Goal: Task Accomplishment & Management: Manage account settings

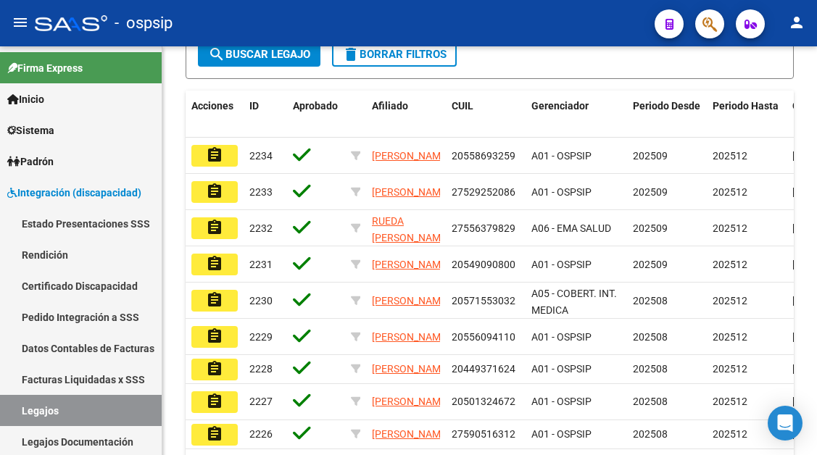
click at [57, 394] on link "Facturas Liquidadas x SSS" at bounding box center [81, 379] width 162 height 31
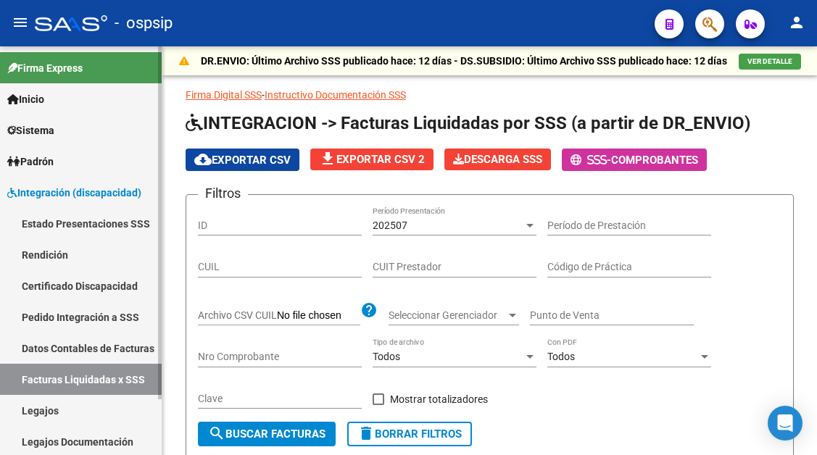
click at [49, 410] on link "Legajos" at bounding box center [81, 410] width 162 height 31
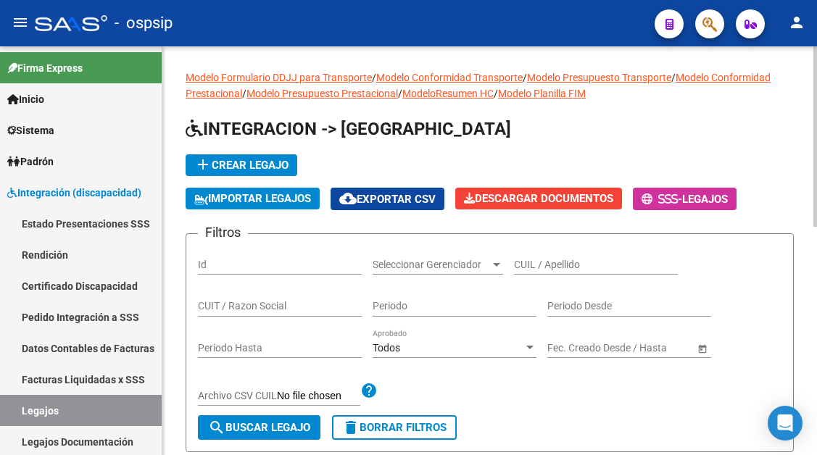
click at [528, 253] on div "CUIL / Apellido" at bounding box center [596, 260] width 164 height 29
click at [528, 255] on div "CUIL / Apellido" at bounding box center [596, 260] width 164 height 29
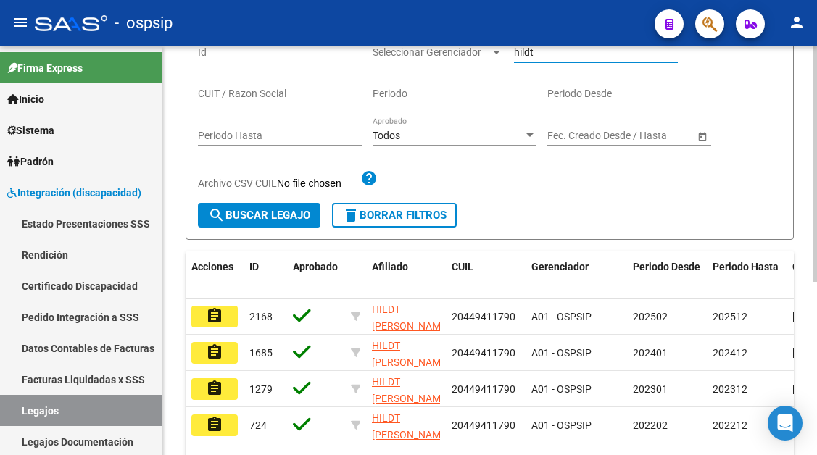
scroll to position [218, 0]
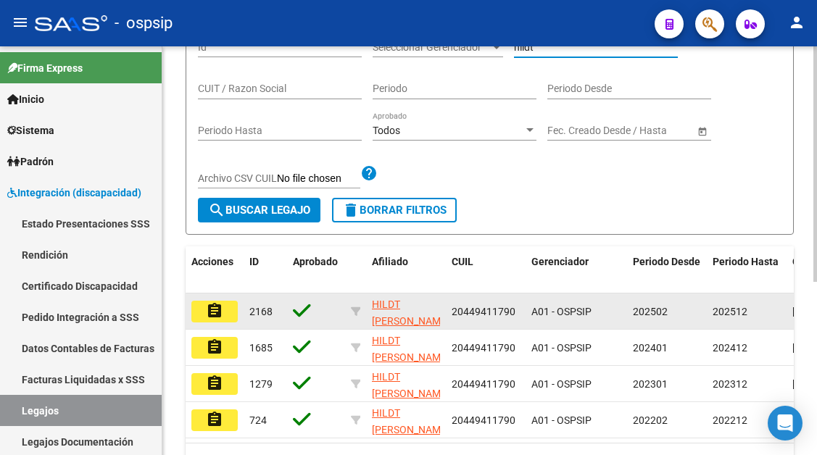
type input "hildt"
click at [198, 322] on button "assignment" at bounding box center [214, 312] width 46 height 22
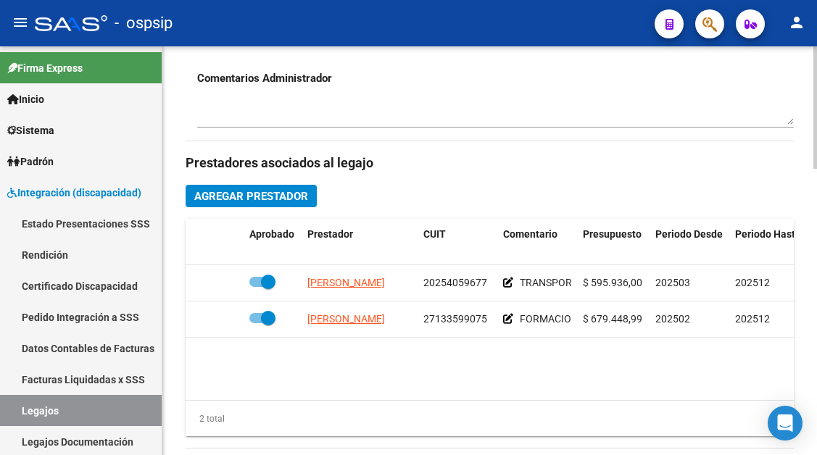
scroll to position [580, 0]
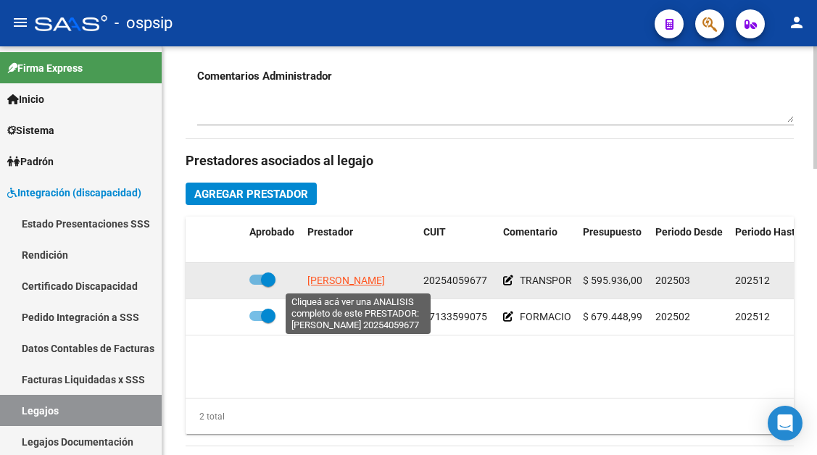
click at [369, 282] on span "FLORES DAVID RUBEN" at bounding box center [346, 281] width 78 height 12
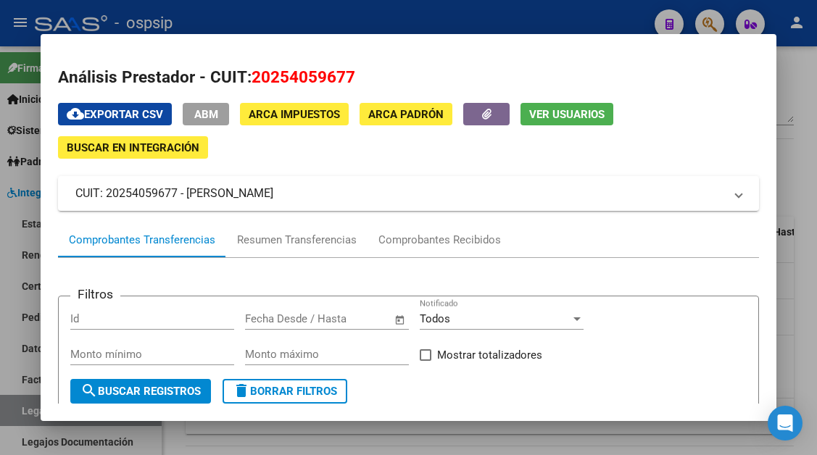
click at [451, 218] on div "cloud_download Exportar CSV ABM ARCA Impuestos ARCA Padrón Ver Usuarios Buscar …" at bounding box center [408, 463] width 700 height 721
click at [447, 256] on div "Comprobantes Recibidos" at bounding box center [440, 240] width 144 height 35
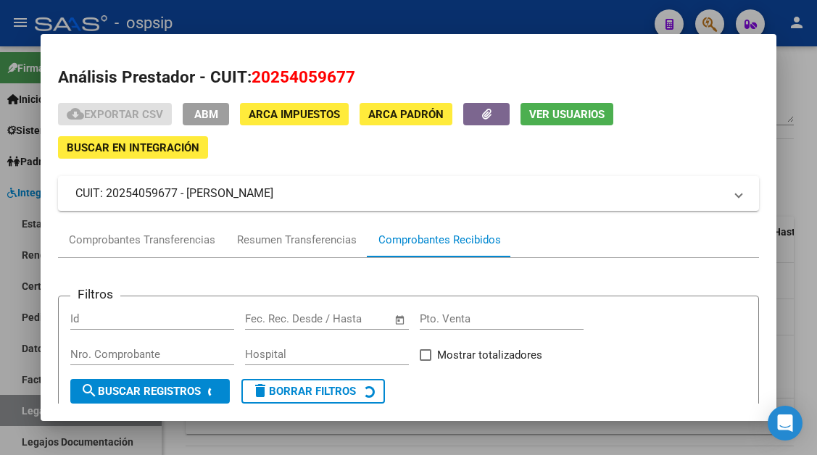
click at [447, 231] on div "Comprobantes Recibidos" at bounding box center [440, 240] width 144 height 35
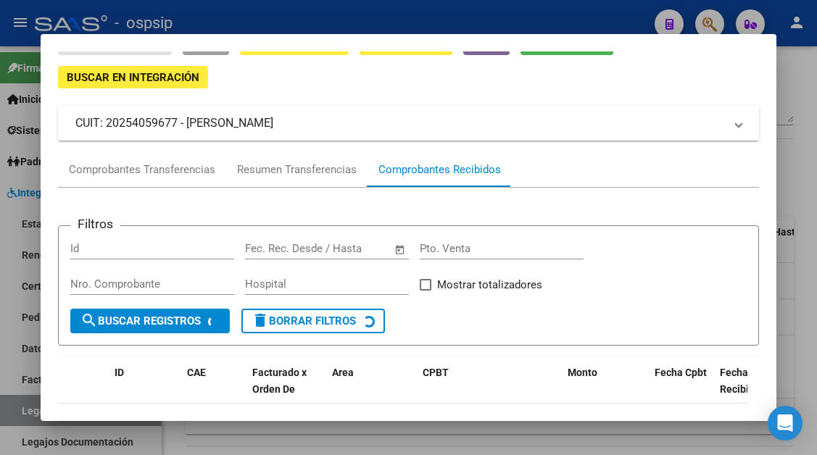
scroll to position [138, 0]
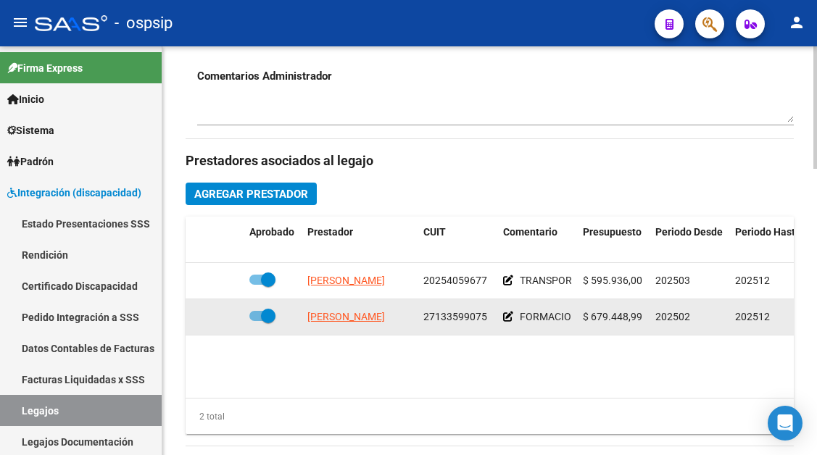
click at [355, 326] on app-link-go-to "GIMENEZ STELLA MARIS" at bounding box center [346, 317] width 78 height 17
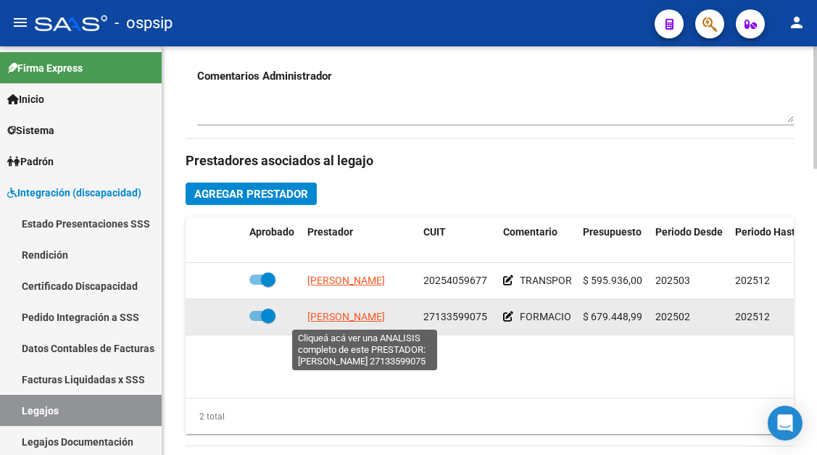
click at [372, 319] on span "GIMENEZ STELLA MARIS" at bounding box center [346, 317] width 78 height 12
type textarea "27133599075"
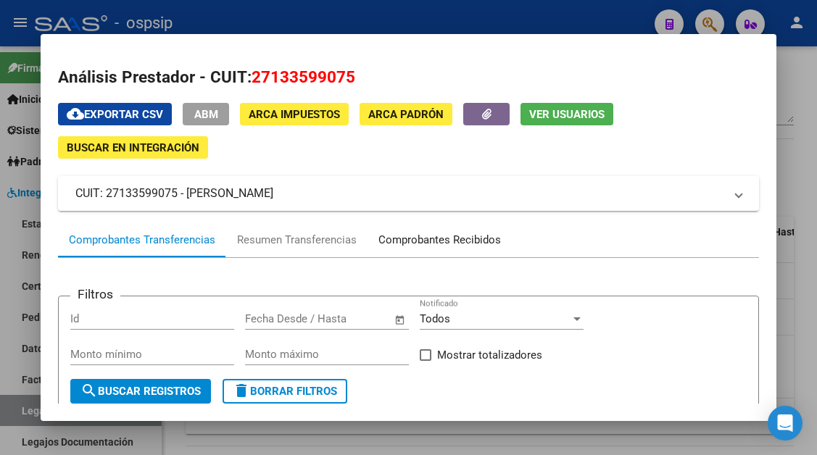
click at [485, 245] on div "Comprobantes Recibidos" at bounding box center [439, 240] width 123 height 17
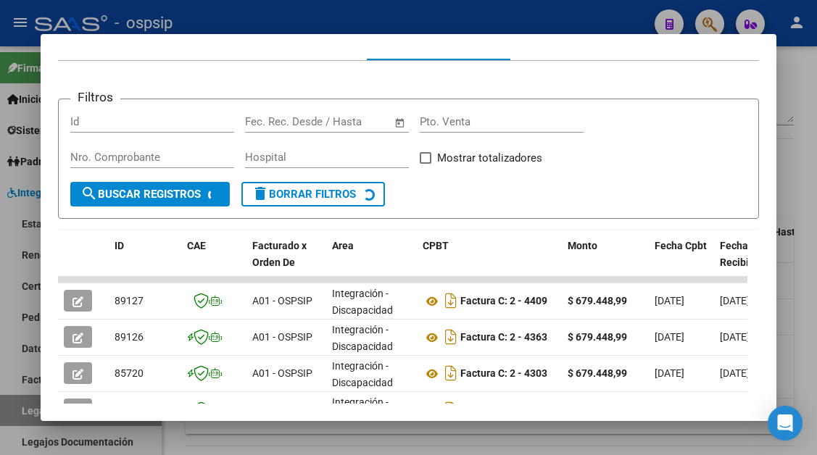
scroll to position [284, 0]
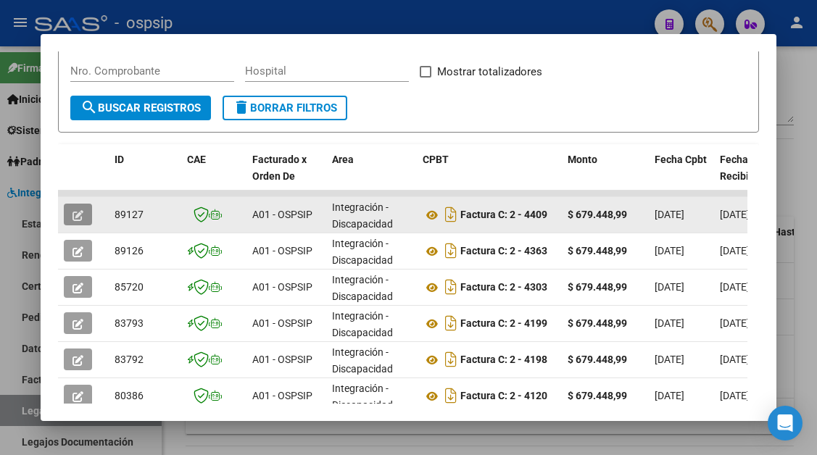
click at [86, 213] on button "button" at bounding box center [78, 215] width 28 height 22
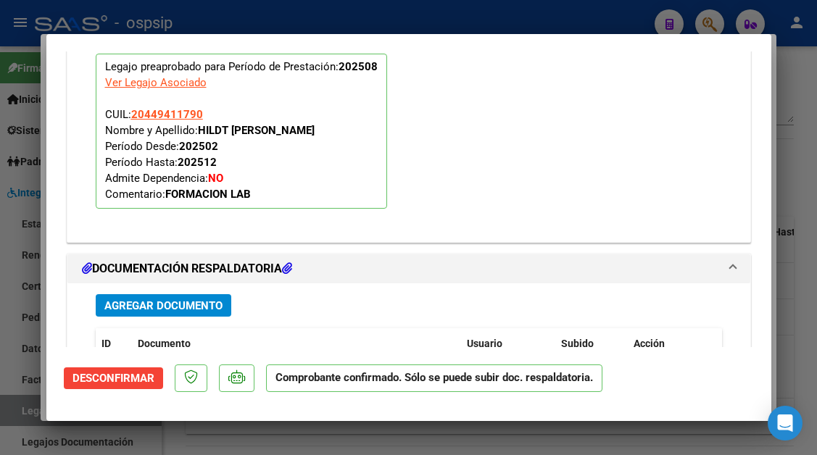
scroll to position [1404, 0]
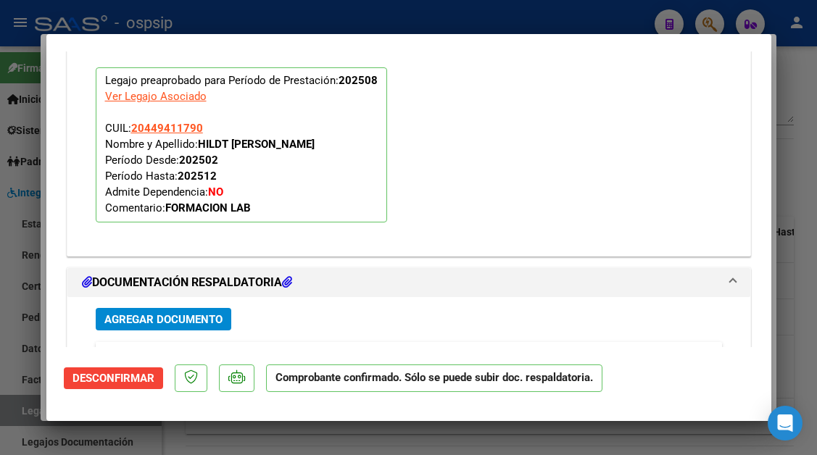
type input "$ 0,00"
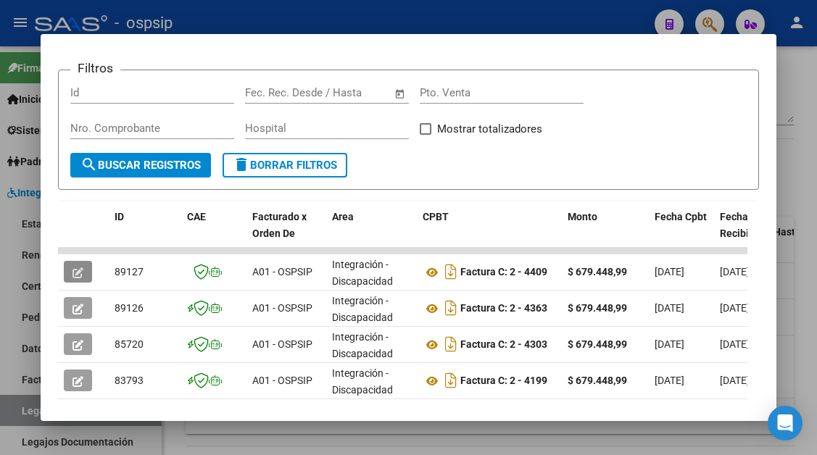
scroll to position [290, 0]
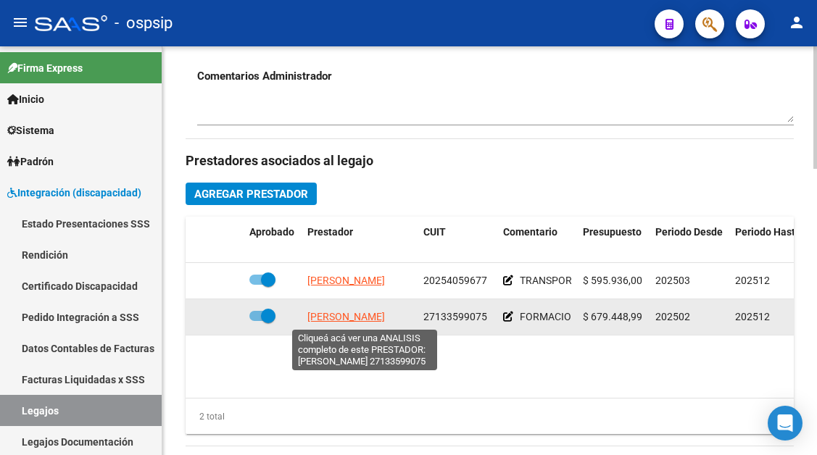
click at [331, 320] on span "GIMENEZ STELLA MARIS" at bounding box center [346, 317] width 78 height 12
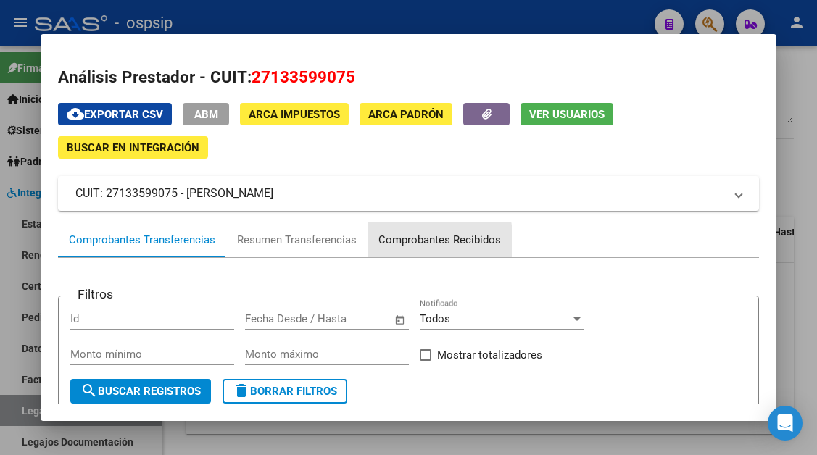
click at [420, 241] on div "Comprobantes Recibidos" at bounding box center [439, 240] width 123 height 17
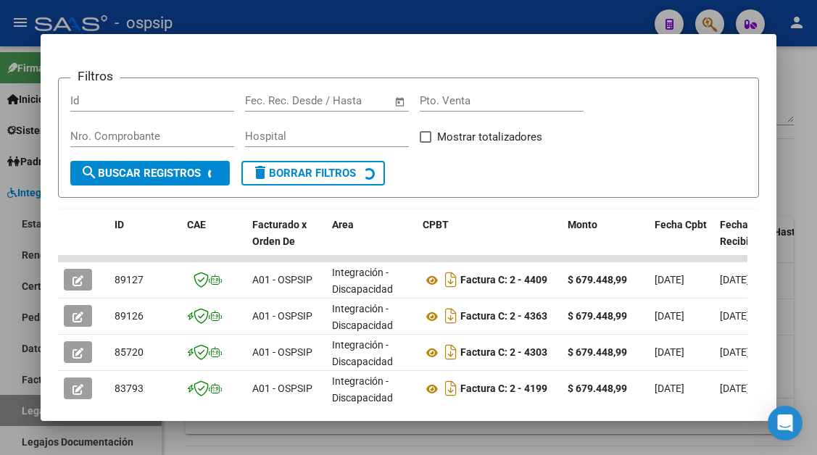
scroll to position [356, 0]
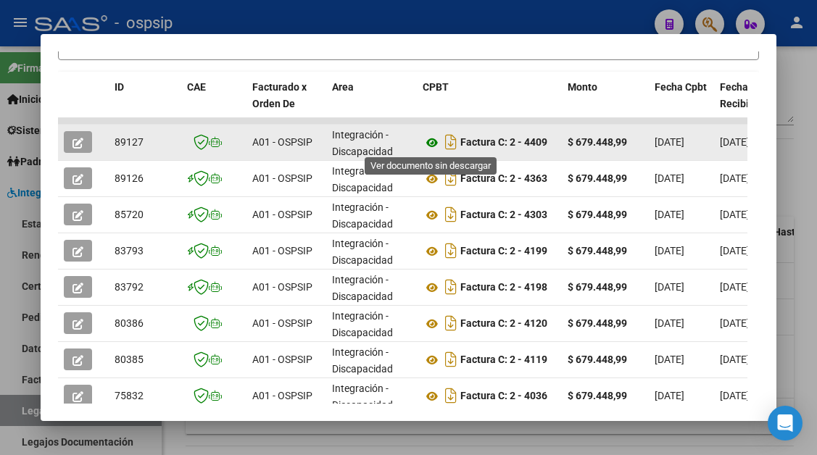
click at [433, 139] on icon at bounding box center [432, 142] width 19 height 17
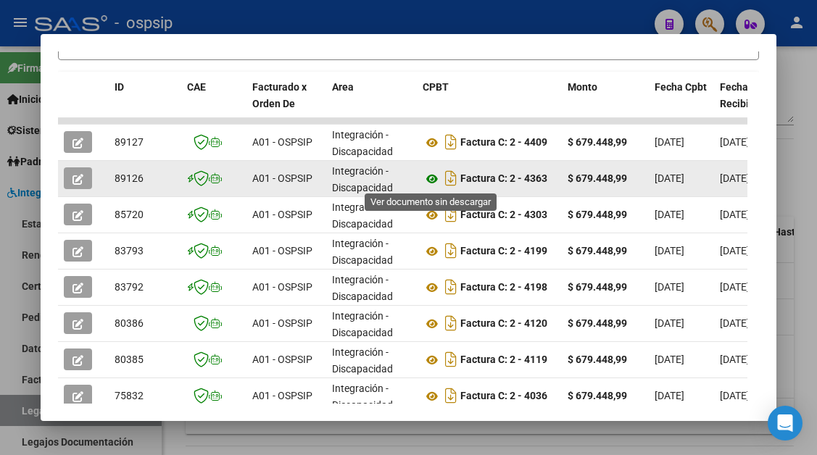
click at [432, 184] on icon at bounding box center [432, 178] width 19 height 17
click at [68, 185] on button "button" at bounding box center [78, 178] width 28 height 22
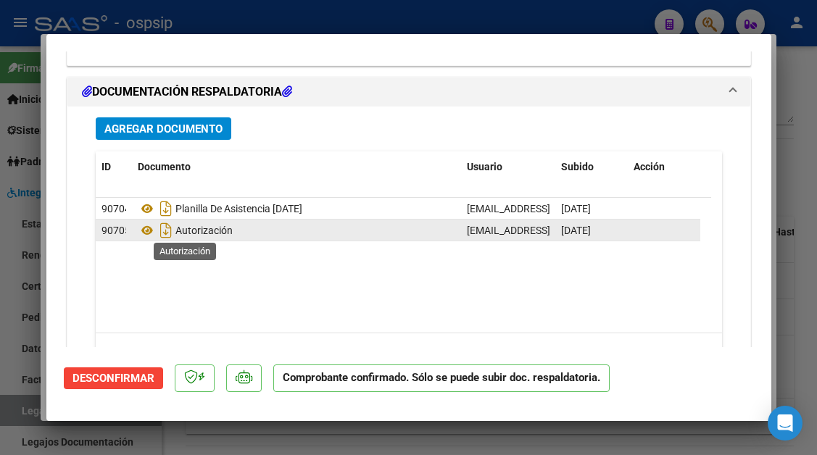
scroll to position [1378, 0]
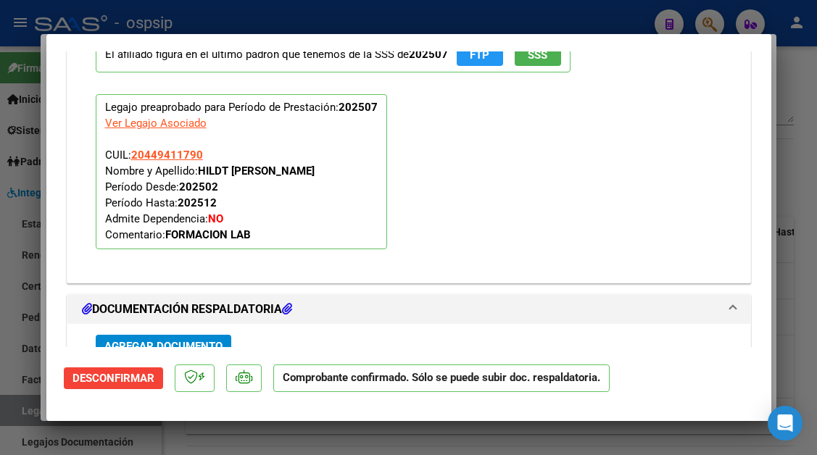
type input "$ 0,00"
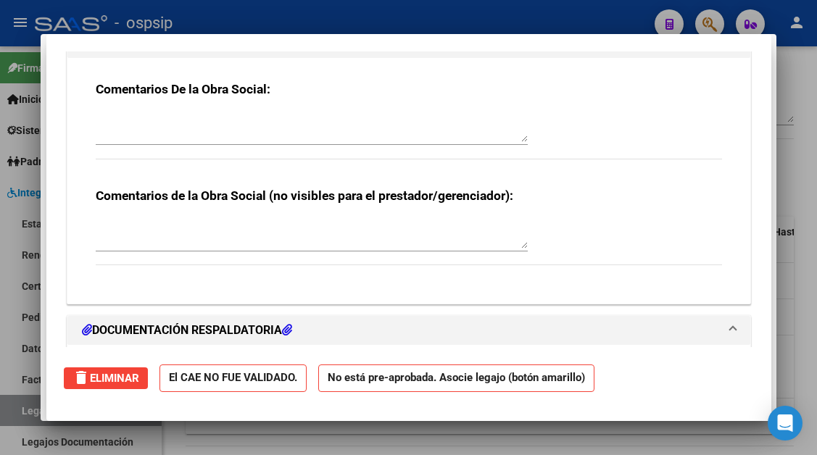
scroll to position [0, 0]
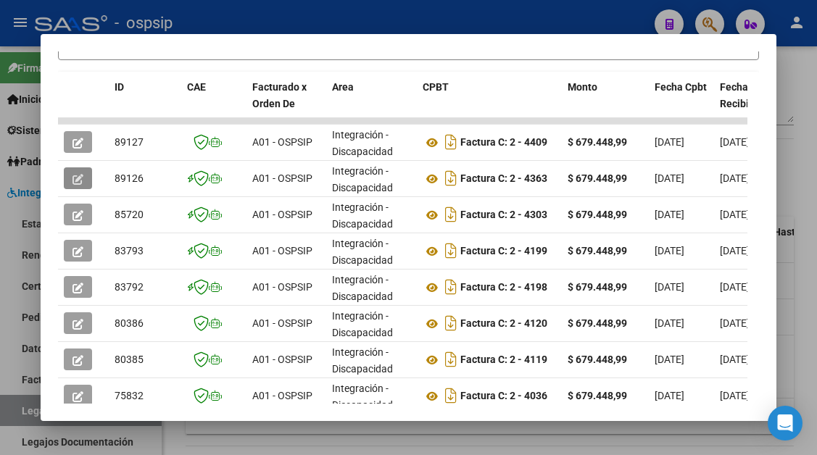
click at [44, 295] on mat-dialog-content "Análisis Prestador - CUIT: 27133599075 cloud_download Exportar CSV ABM ARCA Imp…" at bounding box center [408, 227] width 735 height 352
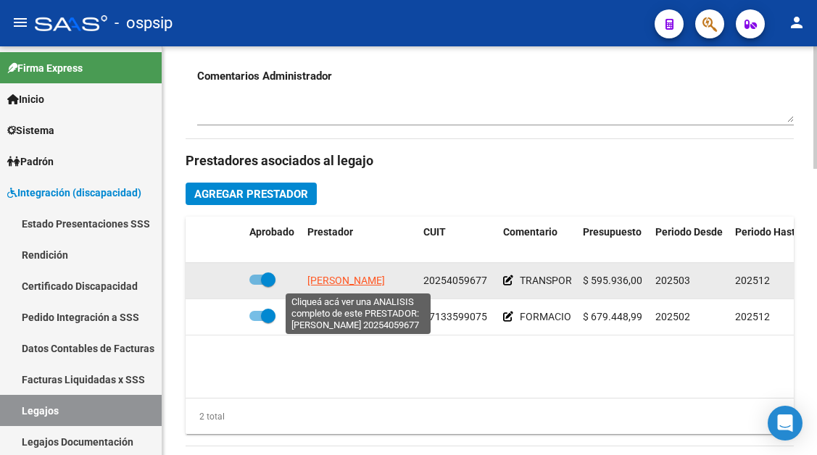
click at [333, 278] on span "FLORES DAVID RUBEN" at bounding box center [346, 281] width 78 height 12
type textarea "20254059677"
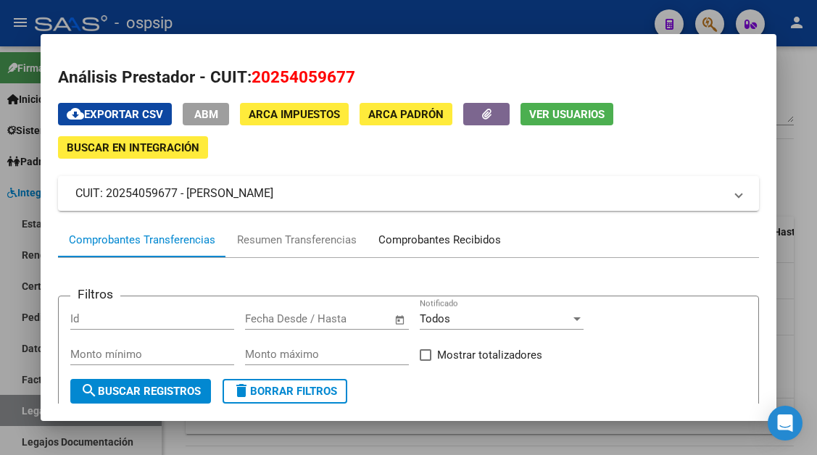
click at [418, 238] on div "Comprobantes Recibidos" at bounding box center [439, 240] width 123 height 17
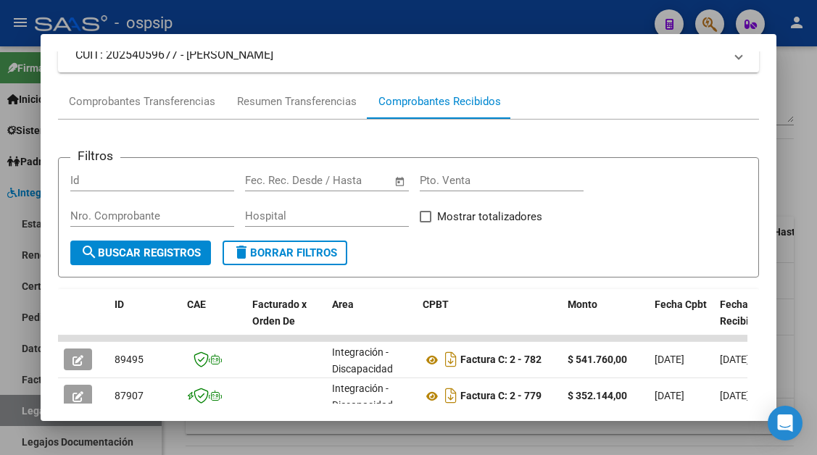
scroll to position [284, 0]
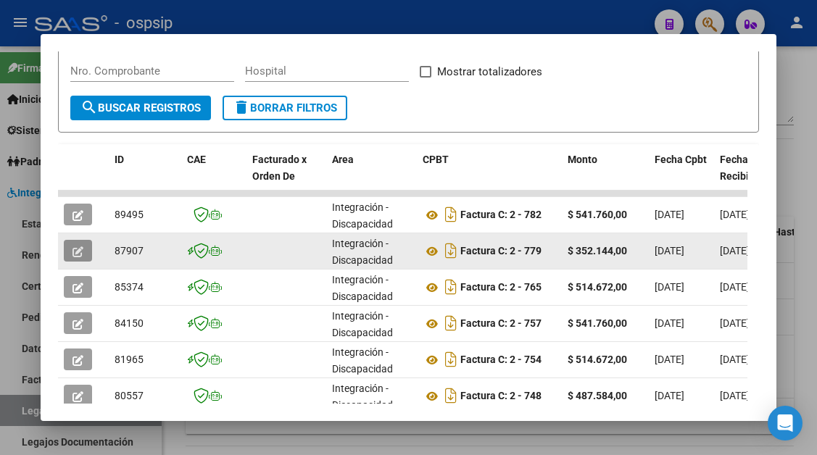
click at [76, 247] on icon "button" at bounding box center [78, 252] width 11 height 11
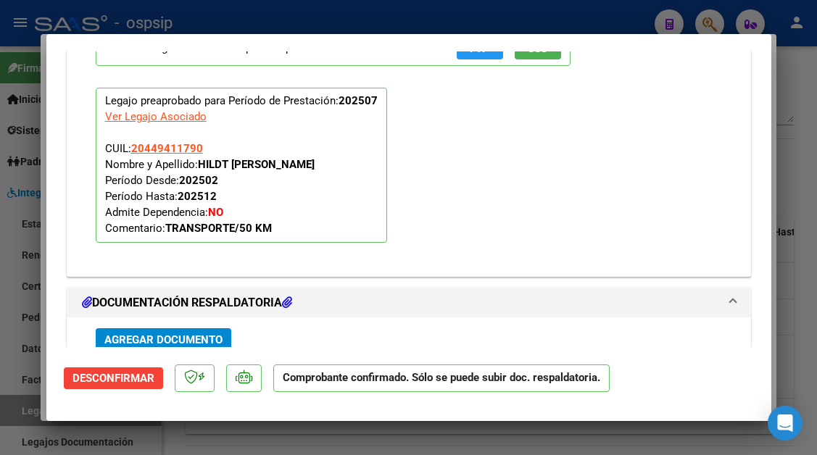
scroll to position [2236, 0]
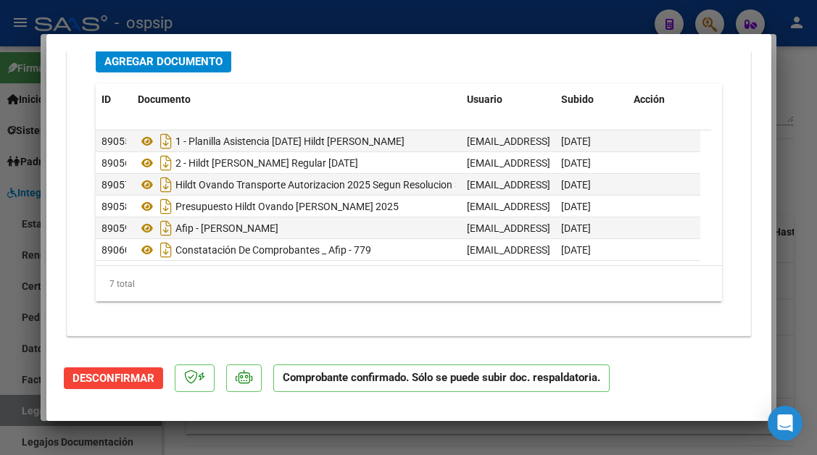
type input "$ 0,00"
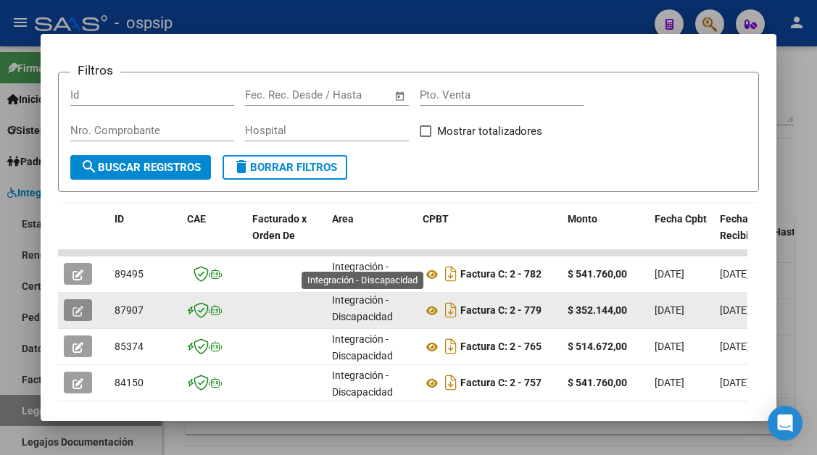
scroll to position [211, 0]
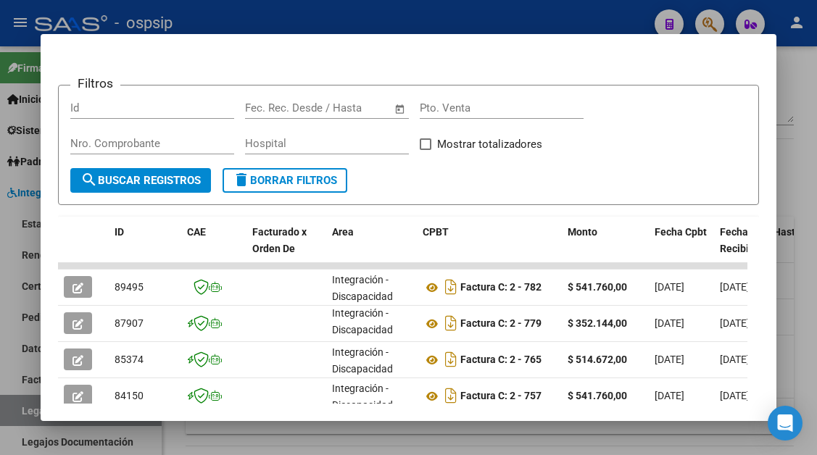
click at [18, 410] on div at bounding box center [408, 227] width 817 height 455
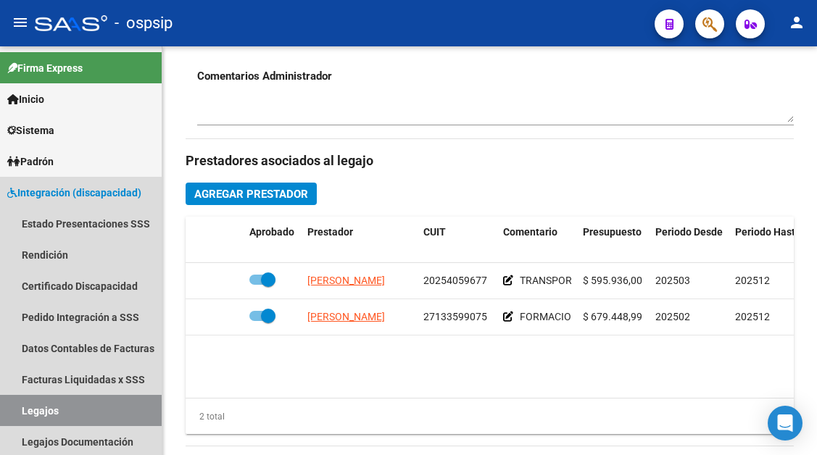
click at [18, 410] on link "Legajos" at bounding box center [81, 410] width 162 height 31
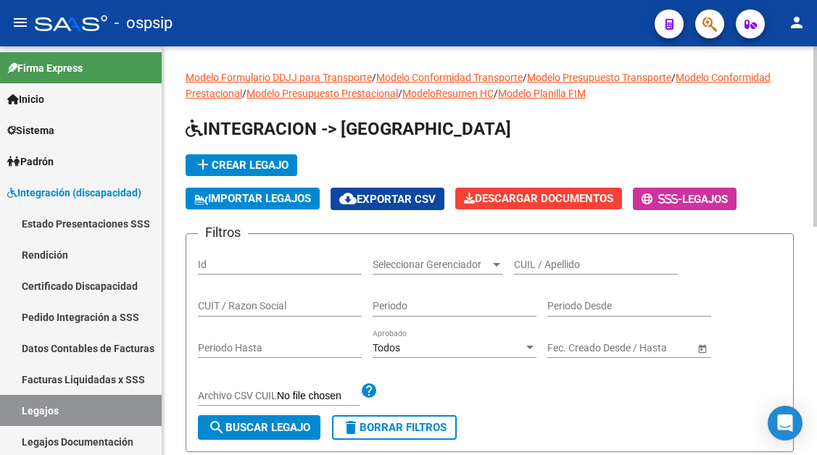
click at [542, 261] on input "CUIL / Apellido" at bounding box center [596, 265] width 164 height 12
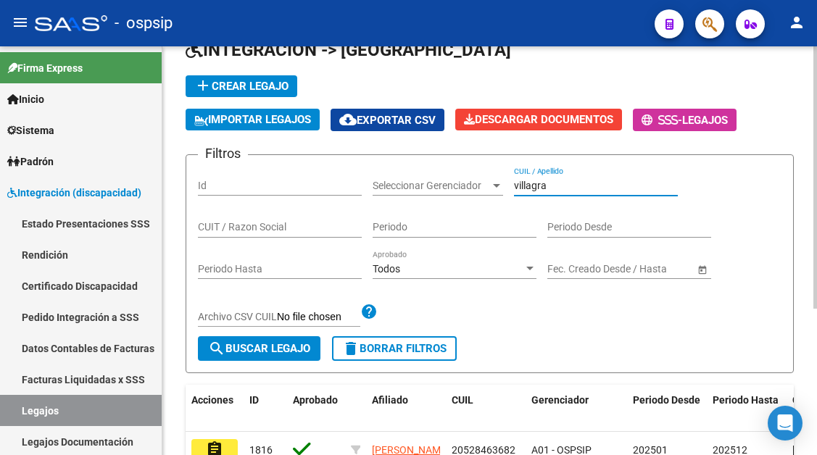
scroll to position [145, 0]
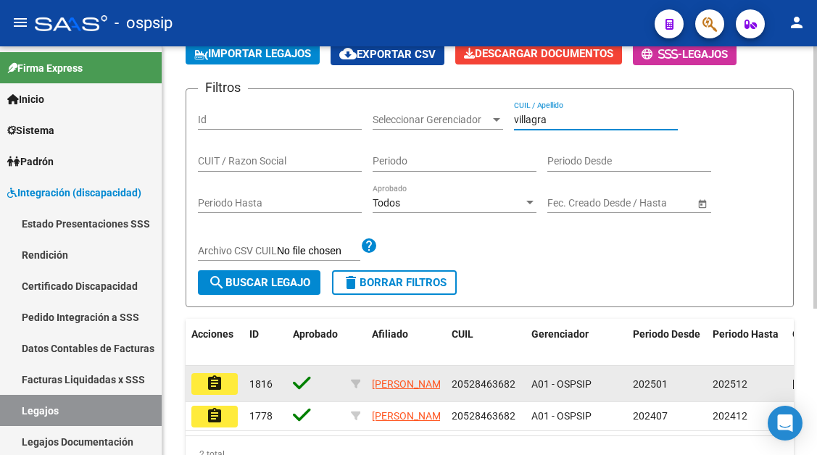
type input "villagra"
click at [219, 383] on mat-icon "assignment" at bounding box center [214, 383] width 17 height 17
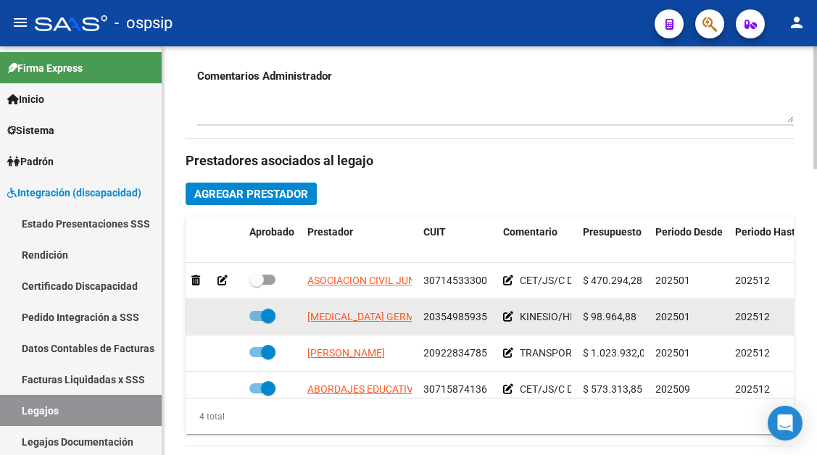
scroll to position [26, 0]
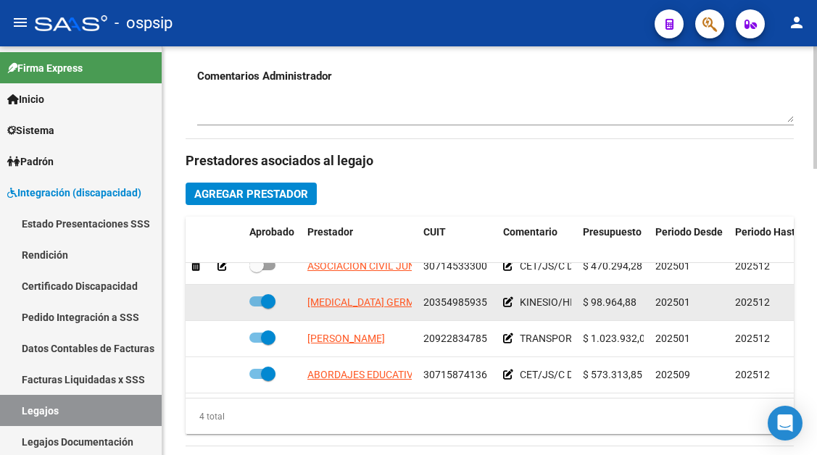
click at [382, 333] on span "BAUZA HENRI ALBERTO" at bounding box center [346, 339] width 78 height 12
type textarea "20922834785"
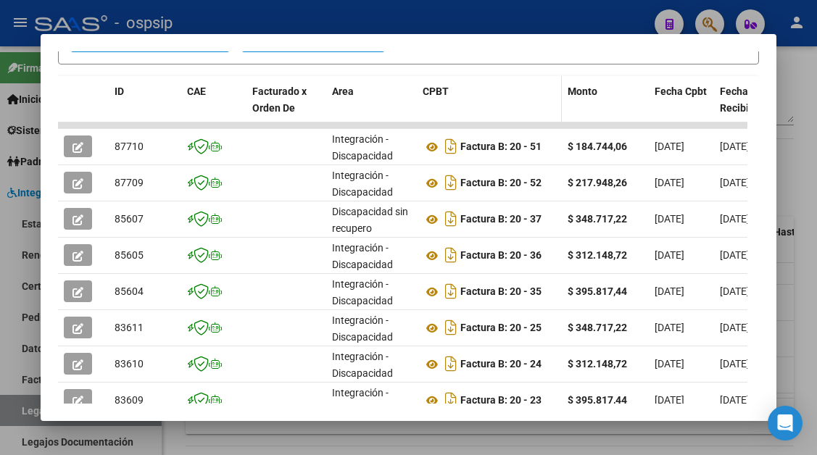
scroll to position [356, 0]
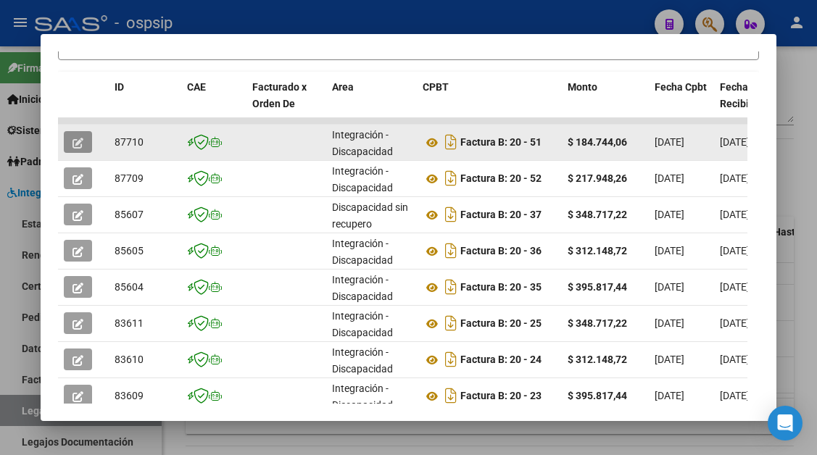
click at [69, 138] on button "button" at bounding box center [78, 142] width 28 height 22
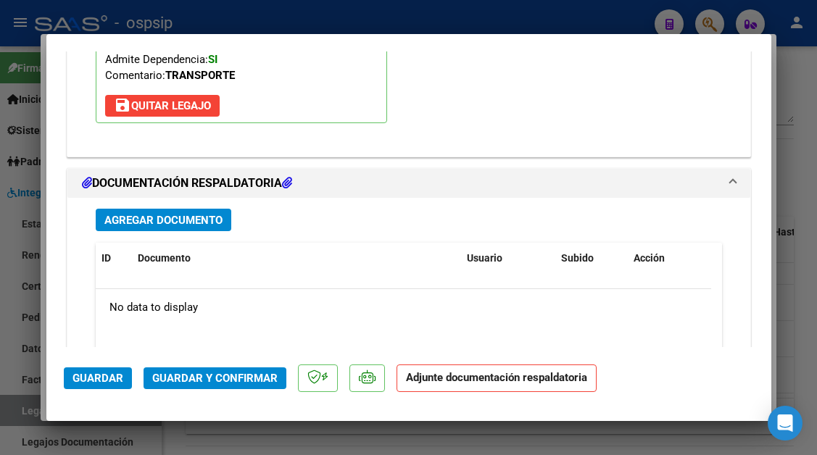
scroll to position [2030, 0]
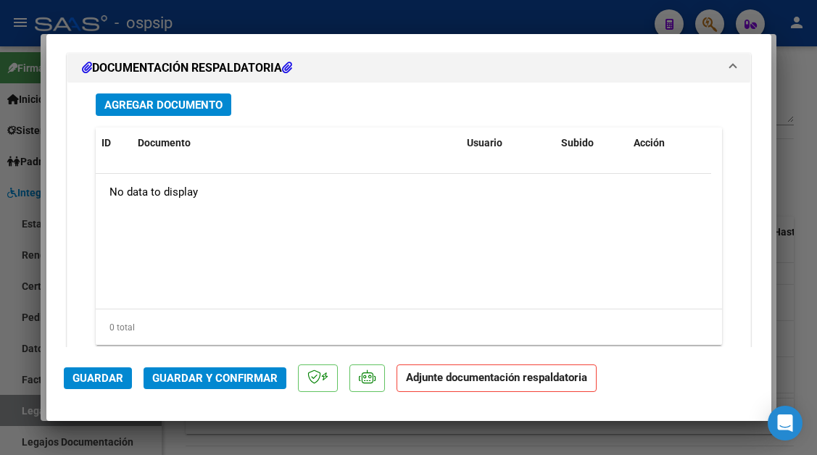
click at [29, 404] on div at bounding box center [408, 227] width 817 height 455
type input "$ 0,00"
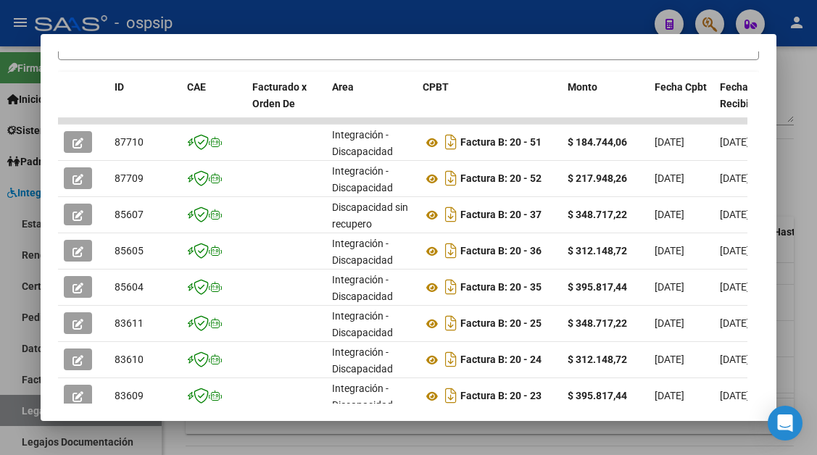
click at [29, 404] on div at bounding box center [408, 227] width 817 height 455
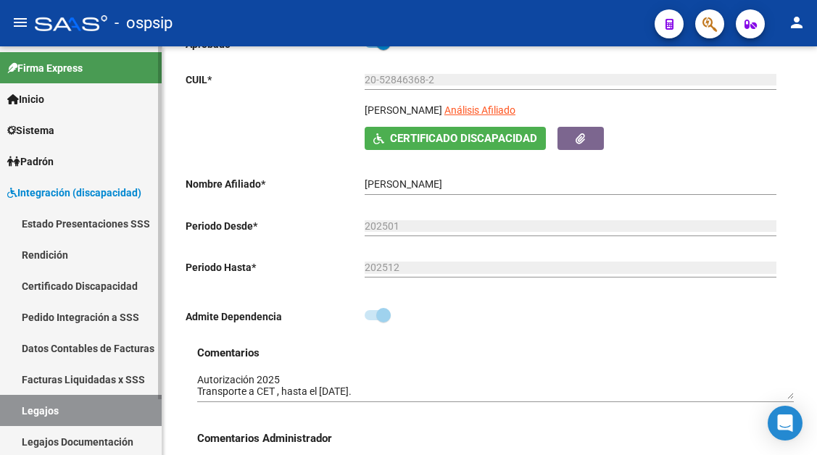
click at [58, 401] on link "Legajos" at bounding box center [81, 410] width 162 height 31
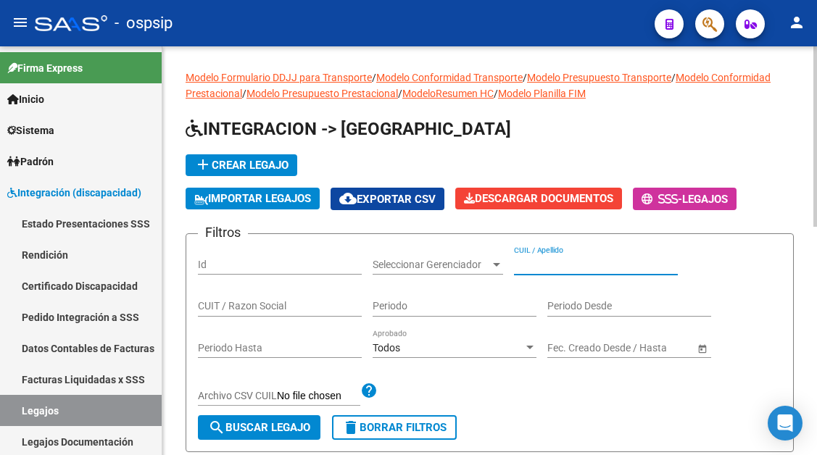
click at [539, 263] on input "CUIL / Apellido" at bounding box center [596, 265] width 164 height 12
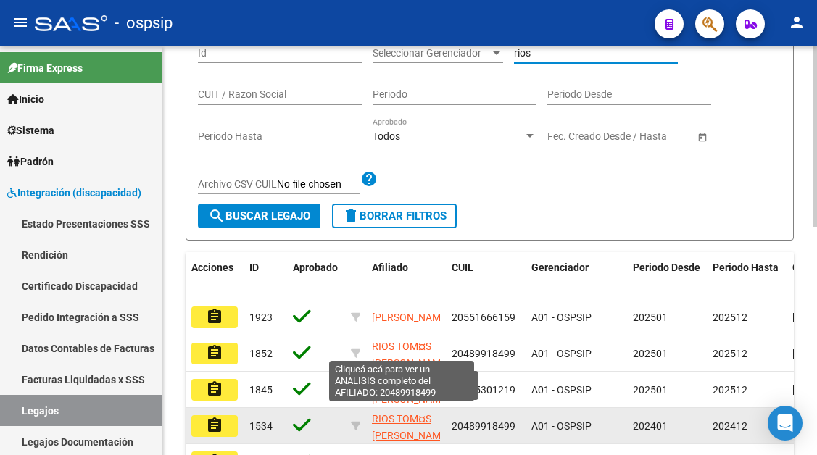
scroll to position [218, 0]
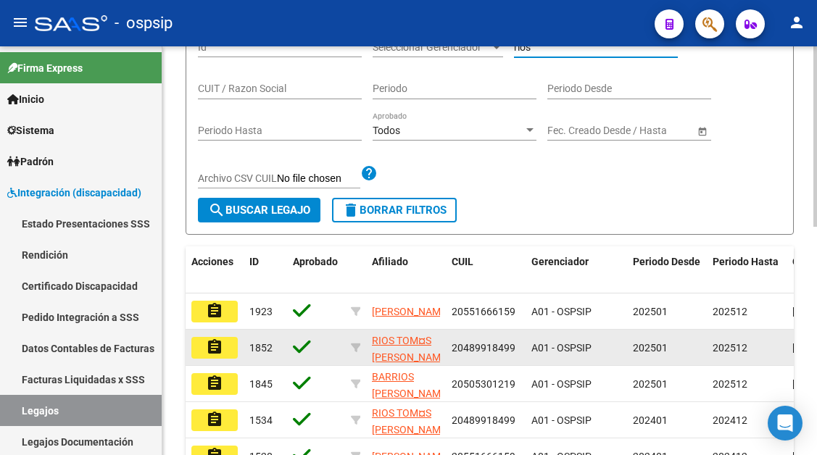
type input "rios"
click at [223, 354] on mat-icon "assignment" at bounding box center [214, 347] width 17 height 17
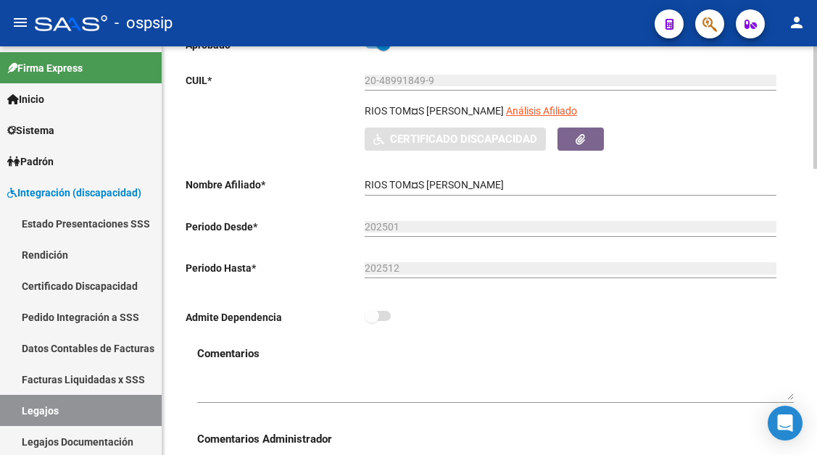
type input "RIOS TOMAS GABRIEL"
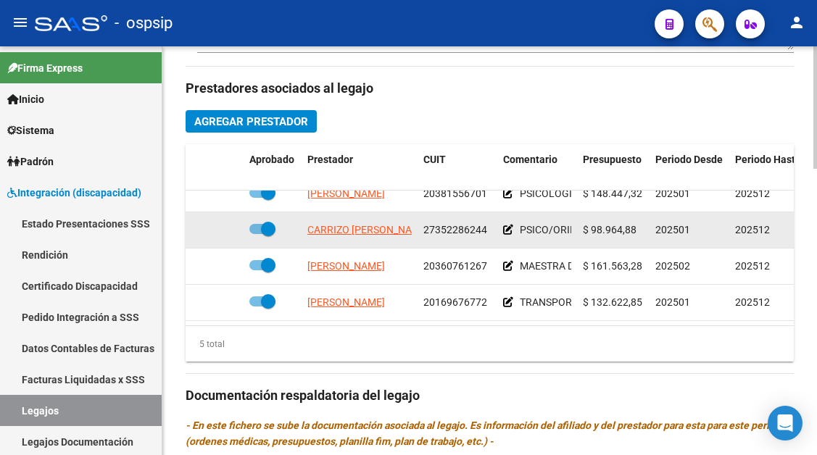
scroll to position [725, 0]
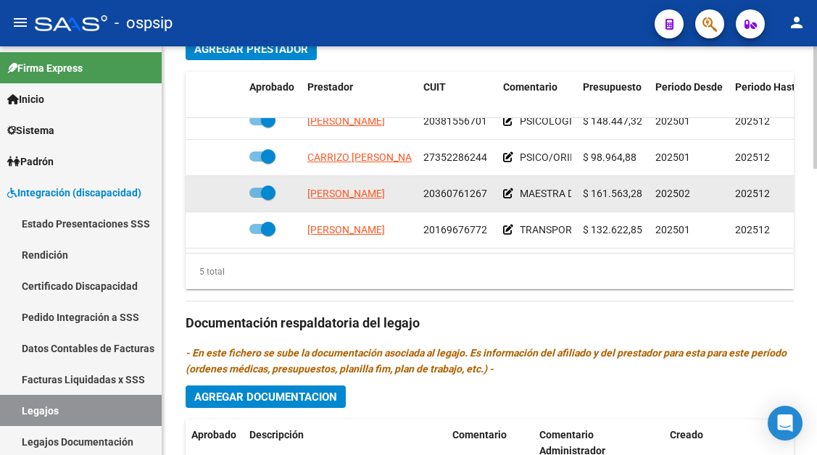
click at [359, 188] on span "FLORES SILVIA DENISE" at bounding box center [346, 194] width 78 height 12
type textarea "20360761267"
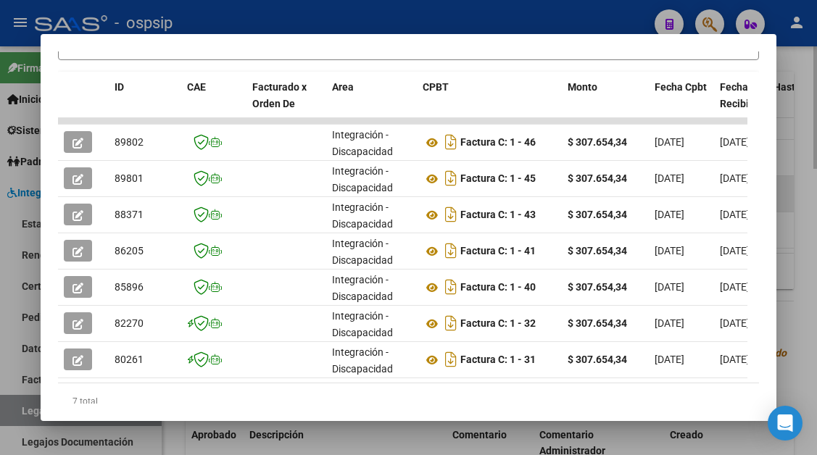
scroll to position [363, 0]
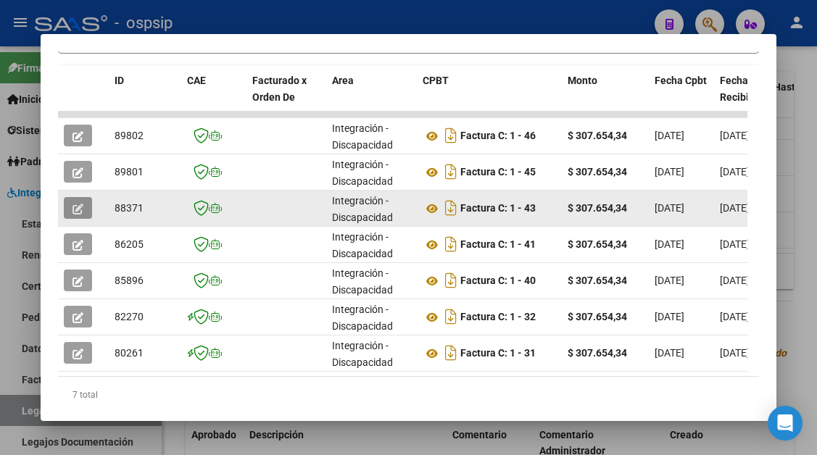
click at [73, 218] on button "button" at bounding box center [78, 208] width 28 height 22
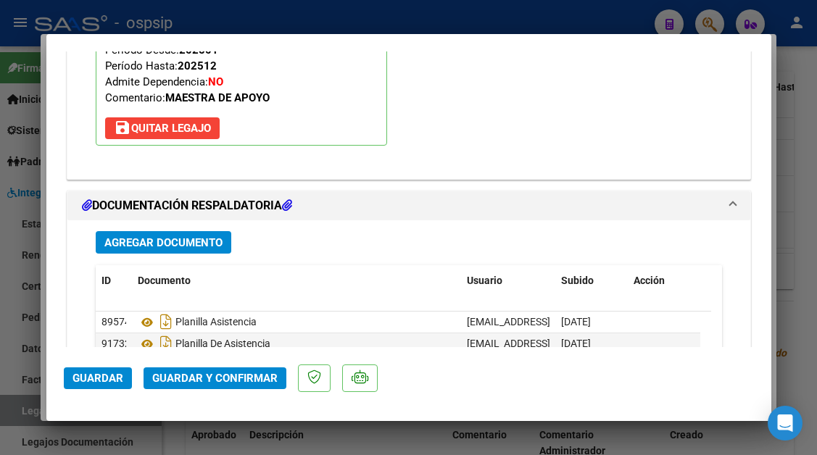
scroll to position [1958, 0]
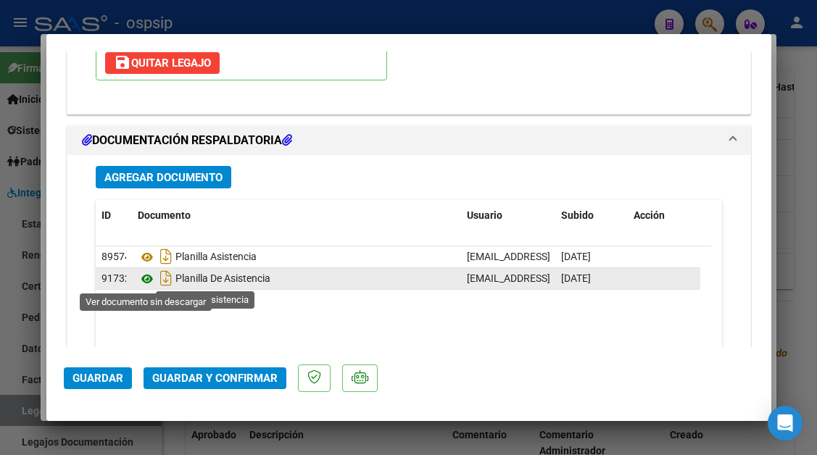
click at [144, 277] on icon at bounding box center [147, 278] width 19 height 17
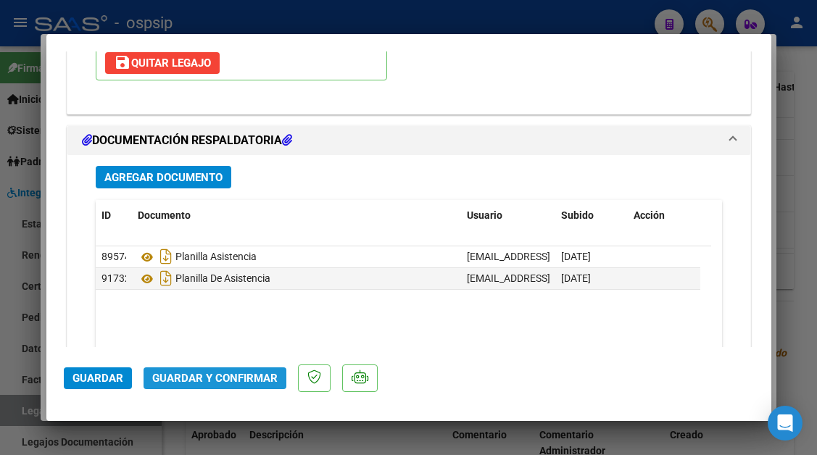
click at [222, 380] on span "Guardar y Confirmar" at bounding box center [214, 378] width 125 height 13
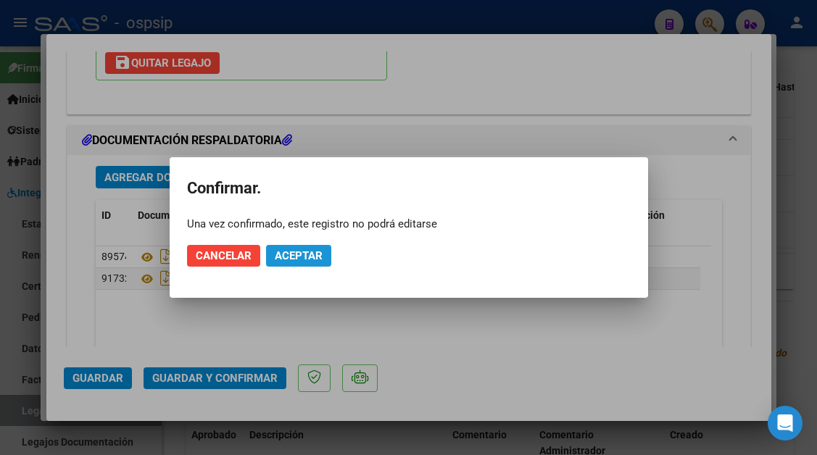
click at [289, 255] on span "Aceptar" at bounding box center [299, 255] width 48 height 13
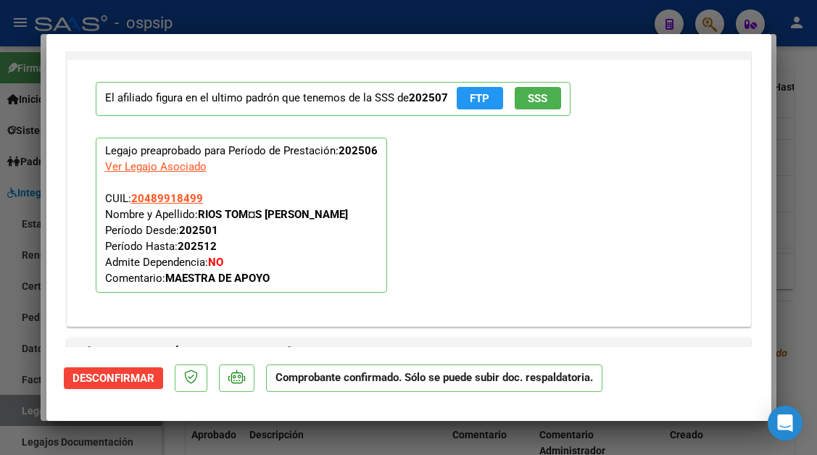
scroll to position [1476, 0]
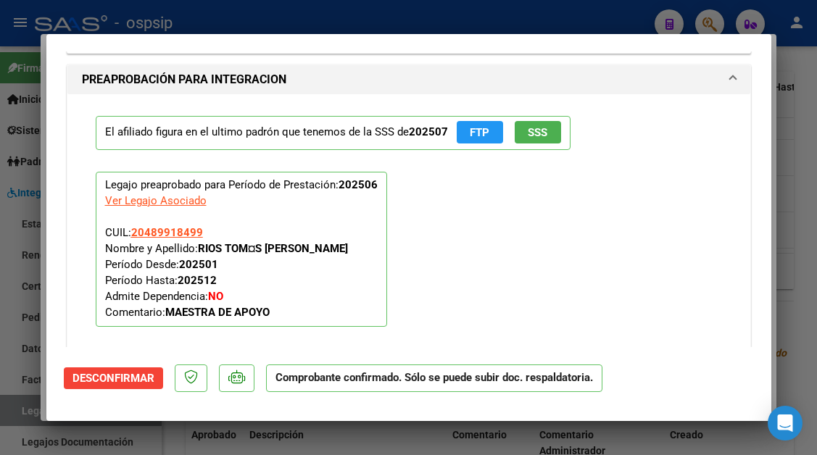
click at [27, 410] on div at bounding box center [408, 227] width 817 height 455
type input "$ 0,00"
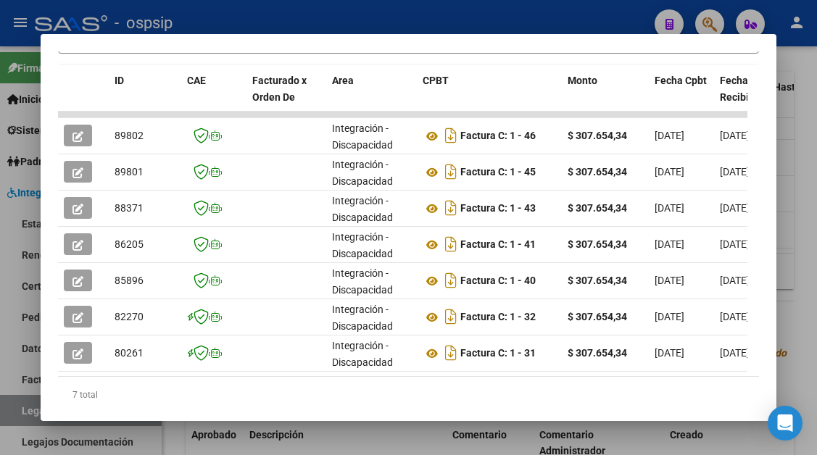
click at [26, 410] on div at bounding box center [408, 227] width 817 height 455
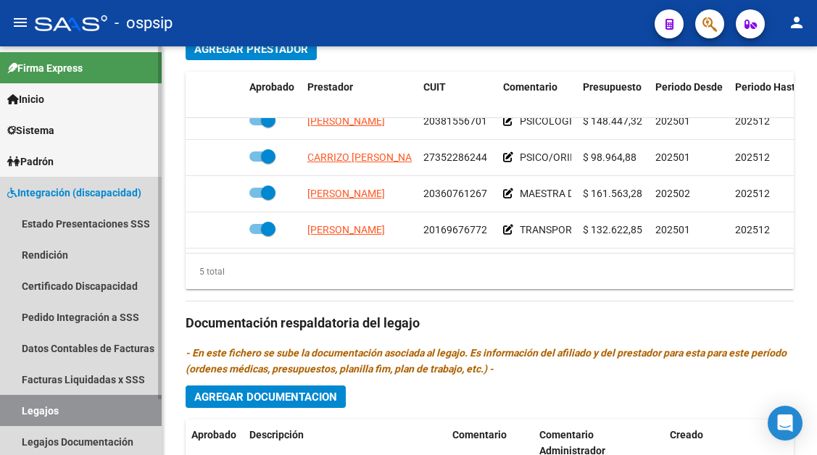
click at [69, 400] on link "Legajos" at bounding box center [81, 410] width 162 height 31
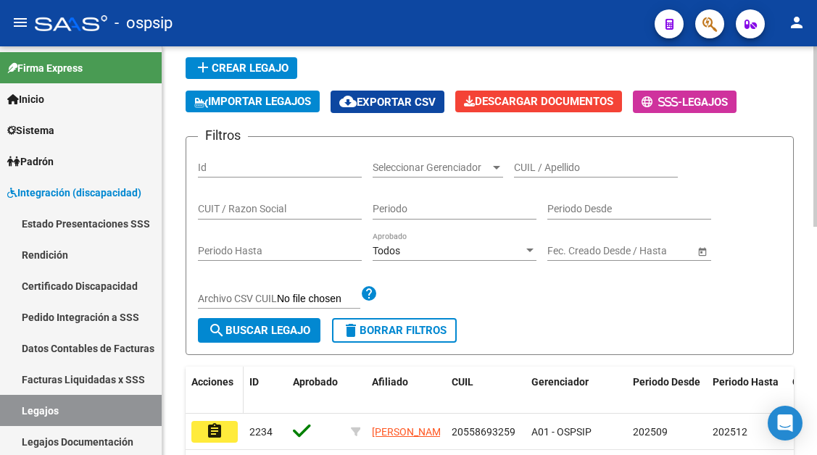
scroll to position [71, 0]
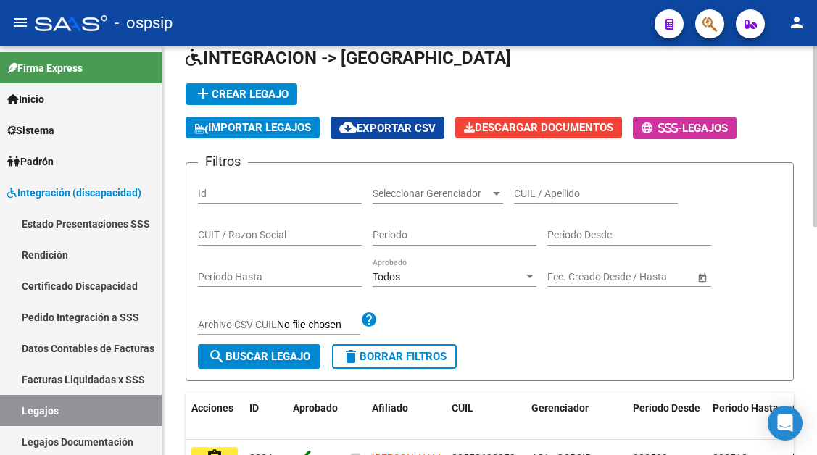
click at [531, 196] on input "CUIL / Apellido" at bounding box center [596, 194] width 164 height 12
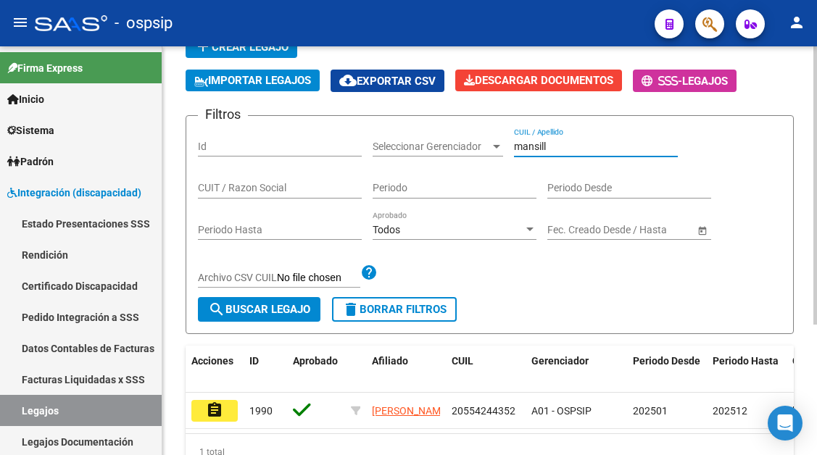
scroll to position [144, 0]
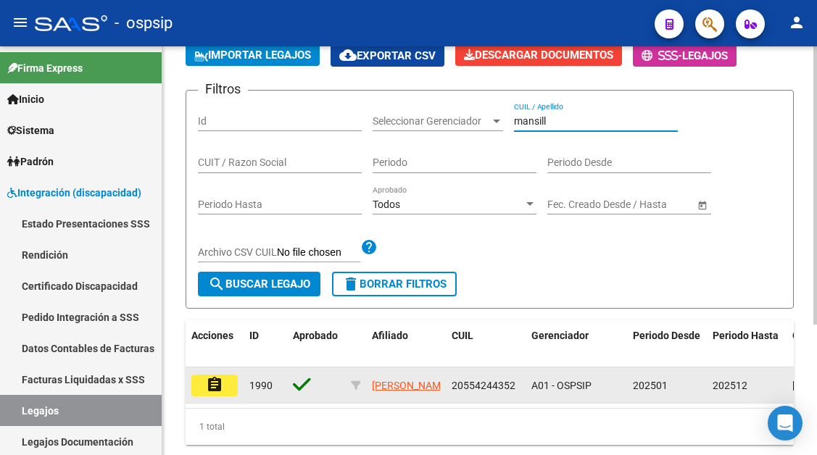
type input "mansill"
click at [215, 392] on mat-icon "assignment" at bounding box center [214, 384] width 17 height 17
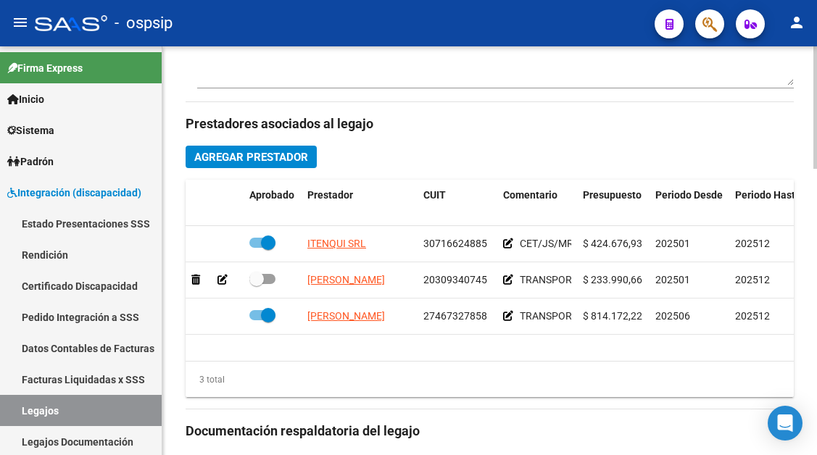
scroll to position [653, 0]
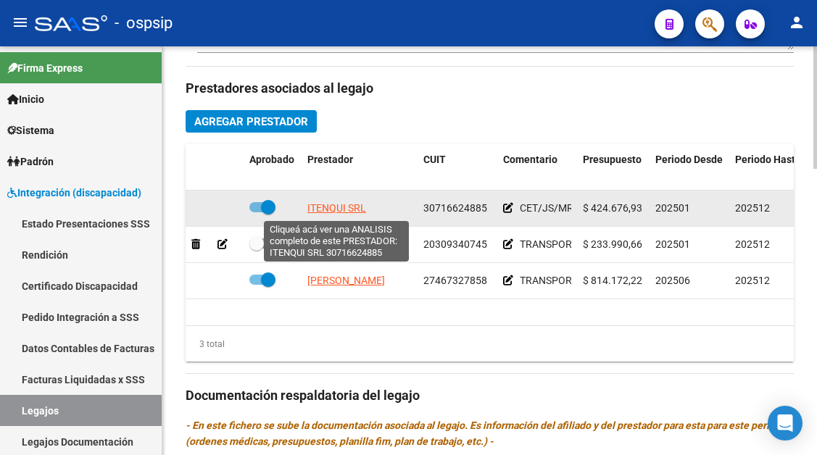
click at [351, 205] on span "ITENQUI SRL" at bounding box center [336, 208] width 59 height 12
type textarea "30716624885"
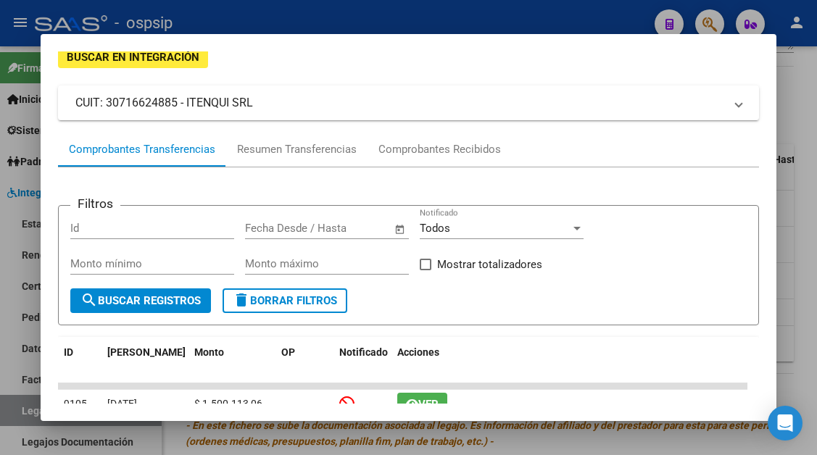
scroll to position [73, 0]
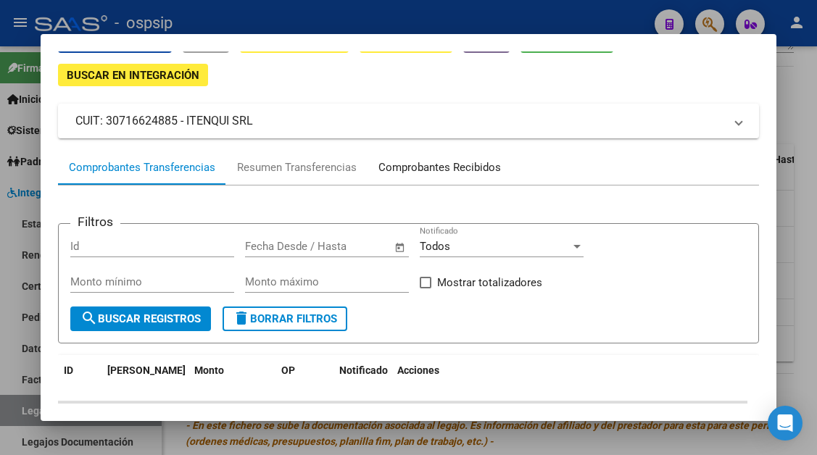
click at [426, 170] on div "Comprobantes Recibidos" at bounding box center [439, 168] width 123 height 17
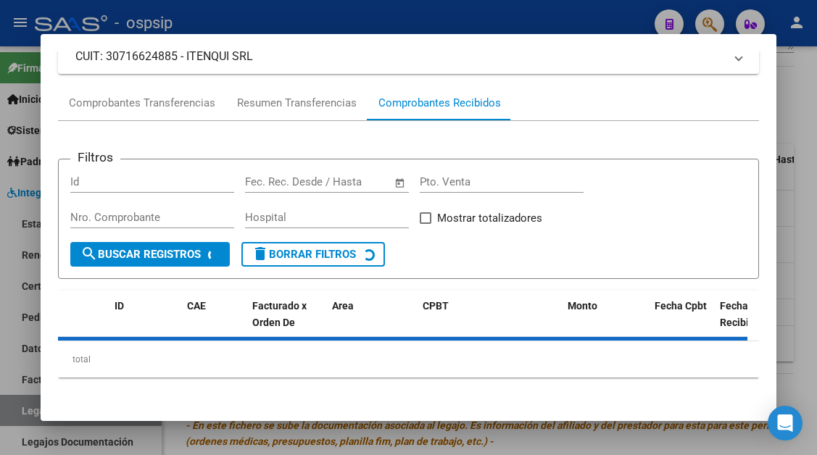
scroll to position [138, 0]
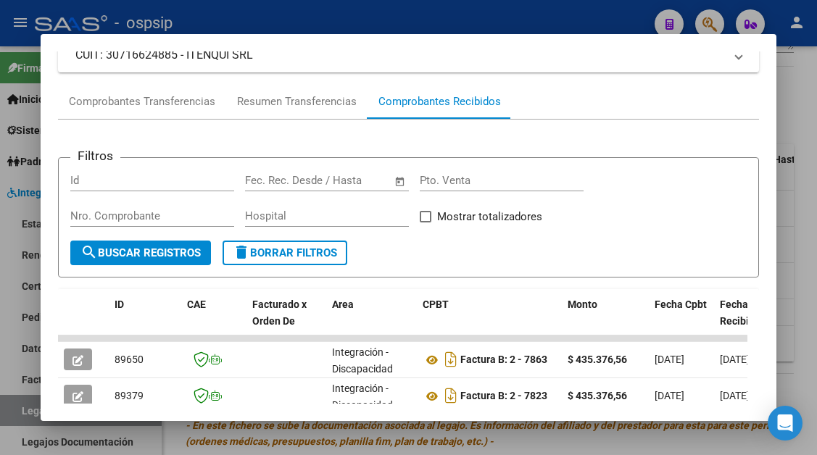
click at [25, 409] on div at bounding box center [408, 227] width 817 height 455
click at [25, 409] on link "Legajos" at bounding box center [81, 410] width 162 height 31
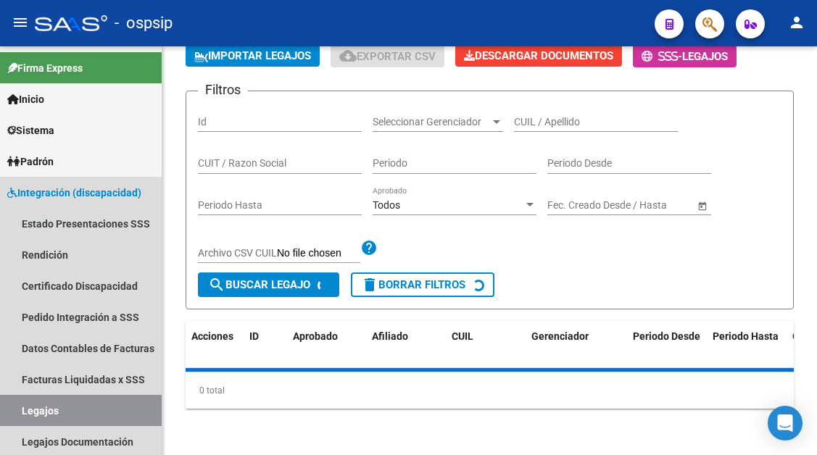
click at [25, 409] on link "Legajos" at bounding box center [81, 410] width 162 height 31
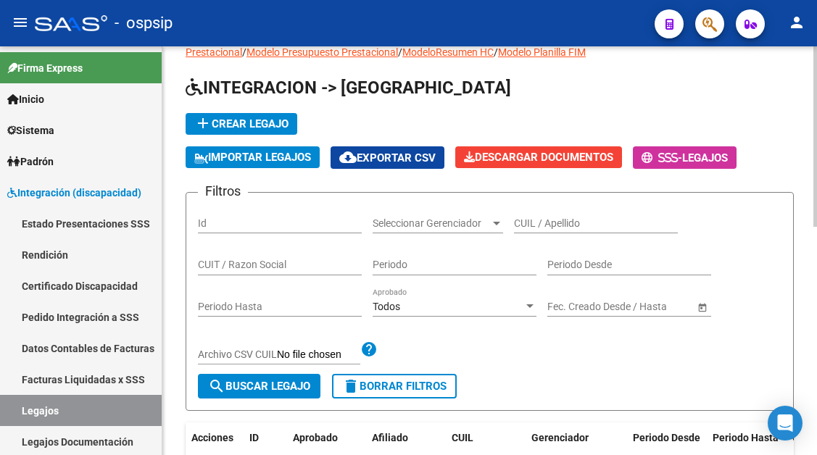
scroll to position [11, 0]
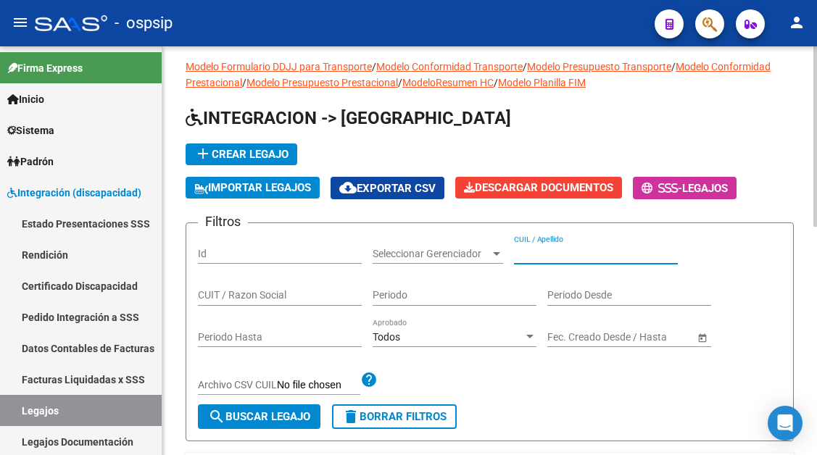
click at [537, 252] on input "CUIL / Apellido" at bounding box center [596, 254] width 164 height 12
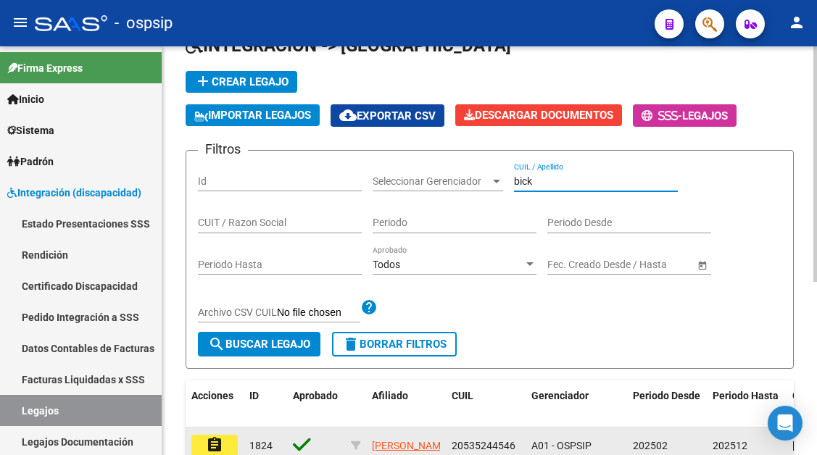
scroll to position [156, 0]
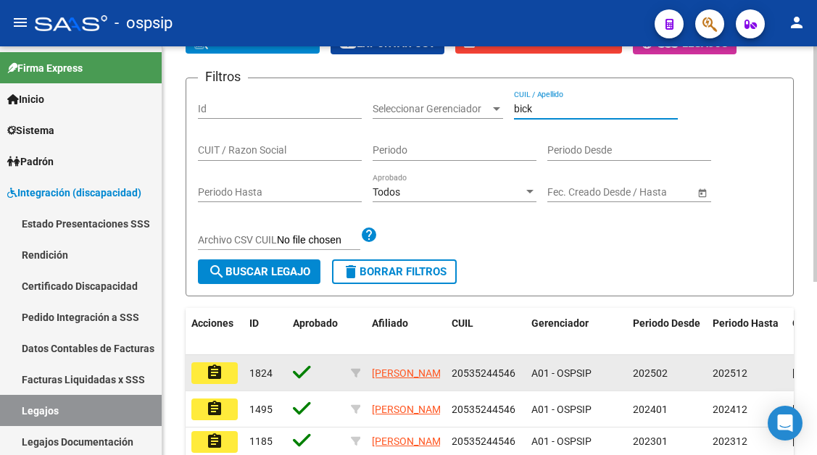
type input "bick"
click at [224, 378] on button "assignment" at bounding box center [214, 374] width 46 height 22
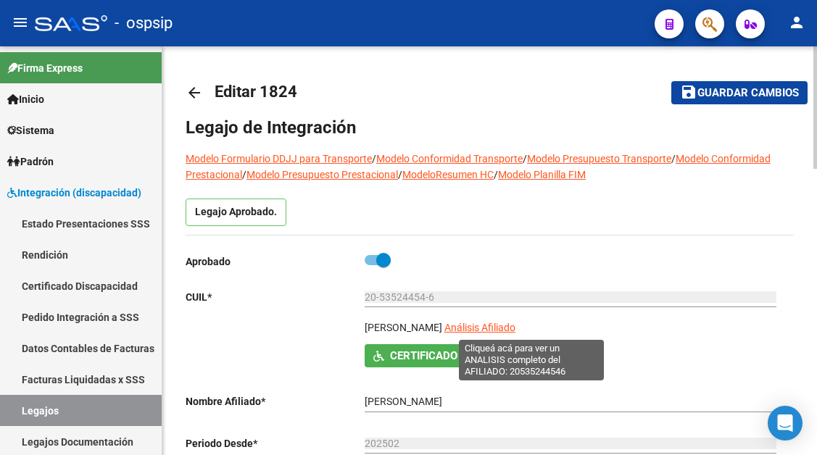
click at [512, 331] on span "Análisis Afiliado" at bounding box center [479, 328] width 71 height 12
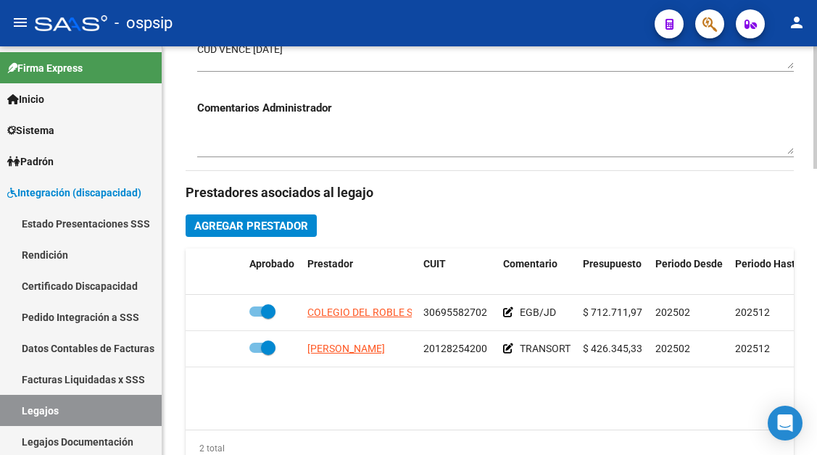
scroll to position [580, 0]
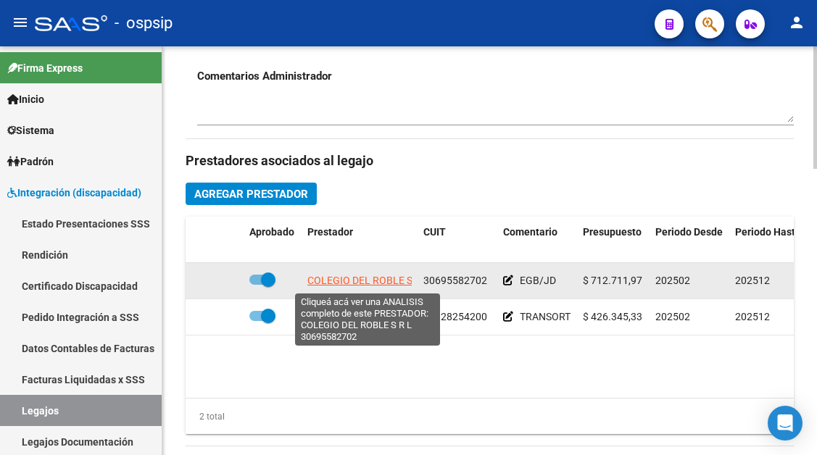
click at [387, 286] on span "COLEGIO DEL ROBLE S R L" at bounding box center [368, 281] width 122 height 12
type textarea "30695582702"
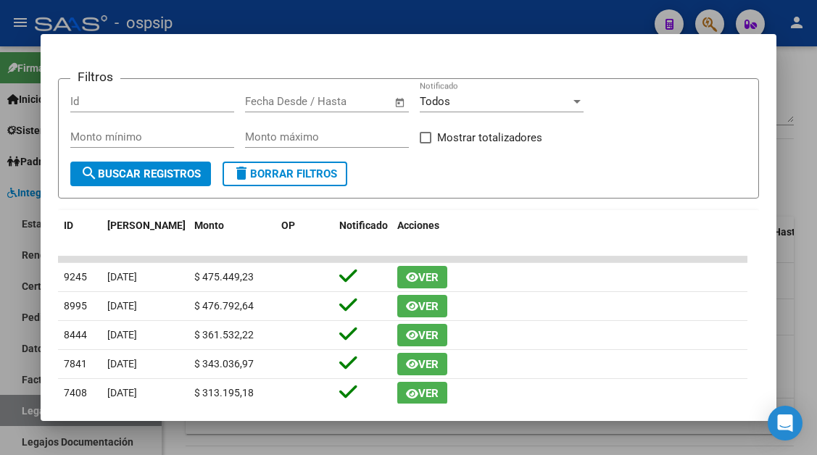
scroll to position [73, 0]
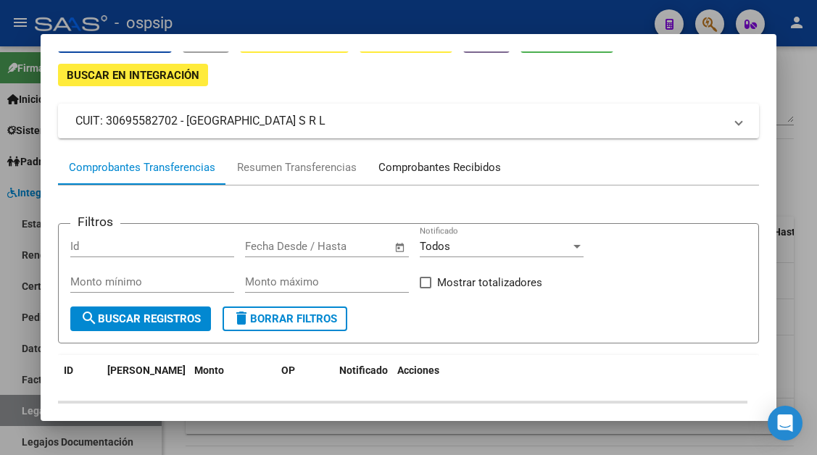
click at [426, 167] on div "Comprobantes Recibidos" at bounding box center [439, 168] width 123 height 17
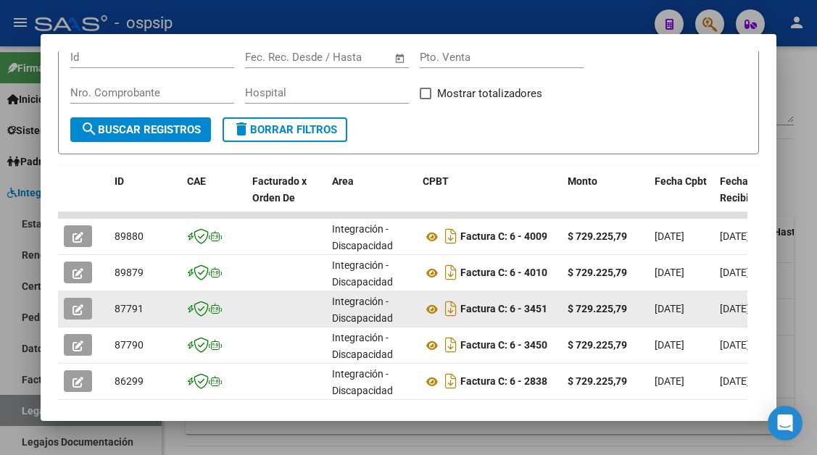
scroll to position [284, 0]
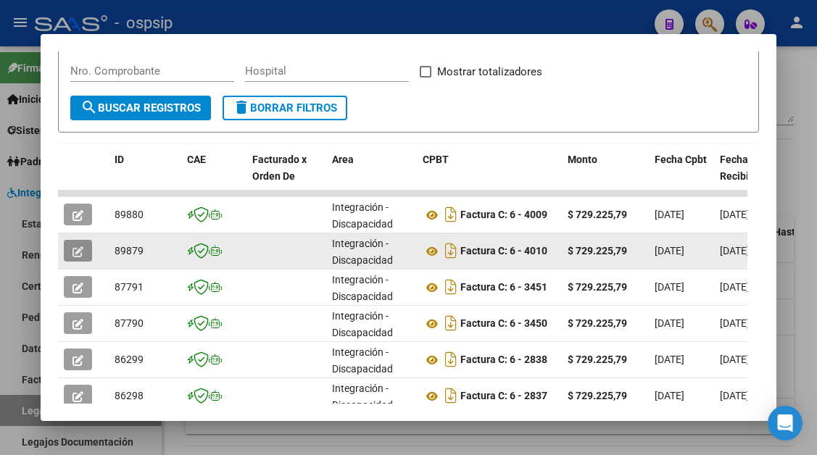
click at [74, 254] on icon "button" at bounding box center [78, 252] width 11 height 11
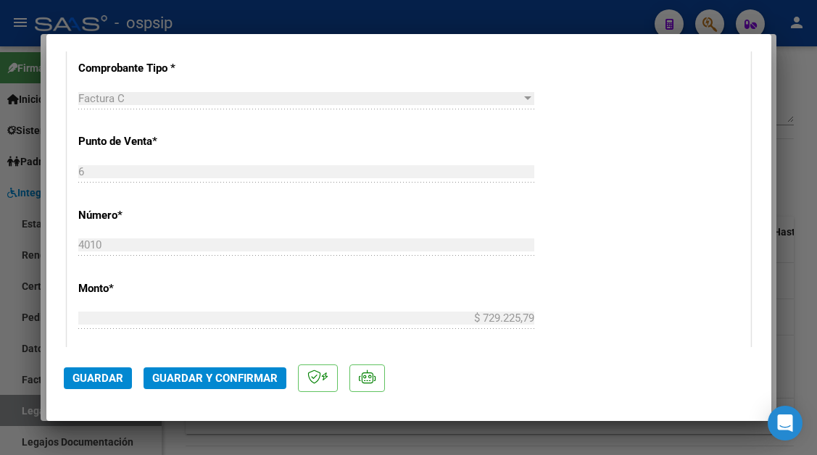
scroll to position [528, 0]
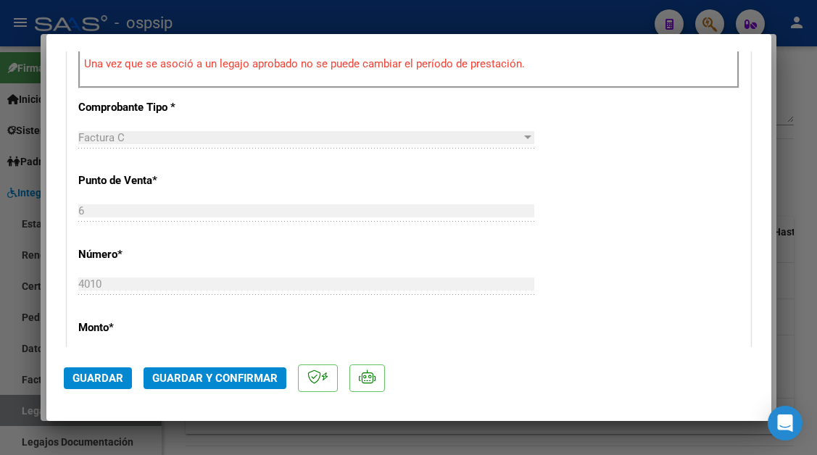
type input "$ 0,00"
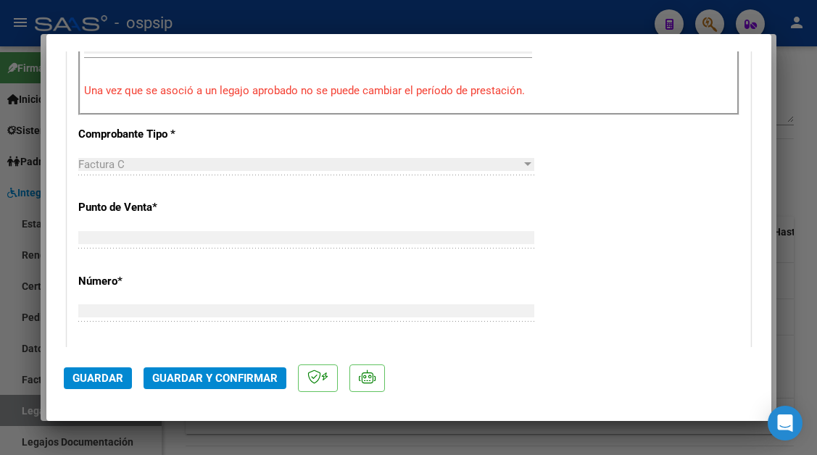
scroll to position [0, 0]
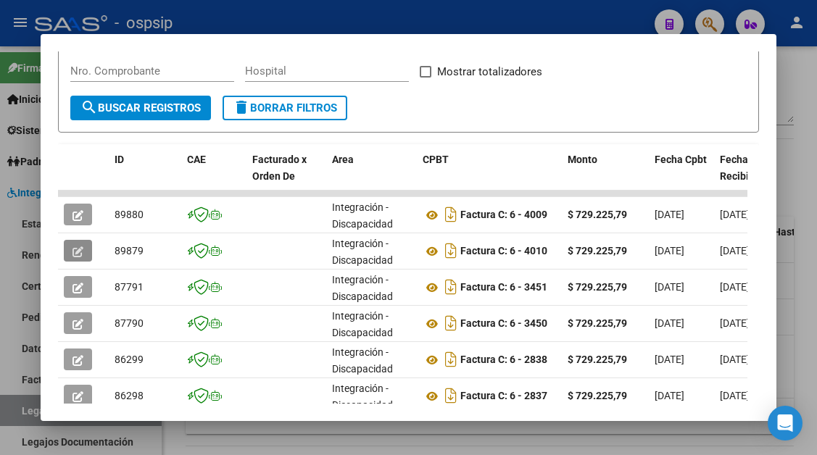
click at [9, 429] on div at bounding box center [408, 227] width 817 height 455
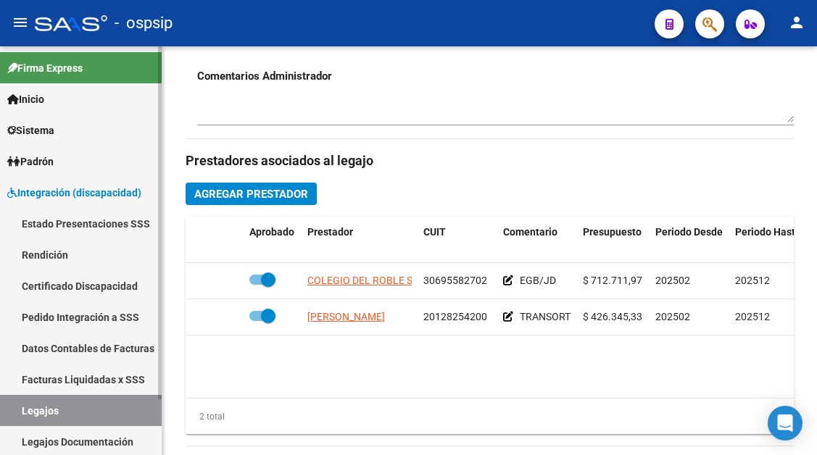
click at [14, 417] on link "Legajos" at bounding box center [81, 410] width 162 height 31
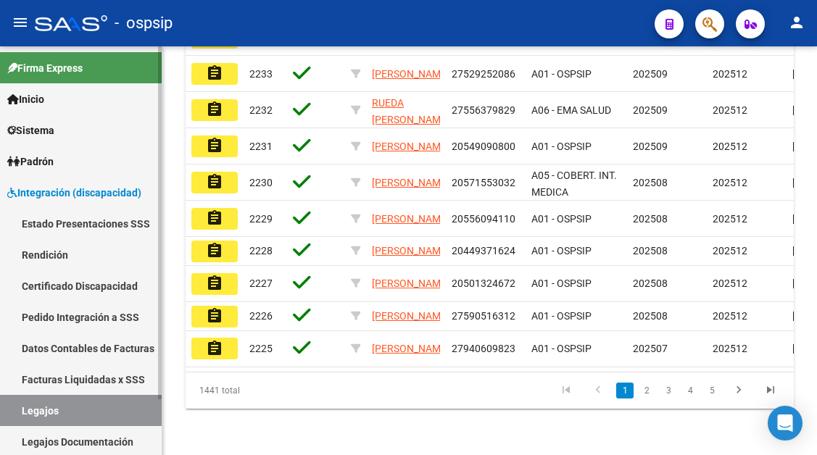
click at [14, 417] on link "Legajos" at bounding box center [81, 410] width 162 height 31
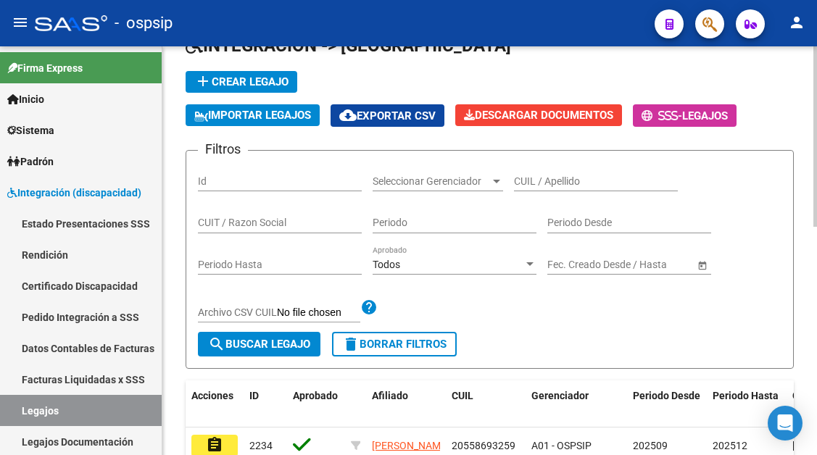
scroll to position [11, 0]
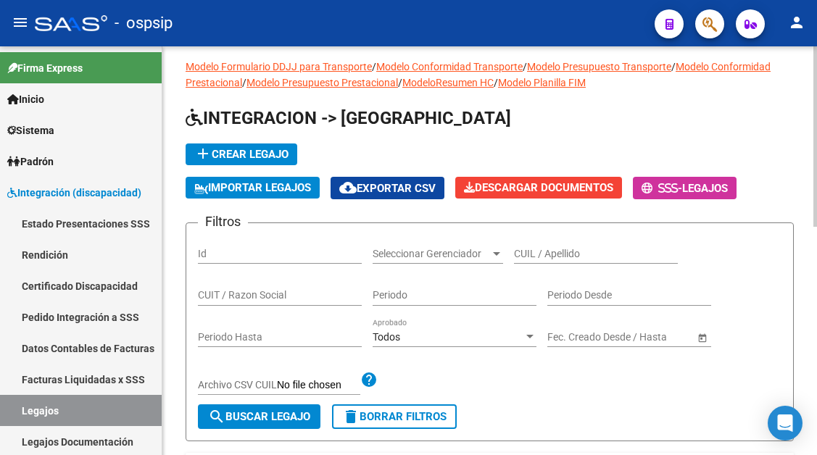
click at [539, 260] on input "CUIL / Apellido" at bounding box center [596, 254] width 164 height 12
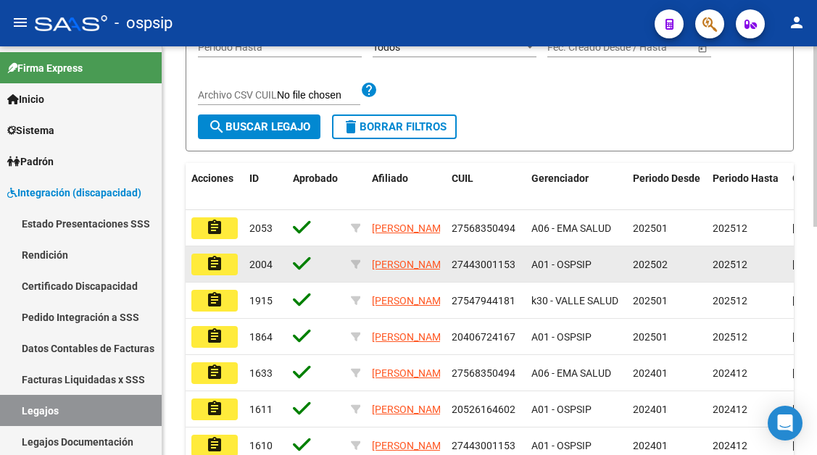
type input "lopez"
click at [215, 268] on mat-icon "assignment" at bounding box center [214, 263] width 17 height 17
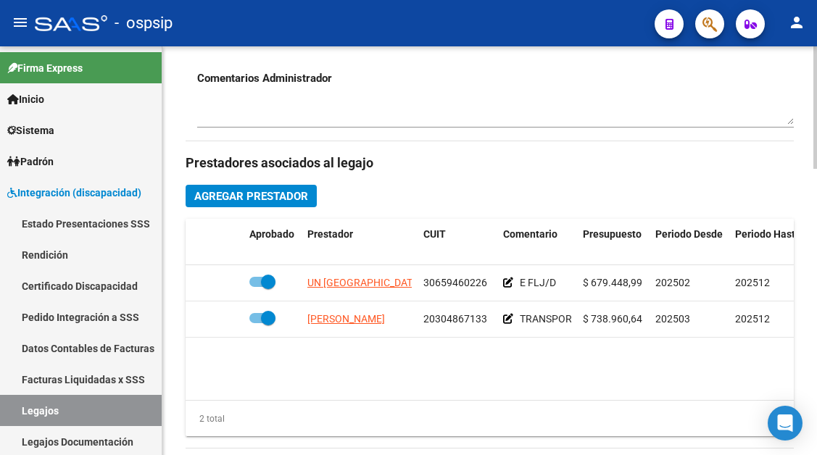
scroll to position [580, 0]
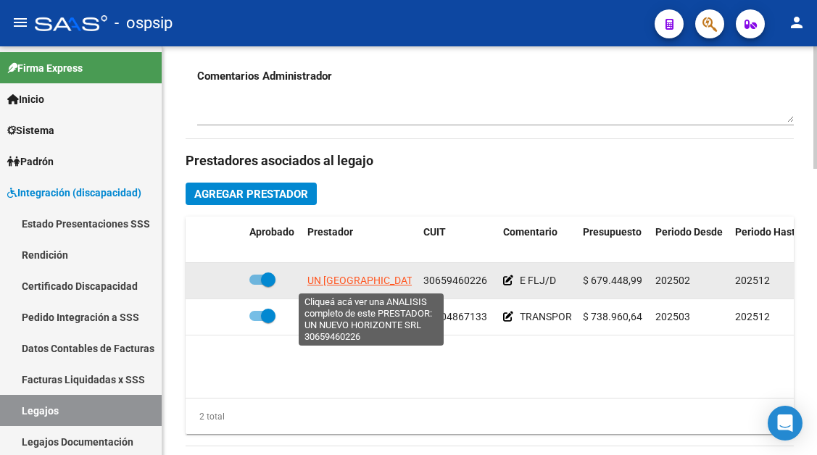
click at [380, 282] on span "UN NUEVO HORIZONTE SRL" at bounding box center [374, 281] width 134 height 12
type textarea "30659460226"
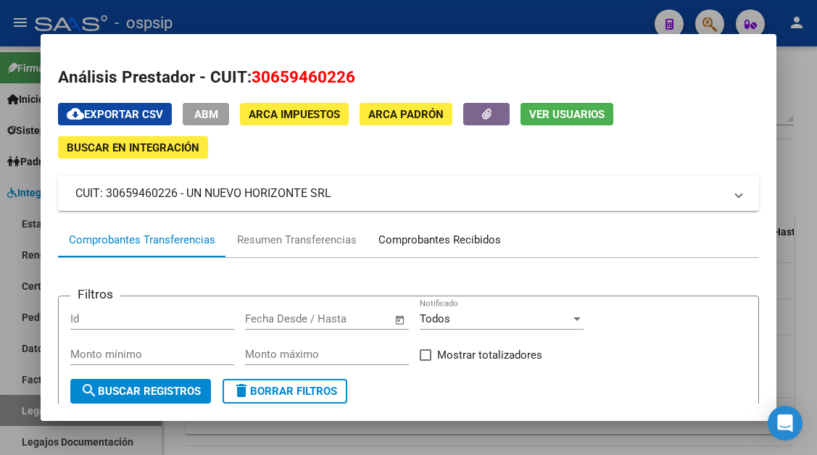
click at [450, 241] on div "Comprobantes Recibidos" at bounding box center [439, 240] width 123 height 17
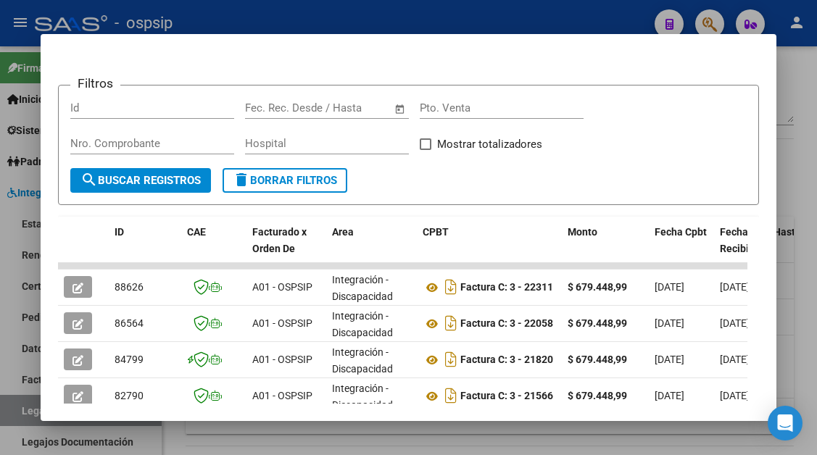
scroll to position [284, 0]
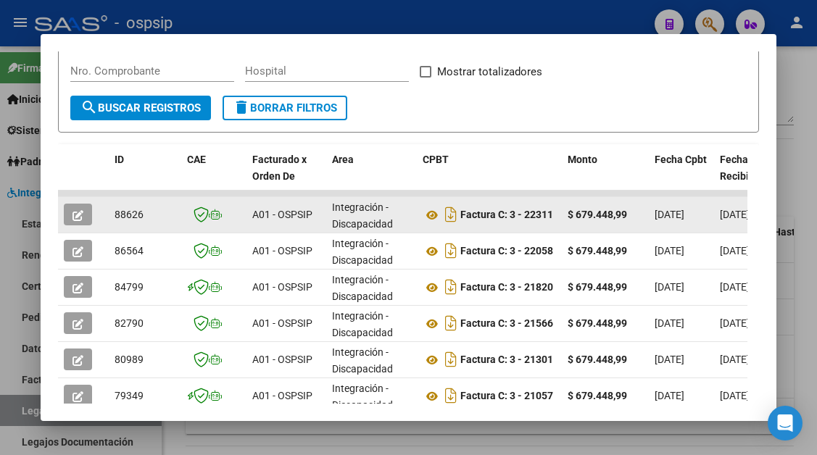
click at [86, 218] on button "button" at bounding box center [78, 215] width 28 height 22
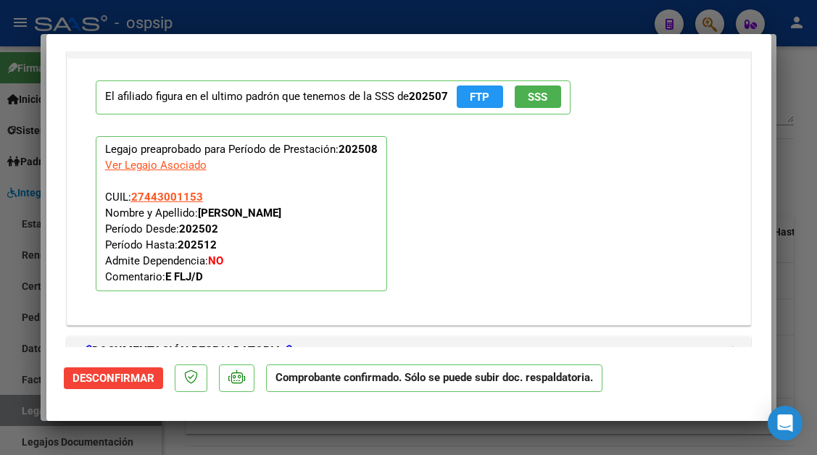
scroll to position [1668, 0]
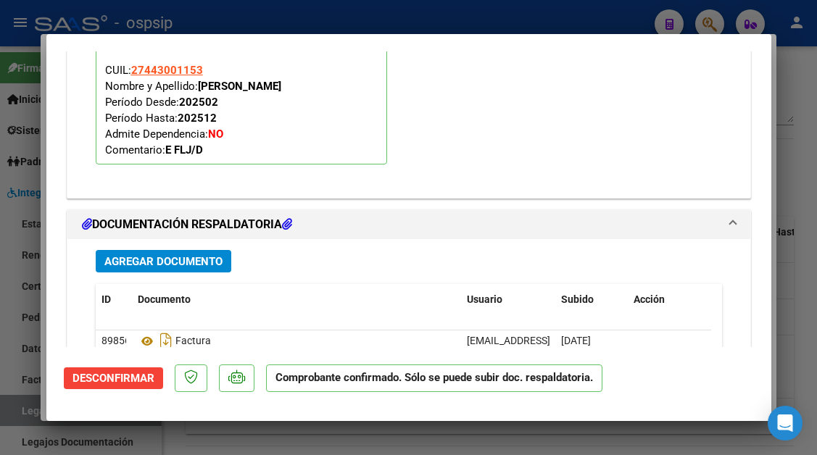
type input "$ 0,00"
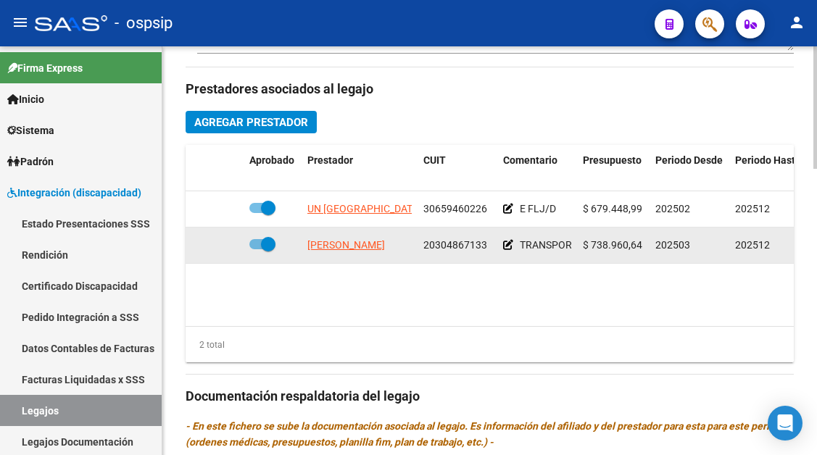
scroll to position [653, 0]
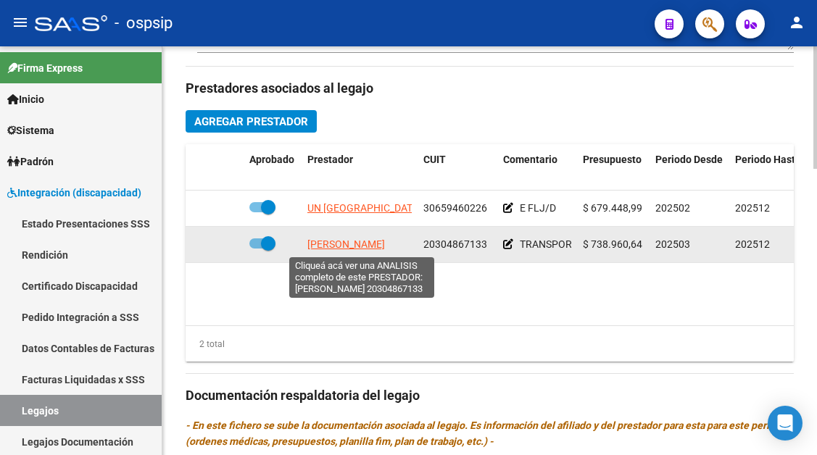
click at [337, 244] on span "VIVAS GUSTAVO CESAR" at bounding box center [346, 245] width 78 height 12
type textarea "20304867133"
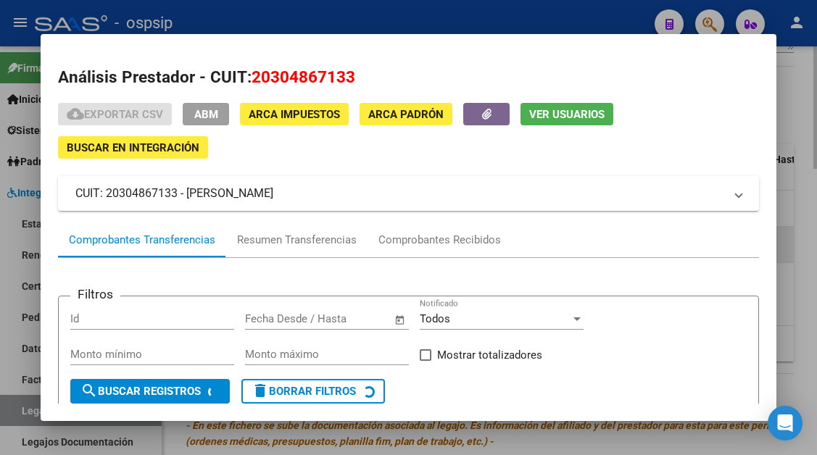
scroll to position [138, 0]
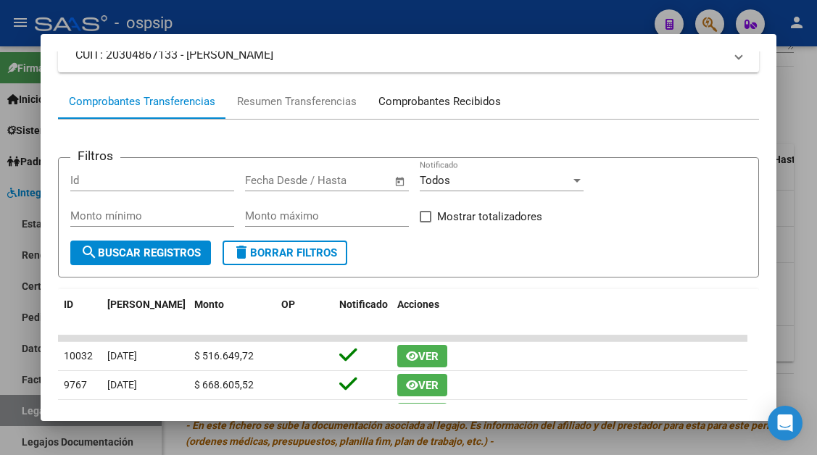
click at [413, 119] on div "Comprobantes Recibidos" at bounding box center [440, 101] width 144 height 35
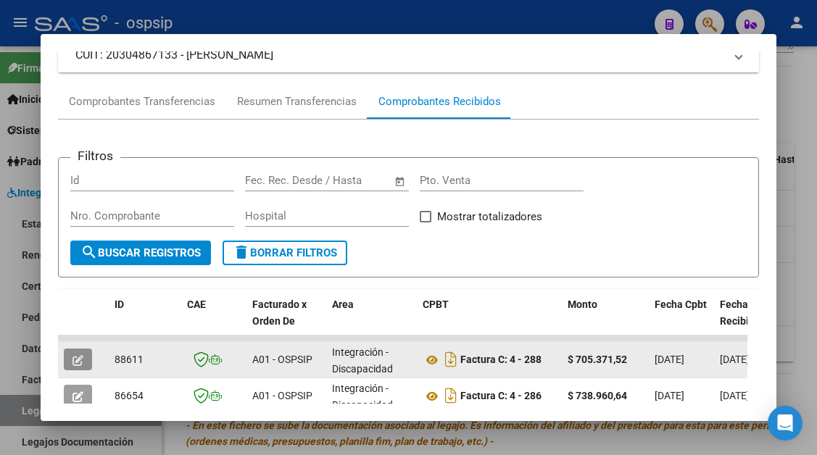
click at [75, 356] on icon "button" at bounding box center [78, 360] width 11 height 11
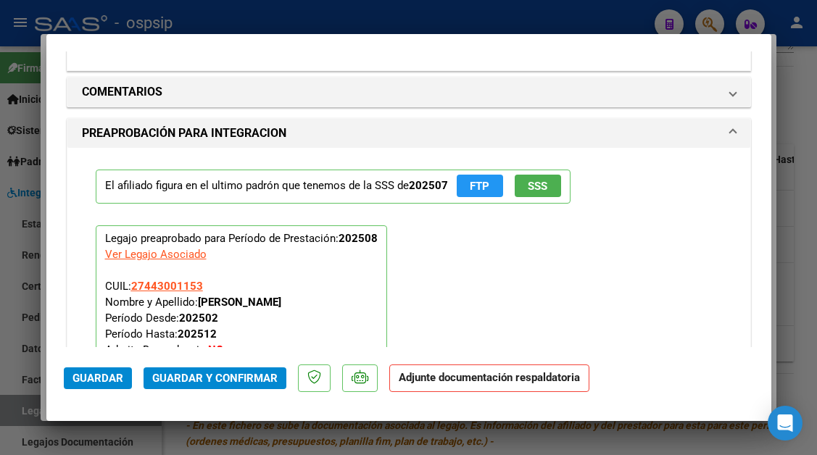
scroll to position [1740, 0]
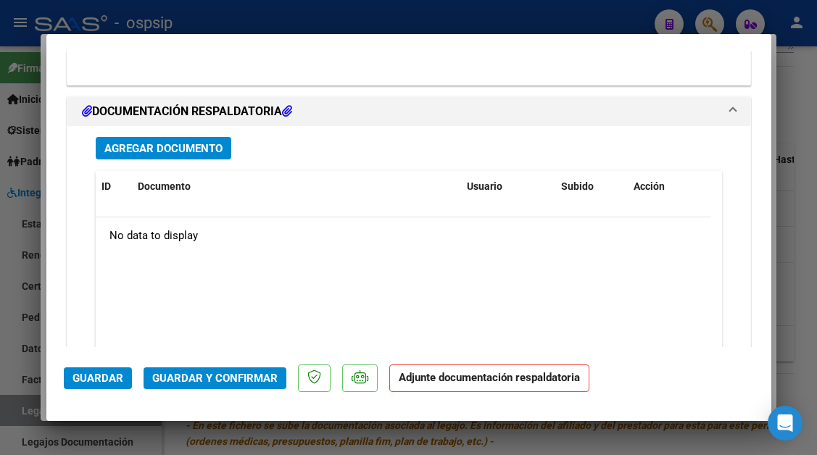
type input "$ 0,00"
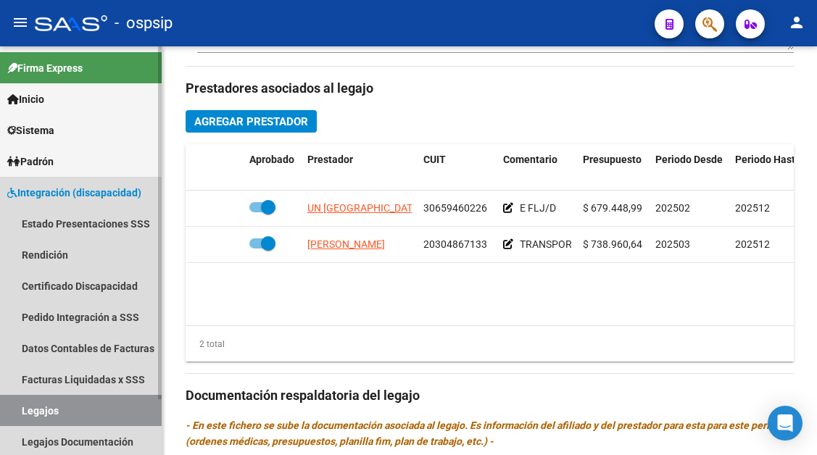
click at [22, 415] on link "Legajos" at bounding box center [81, 410] width 162 height 31
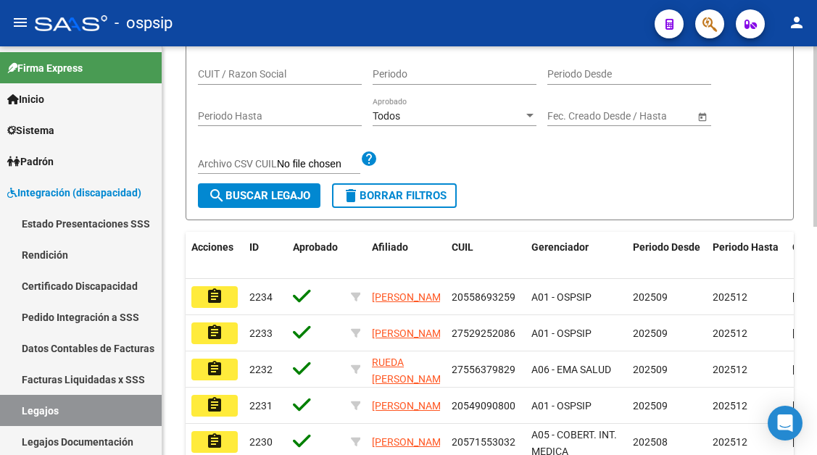
scroll to position [156, 0]
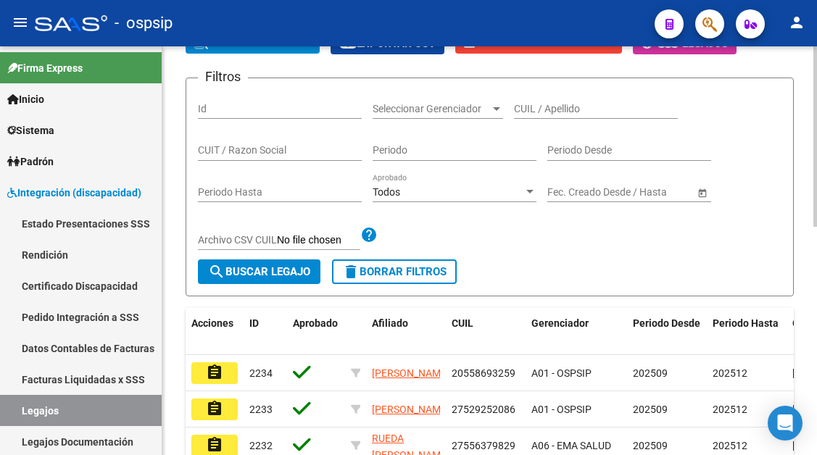
click at [542, 116] on div "CUIL / Apellido" at bounding box center [596, 104] width 164 height 29
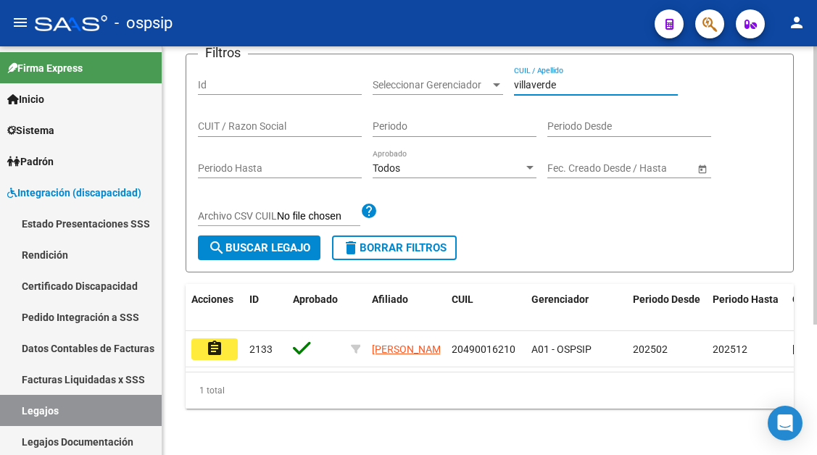
scroll to position [192, 0]
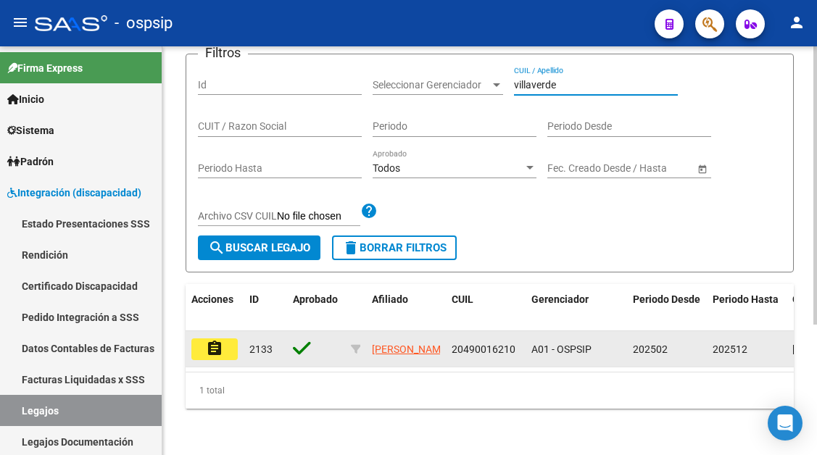
type input "villaverde"
click at [199, 339] on button "assignment" at bounding box center [214, 350] width 46 height 22
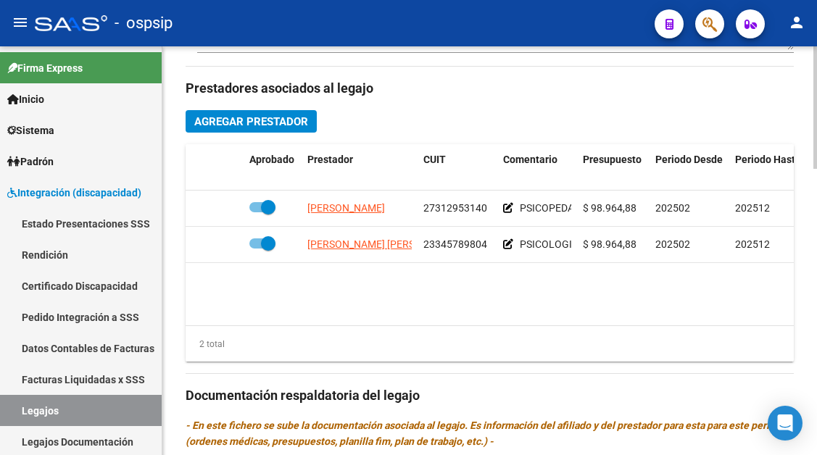
scroll to position [798, 0]
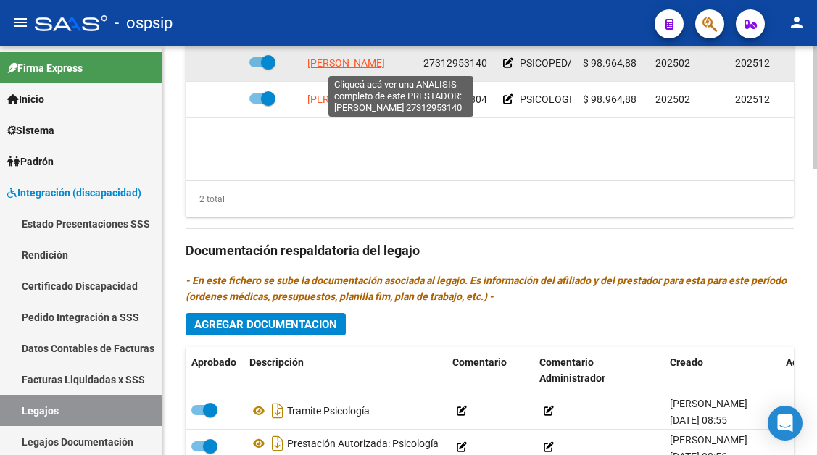
click at [357, 67] on span "COTOLONI YANINA MARCELA CAROLINA" at bounding box center [346, 63] width 78 height 12
type textarea "27312953140"
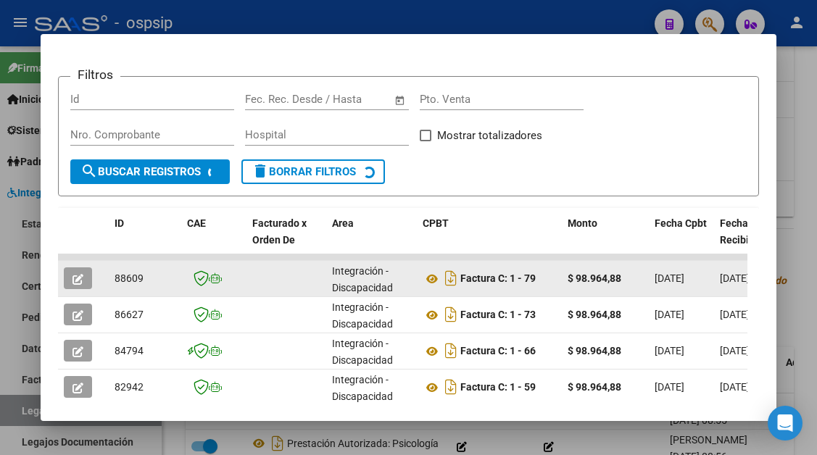
scroll to position [284, 0]
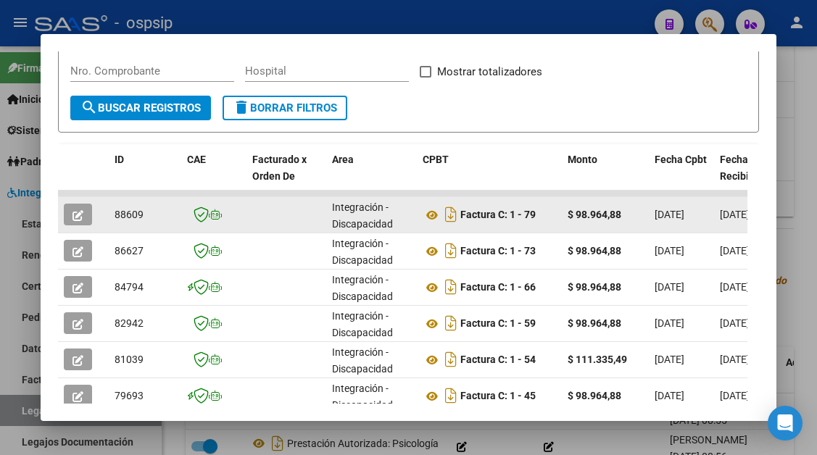
click at [94, 218] on div at bounding box center [83, 215] width 39 height 22
click at [78, 210] on icon "button" at bounding box center [78, 215] width 11 height 11
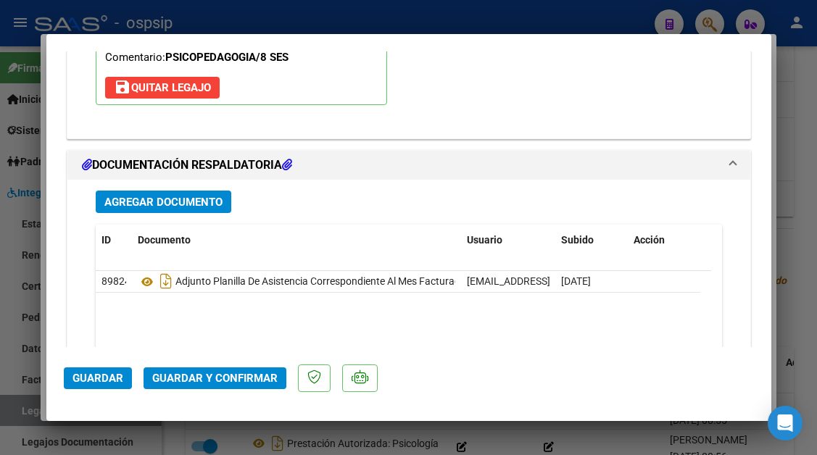
scroll to position [2030, 0]
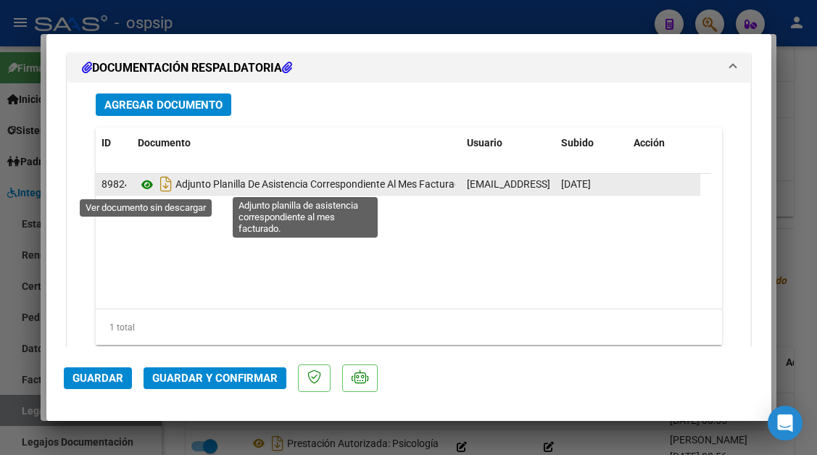
click at [147, 186] on icon at bounding box center [147, 184] width 19 height 17
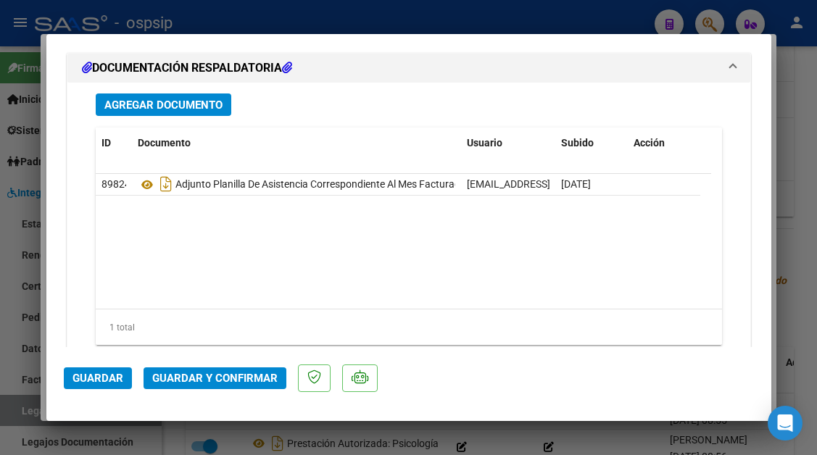
click at [17, 407] on div at bounding box center [408, 227] width 817 height 455
type input "$ 0,00"
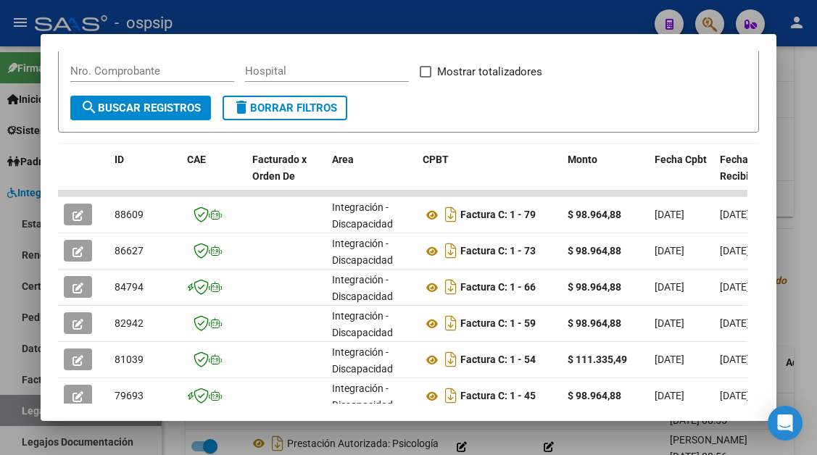
click at [17, 407] on div at bounding box center [408, 227] width 817 height 455
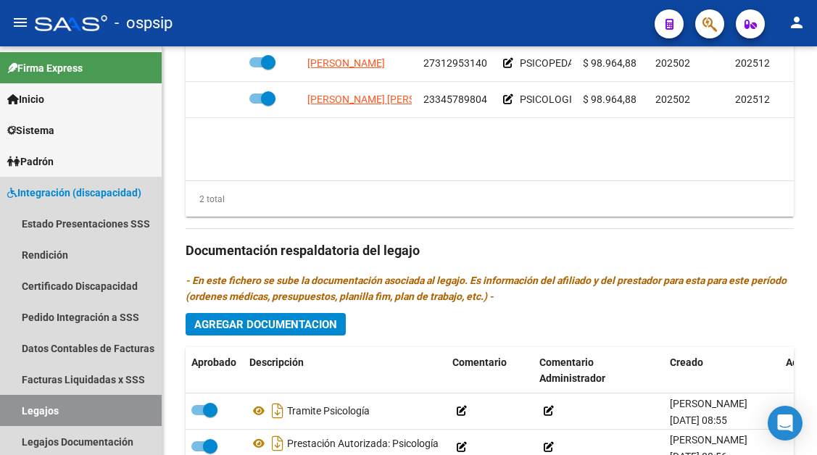
click at [17, 407] on link "Legajos" at bounding box center [81, 410] width 162 height 31
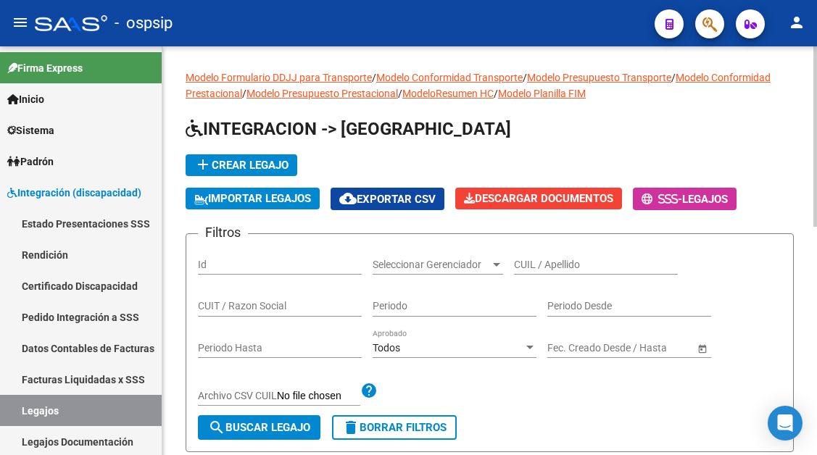
click at [545, 268] on input "CUIL / Apellido" at bounding box center [596, 265] width 164 height 12
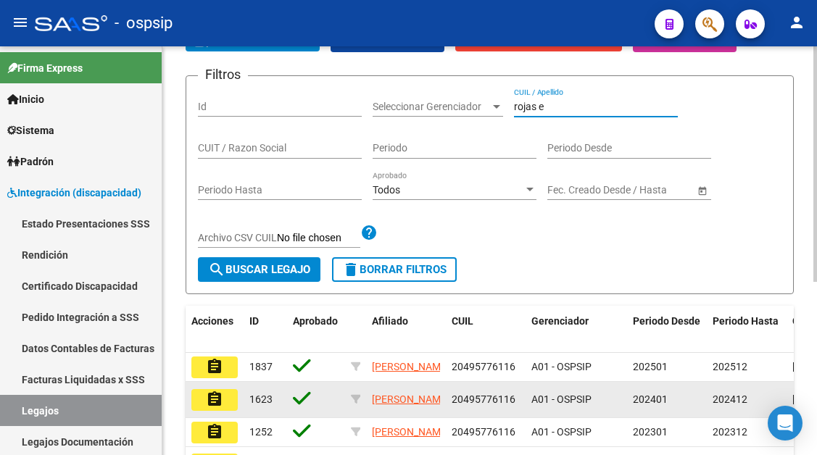
scroll to position [290, 0]
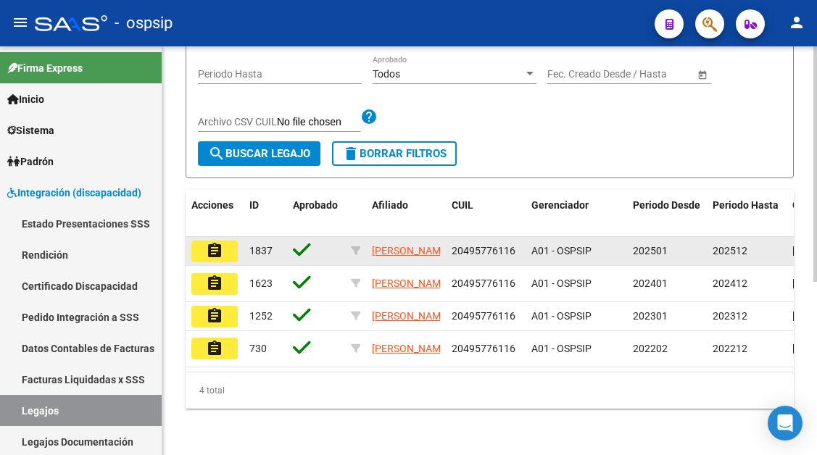
type input "rojas e"
click at [223, 249] on button "assignment" at bounding box center [214, 252] width 46 height 22
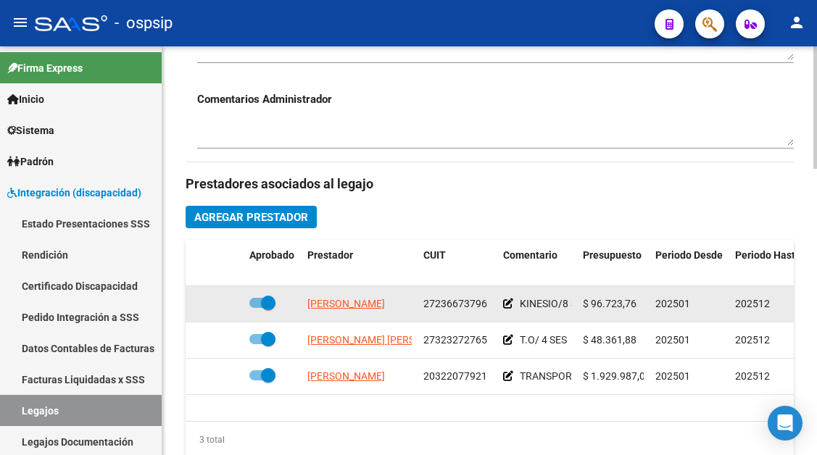
scroll to position [653, 0]
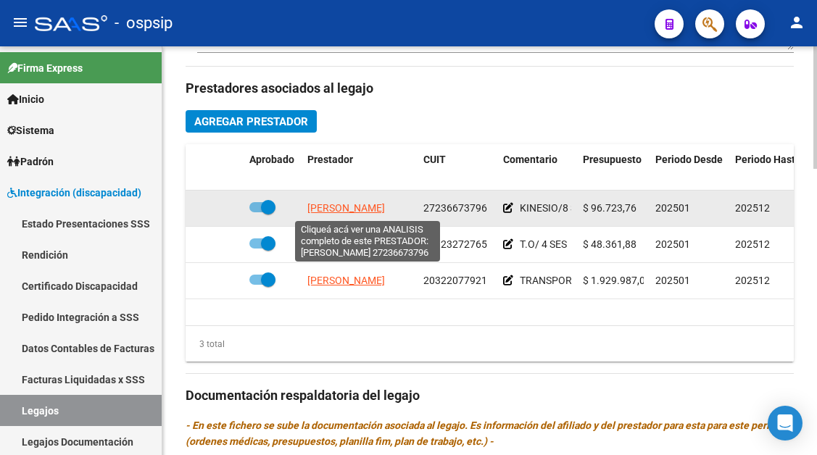
click at [344, 205] on span "CAREAGA MARIA ANDREA" at bounding box center [346, 208] width 78 height 12
type textarea "27236673796"
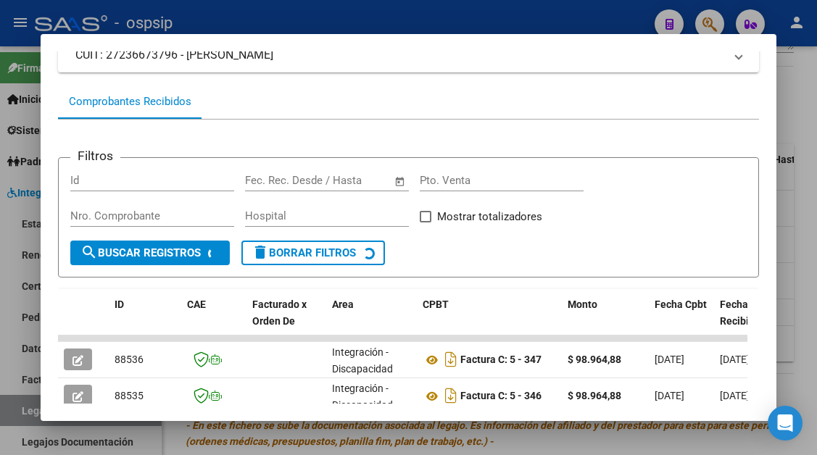
scroll to position [356, 0]
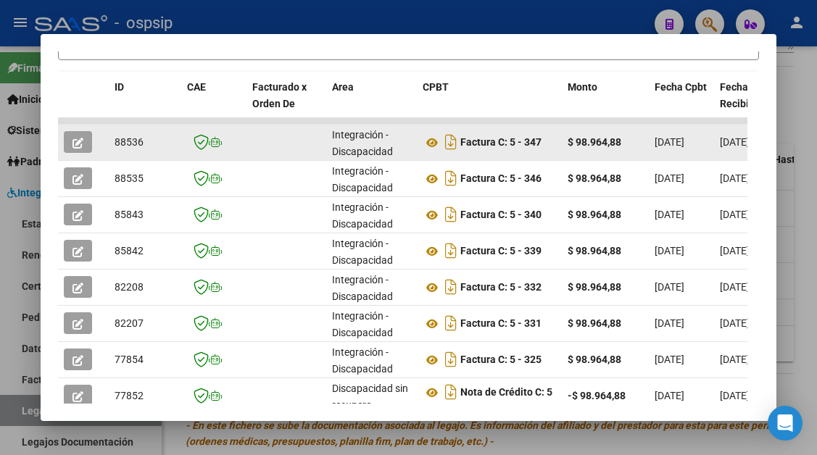
click at [86, 149] on button "button" at bounding box center [78, 142] width 28 height 22
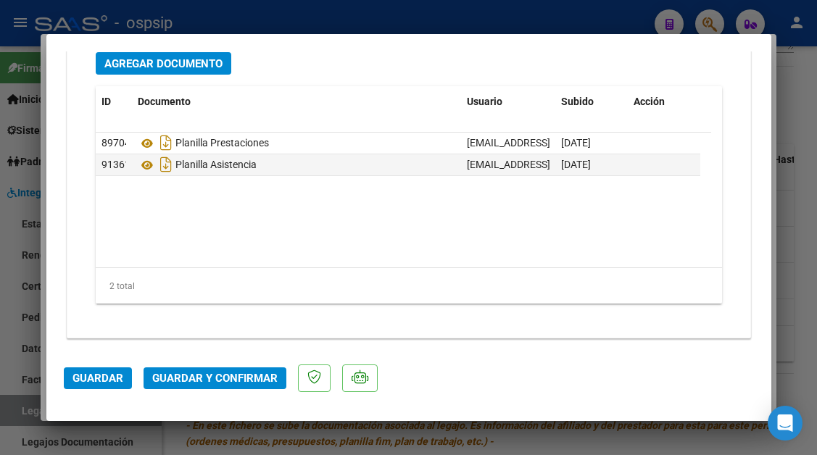
scroll to position [2074, 0]
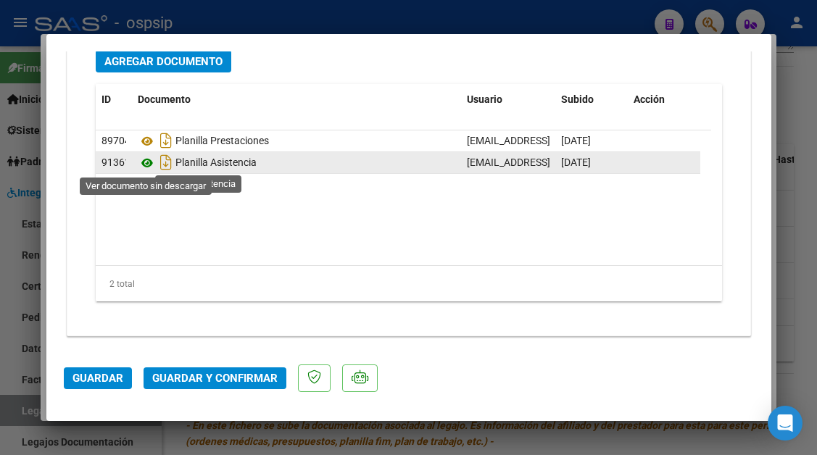
click at [147, 165] on icon at bounding box center [147, 162] width 19 height 17
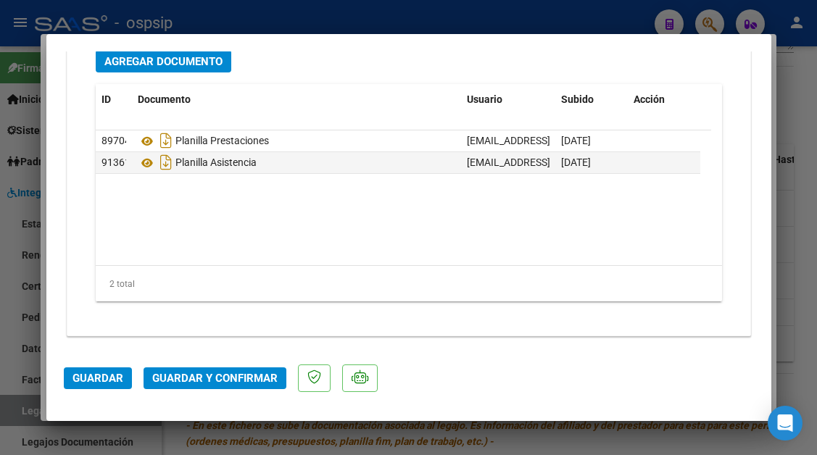
click at [219, 374] on span "Guardar y Confirmar" at bounding box center [214, 378] width 125 height 13
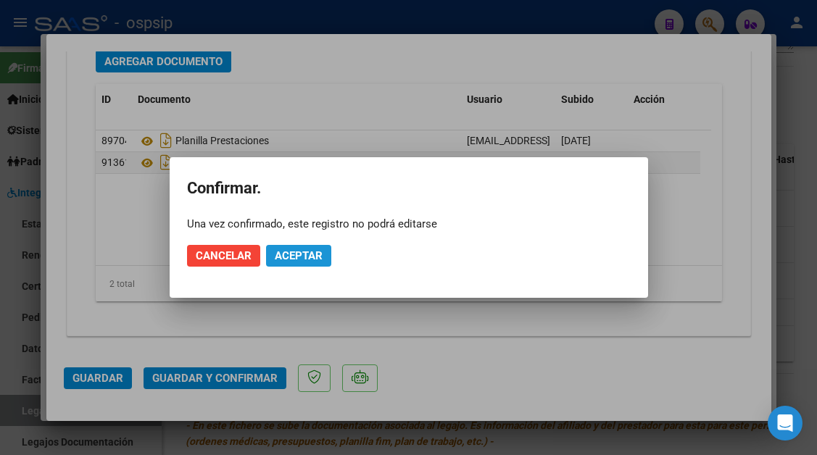
click at [305, 254] on span "Aceptar" at bounding box center [299, 255] width 48 height 13
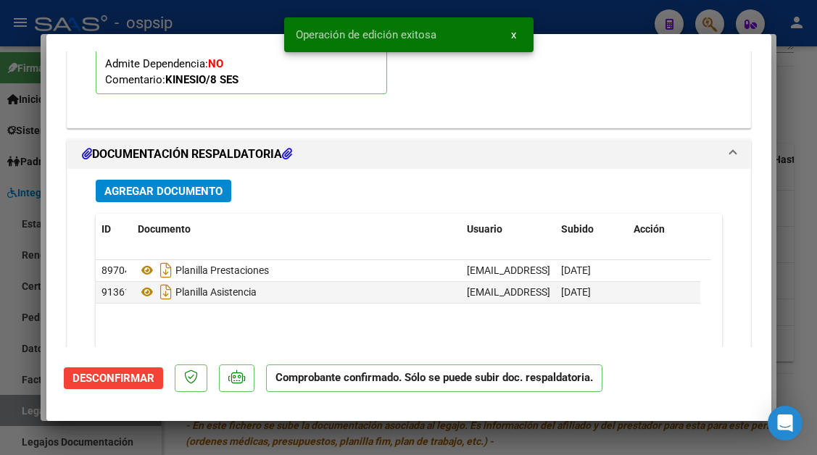
scroll to position [1694, 0]
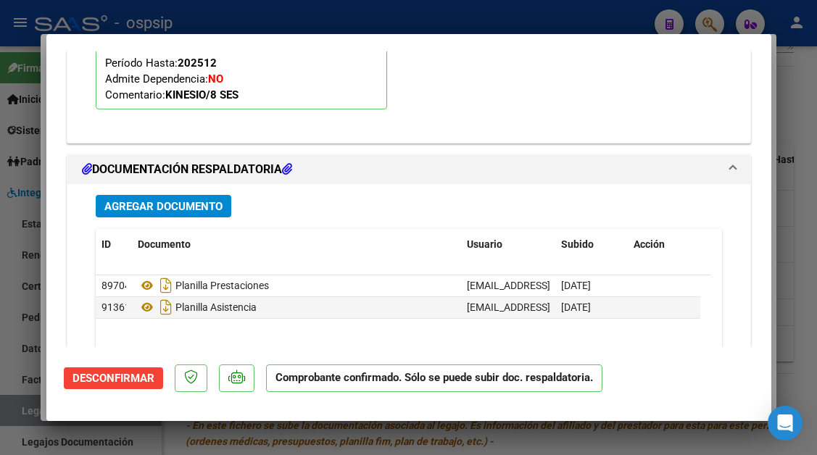
click at [29, 406] on div at bounding box center [408, 227] width 817 height 455
type input "$ 0,00"
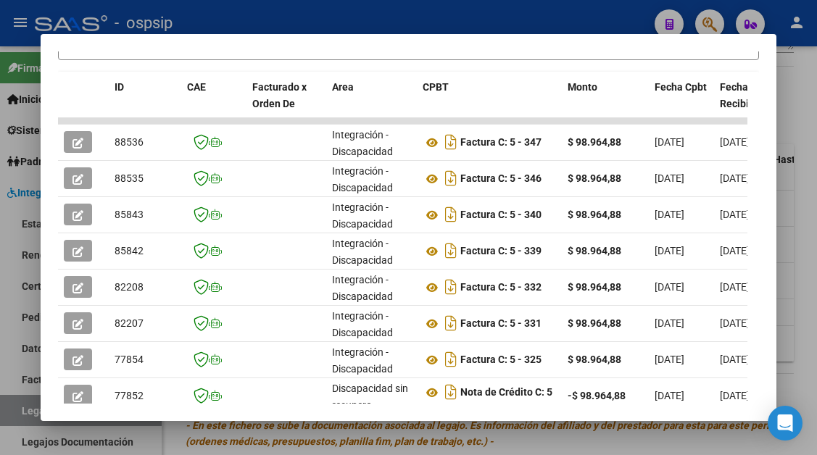
click at [29, 406] on div at bounding box center [408, 227] width 817 height 455
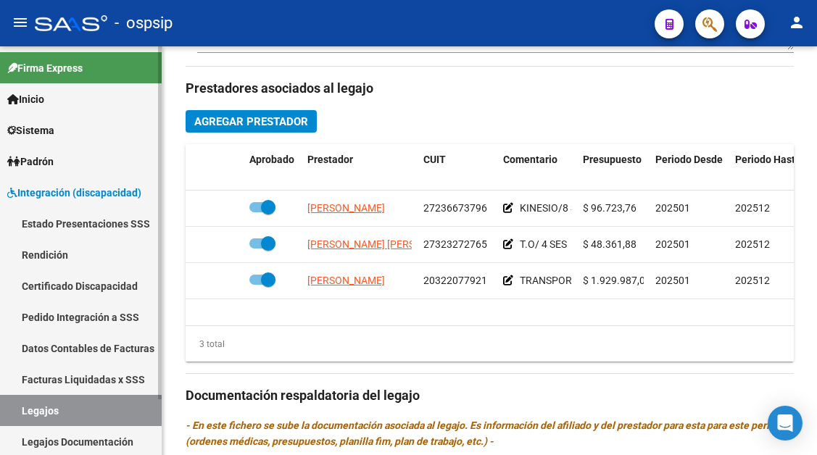
click at [82, 415] on link "Legajos" at bounding box center [81, 410] width 162 height 31
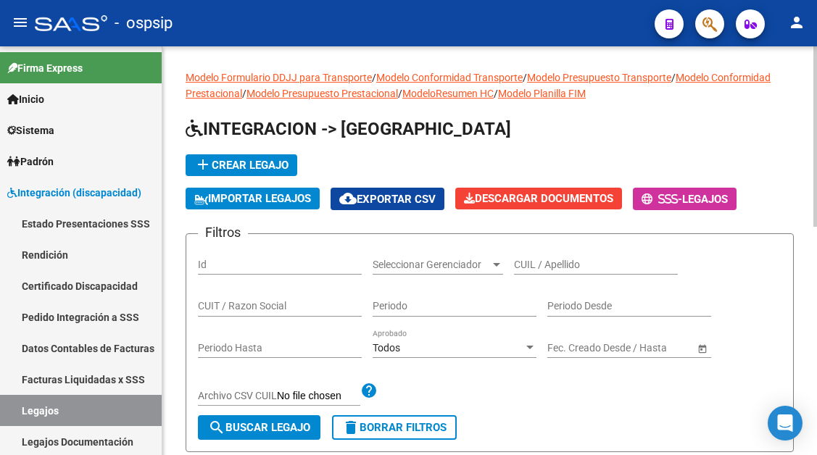
click at [545, 274] on div "CUIL / Apellido" at bounding box center [596, 260] width 164 height 29
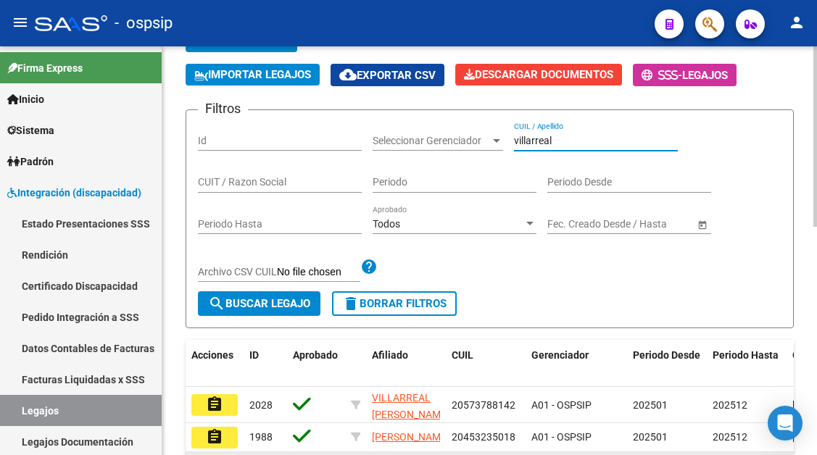
scroll to position [290, 0]
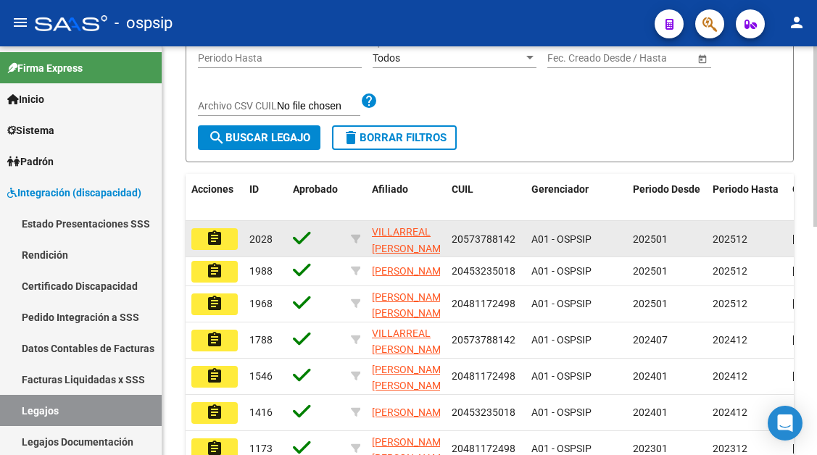
type input "villarreal"
click at [218, 231] on mat-icon "assignment" at bounding box center [214, 238] width 17 height 17
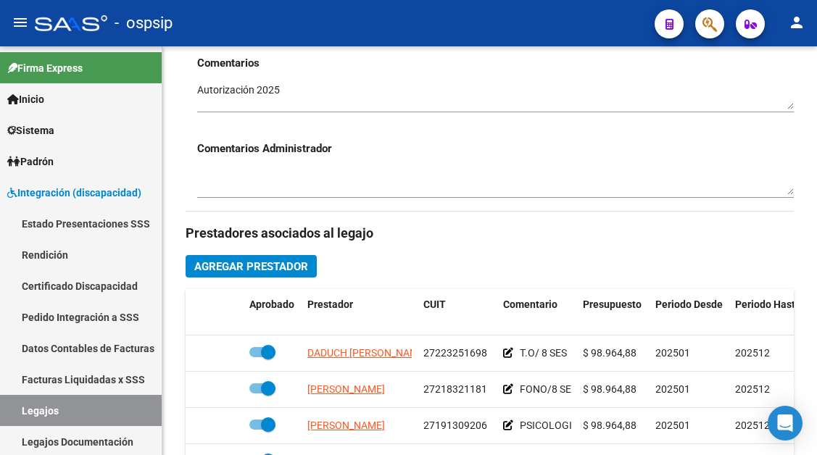
scroll to position [653, 0]
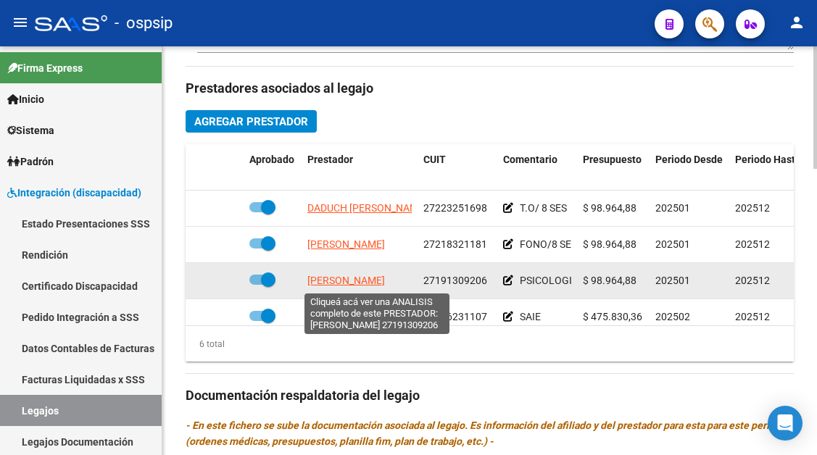
click at [363, 281] on span "BRAÑEZ MENDOZA JOSE LUIS" at bounding box center [346, 281] width 78 height 12
type textarea "27191309206"
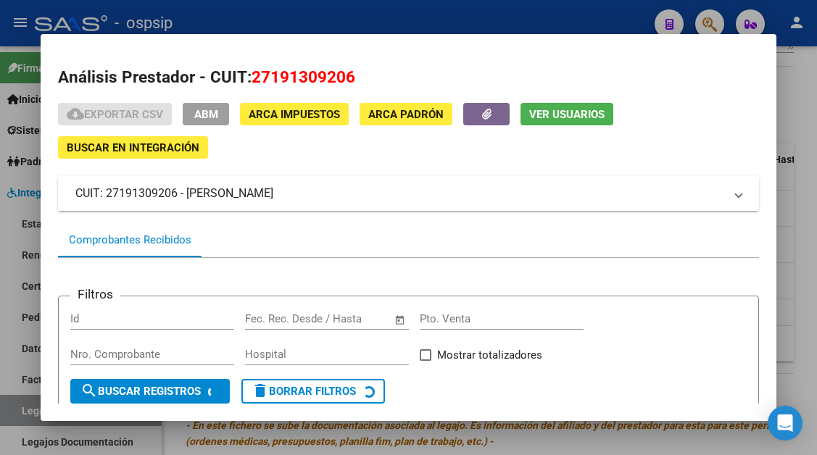
scroll to position [138, 0]
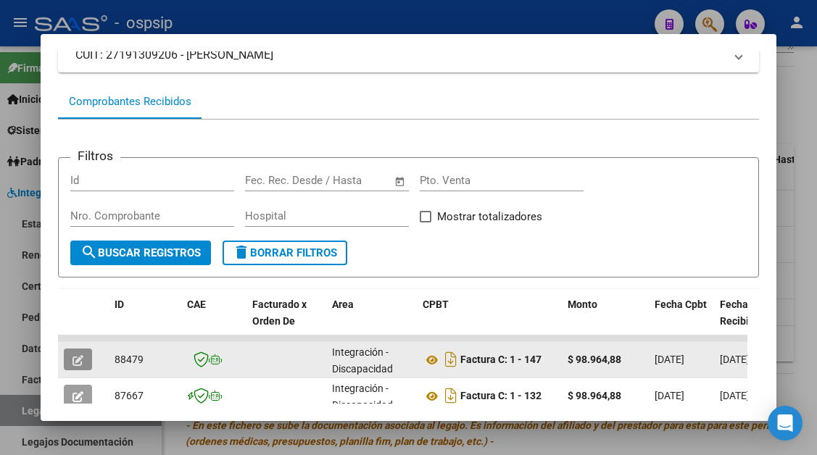
click at [69, 365] on button "button" at bounding box center [78, 360] width 28 height 22
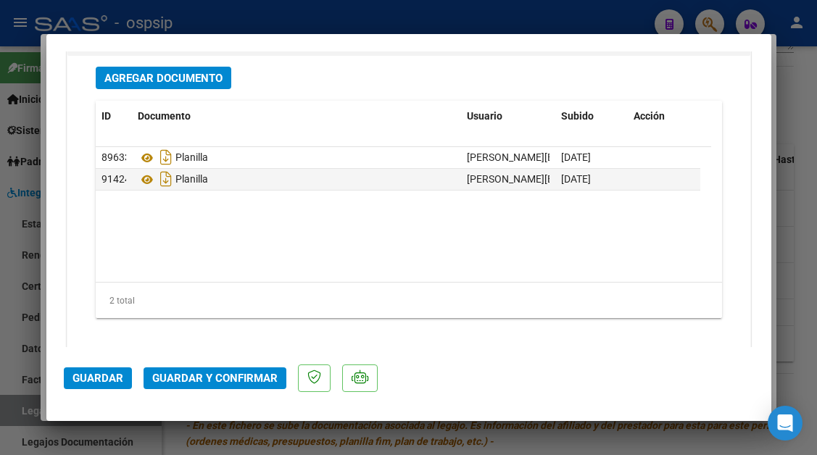
scroll to position [2074, 0]
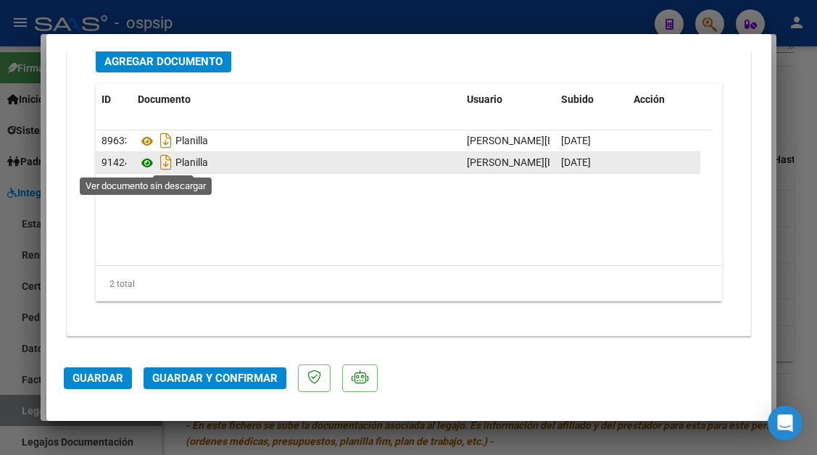
click at [149, 164] on icon at bounding box center [147, 162] width 19 height 17
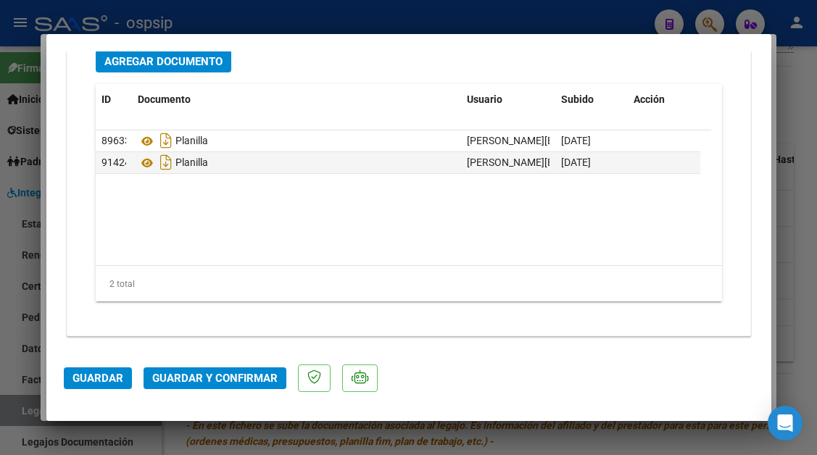
click at [247, 379] on span "Guardar y Confirmar" at bounding box center [214, 378] width 125 height 13
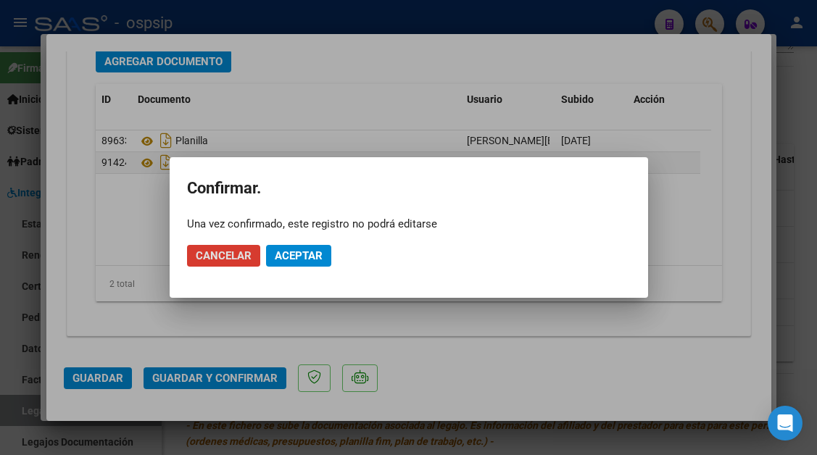
click at [294, 262] on span "Aceptar" at bounding box center [299, 255] width 48 height 13
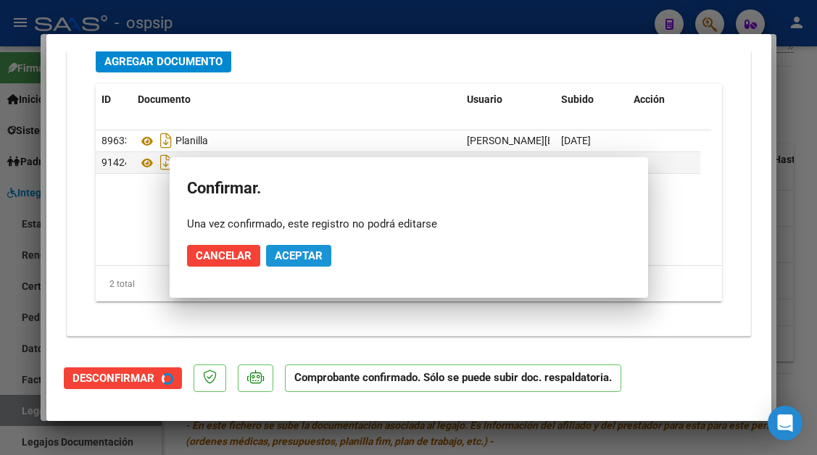
scroll to position [1839, 0]
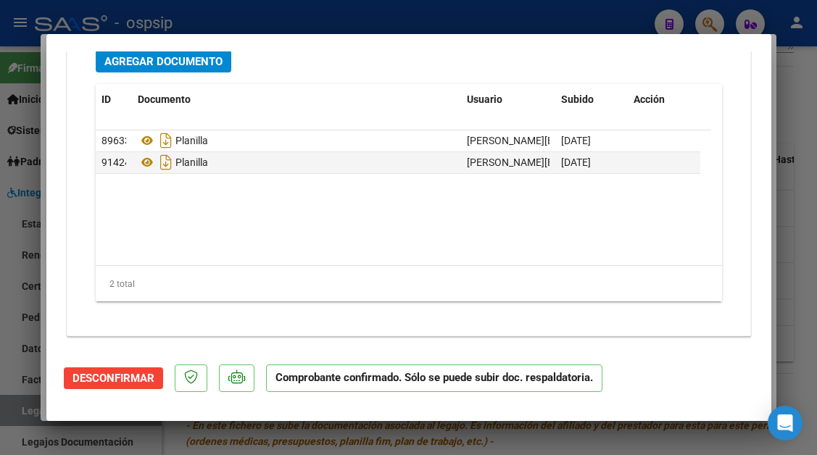
click at [15, 410] on div at bounding box center [408, 227] width 817 height 455
type input "$ 0,00"
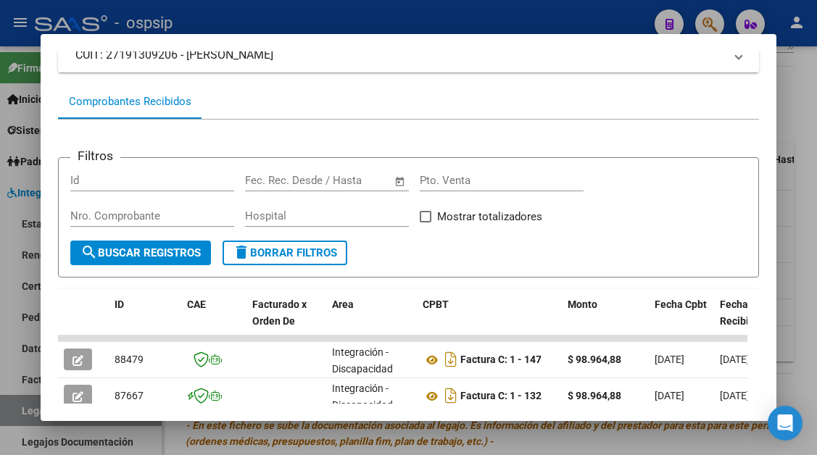
click at [15, 410] on div at bounding box center [408, 227] width 817 height 455
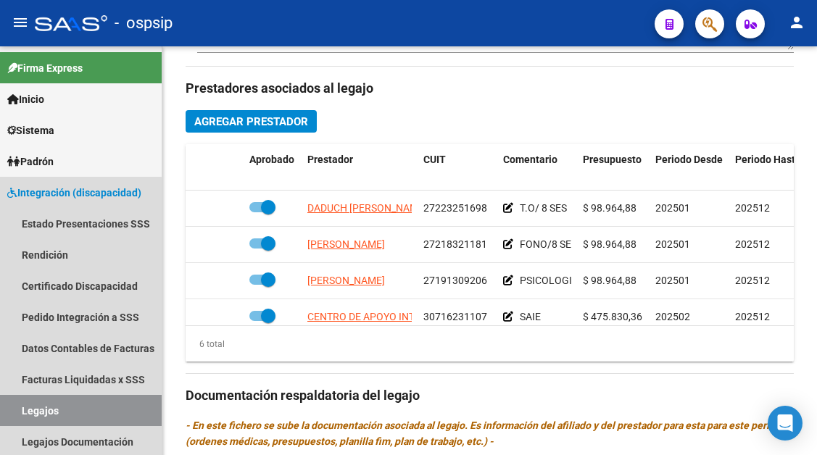
click at [15, 410] on link "Legajos" at bounding box center [81, 410] width 162 height 31
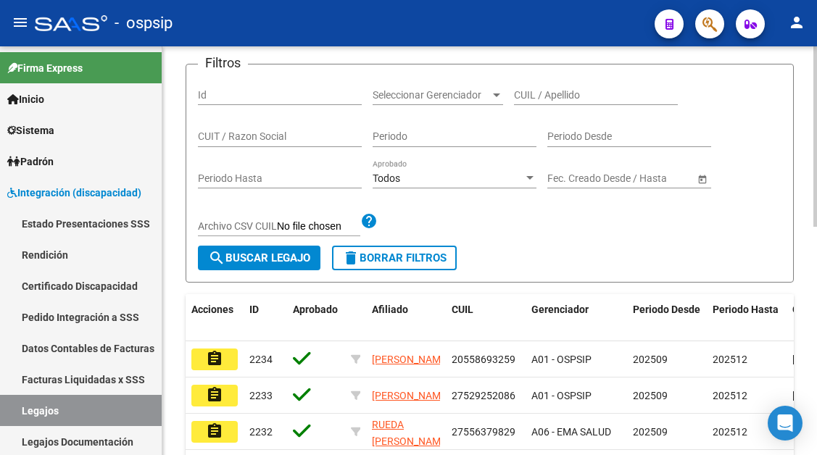
scroll to position [156, 0]
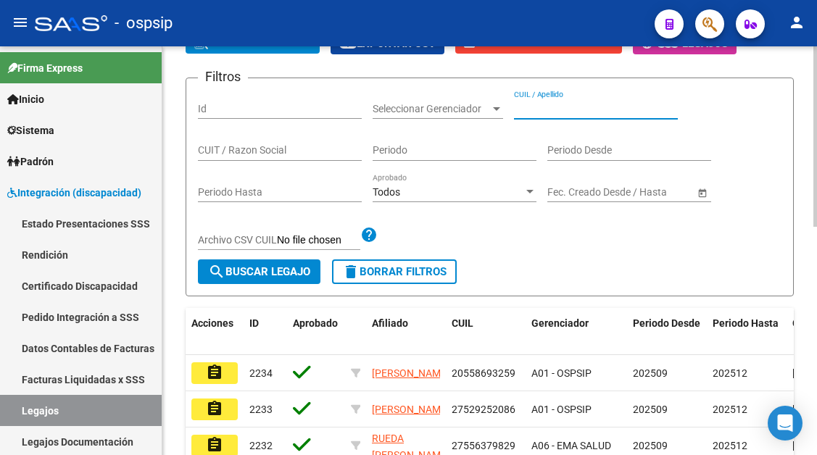
click at [555, 114] on input "CUIL / Apellido" at bounding box center [596, 109] width 164 height 12
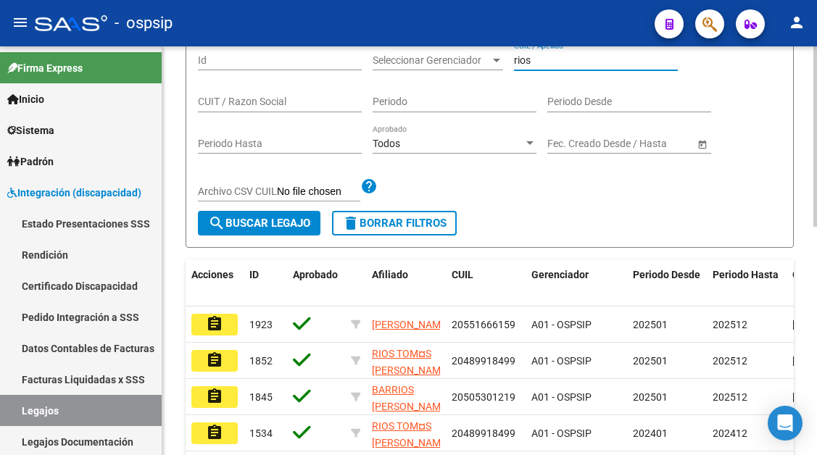
scroll to position [228, 0]
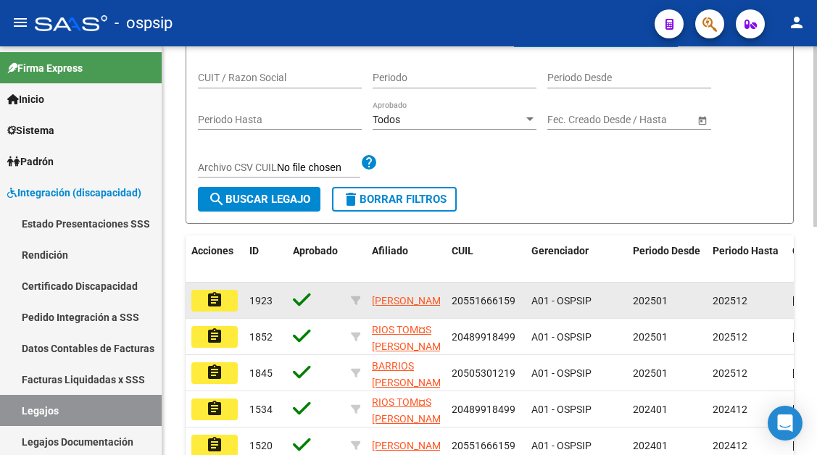
type input "rios"
click at [227, 297] on button "assignment" at bounding box center [214, 301] width 46 height 22
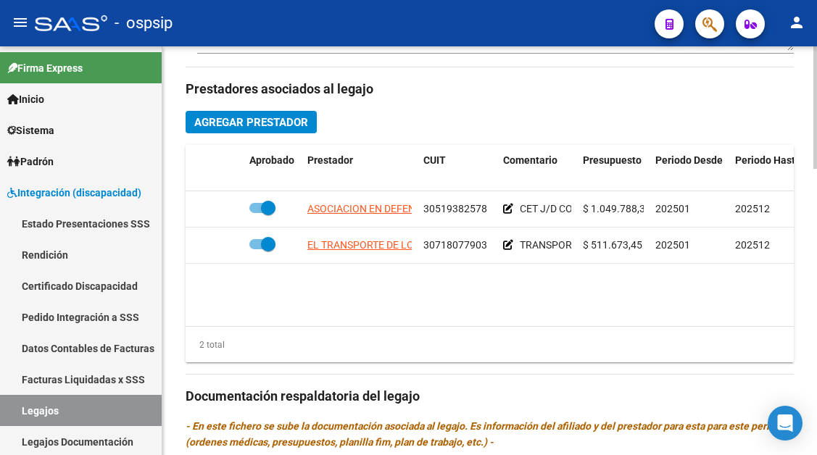
scroll to position [653, 0]
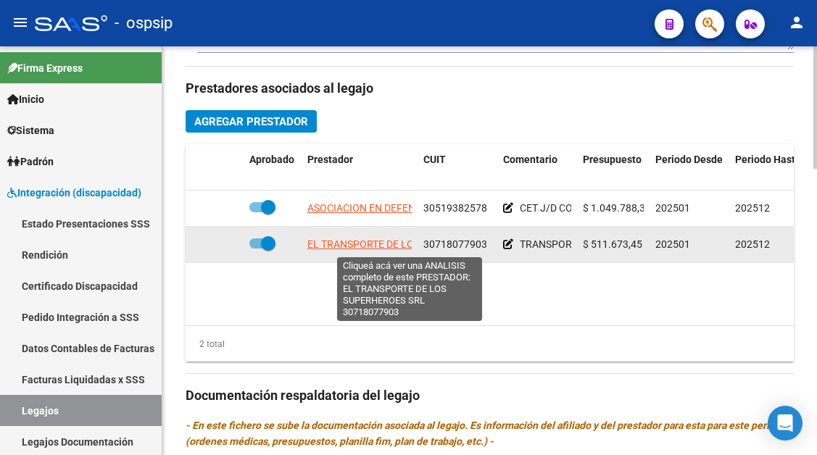
click at [365, 249] on span "EL TRANSPORTE DE LOS SUPERHEROES SRL" at bounding box center [409, 245] width 204 height 12
type textarea "30718077903"
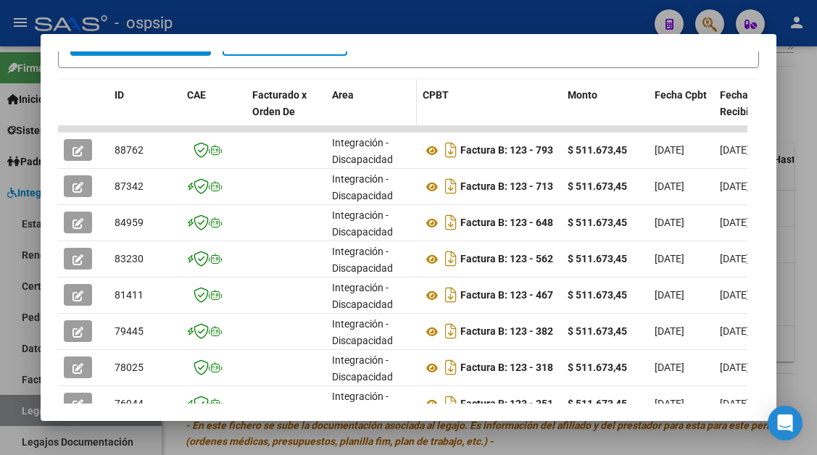
scroll to position [356, 0]
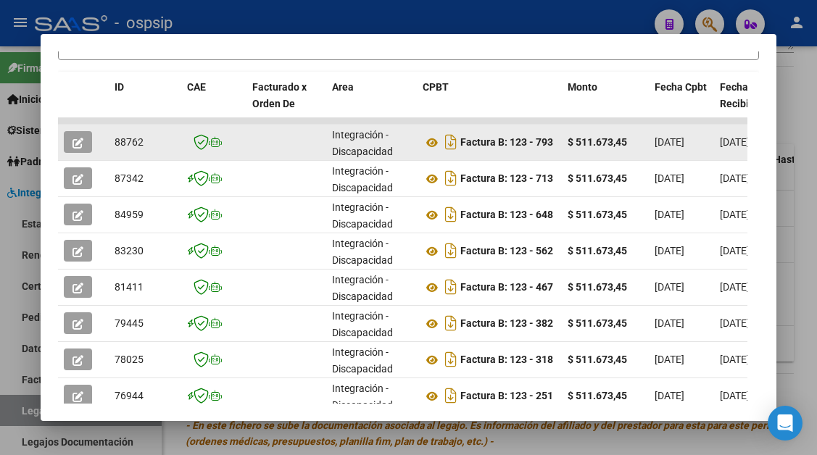
click at [79, 142] on icon "button" at bounding box center [78, 143] width 11 height 11
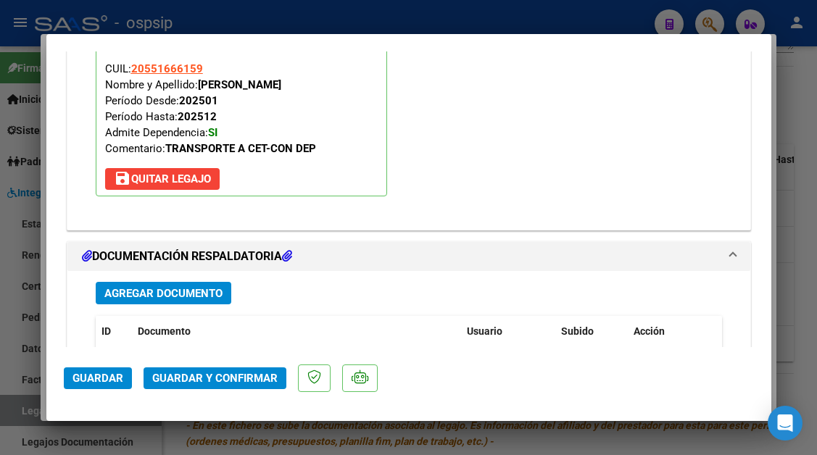
scroll to position [1813, 0]
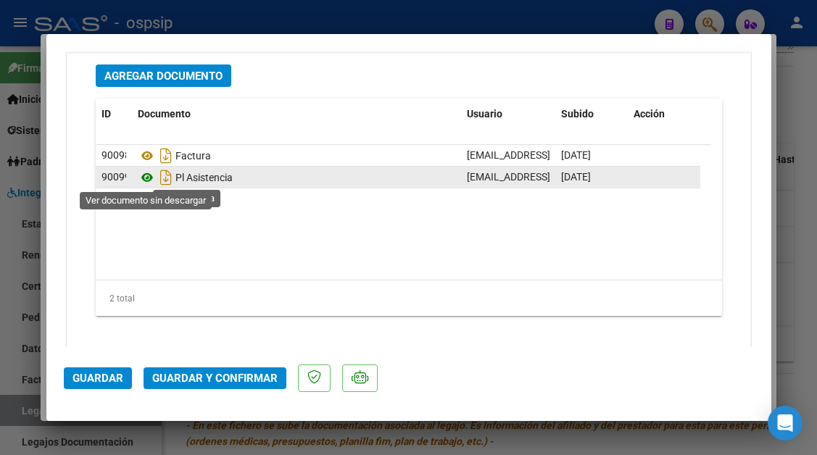
click at [146, 175] on icon at bounding box center [147, 177] width 19 height 17
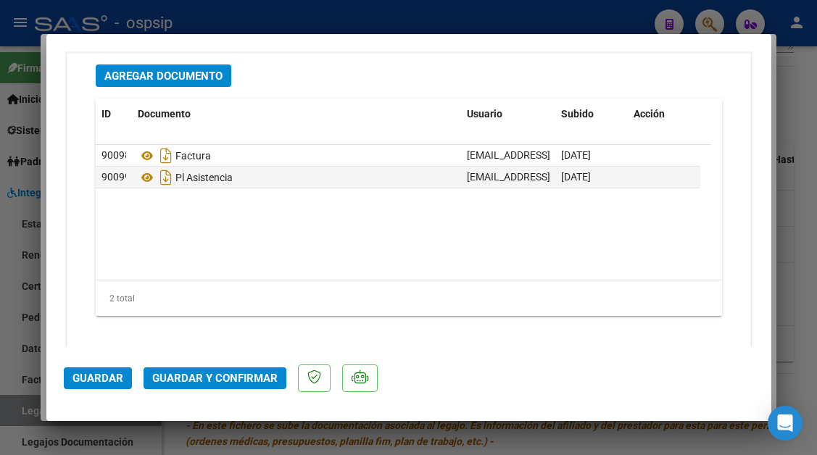
click at [236, 381] on span "Guardar y Confirmar" at bounding box center [214, 378] width 125 height 13
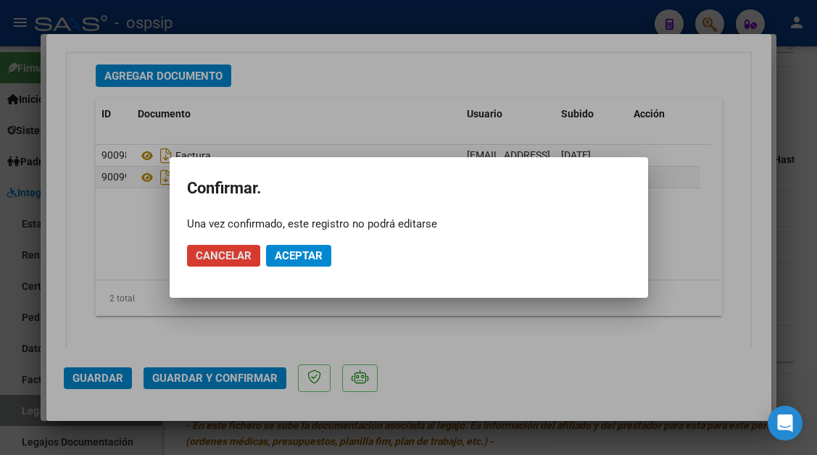
click at [296, 252] on span "Aceptar" at bounding box center [299, 255] width 48 height 13
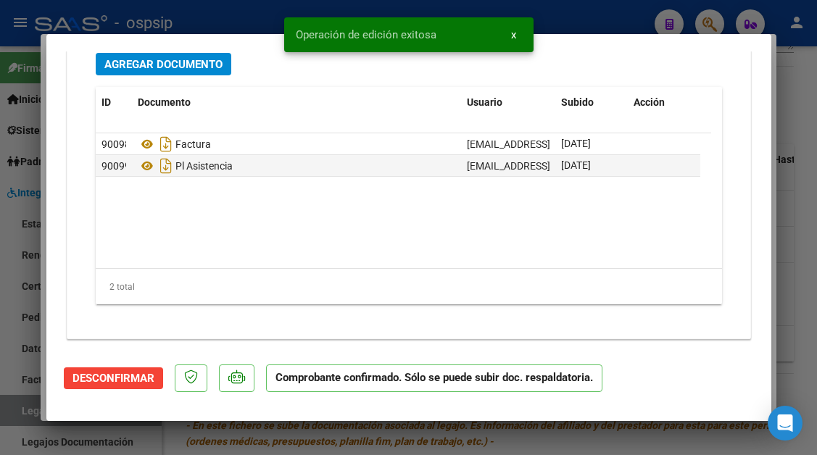
scroll to position [1663, 0]
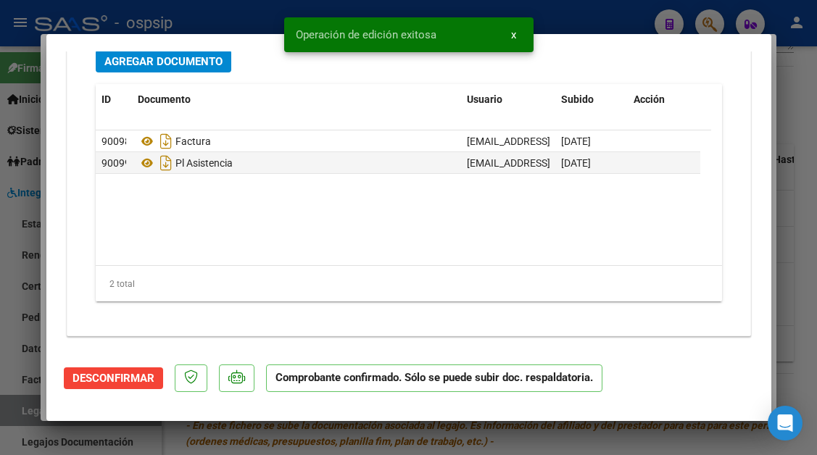
type input "$ 0,00"
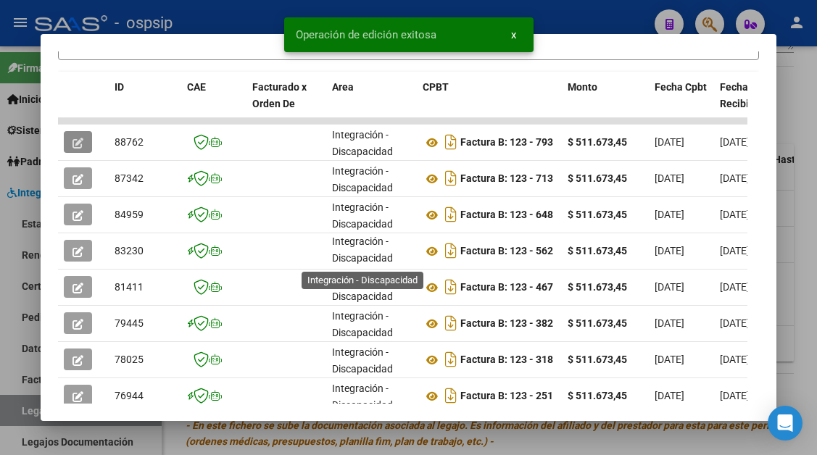
scroll to position [3, 0]
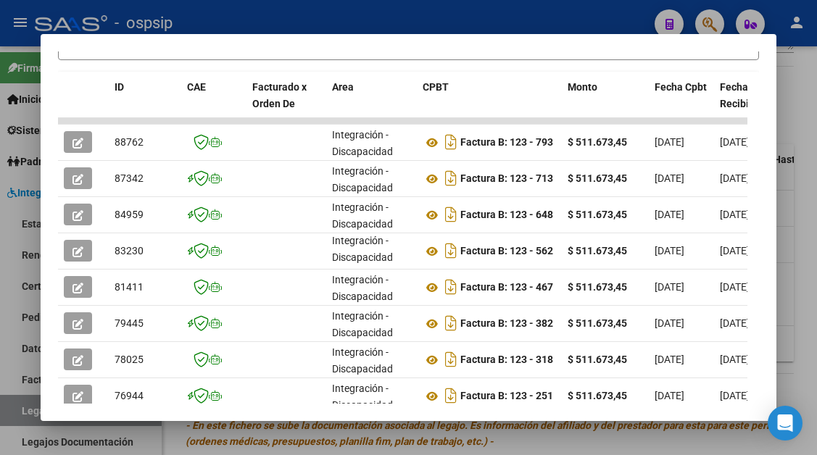
click at [18, 411] on div at bounding box center [408, 227] width 817 height 455
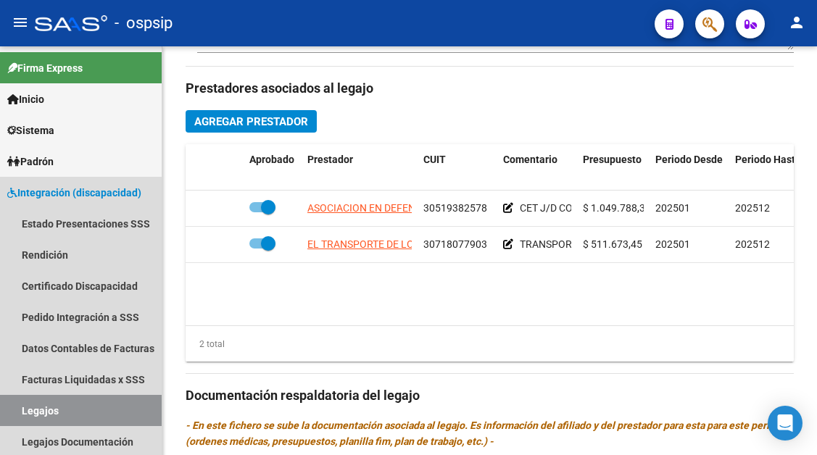
click at [18, 411] on link "Legajos" at bounding box center [81, 410] width 162 height 31
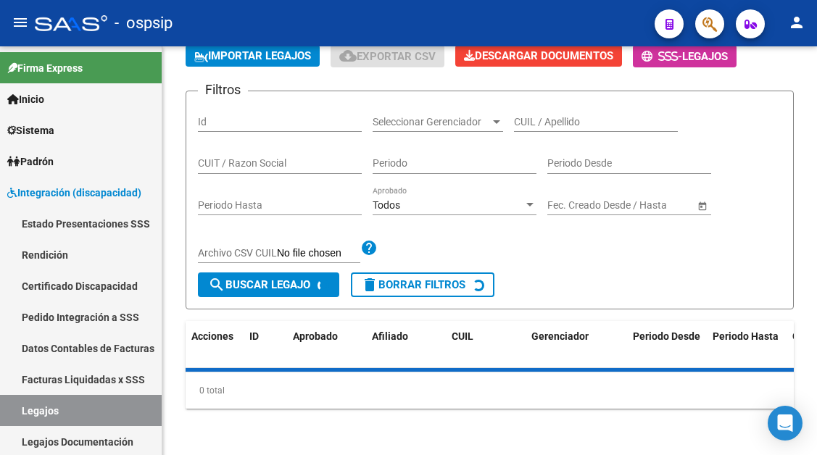
click at [18, 411] on link "Legajos" at bounding box center [81, 410] width 162 height 31
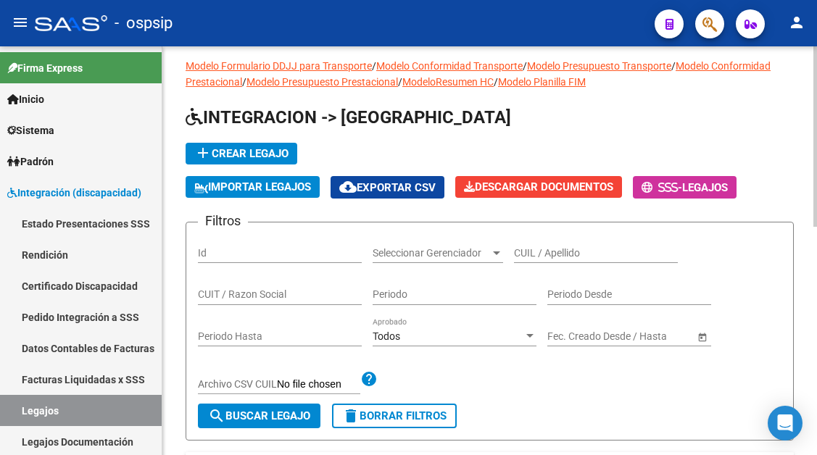
scroll to position [11, 0]
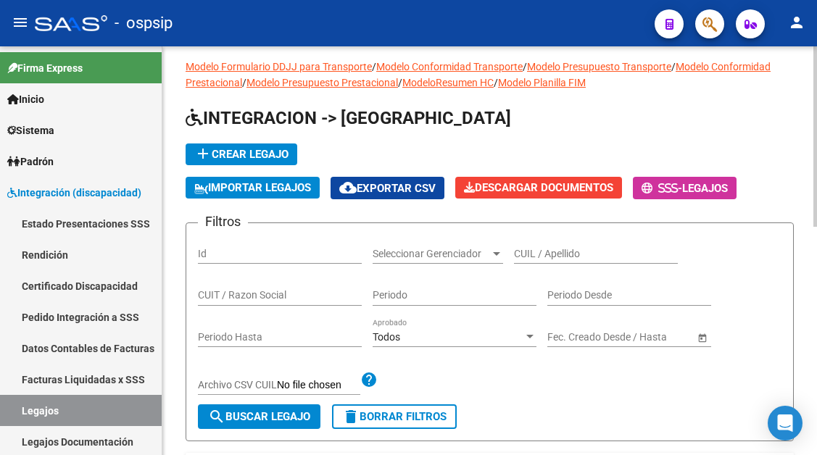
click at [532, 250] on input "CUIL / Apellido" at bounding box center [596, 254] width 164 height 12
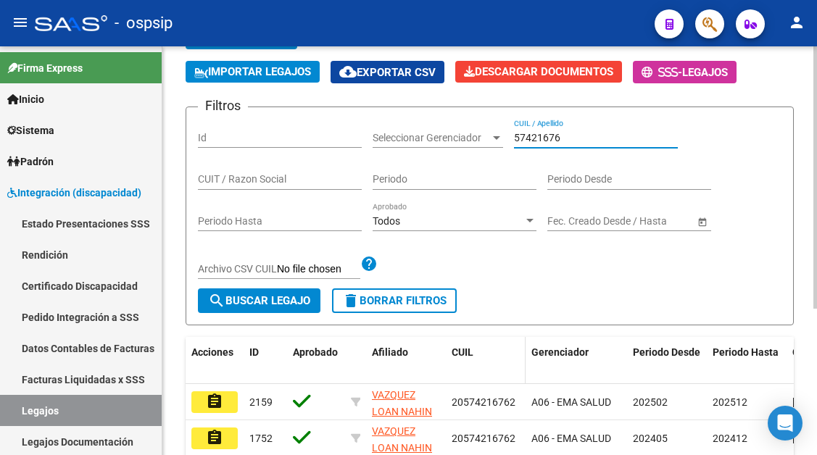
scroll to position [228, 0]
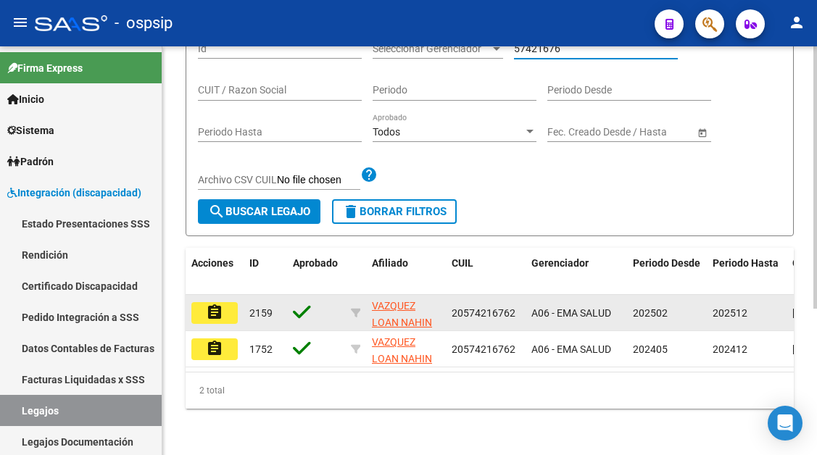
type input "57421676"
click at [207, 308] on mat-icon "assignment" at bounding box center [214, 312] width 17 height 17
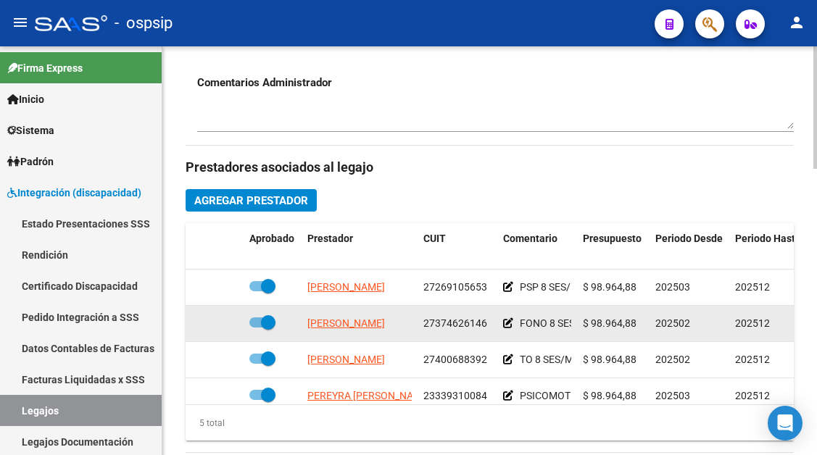
scroll to position [580, 0]
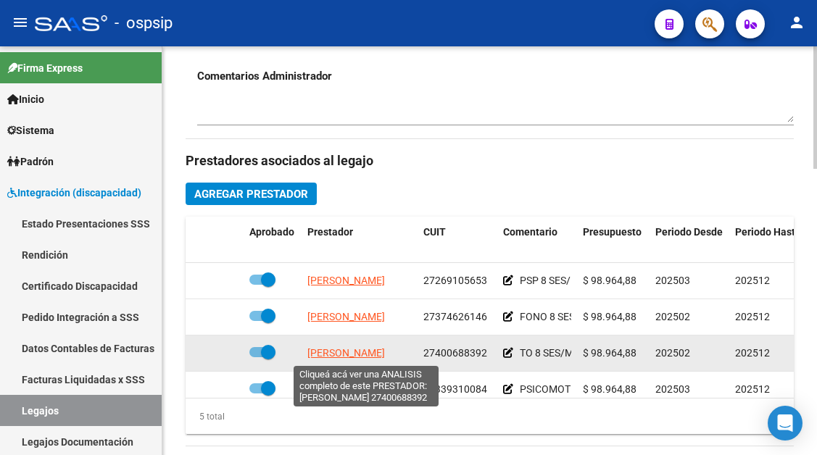
click at [369, 358] on span "ROMERO LUCIANA ROCIO" at bounding box center [346, 353] width 78 height 12
type textarea "27400688392"
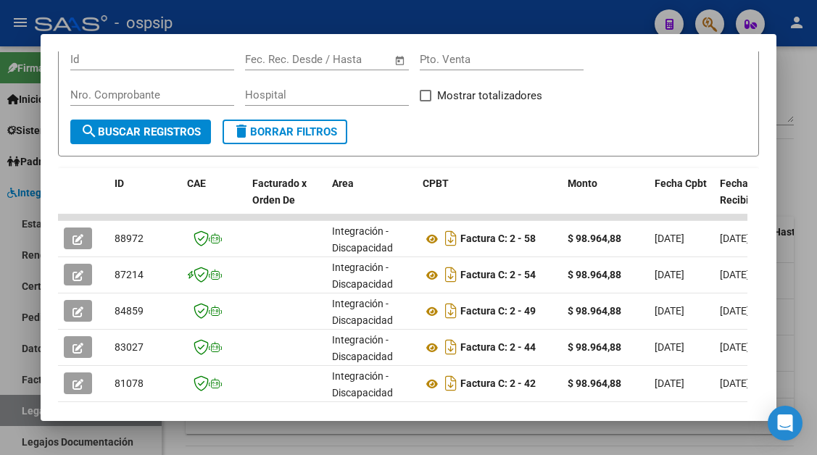
scroll to position [284, 0]
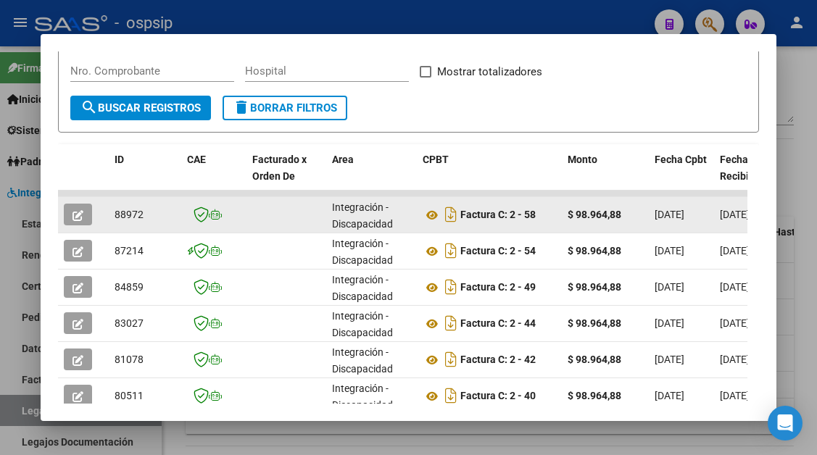
click at [85, 213] on button "button" at bounding box center [78, 215] width 28 height 22
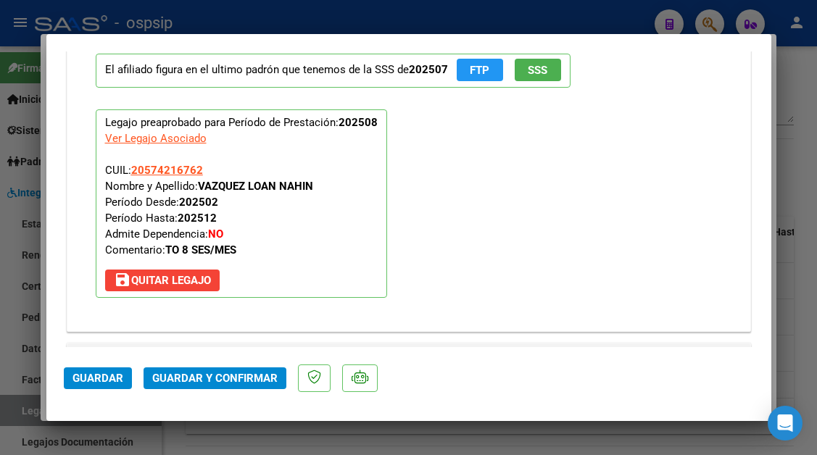
scroll to position [2074, 0]
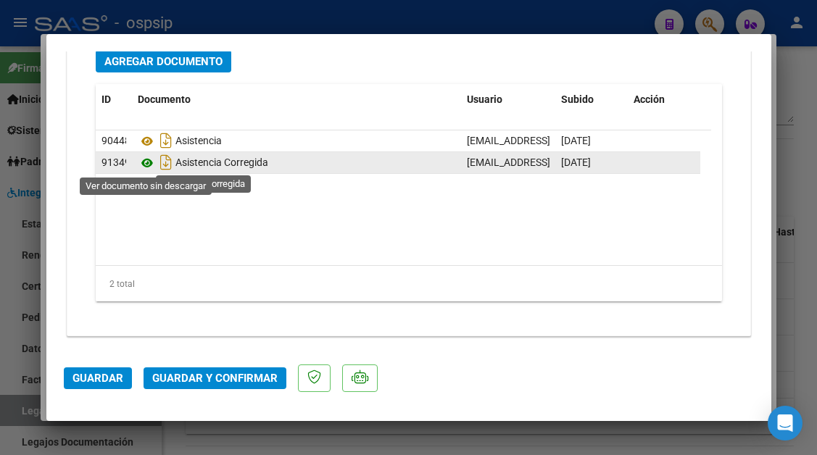
click at [149, 161] on icon at bounding box center [147, 162] width 19 height 17
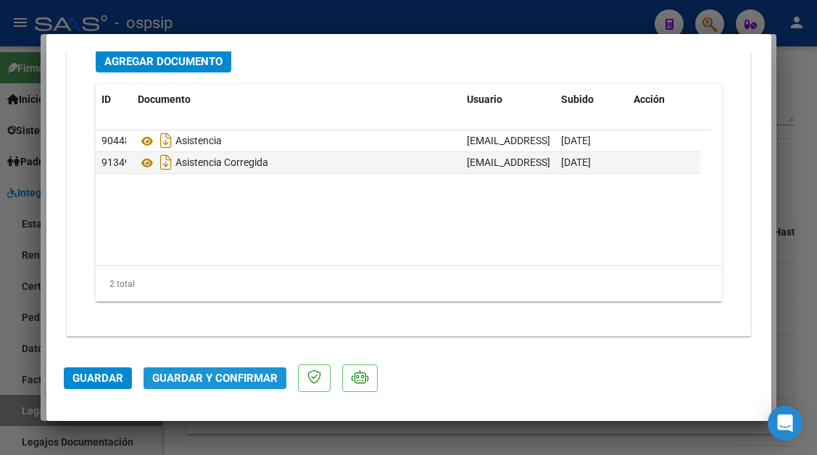
click at [238, 384] on span "Guardar y Confirmar" at bounding box center [214, 378] width 125 height 13
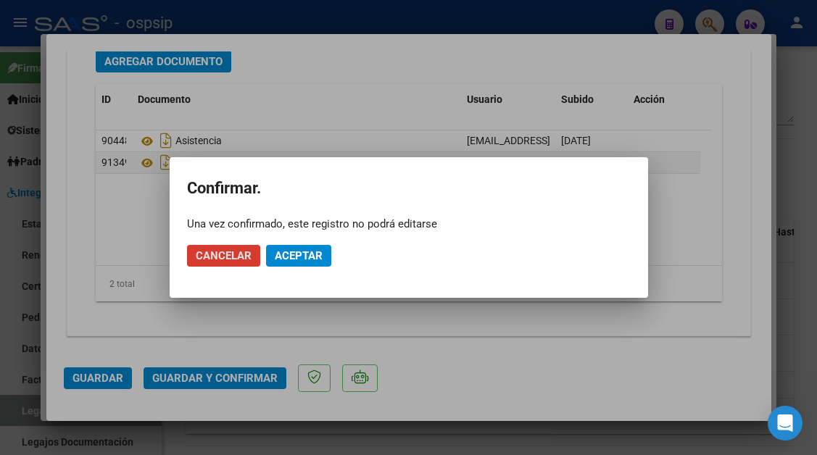
click at [296, 257] on span "Aceptar" at bounding box center [299, 255] width 48 height 13
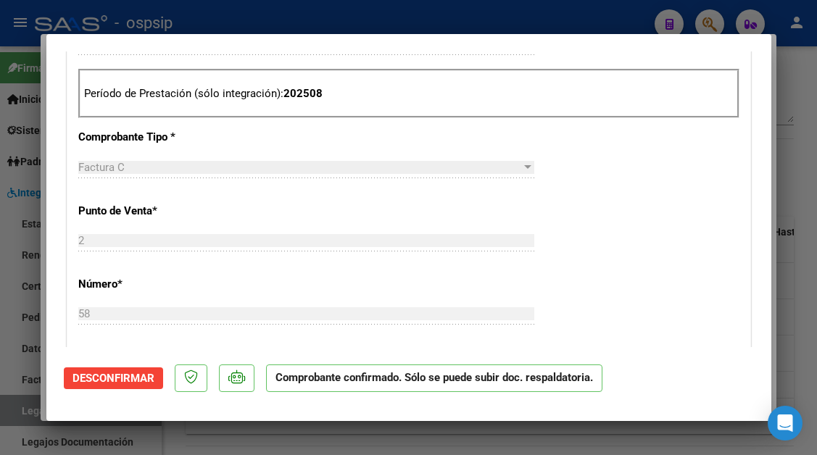
scroll to position [363, 0]
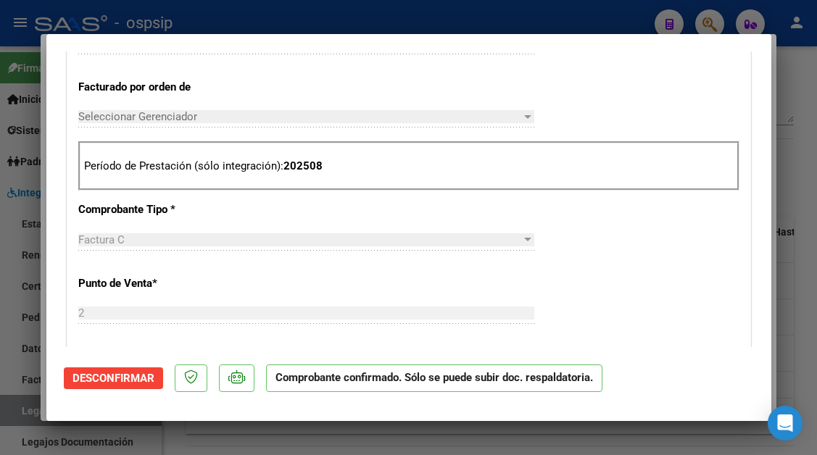
click at [576, 237] on div "CUIT * 27-40068839-2 Ingresar CUIT ANALISIS PRESTADOR ROMERO LUCIANA ROCIO ARCA…" at bounding box center [408, 420] width 683 height 1151
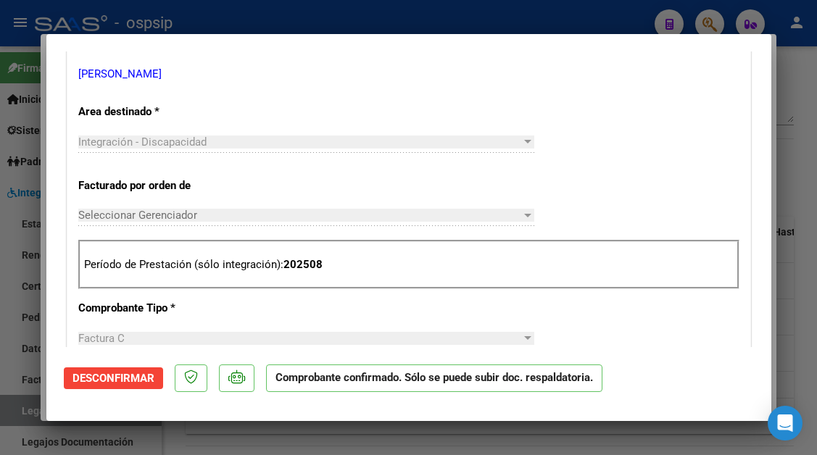
scroll to position [145, 0]
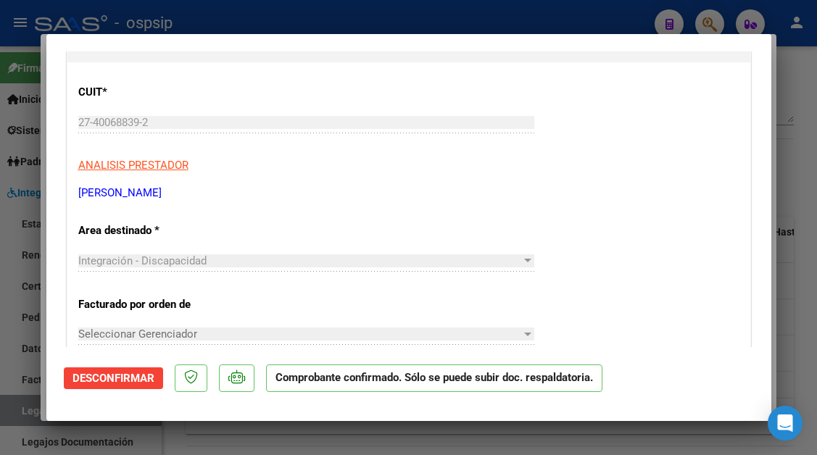
click at [29, 418] on div at bounding box center [408, 227] width 817 height 455
type input "$ 0,00"
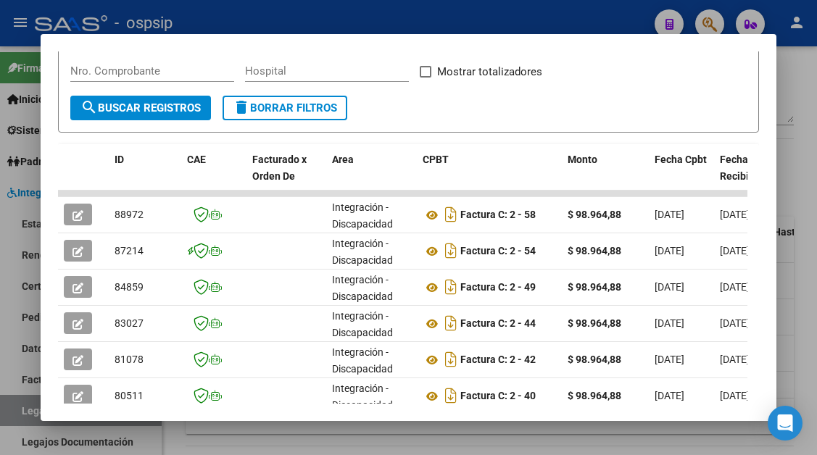
click at [28, 409] on div at bounding box center [408, 227] width 817 height 455
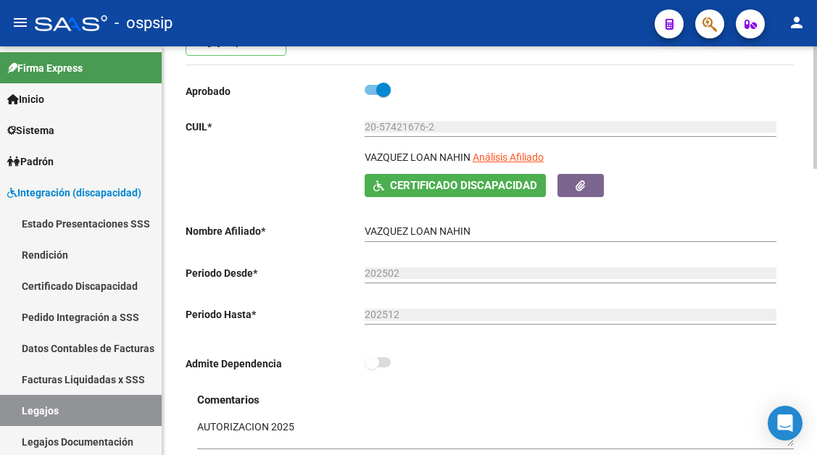
scroll to position [145, 0]
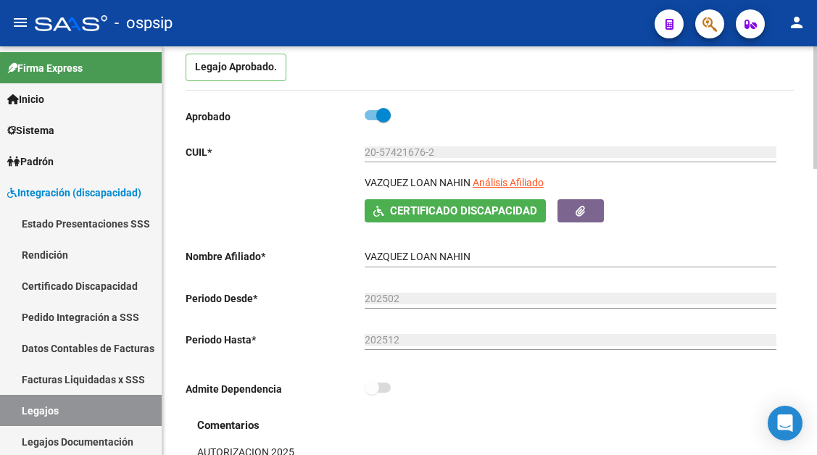
click at [495, 175] on div "20-57421676-2 Ingresar CUIL" at bounding box center [571, 153] width 412 height 41
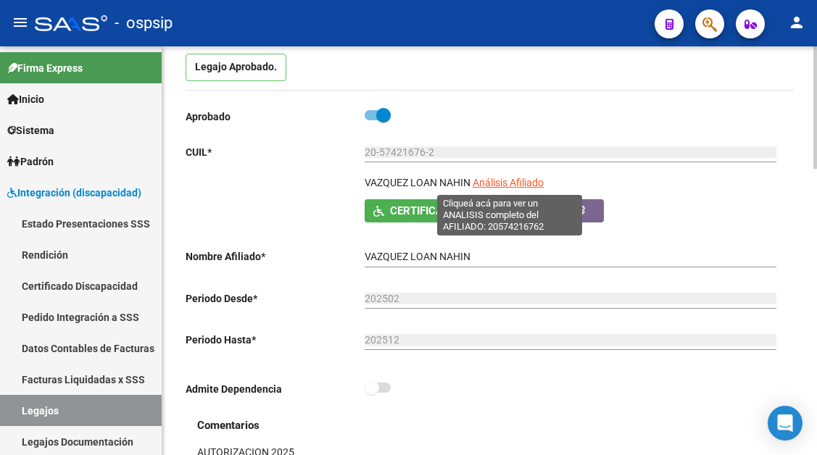
click at [496, 189] on span "Análisis Afiliado" at bounding box center [508, 183] width 71 height 12
type textarea "20574216762"
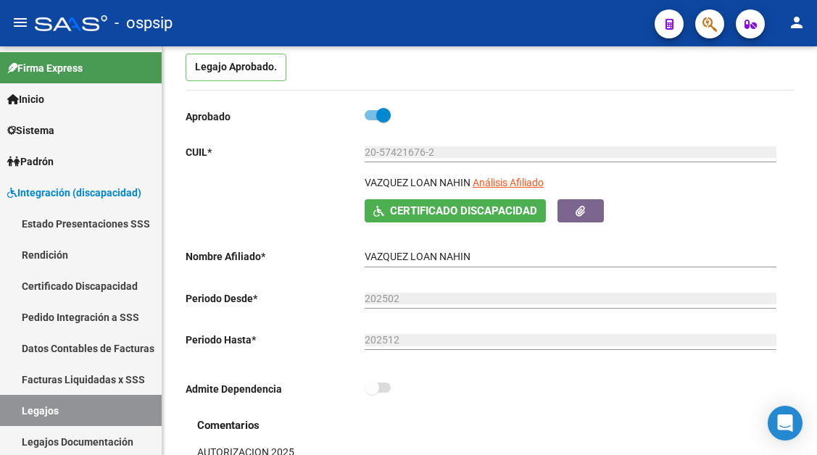
scroll to position [0, 0]
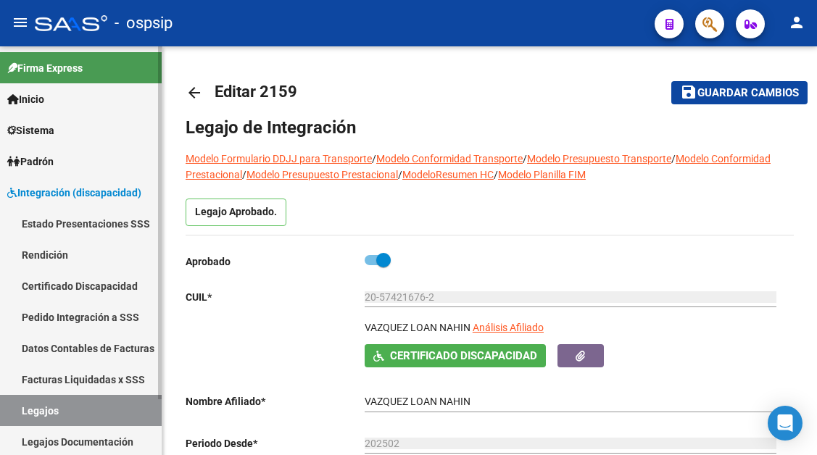
click at [78, 400] on link "Legajos" at bounding box center [81, 410] width 162 height 31
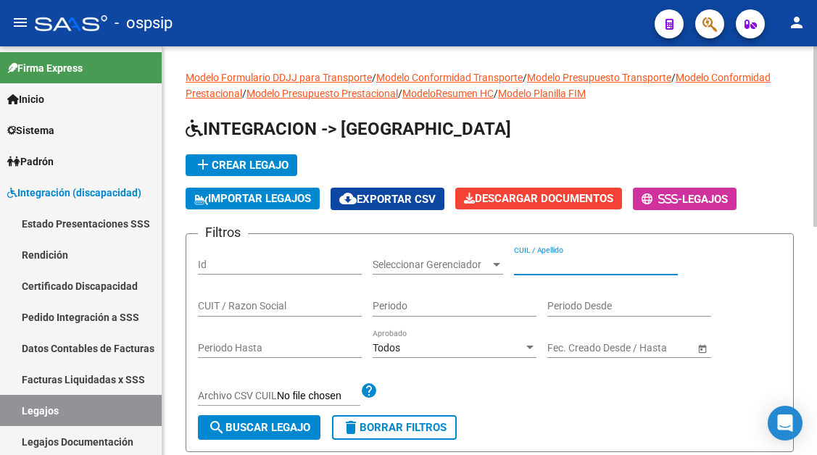
click at [539, 270] on input "CUIL / Apellido" at bounding box center [596, 265] width 164 height 12
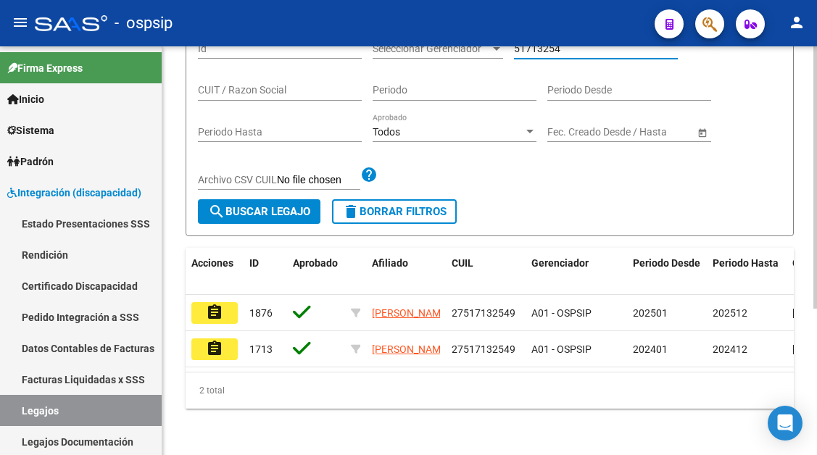
scroll to position [228, 0]
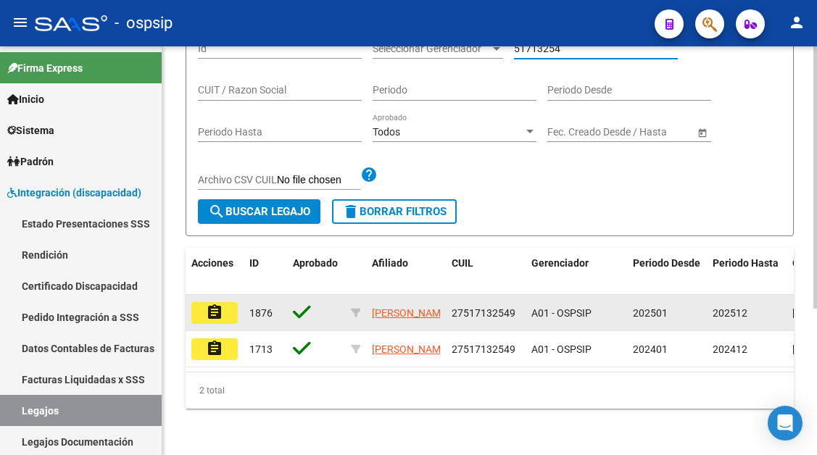
type input "51713254"
click at [215, 305] on mat-icon "assignment" at bounding box center [214, 312] width 17 height 17
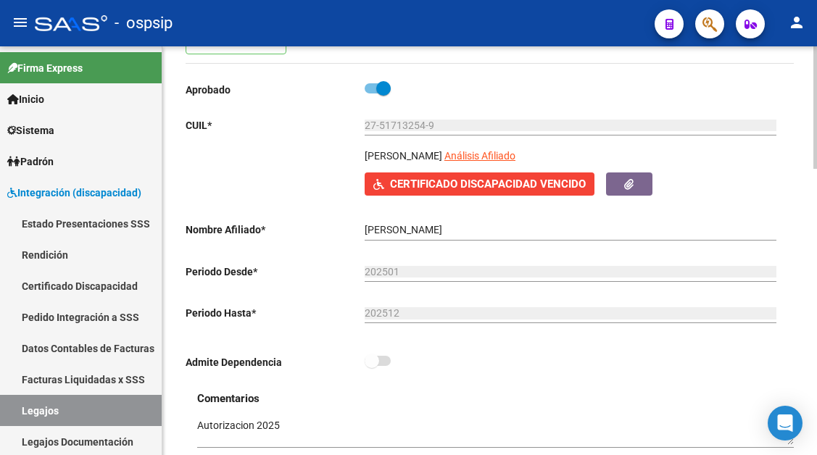
scroll to position [290, 0]
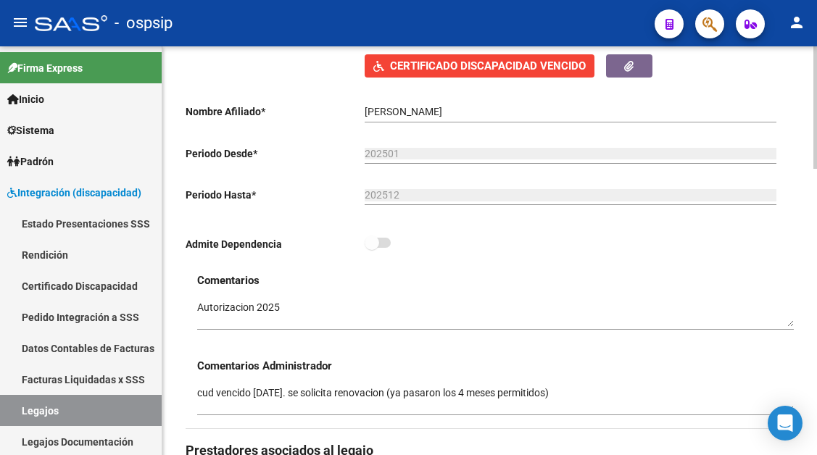
click at [463, 73] on span "Certificado Discapacidad Vencido" at bounding box center [488, 66] width 196 height 13
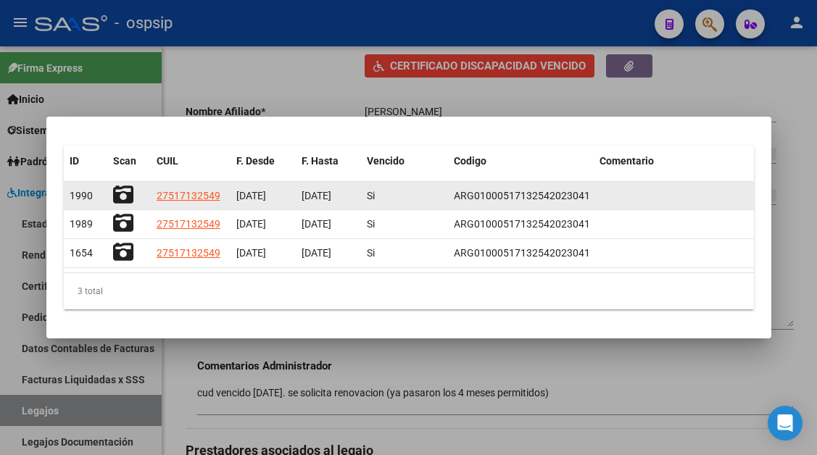
click at [126, 194] on icon at bounding box center [123, 195] width 20 height 20
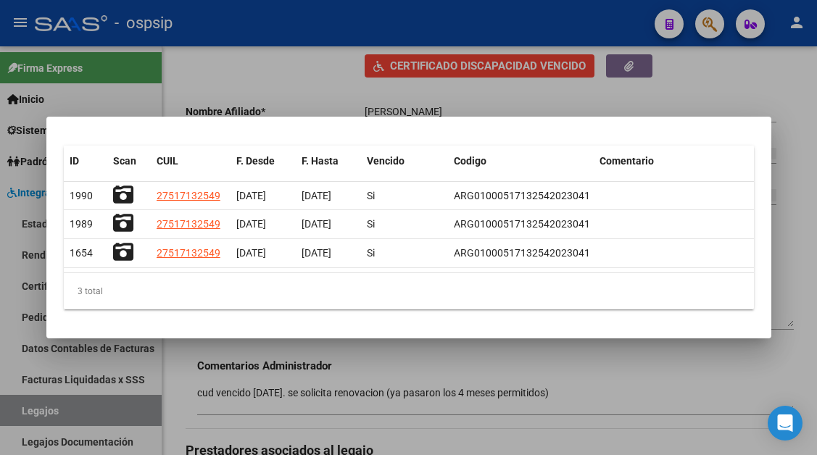
click at [32, 423] on div at bounding box center [408, 227] width 817 height 455
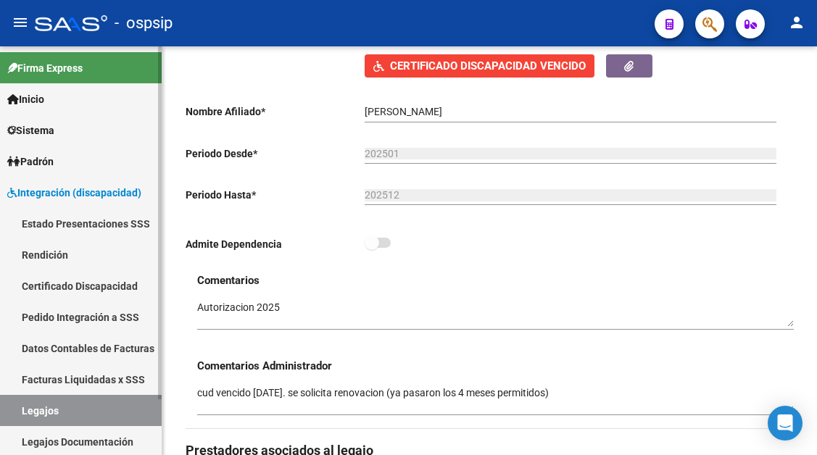
click at [37, 409] on link "Legajos" at bounding box center [81, 410] width 162 height 31
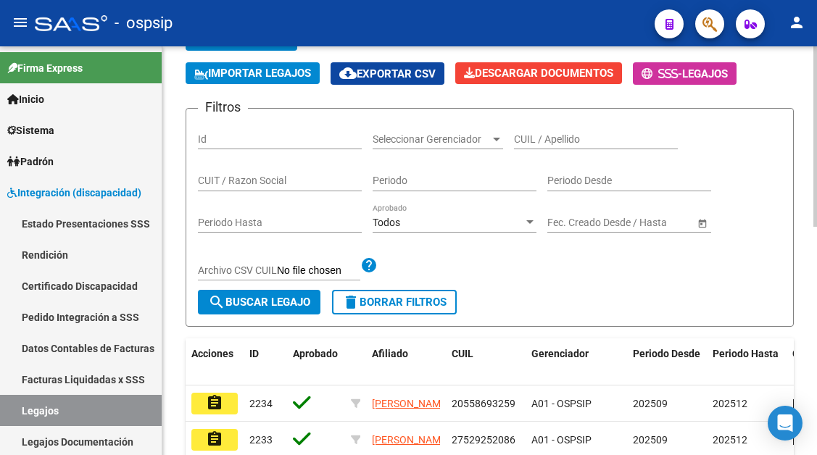
scroll to position [73, 0]
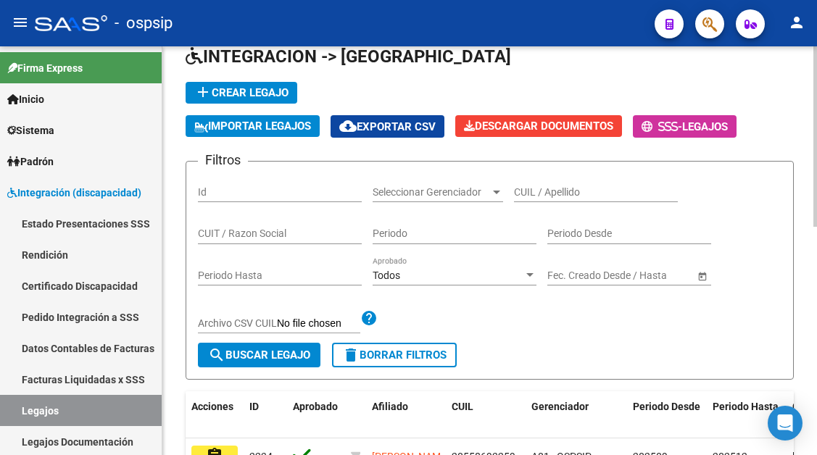
click at [539, 198] on input "CUIL / Apellido" at bounding box center [596, 192] width 164 height 12
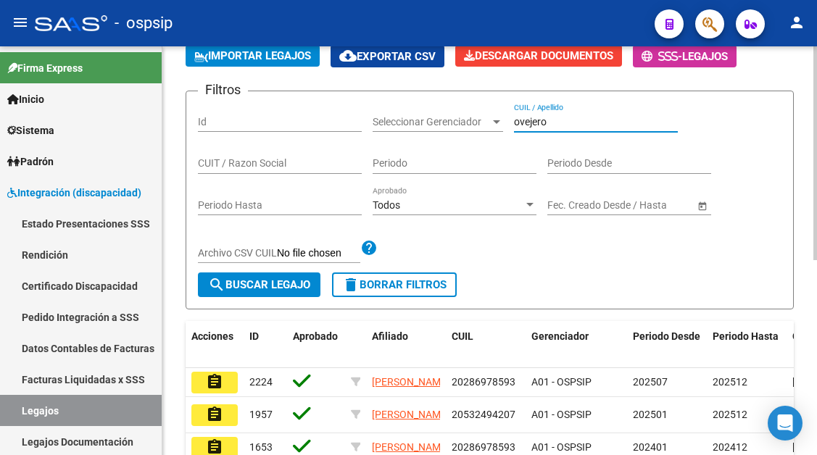
scroll to position [145, 0]
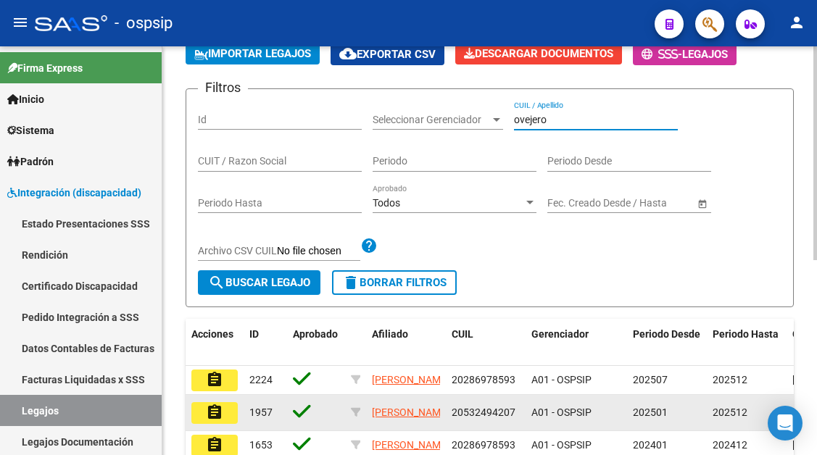
type input "ovejero"
click at [214, 421] on mat-icon "assignment" at bounding box center [214, 412] width 17 height 17
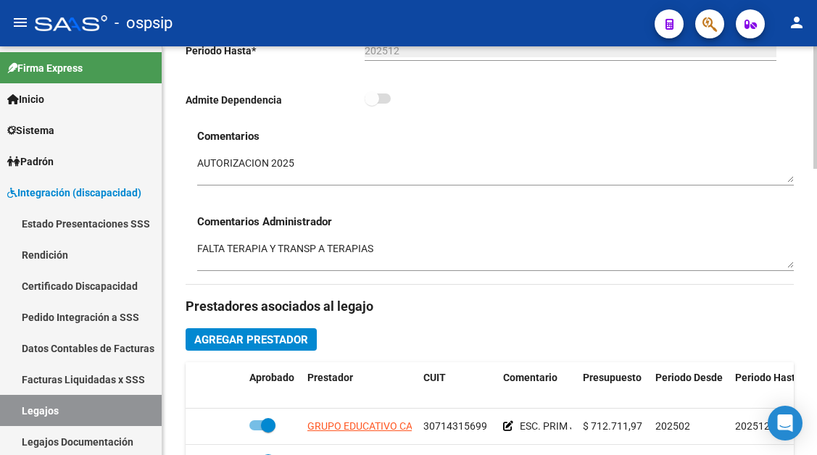
scroll to position [580, 0]
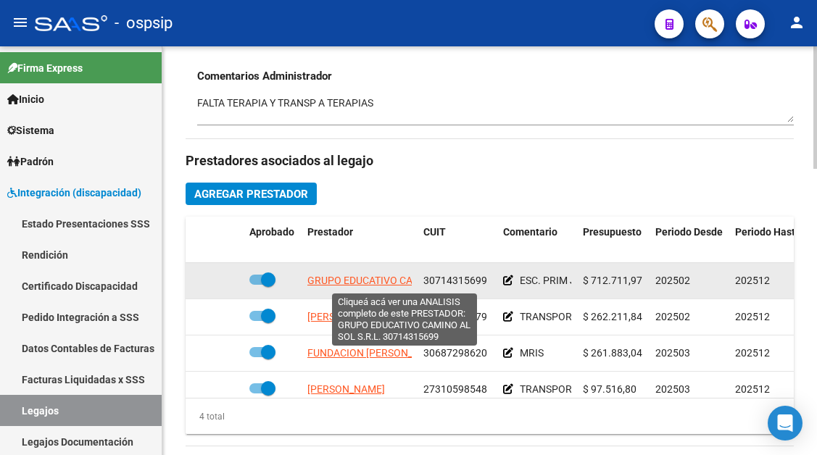
click at [393, 286] on span "GRUPO EDUCATIVO CAMINO AL SOL S.R.L." at bounding box center [405, 281] width 196 height 12
type textarea "30714315699"
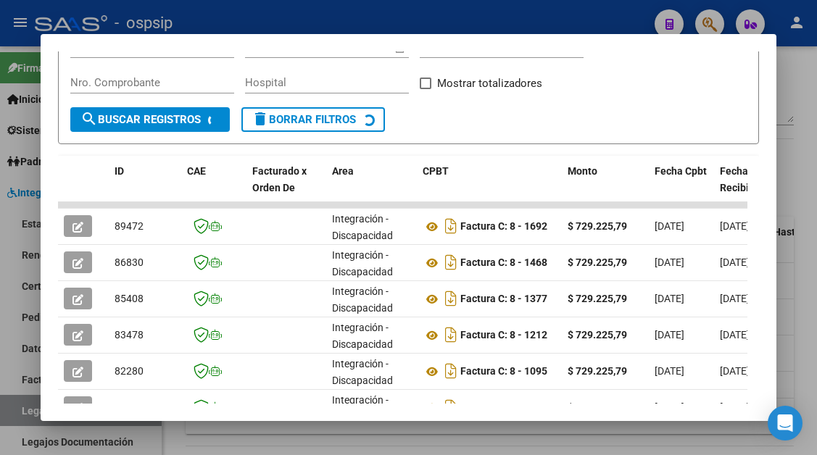
scroll to position [284, 0]
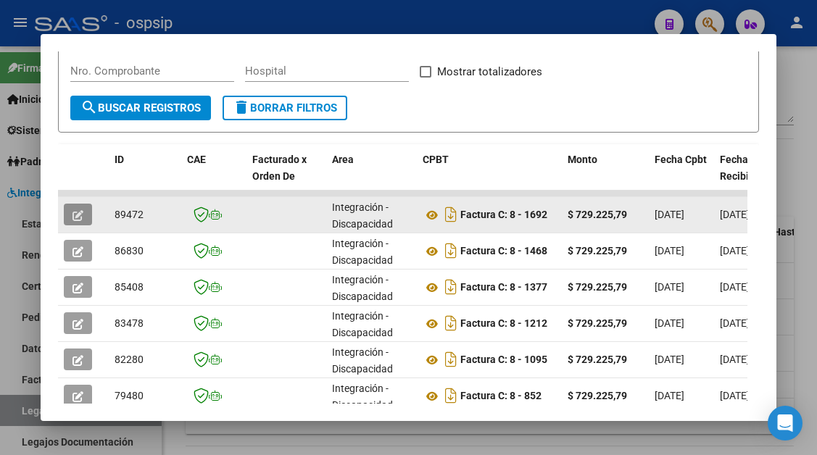
click at [90, 218] on button "button" at bounding box center [78, 215] width 28 height 22
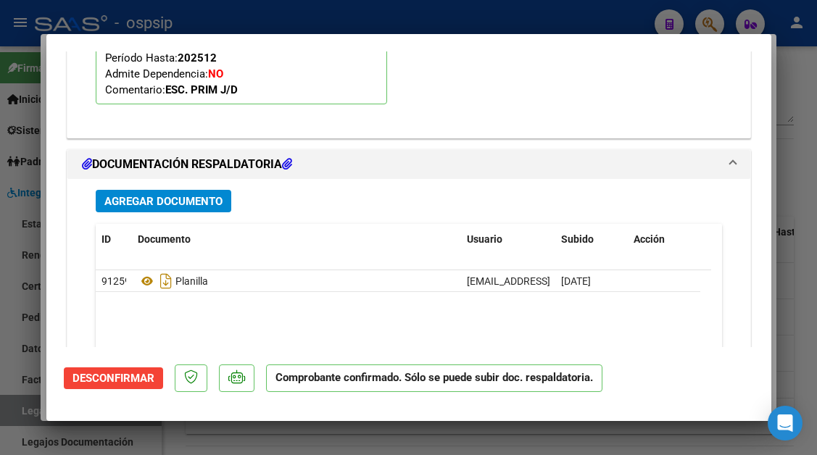
scroll to position [1437, 0]
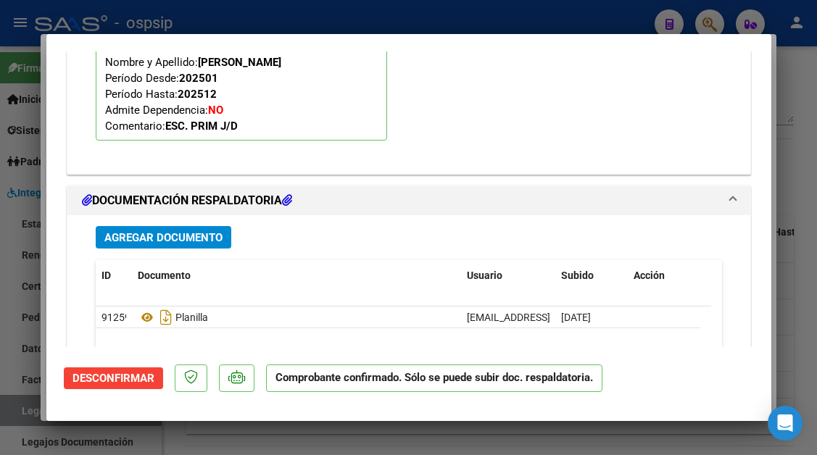
type input "$ 0,00"
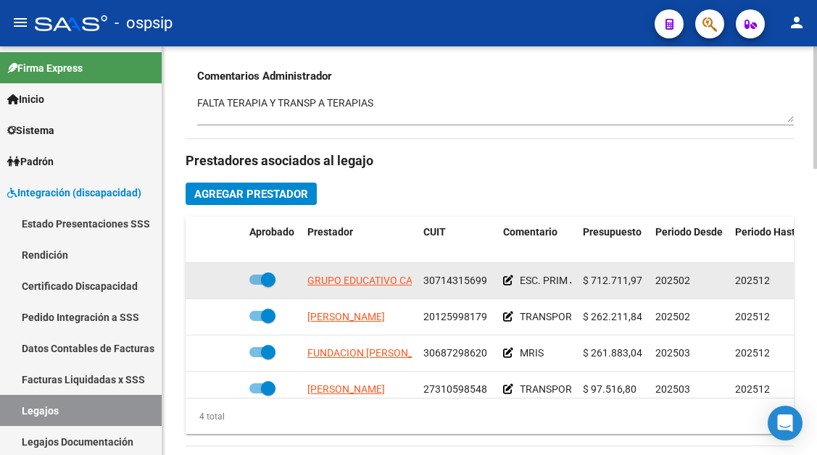
click at [357, 299] on datatable-body-cell "GRUPO EDUCATIVO CAMINO AL SOL S.R.L." at bounding box center [360, 281] width 116 height 36
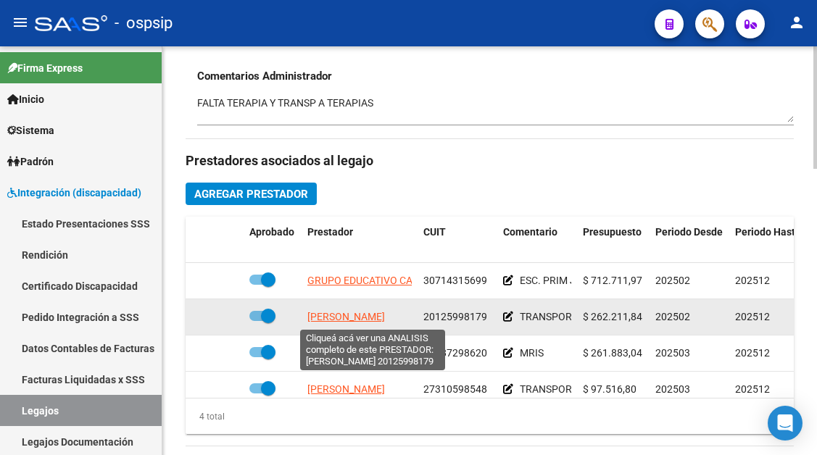
click at [357, 320] on span "SCIPIONE CARLOS ALBERTO" at bounding box center [346, 317] width 78 height 12
type textarea "20125998179"
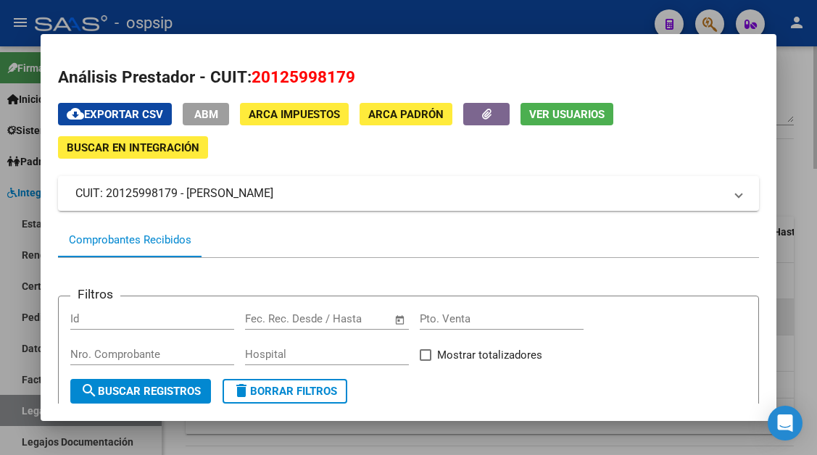
scroll to position [290, 0]
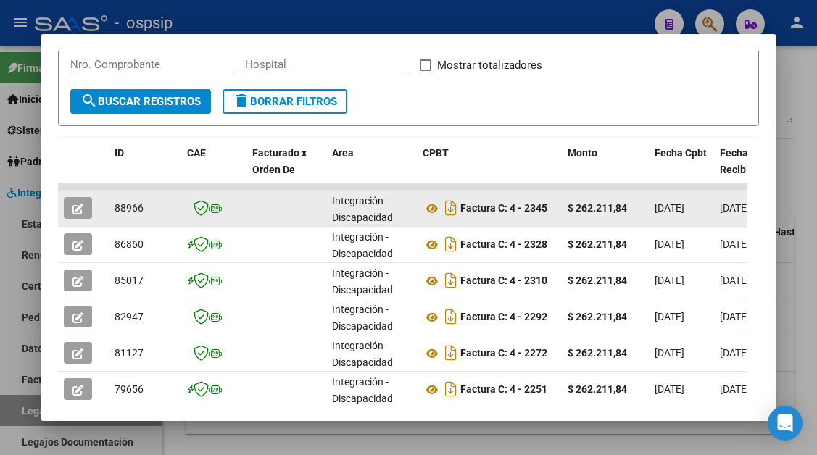
click at [79, 211] on icon "button" at bounding box center [78, 209] width 11 height 11
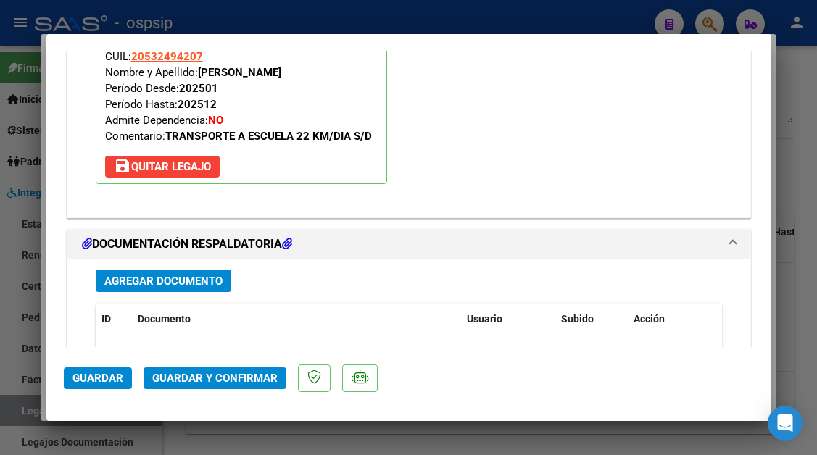
scroll to position [1740, 0]
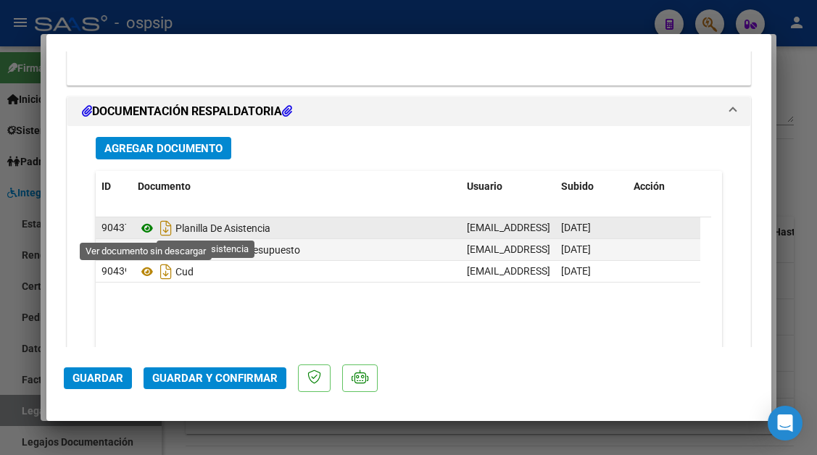
click at [146, 228] on icon at bounding box center [147, 228] width 19 height 17
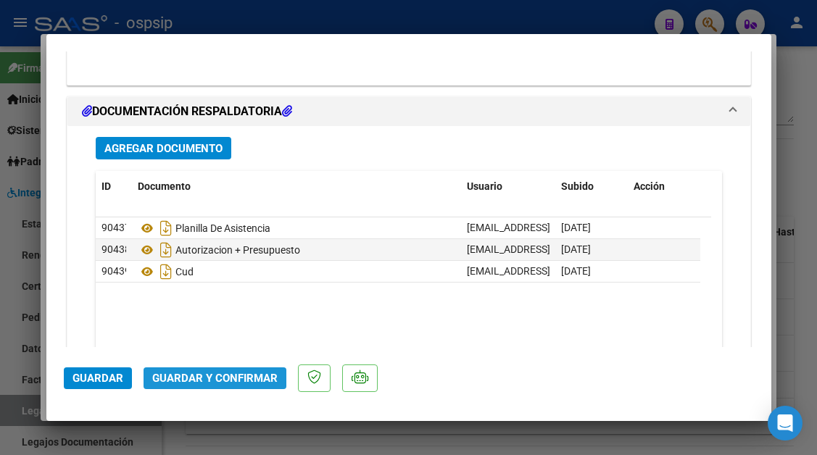
click at [220, 376] on span "Guardar y Confirmar" at bounding box center [214, 378] width 125 height 13
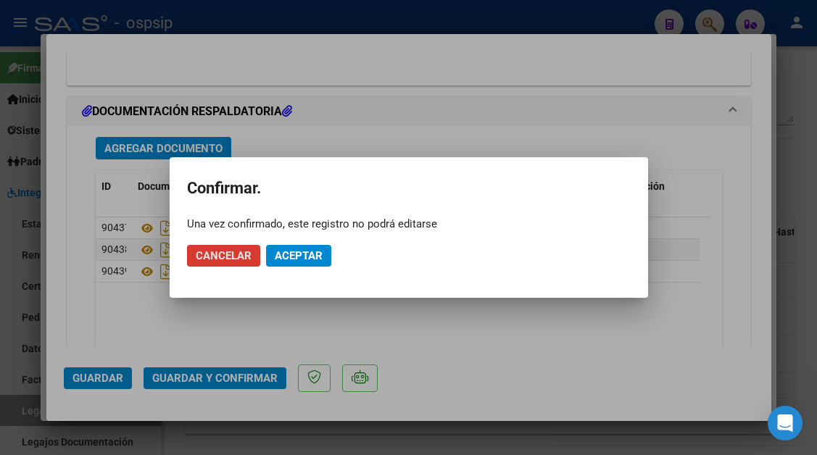
click at [298, 255] on span "Aceptar" at bounding box center [299, 255] width 48 height 13
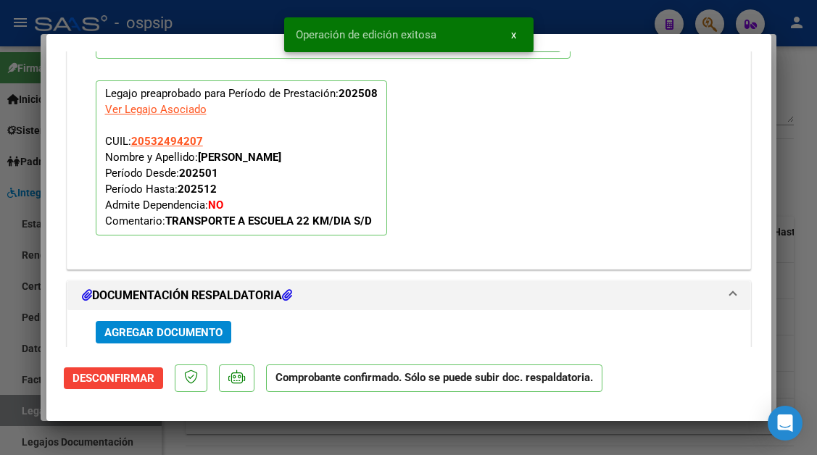
scroll to position [1319, 0]
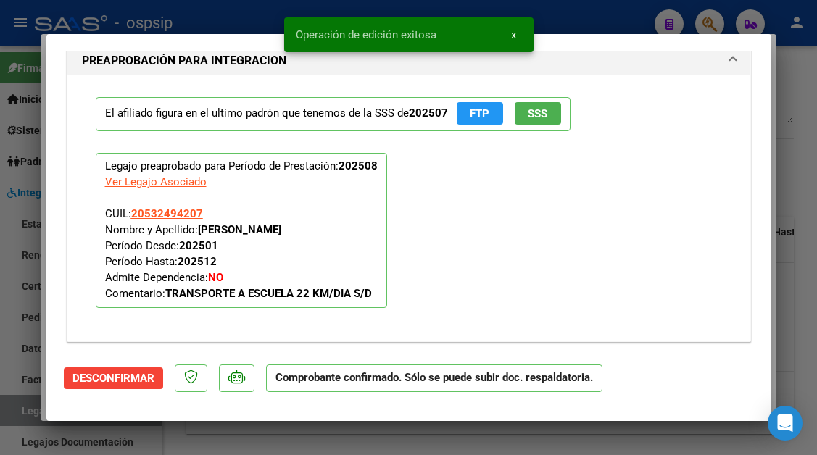
type input "$ 0,00"
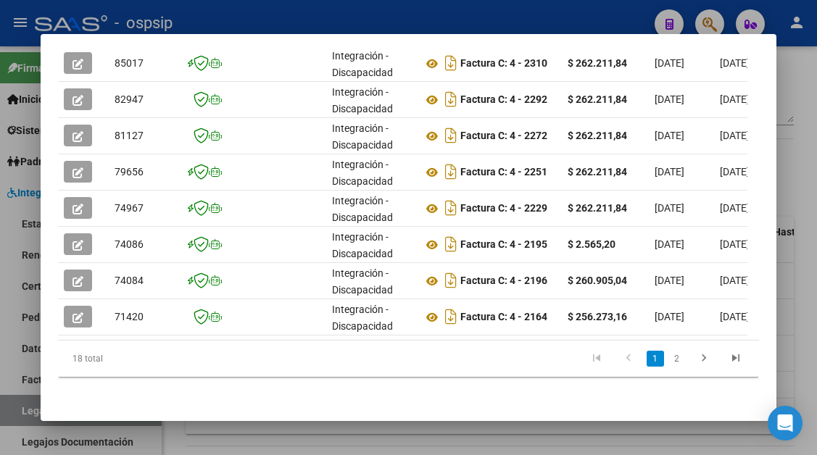
scroll to position [435, 0]
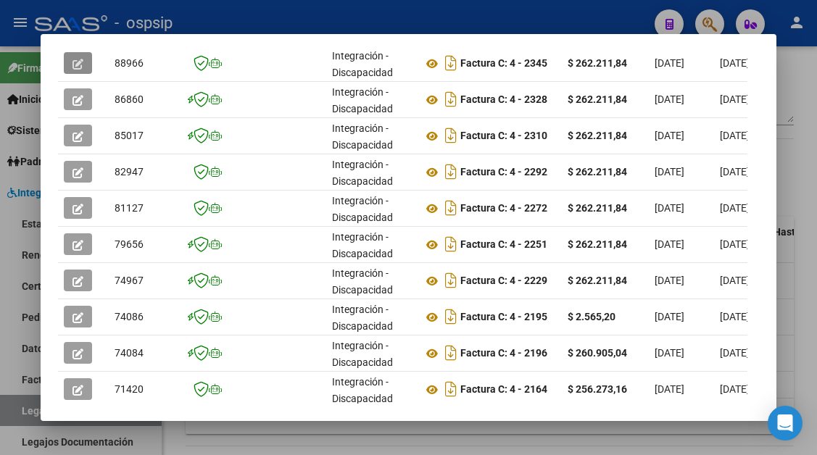
click at [4, 417] on div at bounding box center [408, 227] width 817 height 455
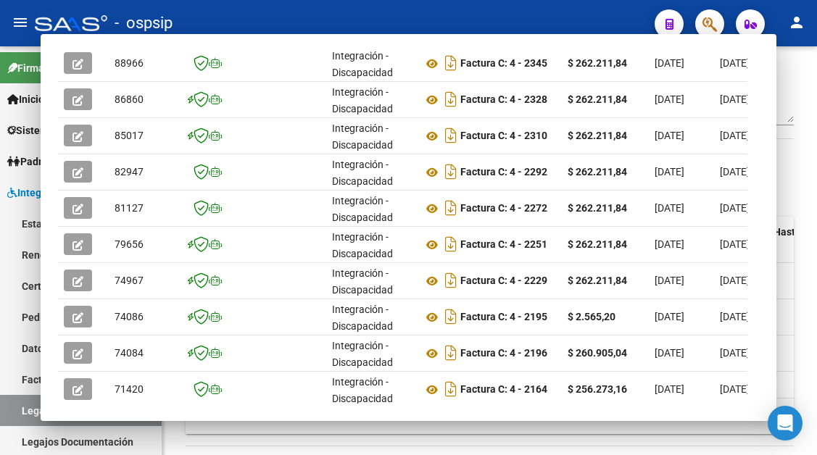
click at [4, 417] on link "Legajos" at bounding box center [81, 410] width 162 height 31
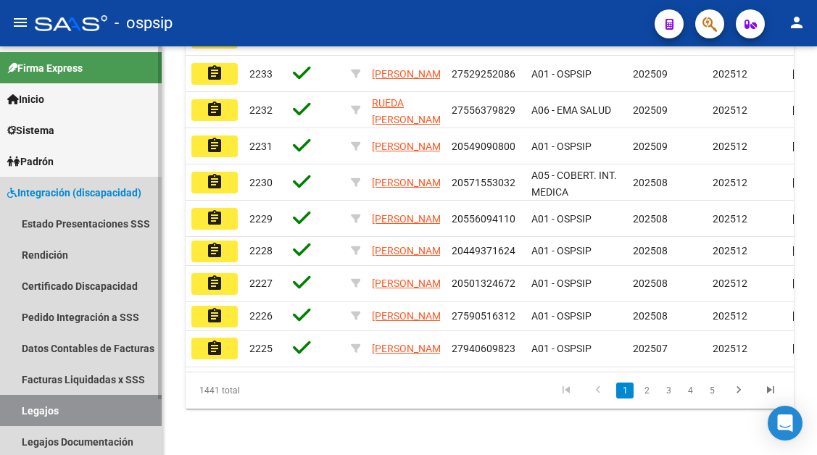
click at [20, 411] on link "Legajos" at bounding box center [81, 410] width 162 height 31
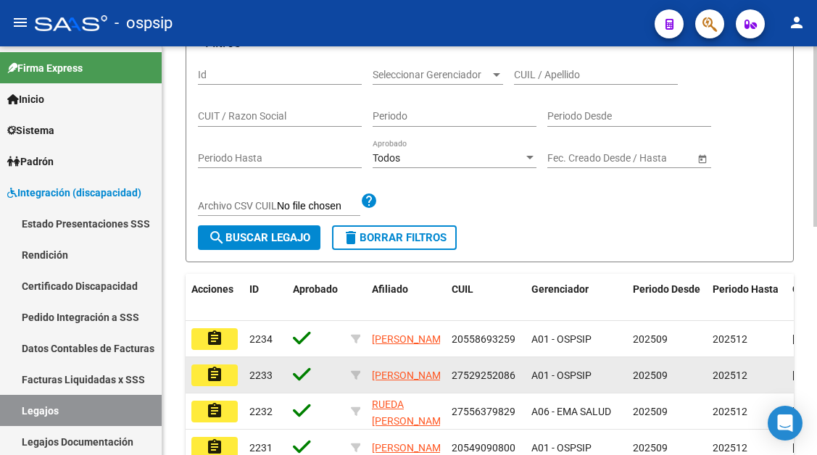
scroll to position [156, 0]
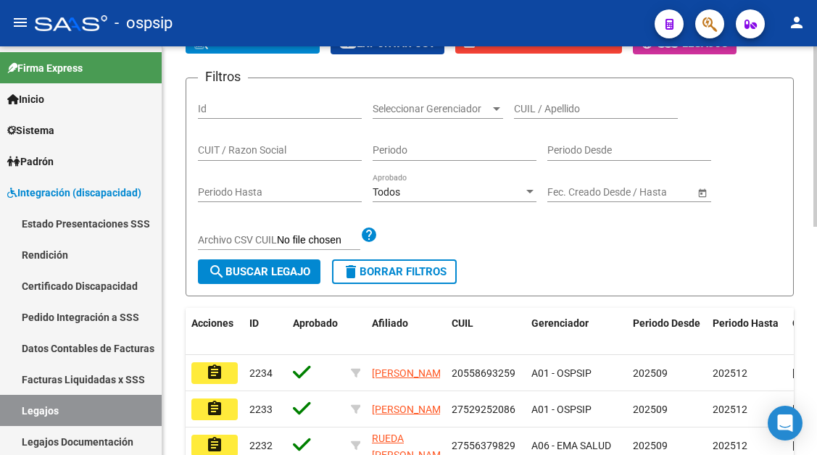
click at [535, 116] on div "CUIL / Apellido" at bounding box center [596, 104] width 164 height 29
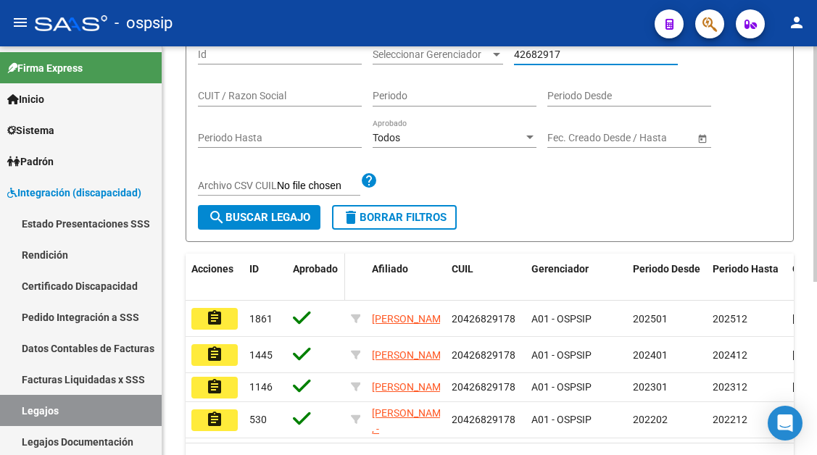
scroll to position [228, 0]
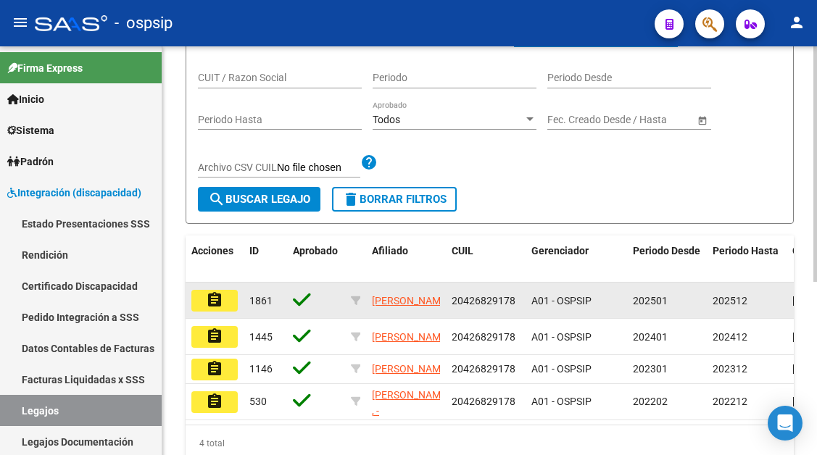
type input "42682917"
click at [206, 293] on mat-icon "assignment" at bounding box center [214, 299] width 17 height 17
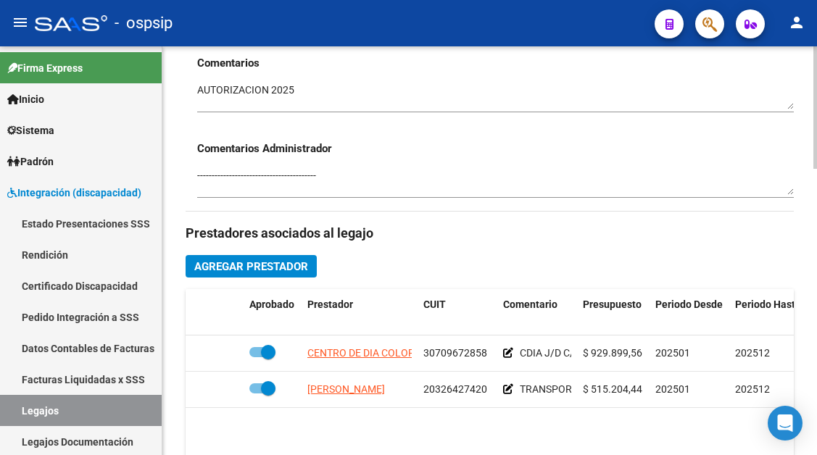
scroll to position [653, 0]
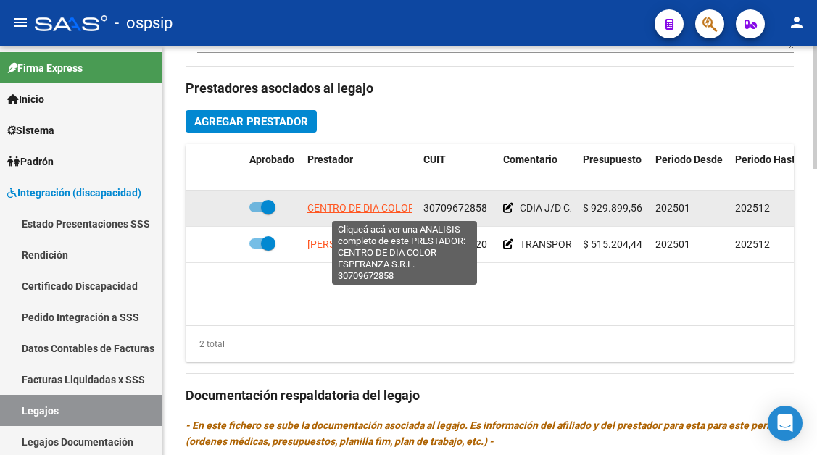
click at [372, 212] on span "CENTRO DE DIA COLOR ESPERANZA S.R.L." at bounding box center [404, 208] width 195 height 12
type textarea "30709672858"
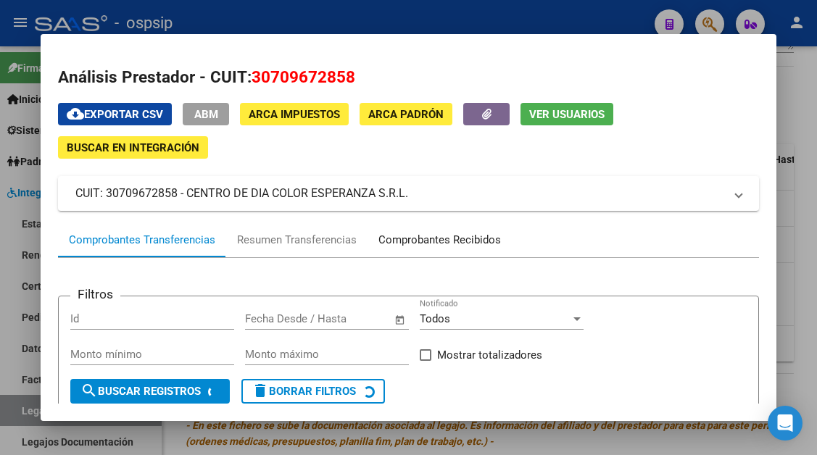
click at [408, 252] on div "Comprobantes Recibidos" at bounding box center [440, 240] width 144 height 35
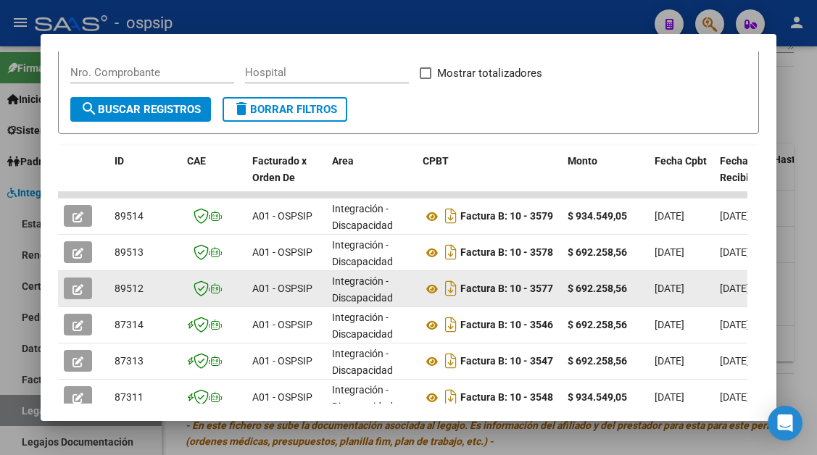
scroll to position [284, 0]
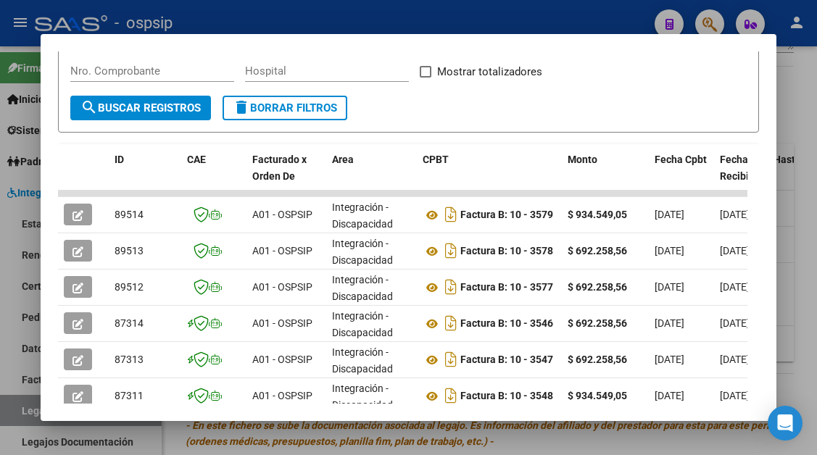
click at [55, 213] on mat-dialog-content "Análisis Prestador - CUIT: 30709672858 cloud_download Exportar CSV ABM ARCA Imp…" at bounding box center [408, 227] width 735 height 352
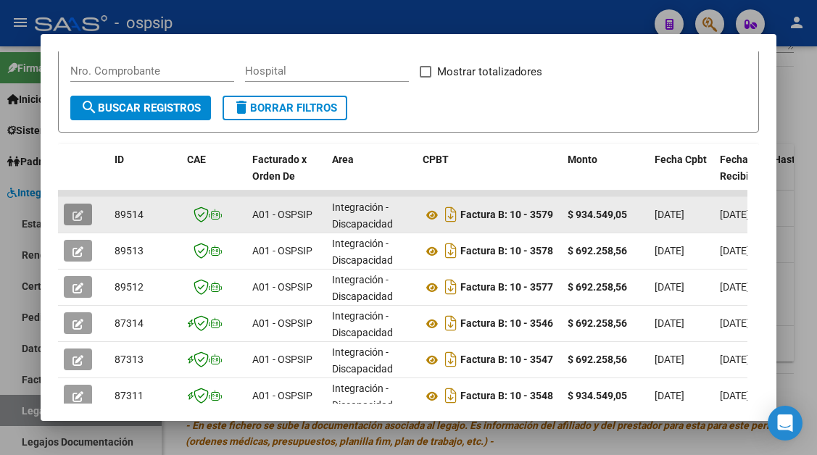
click at [73, 213] on icon "button" at bounding box center [78, 215] width 11 height 11
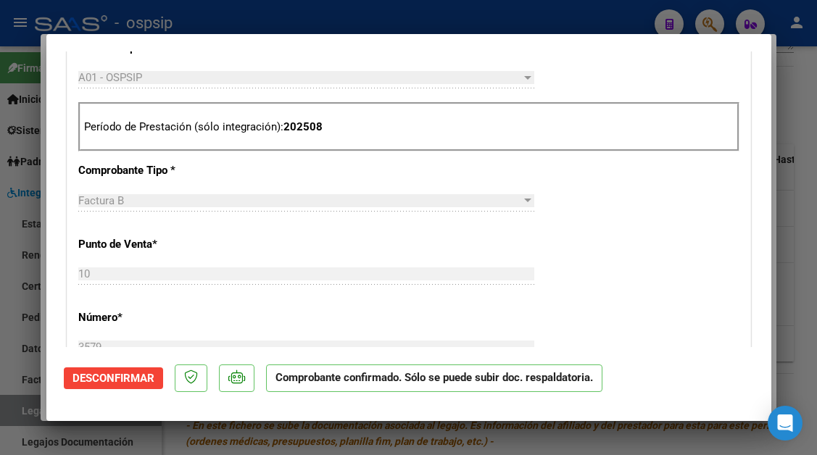
scroll to position [508, 0]
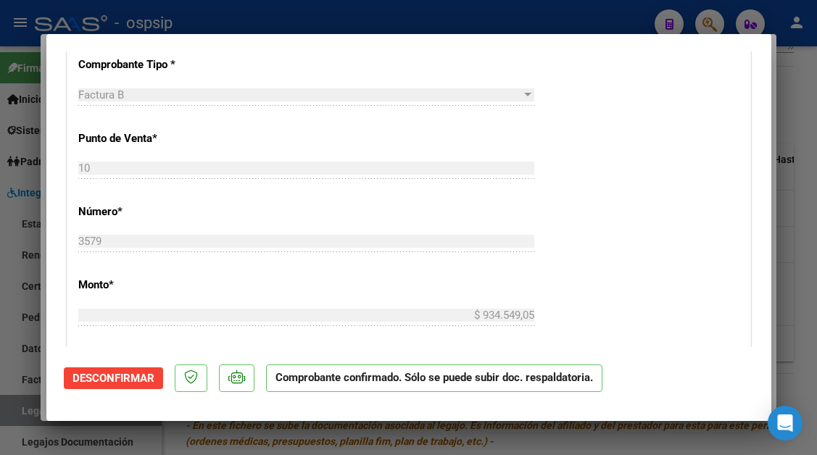
type input "$ 0,00"
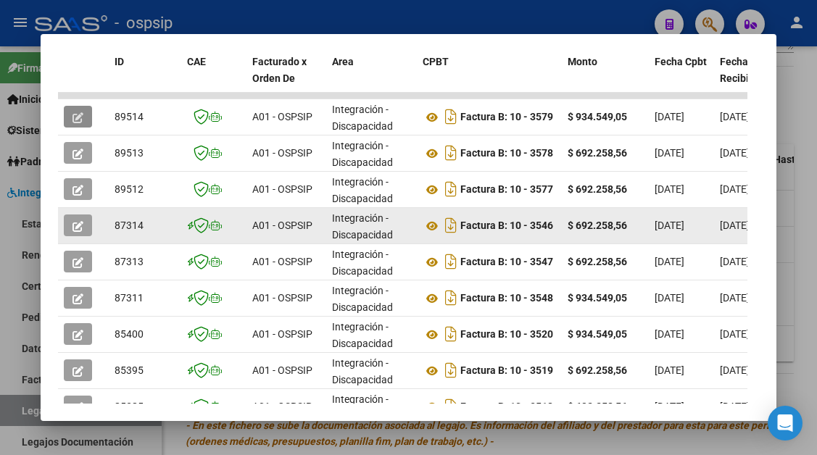
scroll to position [356, 0]
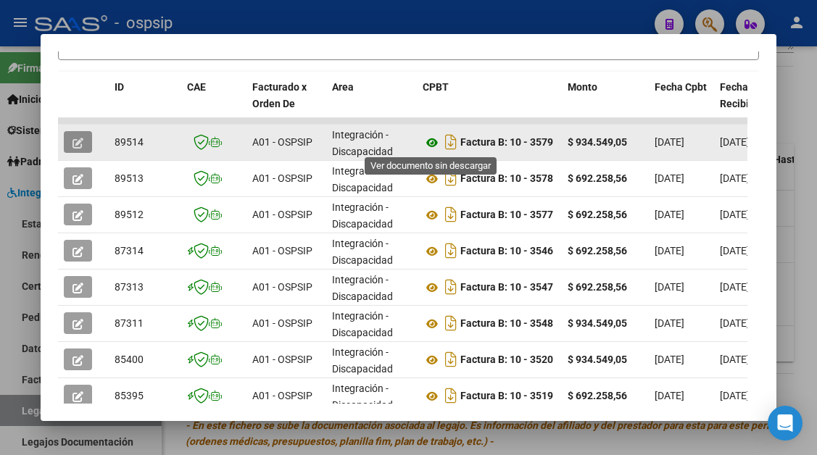
click at [434, 137] on icon at bounding box center [432, 142] width 19 height 17
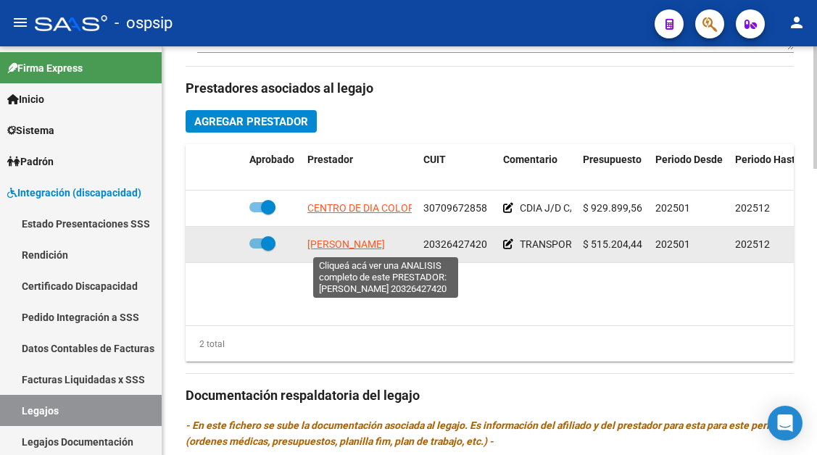
click at [332, 246] on span "PERALTA ERNESTO MAXIMILIANO" at bounding box center [346, 245] width 78 height 12
type textarea "20326427420"
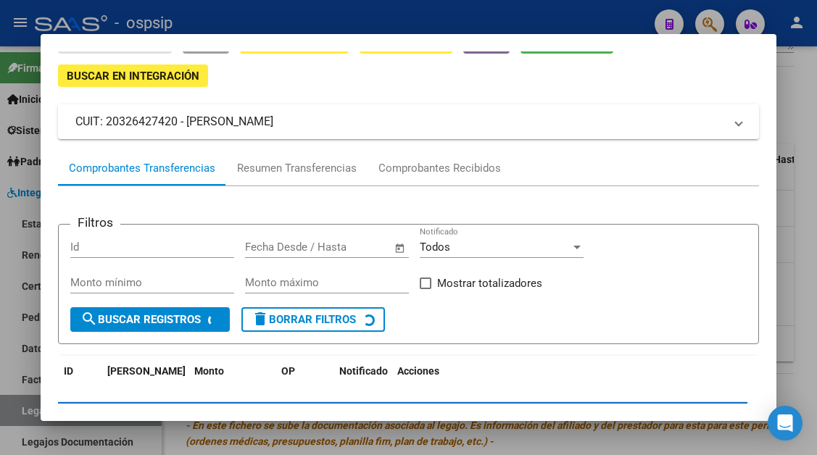
scroll to position [138, 0]
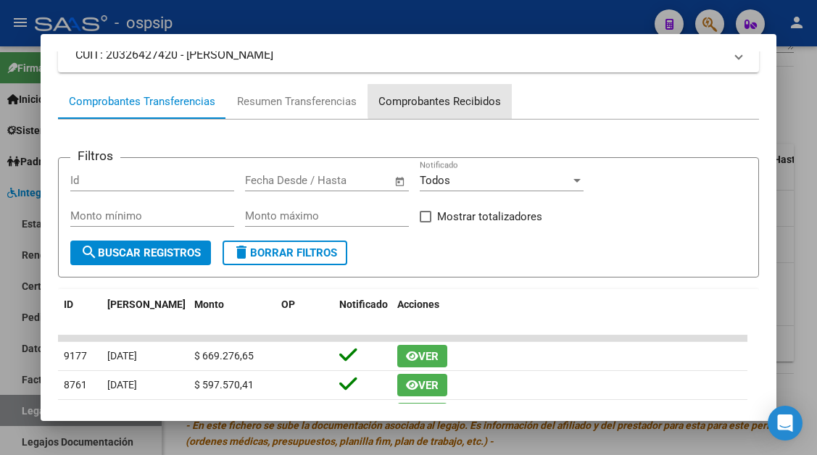
click at [451, 101] on div "Comprobantes Recibidos" at bounding box center [439, 102] width 123 height 17
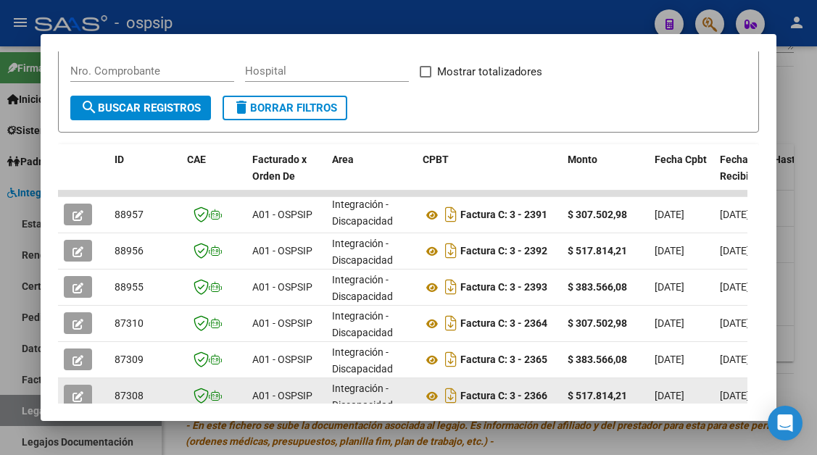
scroll to position [356, 0]
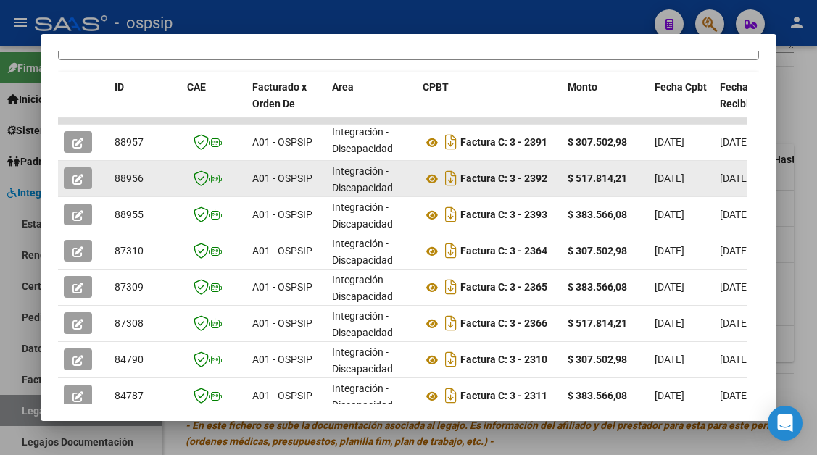
click at [76, 183] on icon "button" at bounding box center [78, 179] width 11 height 11
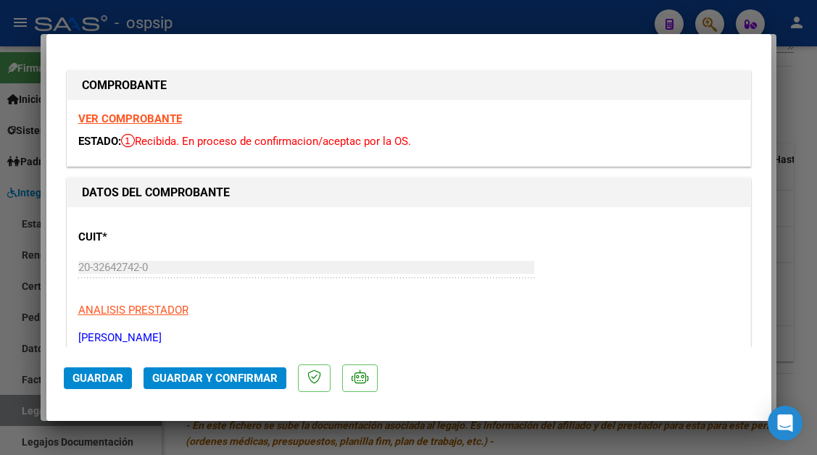
click at [209, 371] on button "Guardar y Confirmar" at bounding box center [215, 379] width 143 height 22
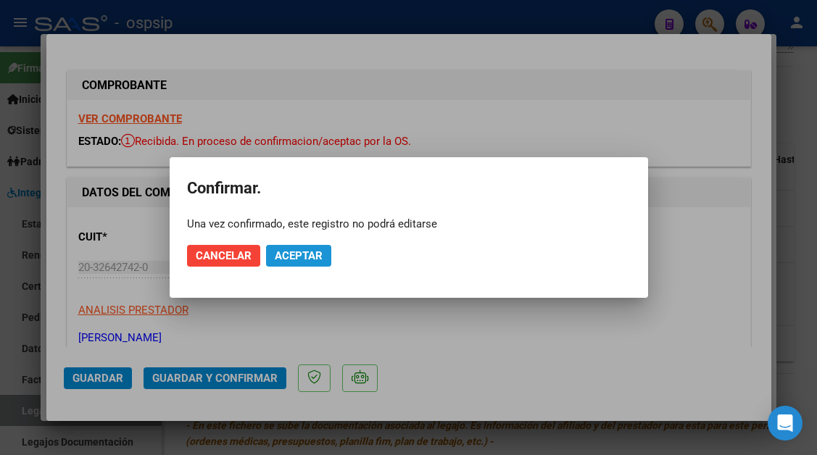
click at [299, 254] on span "Aceptar" at bounding box center [299, 255] width 48 height 13
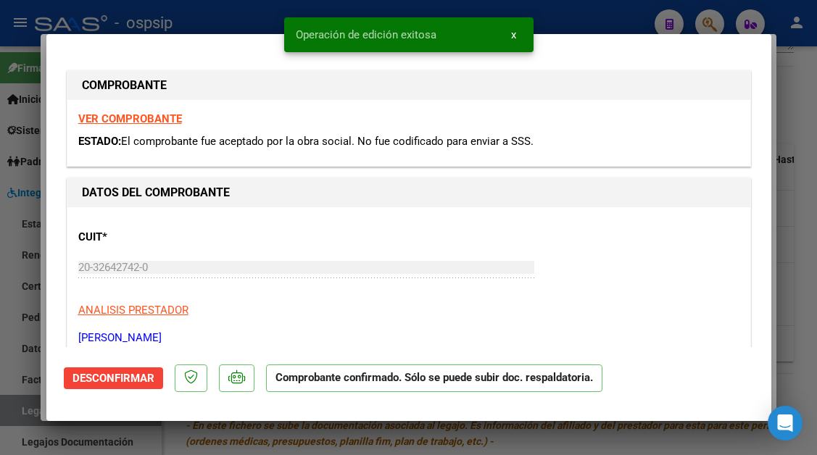
click at [34, 415] on div at bounding box center [408, 227] width 817 height 455
type input "$ 0,00"
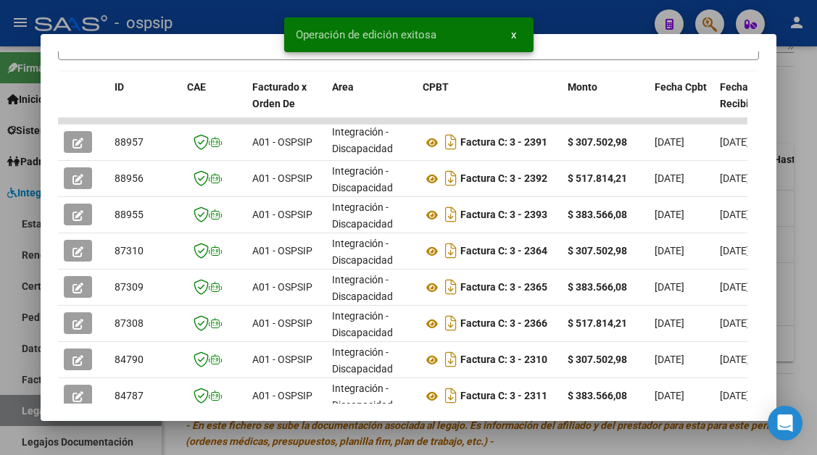
click at [30, 417] on div at bounding box center [408, 227] width 817 height 455
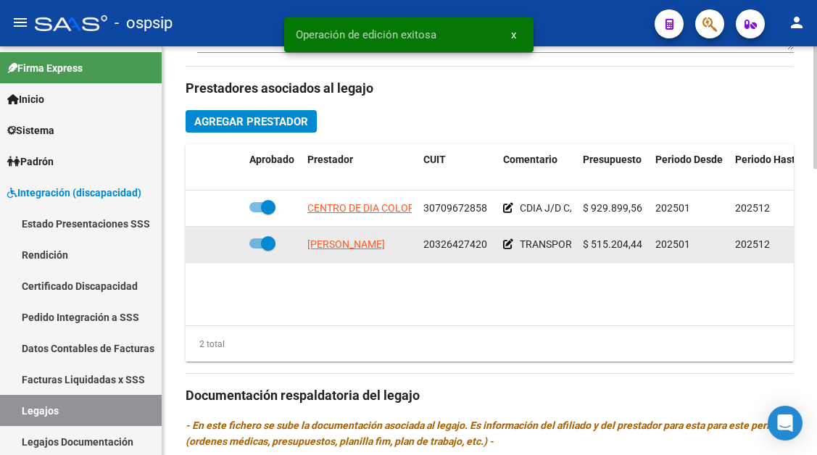
scroll to position [580, 0]
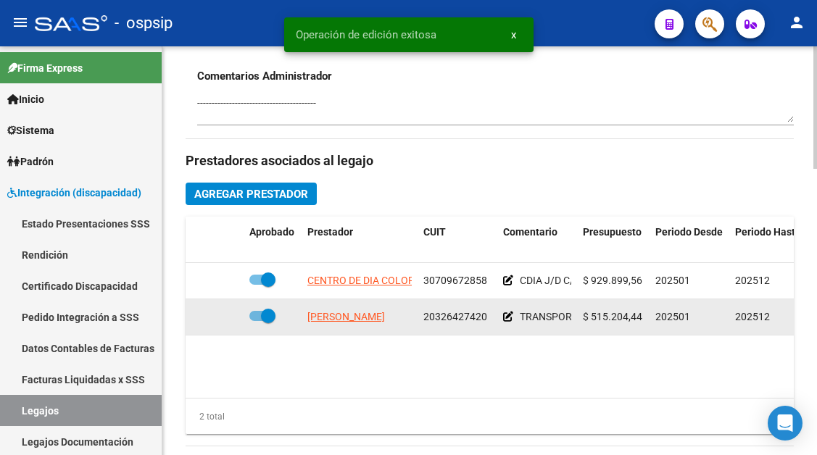
click at [352, 310] on app-link-go-to "PERALTA ERNESTO MAXIMILIANO" at bounding box center [346, 317] width 78 height 17
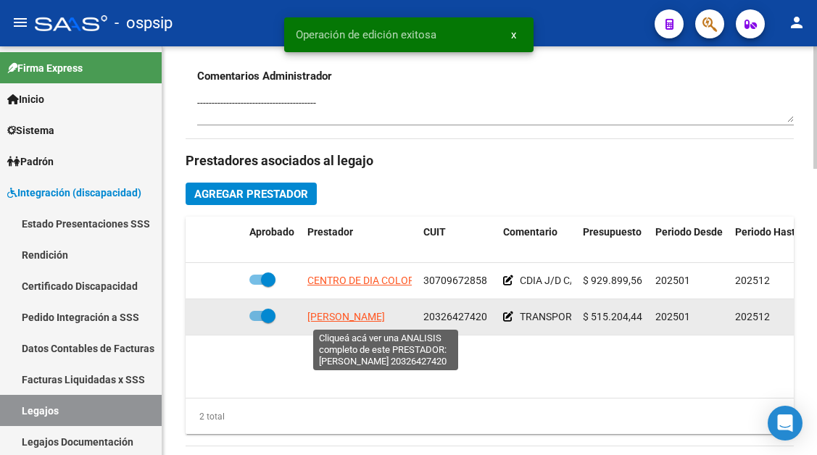
click at [352, 314] on span "PERALTA ERNESTO MAXIMILIANO" at bounding box center [346, 317] width 78 height 12
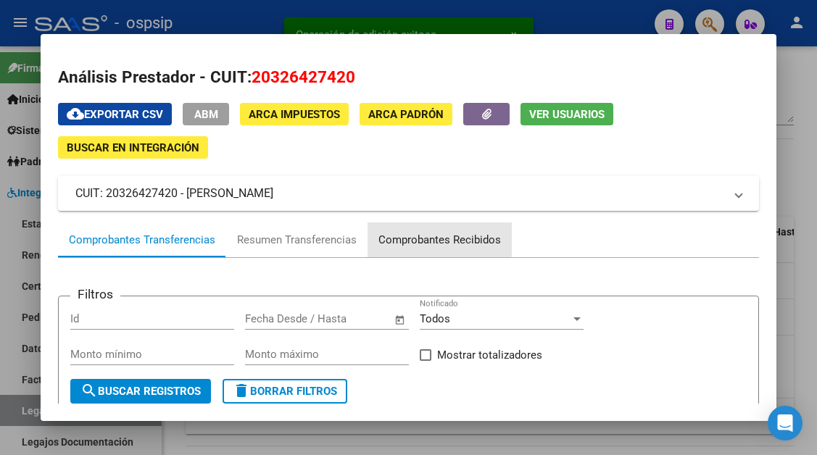
click at [428, 231] on div "Comprobantes Recibidos" at bounding box center [440, 240] width 144 height 35
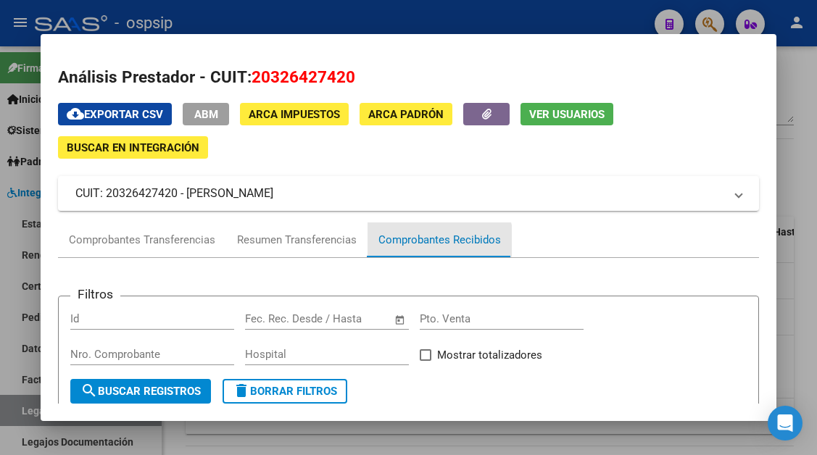
click at [431, 244] on div "Comprobantes Recibidos" at bounding box center [439, 240] width 123 height 17
click at [410, 227] on div "Comprobantes Recibidos" at bounding box center [440, 240] width 144 height 35
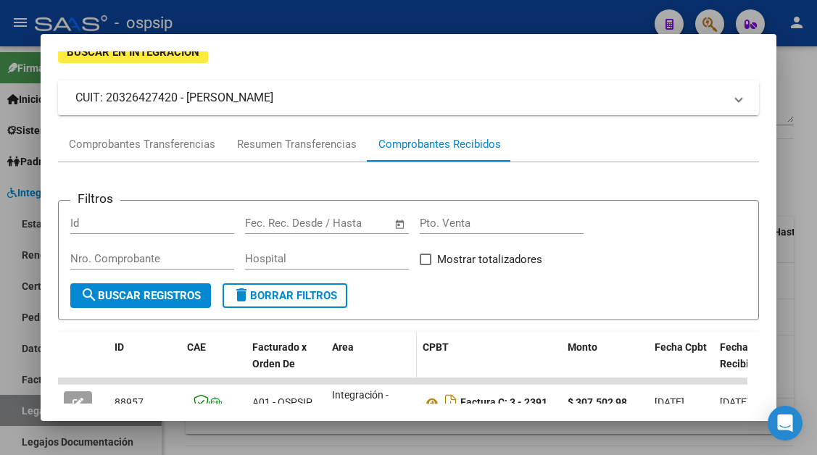
scroll to position [218, 0]
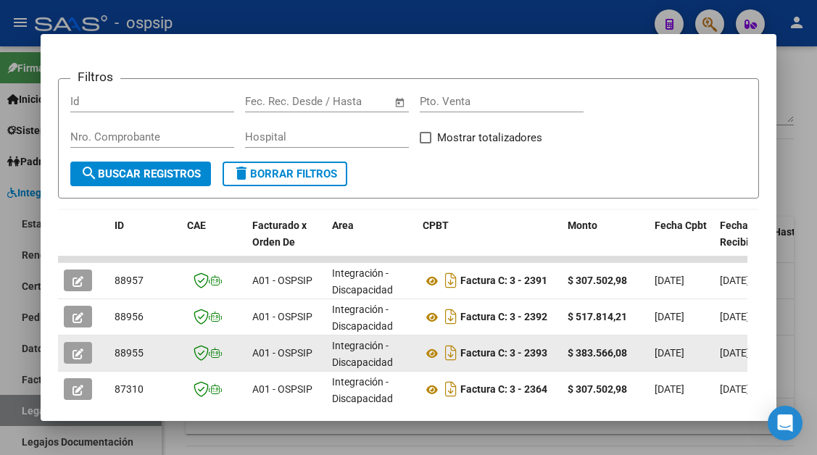
click at [80, 354] on icon "button" at bounding box center [78, 354] width 11 height 11
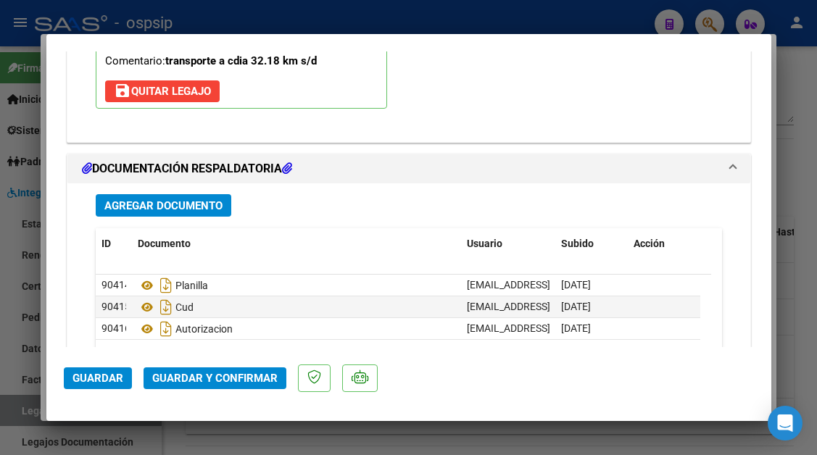
scroll to position [2103, 0]
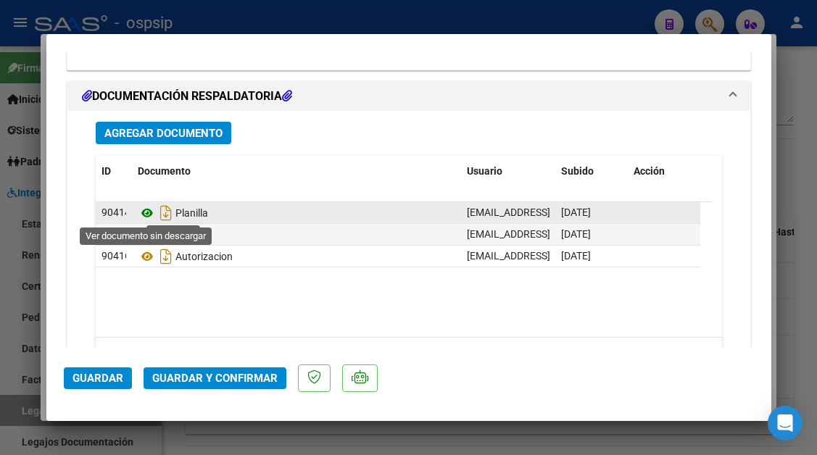
click at [151, 215] on icon at bounding box center [147, 212] width 19 height 17
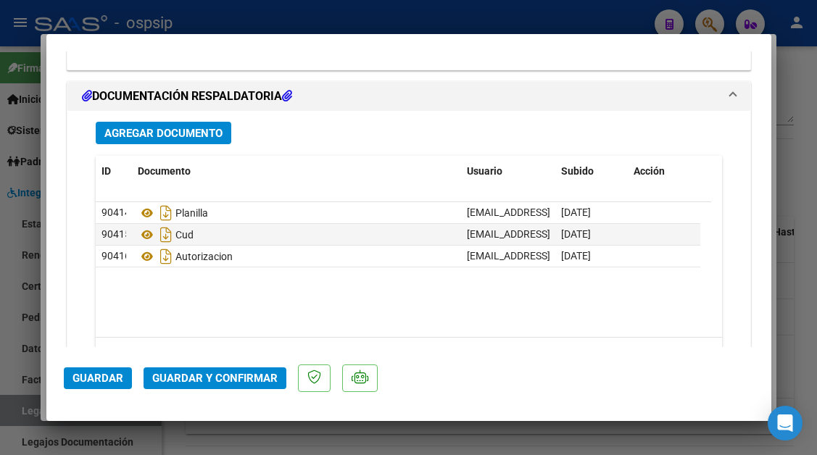
type input "$ 0,00"
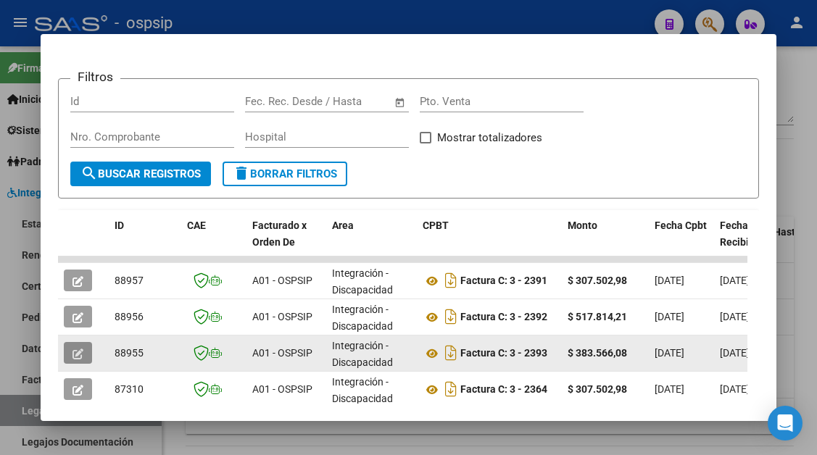
click at [73, 358] on icon "button" at bounding box center [78, 354] width 11 height 11
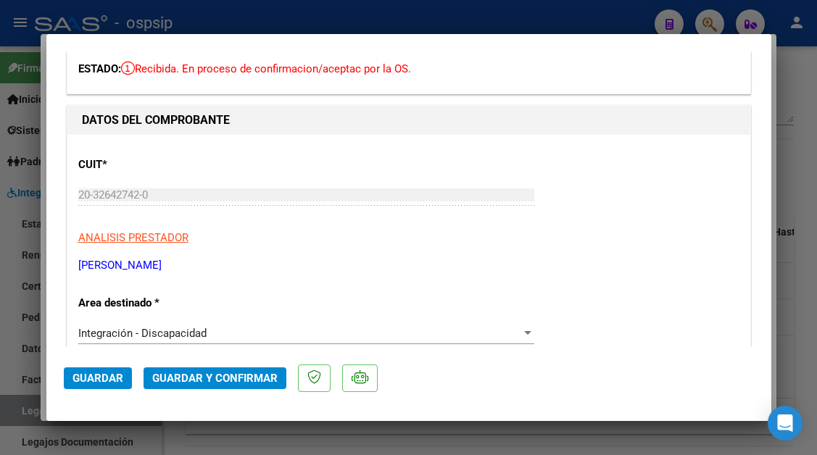
scroll to position [290, 0]
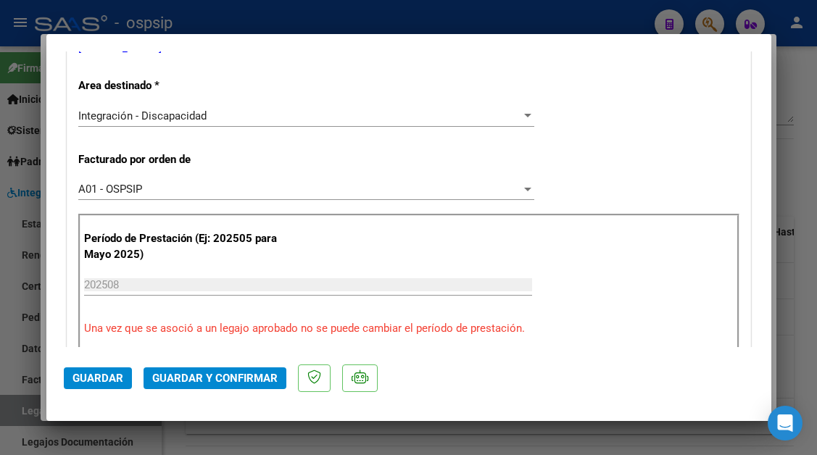
click at [231, 374] on span "Guardar y Confirmar" at bounding box center [214, 378] width 125 height 13
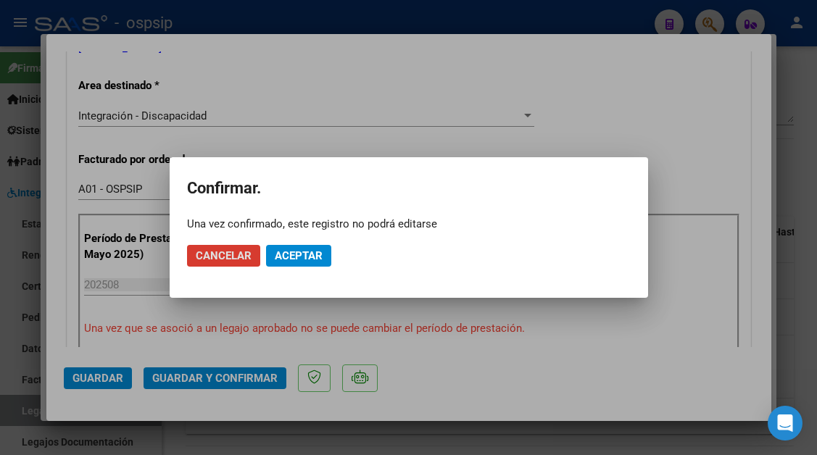
click at [291, 243] on mat-dialog-actions "Cancelar Aceptar" at bounding box center [409, 255] width 444 height 49
click at [291, 252] on span "Aceptar" at bounding box center [299, 255] width 48 height 13
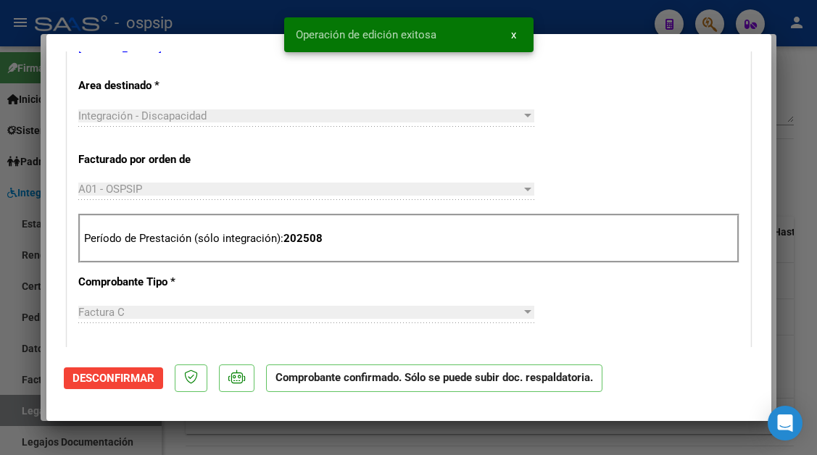
type input "$ 0,00"
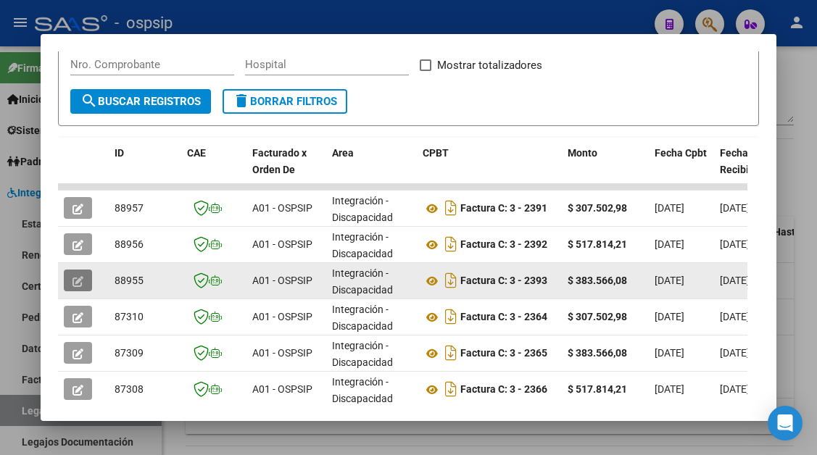
click at [73, 280] on icon "button" at bounding box center [78, 281] width 11 height 11
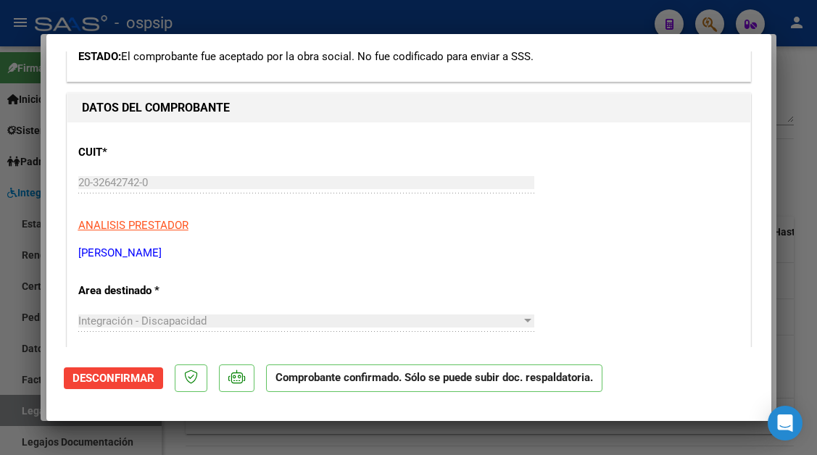
scroll to position [218, 0]
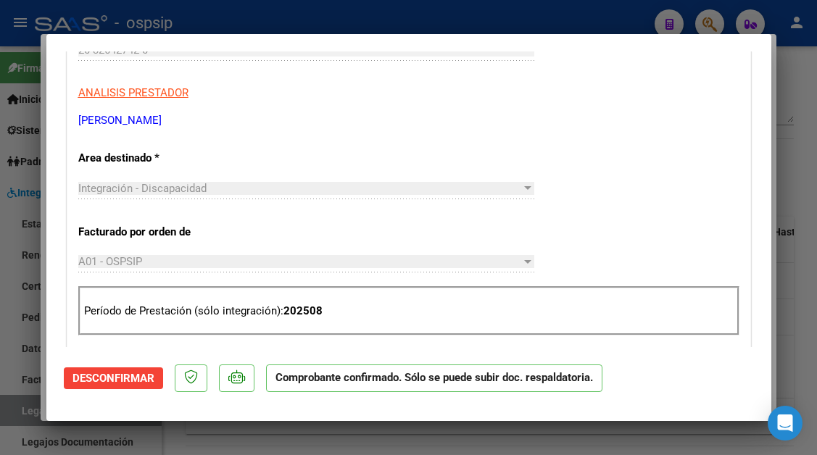
click at [25, 415] on div at bounding box center [408, 227] width 817 height 455
type input "$ 0,00"
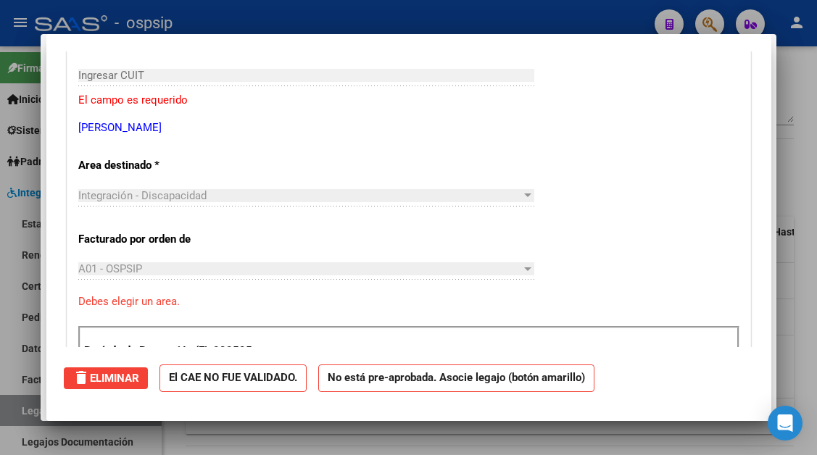
scroll to position [0, 0]
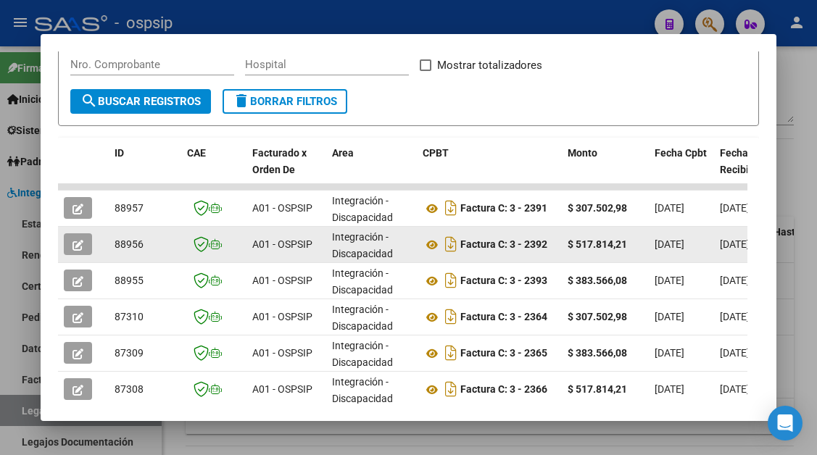
click at [75, 245] on icon "button" at bounding box center [78, 245] width 11 height 11
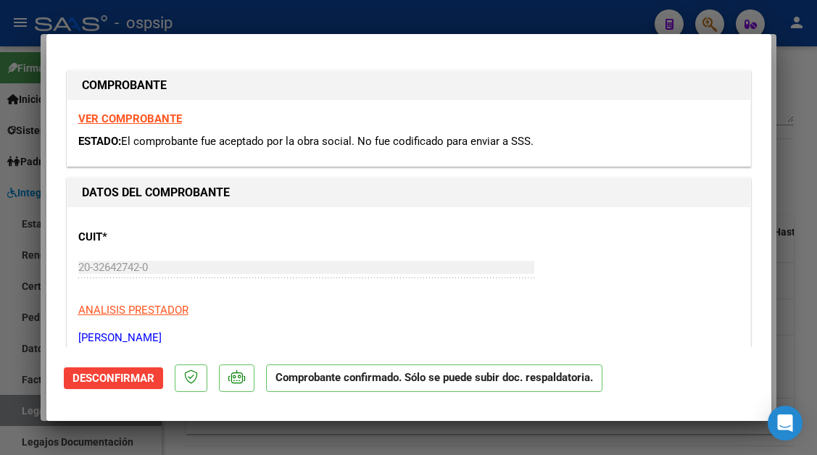
click at [28, 405] on div at bounding box center [408, 227] width 817 height 455
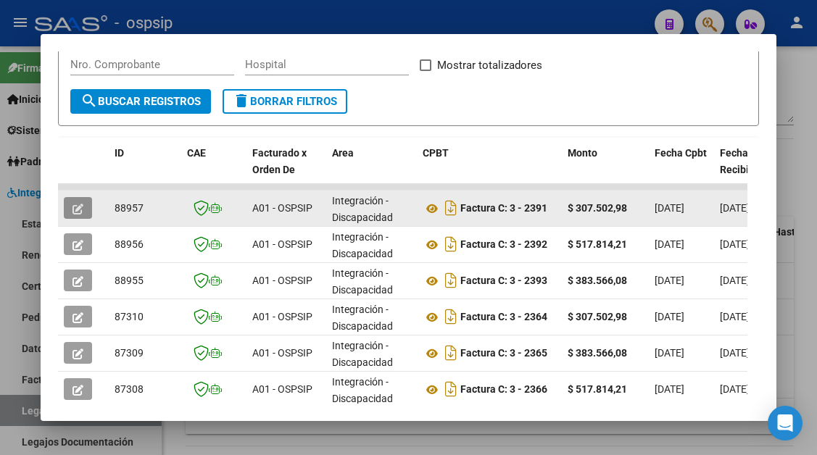
click at [76, 212] on icon "button" at bounding box center [78, 209] width 11 height 11
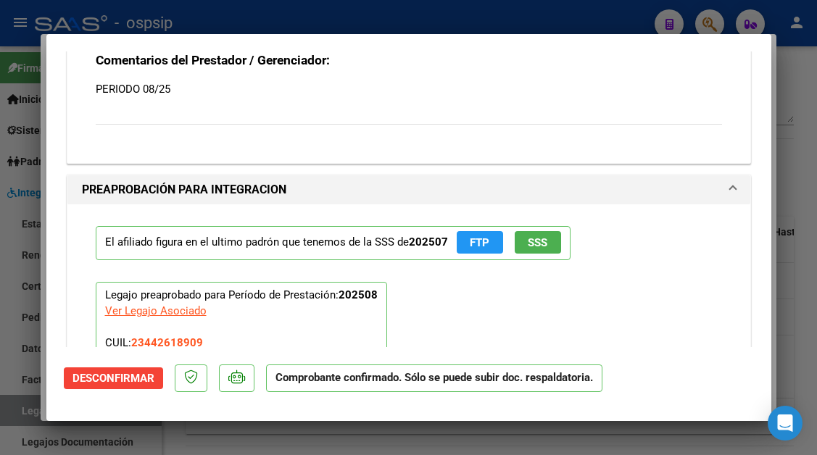
scroll to position [1450, 0]
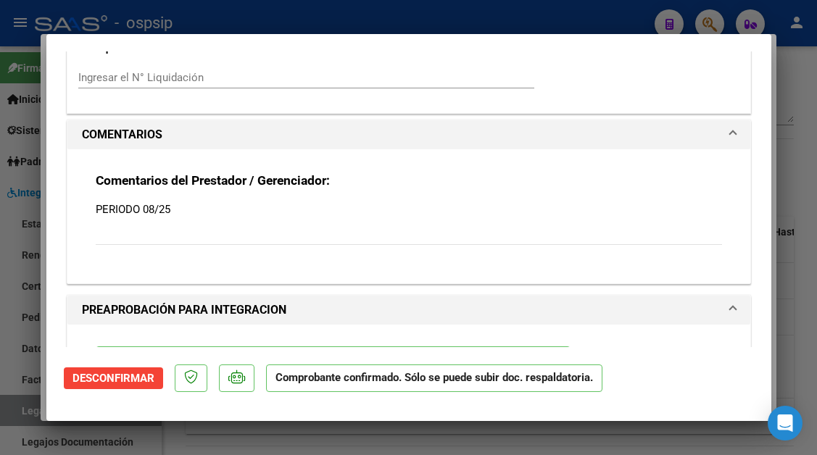
click at [12, 406] on div at bounding box center [408, 227] width 817 height 455
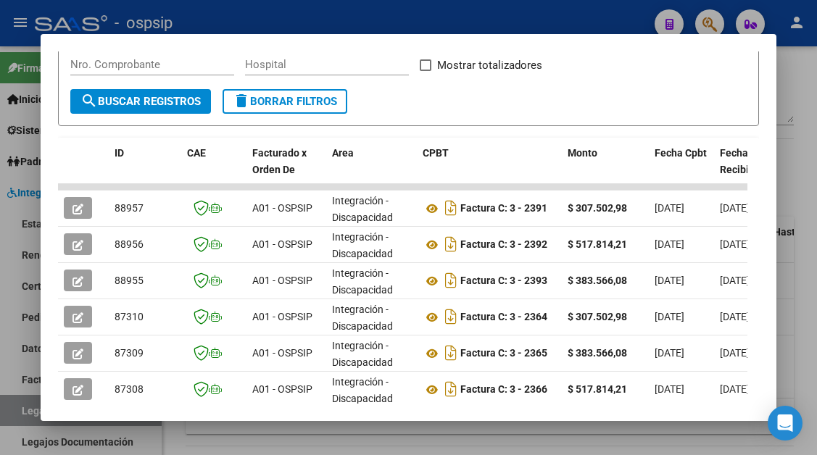
click at [12, 406] on div at bounding box center [408, 227] width 817 height 455
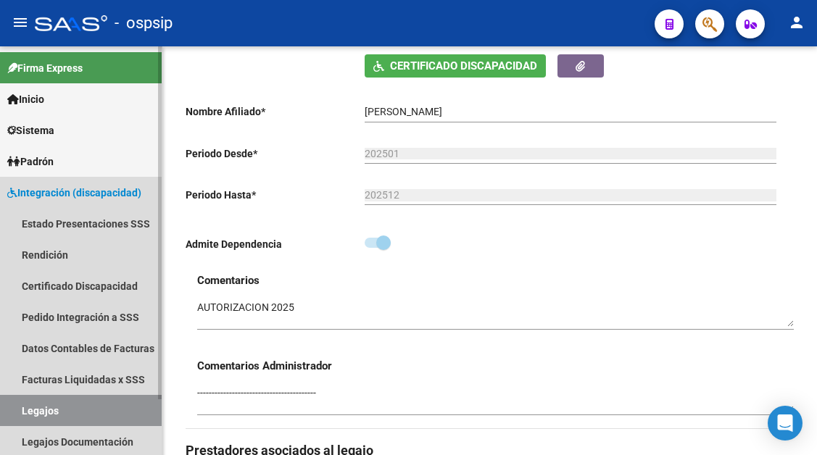
drag, startPoint x: 53, startPoint y: 413, endPoint x: 117, endPoint y: 384, distance: 69.8
click at [53, 414] on link "Legajos" at bounding box center [81, 410] width 162 height 31
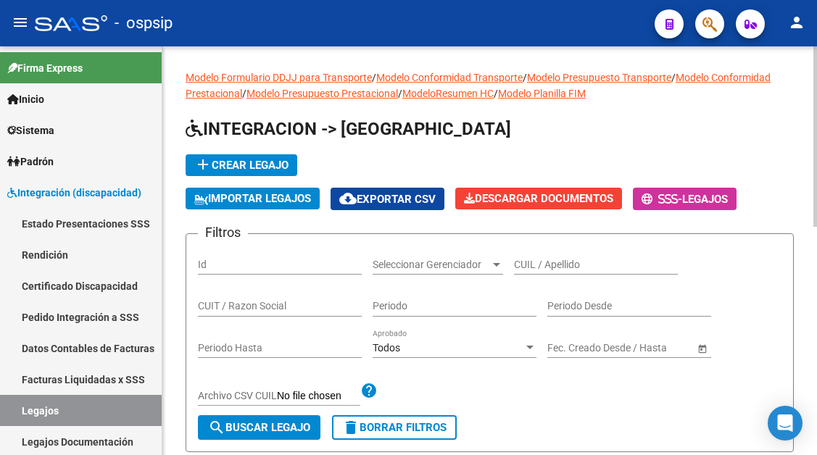
click at [539, 268] on input "CUIL / Apellido" at bounding box center [596, 265] width 164 height 12
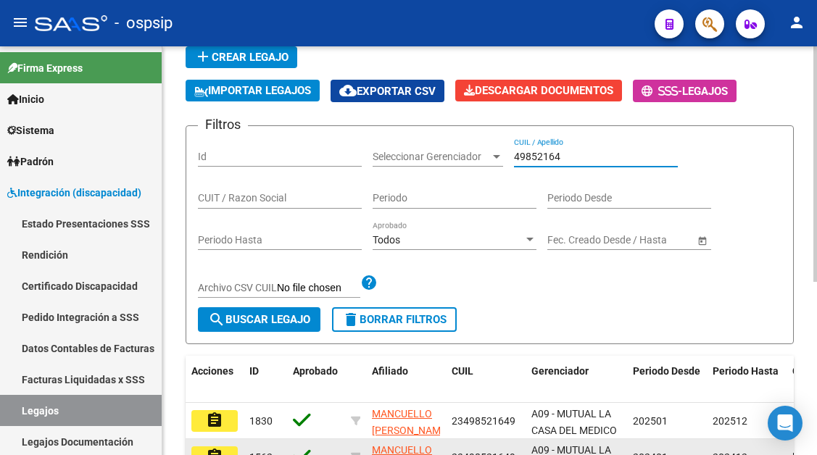
scroll to position [290, 0]
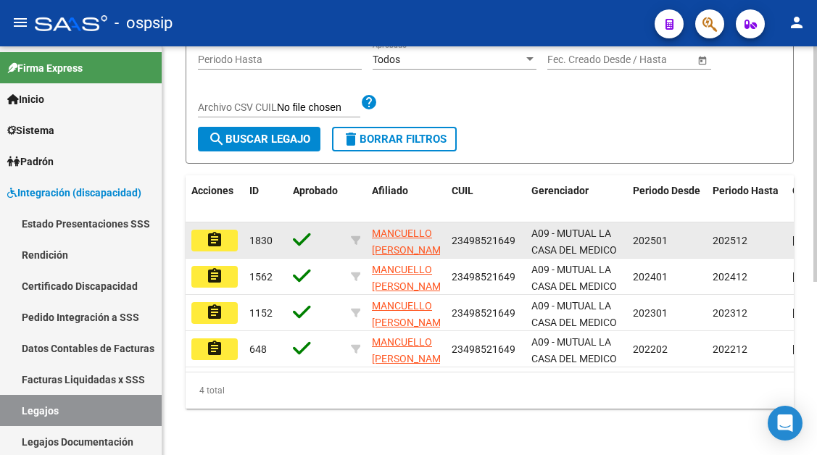
click at [214, 243] on mat-icon "assignment" at bounding box center [214, 239] width 17 height 17
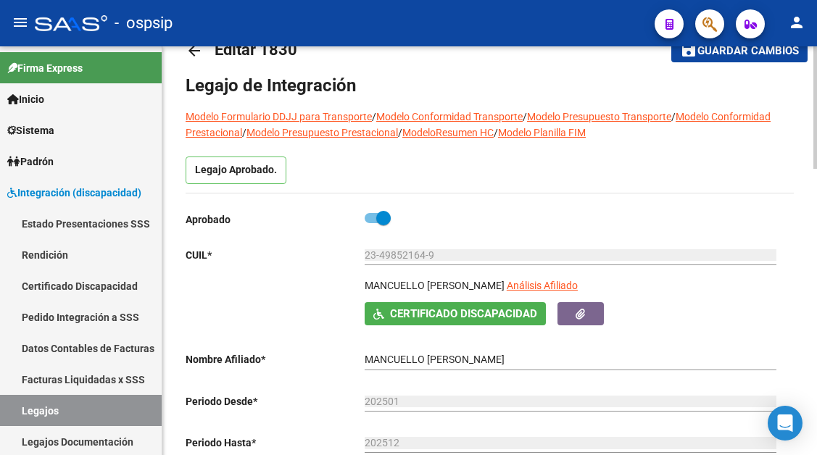
scroll to position [73, 0]
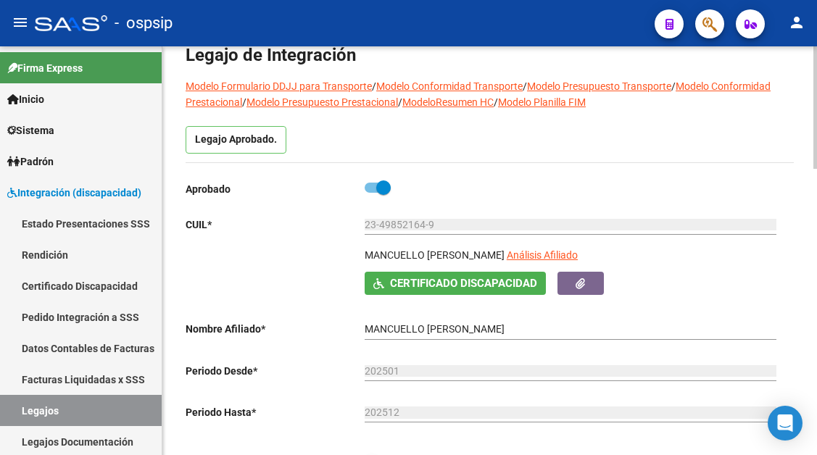
click at [555, 241] on div "23-49852164-9 Ingresar CUIL" at bounding box center [571, 226] width 412 height 41
click at [545, 262] on app-link-go-to "Análisis Afiliado" at bounding box center [542, 259] width 71 height 25
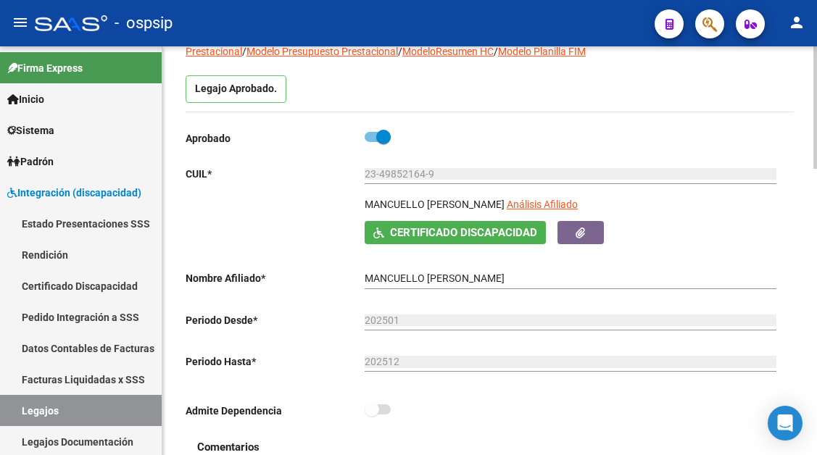
scroll to position [145, 0]
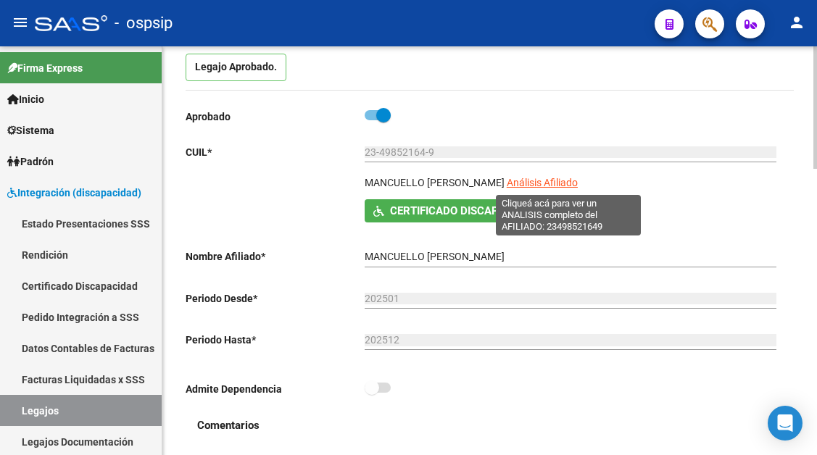
click at [578, 187] on span "Análisis Afiliado" at bounding box center [542, 183] width 71 height 12
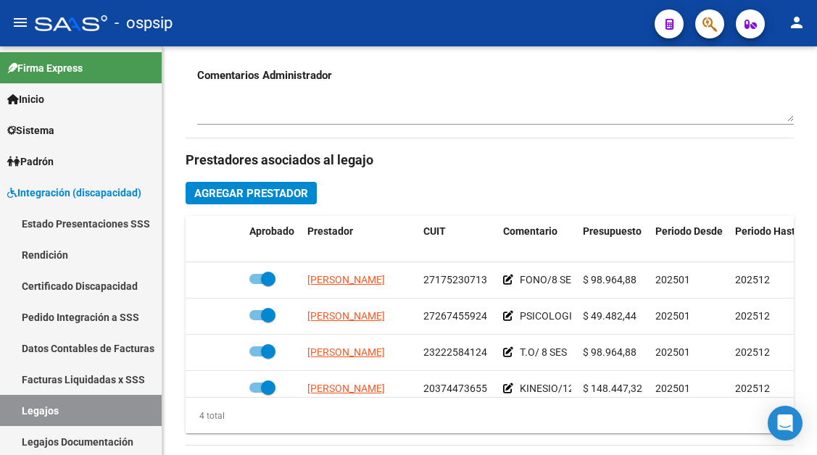
scroll to position [725, 0]
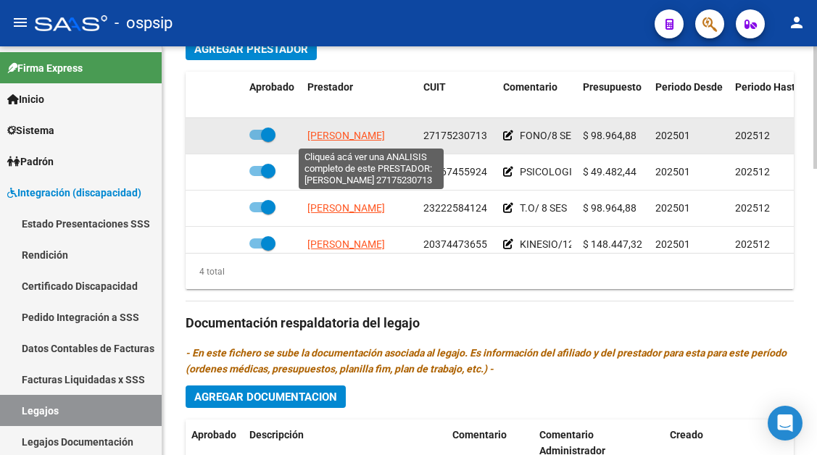
click at [341, 132] on span "PASCUALE VIVIANA MARTA" at bounding box center [346, 136] width 78 height 12
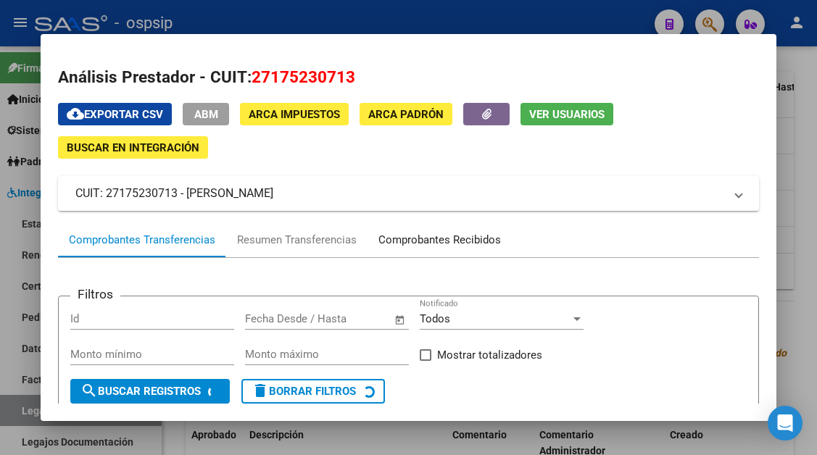
click at [391, 244] on div "Comprobantes Recibidos" at bounding box center [439, 240] width 123 height 17
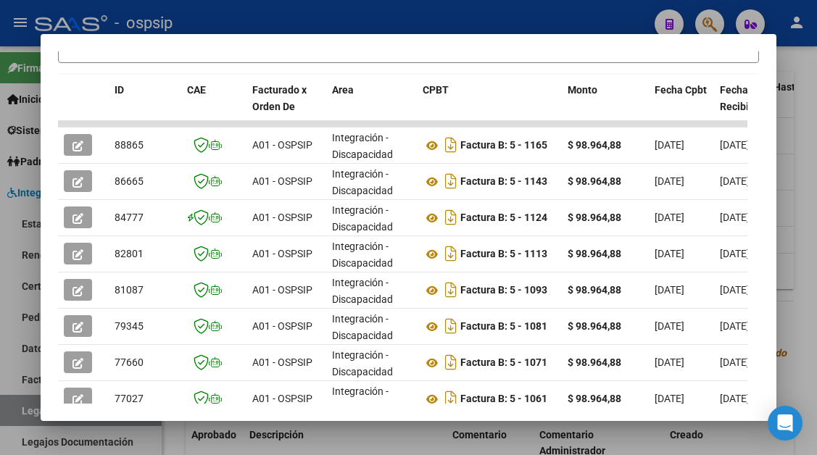
scroll to position [356, 0]
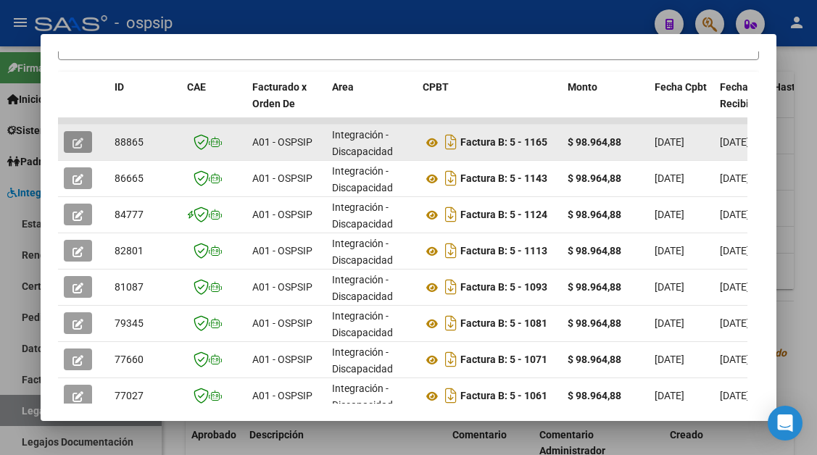
click at [78, 146] on icon "button" at bounding box center [78, 143] width 11 height 11
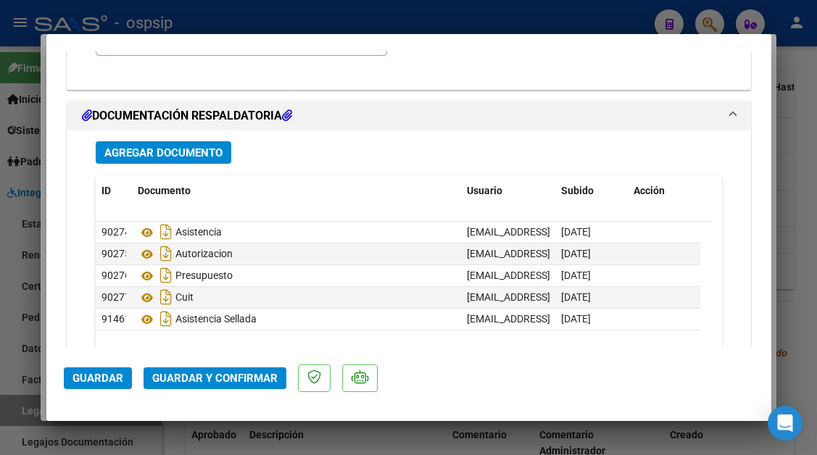
scroll to position [1985, 0]
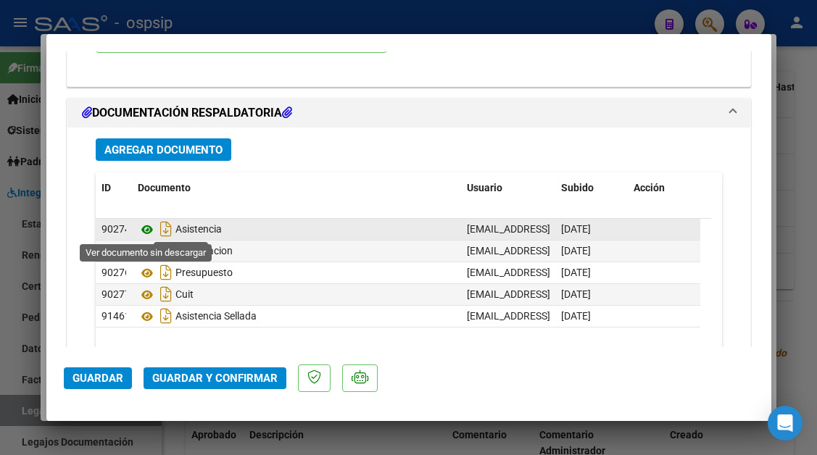
click at [146, 228] on icon at bounding box center [147, 229] width 19 height 17
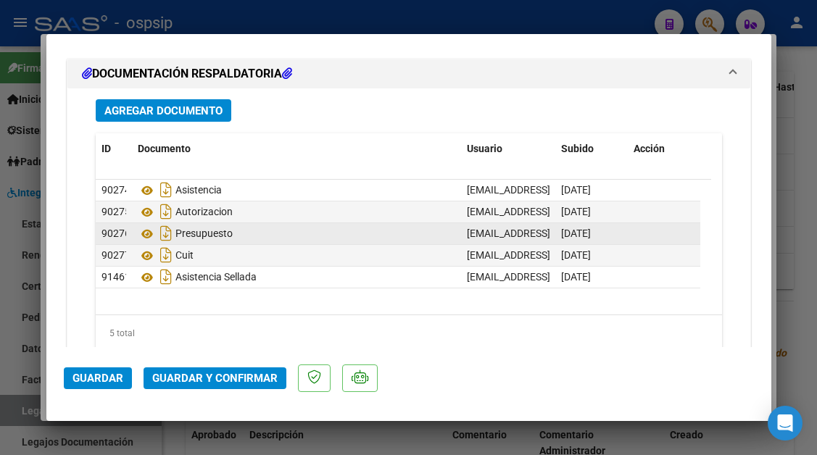
scroll to position [2058, 0]
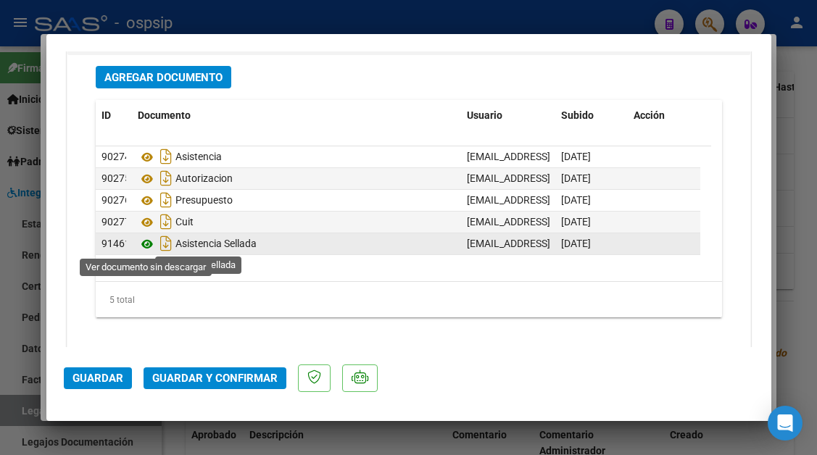
click at [152, 244] on icon at bounding box center [147, 244] width 19 height 17
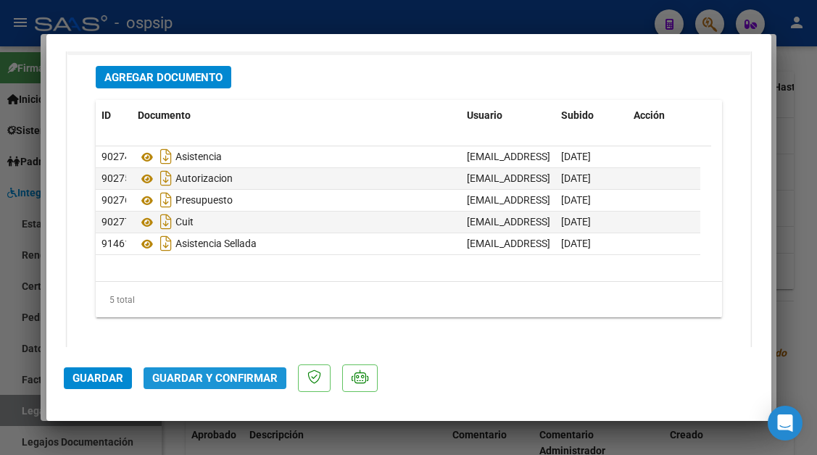
click at [239, 384] on span "Guardar y Confirmar" at bounding box center [214, 378] width 125 height 13
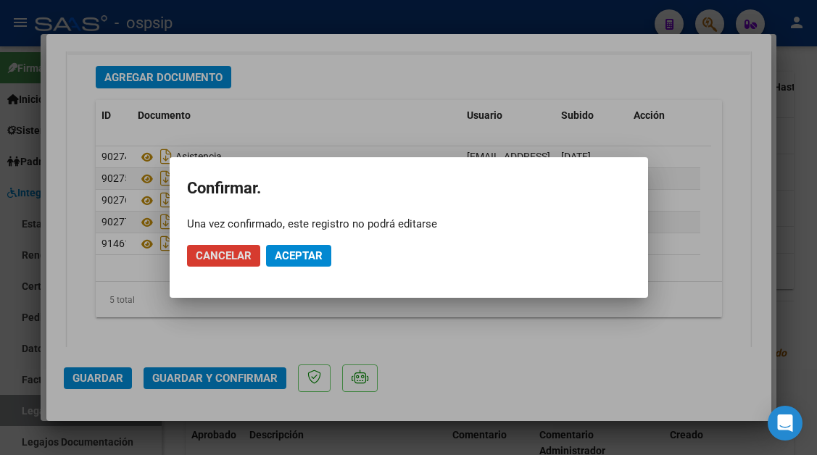
click at [289, 252] on span "Aceptar" at bounding box center [299, 255] width 48 height 13
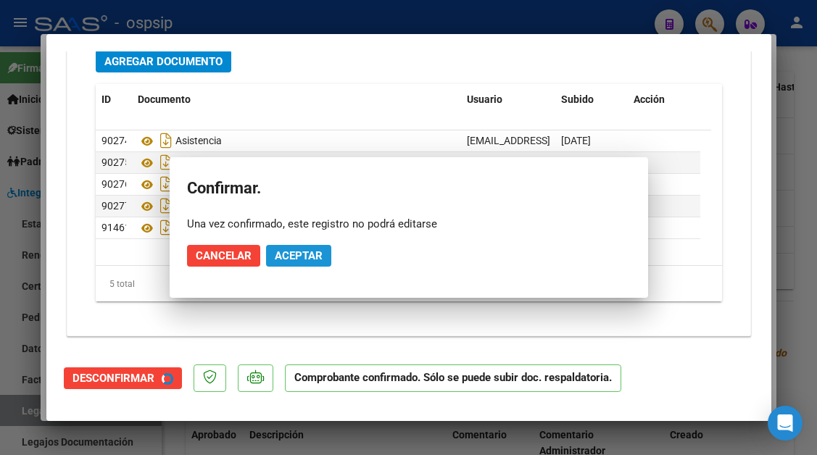
scroll to position [1823, 0]
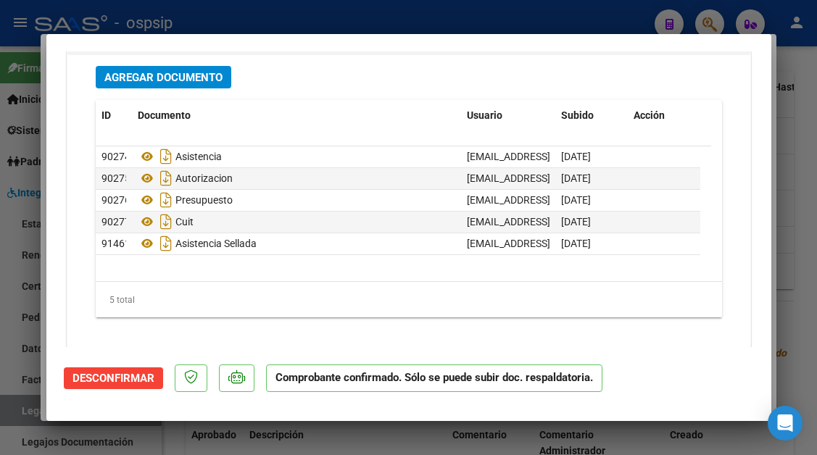
click at [18, 415] on div at bounding box center [408, 227] width 817 height 455
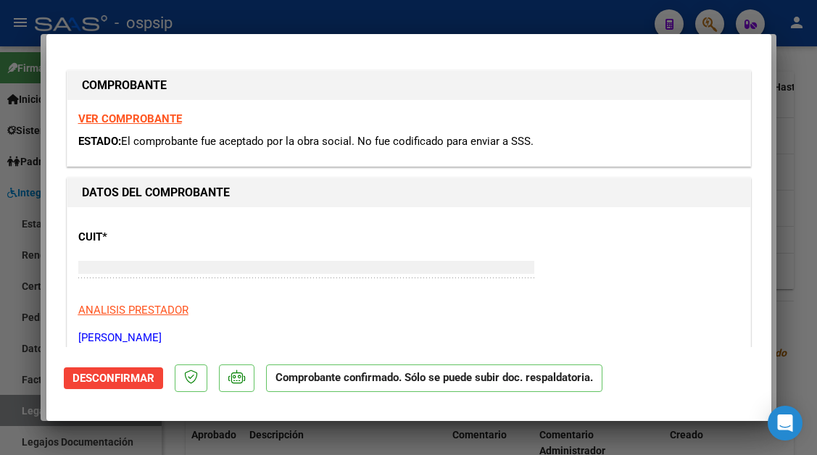
click at [18, 415] on div at bounding box center [408, 227] width 817 height 455
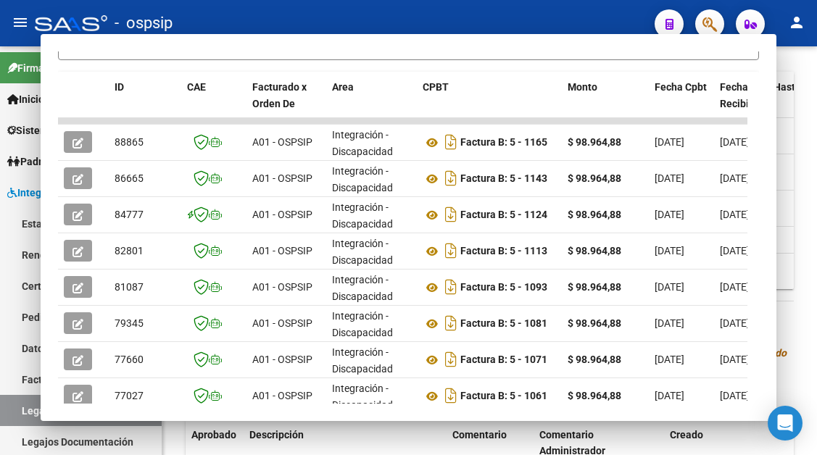
click at [18, 415] on link "Legajos" at bounding box center [81, 410] width 162 height 31
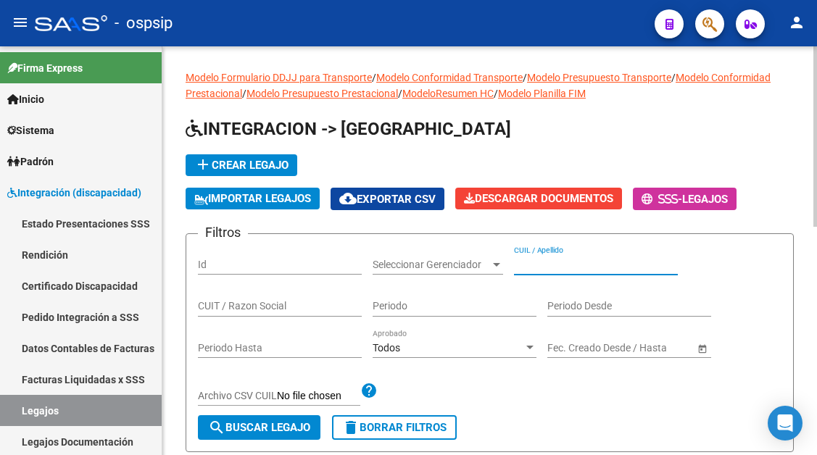
click at [545, 265] on input "CUIL / Apellido" at bounding box center [596, 265] width 164 height 12
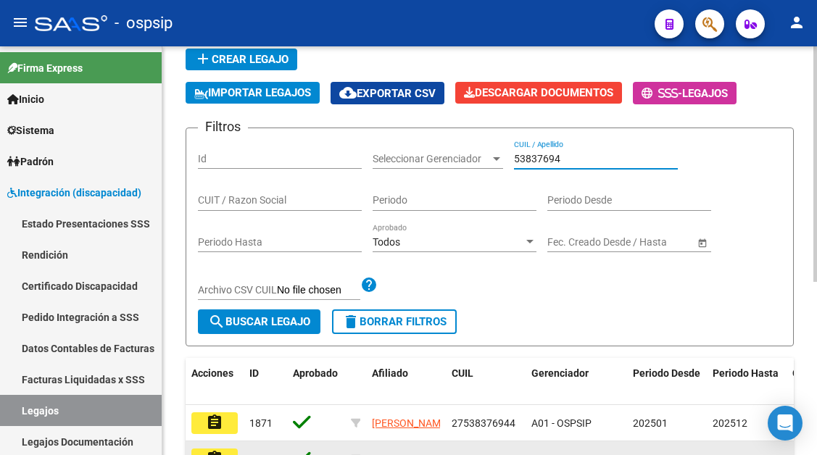
scroll to position [290, 0]
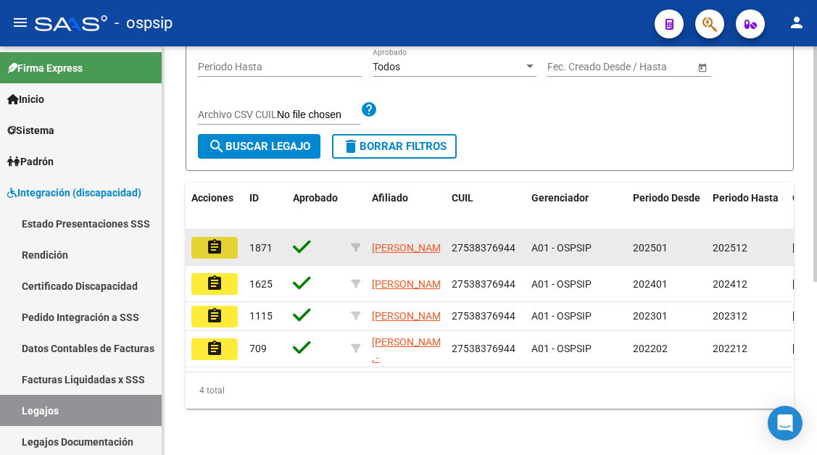
click at [213, 244] on mat-icon "assignment" at bounding box center [214, 247] width 17 height 17
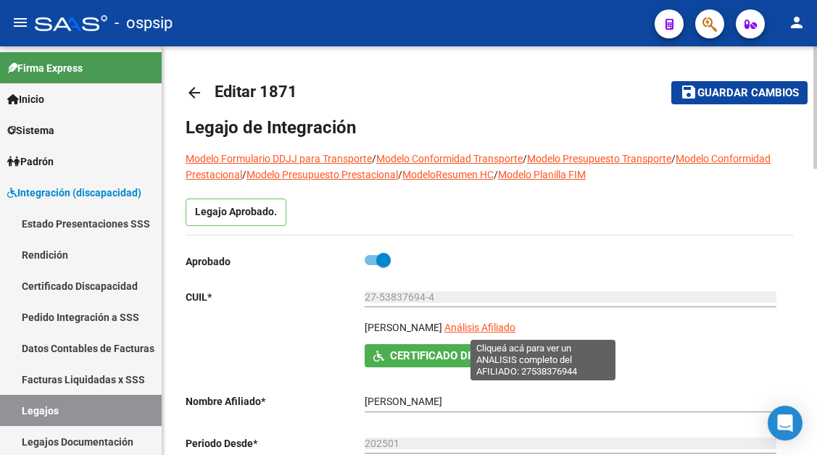
click at [516, 331] on span "Análisis Afiliado" at bounding box center [479, 328] width 71 height 12
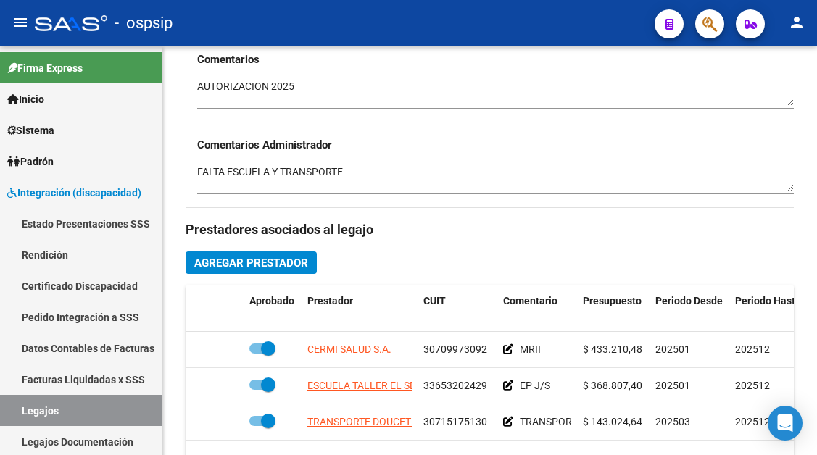
scroll to position [580, 0]
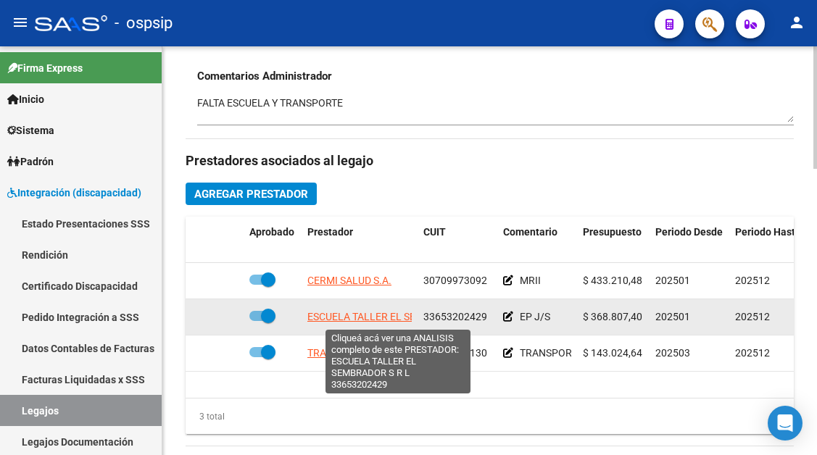
click at [370, 318] on span "ESCUELA TALLER EL SEMBRADOR S R L" at bounding box center [397, 317] width 181 height 12
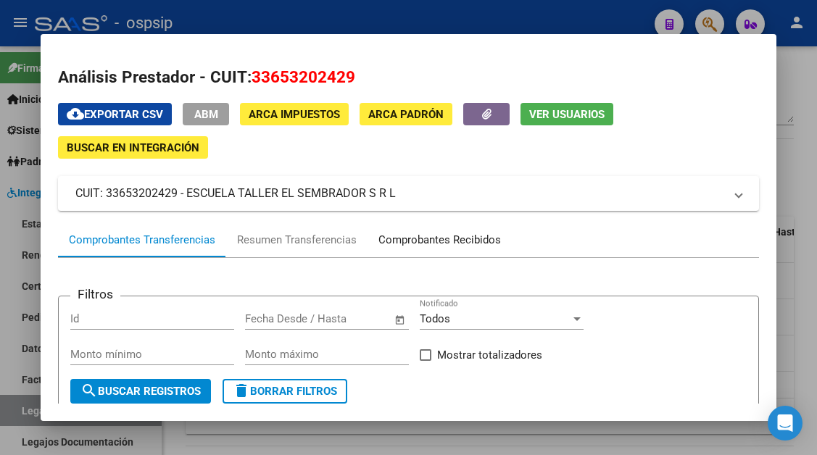
click at [421, 226] on div "Comprobantes Recibidos" at bounding box center [440, 240] width 144 height 35
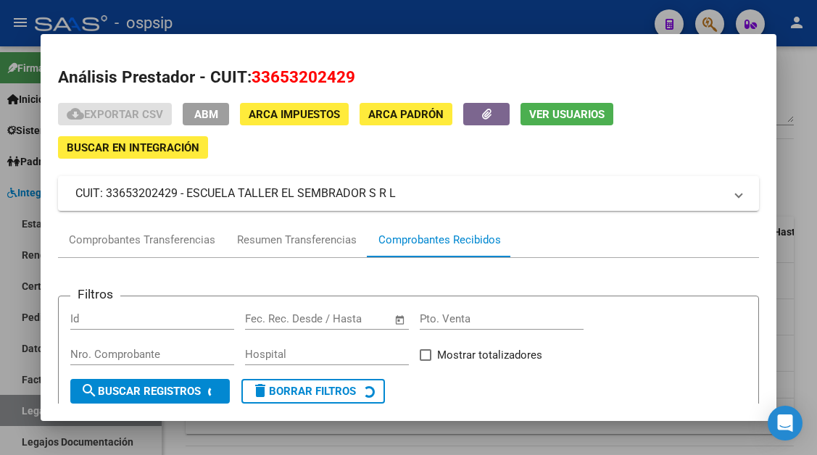
click at [421, 242] on div "Comprobantes Recibidos" at bounding box center [439, 240] width 123 height 17
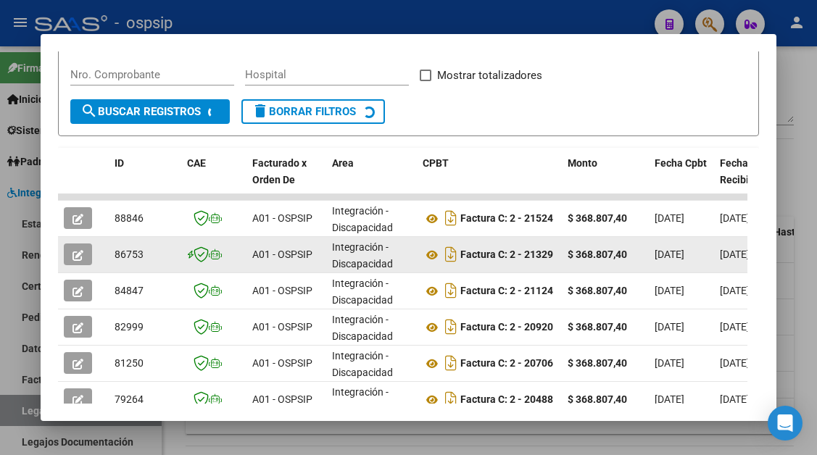
scroll to position [284, 0]
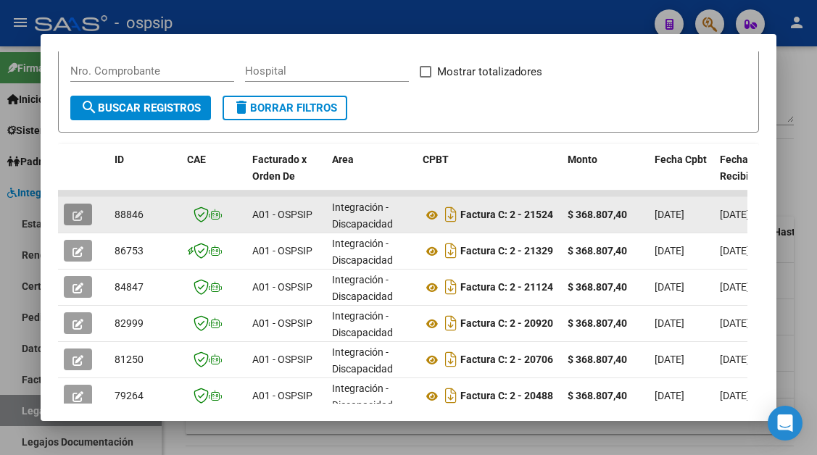
click at [85, 223] on button "button" at bounding box center [78, 215] width 28 height 22
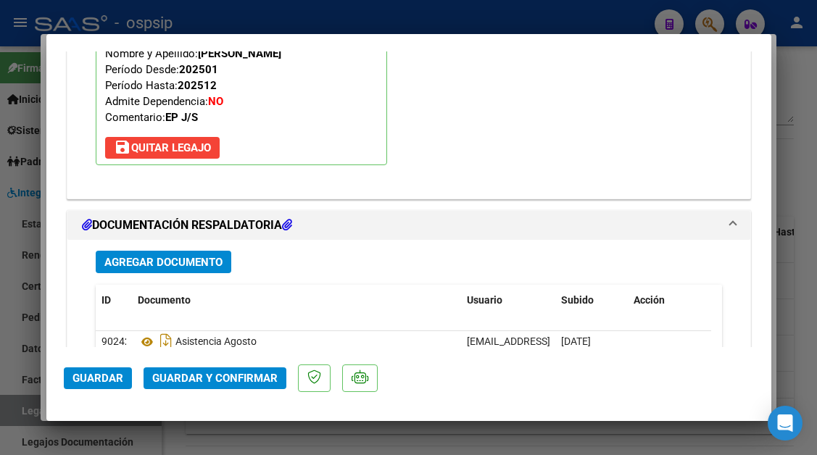
scroll to position [1958, 0]
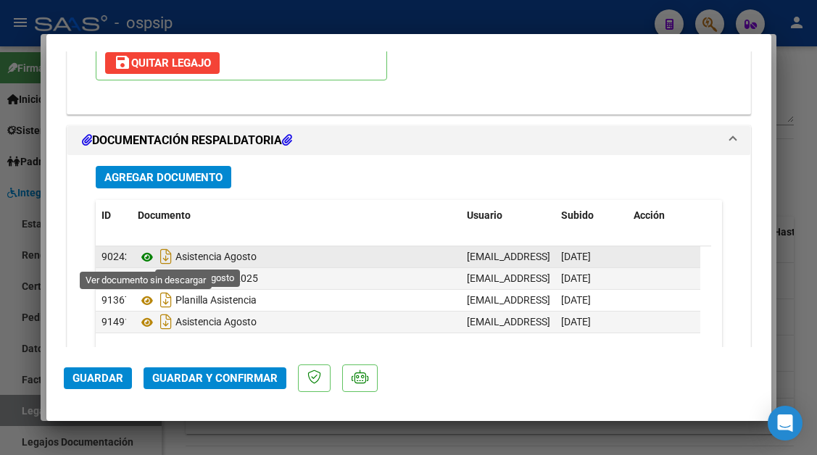
click at [148, 257] on icon at bounding box center [147, 257] width 19 height 17
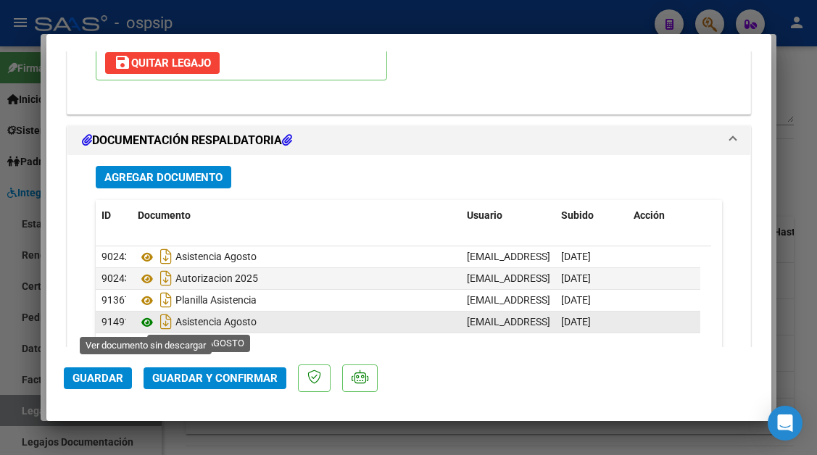
click at [144, 322] on icon at bounding box center [147, 322] width 19 height 17
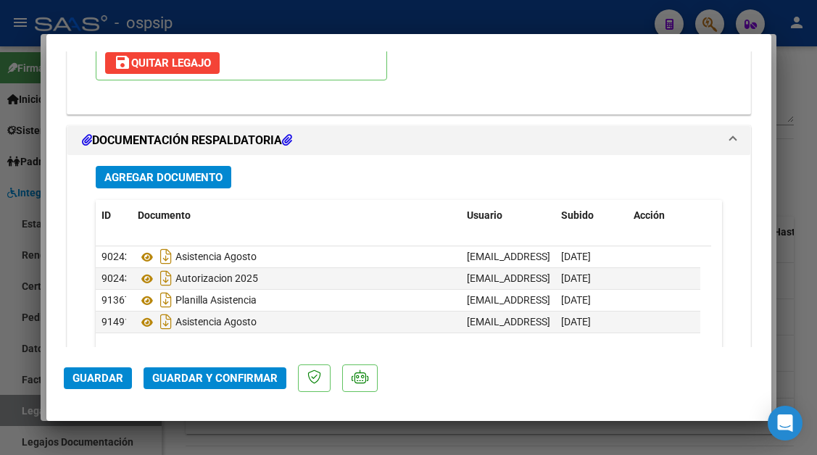
click at [20, 413] on div at bounding box center [408, 227] width 817 height 455
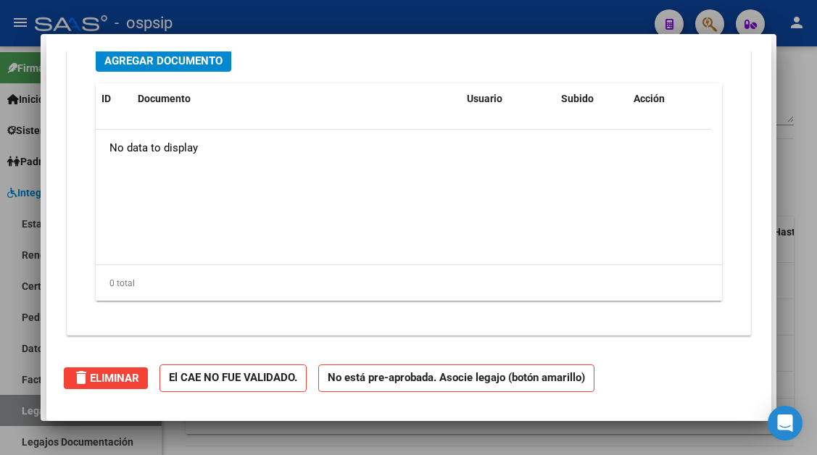
scroll to position [0, 0]
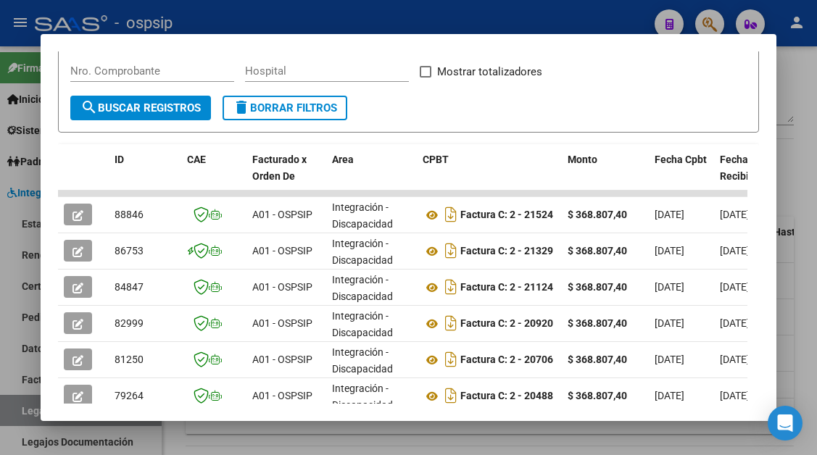
click at [20, 413] on div at bounding box center [408, 227] width 817 height 455
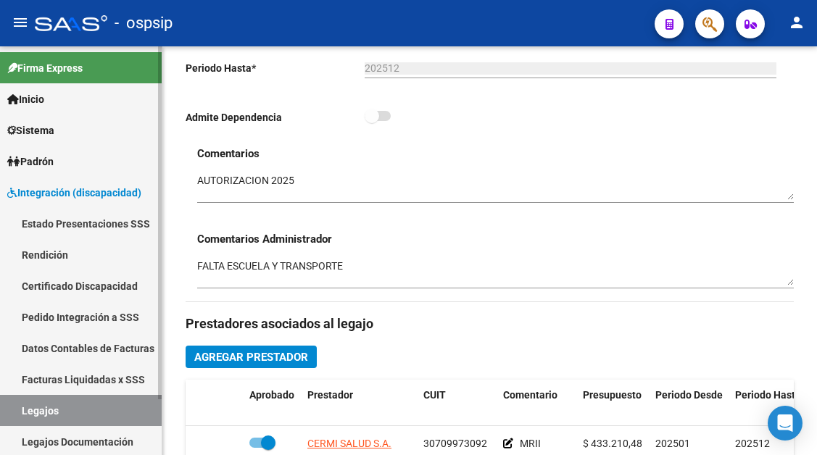
scroll to position [363, 0]
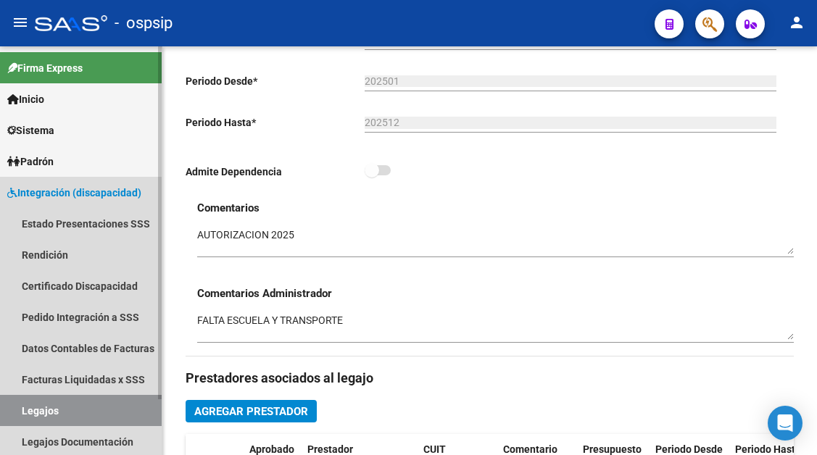
click at [71, 401] on link "Legajos" at bounding box center [81, 410] width 162 height 31
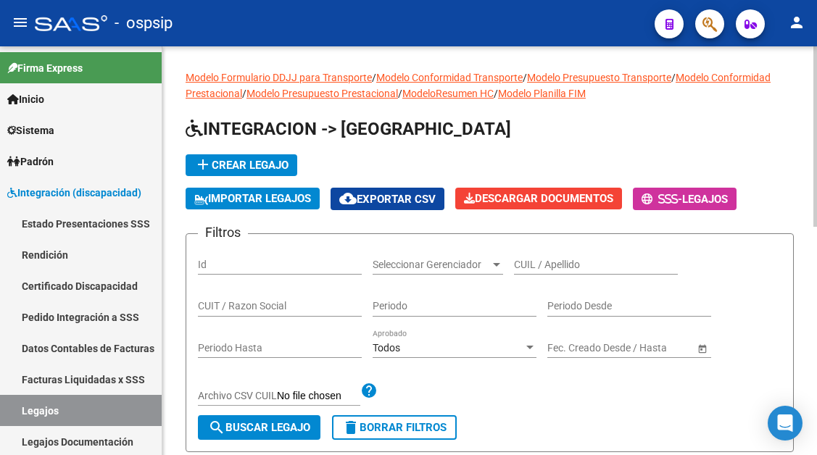
click at [539, 267] on input "CUIL / Apellido" at bounding box center [596, 265] width 164 height 12
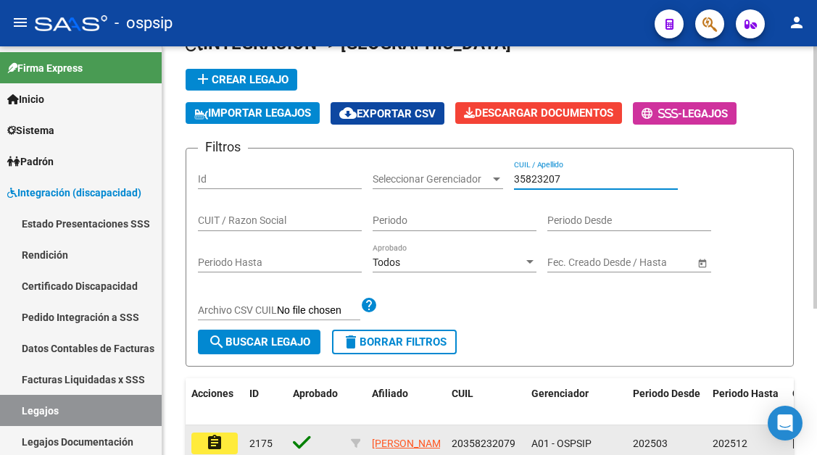
scroll to position [218, 0]
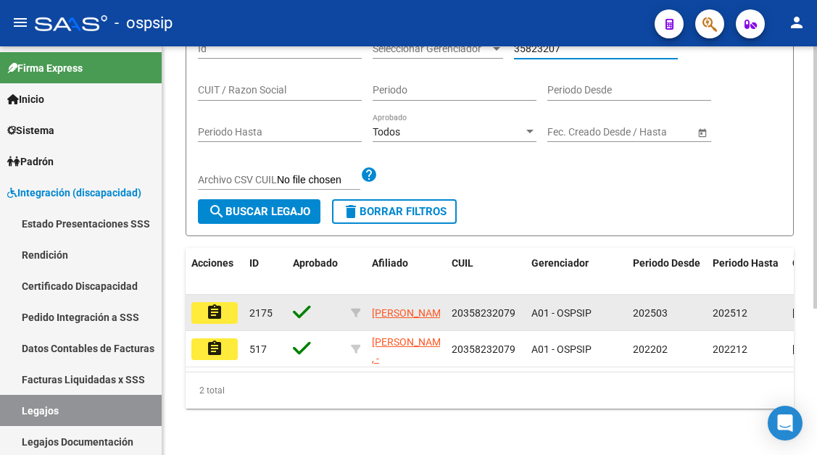
click at [215, 315] on mat-icon "assignment" at bounding box center [214, 312] width 17 height 17
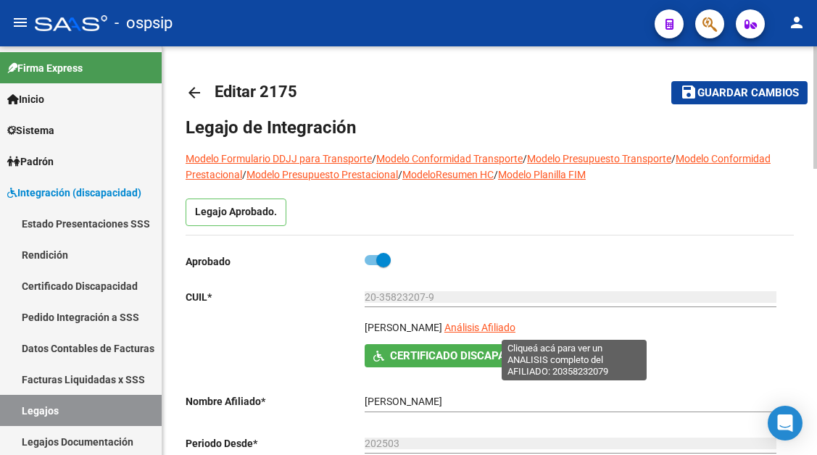
click at [516, 332] on span "Análisis Afiliado" at bounding box center [479, 328] width 71 height 12
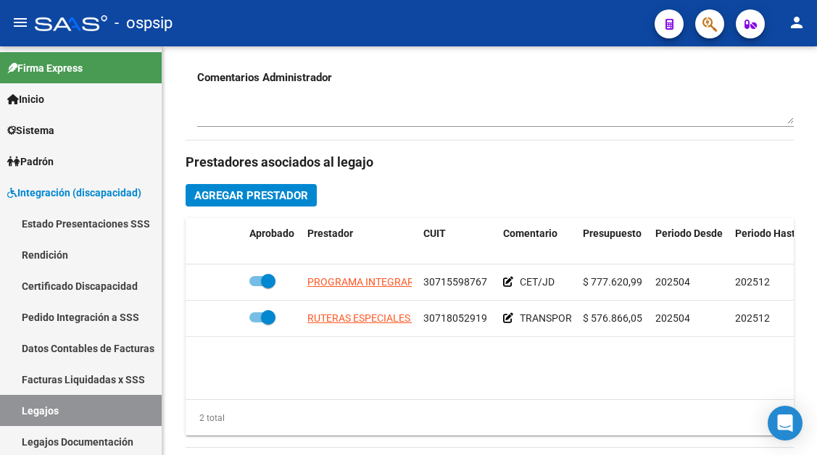
scroll to position [580, 0]
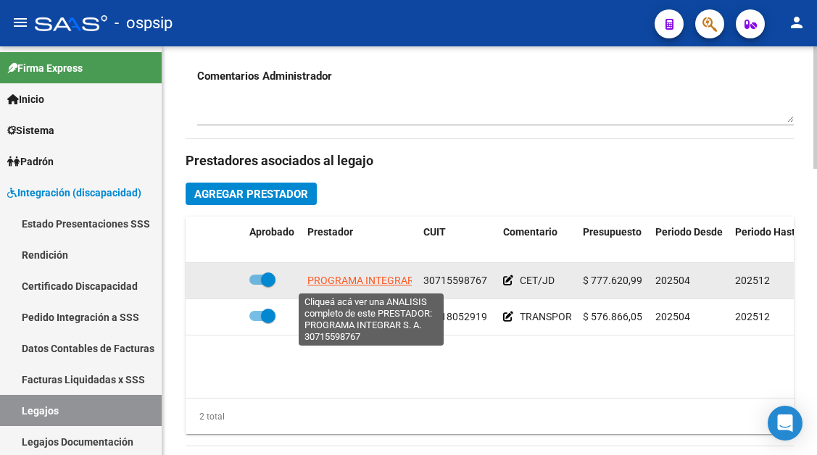
click at [357, 286] on span "PROGRAMA INTEGRAR S. A." at bounding box center [371, 281] width 129 height 12
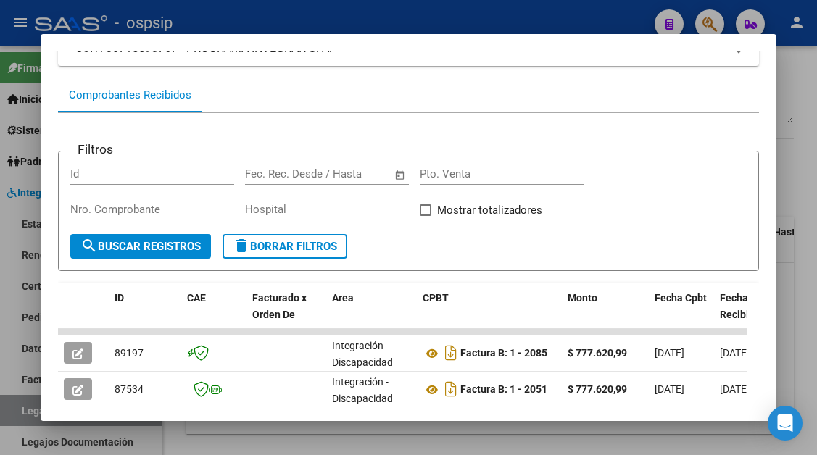
scroll to position [290, 0]
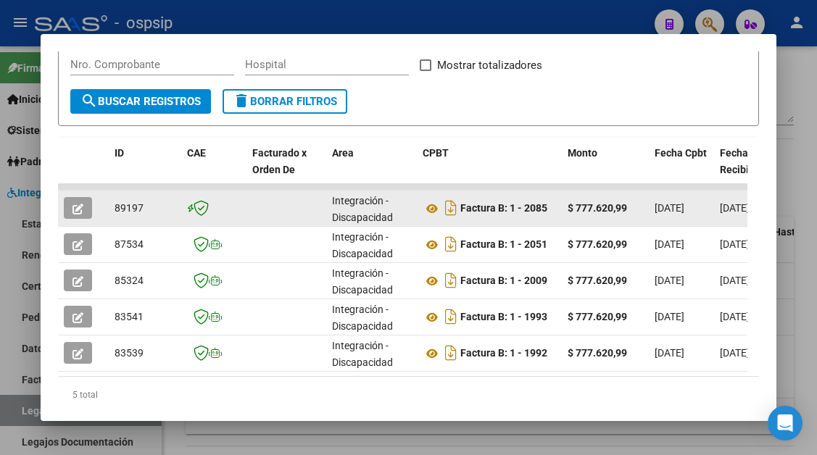
click at [81, 210] on icon "button" at bounding box center [78, 209] width 11 height 11
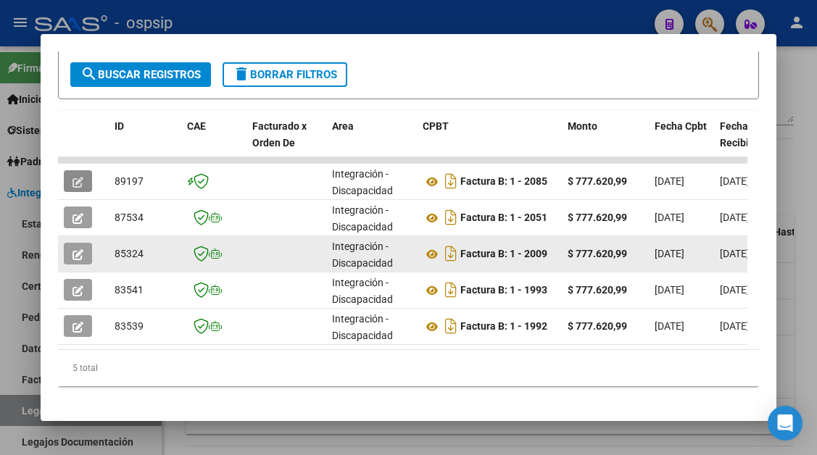
scroll to position [339, 0]
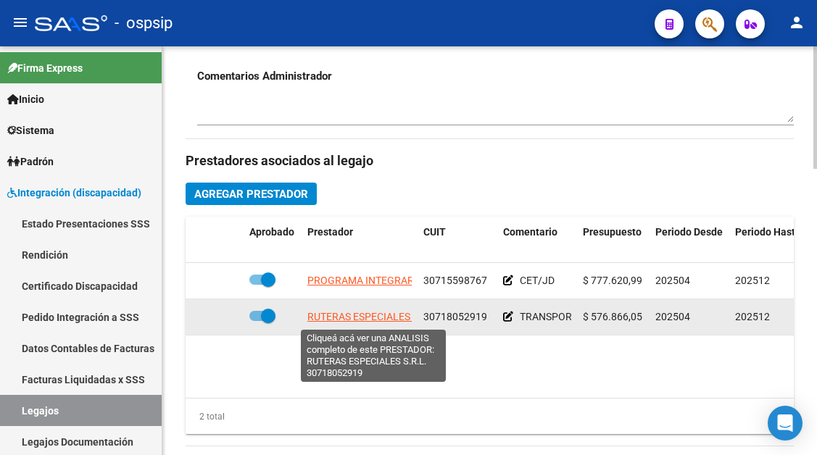
click at [365, 317] on span "RUTERAS ESPECIALES S.R.L." at bounding box center [373, 317] width 132 height 12
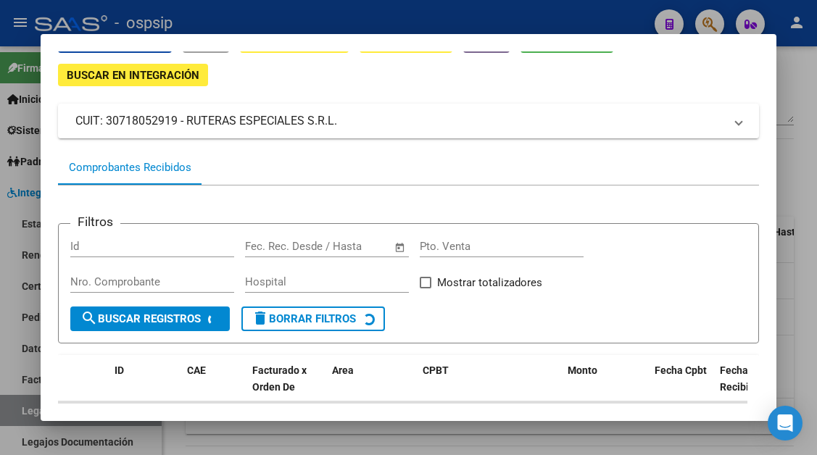
scroll to position [218, 0]
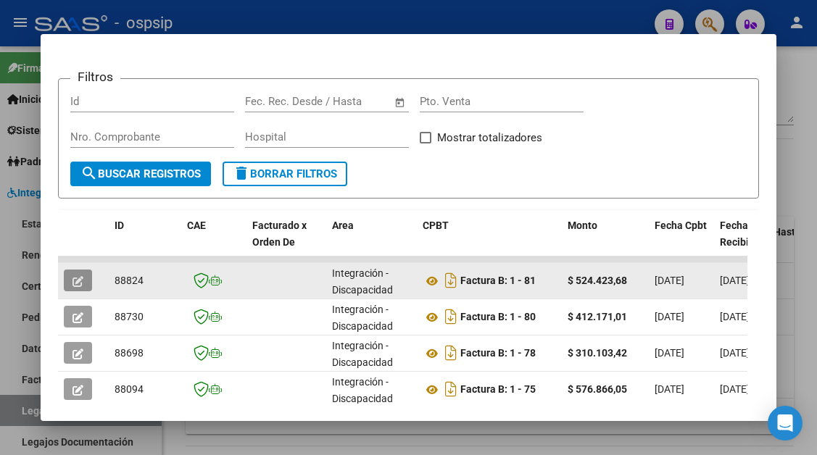
click at [73, 286] on icon "button" at bounding box center [78, 281] width 11 height 11
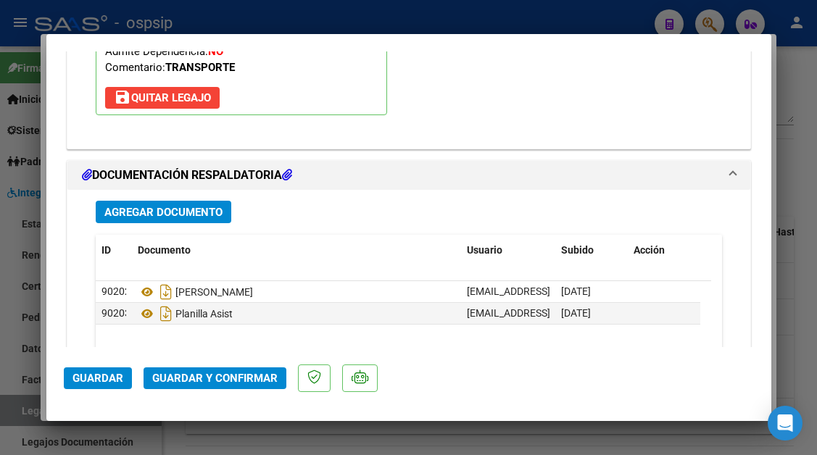
scroll to position [1813, 0]
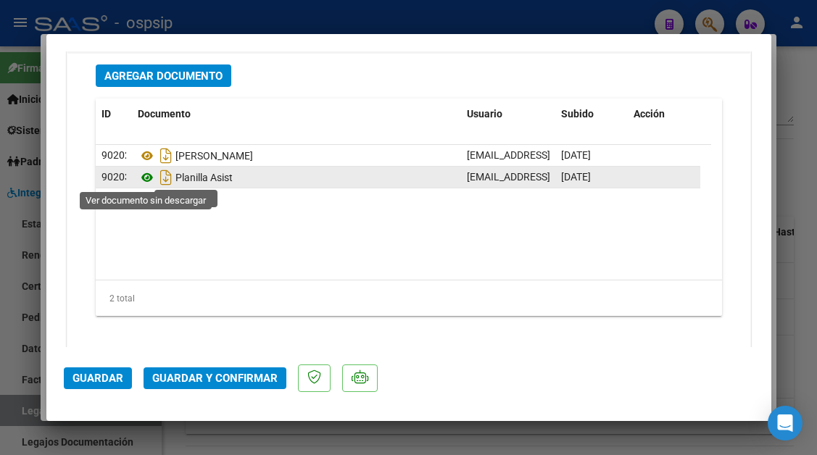
click at [144, 176] on icon at bounding box center [147, 177] width 19 height 17
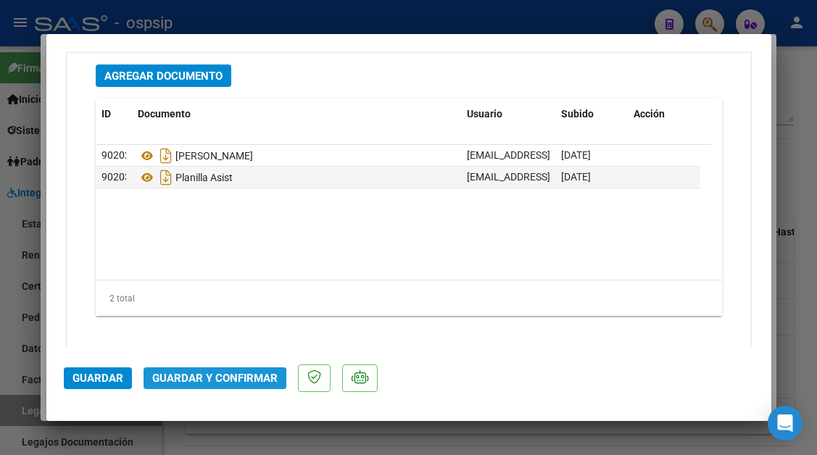
click at [212, 385] on span "Guardar y Confirmar" at bounding box center [214, 378] width 125 height 13
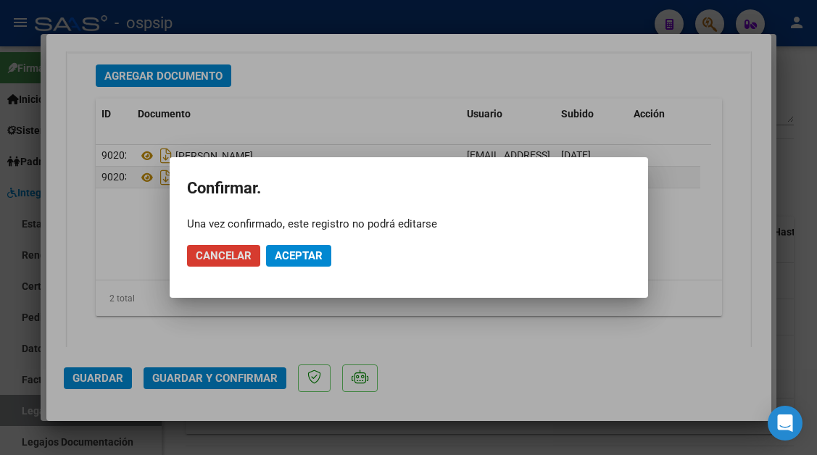
click at [279, 253] on span "Aceptar" at bounding box center [299, 255] width 48 height 13
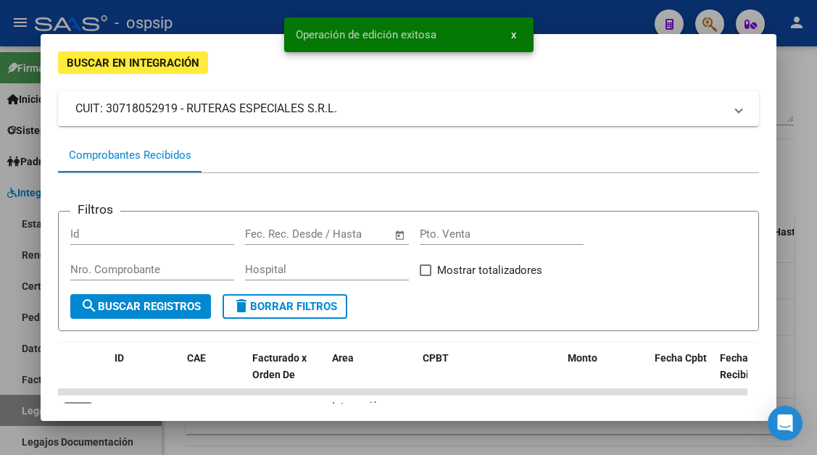
scroll to position [73, 0]
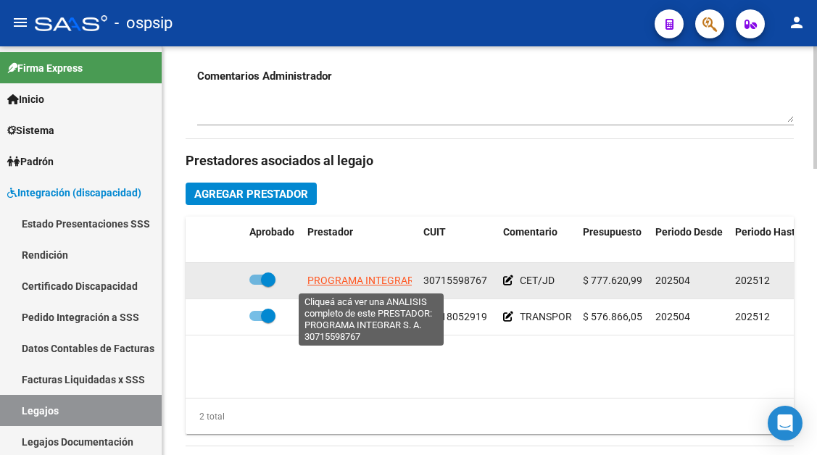
click at [332, 279] on span "PROGRAMA INTEGRAR S. A." at bounding box center [371, 281] width 129 height 12
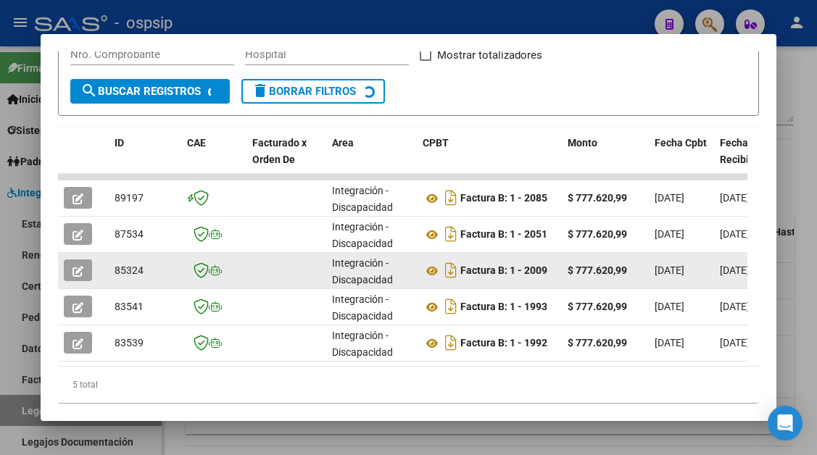
scroll to position [316, 0]
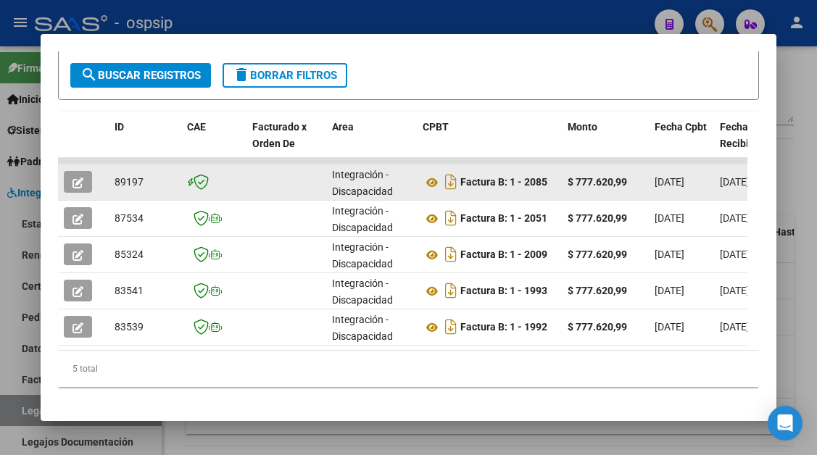
click at [93, 178] on div at bounding box center [83, 182] width 39 height 22
click at [83, 181] on icon "button" at bounding box center [78, 183] width 11 height 11
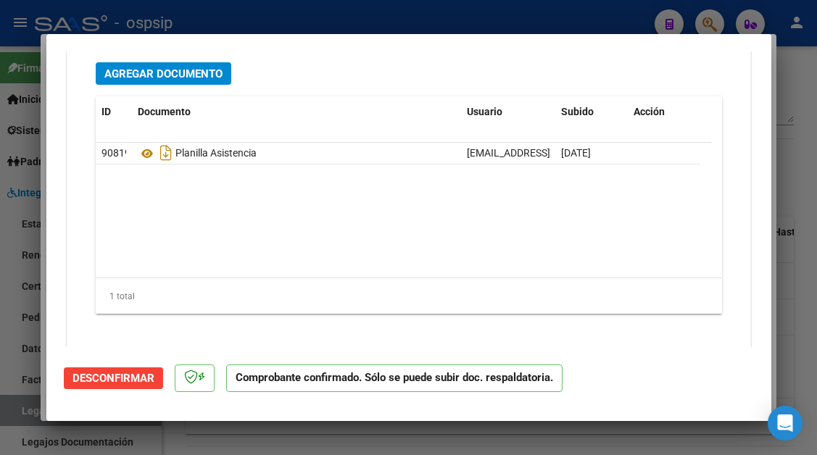
scroll to position [1868, 0]
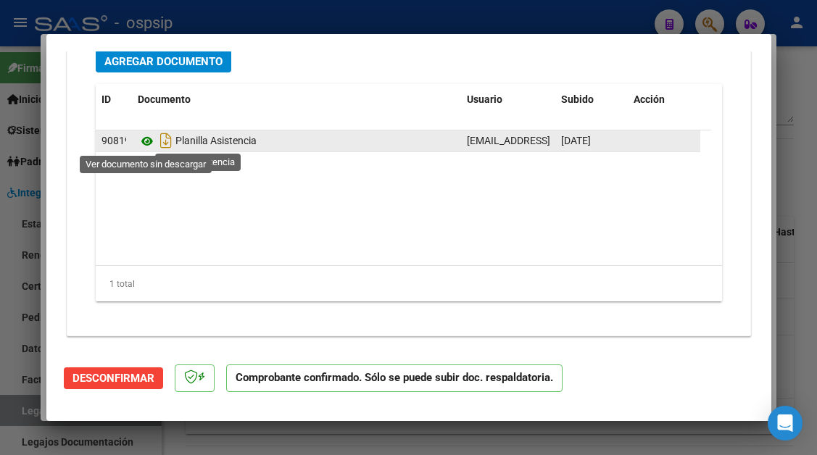
click at [141, 146] on icon at bounding box center [147, 141] width 19 height 17
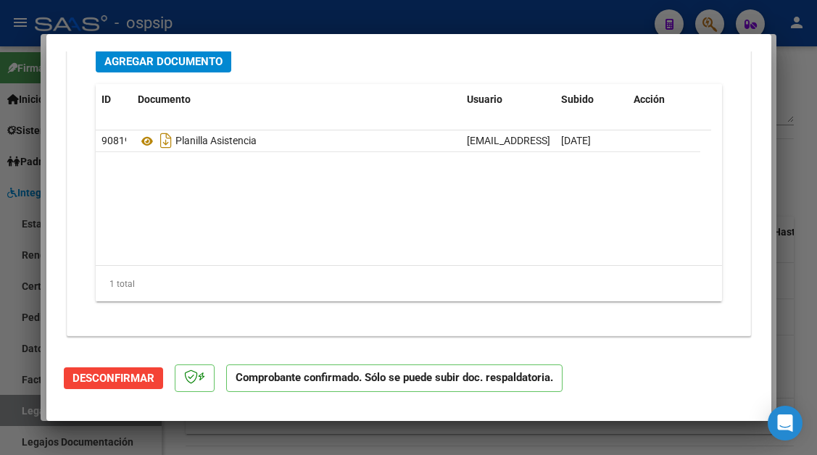
click at [31, 399] on div at bounding box center [408, 227] width 817 height 455
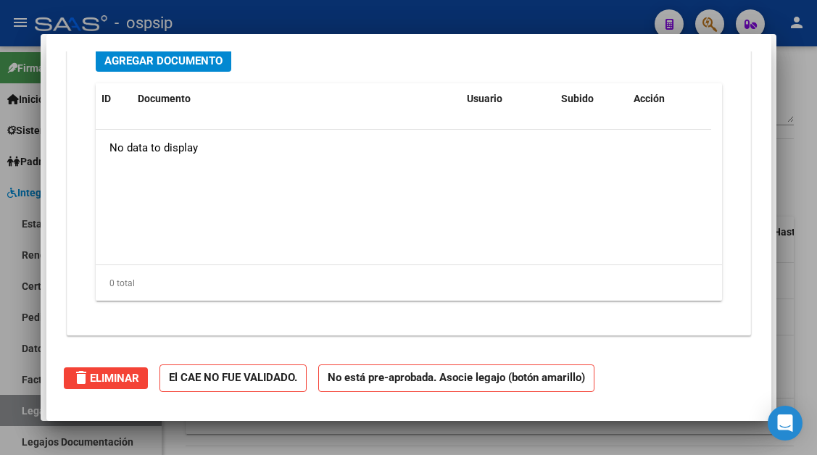
scroll to position [0, 0]
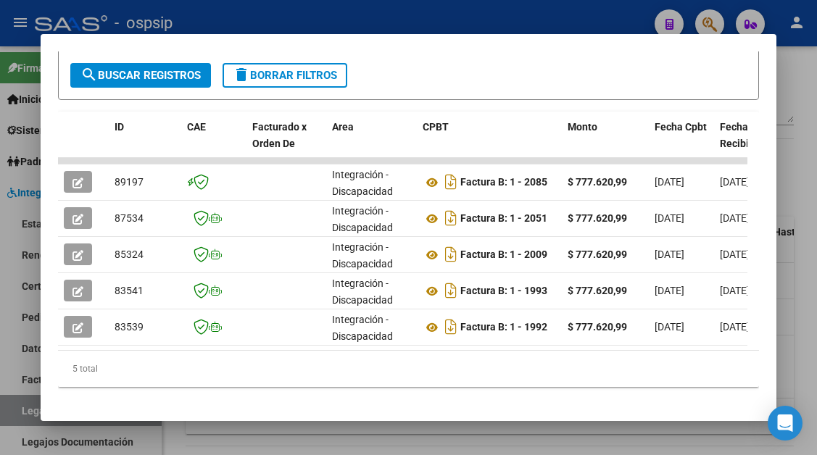
click at [30, 400] on div at bounding box center [408, 227] width 817 height 455
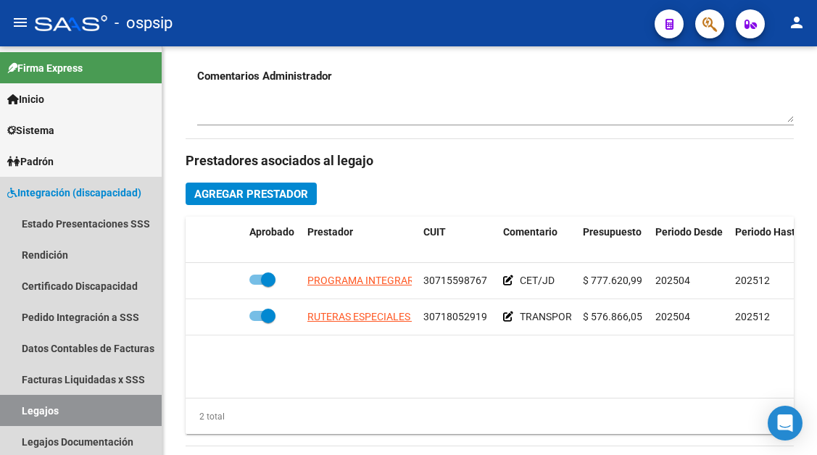
click at [30, 400] on link "Legajos" at bounding box center [81, 410] width 162 height 31
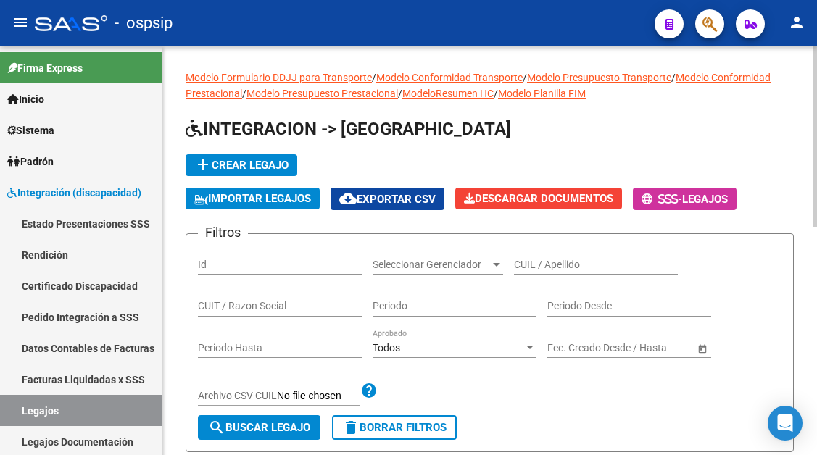
click at [542, 252] on div "CUIL / Apellido" at bounding box center [596, 260] width 164 height 29
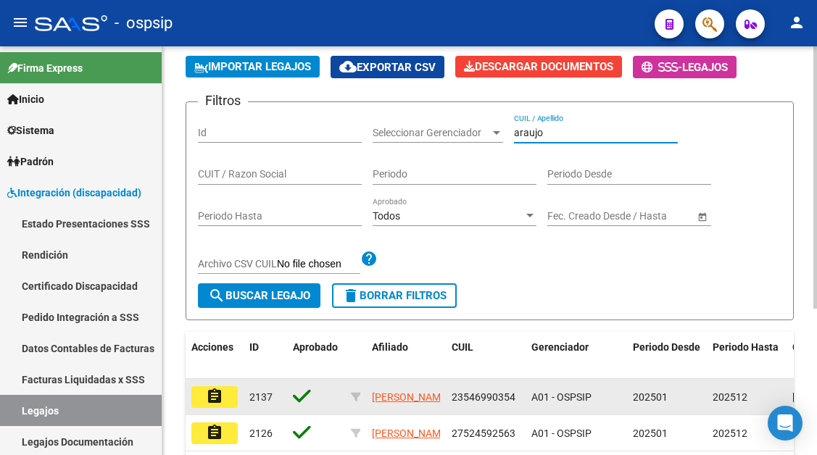
scroll to position [218, 0]
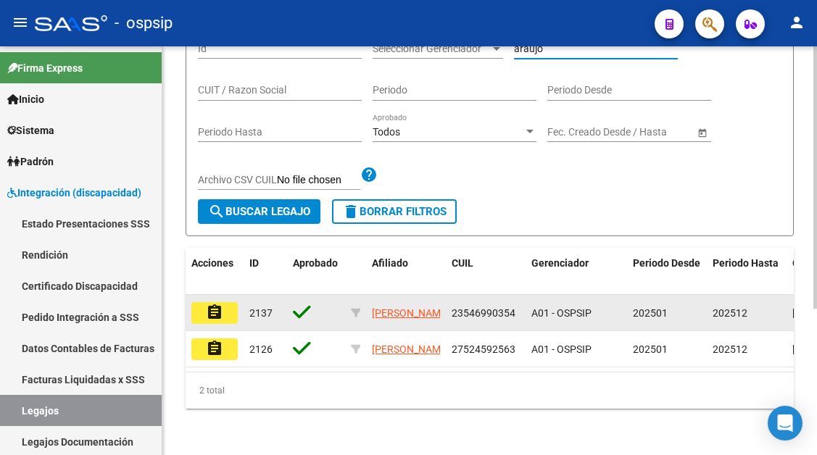
click at [220, 317] on mat-icon "assignment" at bounding box center [214, 312] width 17 height 17
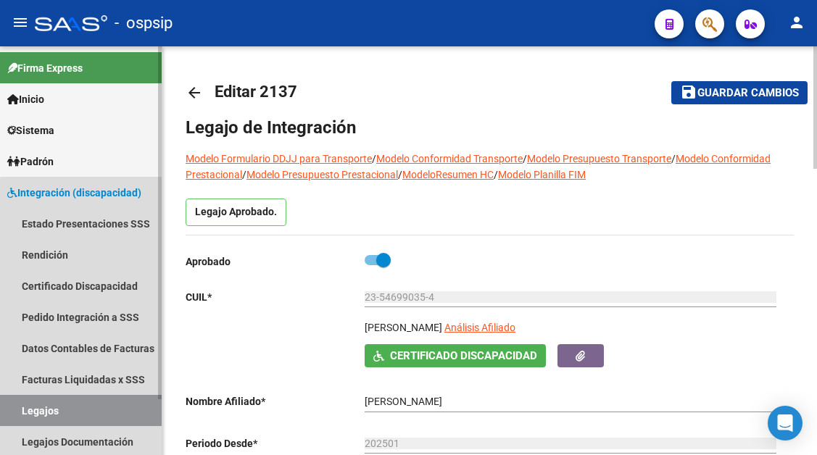
click at [88, 398] on link "Legajos" at bounding box center [81, 410] width 162 height 31
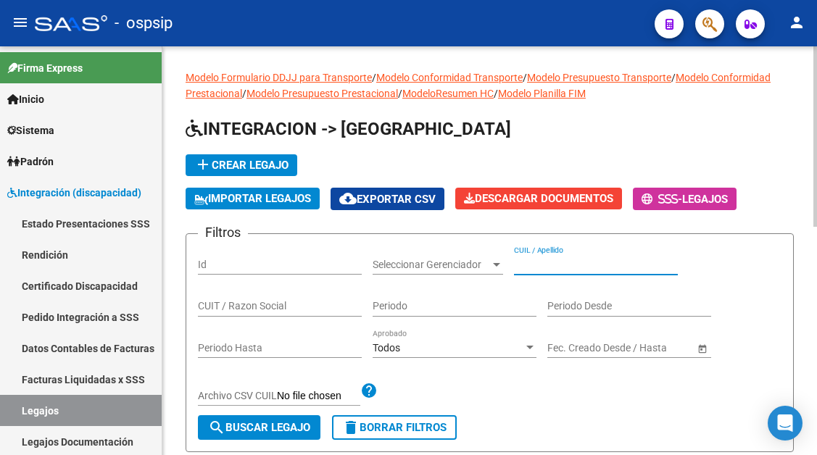
click at [527, 270] on input "CUIL / Apellido" at bounding box center [596, 265] width 164 height 12
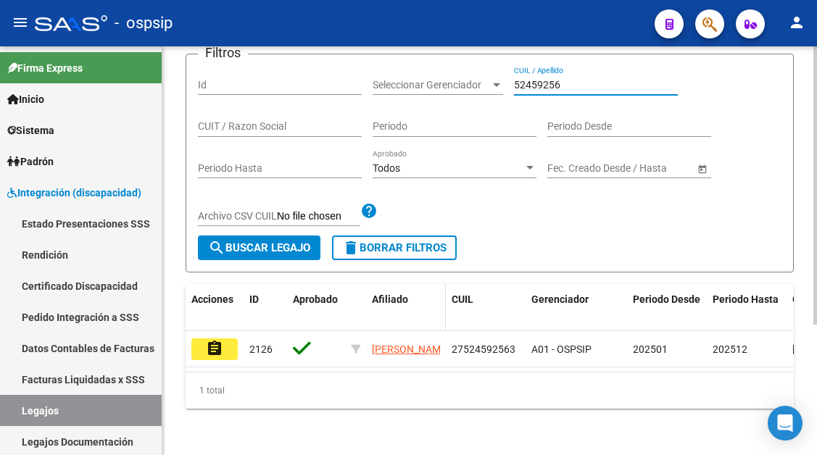
scroll to position [192, 0]
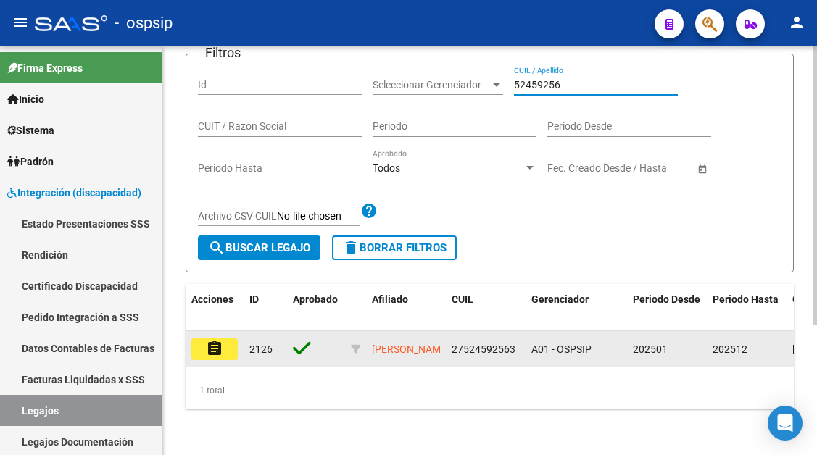
click at [209, 340] on mat-icon "assignment" at bounding box center [214, 348] width 17 height 17
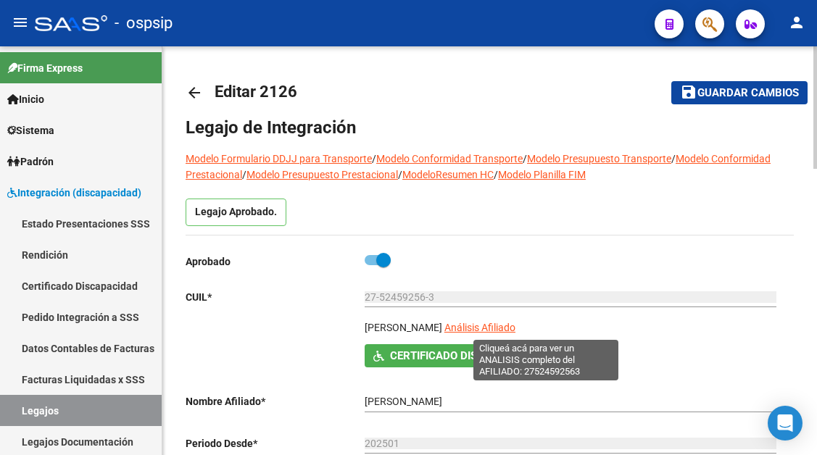
click at [516, 328] on span "Análisis Afiliado" at bounding box center [479, 328] width 71 height 12
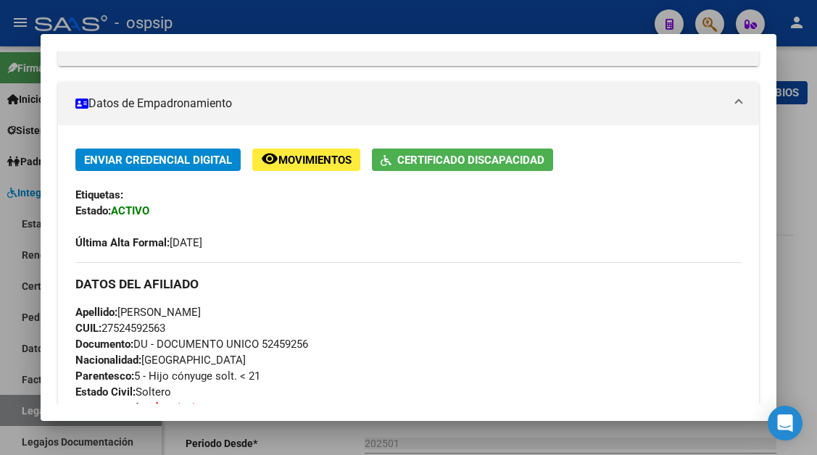
scroll to position [145, 0]
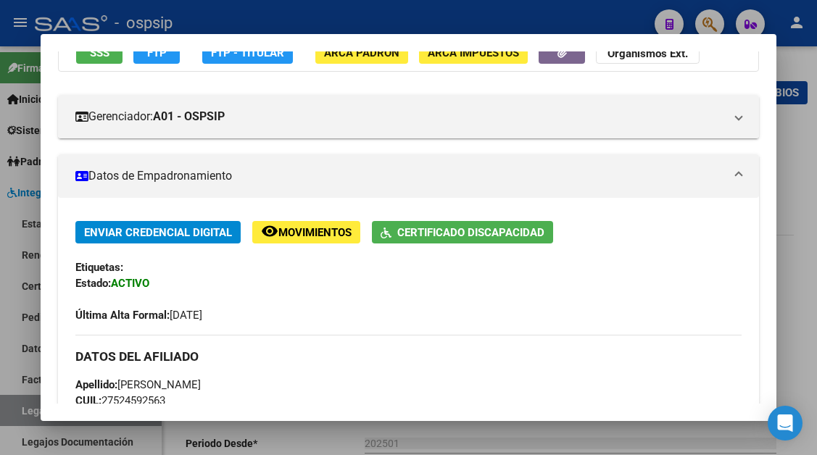
click at [112, 59] on button "SSS" at bounding box center [99, 52] width 46 height 22
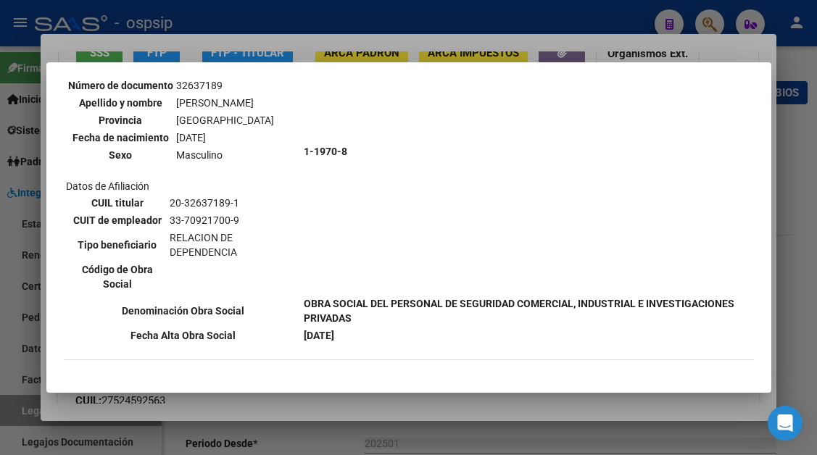
scroll to position [363, 0]
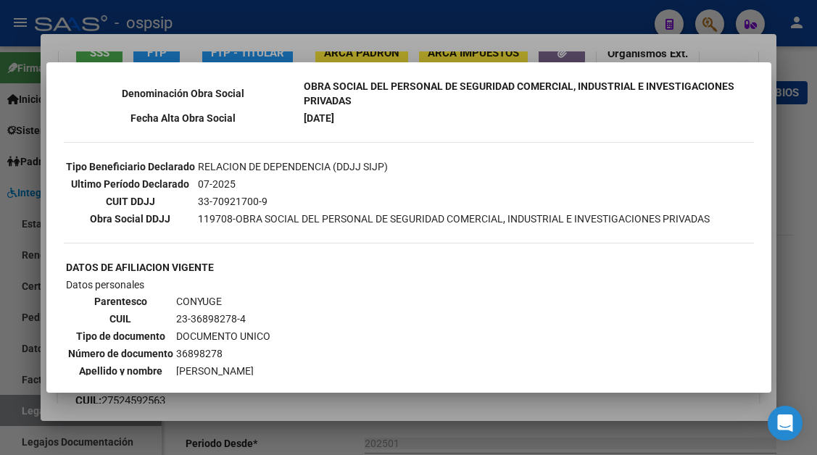
click at [96, 389] on mat-dialog-container "--ACTIVO en Obra Social según consulta SSS-- DATOS DE AFILIACION VIGENTE Datos …" at bounding box center [408, 227] width 725 height 331
click at [22, 407] on div at bounding box center [408, 227] width 817 height 455
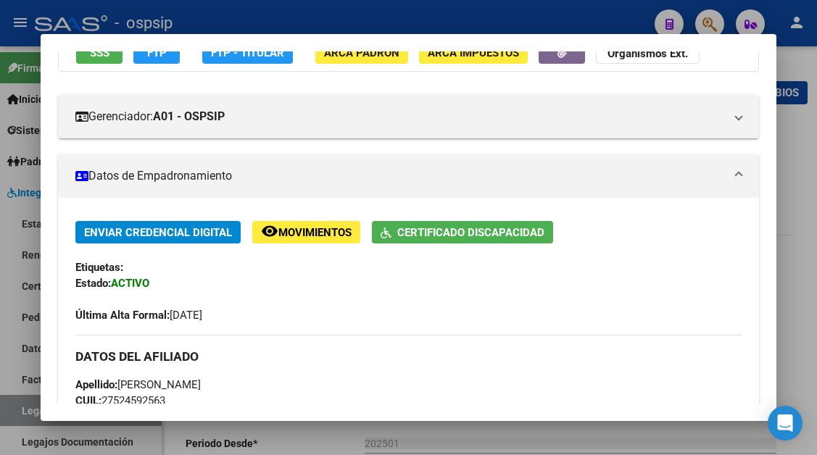
scroll to position [135, 0]
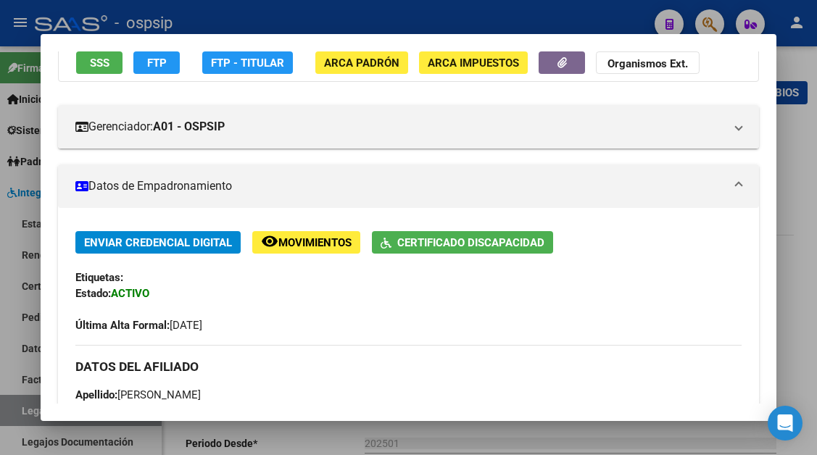
click at [22, 407] on div at bounding box center [408, 227] width 817 height 455
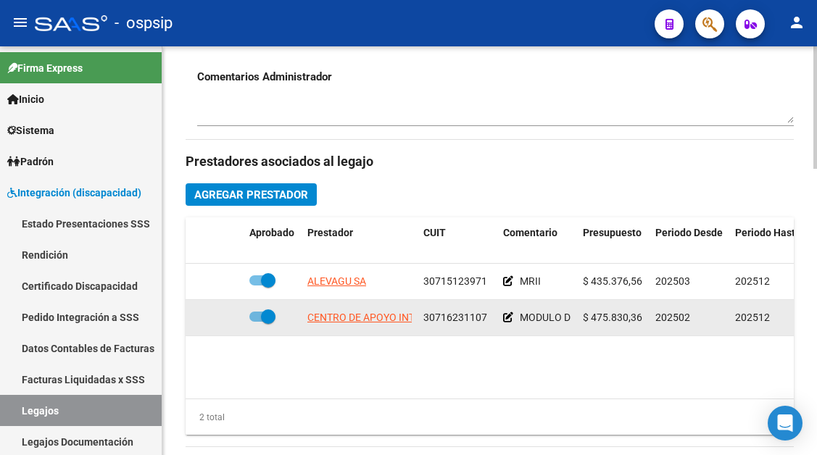
scroll to position [580, 0]
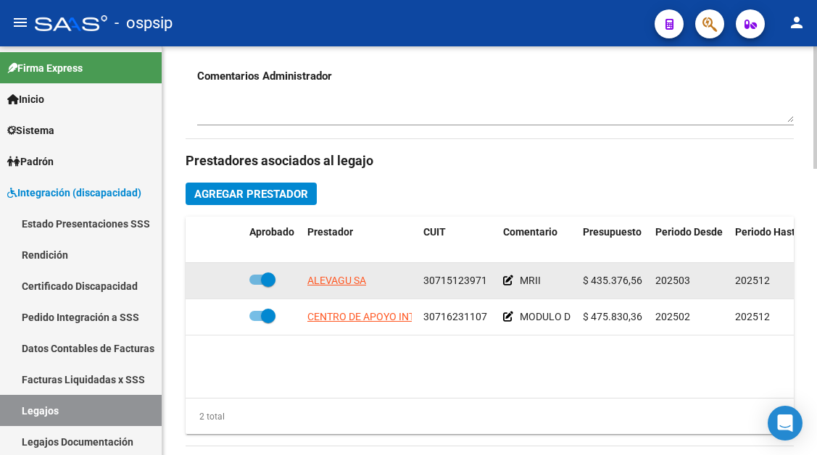
click at [342, 267] on datatable-body-cell "ALEVAGU SA" at bounding box center [360, 281] width 116 height 36
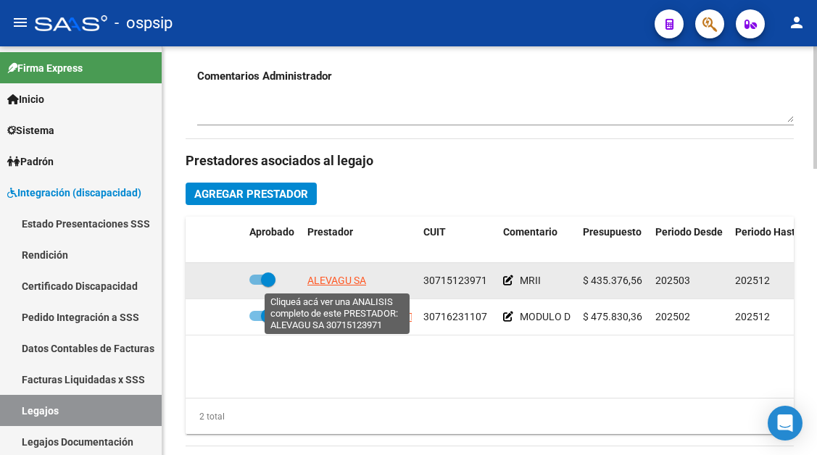
click at [344, 282] on span "ALEVAGU SA" at bounding box center [336, 281] width 59 height 12
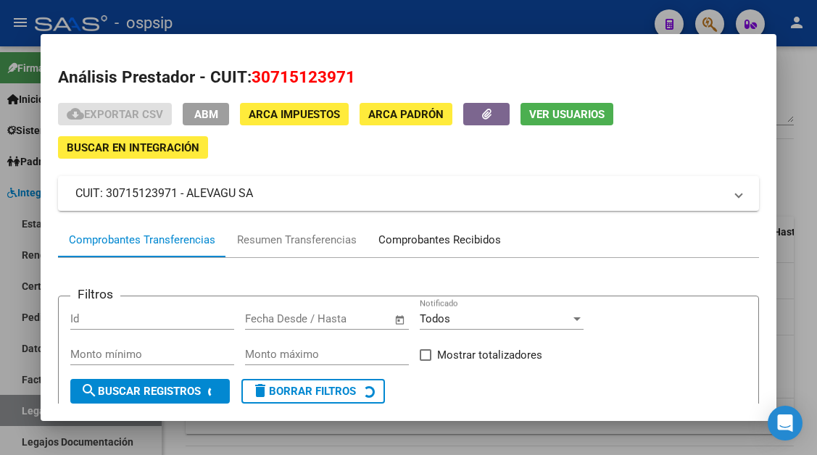
click at [394, 243] on div "Comprobantes Recibidos" at bounding box center [439, 240] width 123 height 17
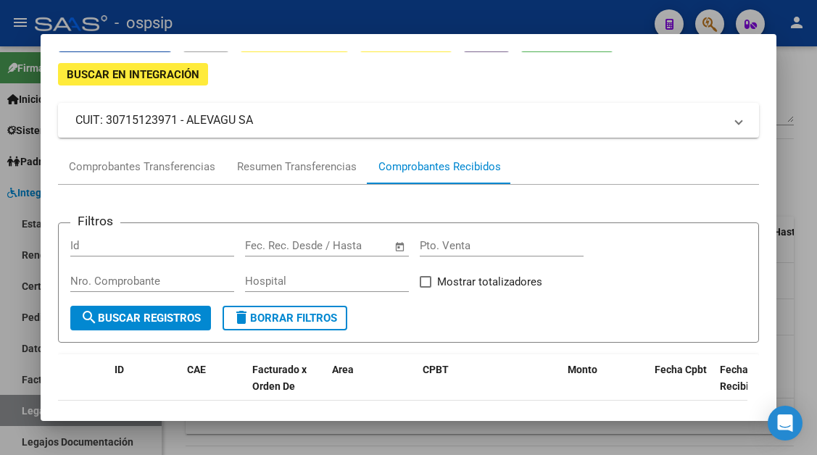
scroll to position [171, 0]
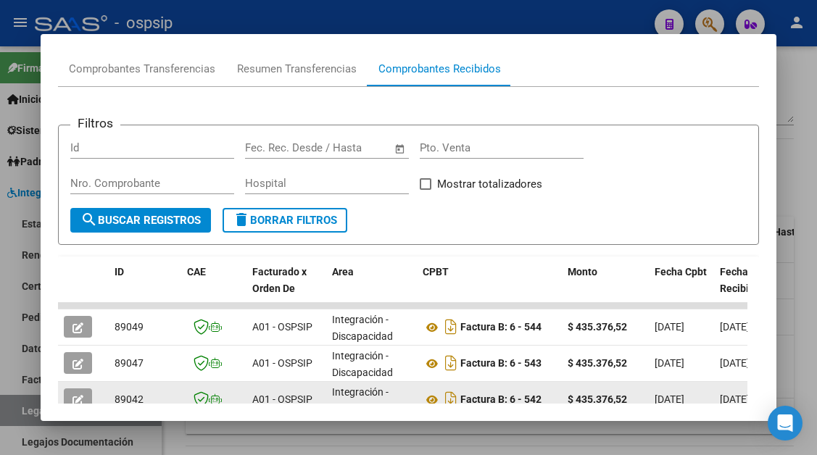
click at [75, 392] on button "button" at bounding box center [78, 400] width 28 height 22
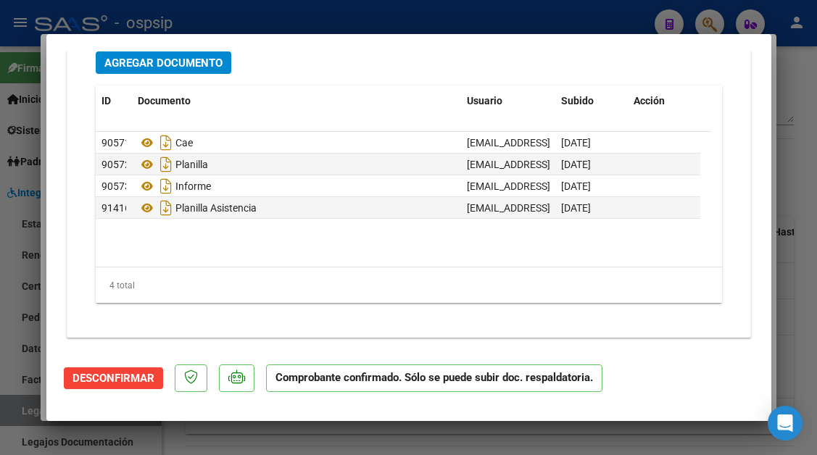
scroll to position [1663, 0]
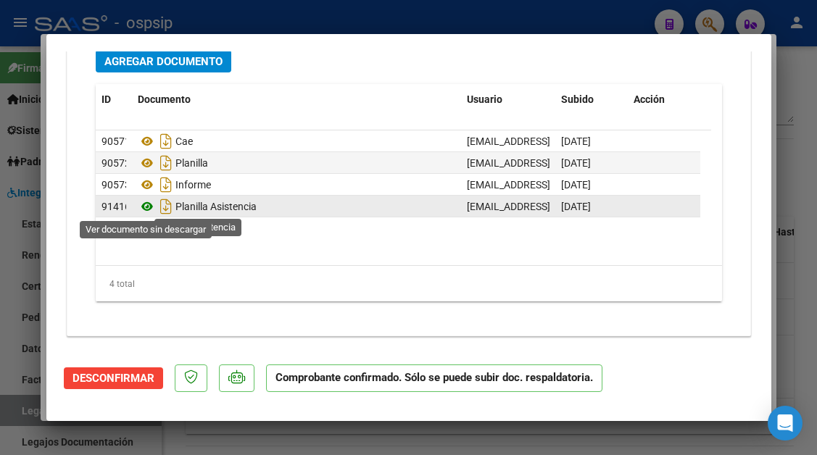
click at [149, 207] on icon at bounding box center [147, 206] width 19 height 17
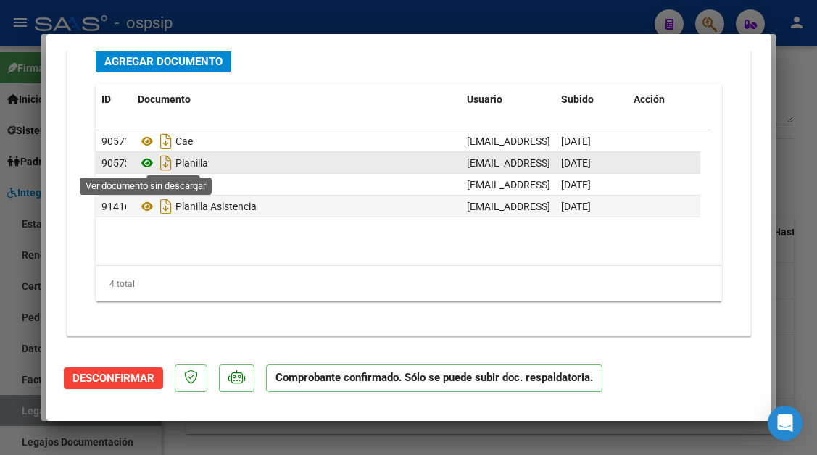
click at [144, 159] on icon at bounding box center [147, 162] width 19 height 17
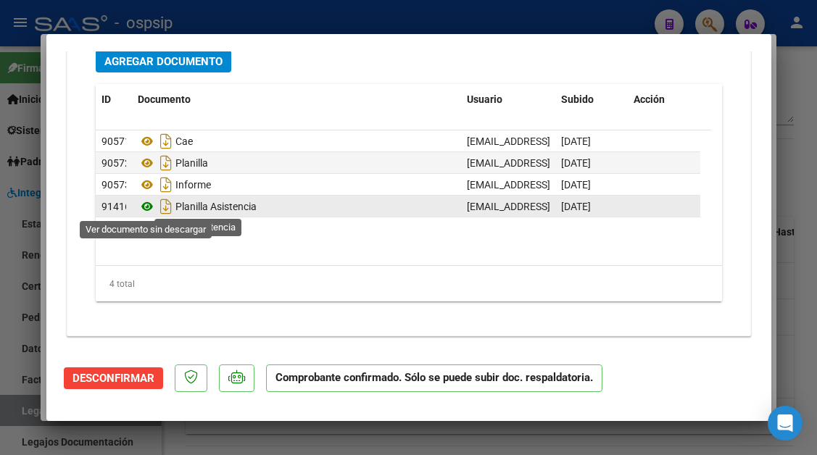
click at [149, 204] on icon at bounding box center [147, 206] width 19 height 17
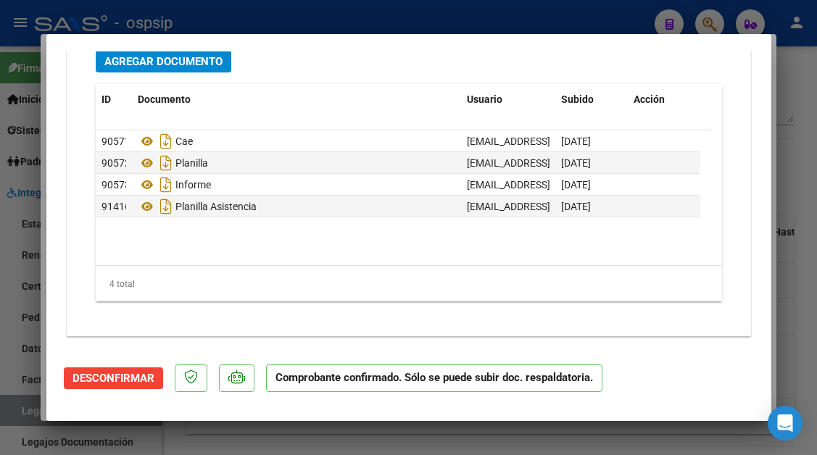
click at [21, 400] on div at bounding box center [408, 227] width 817 height 455
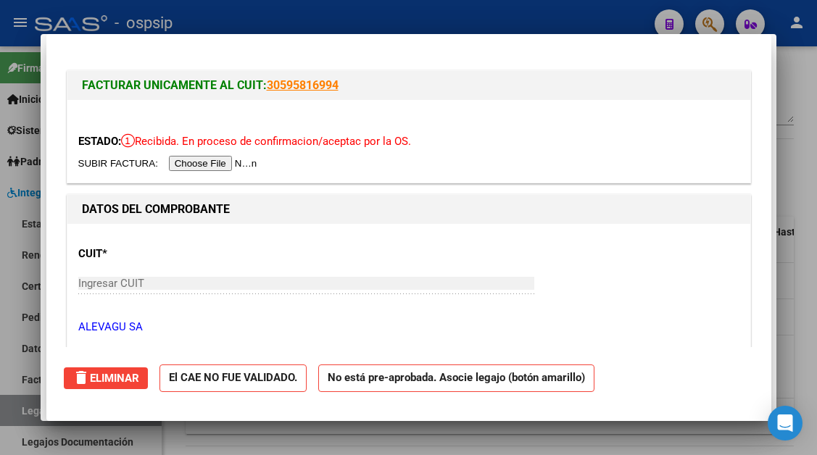
scroll to position [178, 0]
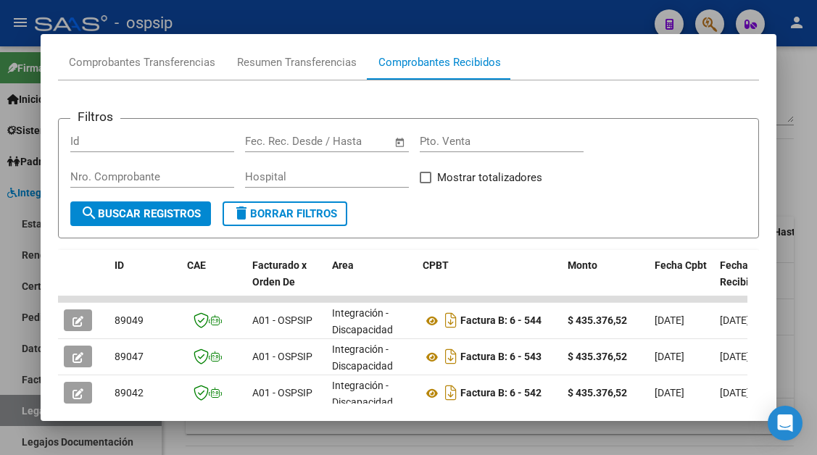
click at [21, 400] on div at bounding box center [408, 227] width 817 height 455
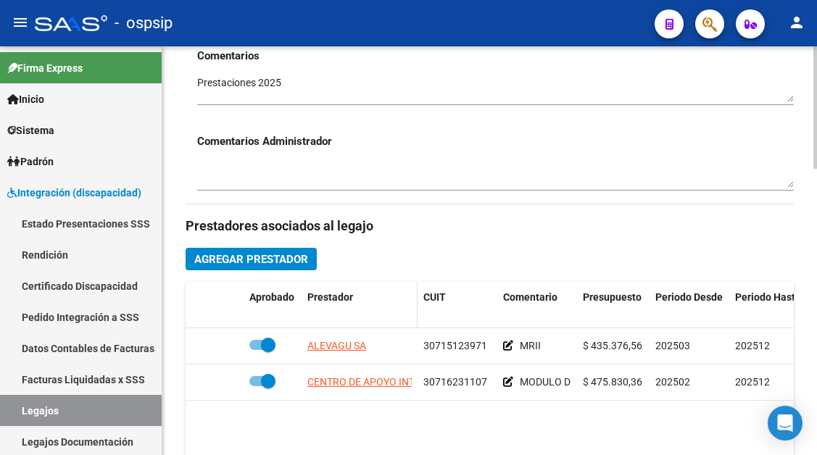
scroll to position [435, 0]
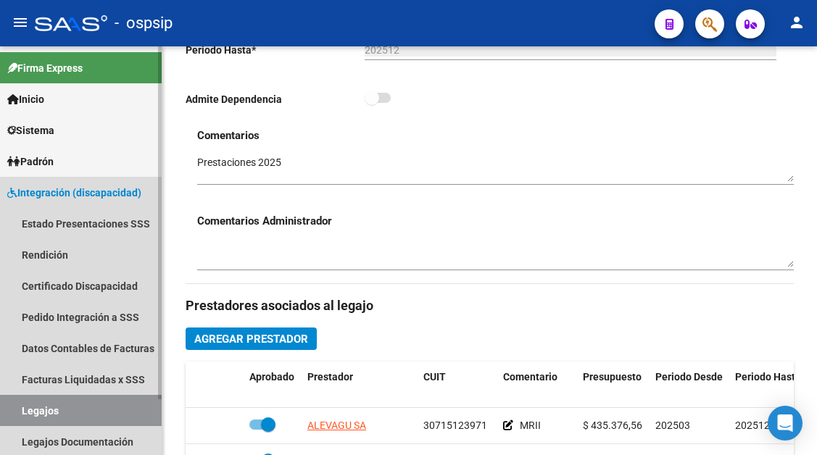
click at [101, 405] on link "Legajos" at bounding box center [81, 410] width 162 height 31
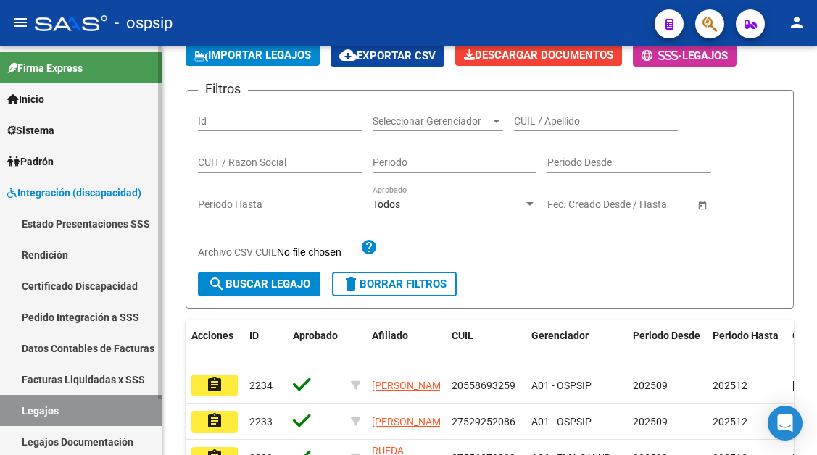
scroll to position [435, 0]
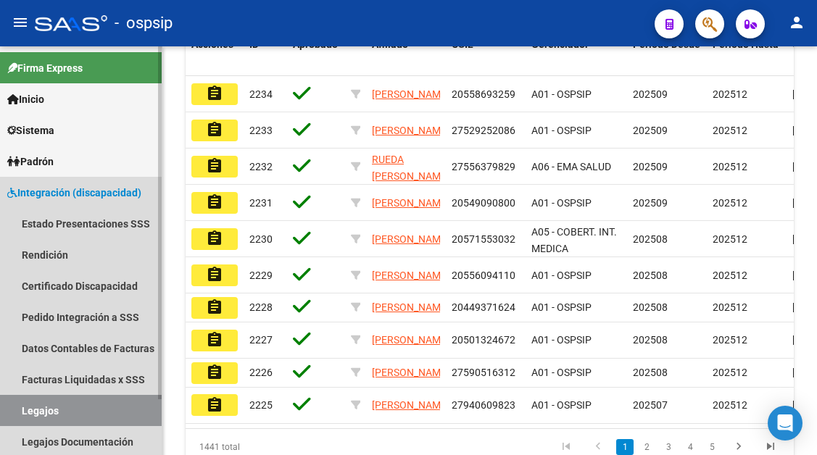
click at [76, 401] on link "Legajos" at bounding box center [81, 410] width 162 height 31
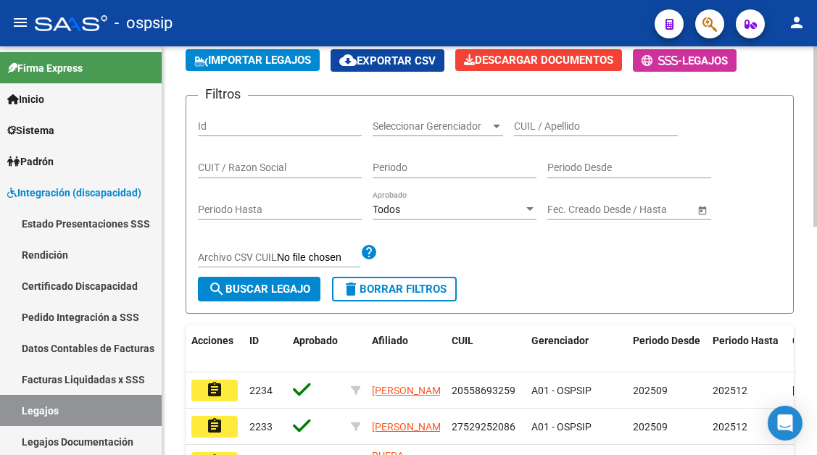
scroll to position [73, 0]
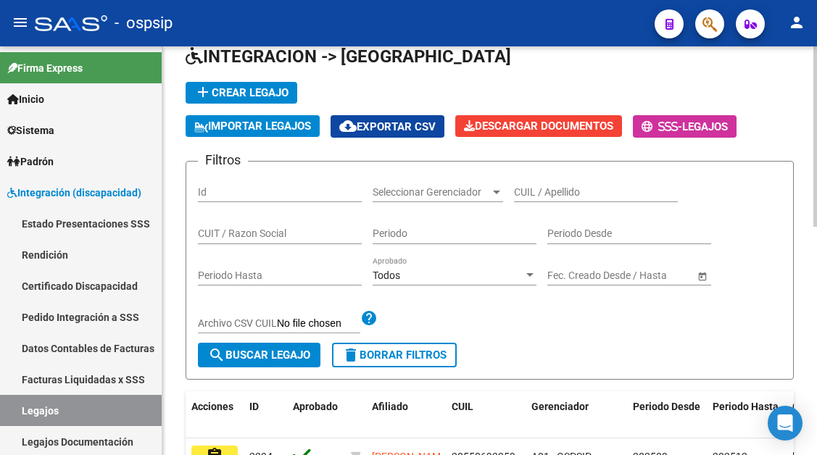
click at [521, 196] on input "CUIL / Apellido" at bounding box center [596, 192] width 164 height 12
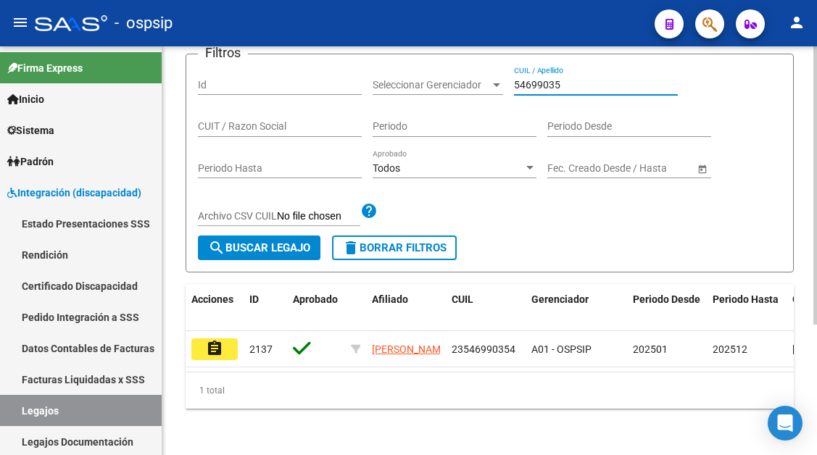
scroll to position [192, 0]
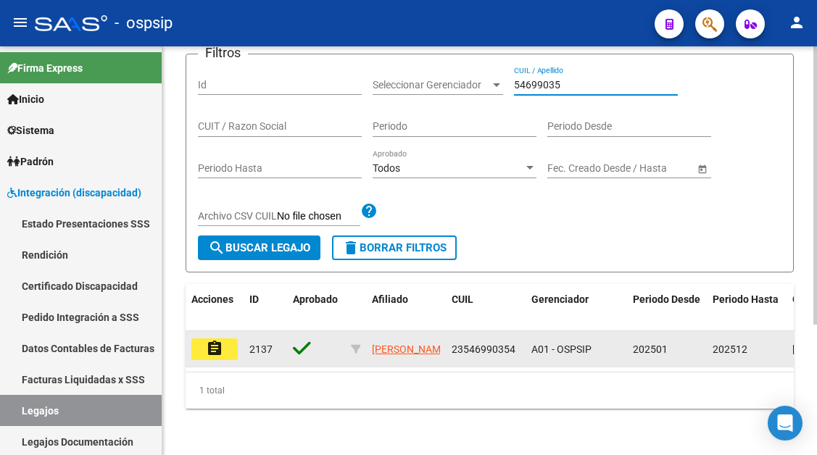
click at [229, 345] on button "assignment" at bounding box center [214, 350] width 46 height 22
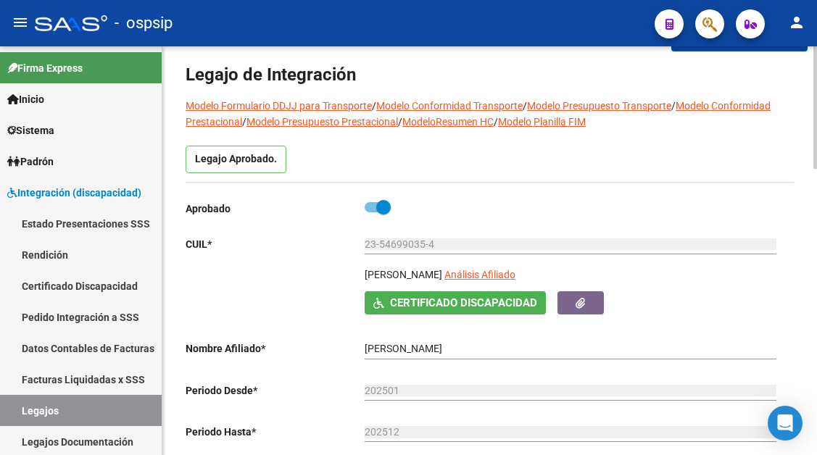
scroll to position [73, 0]
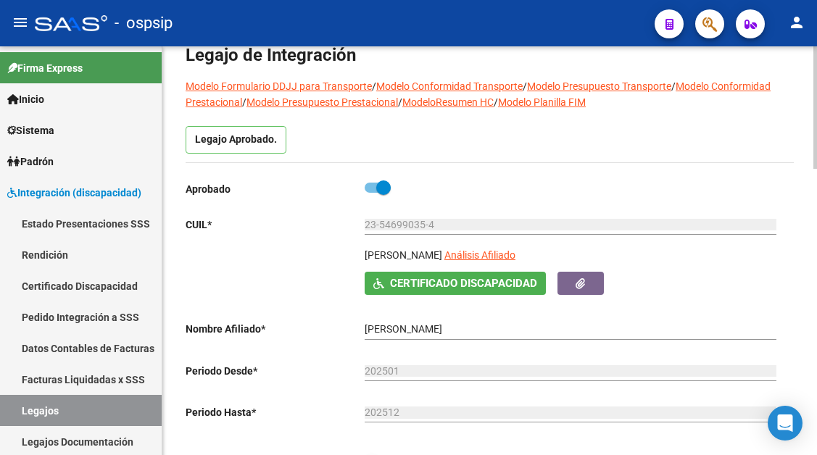
click at [516, 260] on span "Análisis Afiliado" at bounding box center [479, 255] width 71 height 12
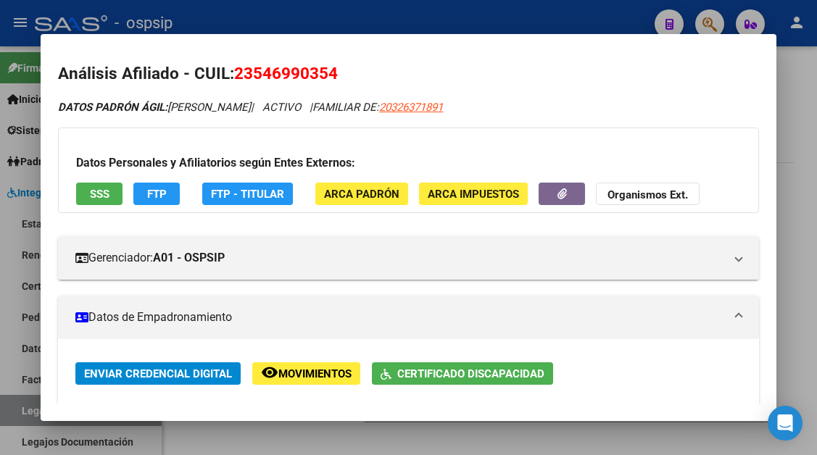
scroll to position [0, 0]
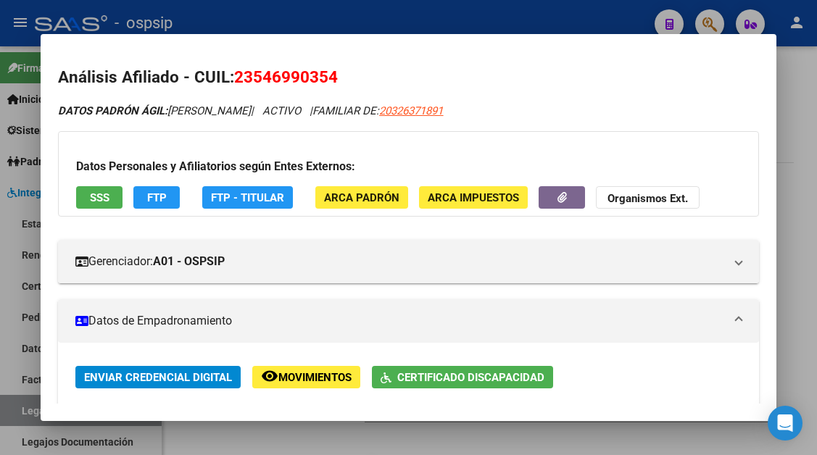
click at [104, 199] on span "SSS" at bounding box center [100, 197] width 20 height 13
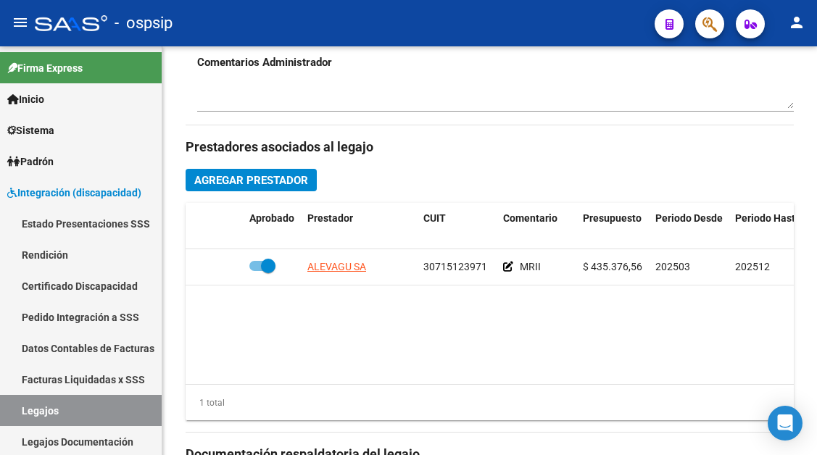
scroll to position [725, 0]
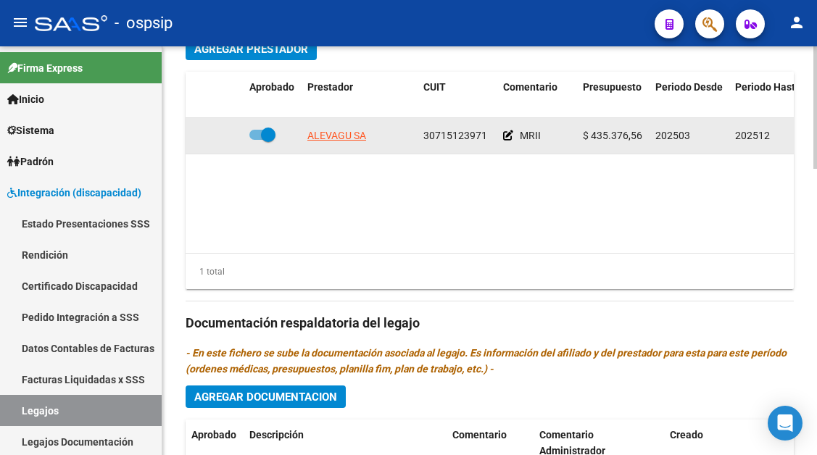
click at [336, 129] on app-link-go-to "ALEVAGU SA" at bounding box center [336, 136] width 59 height 17
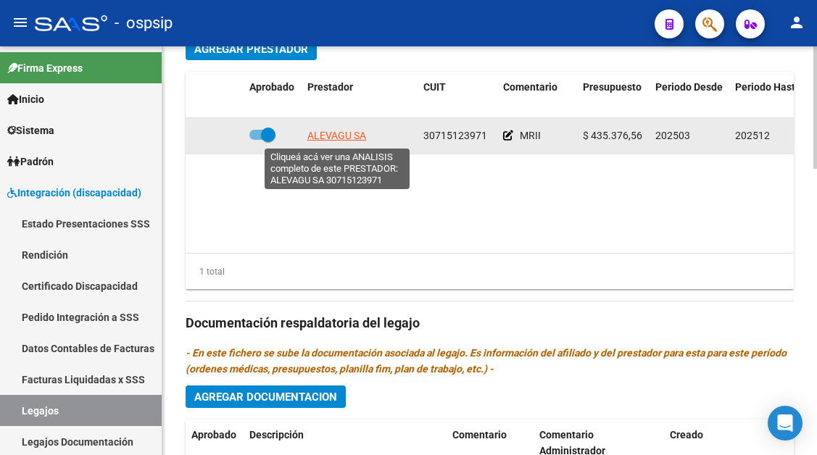
click at [336, 131] on span "ALEVAGU SA" at bounding box center [336, 136] width 59 height 12
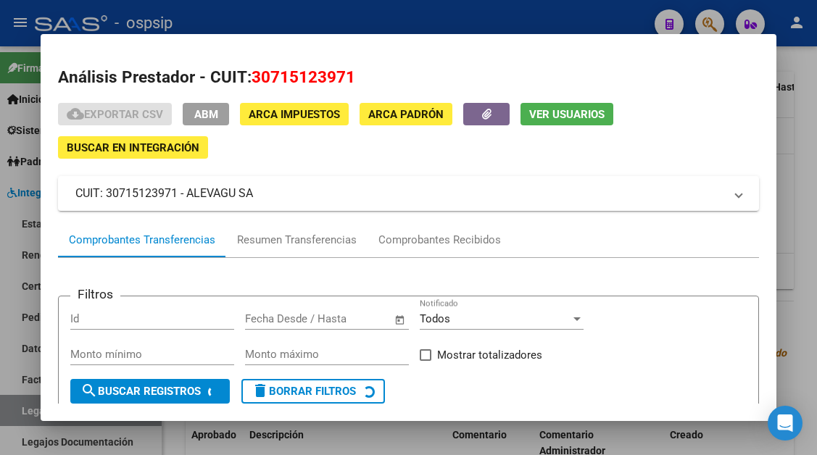
scroll to position [138, 0]
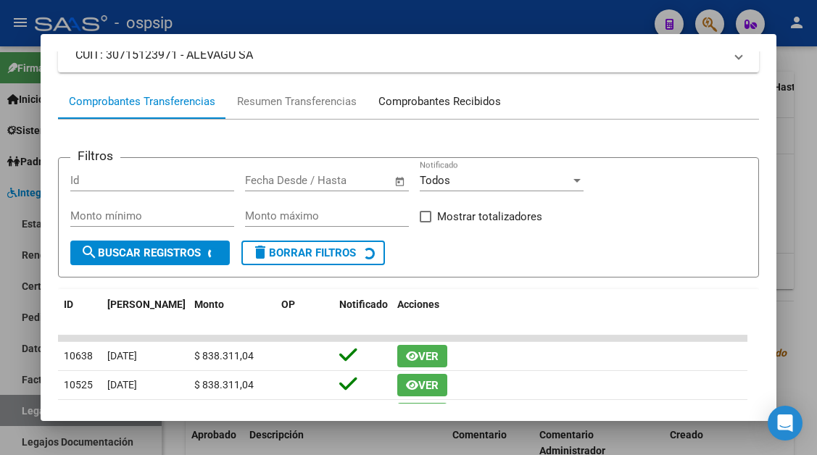
click at [424, 111] on div "Comprobantes Recibidos" at bounding box center [440, 101] width 144 height 35
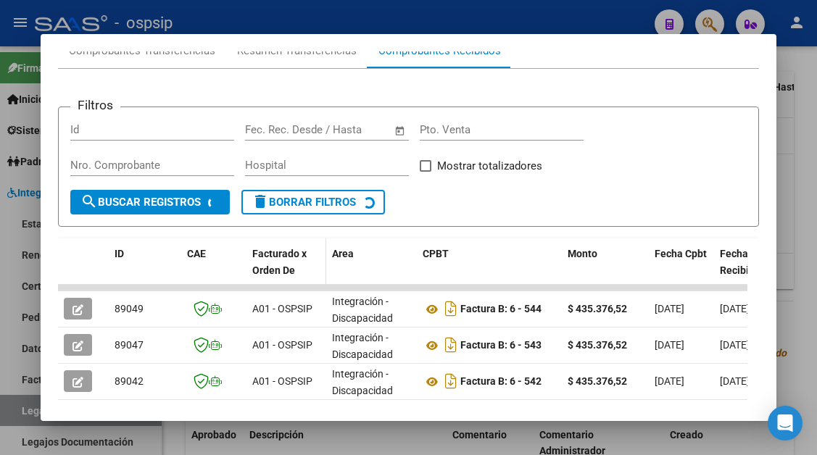
scroll to position [211, 0]
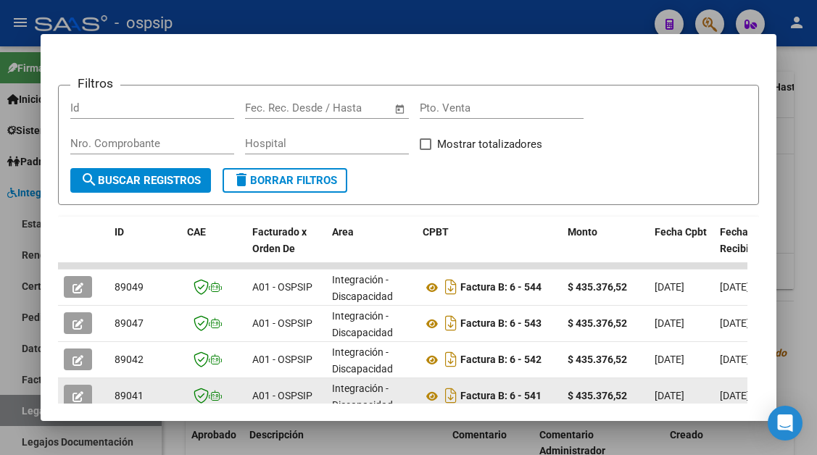
click at [78, 386] on button "button" at bounding box center [78, 396] width 28 height 22
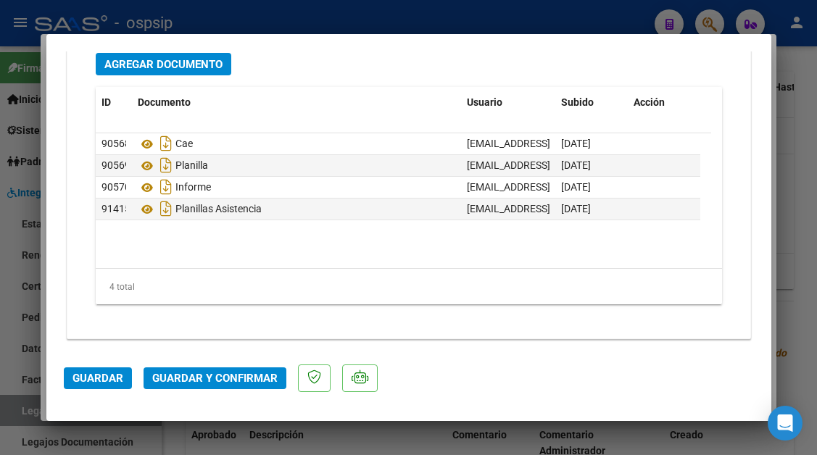
scroll to position [2074, 0]
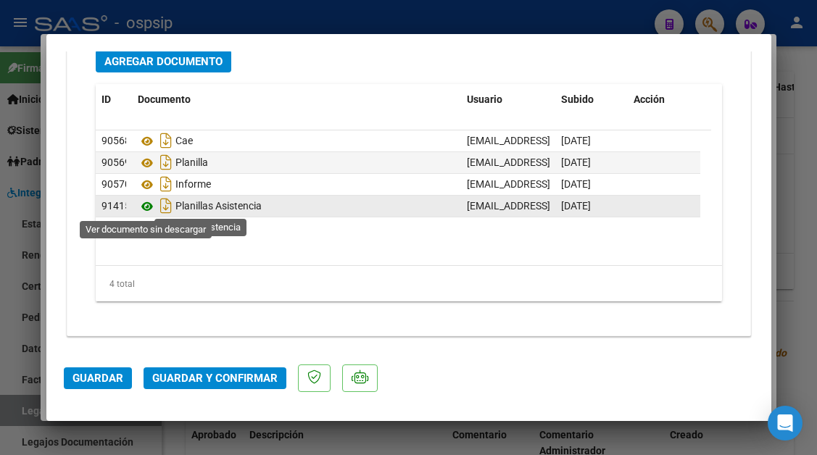
click at [149, 211] on icon at bounding box center [147, 206] width 19 height 17
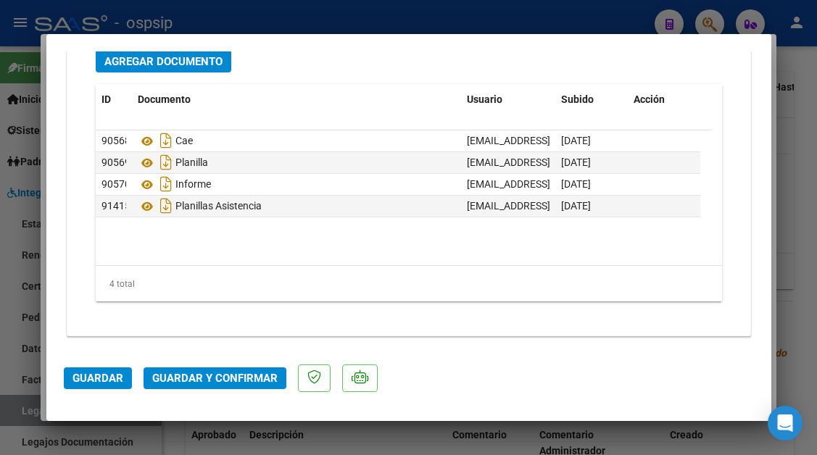
click at [209, 368] on button "Guardar y Confirmar" at bounding box center [215, 379] width 143 height 22
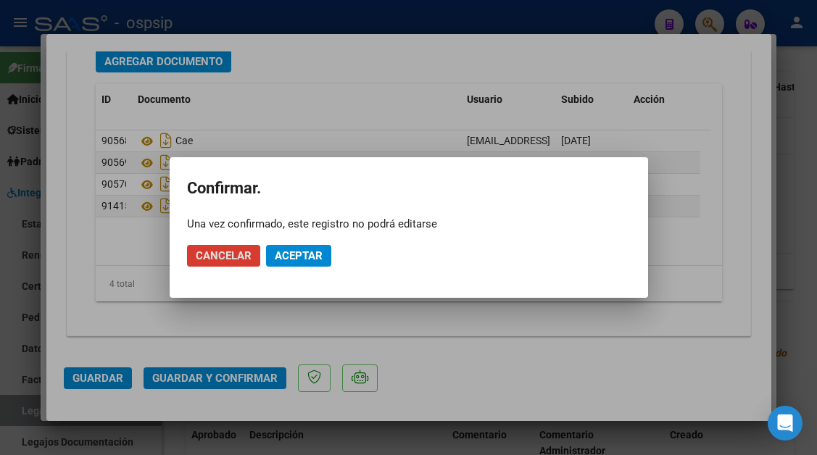
click at [302, 257] on span "Aceptar" at bounding box center [299, 255] width 48 height 13
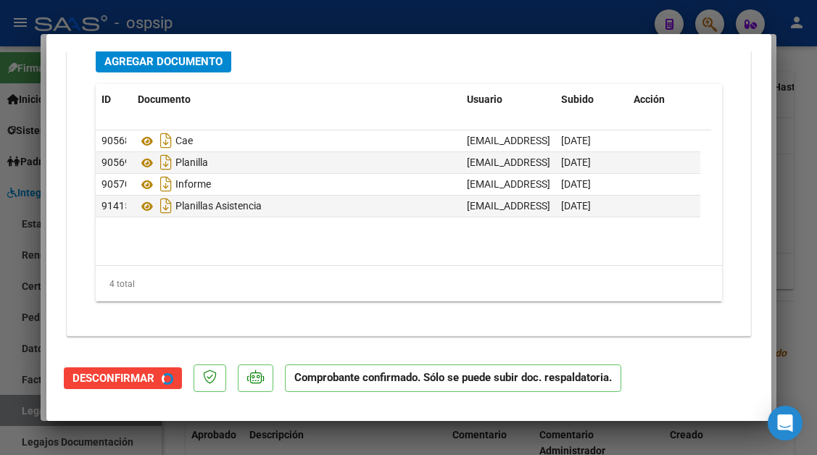
scroll to position [1839, 0]
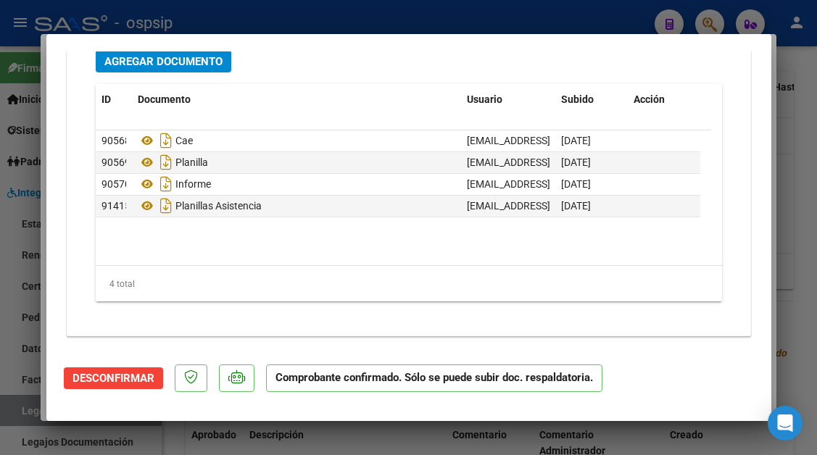
click at [19, 409] on div at bounding box center [408, 227] width 817 height 455
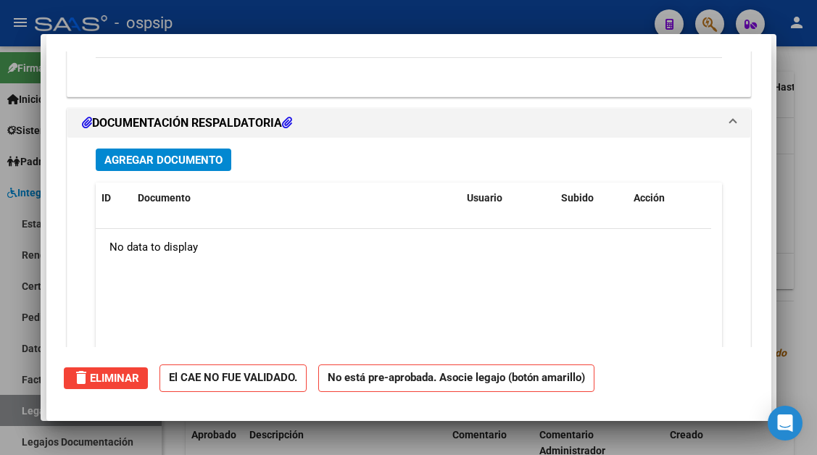
scroll to position [0, 0]
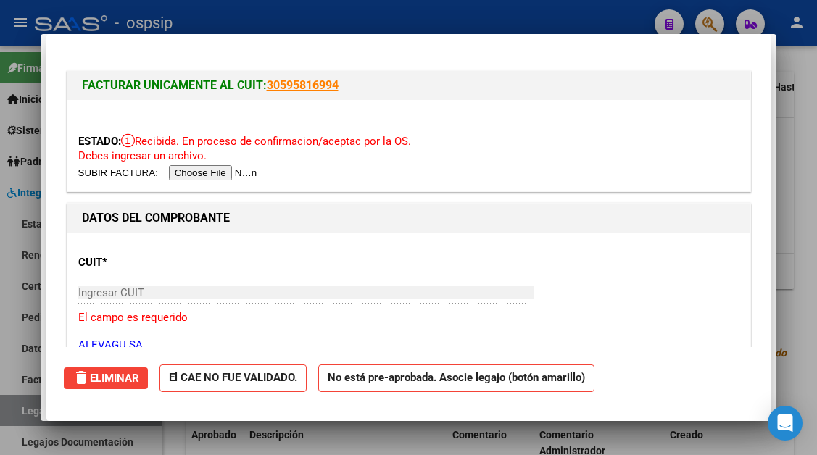
click at [19, 409] on div at bounding box center [408, 227] width 817 height 455
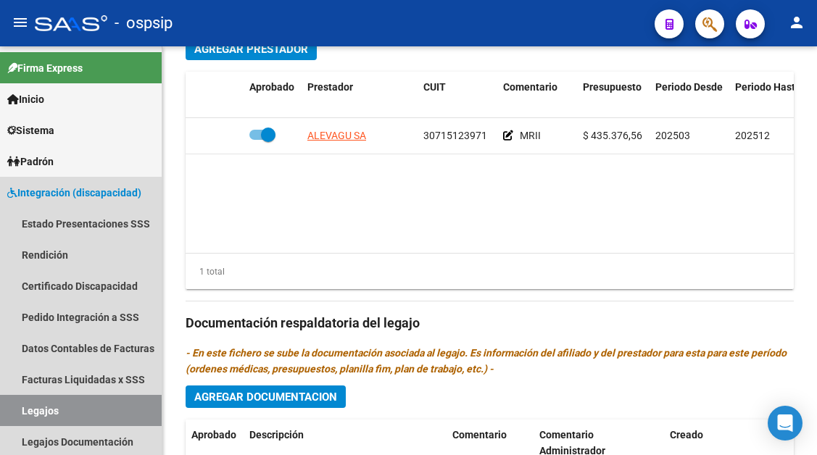
click at [19, 409] on link "Legajos" at bounding box center [81, 410] width 162 height 31
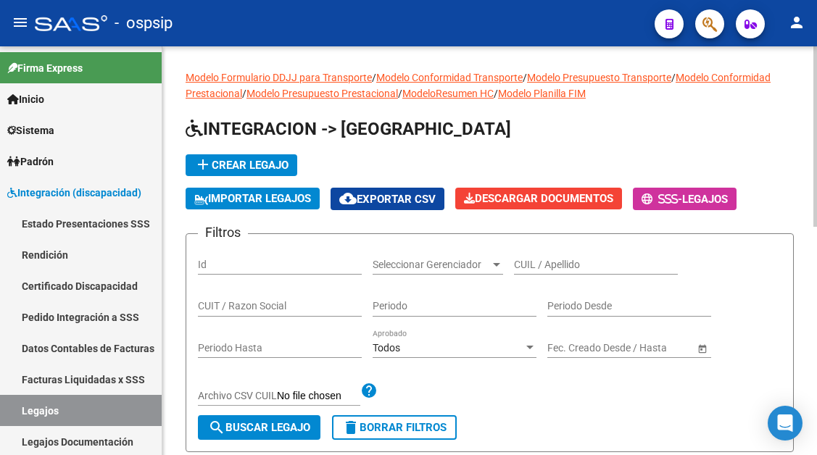
click at [580, 273] on div "CUIL / Apellido" at bounding box center [596, 260] width 164 height 29
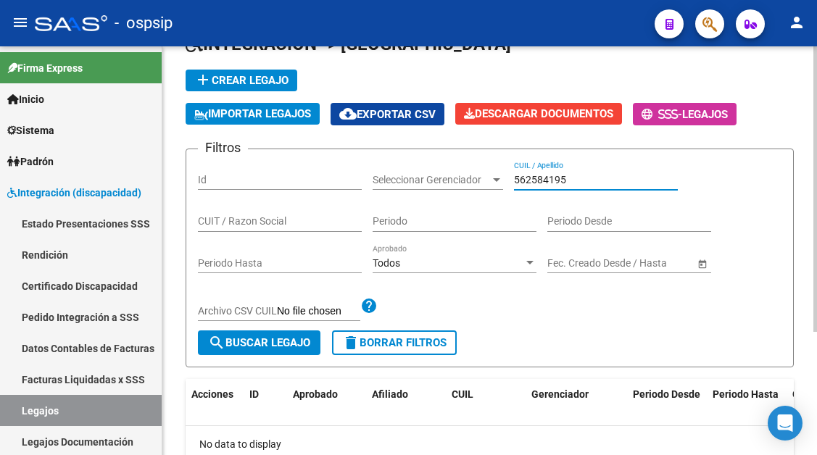
scroll to position [176, 0]
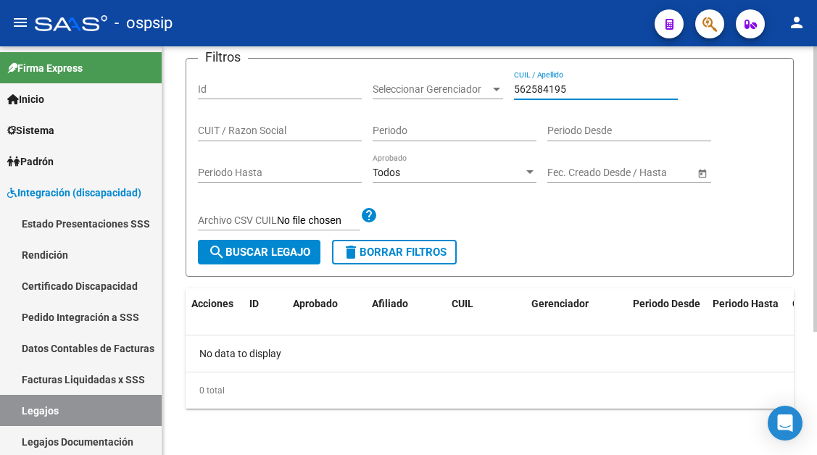
click at [533, 92] on input "562584195" at bounding box center [596, 89] width 164 height 12
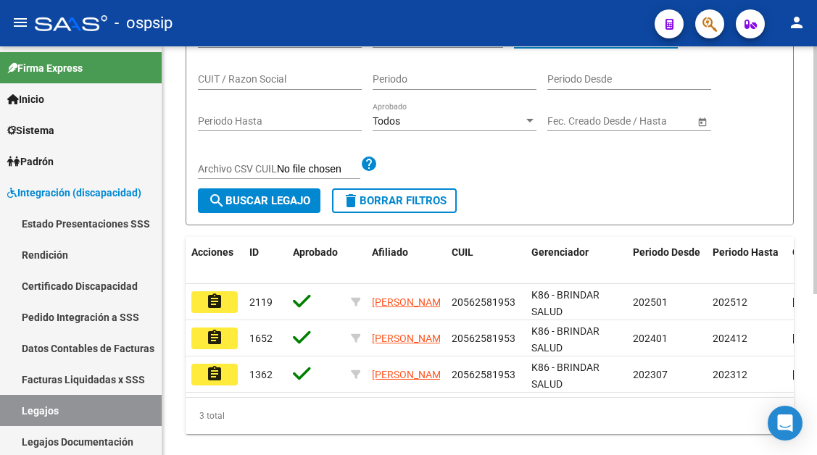
scroll to position [265, 0]
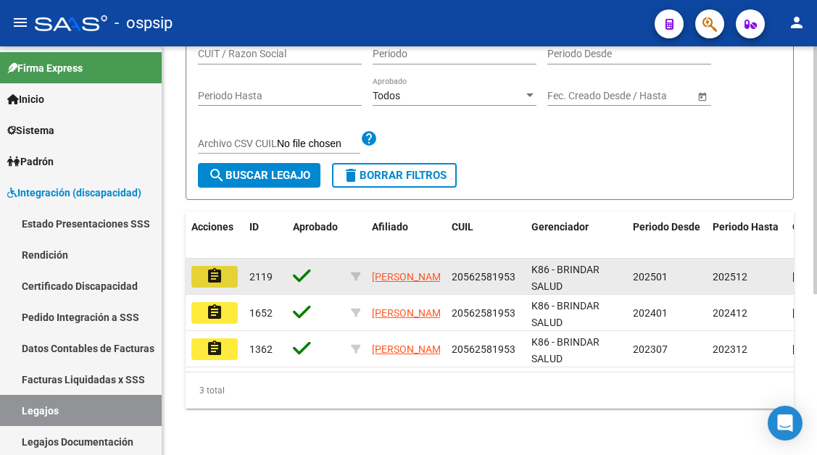
click at [227, 266] on button "assignment" at bounding box center [214, 277] width 46 height 22
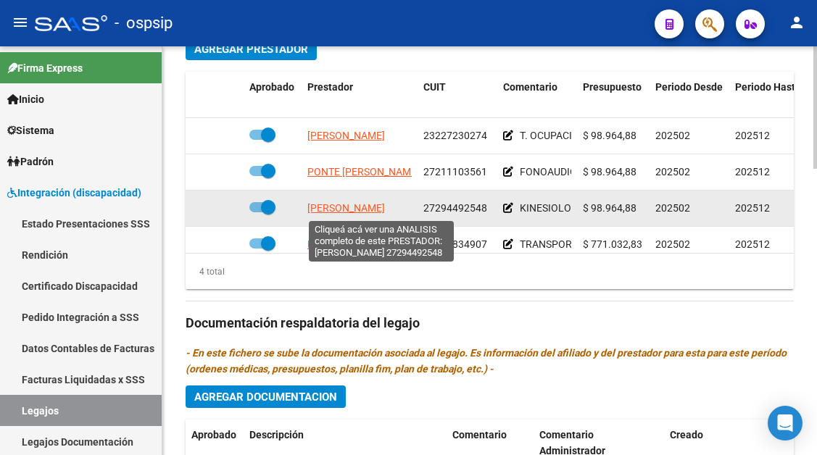
click at [376, 207] on span "FIGUEROA ROSALES ESTEFANIA" at bounding box center [346, 208] width 78 height 12
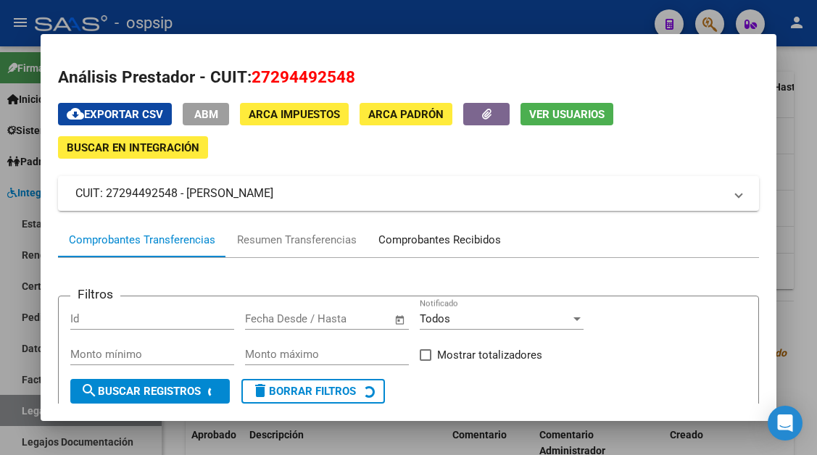
click at [397, 237] on div "Comprobantes Recibidos" at bounding box center [439, 240] width 123 height 17
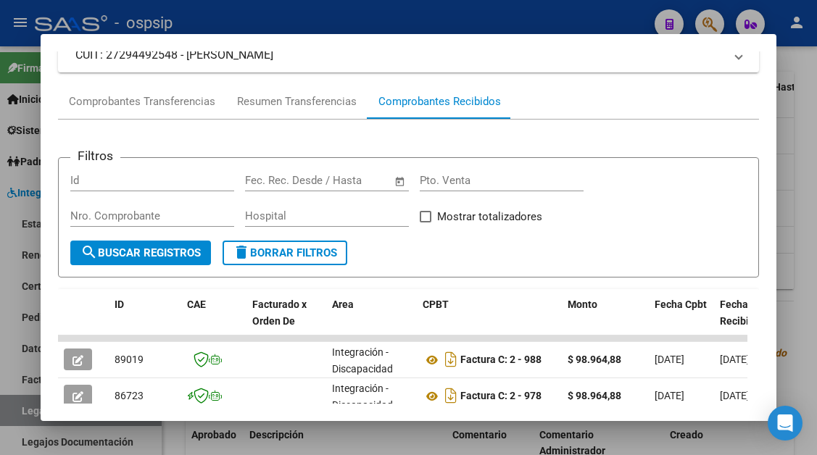
scroll to position [284, 0]
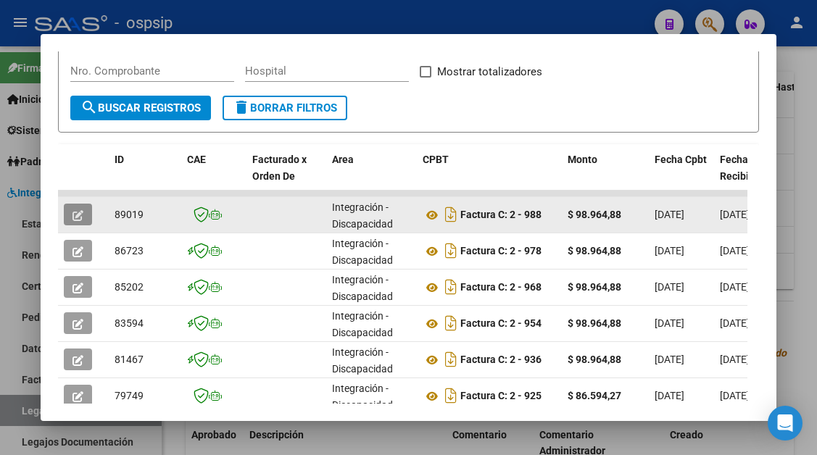
click at [84, 215] on button "button" at bounding box center [78, 215] width 28 height 22
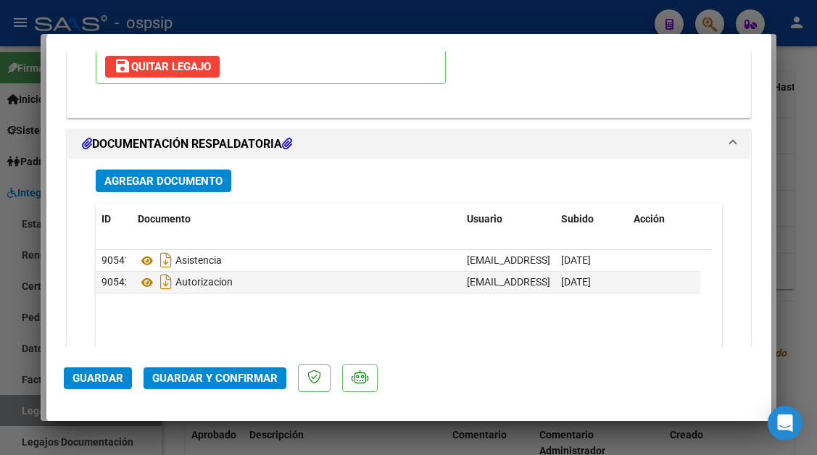
scroll to position [2074, 0]
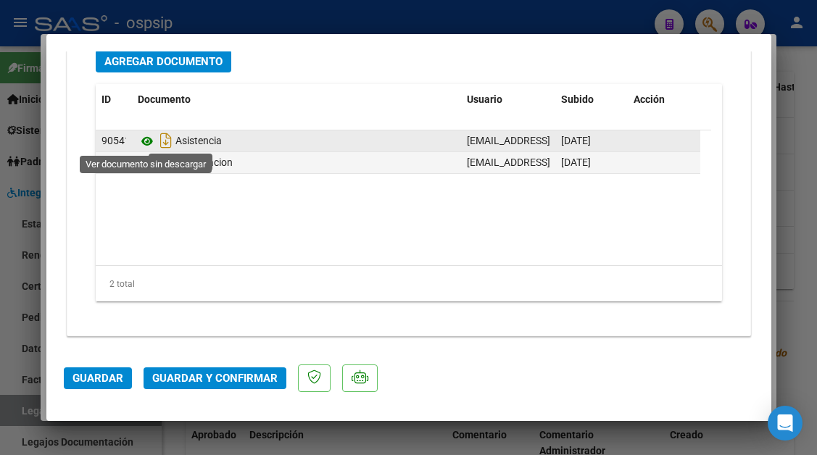
click at [144, 143] on icon at bounding box center [147, 141] width 19 height 17
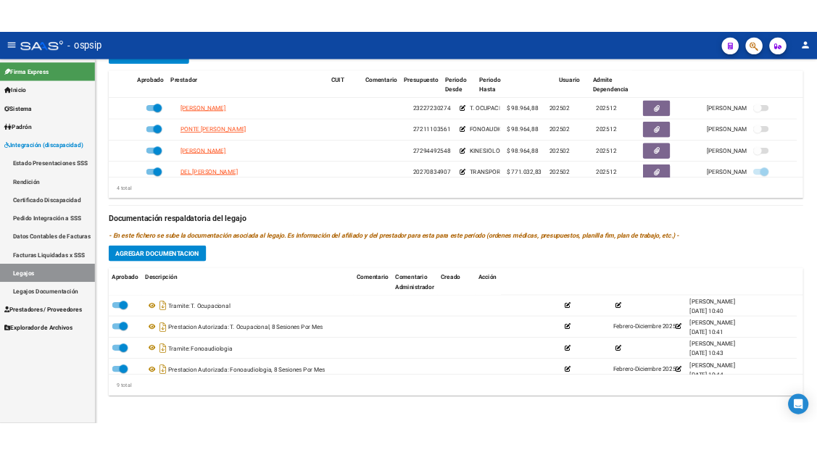
scroll to position [561, 0]
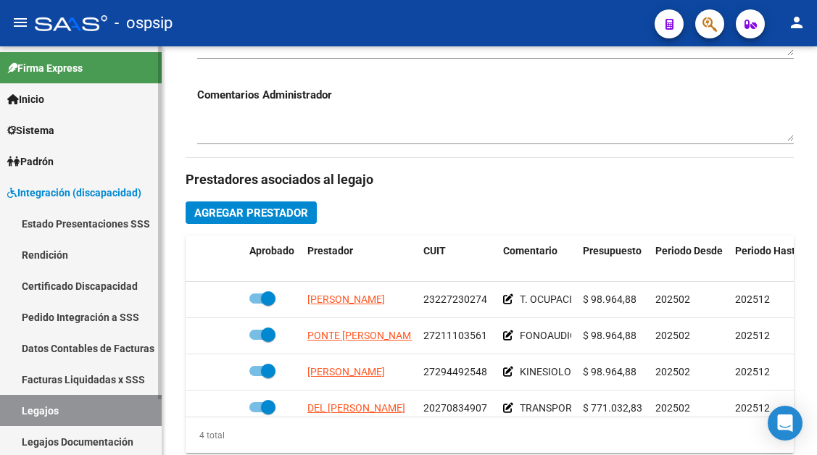
click at [70, 410] on link "Legajos" at bounding box center [81, 410] width 162 height 31
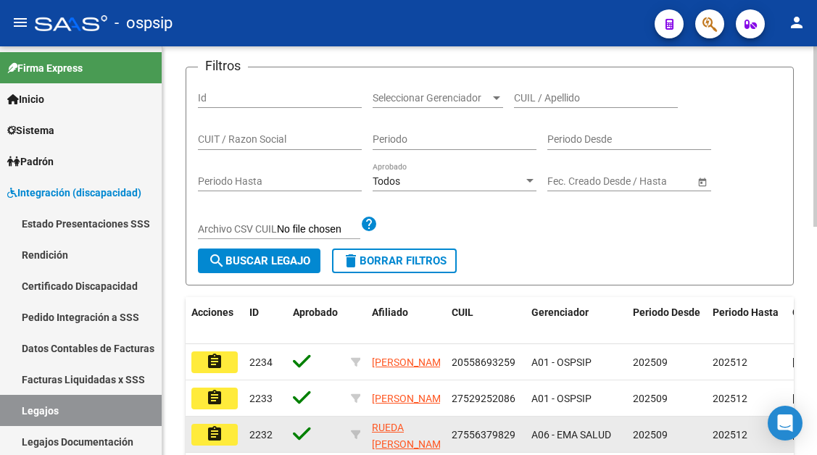
scroll to position [156, 0]
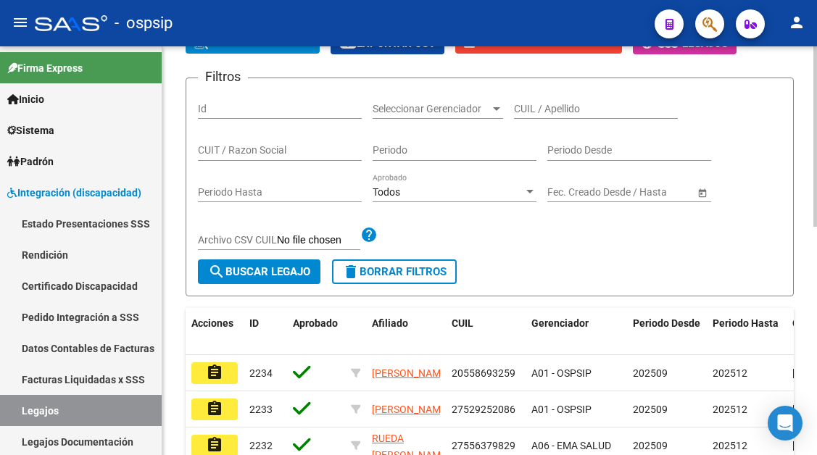
click at [528, 110] on input "CUIL / Apellido" at bounding box center [596, 109] width 164 height 12
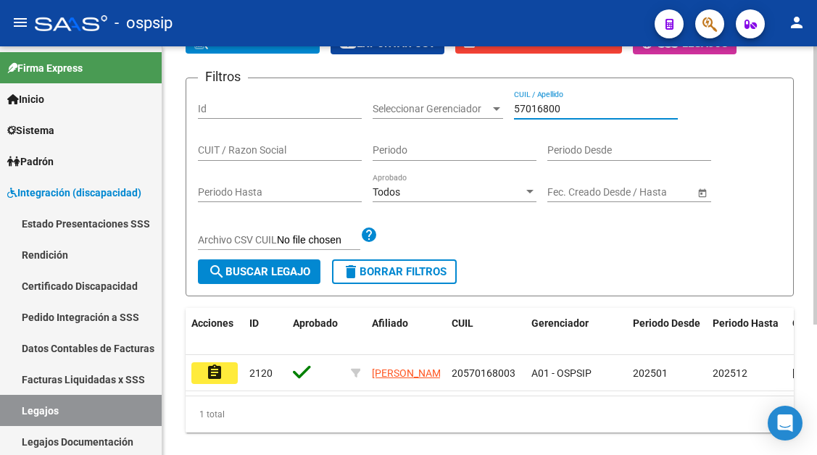
scroll to position [192, 0]
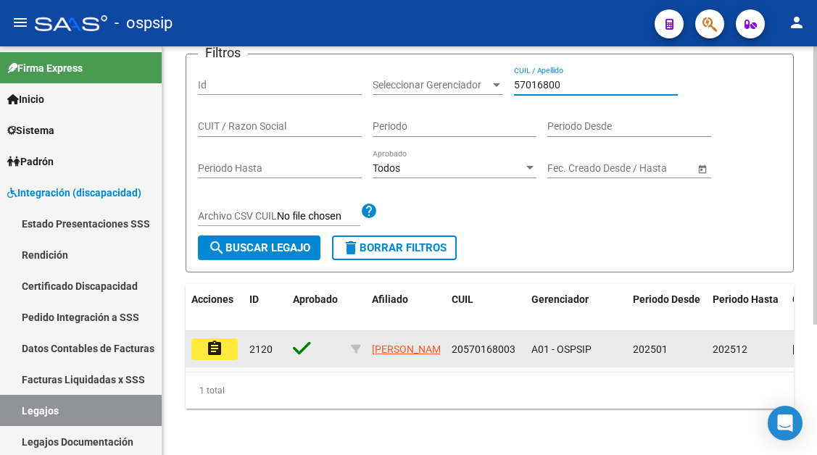
click at [210, 343] on mat-icon "assignment" at bounding box center [214, 348] width 17 height 17
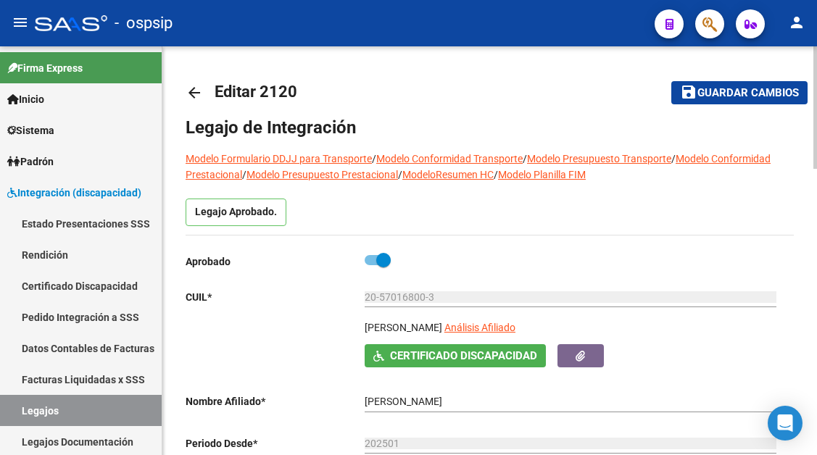
click at [516, 321] on app-link-go-to "Análisis Afiliado" at bounding box center [479, 332] width 71 height 25
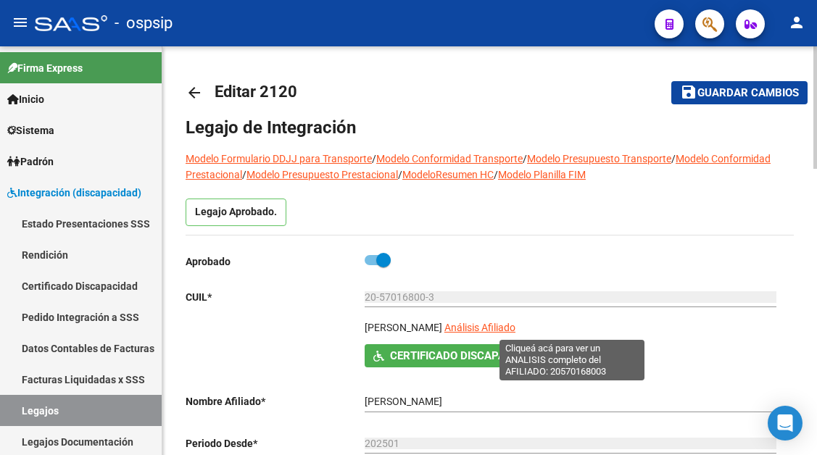
click at [516, 328] on span "Análisis Afiliado" at bounding box center [479, 328] width 71 height 12
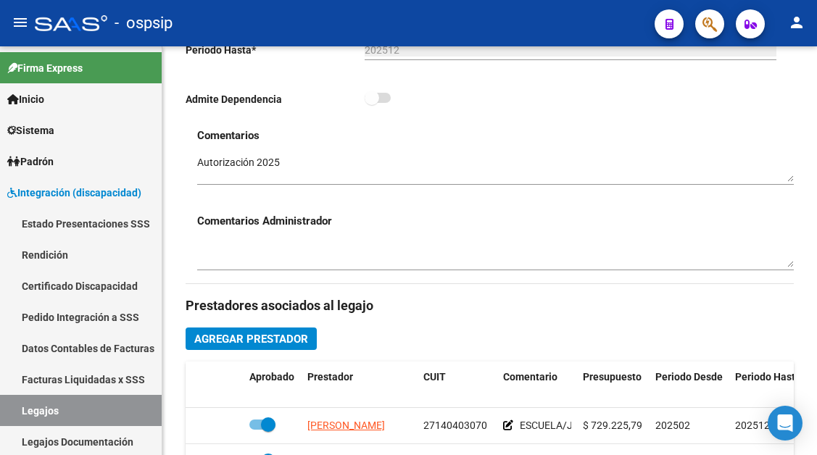
scroll to position [653, 0]
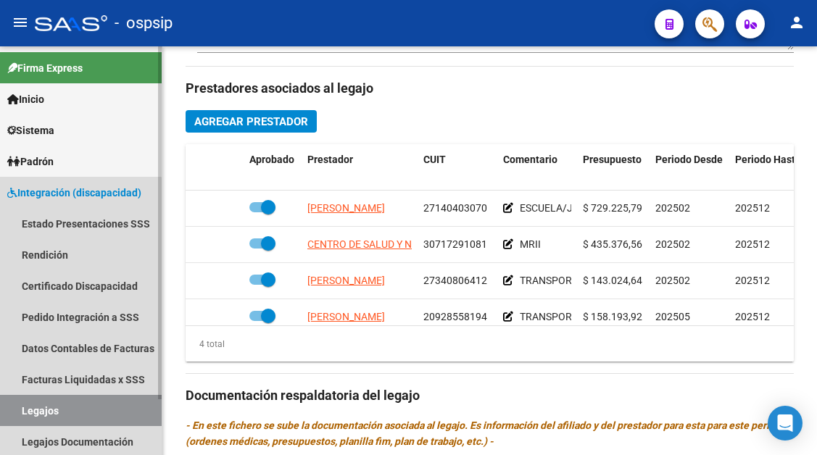
click at [61, 413] on link "Legajos" at bounding box center [81, 410] width 162 height 31
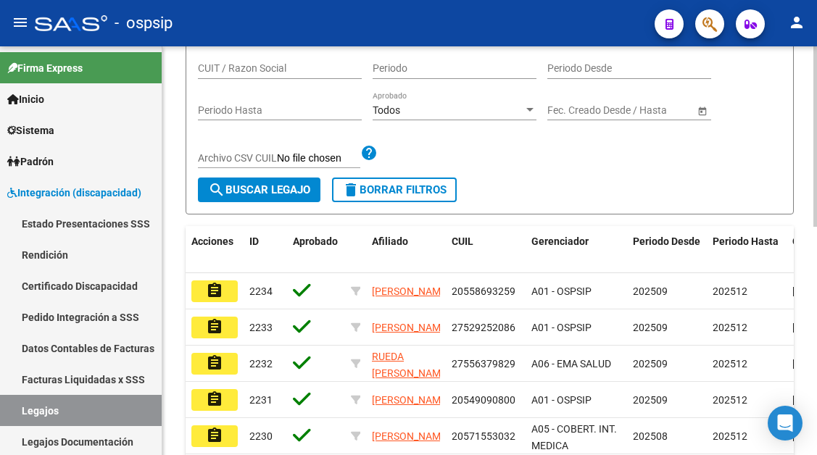
scroll to position [156, 0]
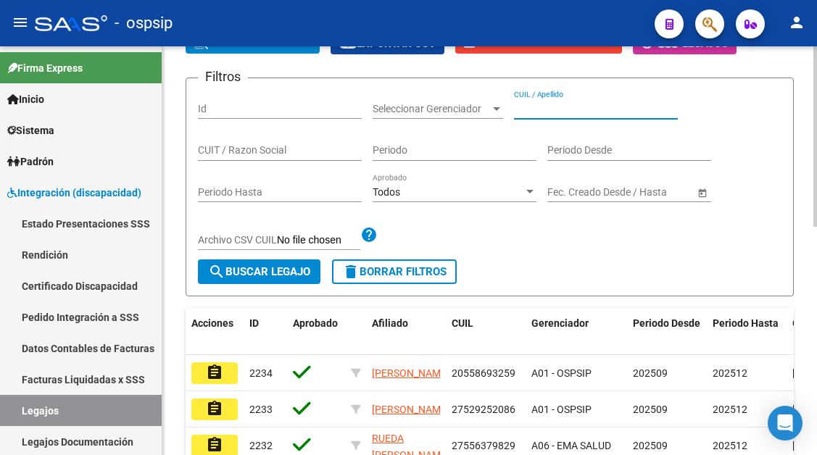
click at [529, 112] on input "CUIL / Apellido" at bounding box center [596, 109] width 164 height 12
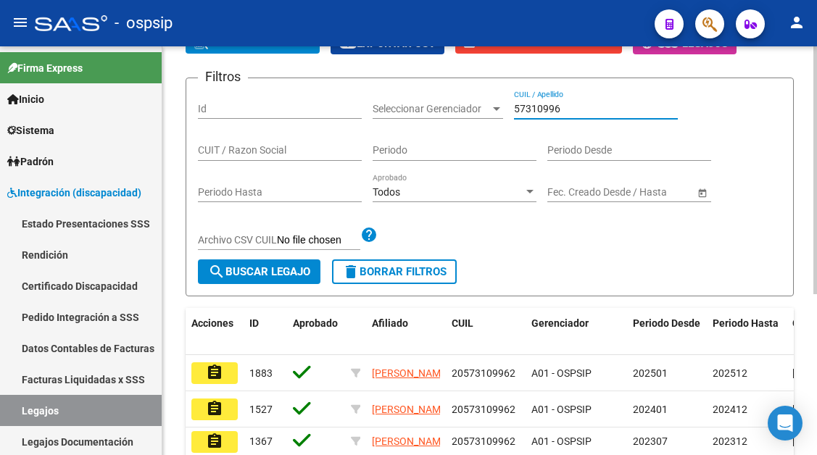
scroll to position [228, 0]
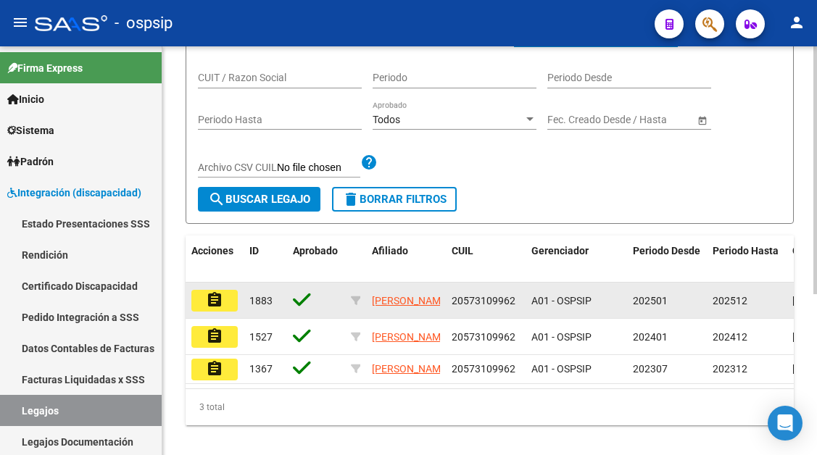
click at [218, 304] on mat-icon "assignment" at bounding box center [214, 299] width 17 height 17
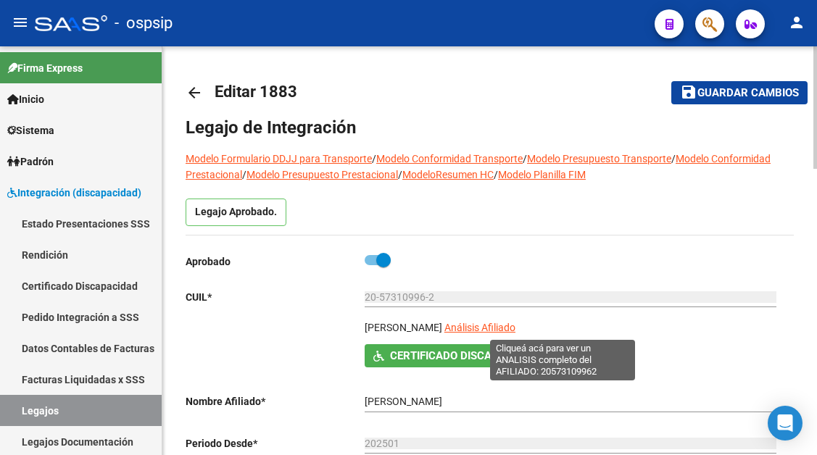
click at [516, 328] on span "Análisis Afiliado" at bounding box center [479, 328] width 71 height 12
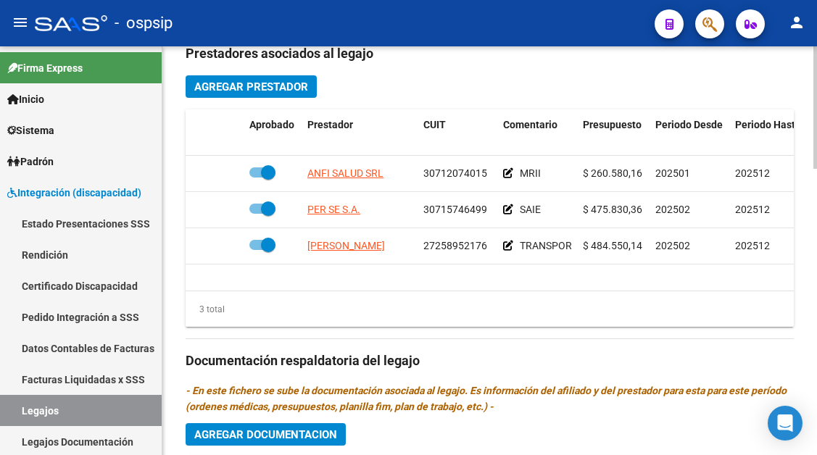
scroll to position [798, 0]
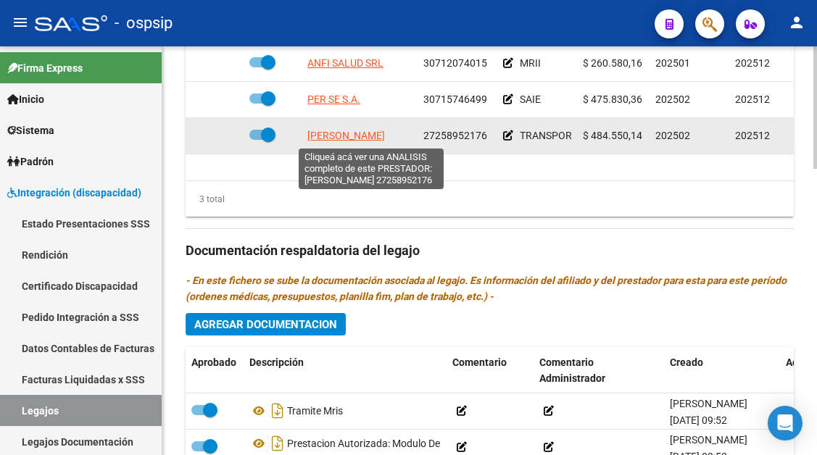
click at [360, 137] on span "[PERSON_NAME]" at bounding box center [346, 136] width 78 height 12
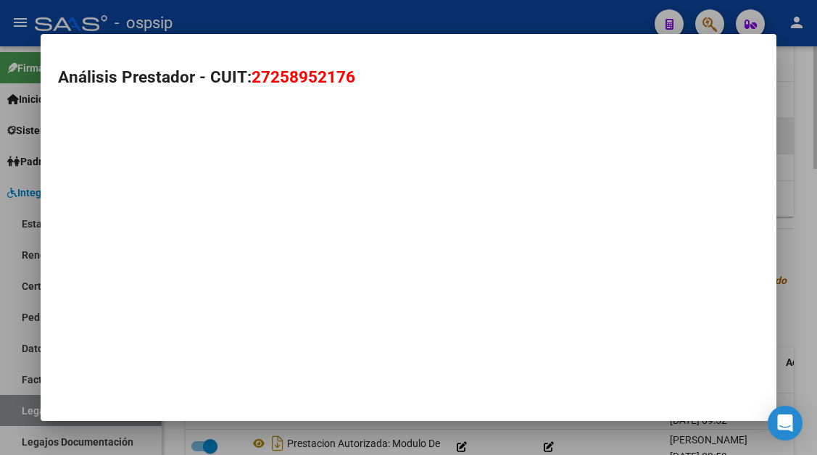
type textarea "27258952176"
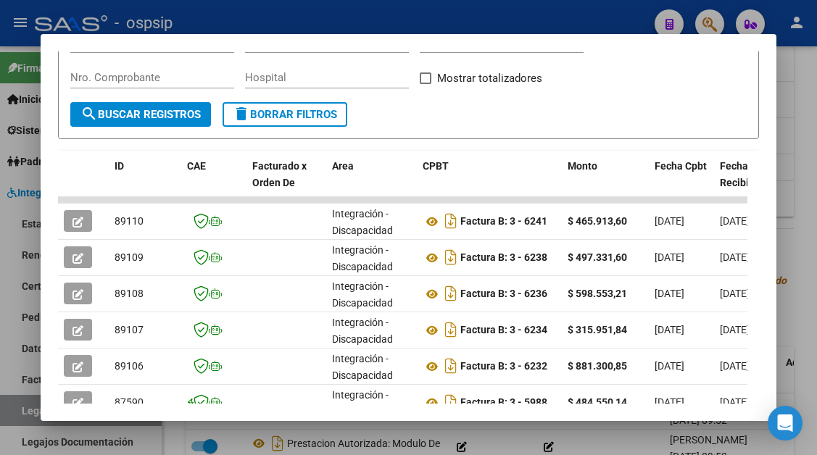
scroll to position [284, 0]
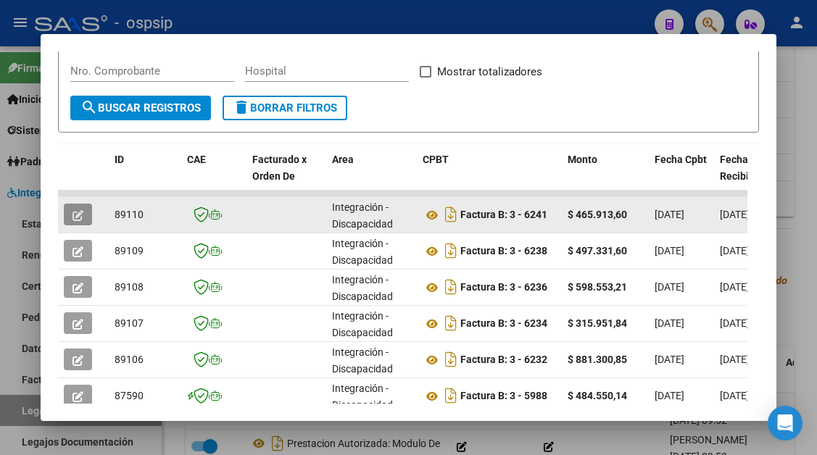
click at [86, 225] on button "button" at bounding box center [78, 215] width 28 height 22
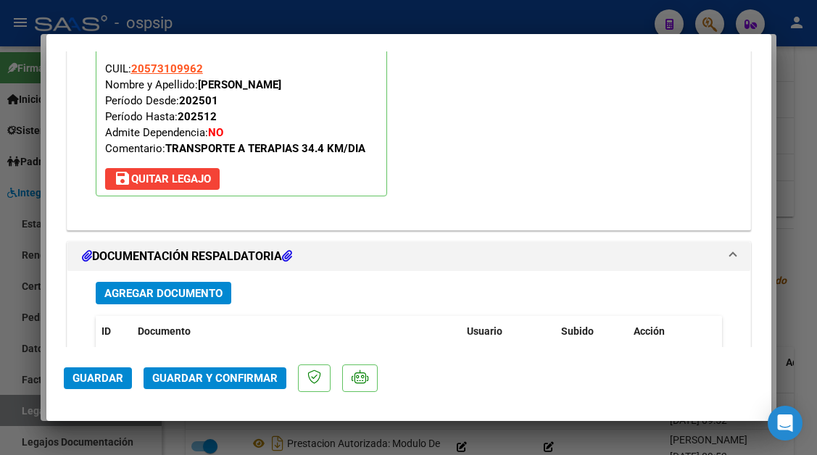
scroll to position [1740, 0]
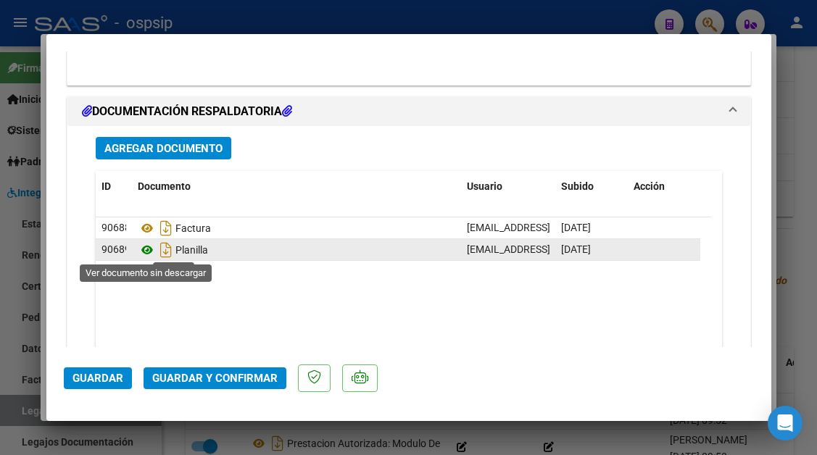
click at [151, 245] on icon at bounding box center [147, 249] width 19 height 17
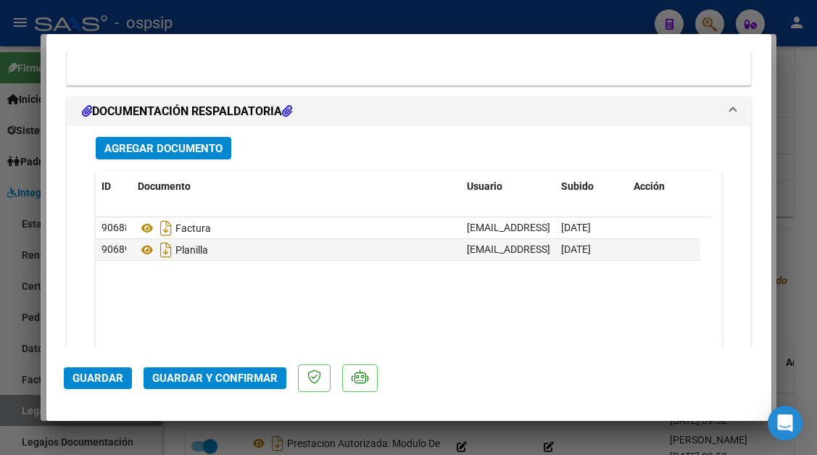
type input "$ 0,00"
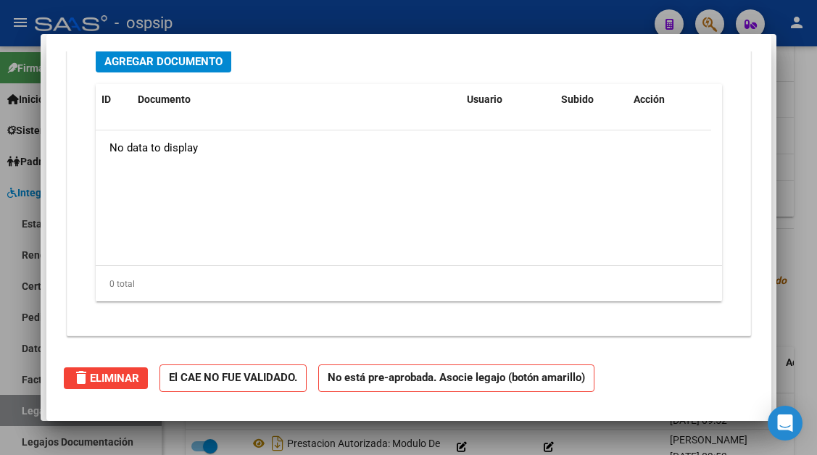
scroll to position [0, 0]
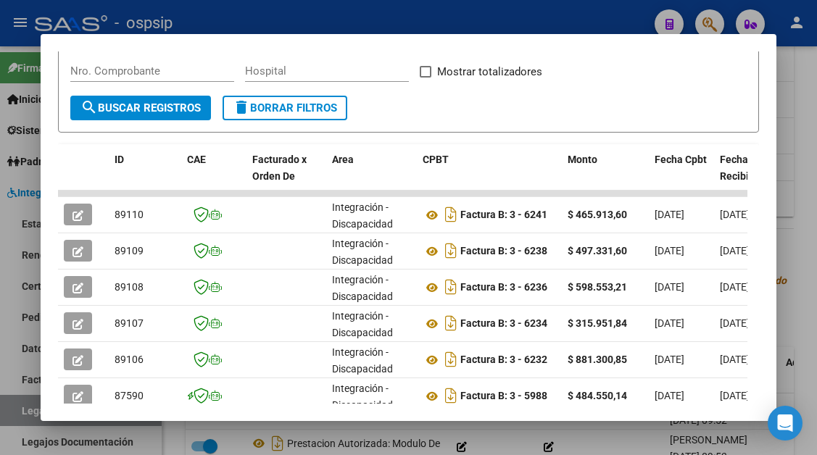
click at [11, 415] on div at bounding box center [408, 227] width 817 height 455
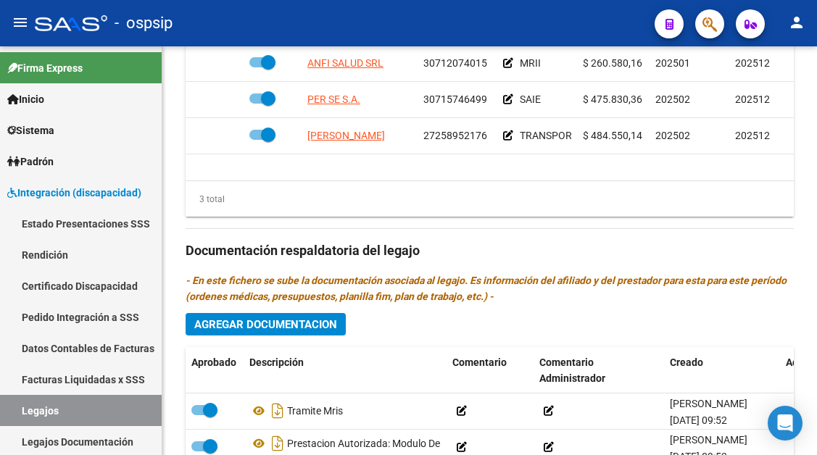
click at [11, 415] on link "Legajos" at bounding box center [81, 410] width 162 height 31
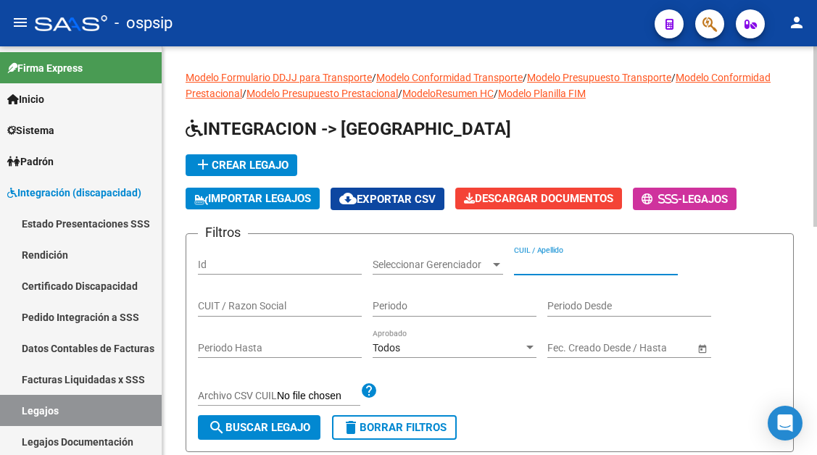
click at [539, 269] on input "CUIL / Apellido" at bounding box center [596, 265] width 164 height 12
type input "p"
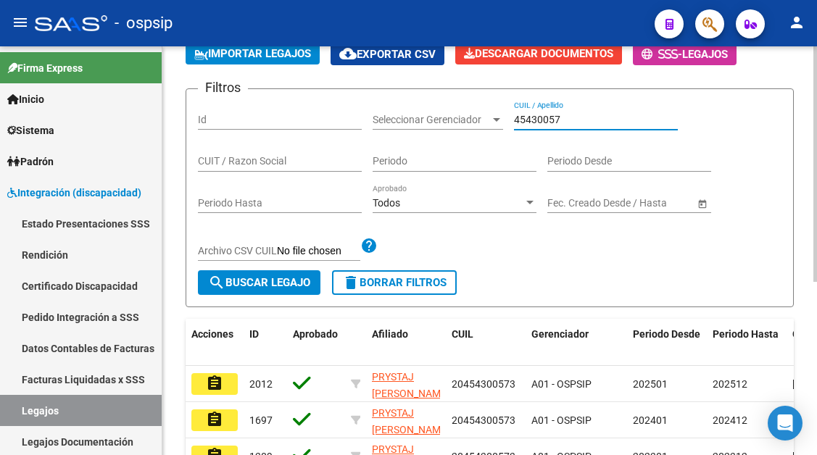
scroll to position [290, 0]
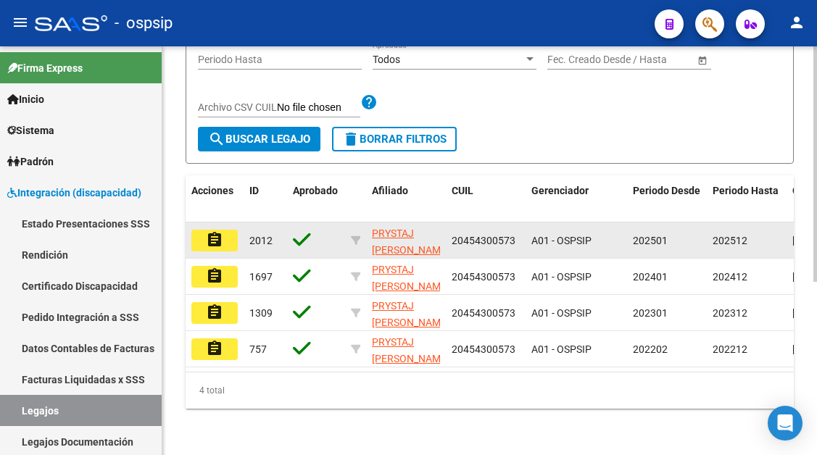
type input "45430057"
click at [236, 240] on button "assignment" at bounding box center [214, 241] width 46 height 22
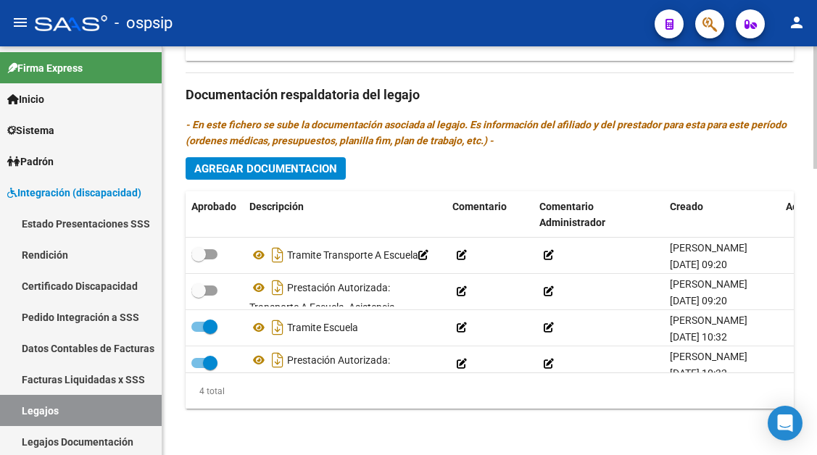
scroll to position [26, 0]
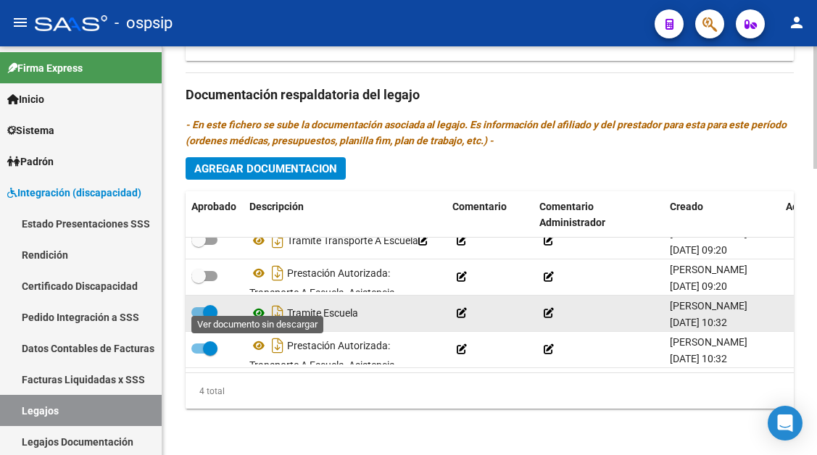
click at [265, 305] on icon at bounding box center [258, 313] width 19 height 17
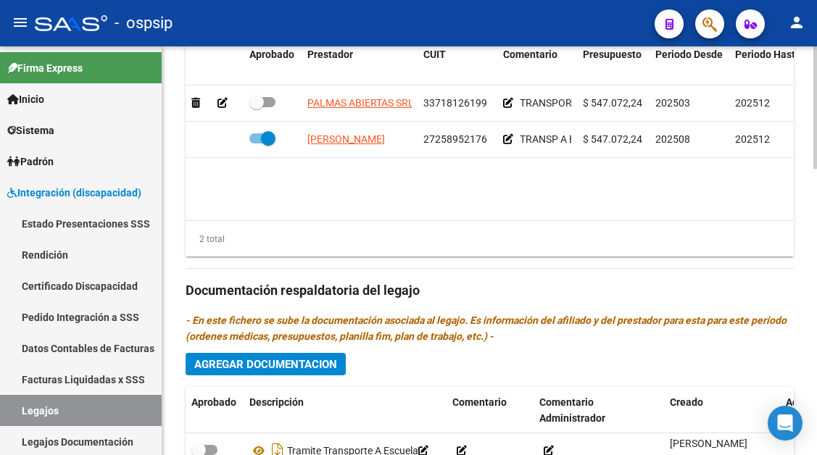
scroll to position [737, 0]
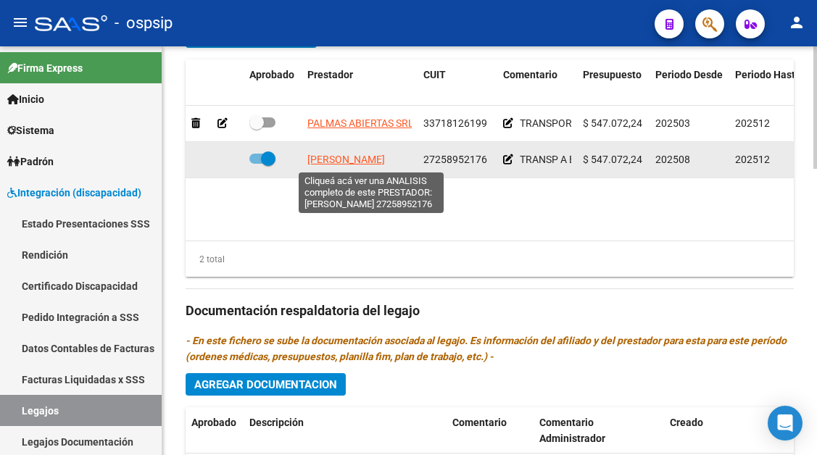
click at [371, 154] on span "[PERSON_NAME]" at bounding box center [346, 160] width 78 height 12
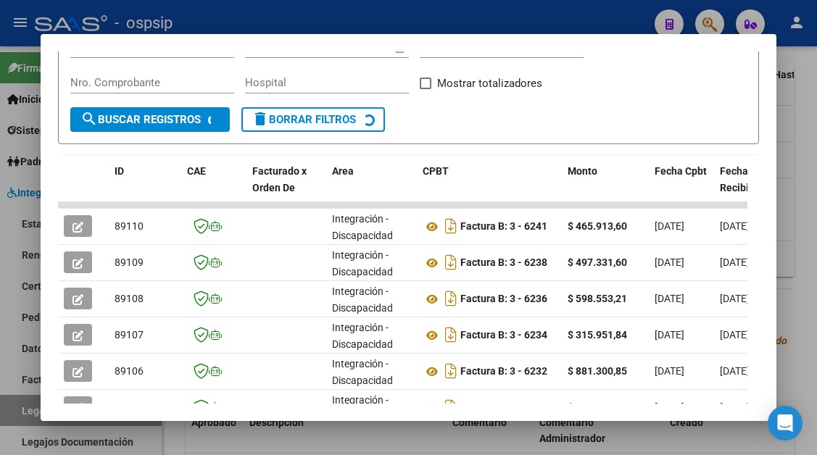
scroll to position [284, 0]
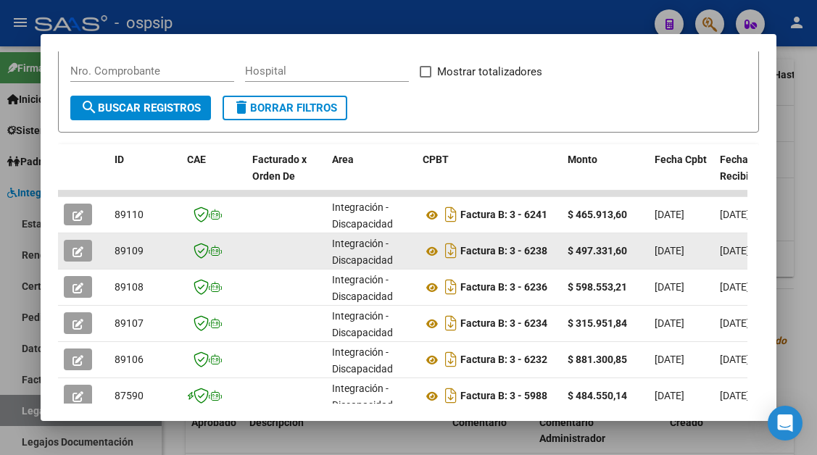
click at [83, 253] on icon "button" at bounding box center [78, 252] width 11 height 11
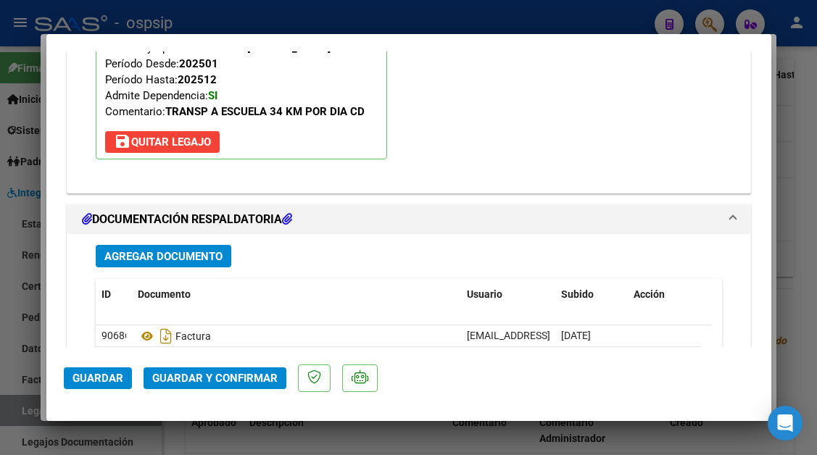
scroll to position [1768, 0]
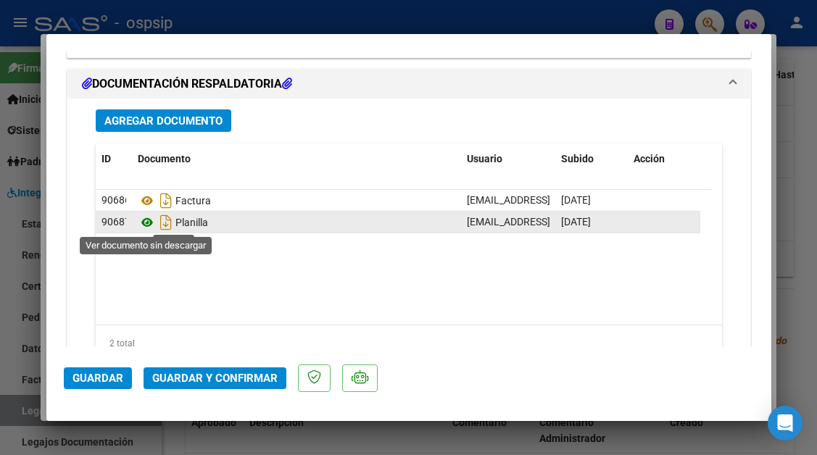
click at [143, 224] on icon at bounding box center [147, 222] width 19 height 17
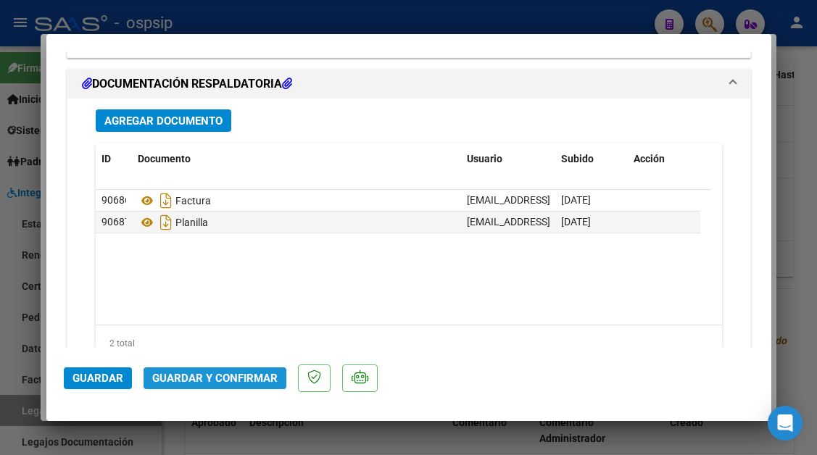
click at [217, 378] on span "Guardar y Confirmar" at bounding box center [214, 378] width 125 height 13
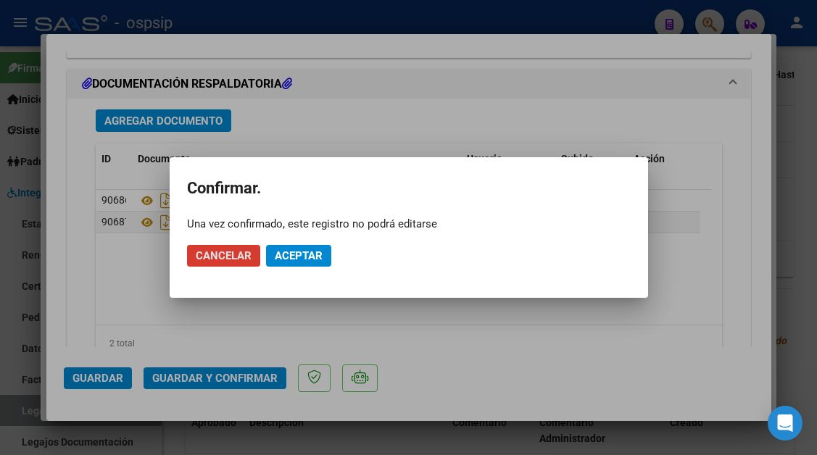
click at [313, 262] on button "Aceptar" at bounding box center [298, 256] width 65 height 22
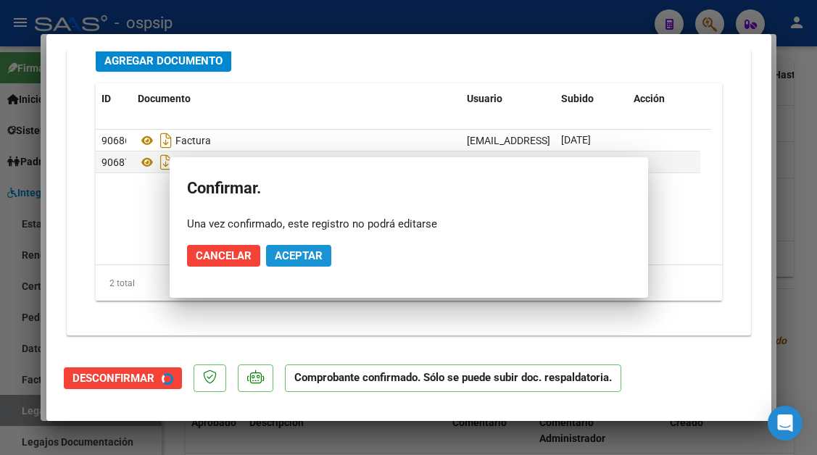
scroll to position [1636, 0]
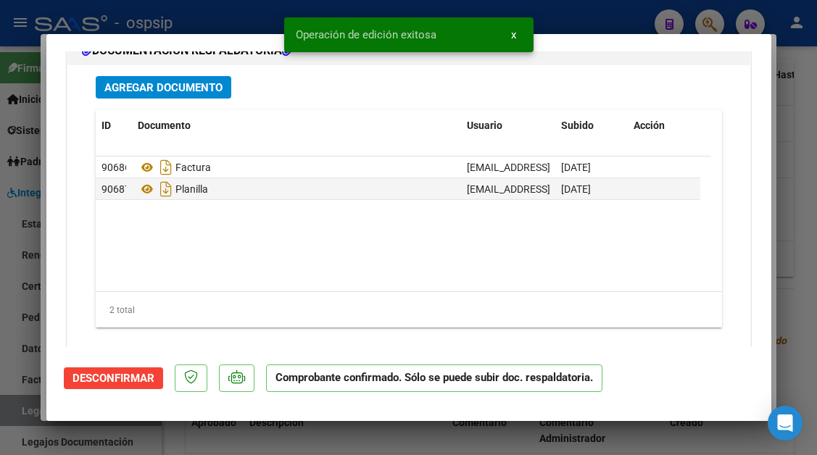
click at [11, 411] on div at bounding box center [408, 227] width 817 height 455
type input "$ 0,00"
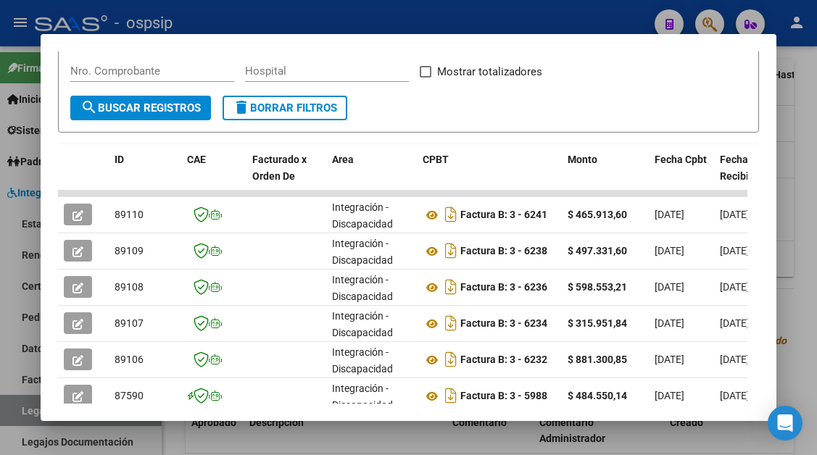
click at [24, 421] on div at bounding box center [408, 227] width 817 height 455
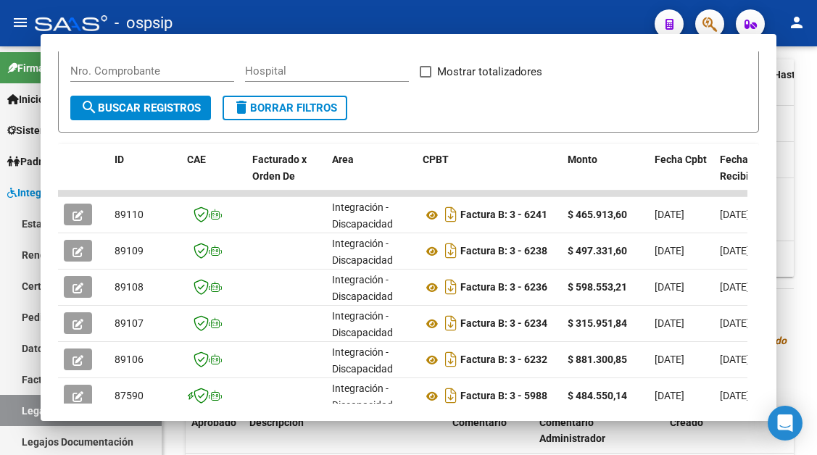
click at [24, 421] on link "Legajos" at bounding box center [81, 410] width 162 height 31
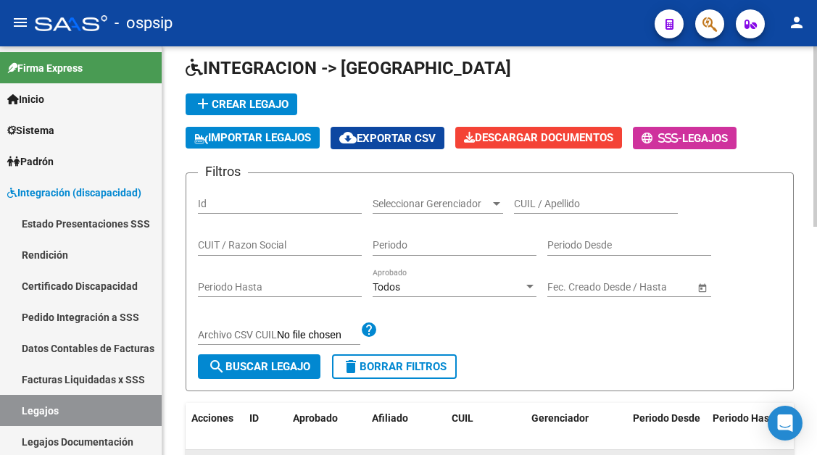
scroll to position [12, 0]
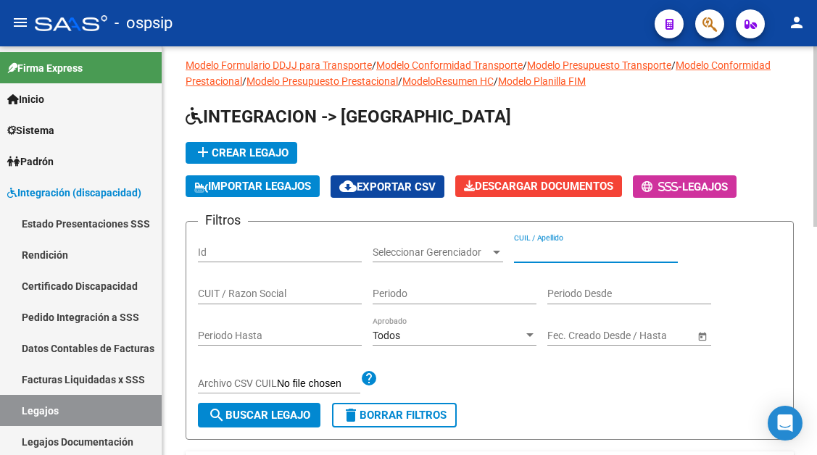
click at [531, 252] on input "CUIL / Apellido" at bounding box center [596, 253] width 164 height 12
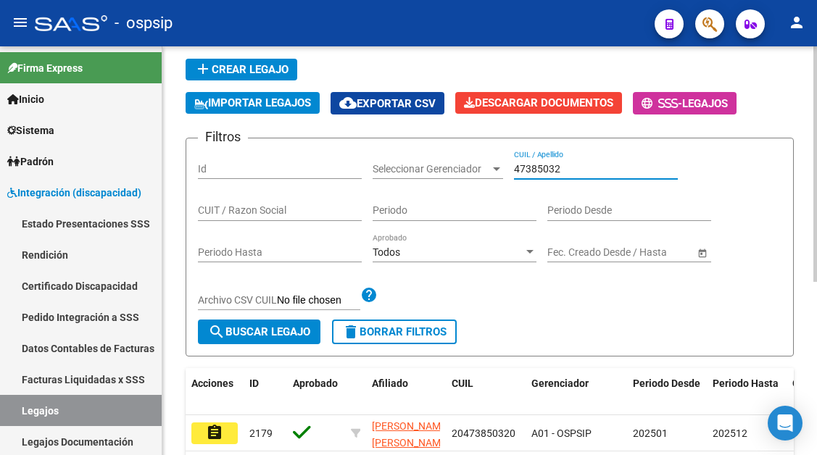
scroll to position [157, 0]
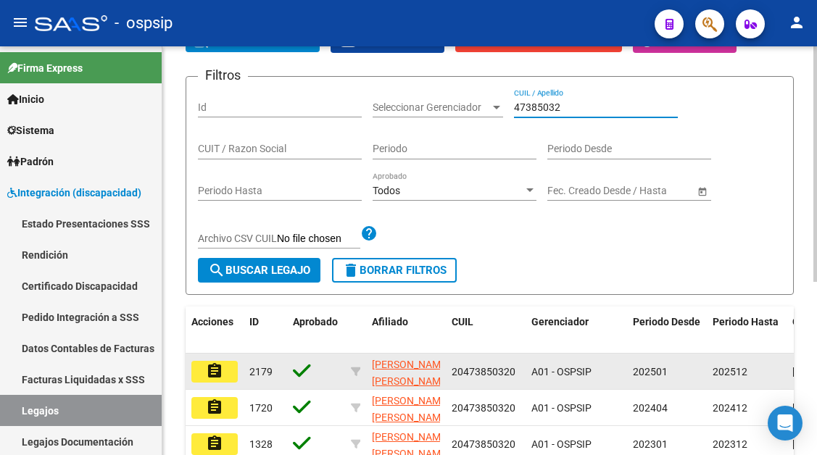
type input "47385032"
click at [210, 384] on datatable-body-cell "assignment" at bounding box center [215, 372] width 58 height 36
click at [210, 381] on button "assignment" at bounding box center [214, 372] width 46 height 22
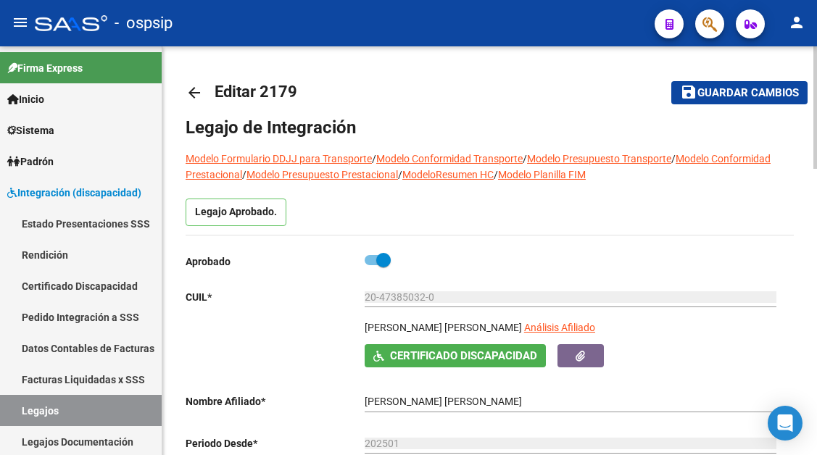
click at [579, 336] on app-link-go-to "Análisis Afiliado" at bounding box center [559, 332] width 71 height 25
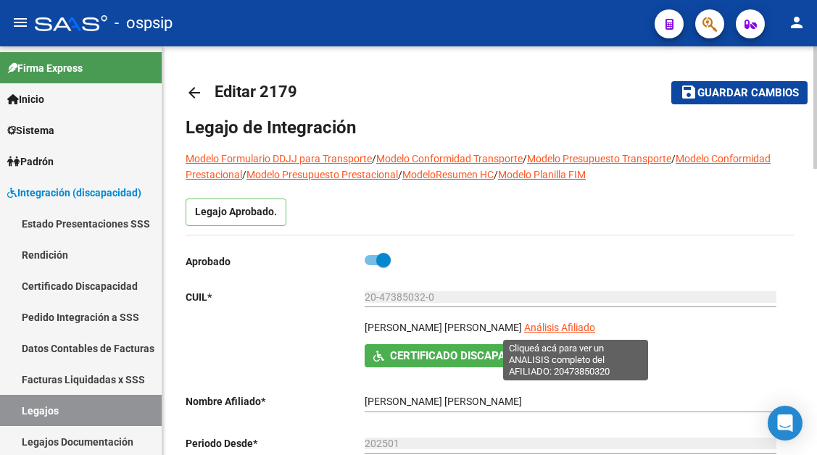
click at [574, 333] on span "Análisis Afiliado" at bounding box center [559, 328] width 71 height 12
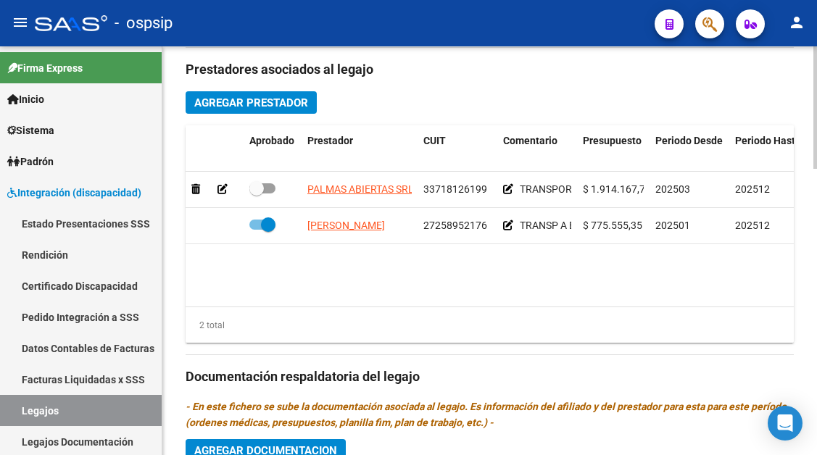
scroll to position [665, 0]
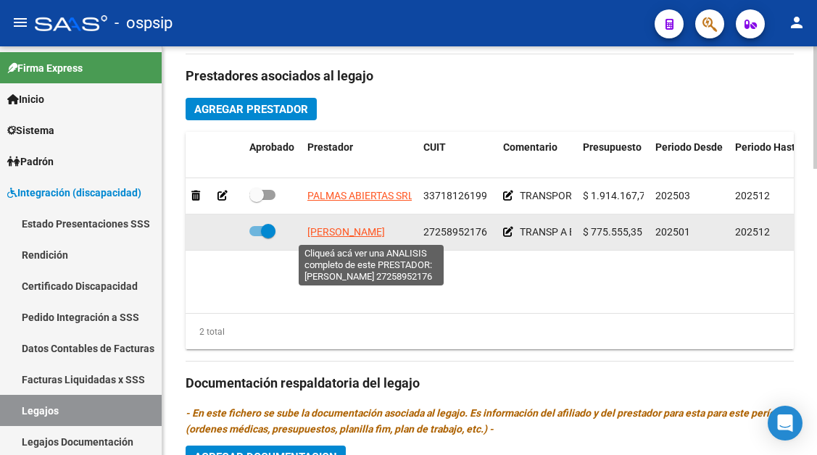
click at [360, 229] on span "[PERSON_NAME]" at bounding box center [346, 232] width 78 height 12
type textarea "27258952176"
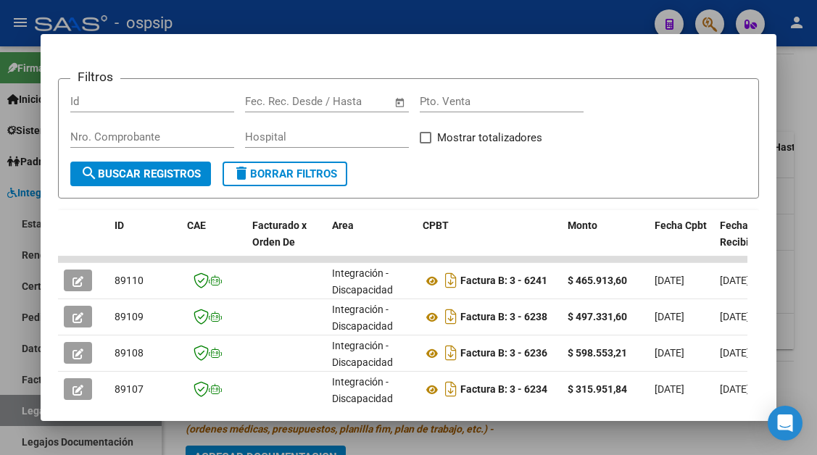
scroll to position [363, 0]
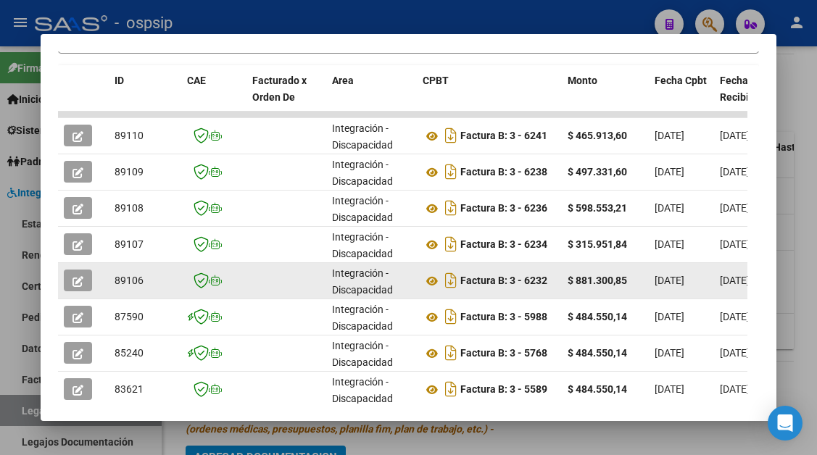
click at [83, 285] on icon "button" at bounding box center [78, 281] width 11 height 11
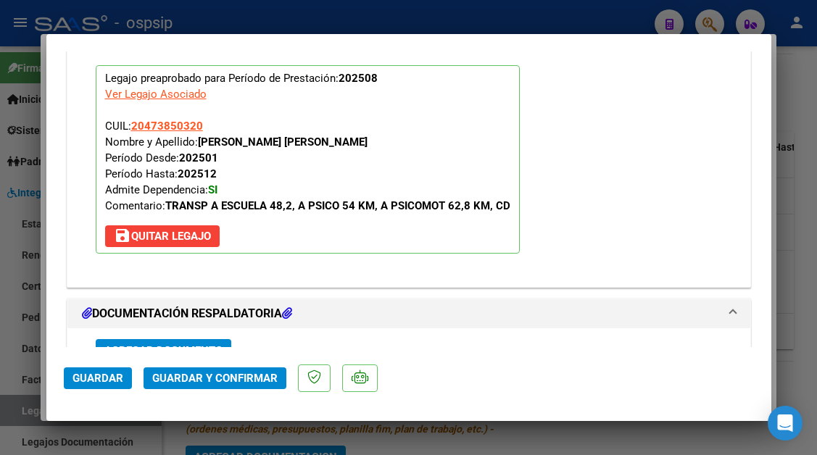
scroll to position [1668, 0]
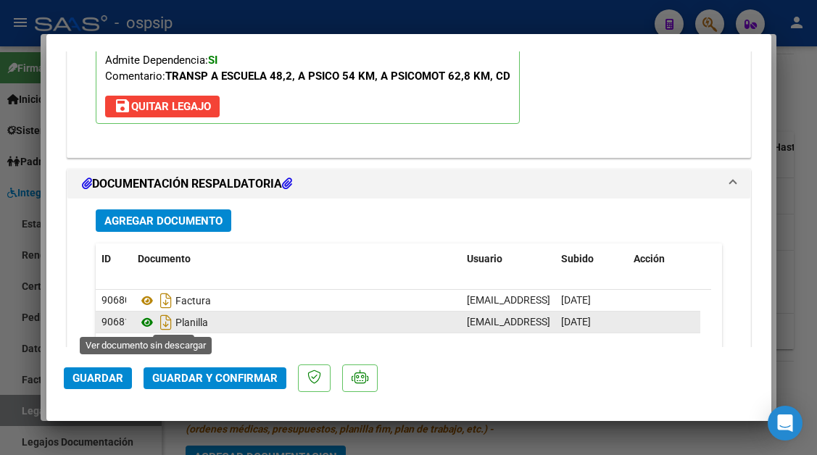
click at [141, 323] on icon at bounding box center [147, 322] width 19 height 17
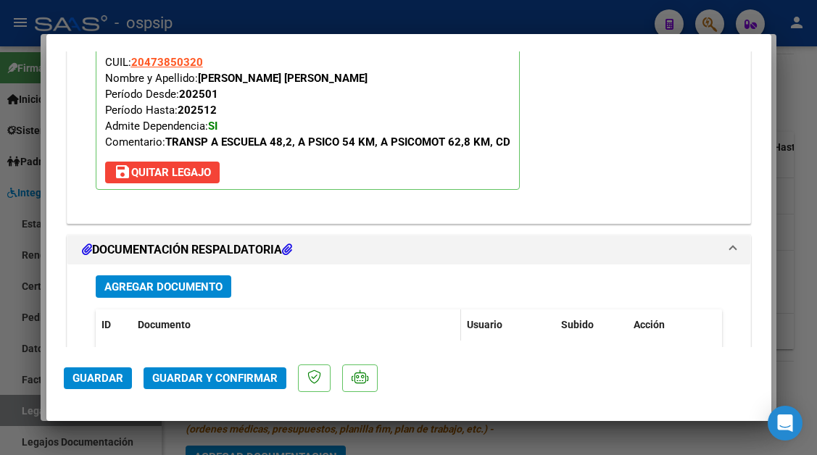
scroll to position [1450, 0]
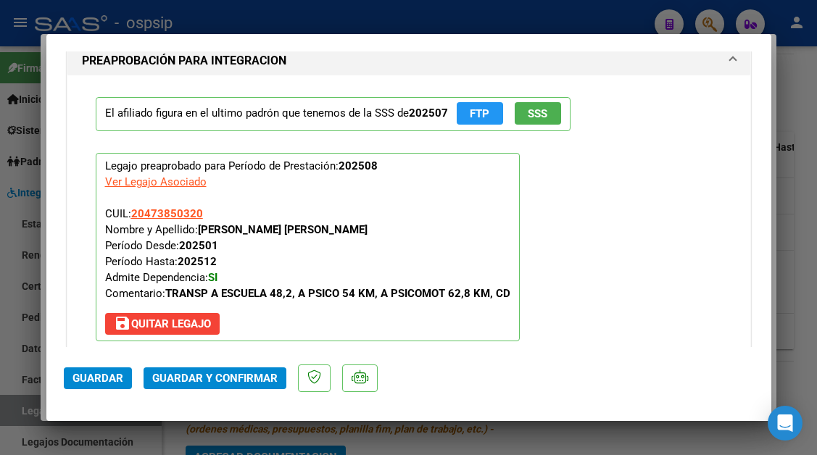
type input "$ 0,00"
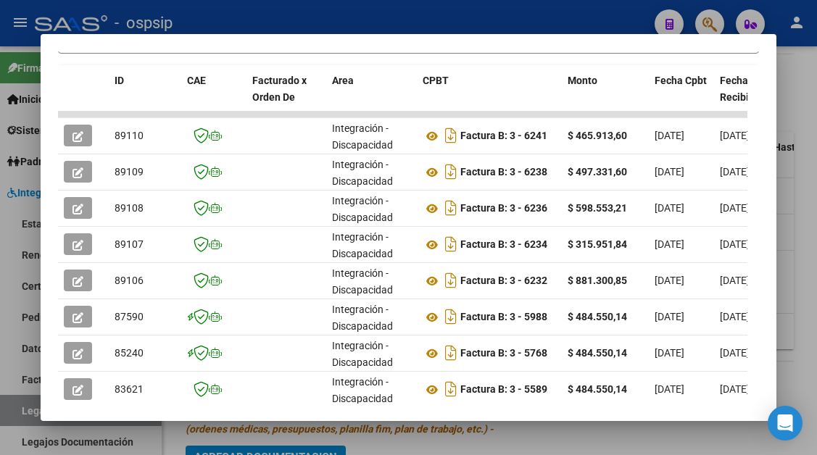
click at [17, 413] on div at bounding box center [408, 227] width 817 height 455
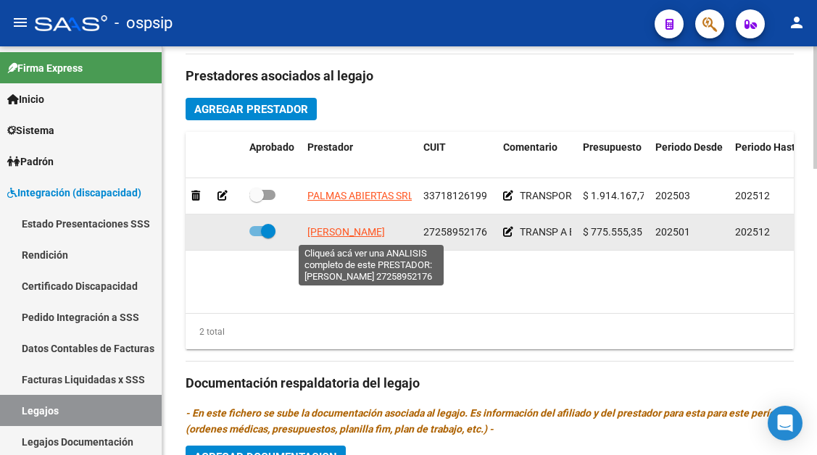
click at [350, 234] on span "[PERSON_NAME]" at bounding box center [346, 232] width 78 height 12
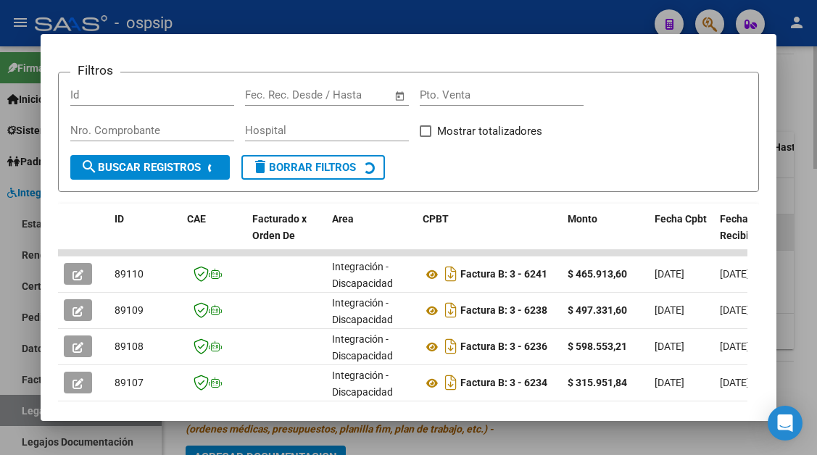
scroll to position [316, 0]
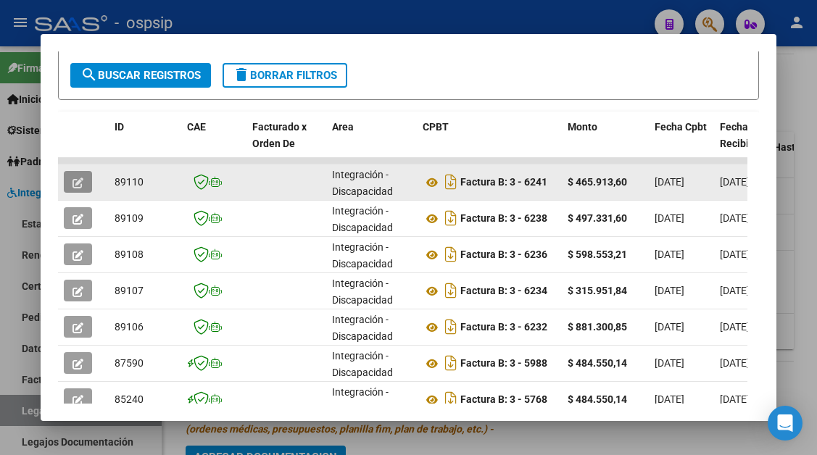
click at [90, 178] on button "button" at bounding box center [78, 182] width 28 height 22
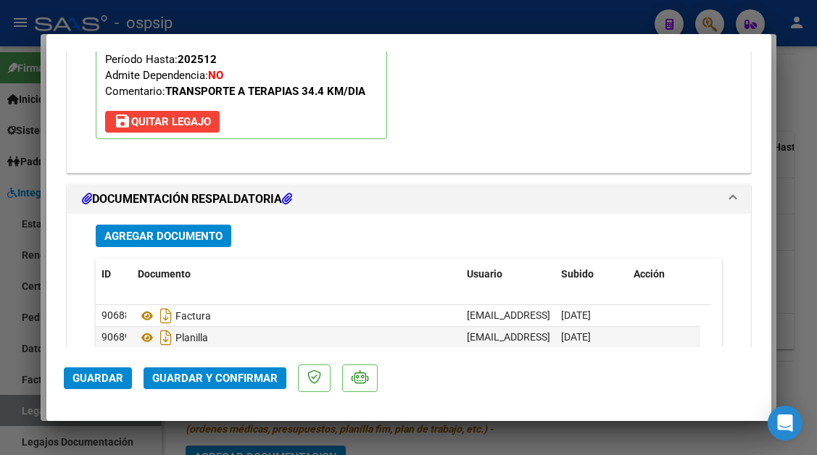
scroll to position [1813, 0]
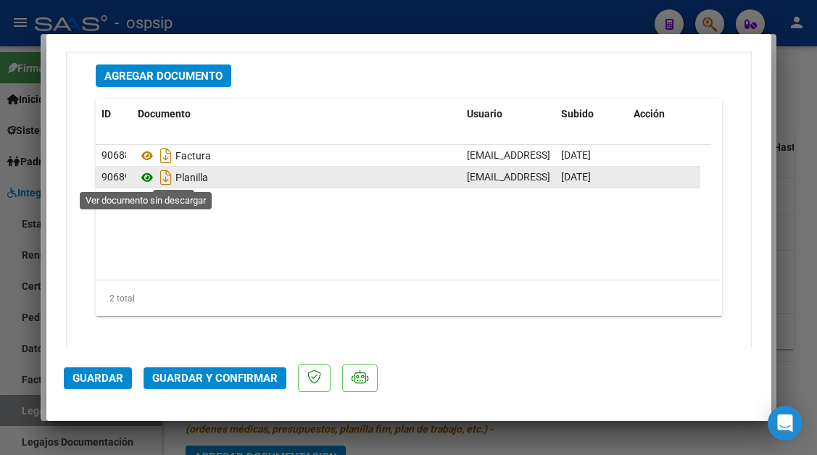
click at [142, 178] on icon at bounding box center [147, 177] width 19 height 17
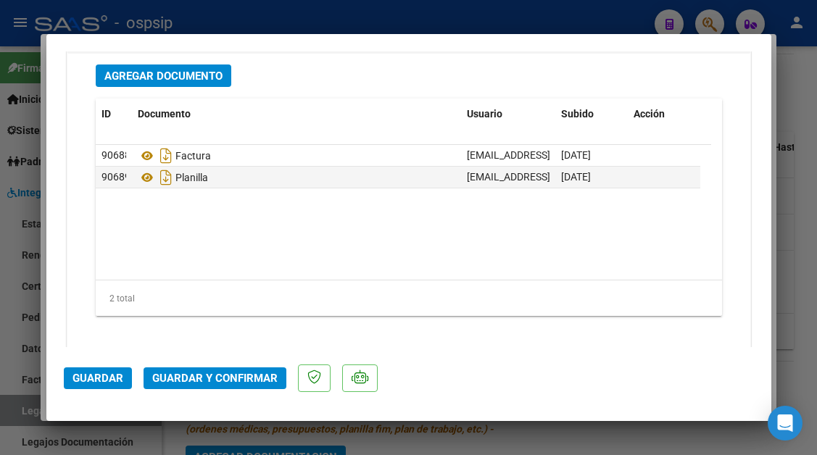
click at [25, 407] on div at bounding box center [408, 227] width 817 height 455
type input "$ 0,00"
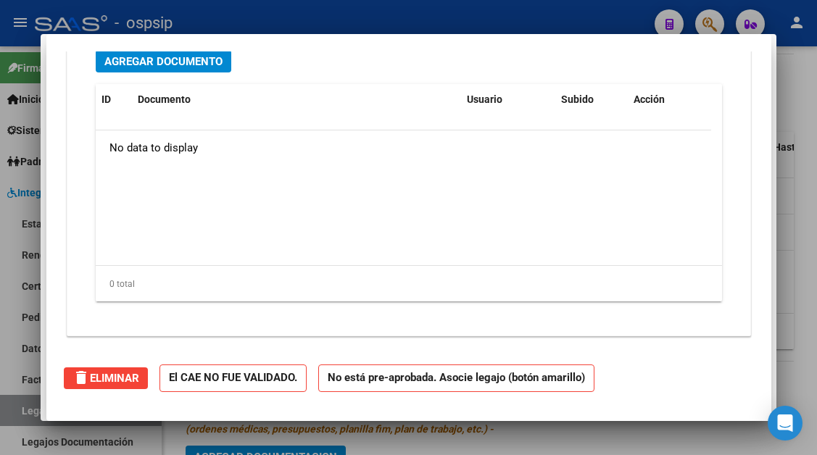
scroll to position [0, 0]
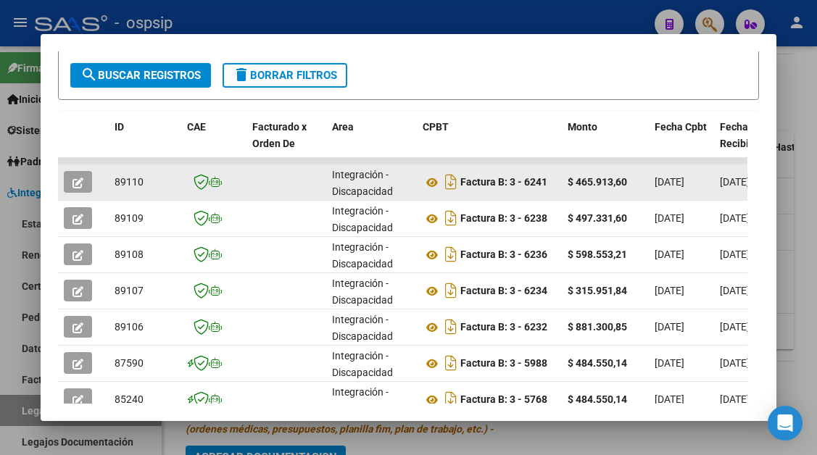
click at [75, 183] on icon "button" at bounding box center [78, 183] width 11 height 11
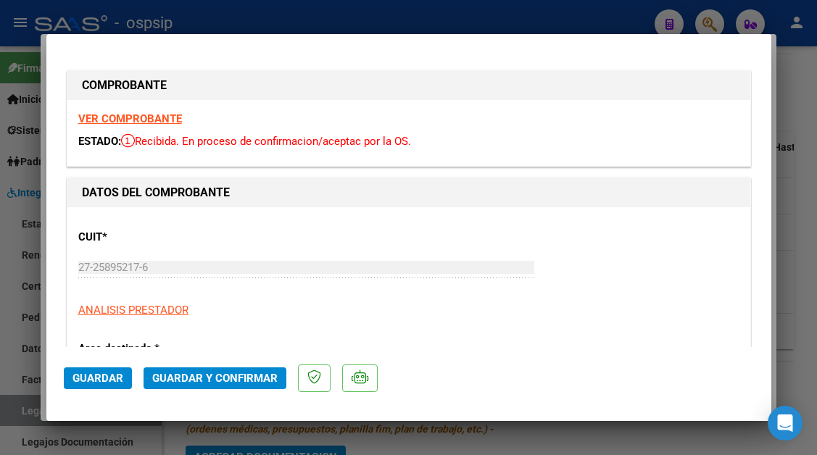
type input "$ 0,00"
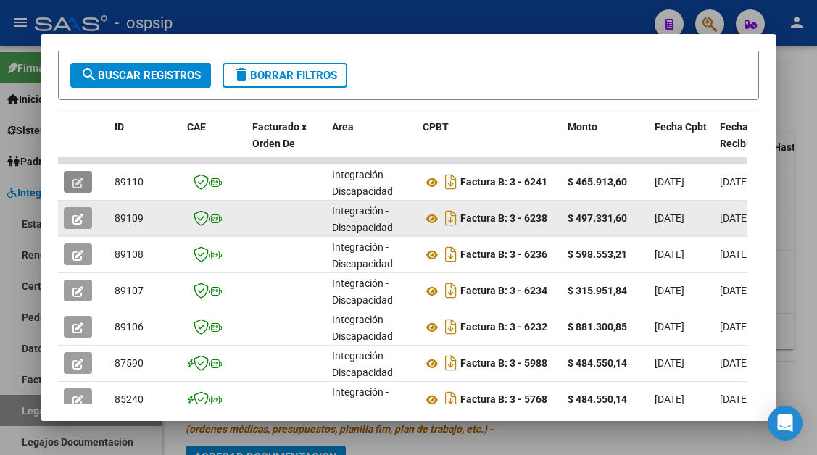
click at [78, 218] on icon "button" at bounding box center [78, 219] width 11 height 11
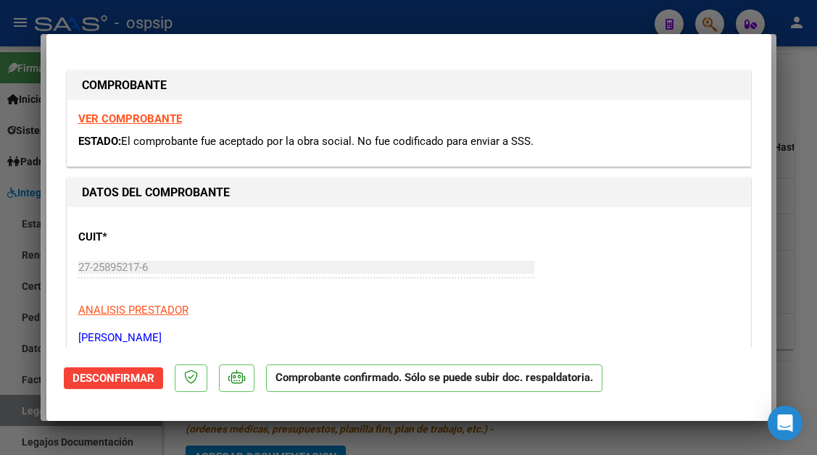
click at [115, 375] on span "Desconfirmar" at bounding box center [114, 378] width 82 height 13
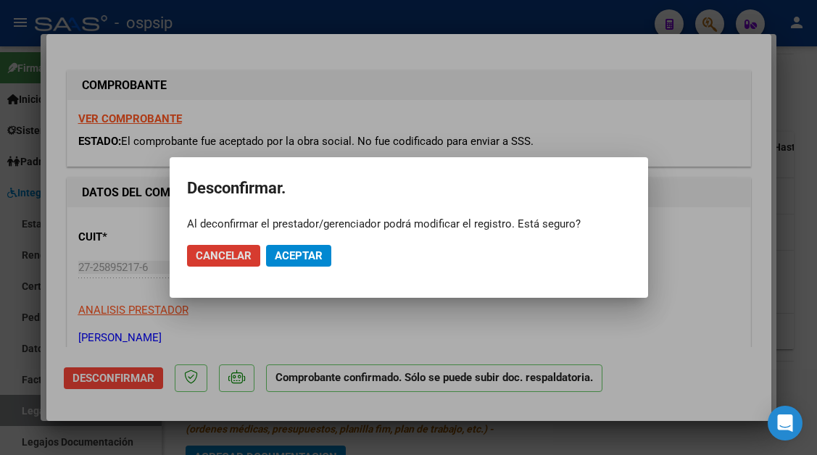
click at [292, 263] on button "Aceptar" at bounding box center [298, 256] width 65 height 22
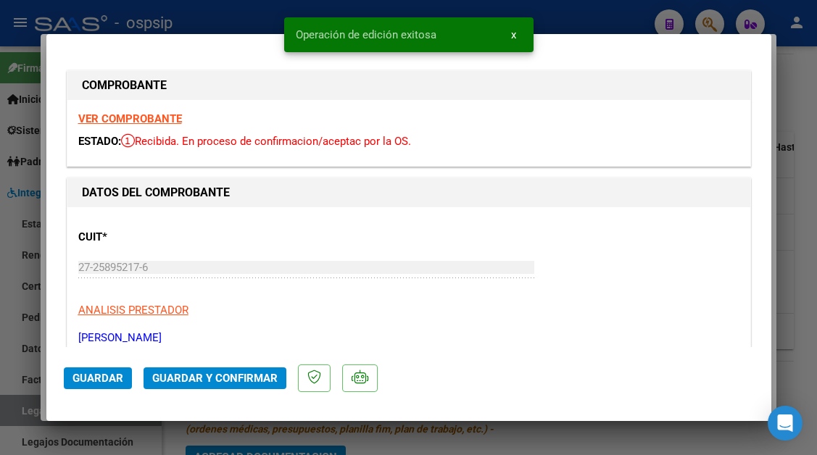
type input "$ 0,00"
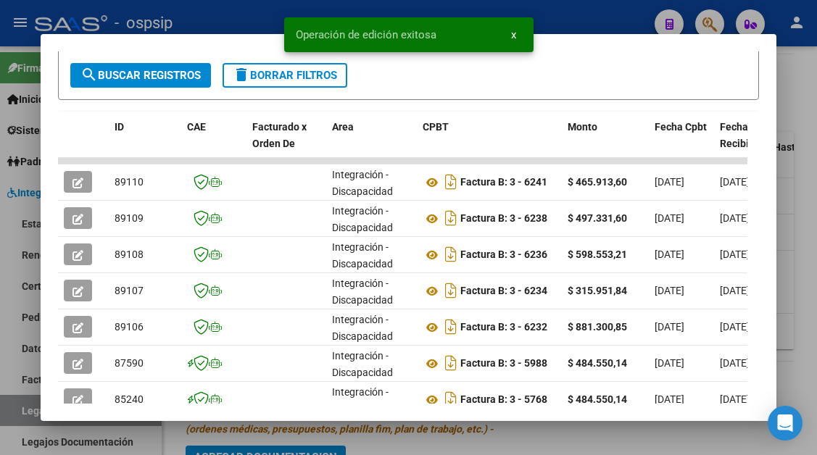
click at [25, 407] on div at bounding box center [408, 227] width 817 height 455
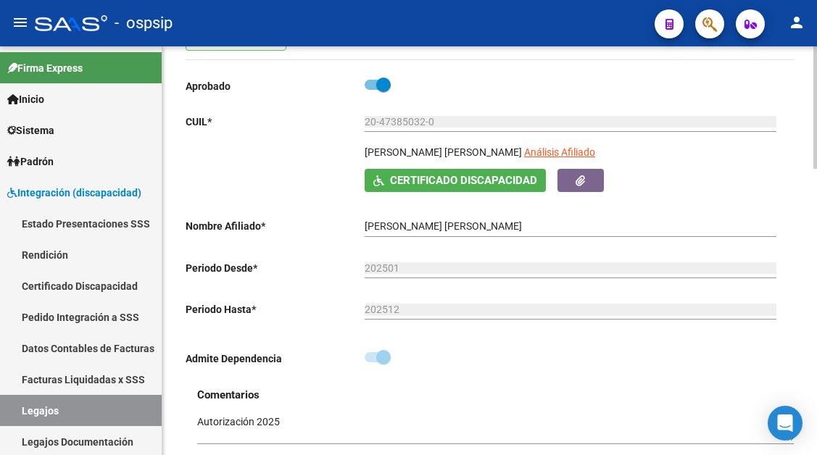
scroll to position [157, 0]
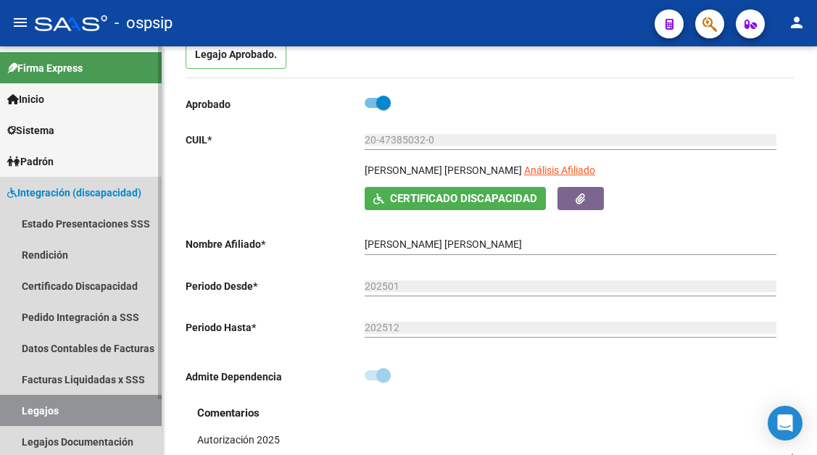
click at [47, 401] on link "Legajos" at bounding box center [81, 410] width 162 height 31
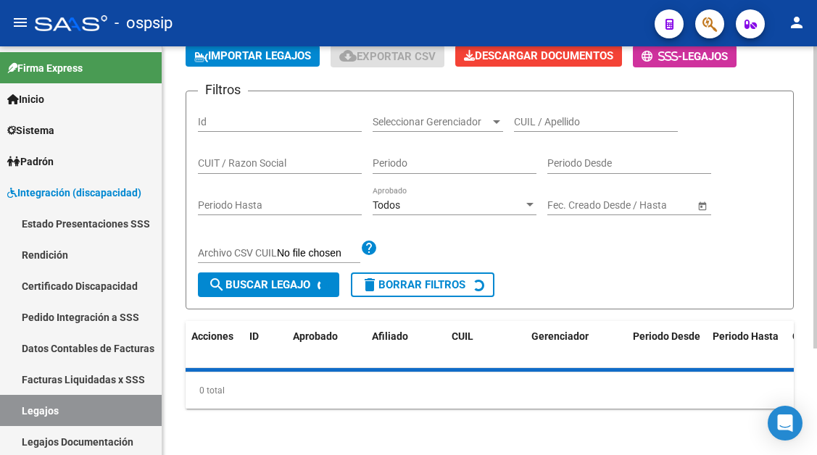
scroll to position [157, 0]
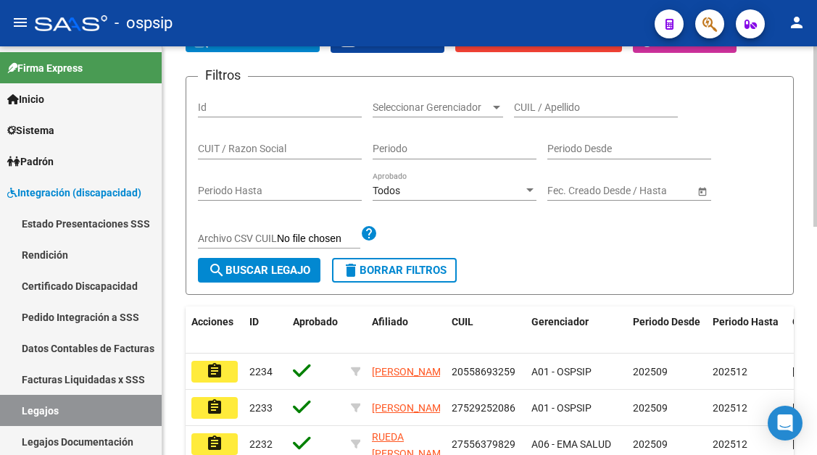
click at [533, 105] on input "CUIL / Apellido" at bounding box center [596, 108] width 164 height 12
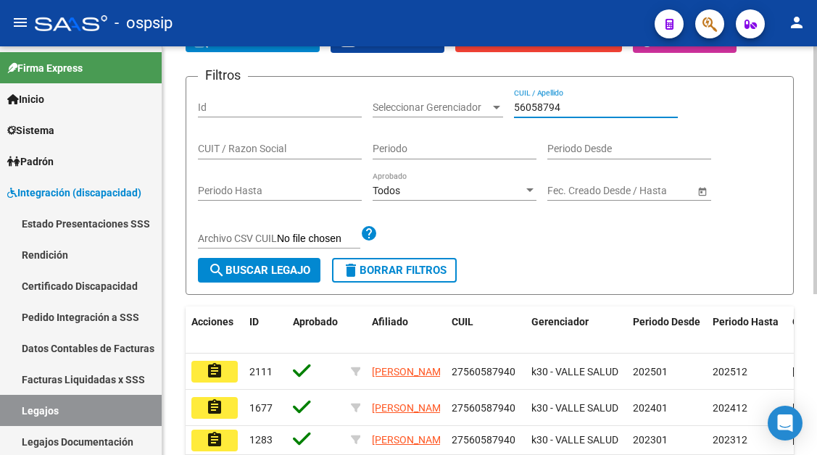
scroll to position [230, 0]
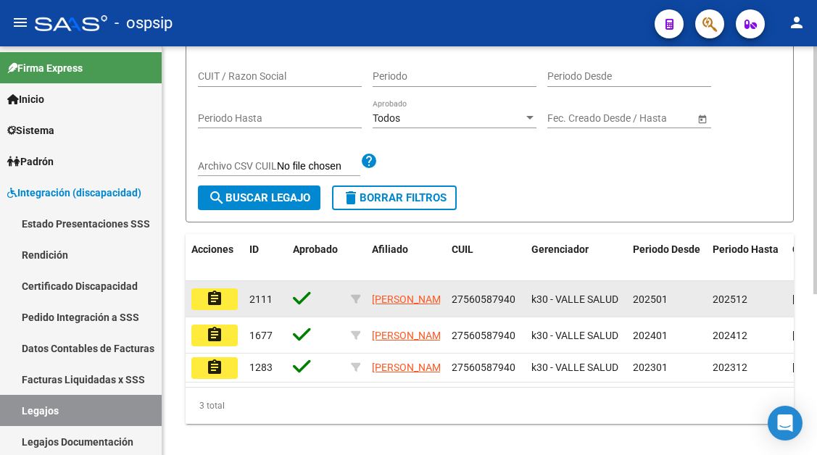
type input "56058794"
click at [214, 302] on mat-icon "assignment" at bounding box center [214, 298] width 17 height 17
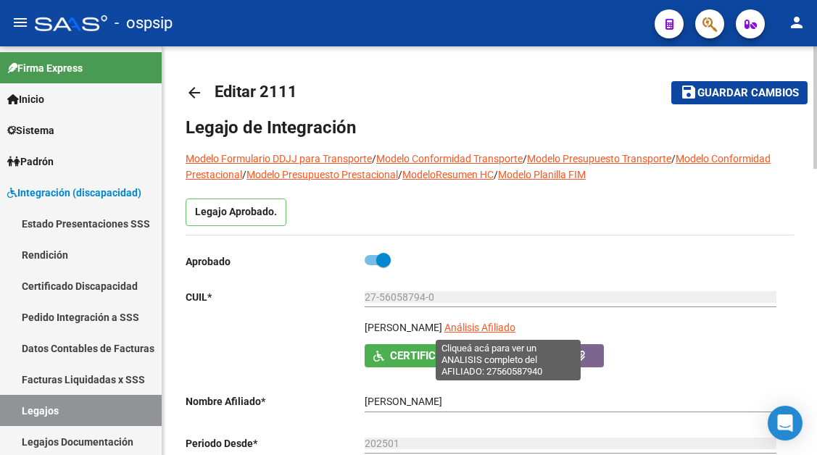
click at [497, 323] on span "Análisis Afiliado" at bounding box center [479, 328] width 71 height 12
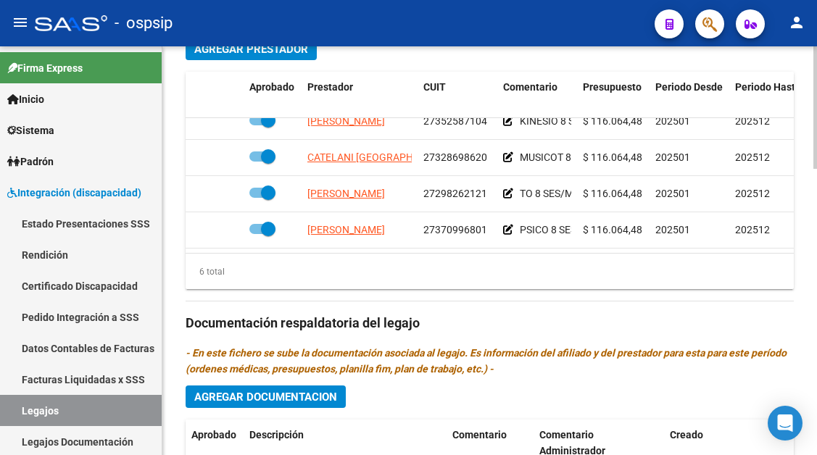
scroll to position [99, 0]
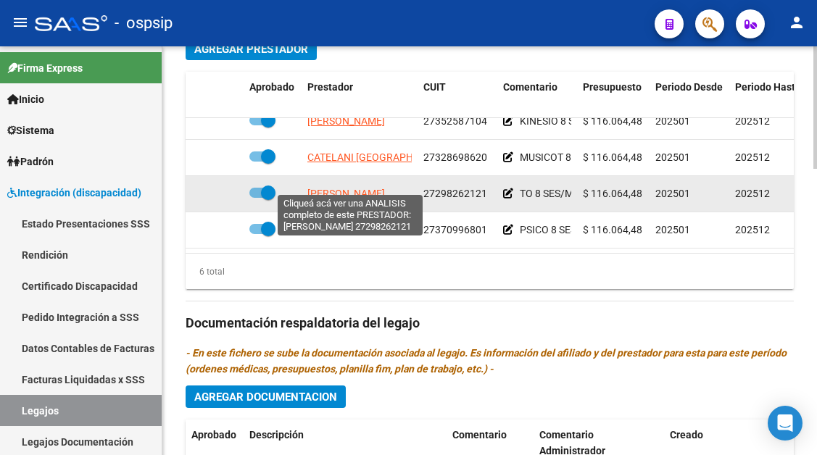
click at [364, 188] on span "[PERSON_NAME]" at bounding box center [346, 194] width 78 height 12
type textarea "27298262121"
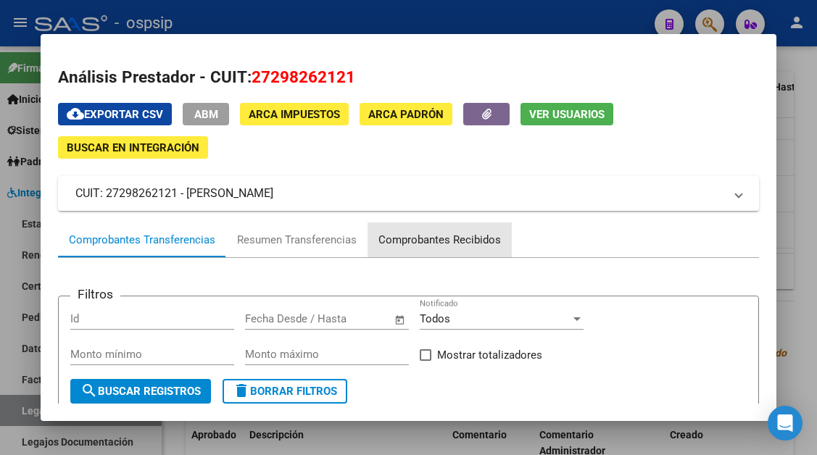
click at [461, 244] on div "Comprobantes Recibidos" at bounding box center [439, 240] width 123 height 17
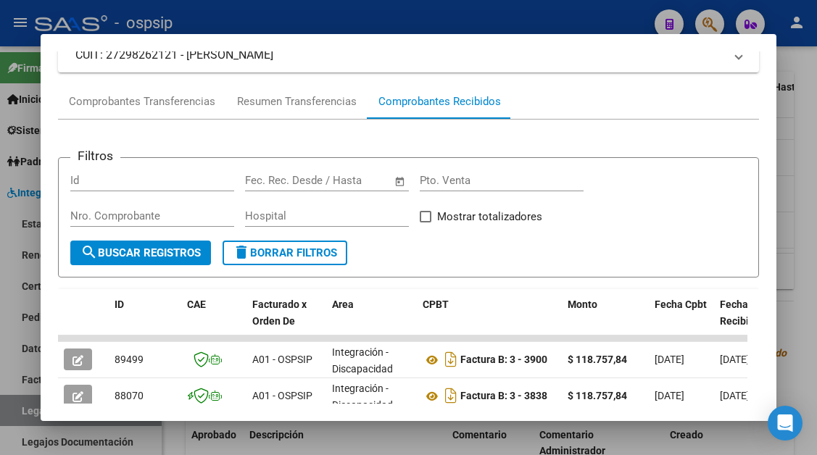
scroll to position [356, 0]
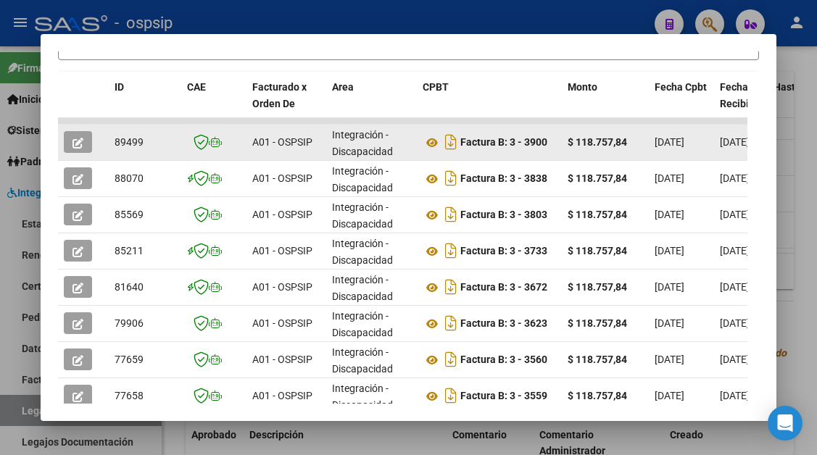
click at [75, 144] on icon "button" at bounding box center [78, 143] width 11 height 11
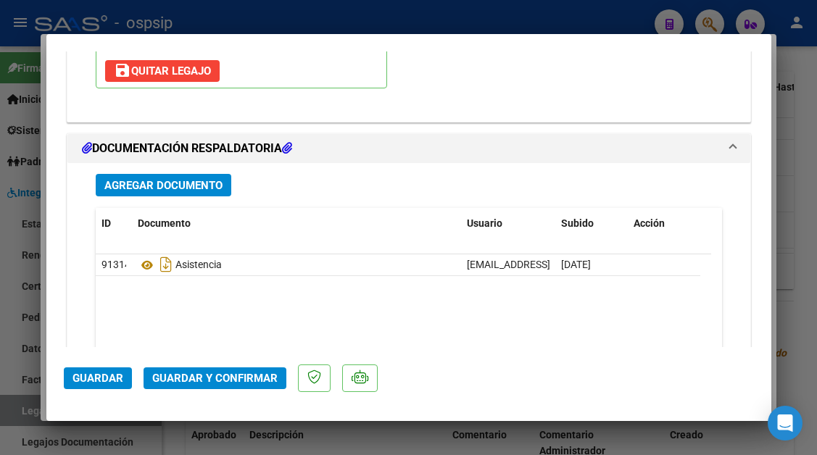
scroll to position [2074, 0]
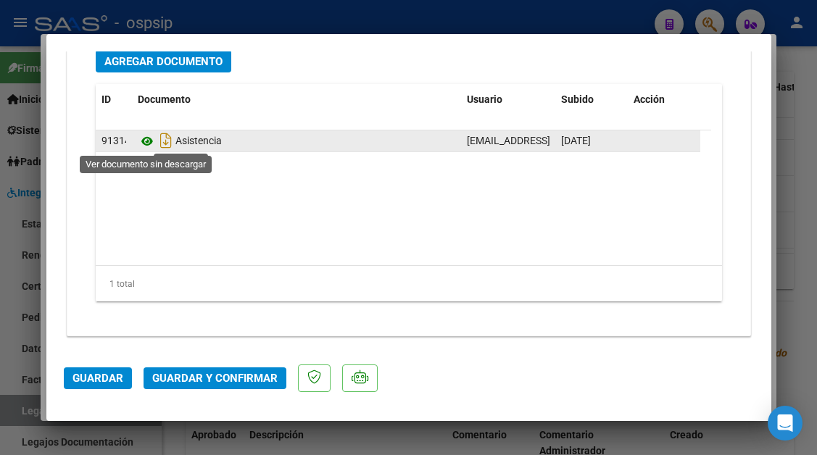
click at [144, 141] on icon at bounding box center [147, 141] width 19 height 17
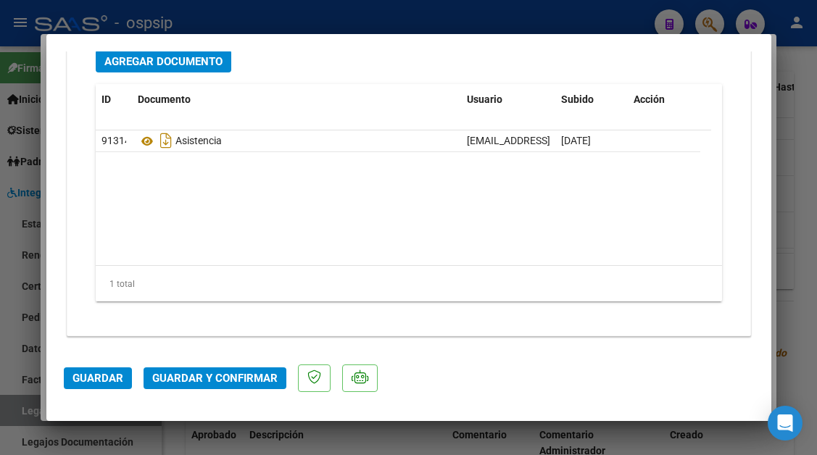
click at [31, 401] on div at bounding box center [408, 227] width 817 height 455
type input "$ 0,00"
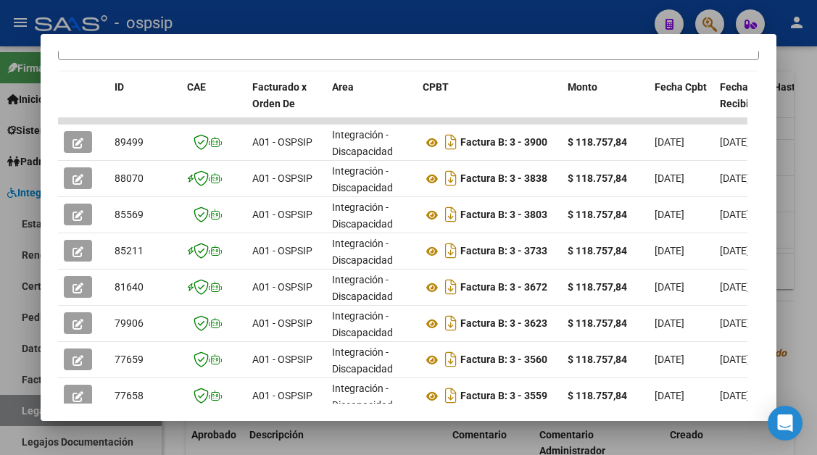
click at [28, 407] on div at bounding box center [408, 227] width 817 height 455
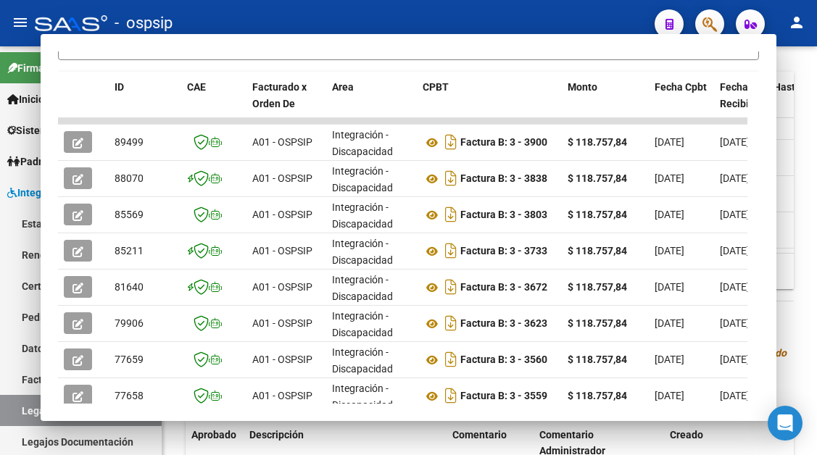
click at [28, 407] on link "Legajos" at bounding box center [81, 410] width 162 height 31
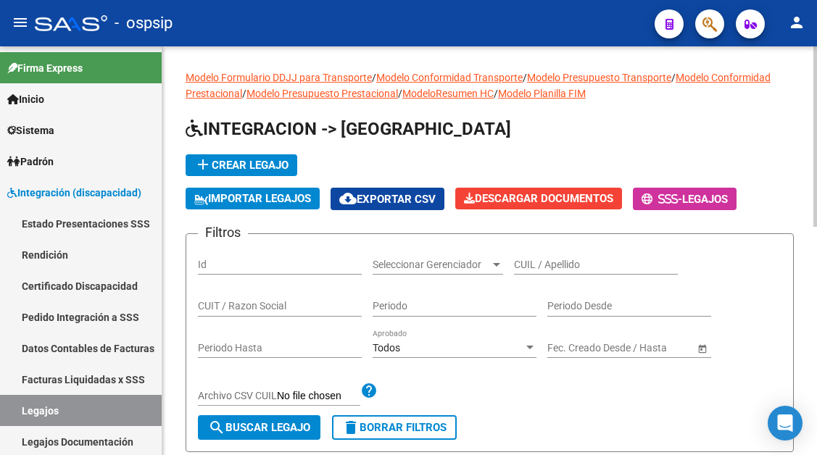
click at [552, 273] on div "CUIL / Apellido" at bounding box center [596, 260] width 164 height 29
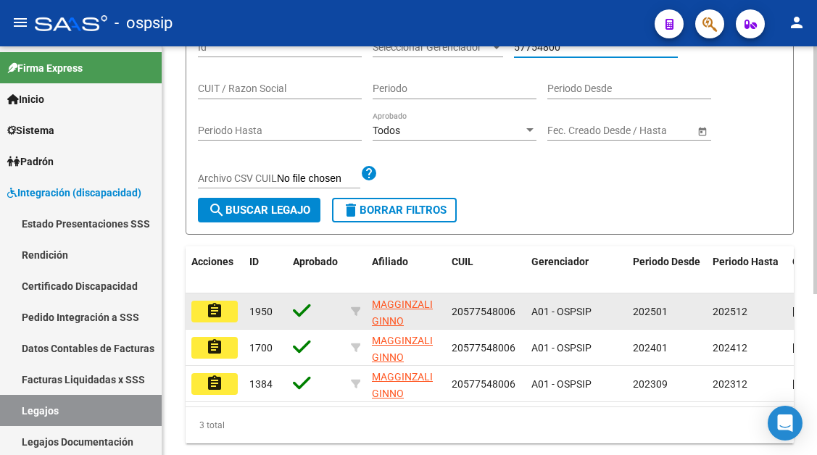
type input "57754800"
click at [208, 310] on mat-icon "assignment" at bounding box center [214, 310] width 17 height 17
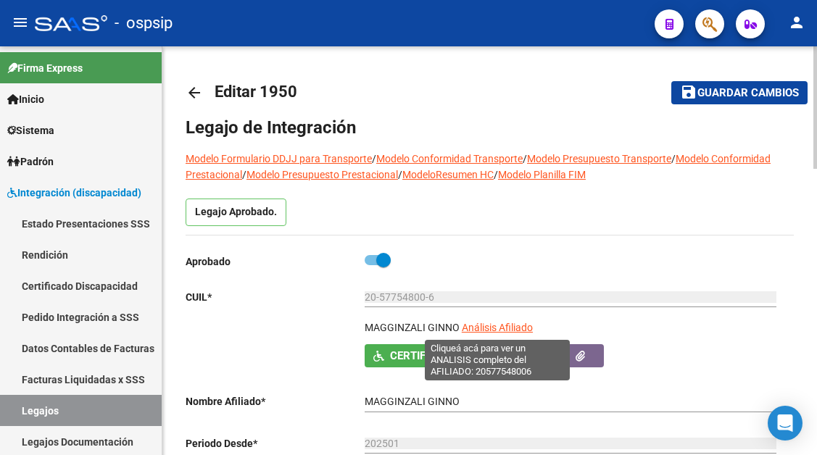
click at [492, 325] on span "Análisis Afiliado" at bounding box center [497, 328] width 71 height 12
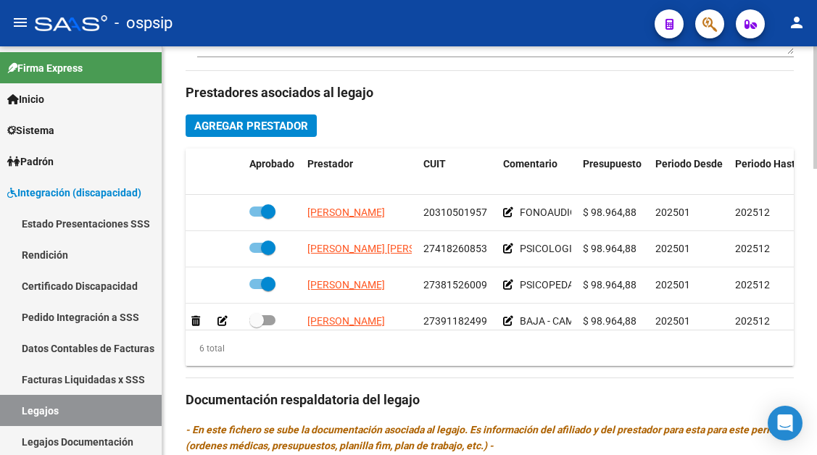
scroll to position [653, 0]
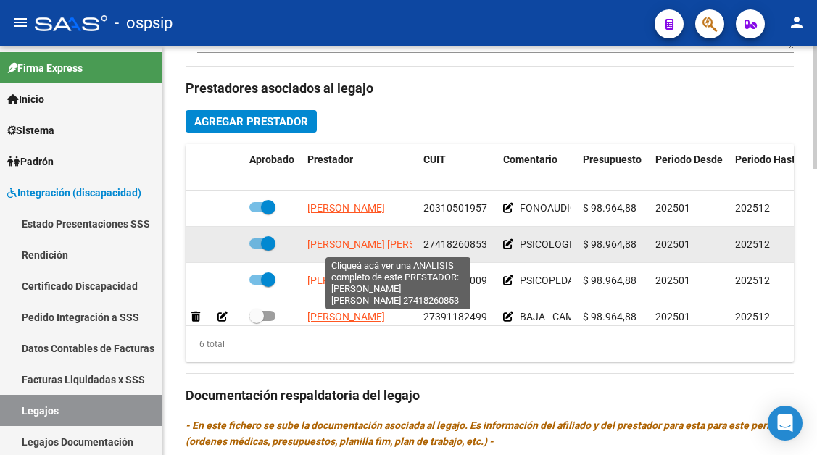
click at [342, 247] on span "[PERSON_NAME] [PERSON_NAME]" at bounding box center [385, 245] width 157 height 12
type textarea "27418260853"
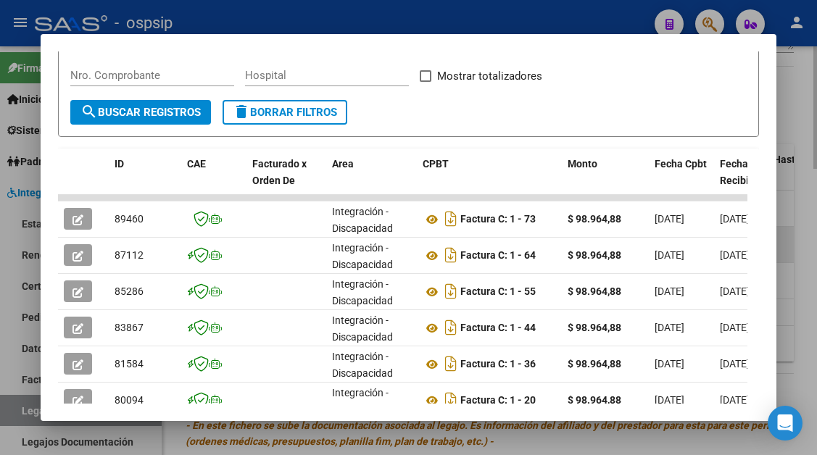
scroll to position [284, 0]
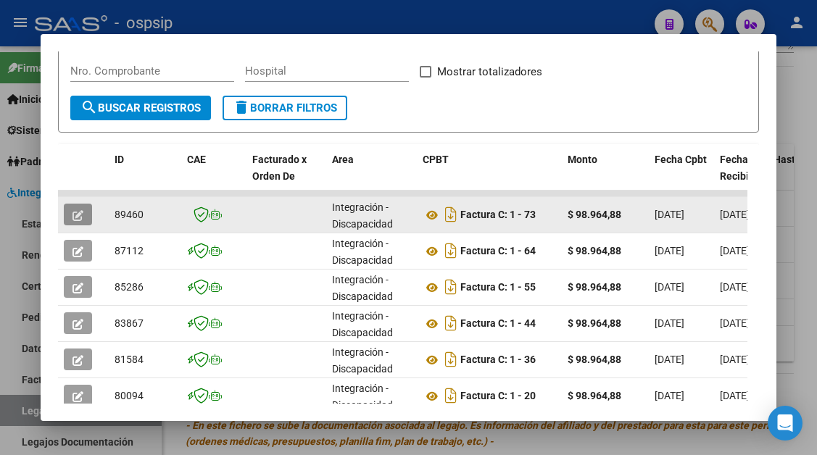
click at [73, 213] on icon "button" at bounding box center [78, 215] width 11 height 11
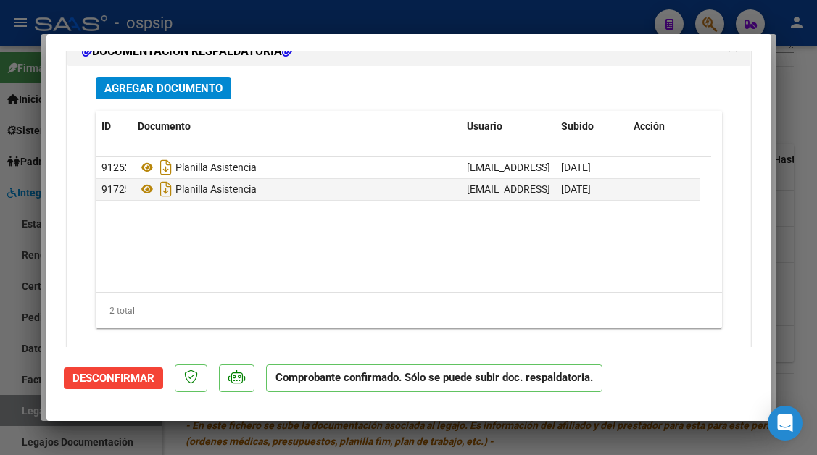
scroll to position [1813, 0]
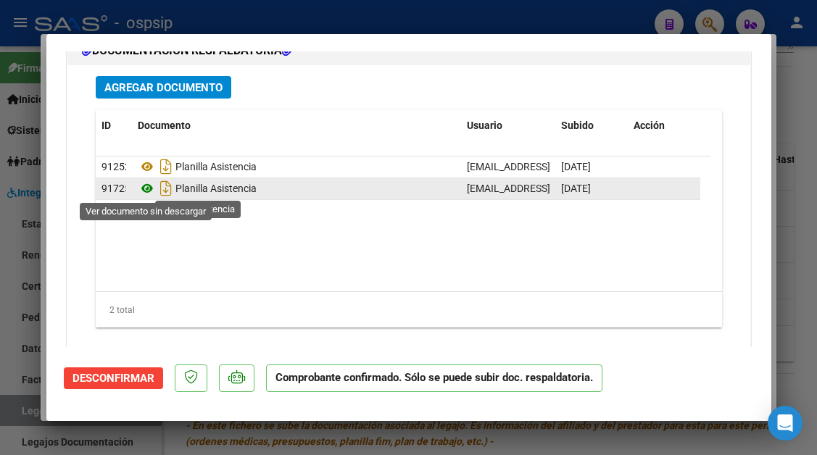
click at [141, 185] on icon at bounding box center [147, 188] width 19 height 17
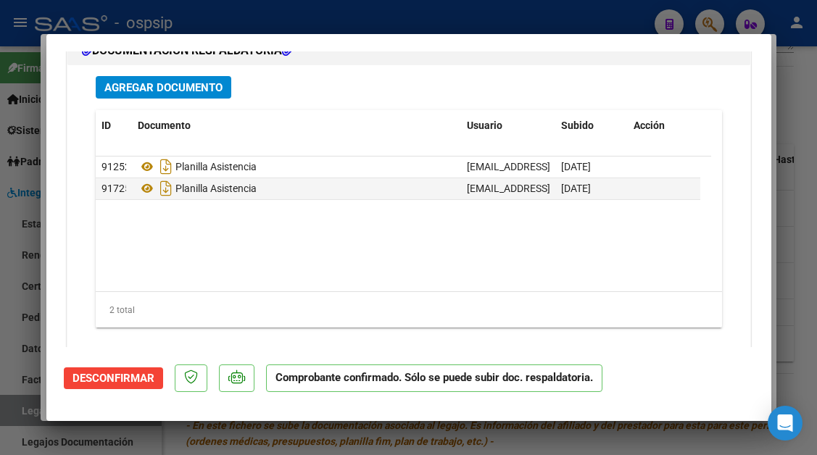
click at [13, 411] on div at bounding box center [408, 227] width 817 height 455
type input "$ 0,00"
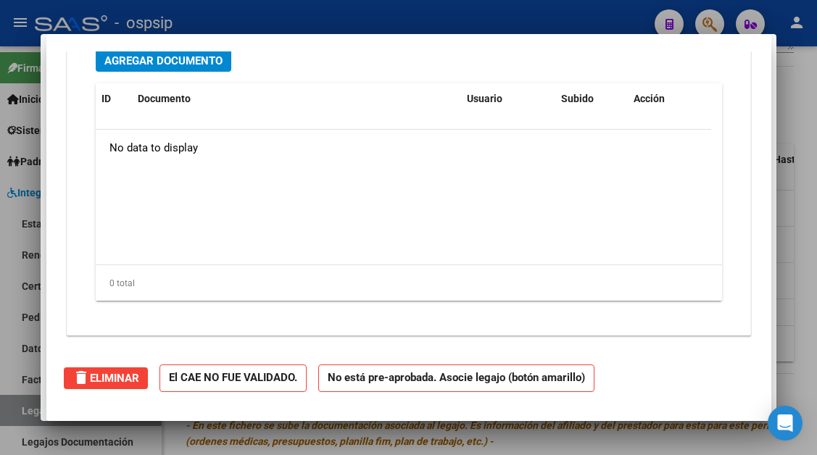
scroll to position [0, 0]
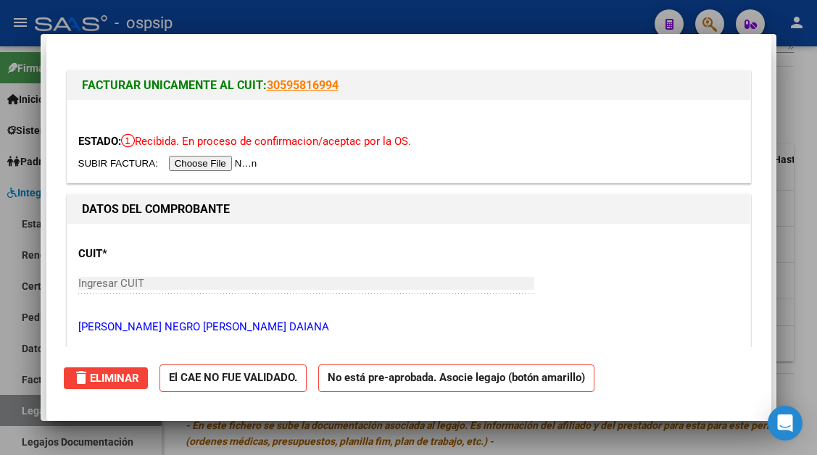
click at [13, 411] on div at bounding box center [408, 227] width 817 height 455
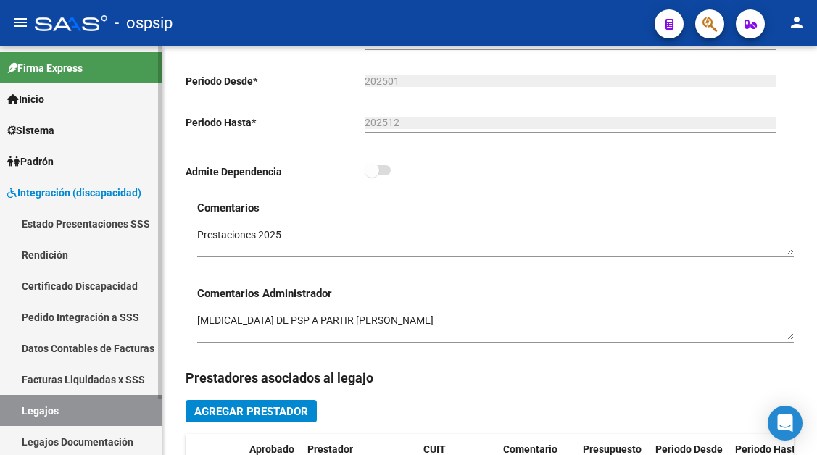
click at [118, 412] on link "Legajos" at bounding box center [81, 410] width 162 height 31
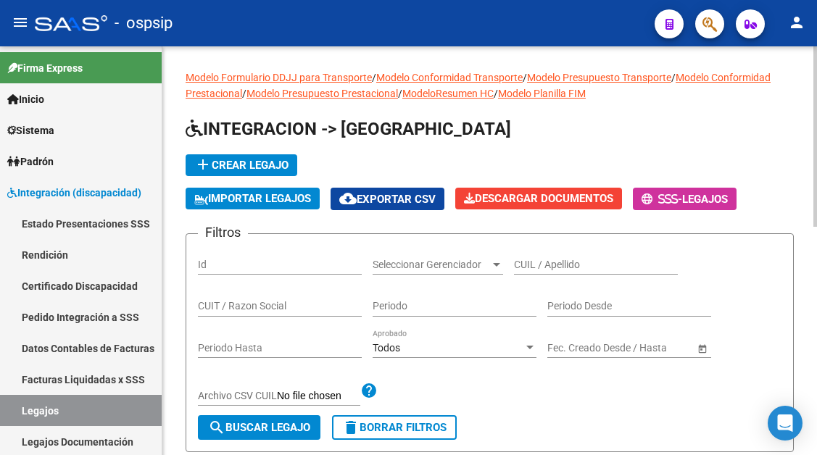
click at [539, 267] on input "CUIL / Apellido" at bounding box center [596, 265] width 164 height 12
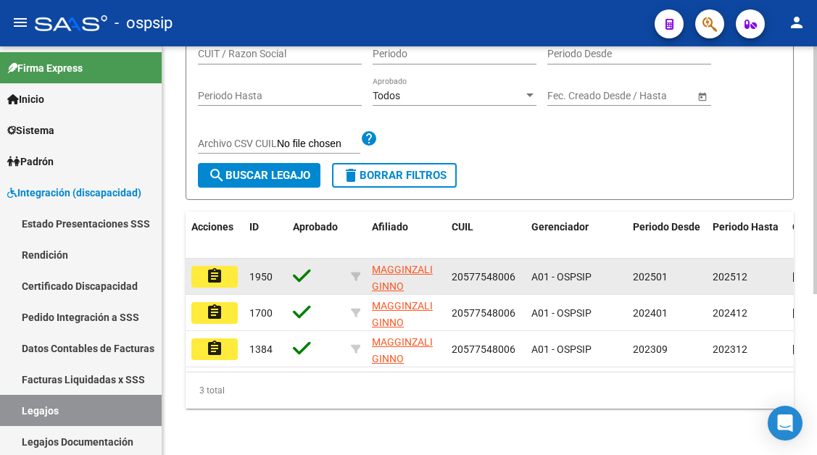
scroll to position [265, 0]
type input "57754800"
click at [210, 268] on mat-icon "assignment" at bounding box center [214, 276] width 17 height 17
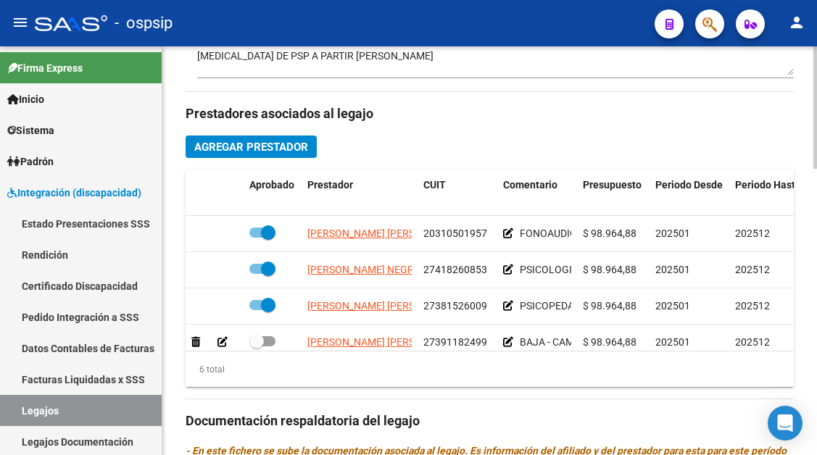
scroll to position [653, 0]
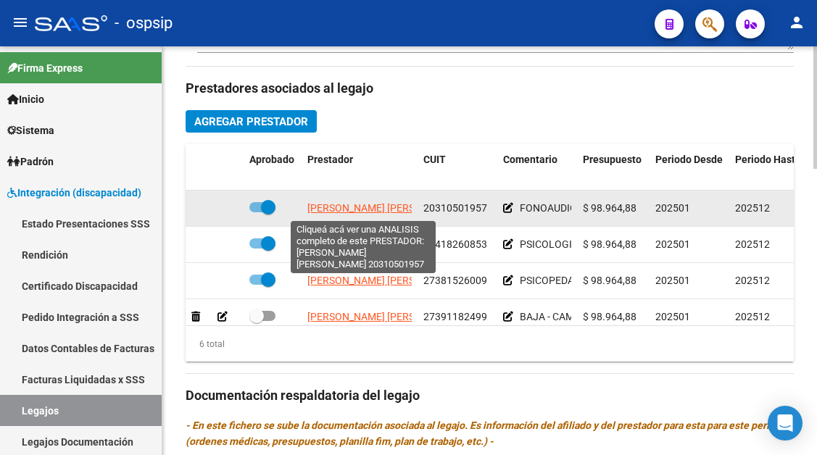
click at [342, 208] on span "[PERSON_NAME]" at bounding box center [346, 208] width 78 height 12
type textarea "20310501957"
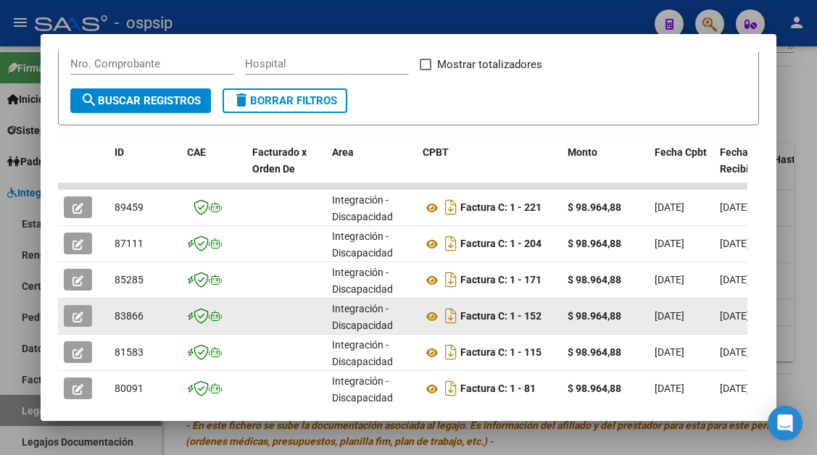
scroll to position [290, 0]
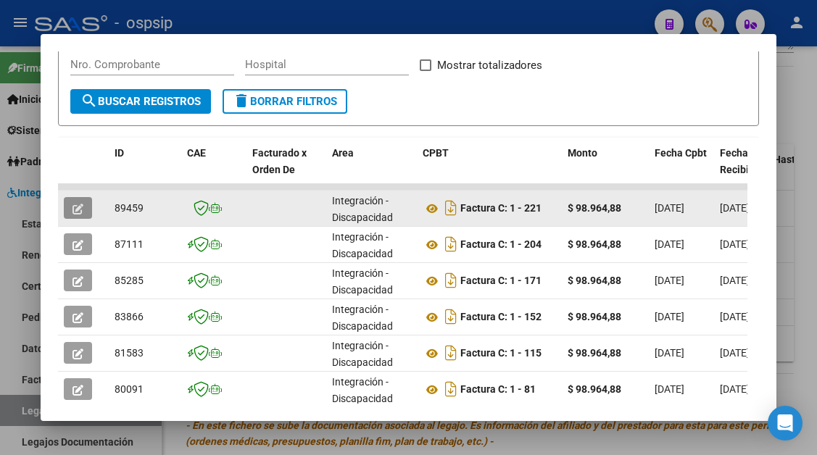
click at [71, 215] on button "button" at bounding box center [78, 208] width 28 height 22
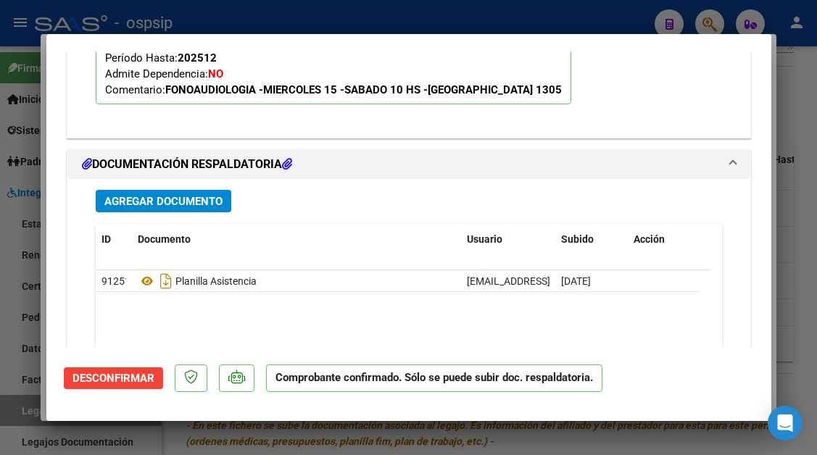
scroll to position [1595, 0]
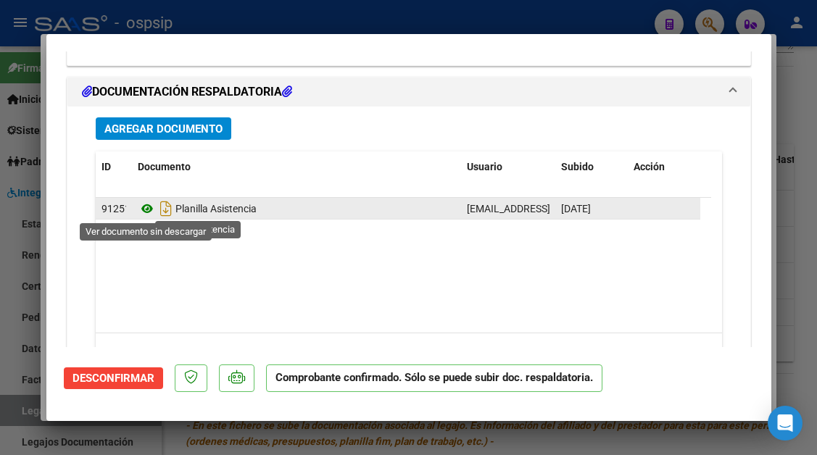
click at [146, 208] on icon at bounding box center [147, 208] width 19 height 17
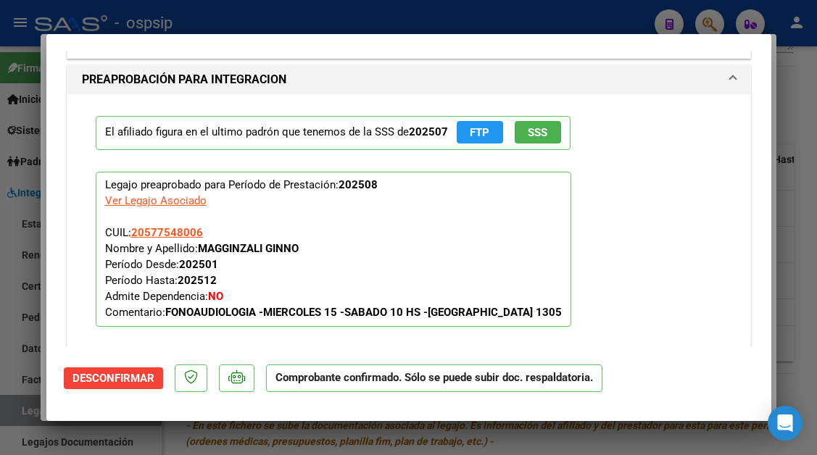
scroll to position [1518, 0]
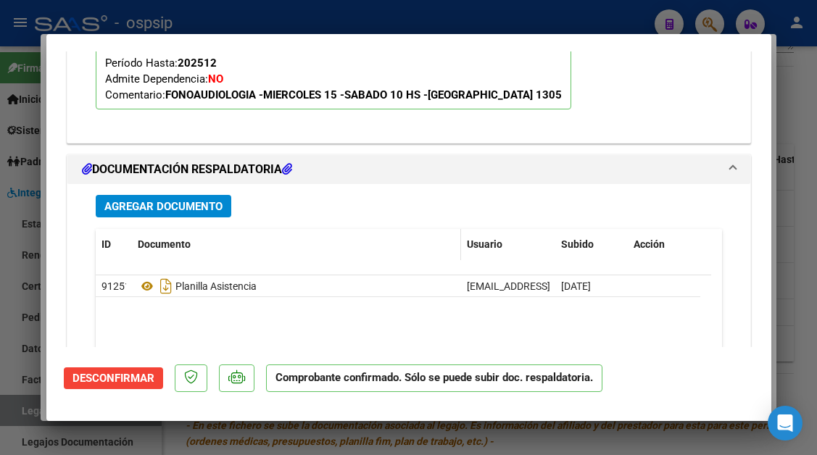
type input "$ 0,00"
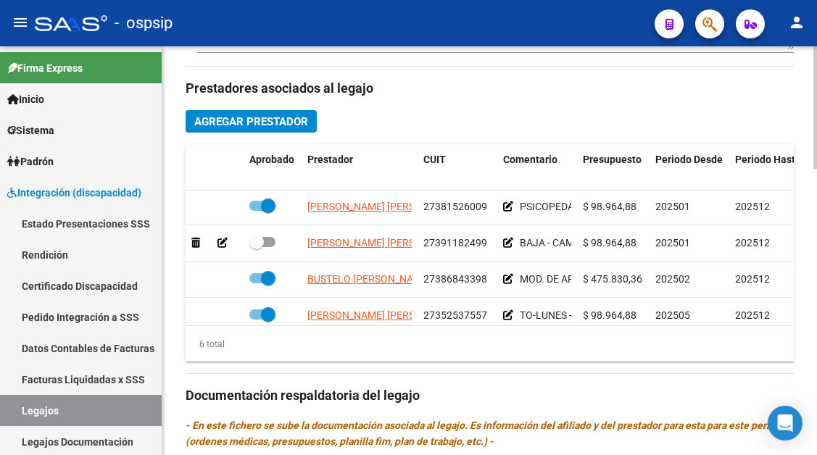
scroll to position [99, 0]
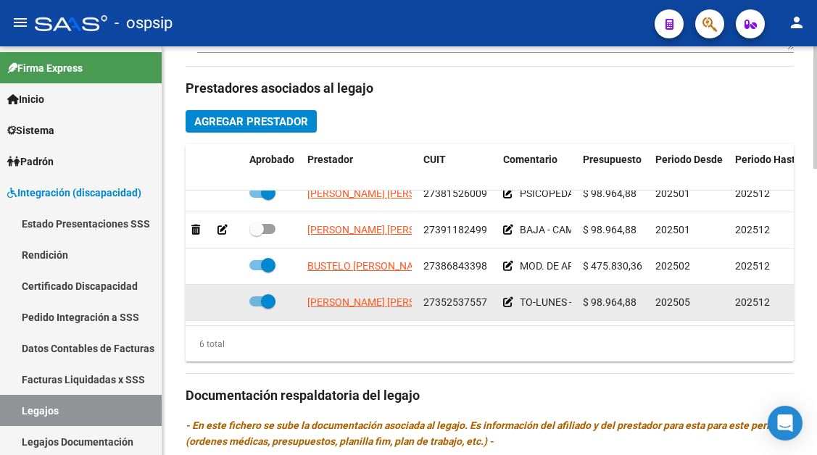
click at [383, 301] on datatable-body-cell "[PERSON_NAME]" at bounding box center [360, 303] width 116 height 36
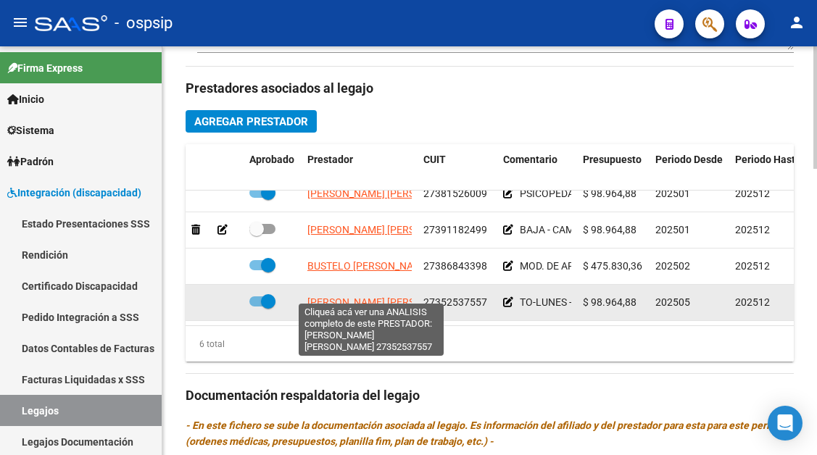
click at [373, 297] on span "[PERSON_NAME]" at bounding box center [346, 303] width 78 height 12
type textarea "27352537557"
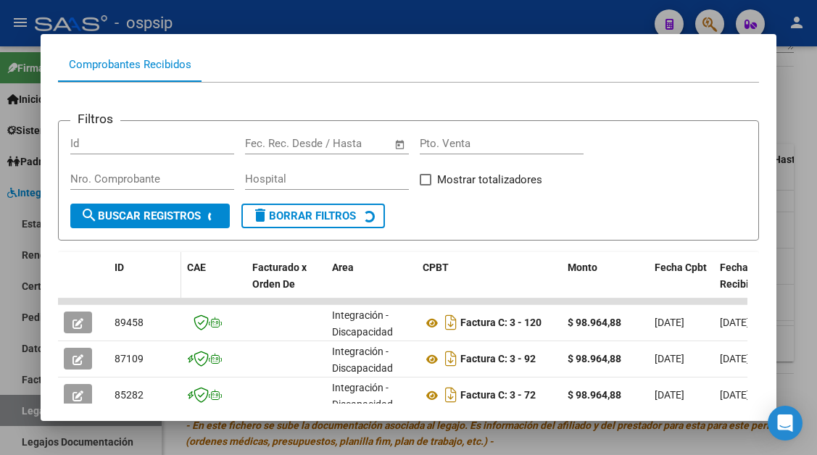
scroll to position [211, 0]
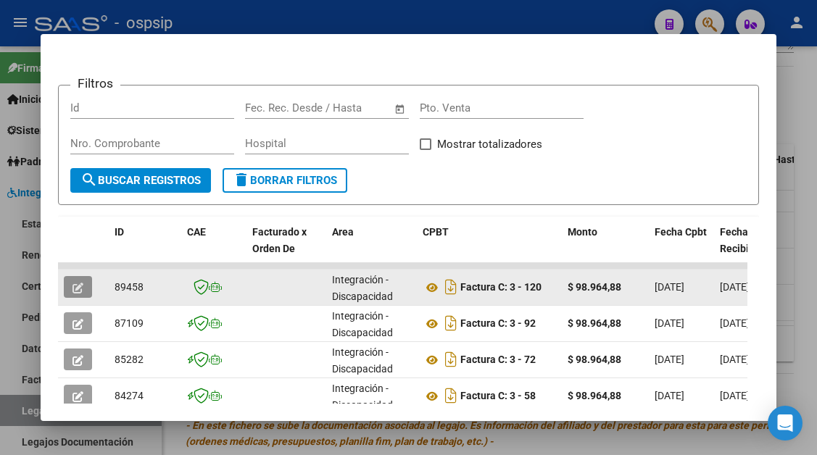
click at [73, 283] on icon "button" at bounding box center [78, 288] width 11 height 11
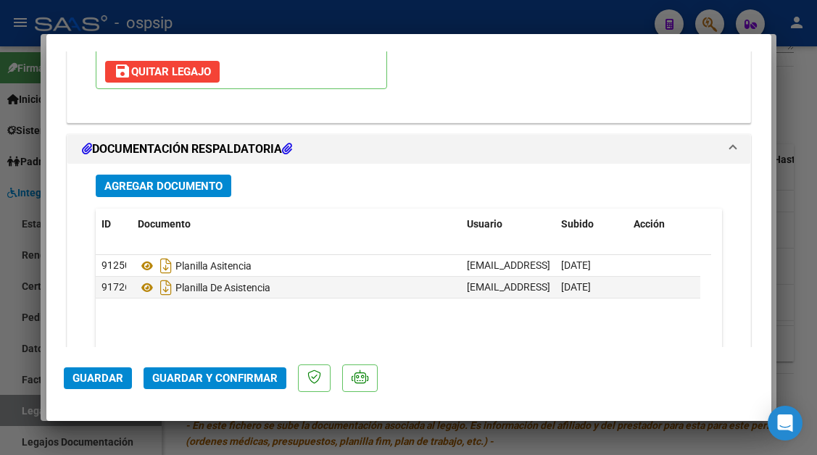
scroll to position [2130, 0]
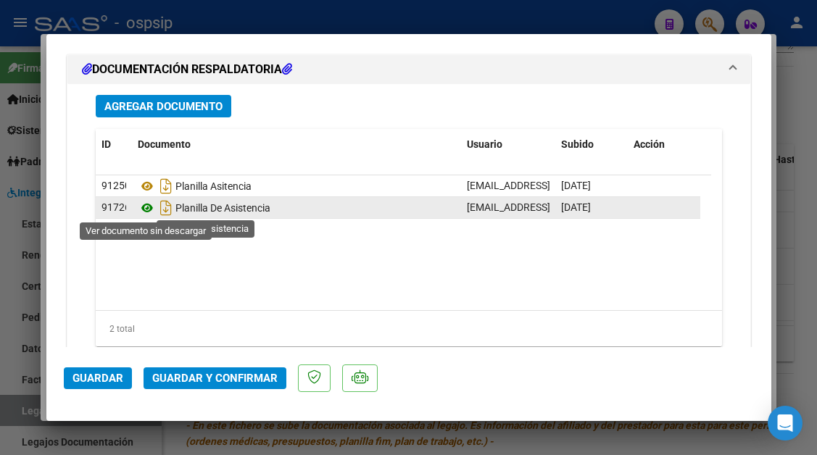
click at [144, 210] on icon at bounding box center [147, 207] width 19 height 17
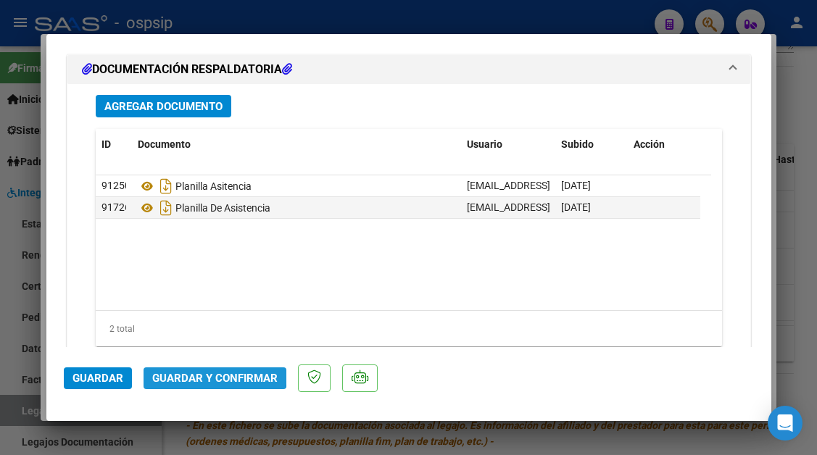
click at [205, 368] on button "Guardar y Confirmar" at bounding box center [215, 379] width 143 height 22
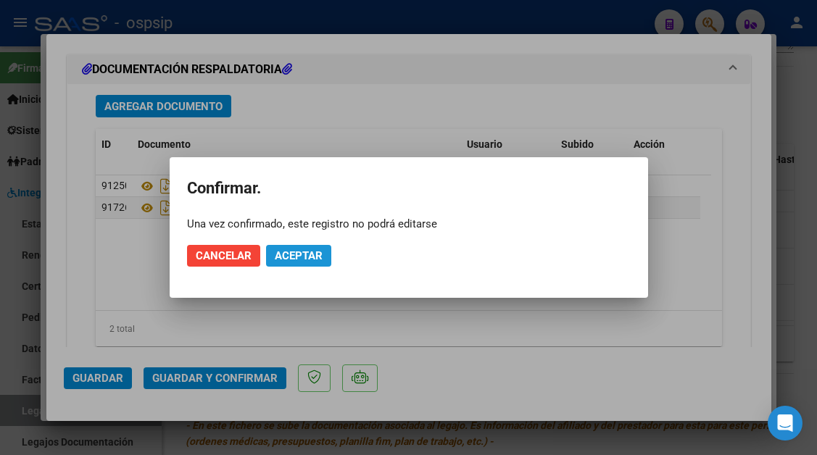
click at [287, 260] on span "Aceptar" at bounding box center [299, 255] width 48 height 13
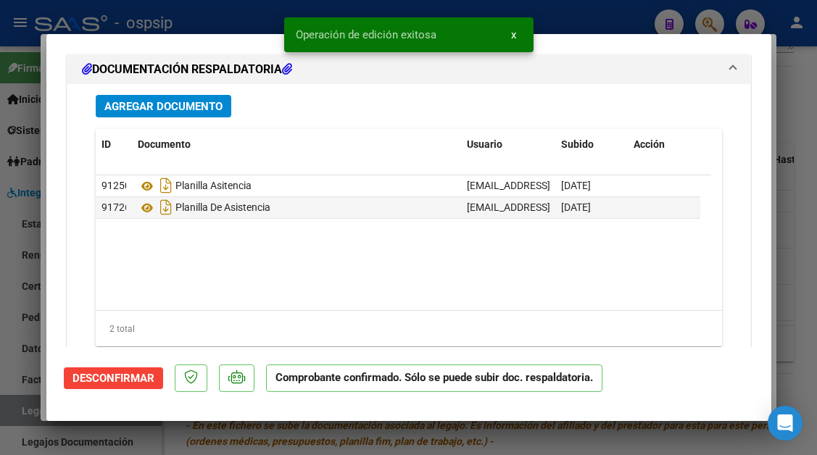
click at [26, 411] on div at bounding box center [408, 227] width 817 height 455
type input "$ 0,00"
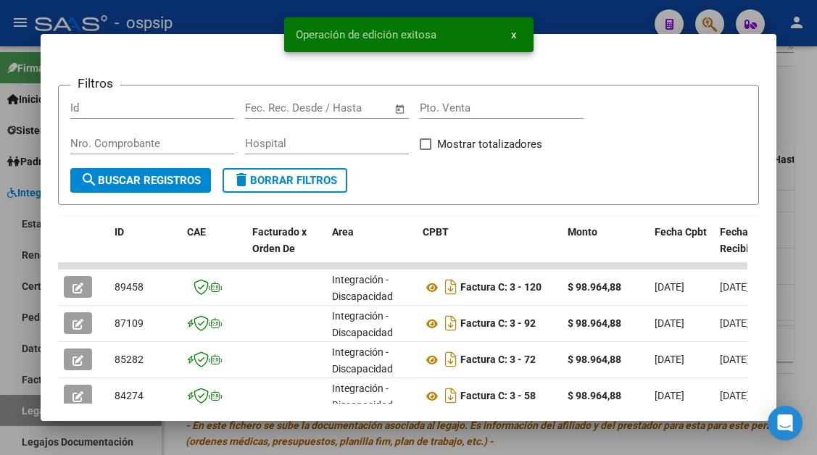
click at [26, 411] on div at bounding box center [408, 227] width 817 height 455
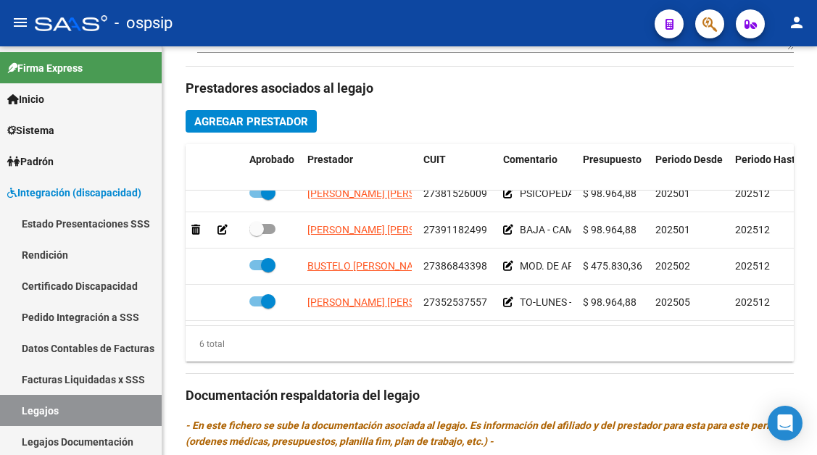
click at [26, 411] on link "Legajos" at bounding box center [81, 410] width 162 height 31
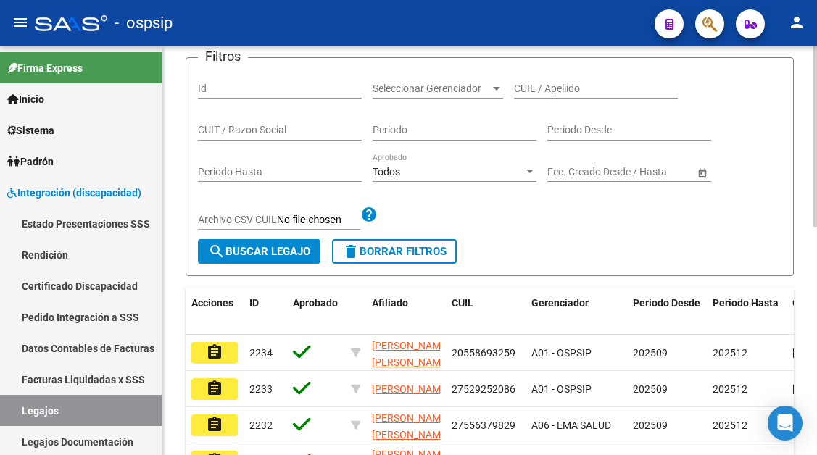
scroll to position [156, 0]
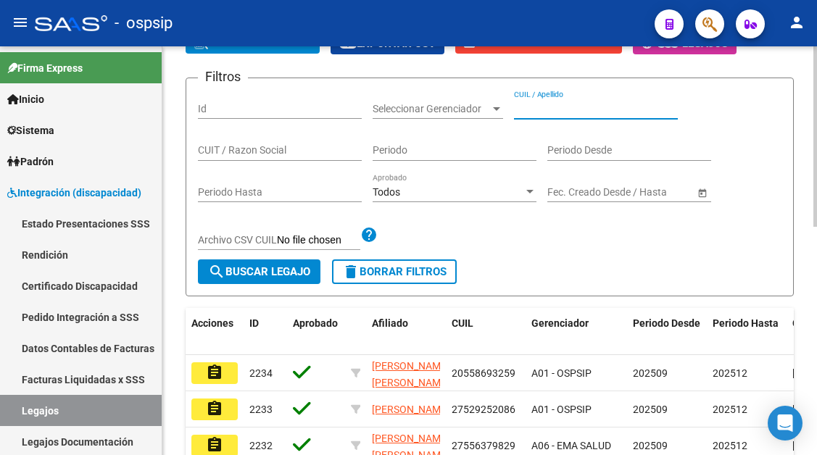
click at [557, 103] on input "CUIL / Apellido" at bounding box center [596, 109] width 164 height 12
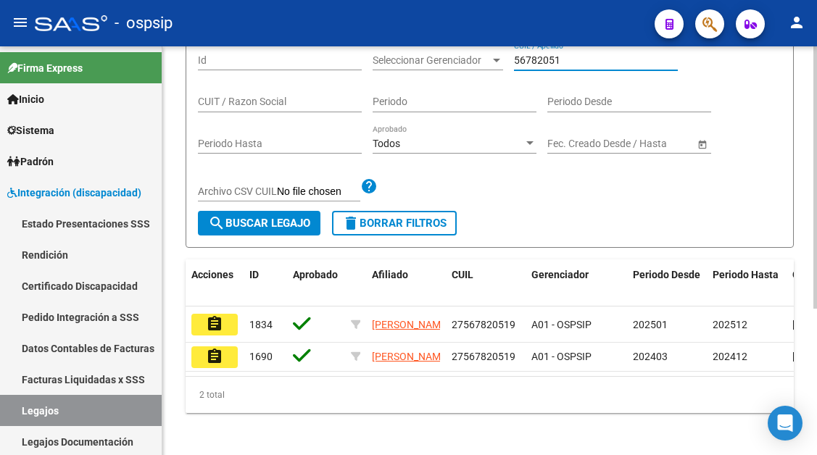
scroll to position [228, 0]
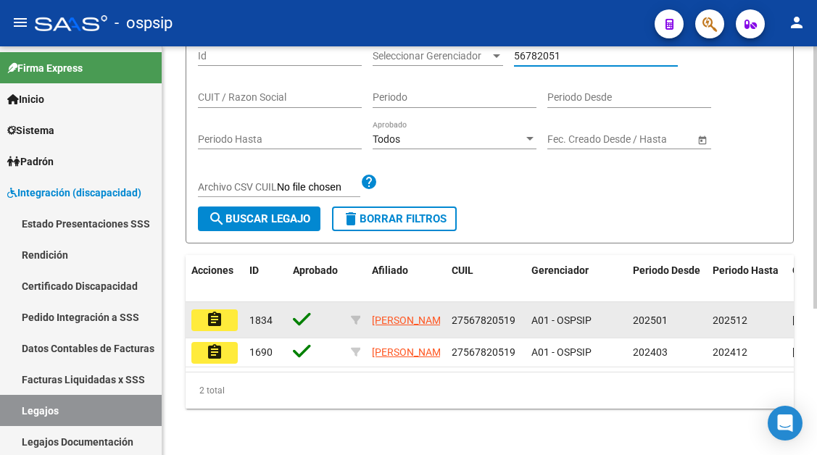
type input "56782051"
click at [227, 310] on button "assignment" at bounding box center [214, 321] width 46 height 22
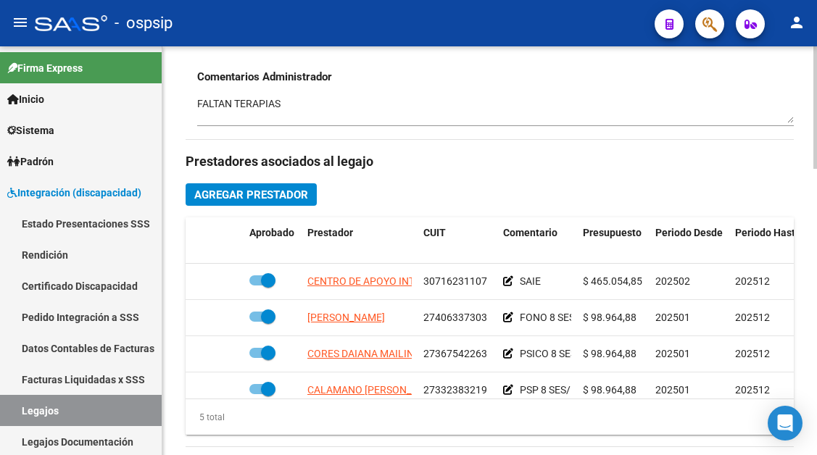
scroll to position [580, 0]
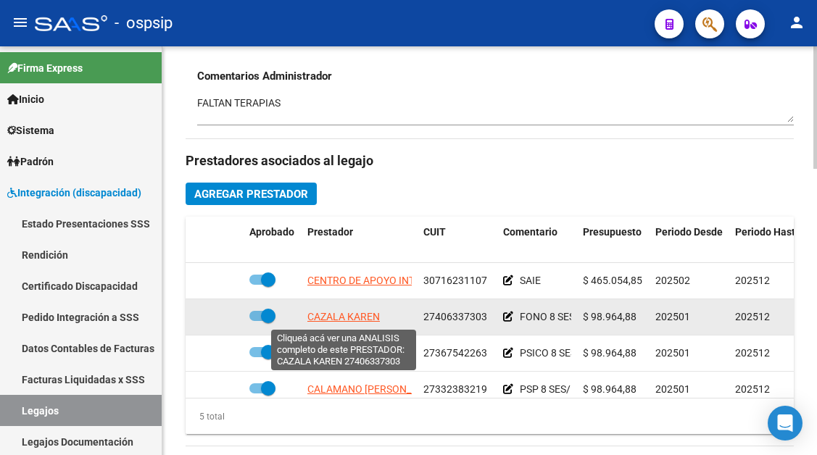
click at [343, 316] on span "CAZALA KAREN" at bounding box center [343, 317] width 73 height 12
type textarea "27406337303"
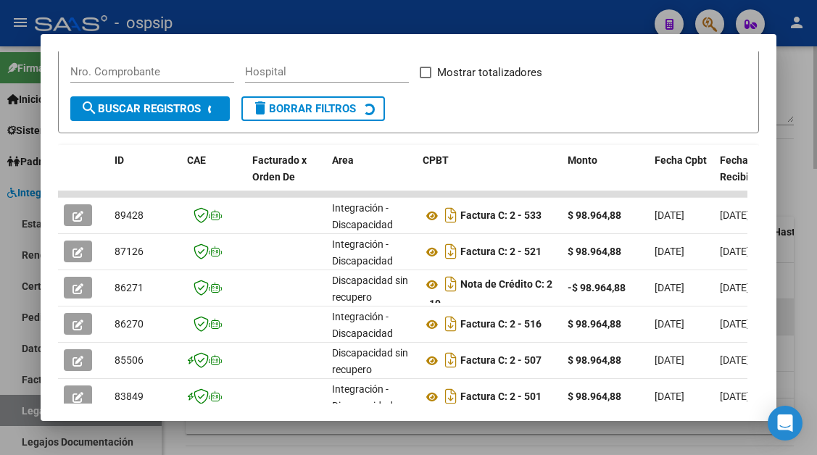
scroll to position [284, 0]
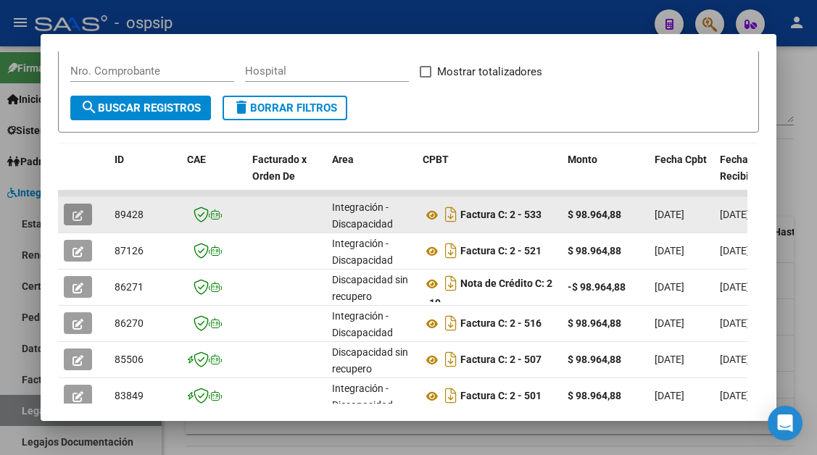
click at [83, 221] on span "button" at bounding box center [78, 214] width 11 height 13
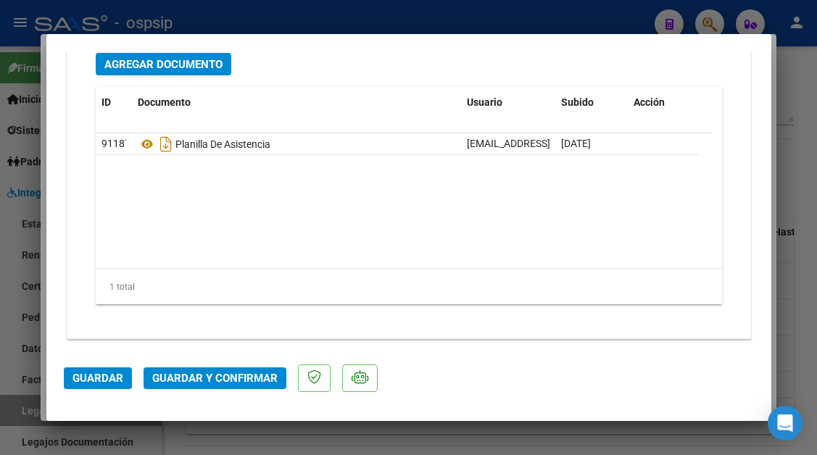
scroll to position [1827, 0]
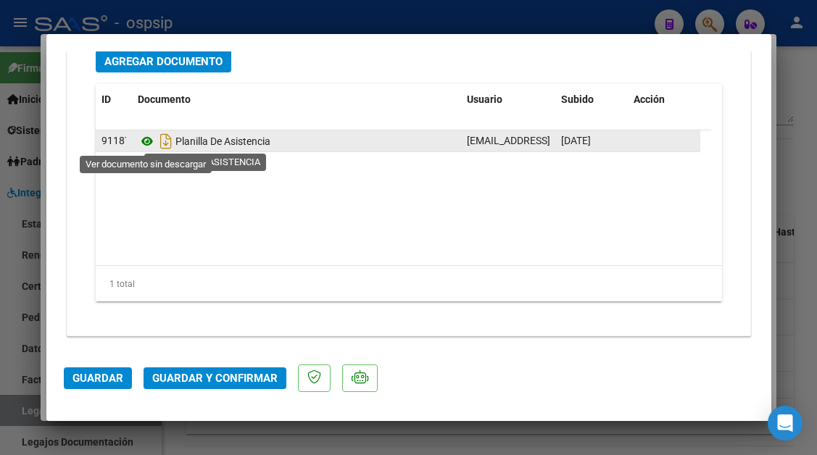
click at [146, 136] on icon at bounding box center [147, 141] width 19 height 17
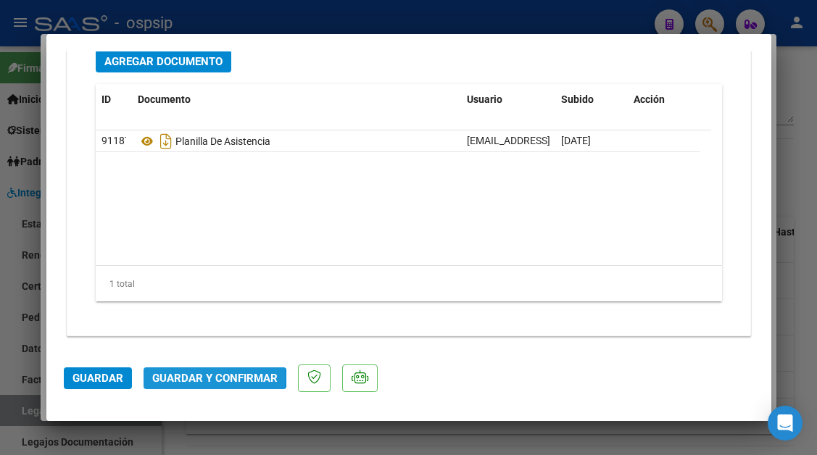
click at [206, 378] on span "Guardar y Confirmar" at bounding box center [214, 378] width 125 height 13
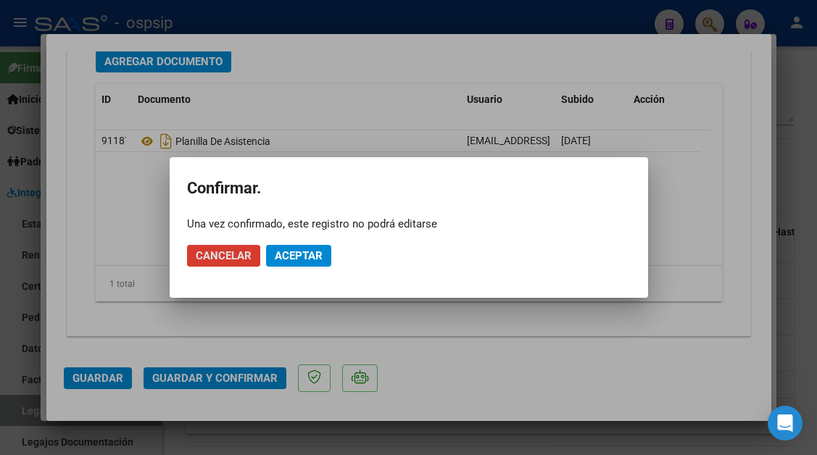
click at [280, 250] on span "Aceptar" at bounding box center [299, 255] width 48 height 13
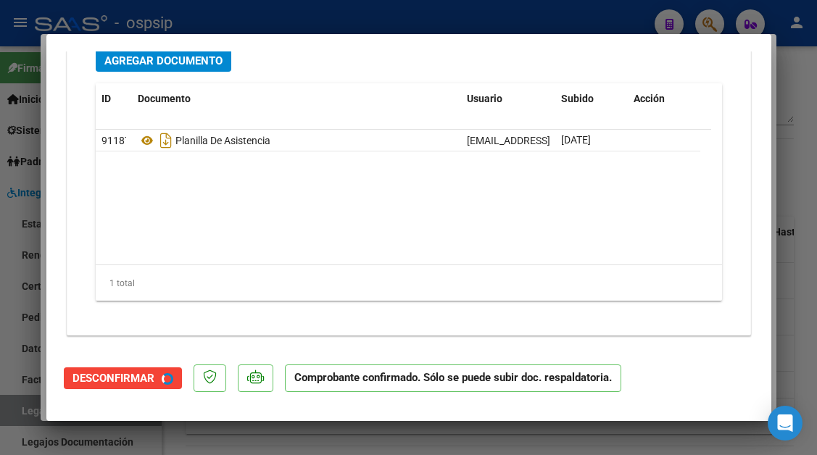
scroll to position [1663, 0]
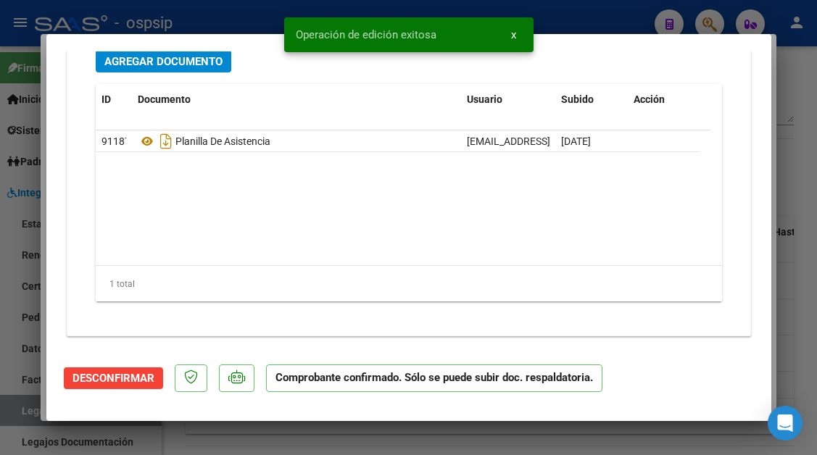
click at [36, 411] on div at bounding box center [408, 227] width 817 height 455
type input "$ 0,00"
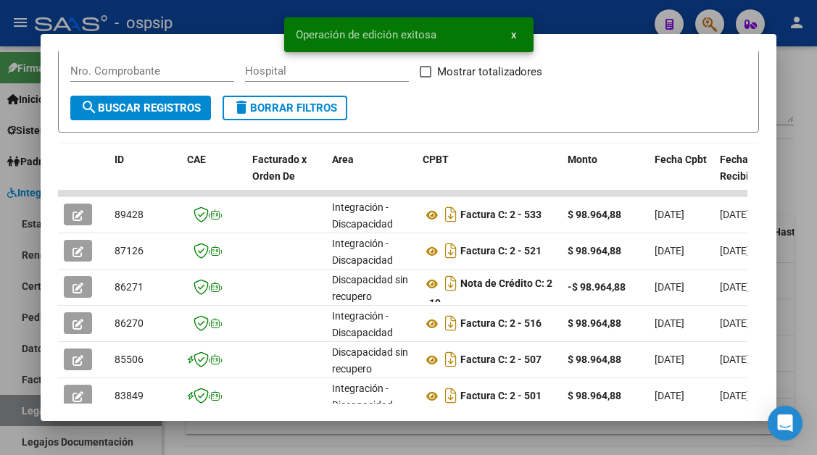
click at [36, 411] on div at bounding box center [408, 227] width 817 height 455
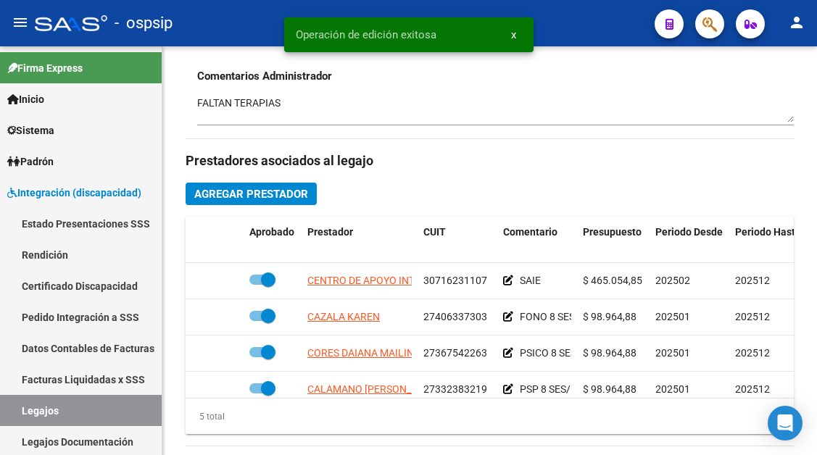
click at [36, 411] on link "Legajos" at bounding box center [81, 410] width 162 height 31
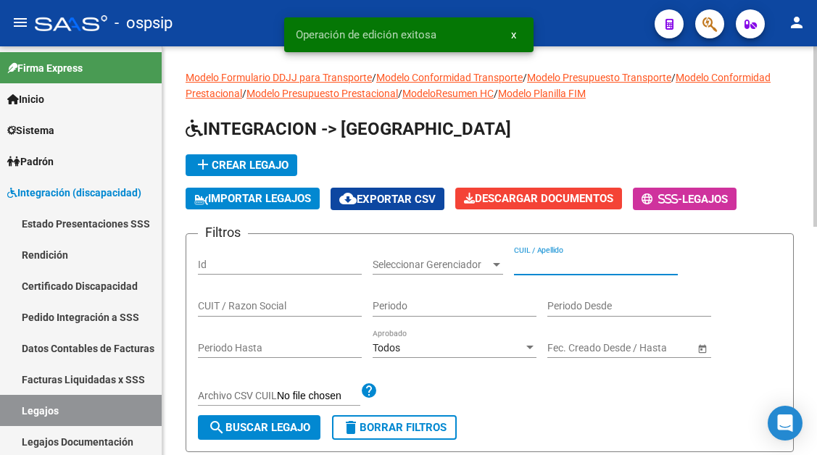
click at [535, 265] on input "CUIL / Apellido" at bounding box center [596, 265] width 164 height 12
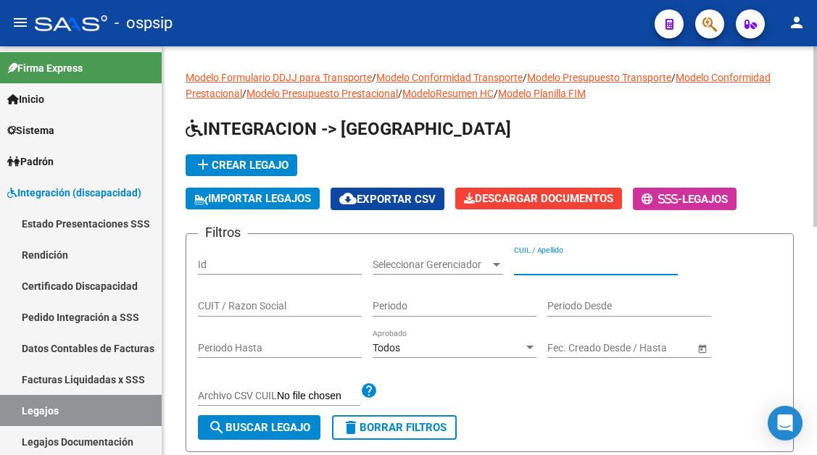
click at [535, 265] on input "CUIL / Apellido" at bounding box center [596, 265] width 164 height 12
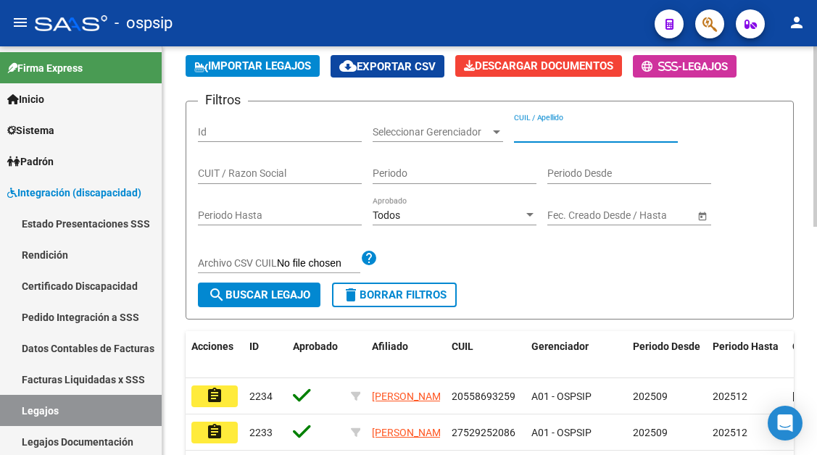
scroll to position [145, 0]
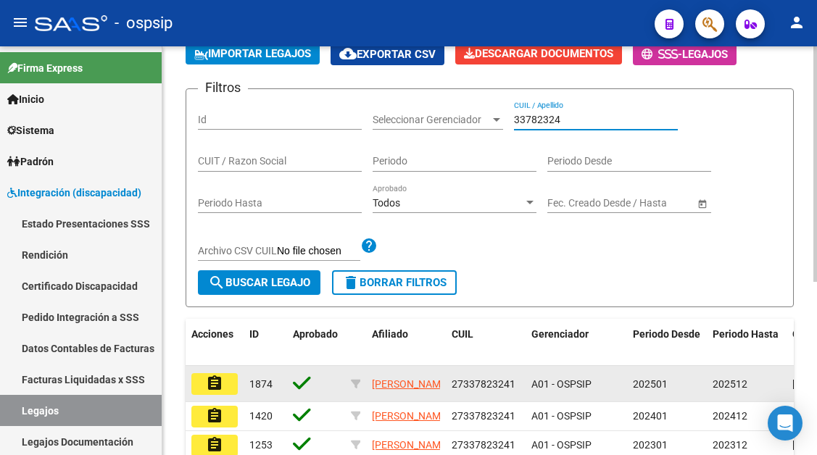
type input "33782324"
click at [210, 379] on mat-icon "assignment" at bounding box center [214, 383] width 17 height 17
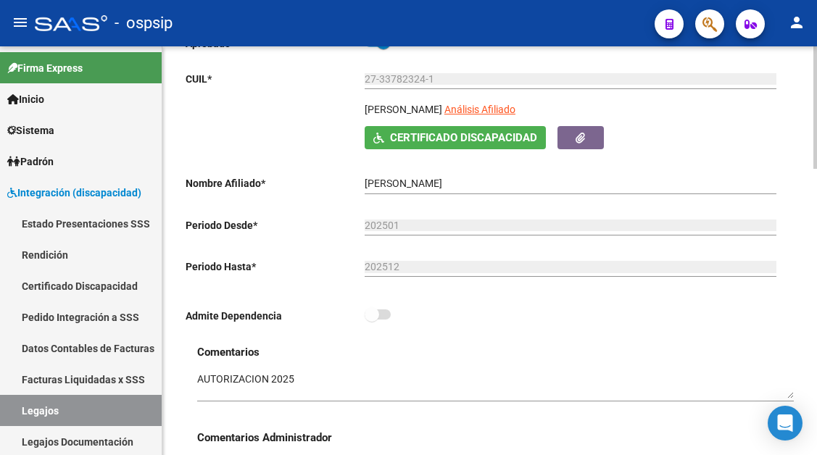
scroll to position [218, 0]
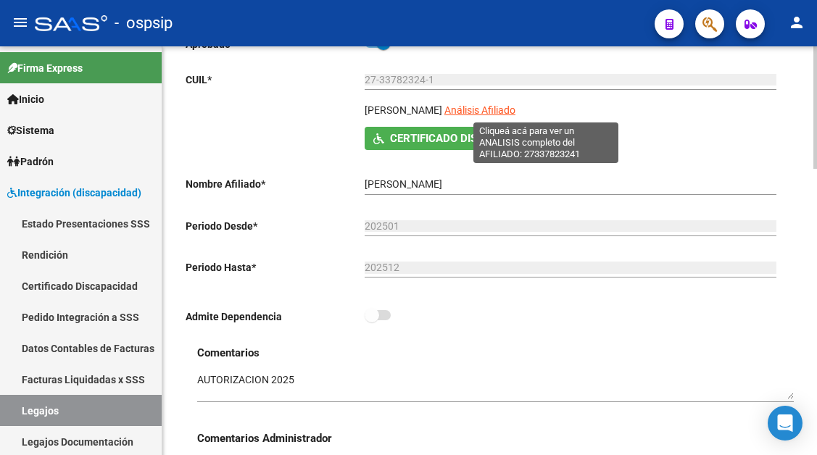
click at [516, 109] on span "Análisis Afiliado" at bounding box center [479, 110] width 71 height 12
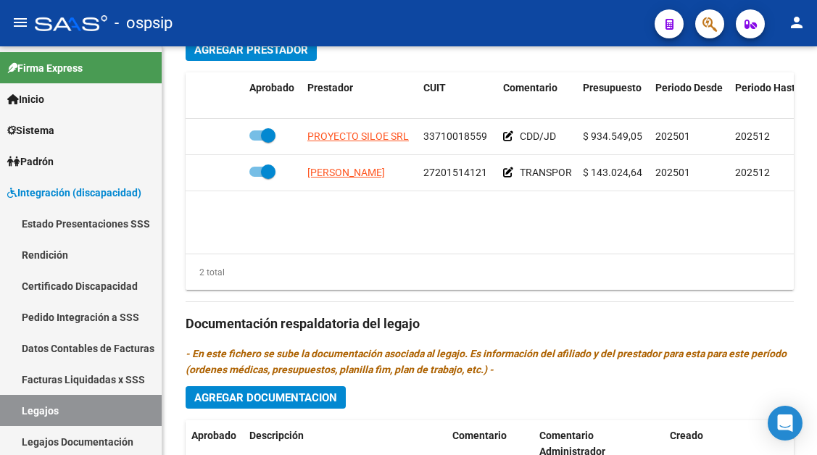
scroll to position [725, 0]
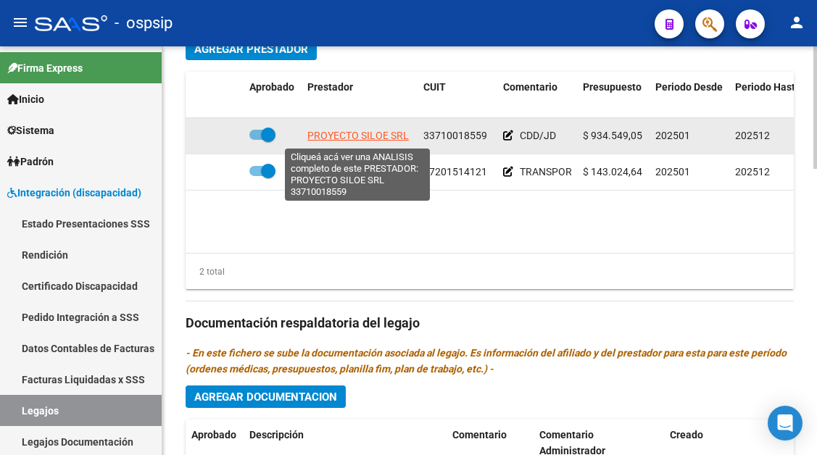
click at [385, 138] on span "PROYECTO SILOE SRL" at bounding box center [358, 136] width 102 height 12
type textarea "33710018559"
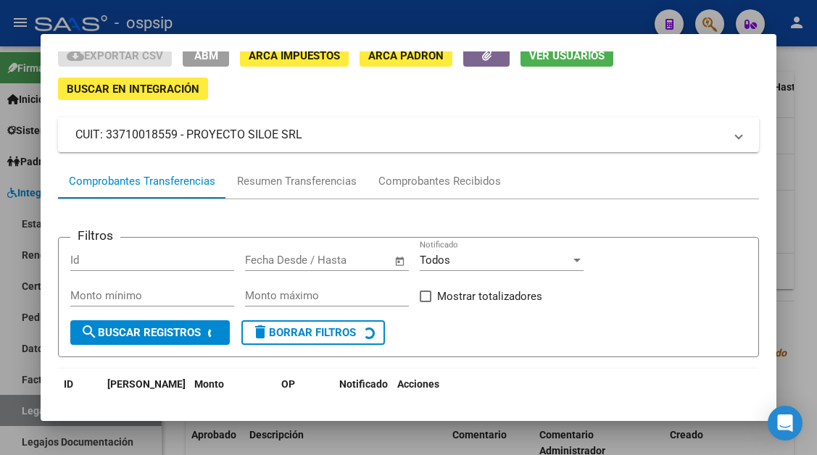
scroll to position [138, 0]
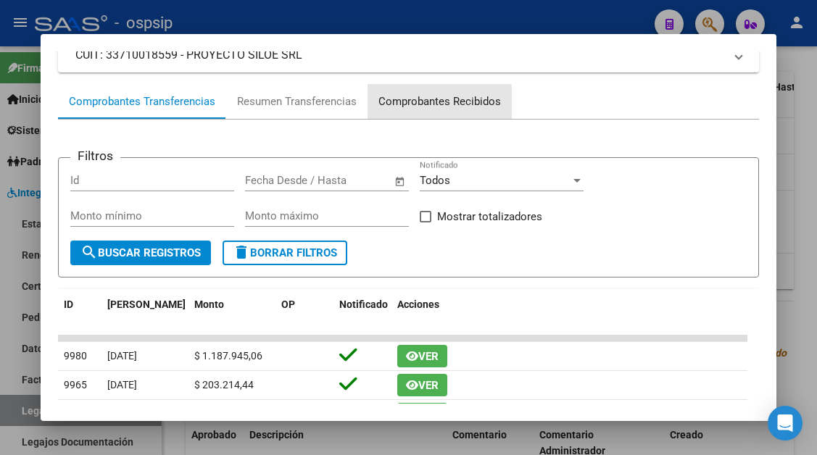
click at [434, 112] on div "Comprobantes Recibidos" at bounding box center [440, 101] width 144 height 35
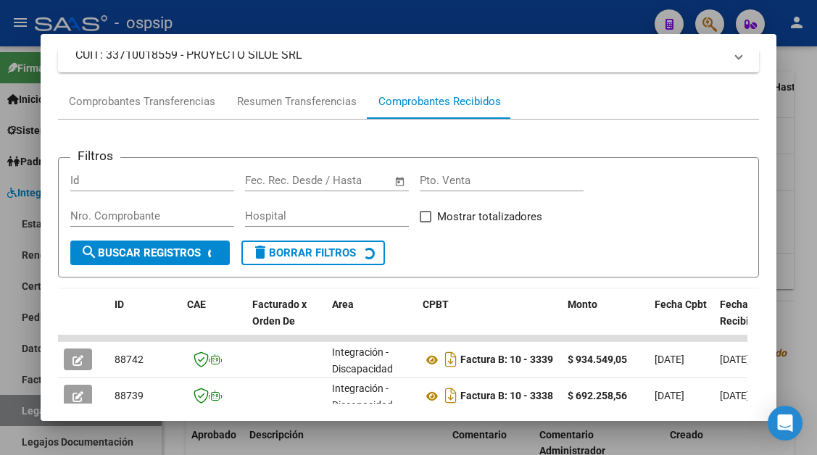
scroll to position [284, 0]
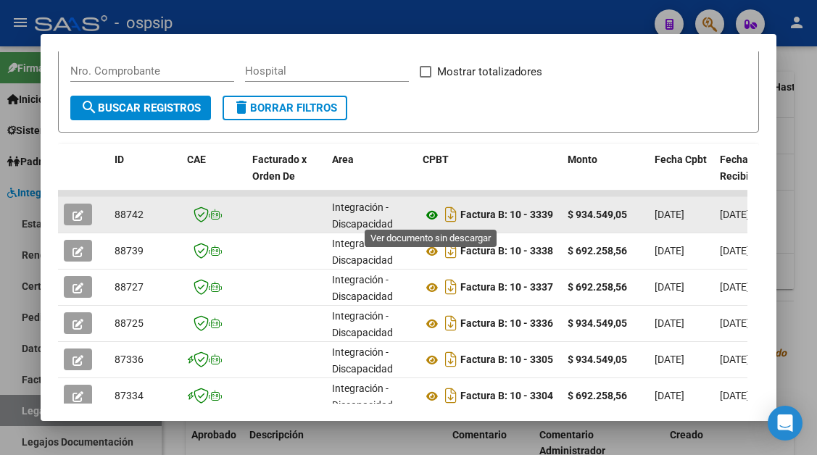
click at [429, 215] on icon at bounding box center [432, 215] width 19 height 17
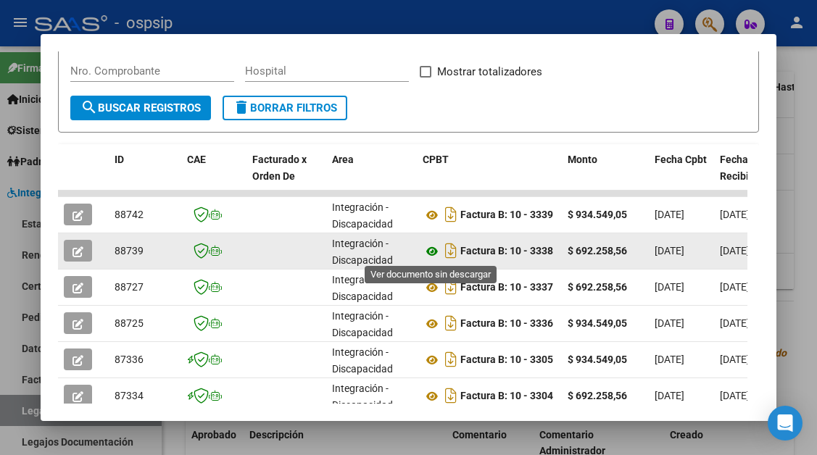
click at [432, 253] on icon at bounding box center [432, 251] width 19 height 17
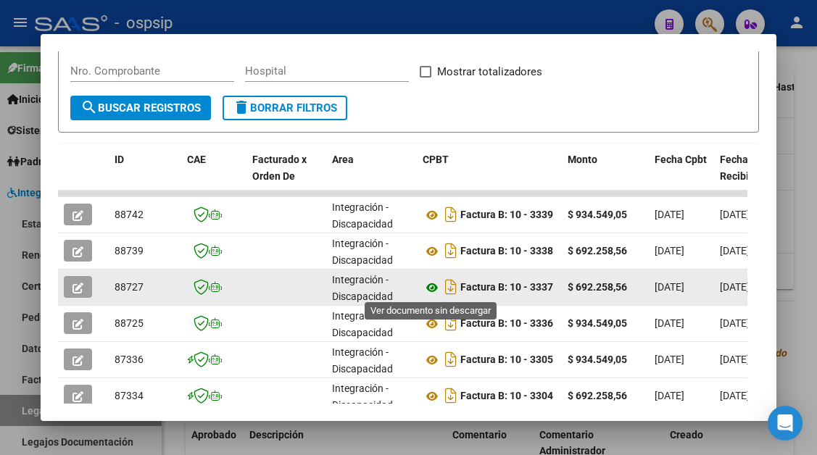
click at [433, 286] on icon at bounding box center [432, 287] width 19 height 17
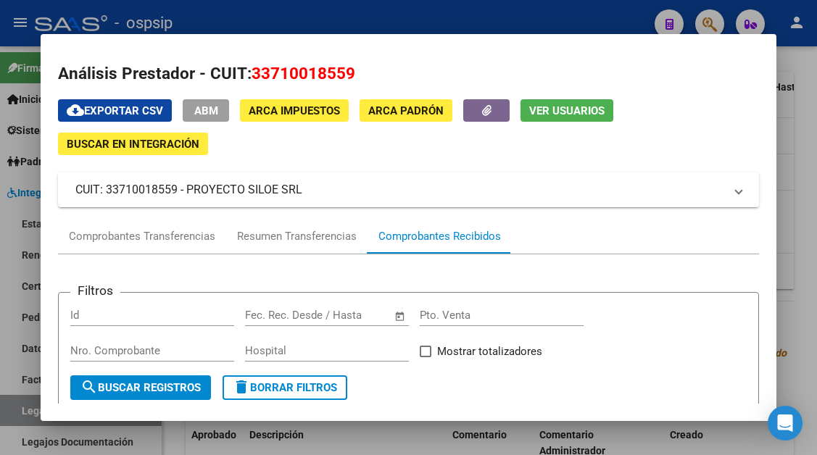
scroll to position [0, 0]
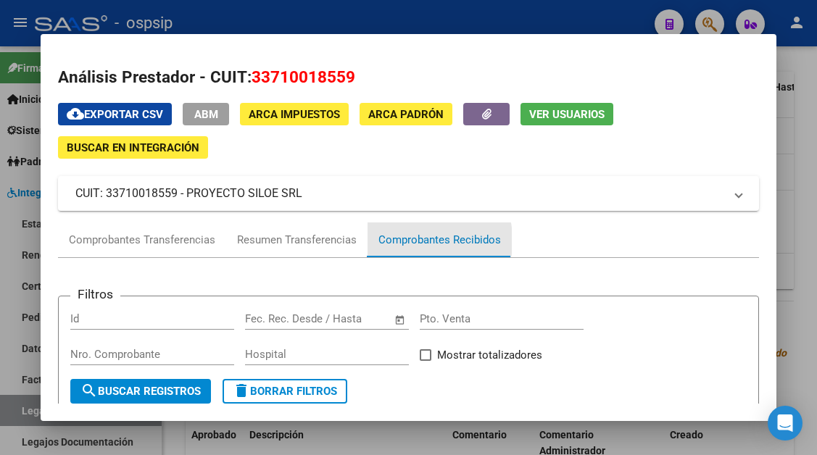
click at [389, 241] on div "Comprobantes Recibidos" at bounding box center [439, 240] width 123 height 17
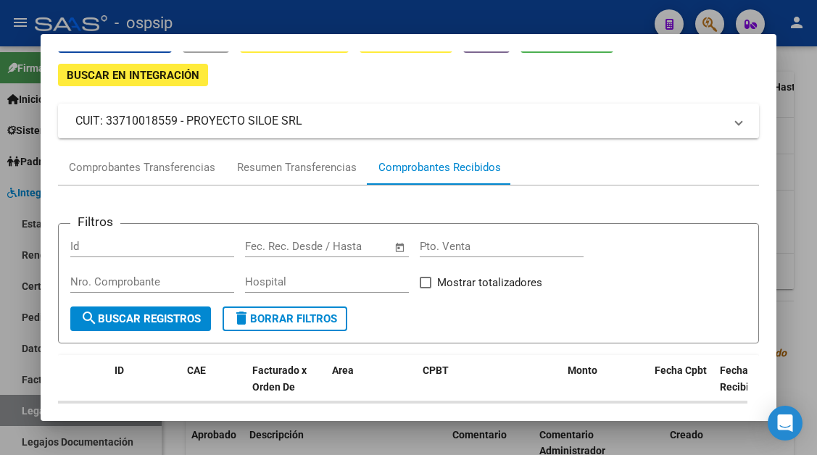
scroll to position [218, 0]
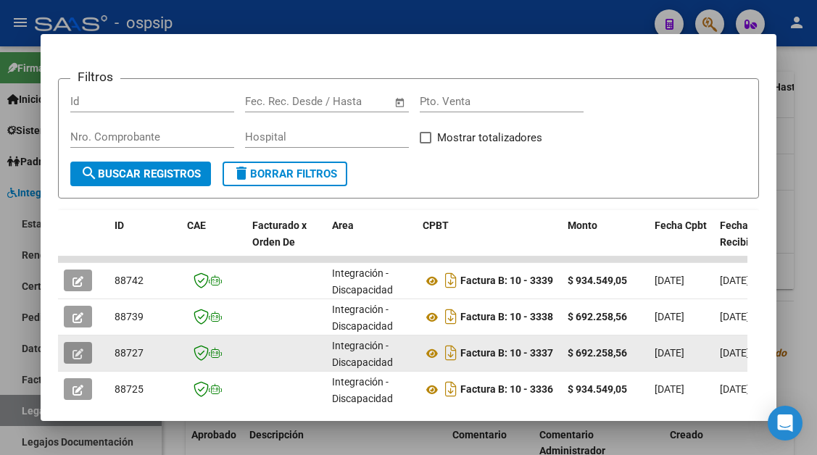
click at [75, 357] on icon "button" at bounding box center [78, 354] width 11 height 11
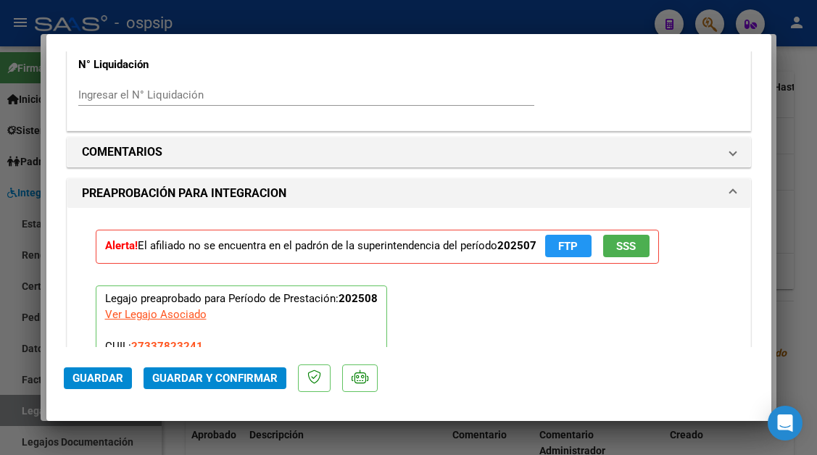
scroll to position [1450, 0]
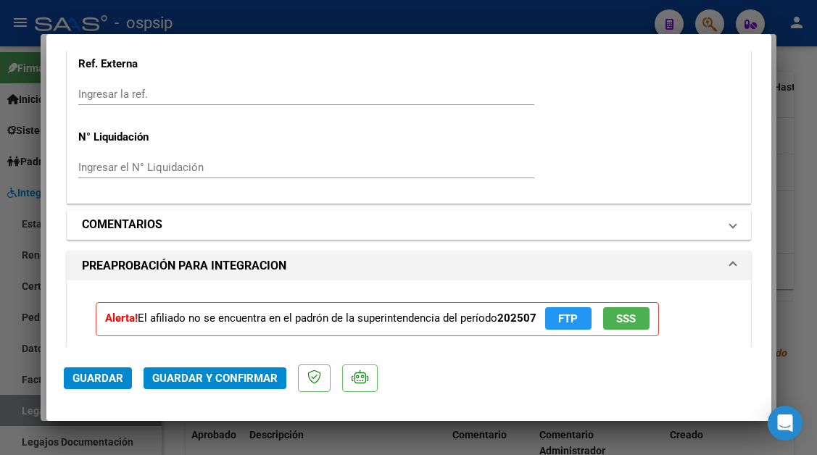
click at [713, 218] on span "COMENTARIOS" at bounding box center [406, 224] width 648 height 17
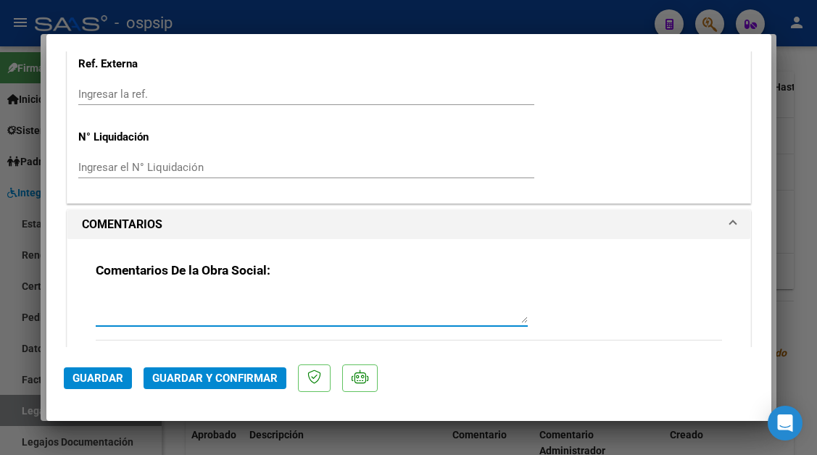
click at [109, 305] on textarea at bounding box center [312, 308] width 432 height 29
type textarea "BAJA EN OS 01/07"
click at [173, 370] on button "Guardar y Confirmar" at bounding box center [215, 379] width 143 height 22
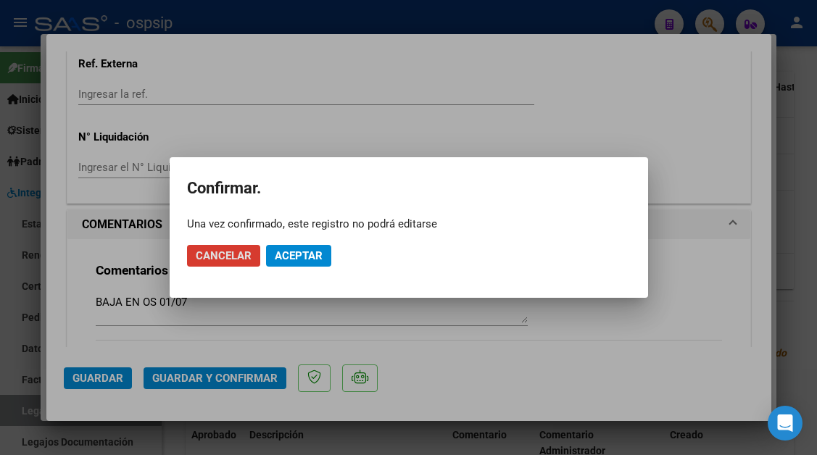
click at [284, 262] on span "Aceptar" at bounding box center [299, 255] width 48 height 13
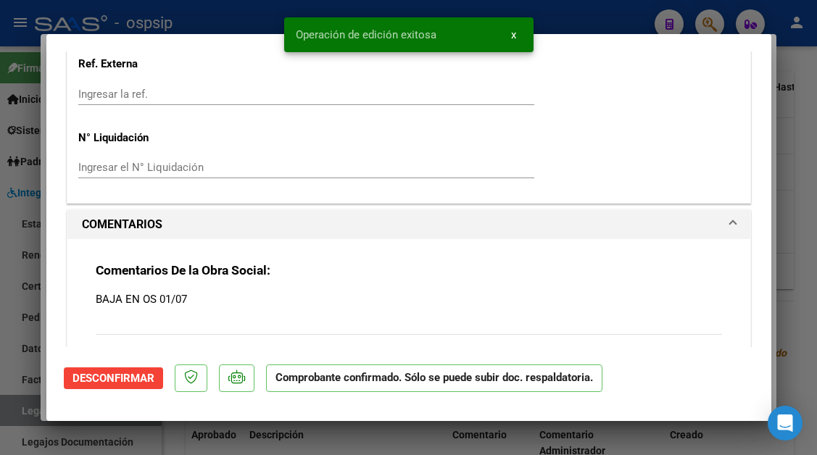
scroll to position [1505, 0]
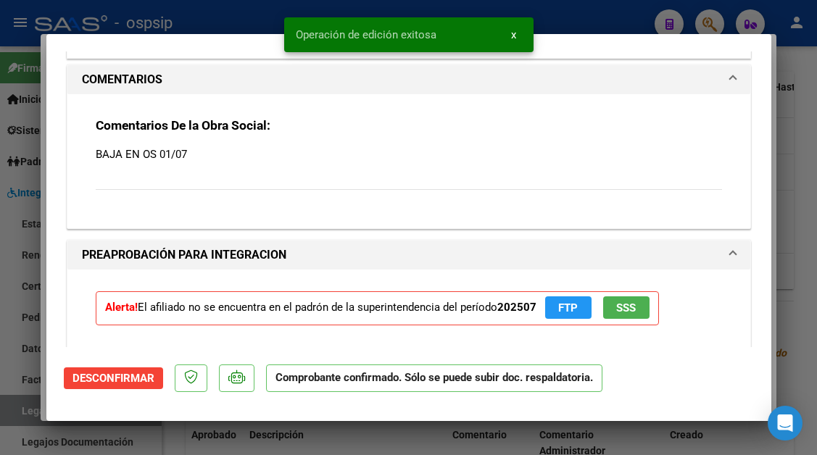
type input "$ 0,00"
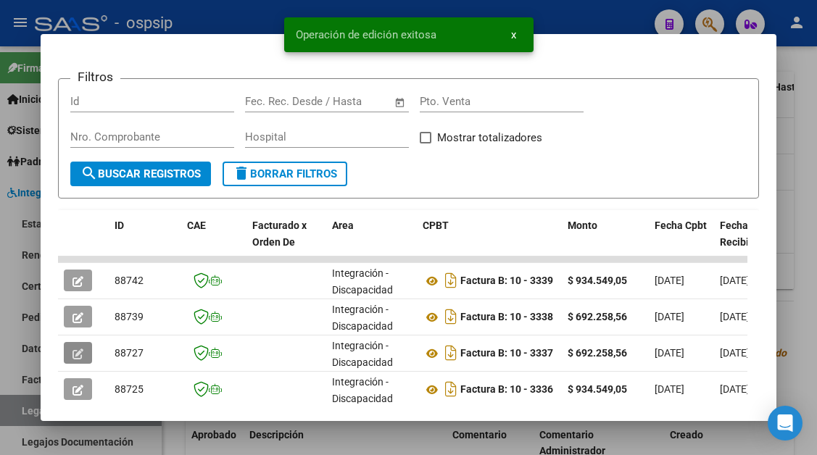
scroll to position [290, 0]
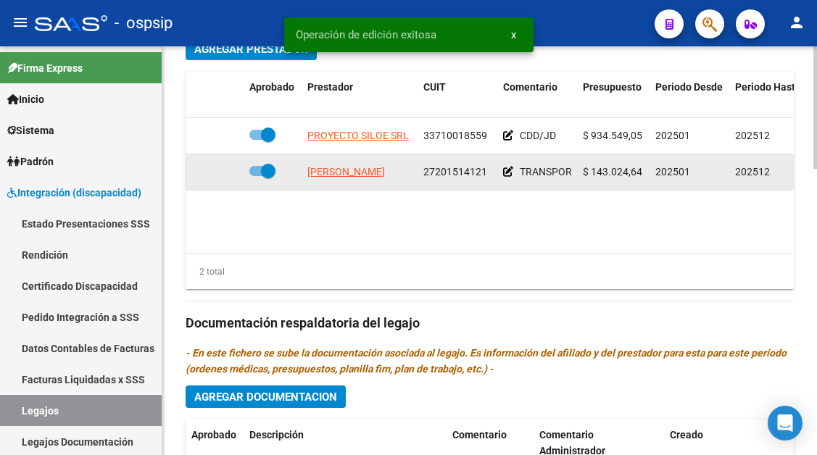
click at [361, 183] on datatable-body-cell "[PERSON_NAME]" at bounding box center [360, 172] width 116 height 36
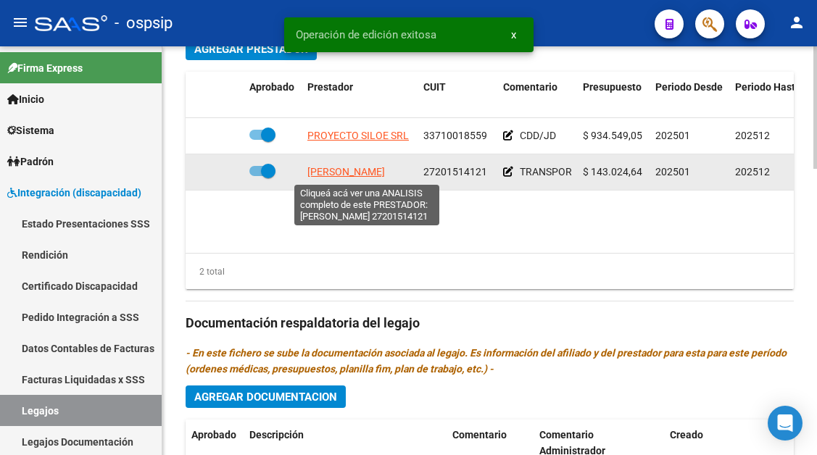
click at [366, 170] on span "[PERSON_NAME]" at bounding box center [346, 172] width 78 height 12
type textarea "27201514121"
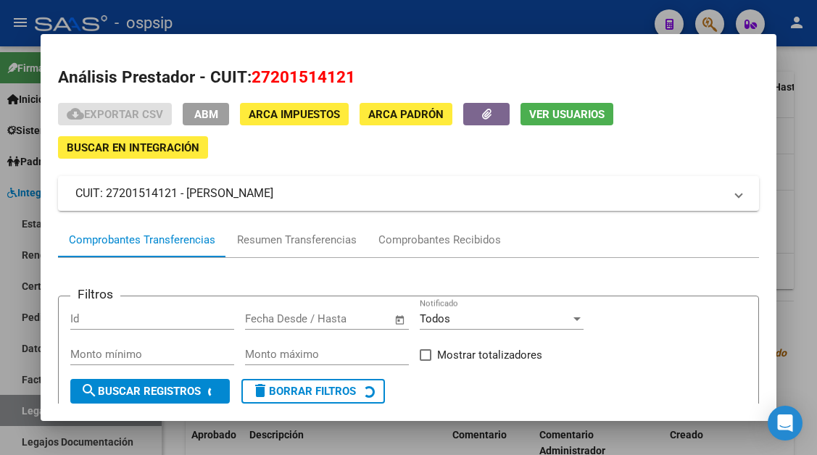
scroll to position [73, 0]
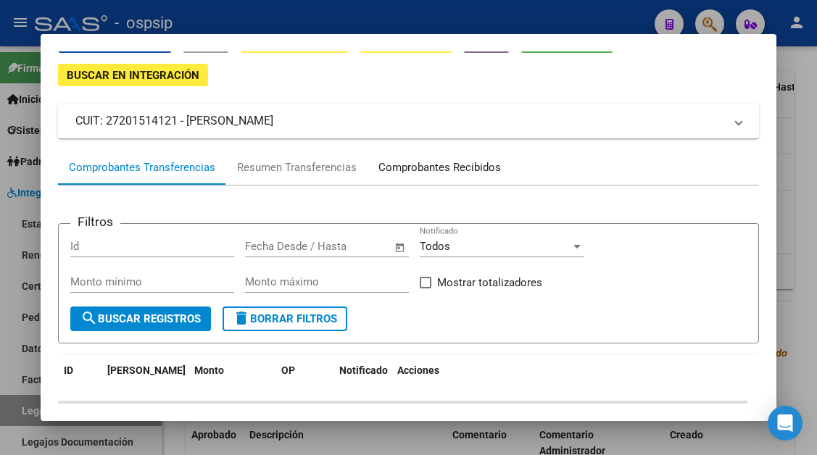
click at [406, 156] on div "Comprobantes Recibidos" at bounding box center [440, 167] width 144 height 35
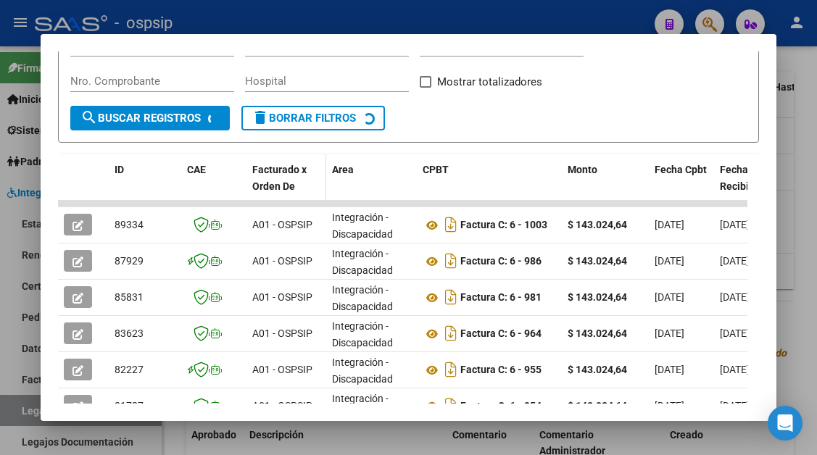
scroll to position [284, 0]
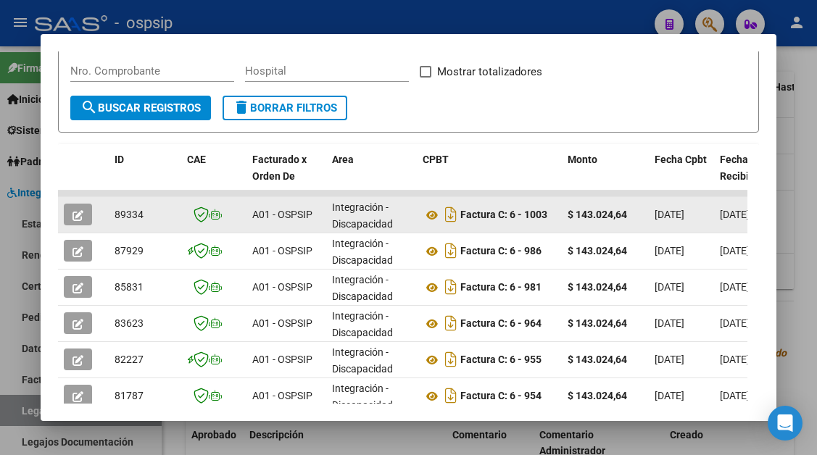
click at [83, 216] on icon "button" at bounding box center [78, 215] width 11 height 11
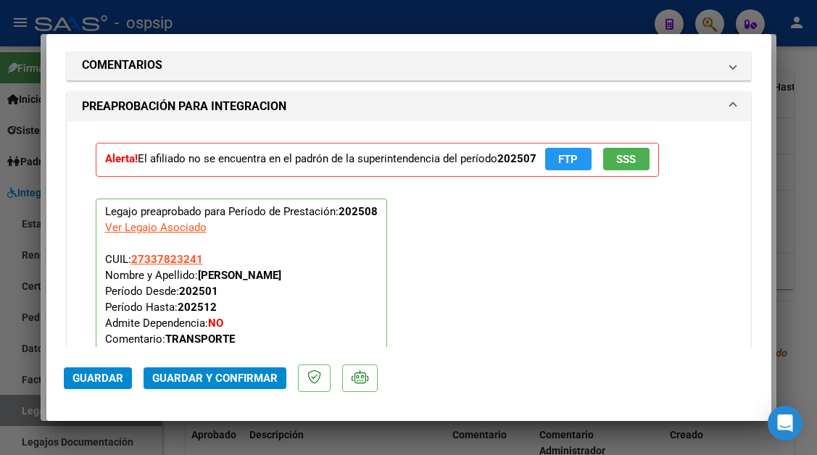
scroll to position [1332, 0]
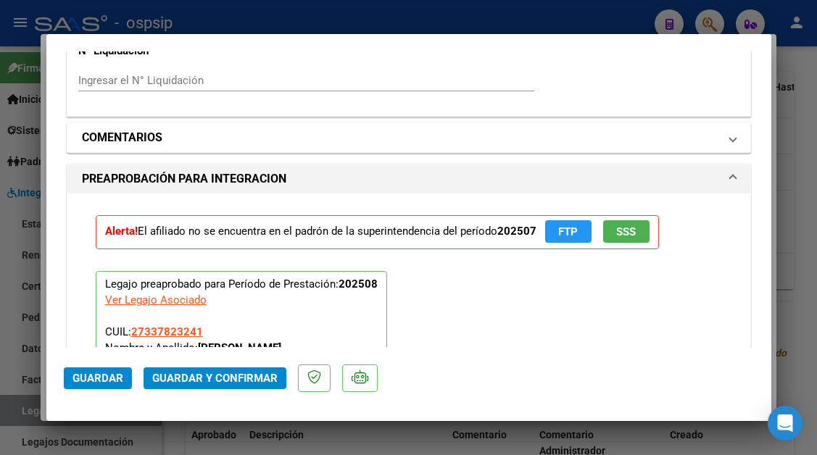
click at [710, 134] on span "COMENTARIOS" at bounding box center [406, 137] width 648 height 17
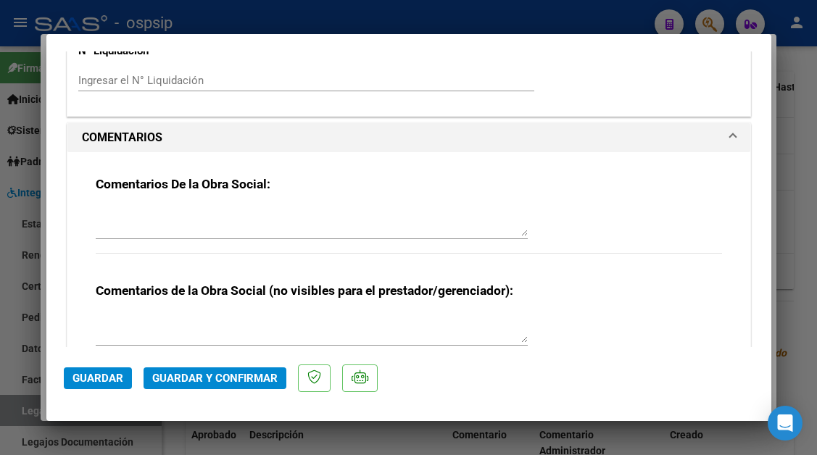
click at [274, 223] on textarea at bounding box center [312, 221] width 432 height 29
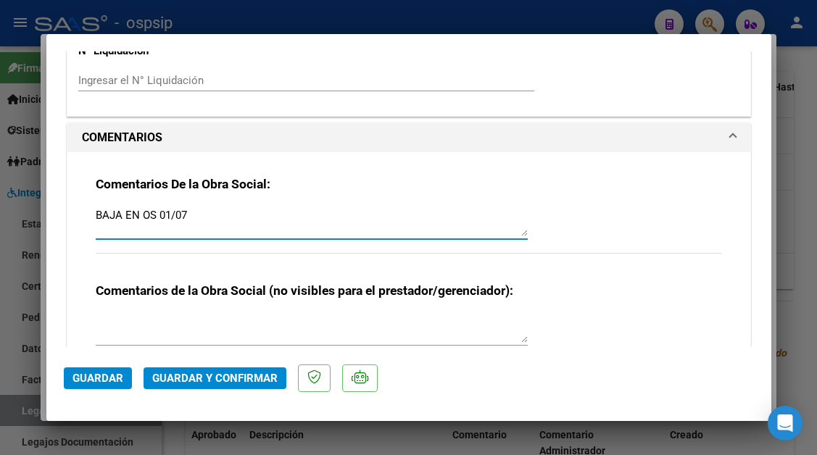
type textarea "BAJA EN OS 01/07"
click at [202, 381] on span "Guardar y Confirmar" at bounding box center [214, 378] width 125 height 13
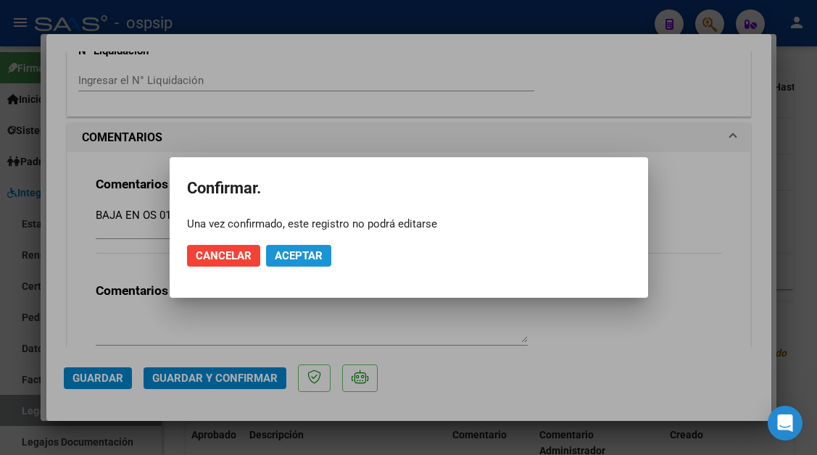
click at [272, 257] on button "Aceptar" at bounding box center [298, 256] width 65 height 22
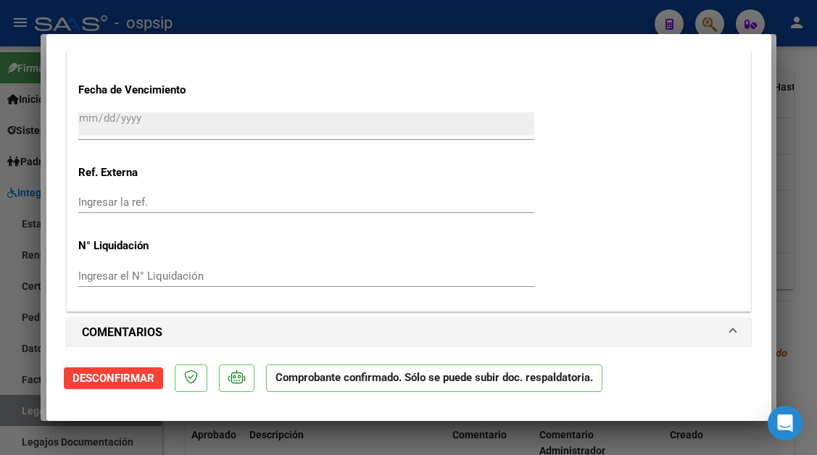
scroll to position [953, 0]
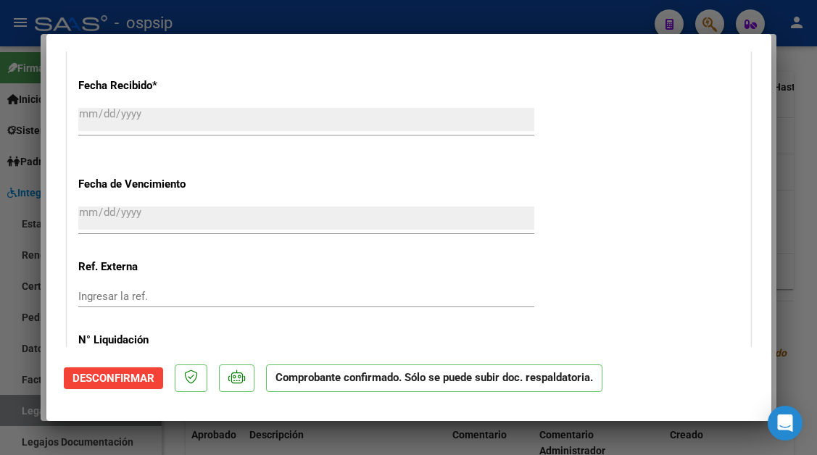
type input "$ 0,00"
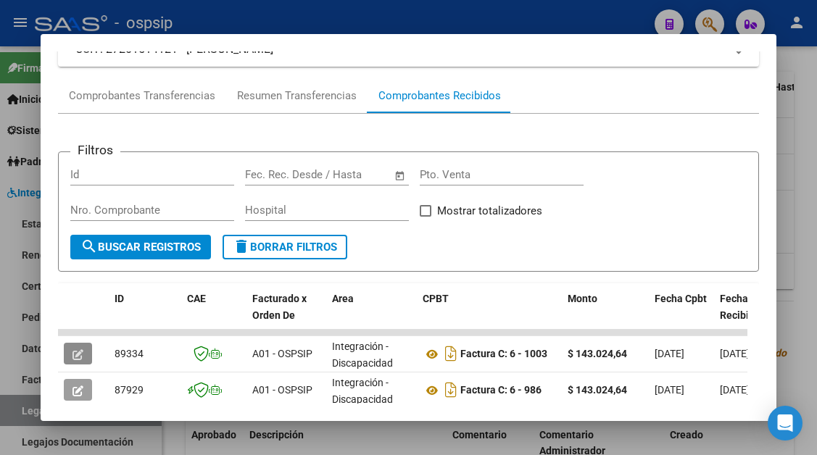
scroll to position [0, 0]
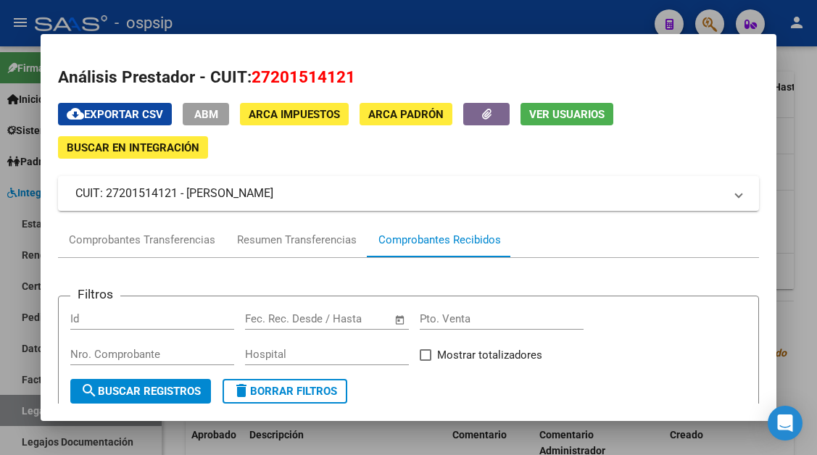
click at [536, 107] on button "Ver Usuarios" at bounding box center [567, 114] width 93 height 22
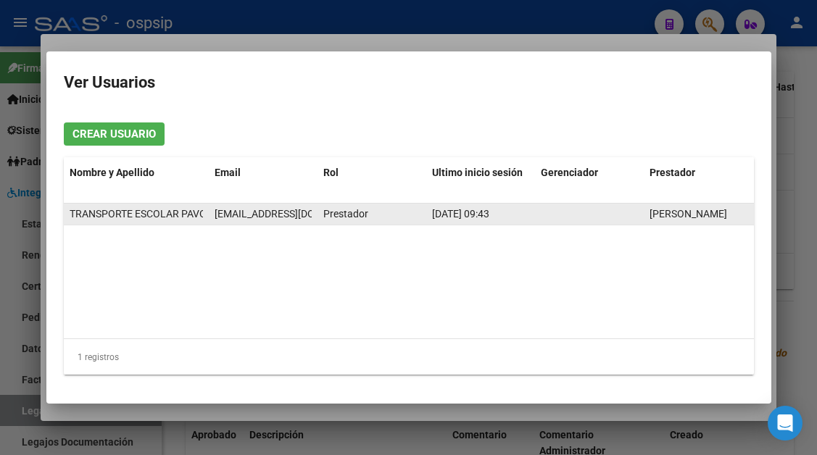
click at [268, 218] on span "[EMAIL_ADDRESS][DOMAIN_NAME]" at bounding box center [295, 214] width 161 height 12
copy span "[EMAIL_ADDRESS][DOMAIN_NAME]"
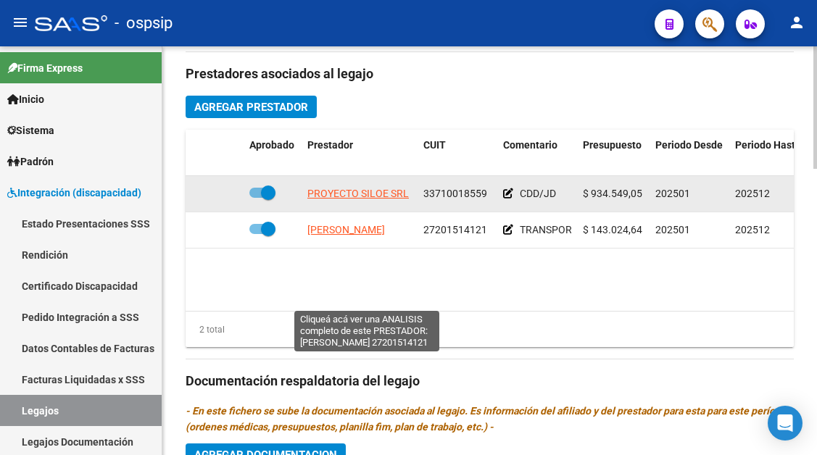
scroll to position [580, 0]
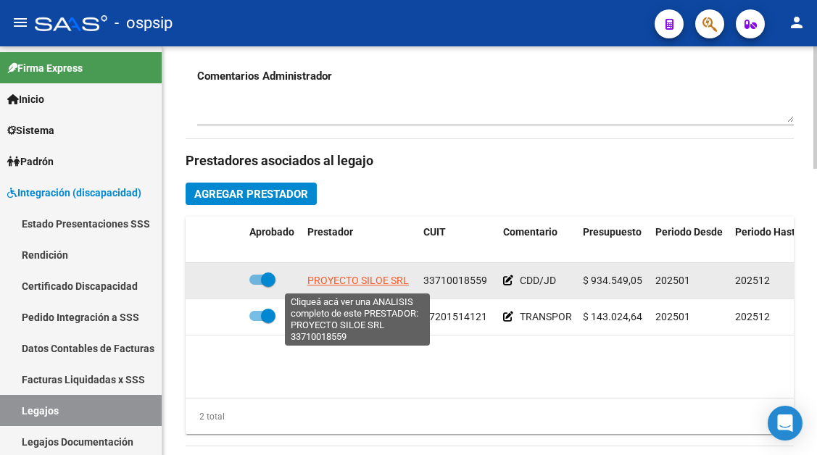
click at [347, 276] on span "PROYECTO SILOE SRL" at bounding box center [358, 281] width 102 height 12
type textarea "33710018559"
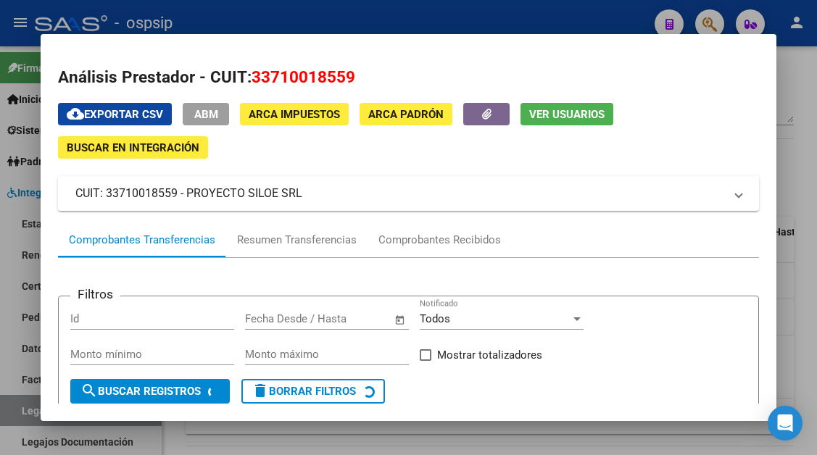
click at [563, 104] on button "Ver Usuarios" at bounding box center [567, 114] width 93 height 22
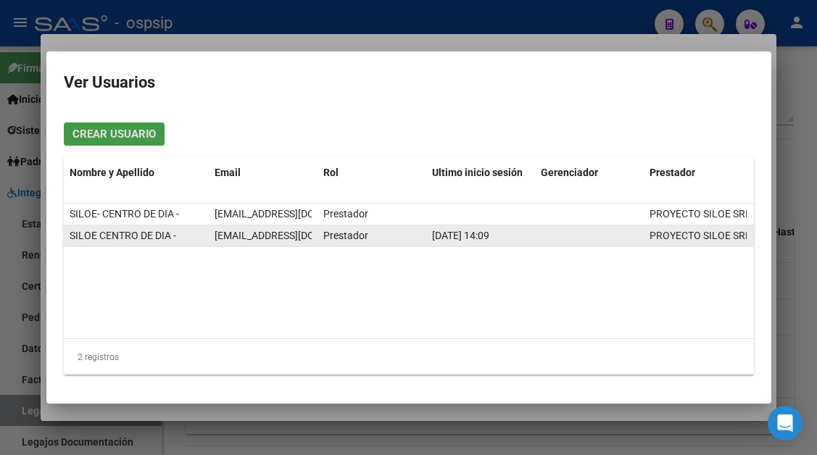
click at [274, 237] on span "[EMAIL_ADDRESS][DOMAIN_NAME]" at bounding box center [295, 236] width 161 height 12
copy span "[EMAIL_ADDRESS][DOMAIN_NAME]"
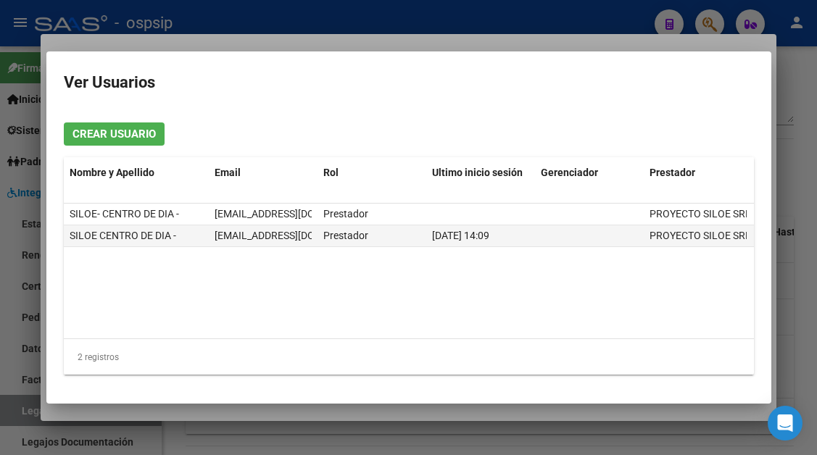
click at [25, 418] on div at bounding box center [408, 227] width 817 height 455
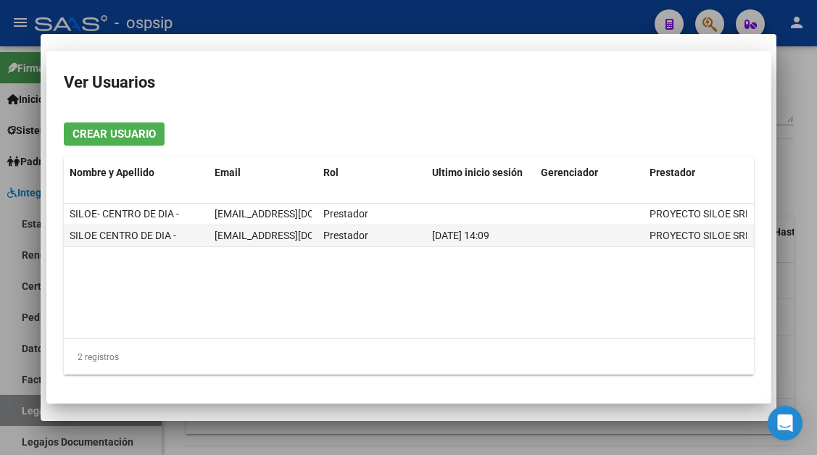
click at [25, 418] on div at bounding box center [408, 227] width 817 height 455
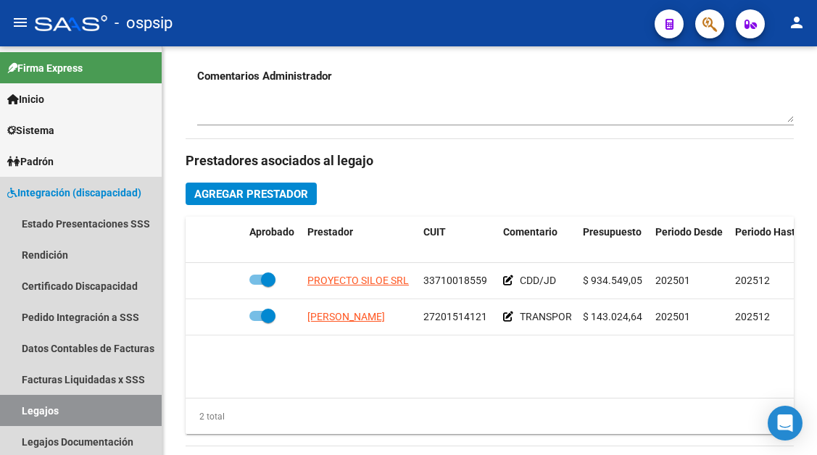
click at [25, 418] on link "Legajos" at bounding box center [81, 410] width 162 height 31
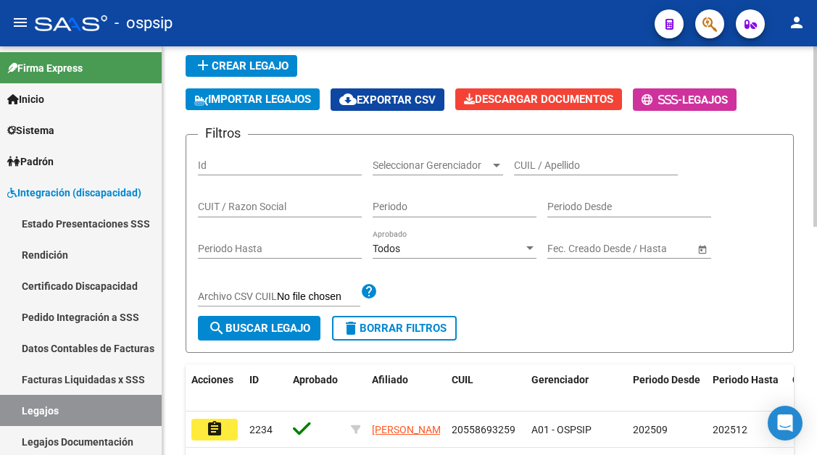
scroll to position [83, 0]
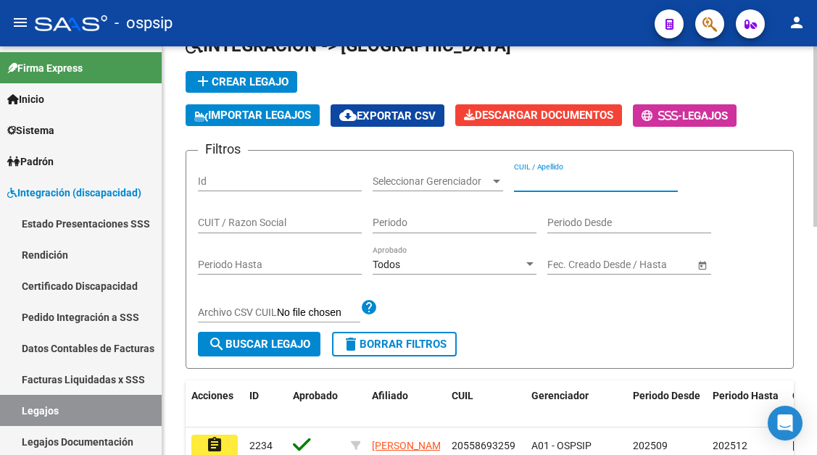
click at [524, 175] on input "CUIL / Apellido" at bounding box center [596, 181] width 164 height 12
type input "4"
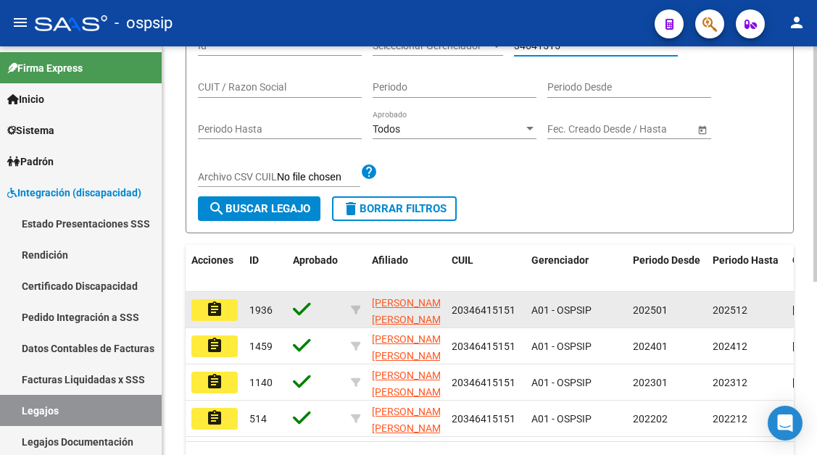
scroll to position [228, 0]
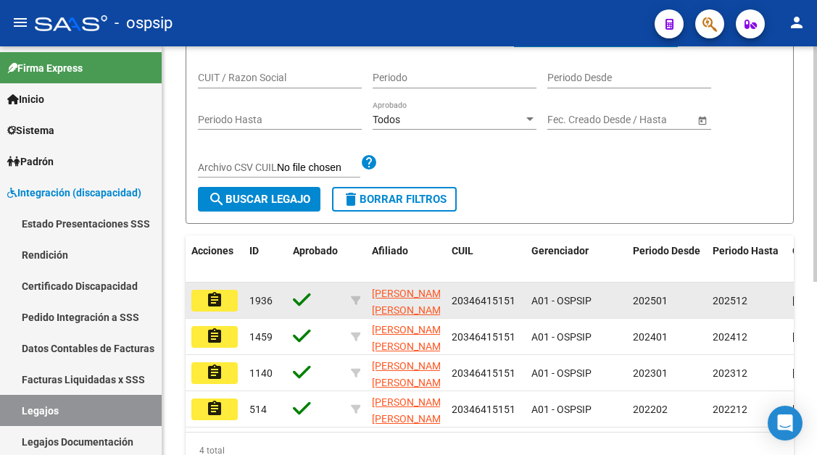
type input "34641515"
click at [227, 302] on button "assignment" at bounding box center [214, 301] width 46 height 22
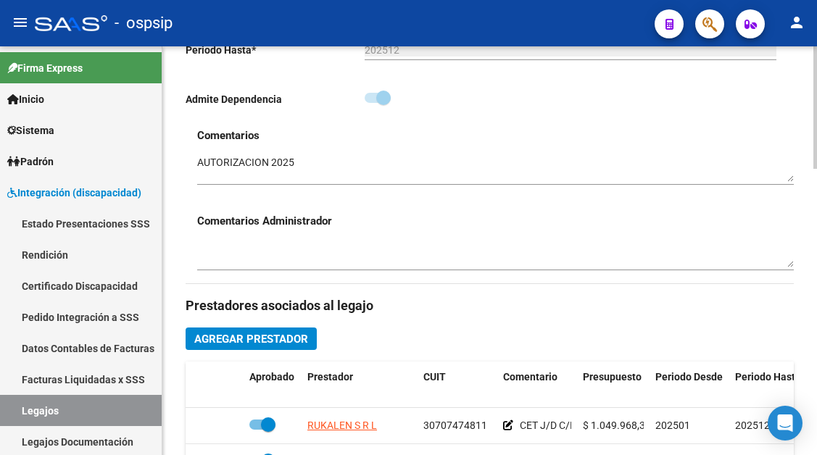
scroll to position [580, 0]
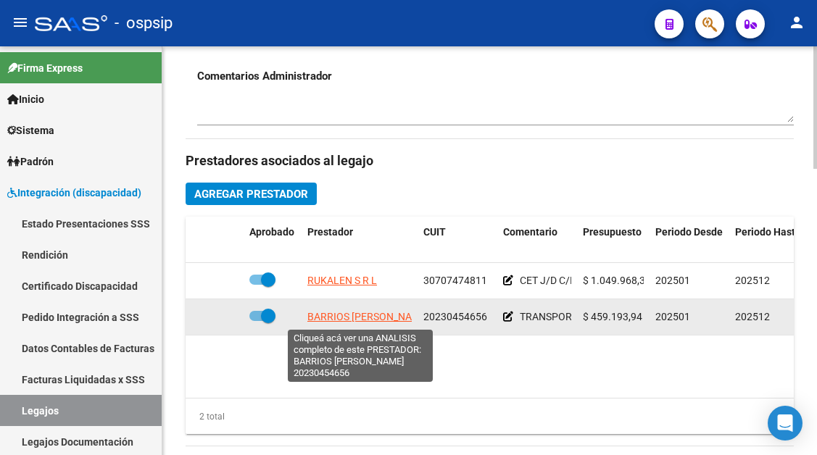
click at [344, 308] on datatable-body-cell "BARRIOS [PERSON_NAME]" at bounding box center [360, 317] width 116 height 36
click at [344, 319] on span "BARRIOS [PERSON_NAME]" at bounding box center [368, 317] width 122 height 12
type textarea "20230454656"
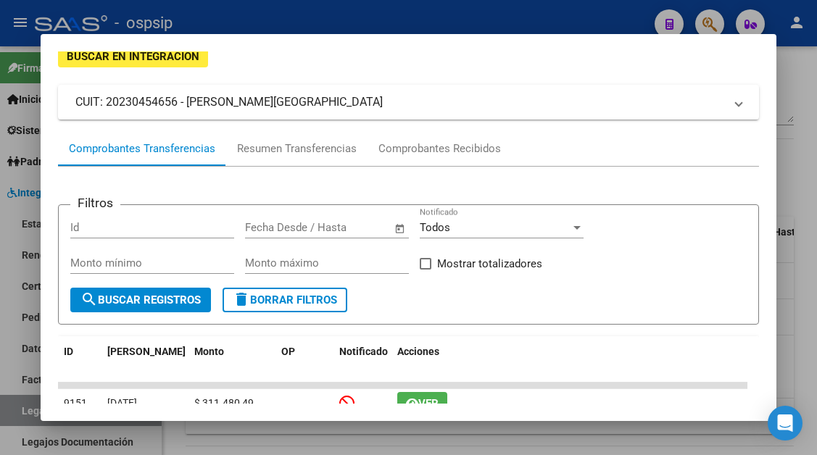
scroll to position [66, 0]
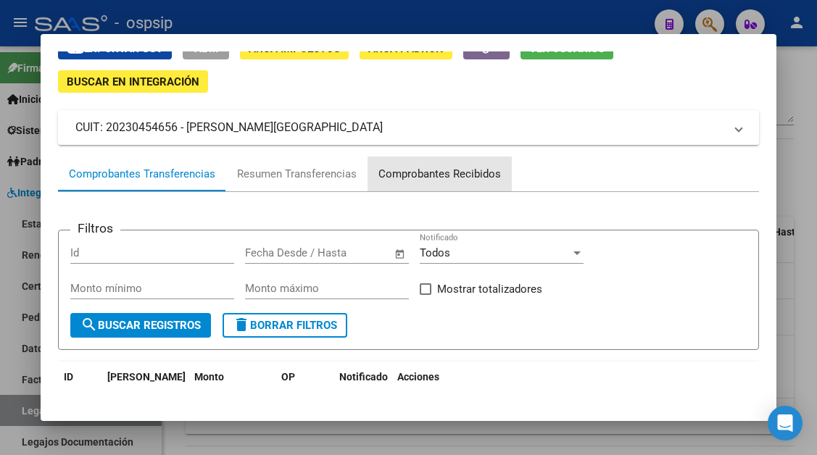
click at [465, 170] on div "Comprobantes Recibidos" at bounding box center [439, 174] width 123 height 17
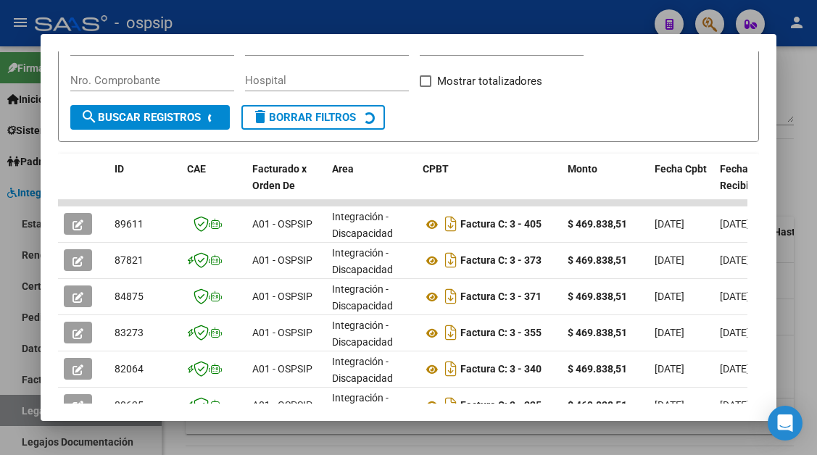
scroll to position [356, 0]
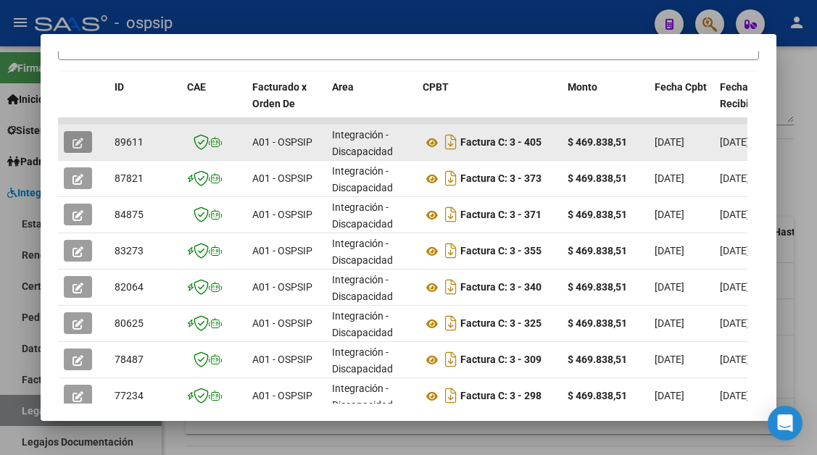
click at [78, 139] on icon "button" at bounding box center [78, 143] width 11 height 11
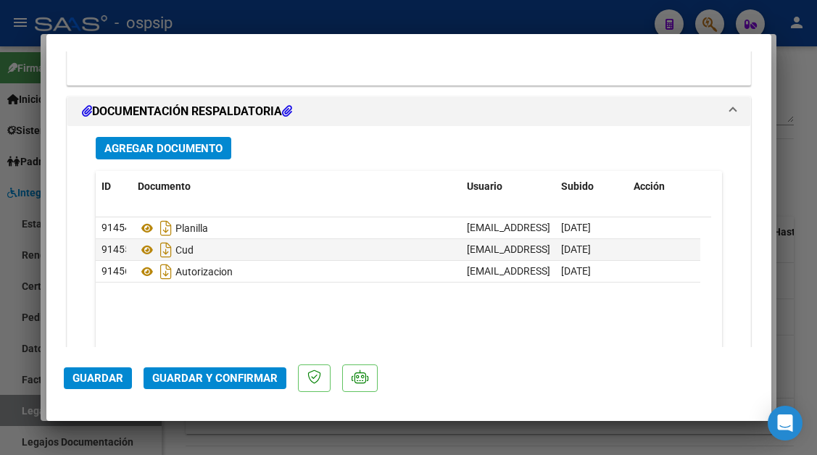
scroll to position [1813, 0]
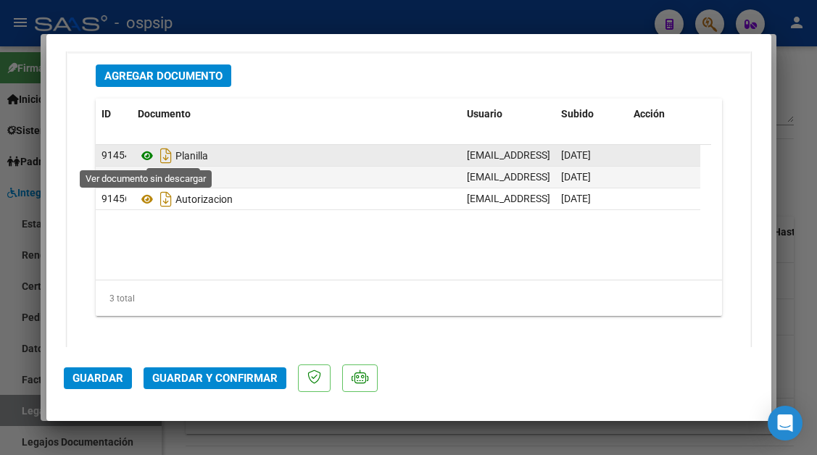
click at [142, 158] on icon at bounding box center [147, 155] width 19 height 17
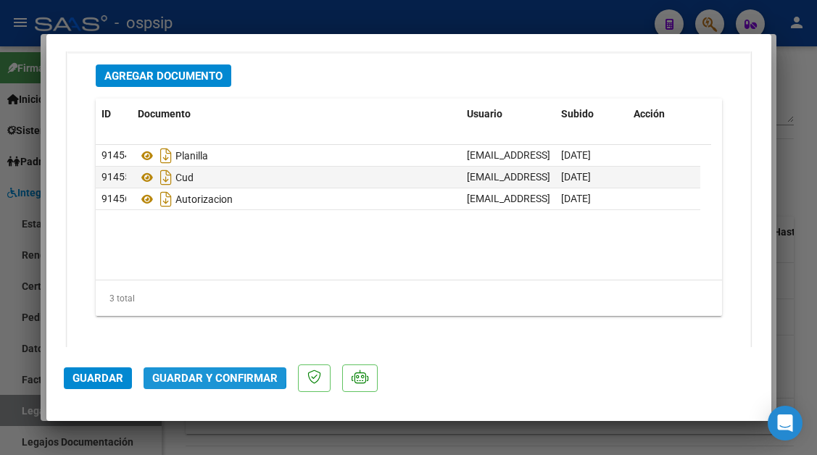
click at [191, 373] on span "Guardar y Confirmar" at bounding box center [214, 378] width 125 height 13
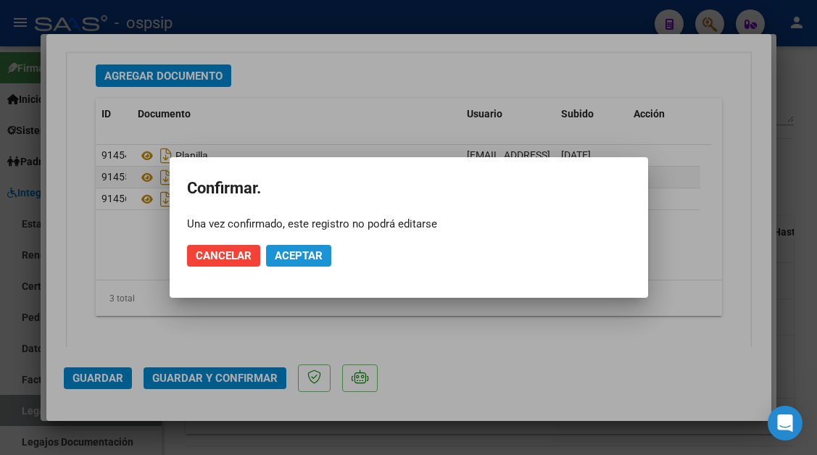
click at [312, 256] on span "Aceptar" at bounding box center [299, 255] width 48 height 13
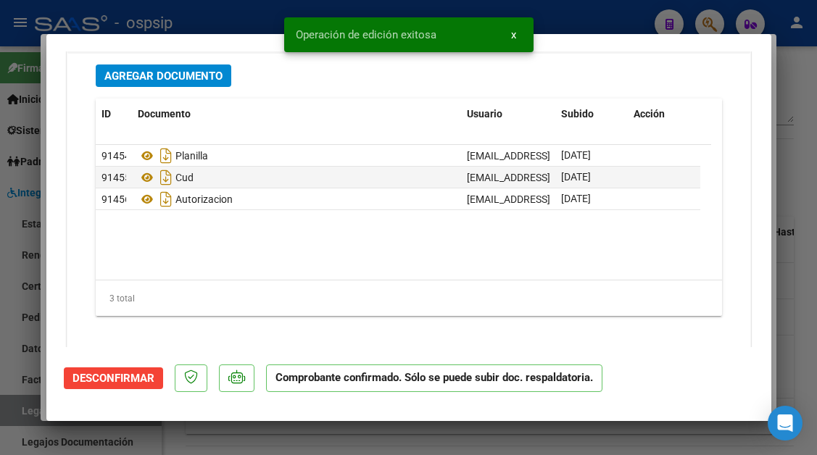
scroll to position [1663, 0]
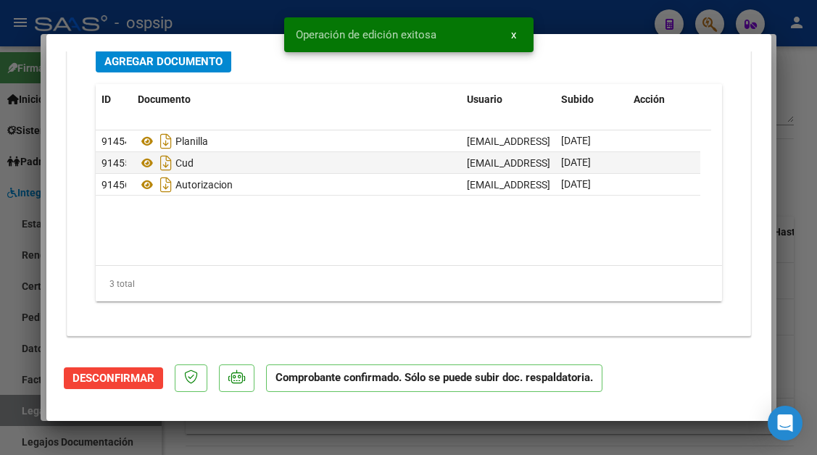
type input "$ 0,00"
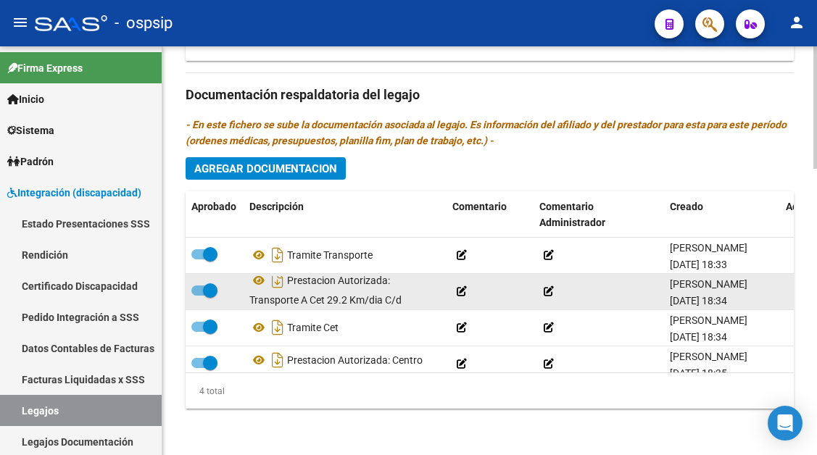
scroll to position [9, 0]
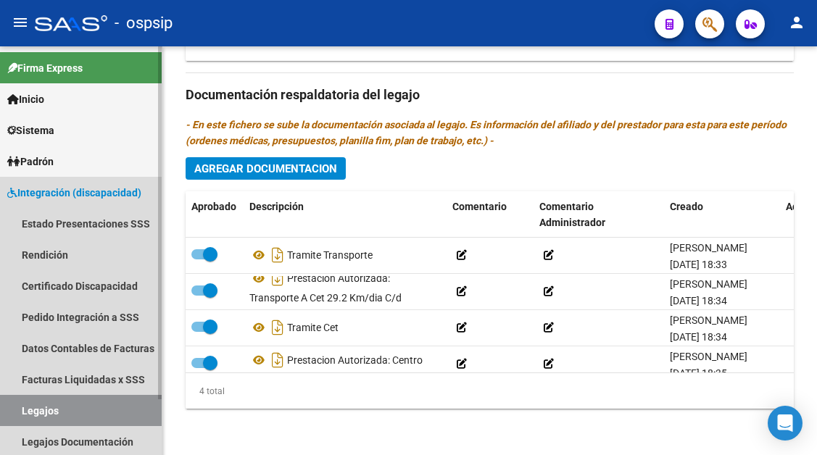
click at [43, 413] on link "Legajos" at bounding box center [81, 410] width 162 height 31
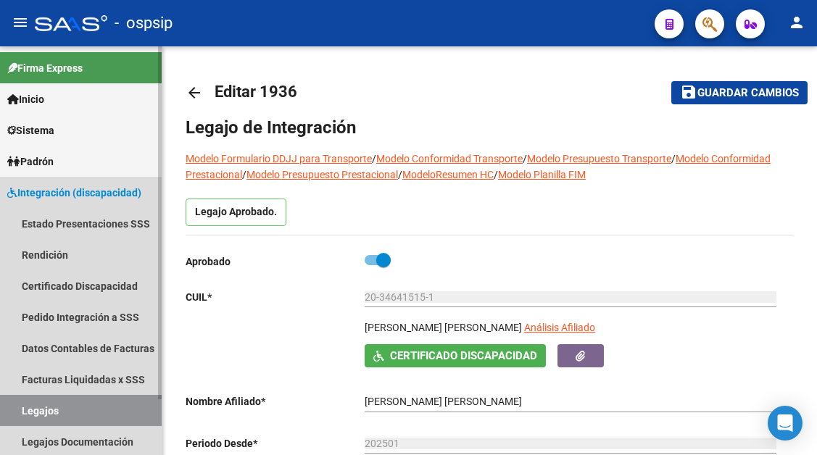
click at [43, 413] on link "Legajos" at bounding box center [81, 410] width 162 height 31
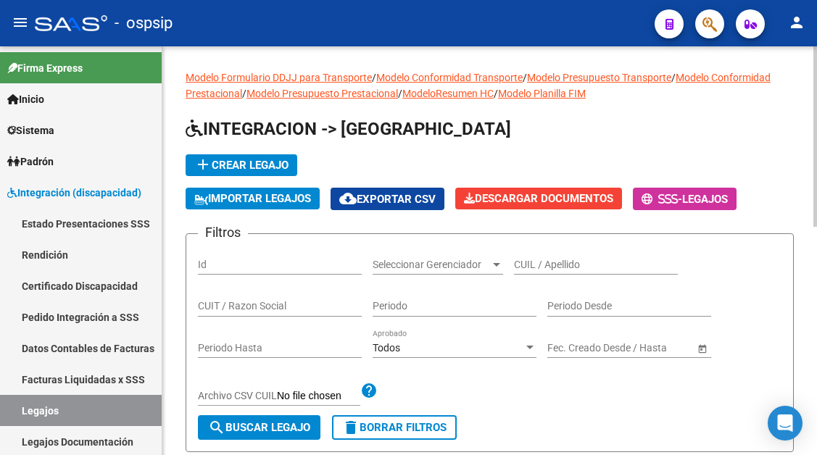
click at [520, 268] on input "CUIL / Apellido" at bounding box center [596, 265] width 164 height 12
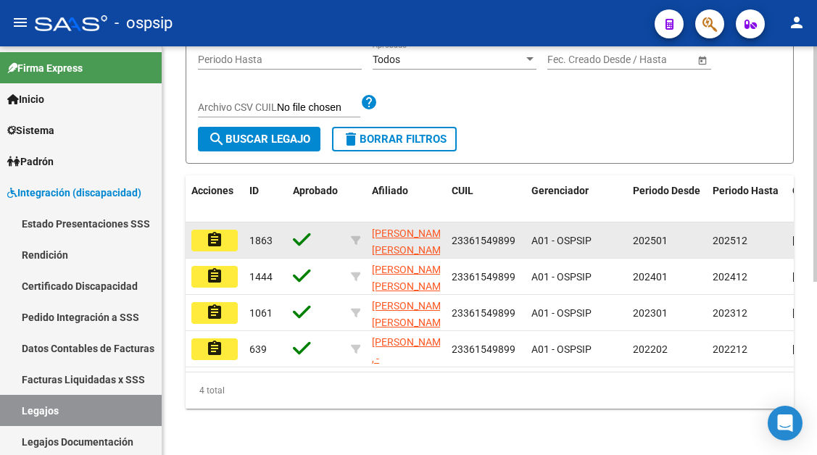
type input "kirch"
click at [213, 242] on mat-icon "assignment" at bounding box center [214, 239] width 17 height 17
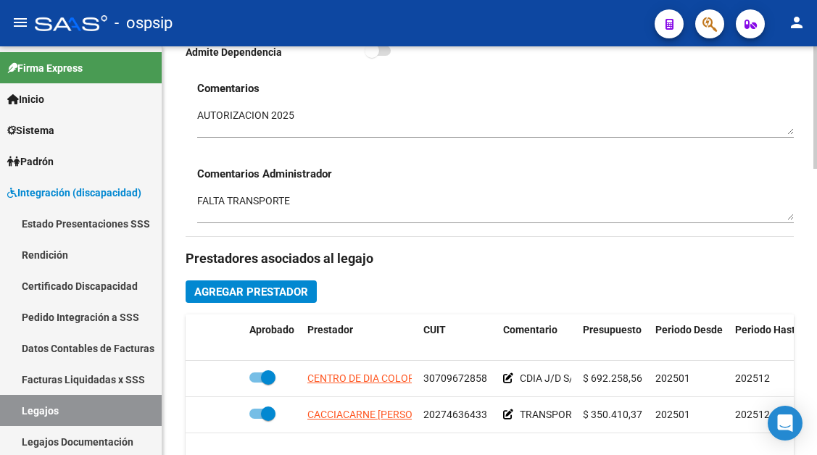
scroll to position [508, 0]
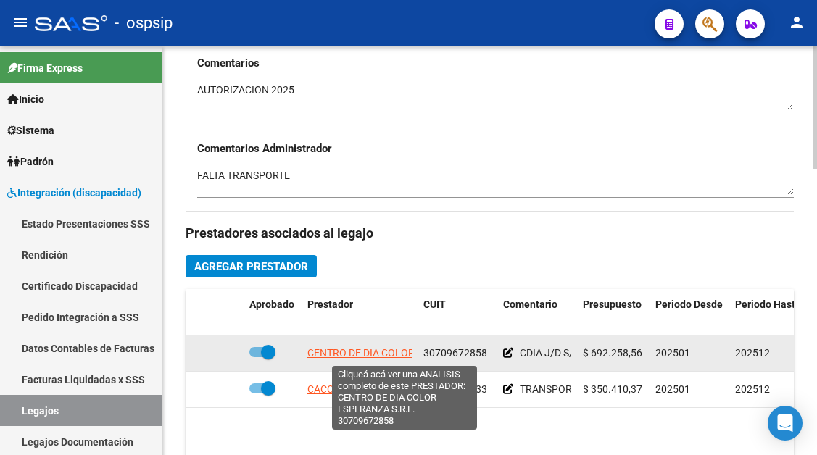
click at [368, 359] on span "CENTRO DE DIA COLOR ESPERANZA S.R.L." at bounding box center [404, 353] width 195 height 12
type textarea "30709672858"
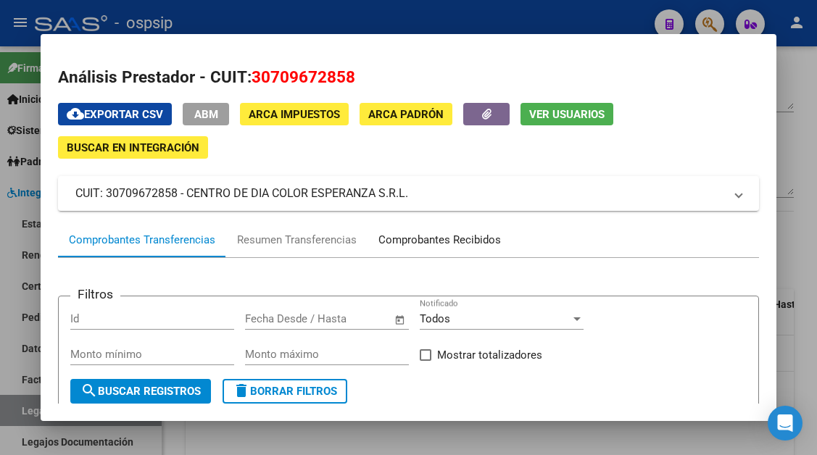
click at [417, 236] on div "Comprobantes Recibidos" at bounding box center [439, 240] width 123 height 17
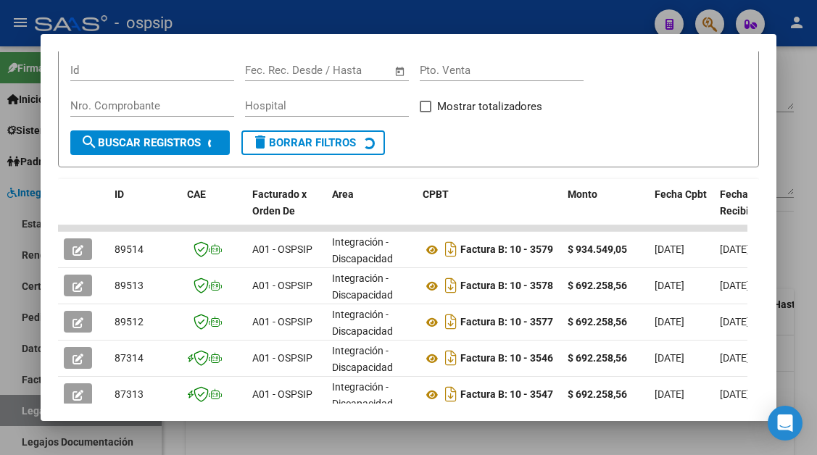
scroll to position [284, 0]
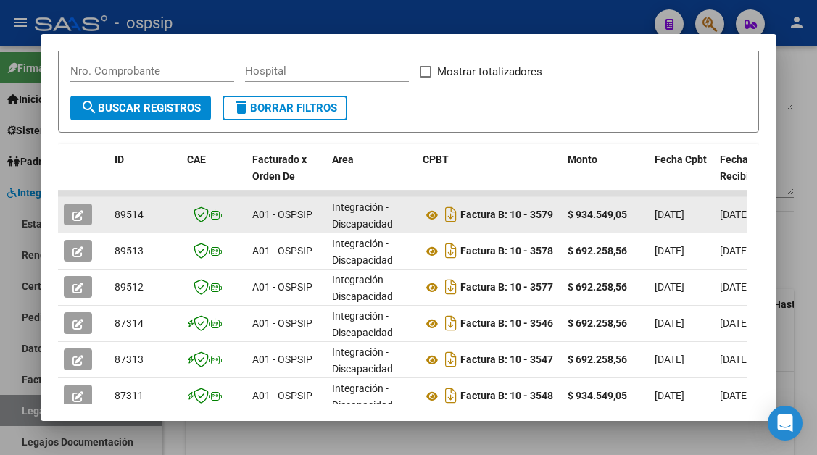
click at [80, 214] on icon "button" at bounding box center [78, 215] width 11 height 11
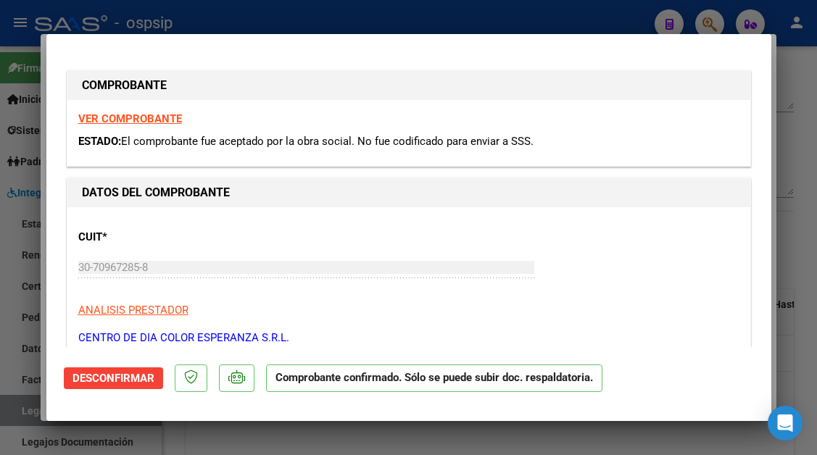
type input "$ 0,00"
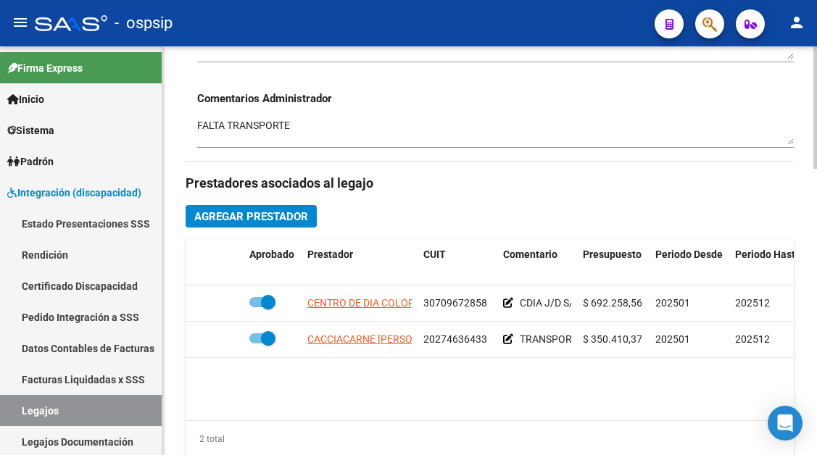
scroll to position [580, 0]
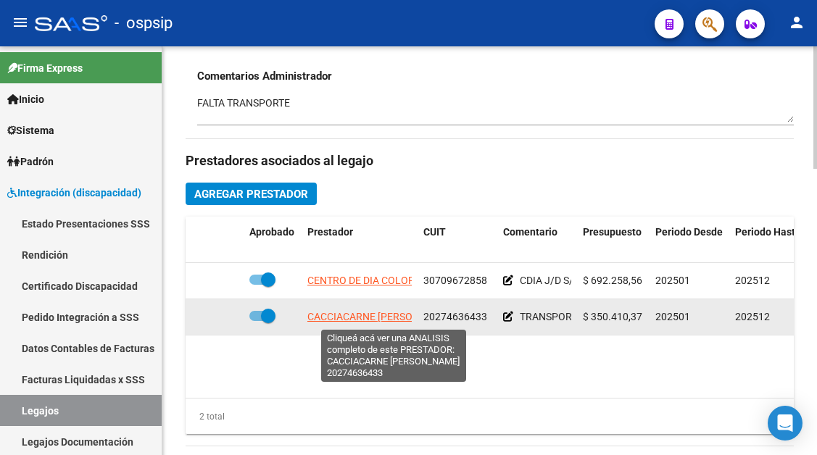
click at [345, 313] on span "CACCIACARNE [PERSON_NAME]" at bounding box center [381, 317] width 148 height 12
type textarea "20274636433"
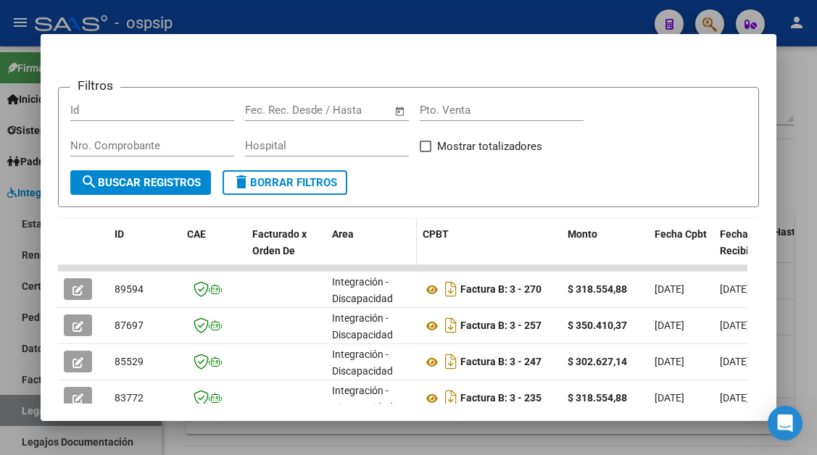
scroll to position [211, 0]
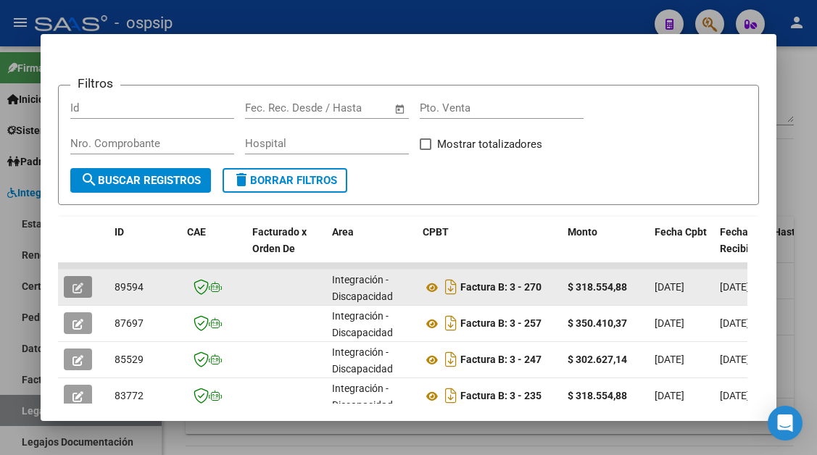
click at [83, 281] on span "button" at bounding box center [78, 287] width 11 height 13
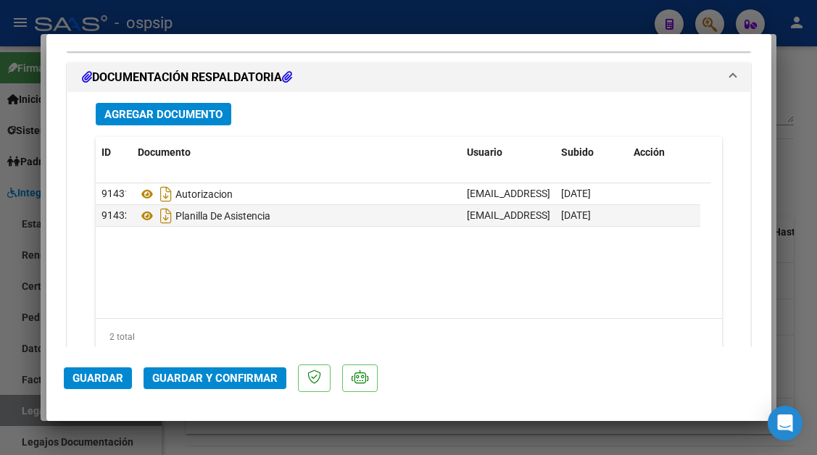
scroll to position [1813, 0]
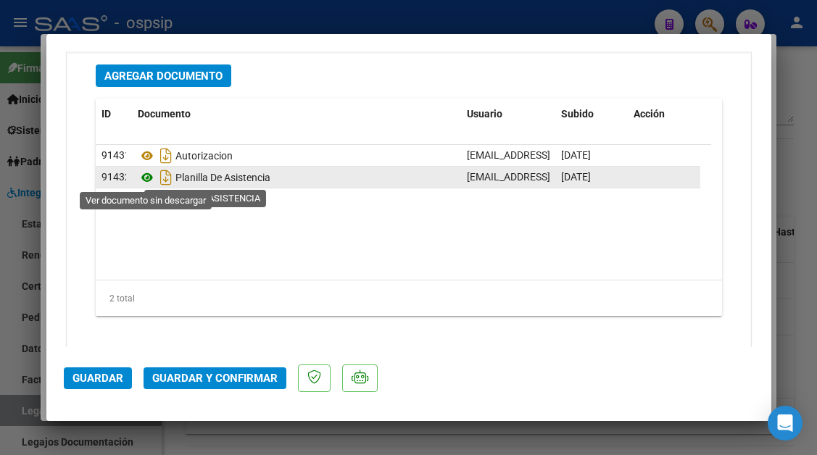
click at [147, 181] on icon at bounding box center [147, 177] width 19 height 17
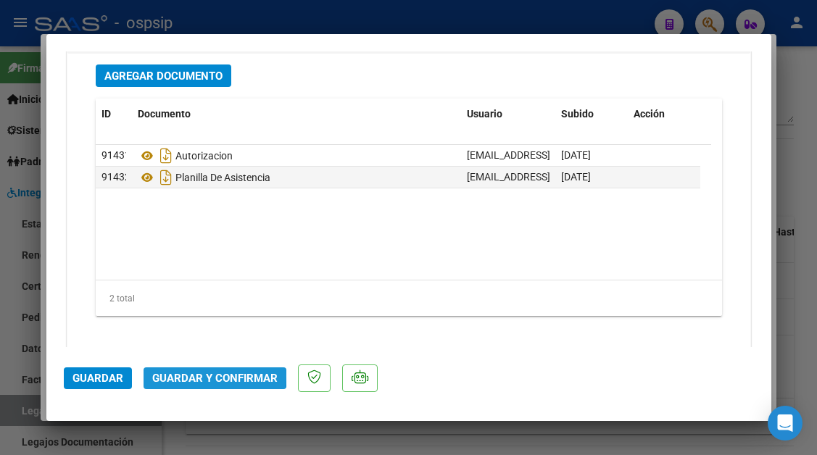
click at [210, 376] on span "Guardar y Confirmar" at bounding box center [214, 378] width 125 height 13
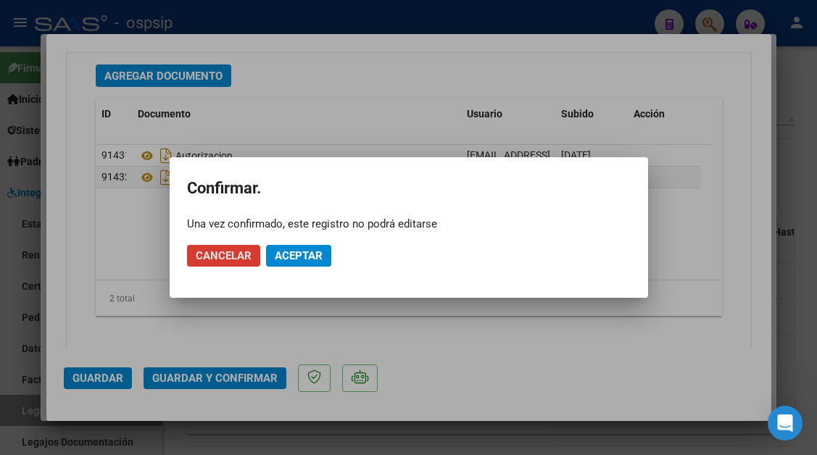
click at [292, 253] on span "Aceptar" at bounding box center [299, 255] width 48 height 13
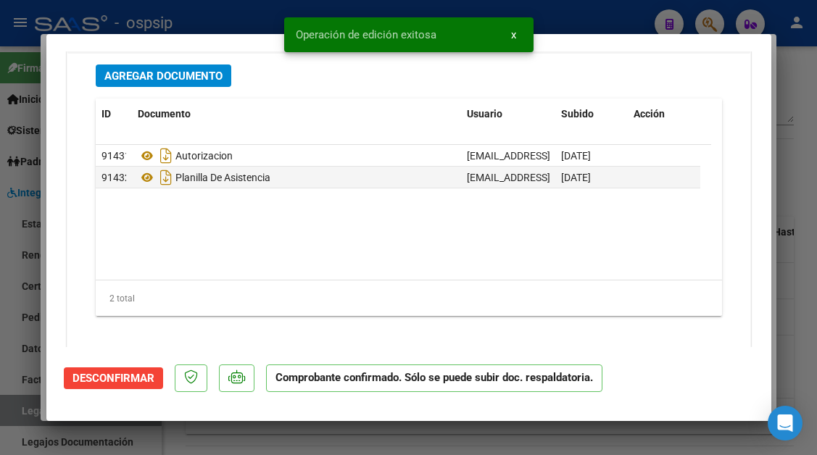
scroll to position [1663, 0]
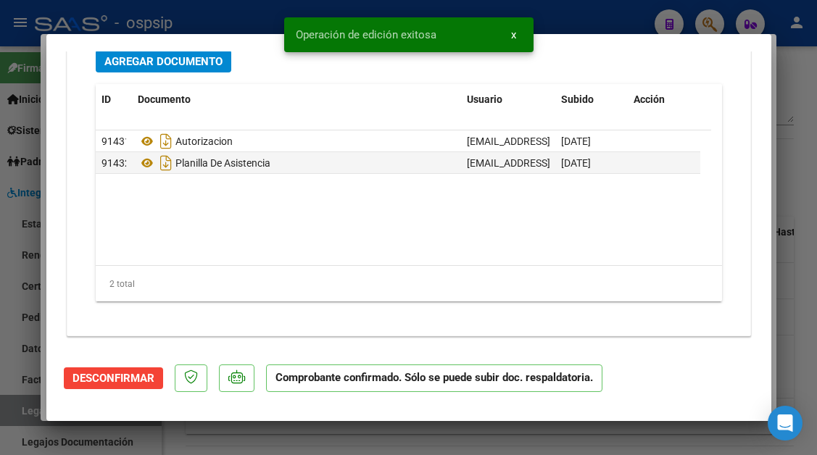
type input "$ 0,00"
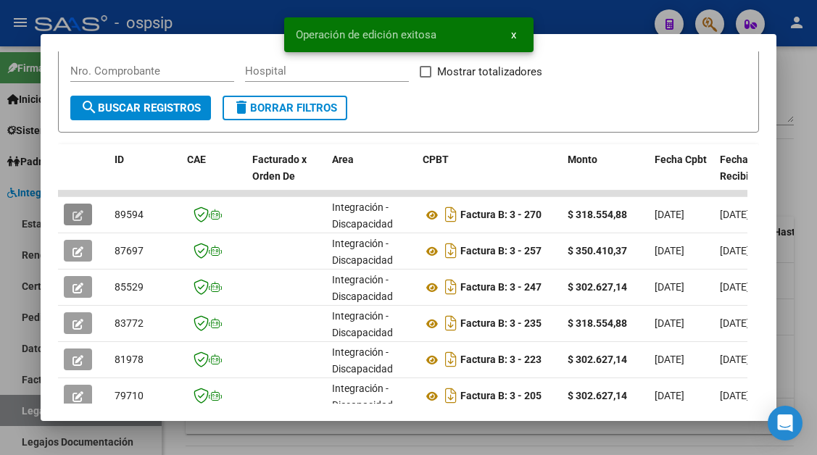
scroll to position [356, 0]
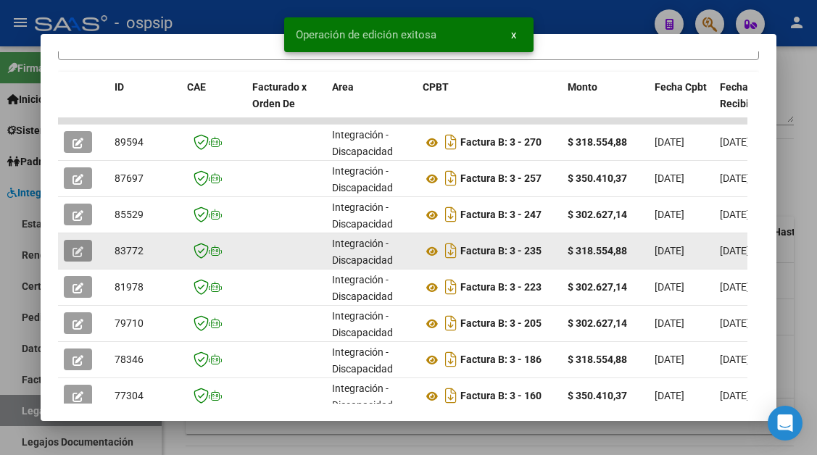
click at [91, 253] on button "button" at bounding box center [78, 251] width 28 height 22
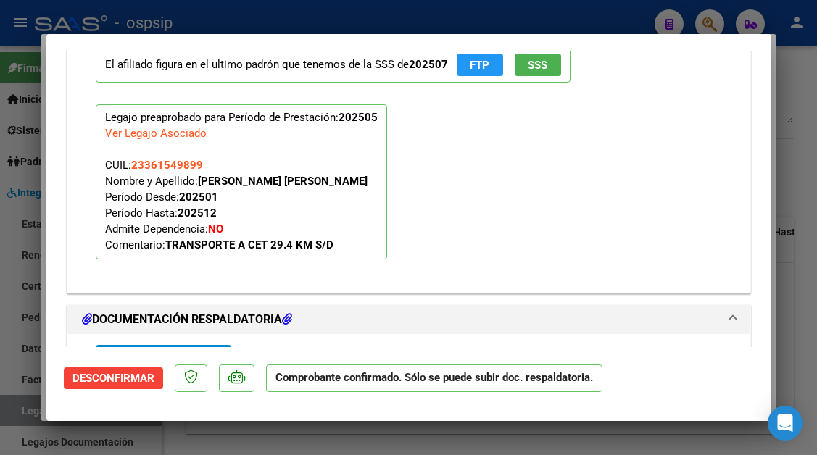
scroll to position [1885, 0]
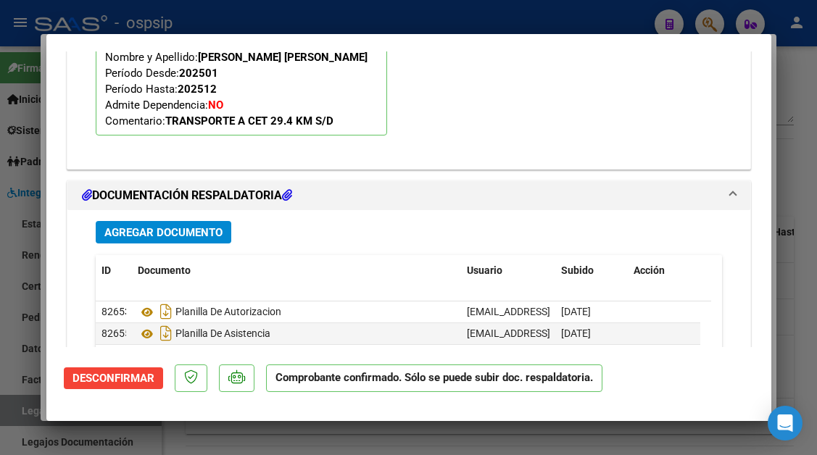
type input "$ 0,00"
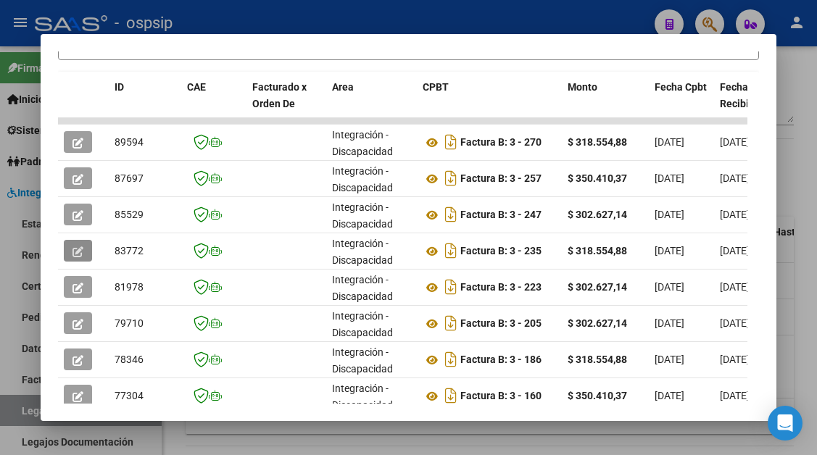
scroll to position [211, 0]
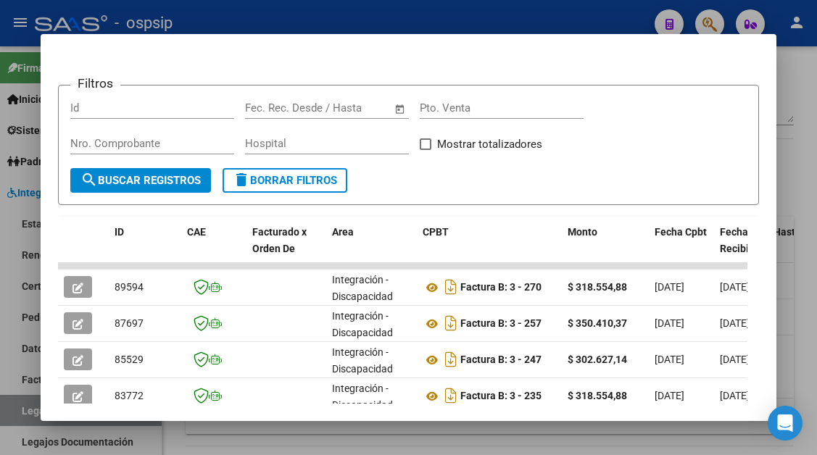
click at [15, 415] on div at bounding box center [408, 227] width 817 height 455
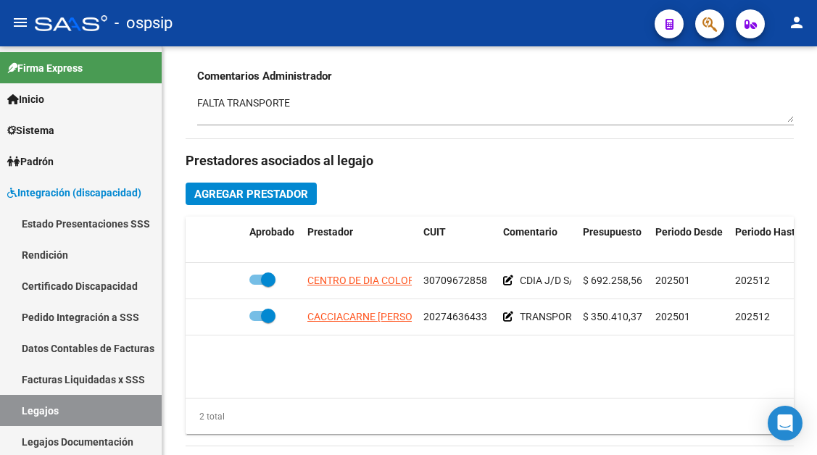
click at [15, 415] on link "Legajos" at bounding box center [81, 410] width 162 height 31
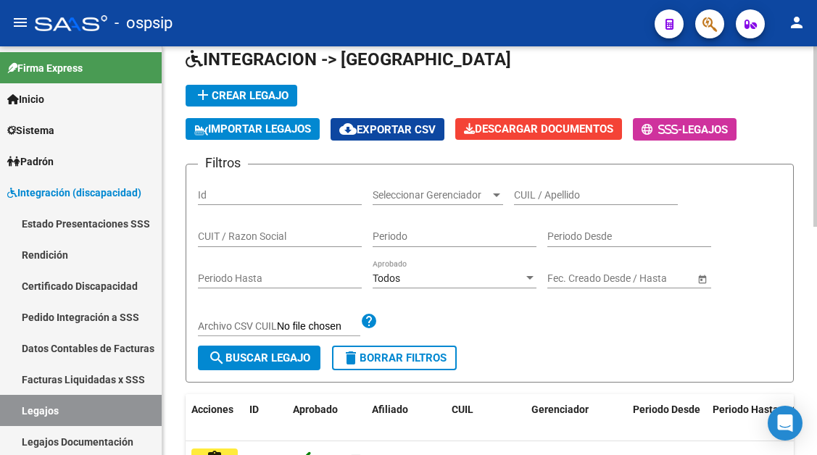
scroll to position [10, 0]
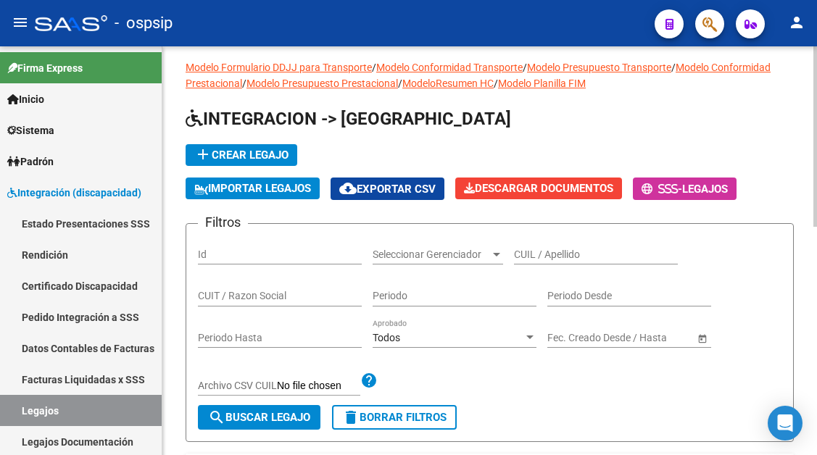
click at [526, 253] on input "CUIL / Apellido" at bounding box center [596, 255] width 164 height 12
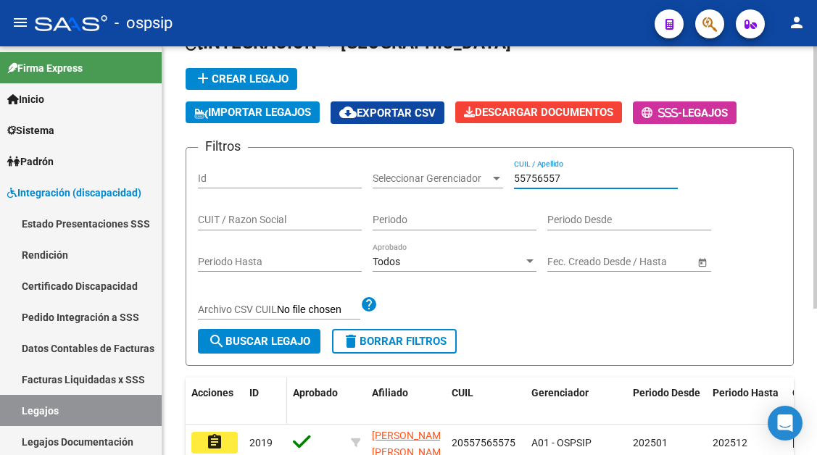
scroll to position [155, 0]
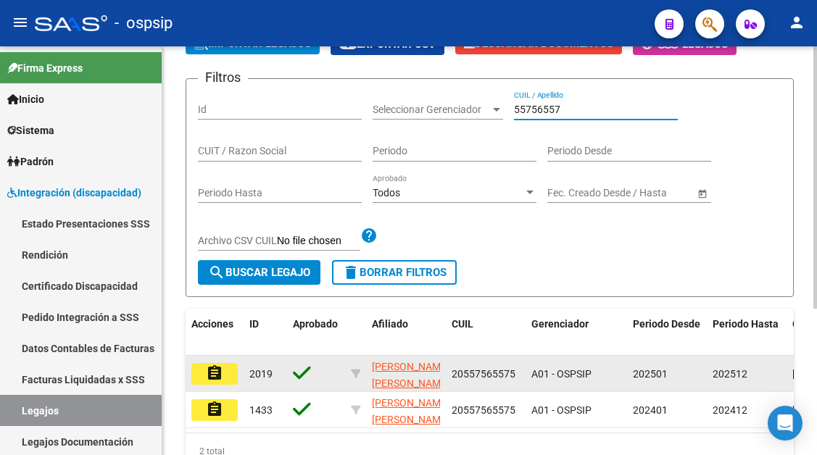
type input "55756557"
click at [217, 373] on mat-icon "assignment" at bounding box center [214, 373] width 17 height 17
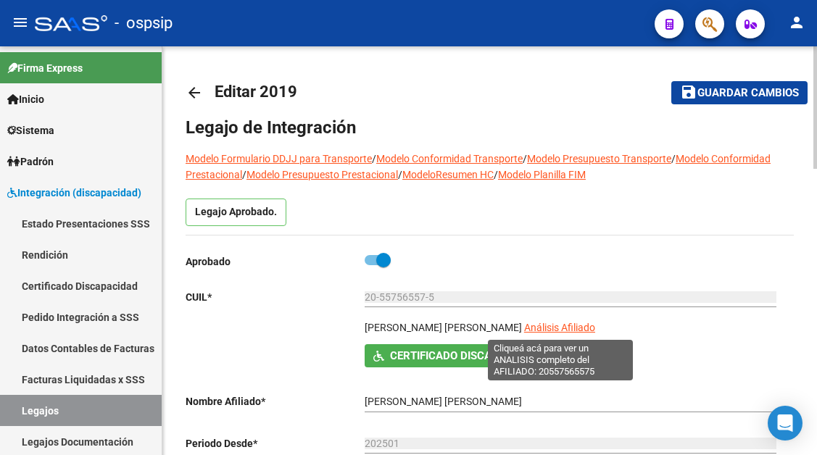
click at [553, 324] on span "Análisis Afiliado" at bounding box center [559, 328] width 71 height 12
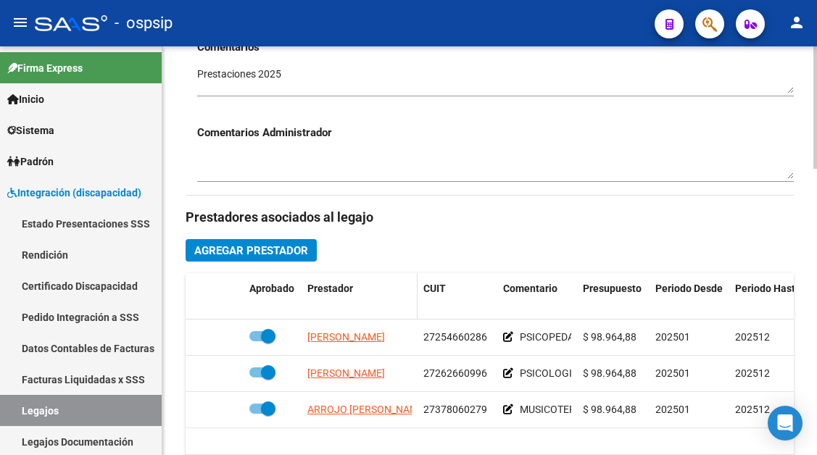
scroll to position [653, 0]
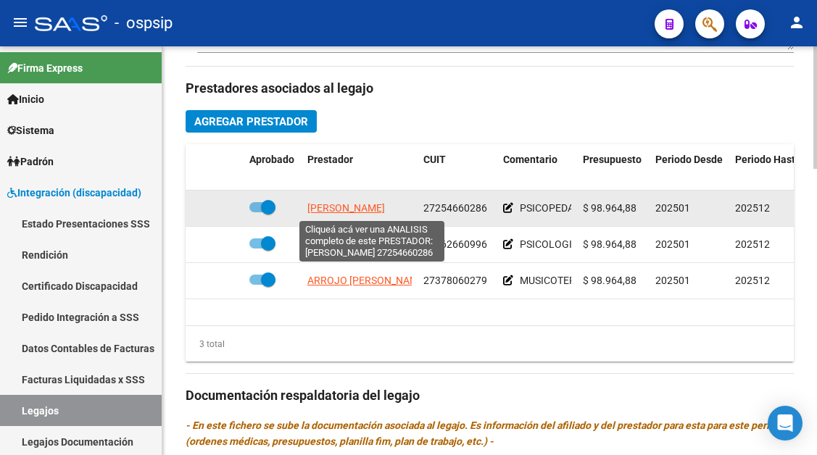
click at [347, 207] on span "[PERSON_NAME]" at bounding box center [346, 208] width 78 height 12
type textarea "27254660286"
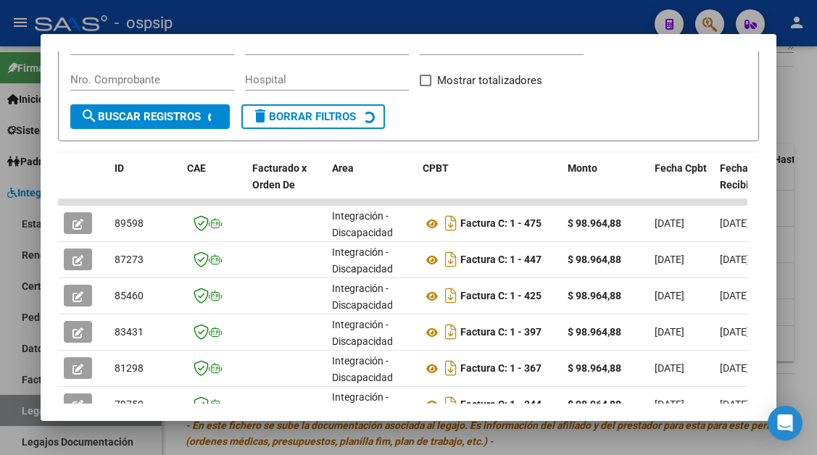
scroll to position [284, 0]
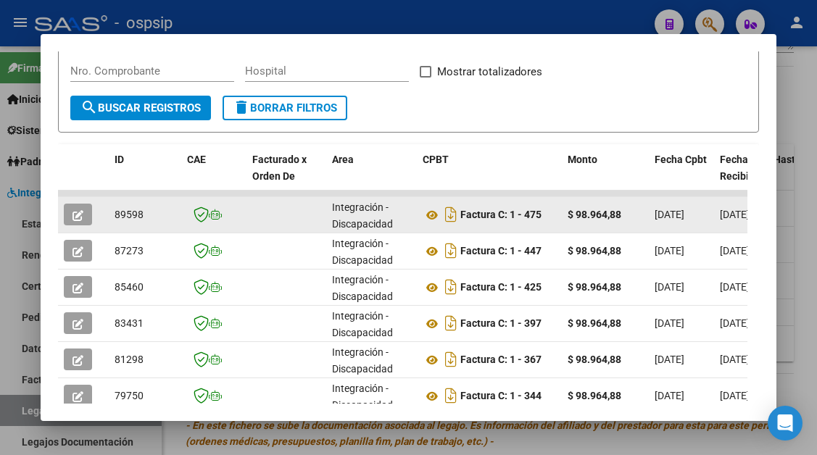
click at [85, 220] on button "button" at bounding box center [78, 215] width 28 height 22
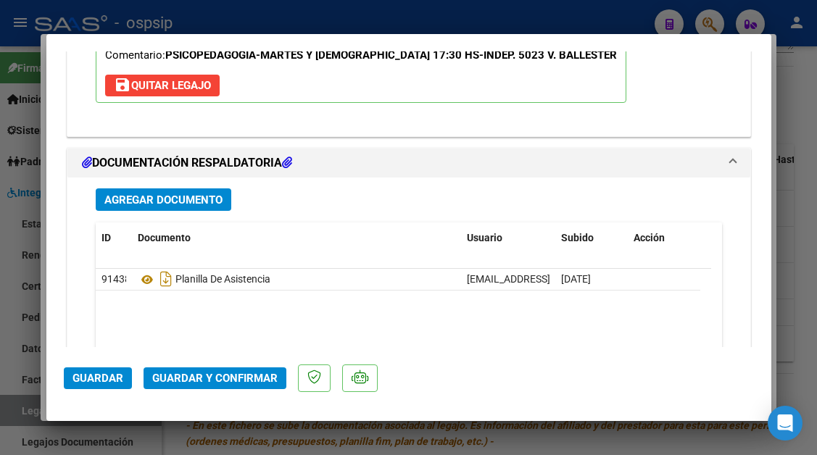
scroll to position [2074, 0]
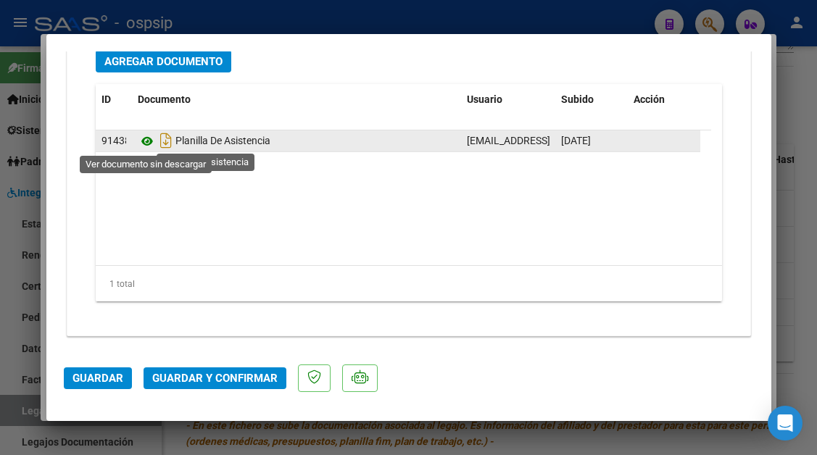
click at [142, 138] on icon at bounding box center [147, 141] width 19 height 17
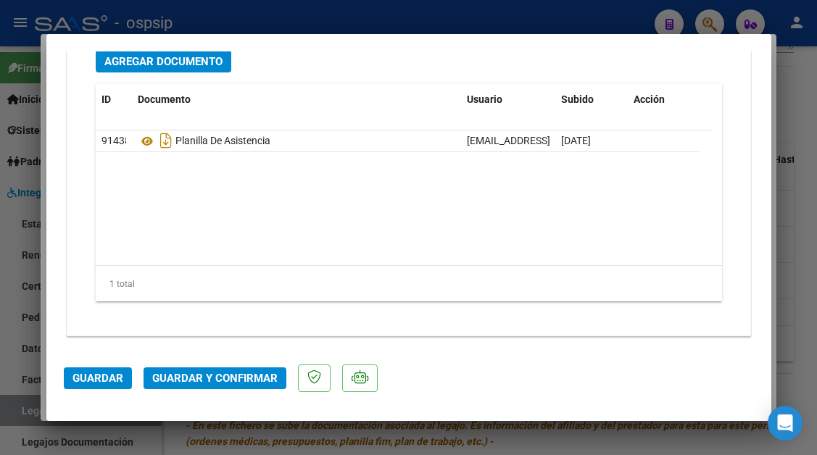
type input "$ 0,00"
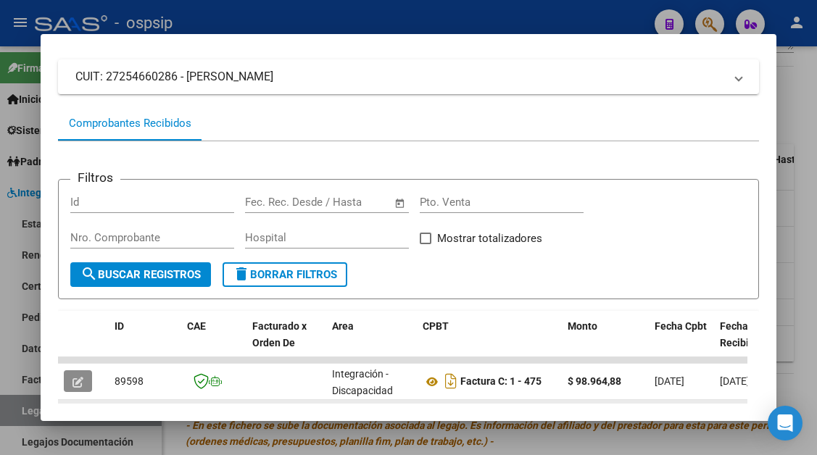
scroll to position [66, 0]
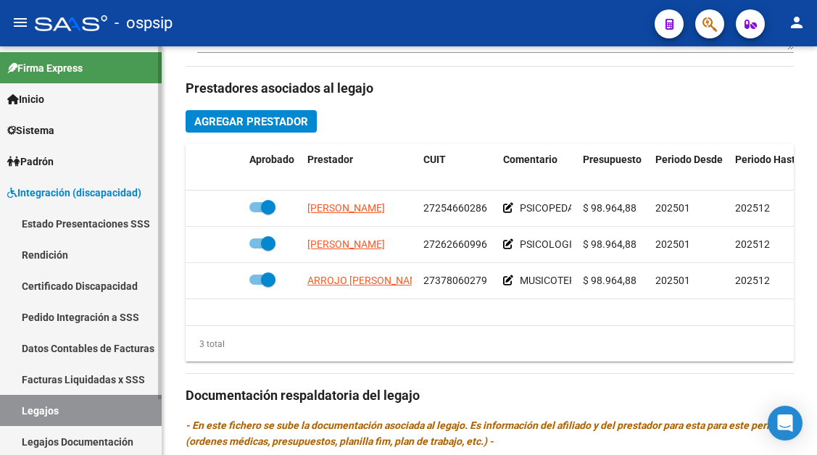
click at [74, 420] on link "Legajos" at bounding box center [81, 410] width 162 height 31
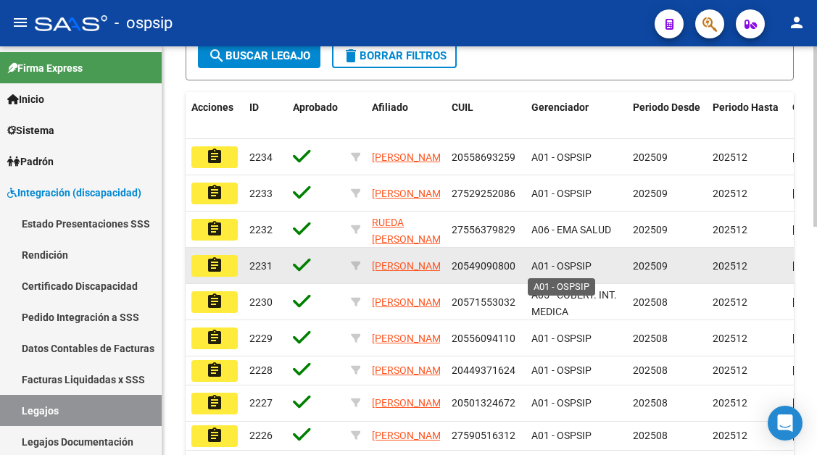
scroll to position [156, 0]
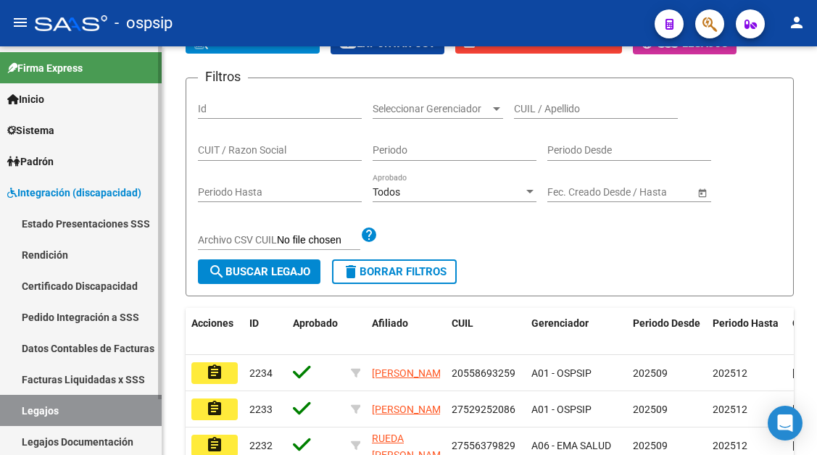
click at [27, 418] on link "Legajos" at bounding box center [81, 410] width 162 height 31
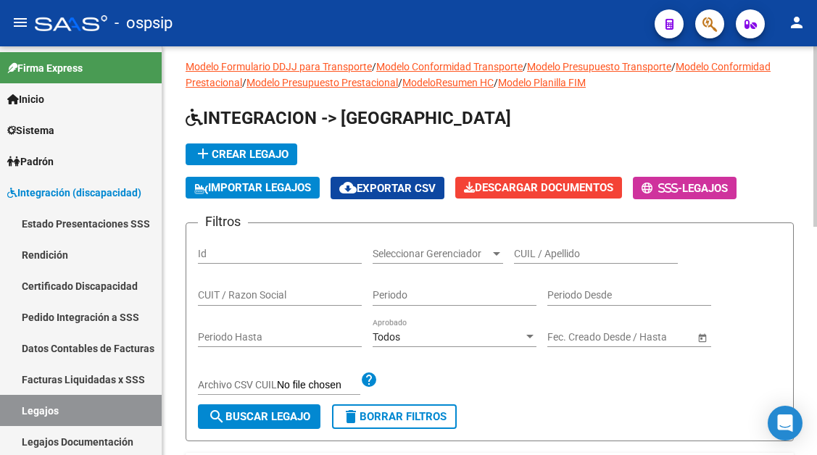
click at [537, 256] on input "CUIL / Apellido" at bounding box center [596, 254] width 164 height 12
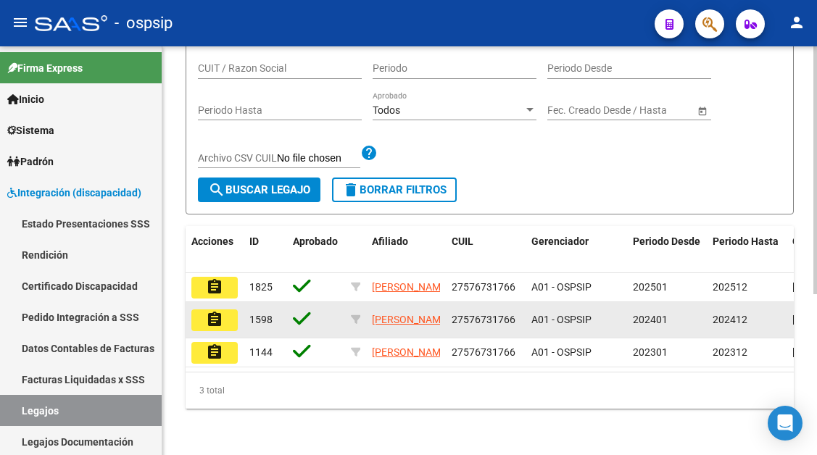
scroll to position [265, 0]
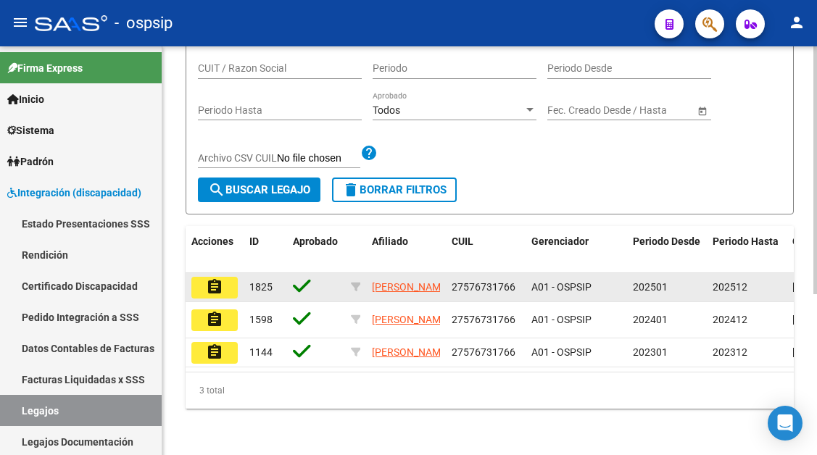
type input "[PERSON_NAME] e"
click at [226, 277] on button "assignment" at bounding box center [214, 288] width 46 height 22
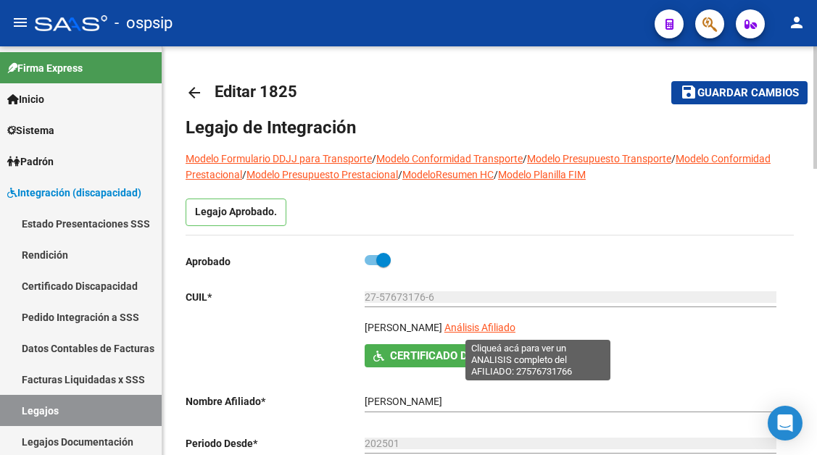
click at [516, 324] on span "Análisis Afiliado" at bounding box center [479, 328] width 71 height 12
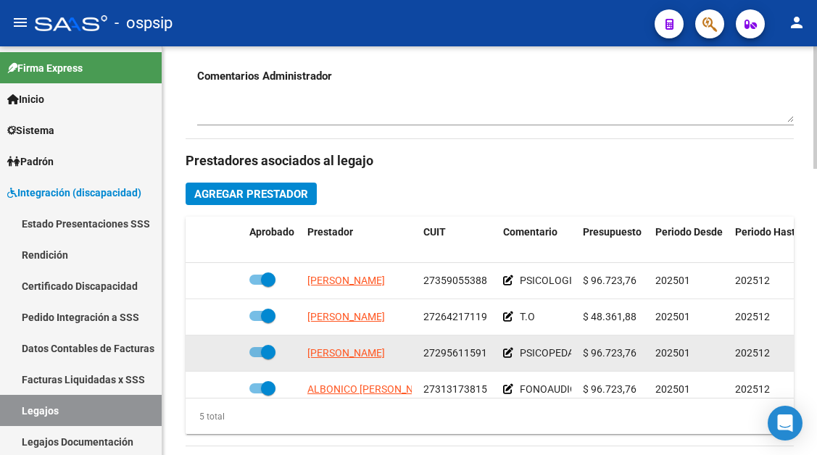
scroll to position [62, 0]
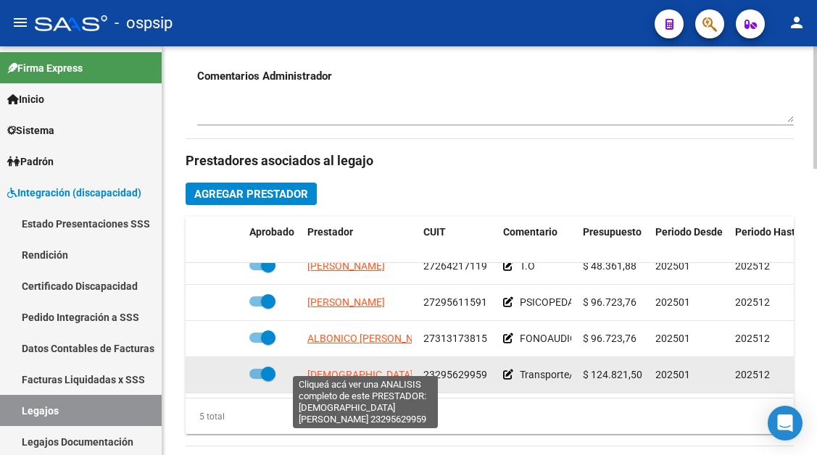
click at [344, 369] on span "[DEMOGRAPHIC_DATA] [PERSON_NAME]" at bounding box center [400, 375] width 186 height 12
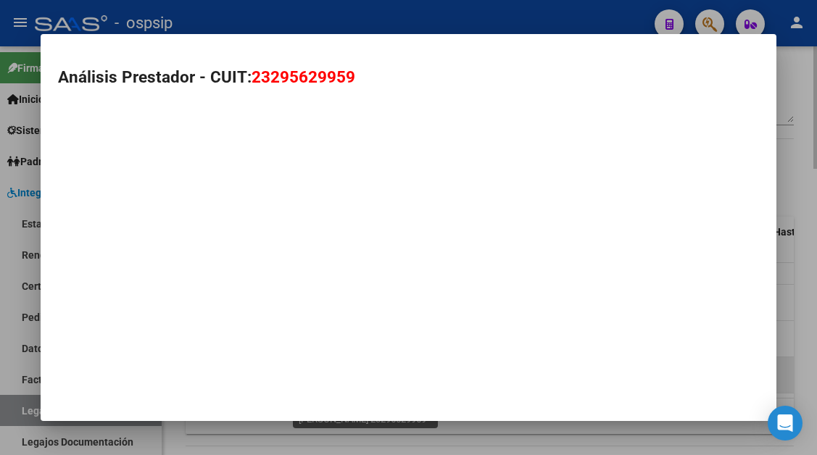
type textarea "23295629959"
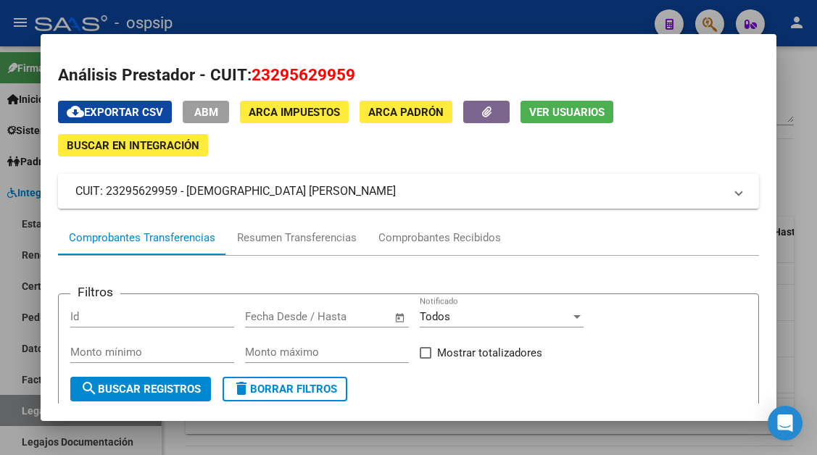
scroll to position [0, 0]
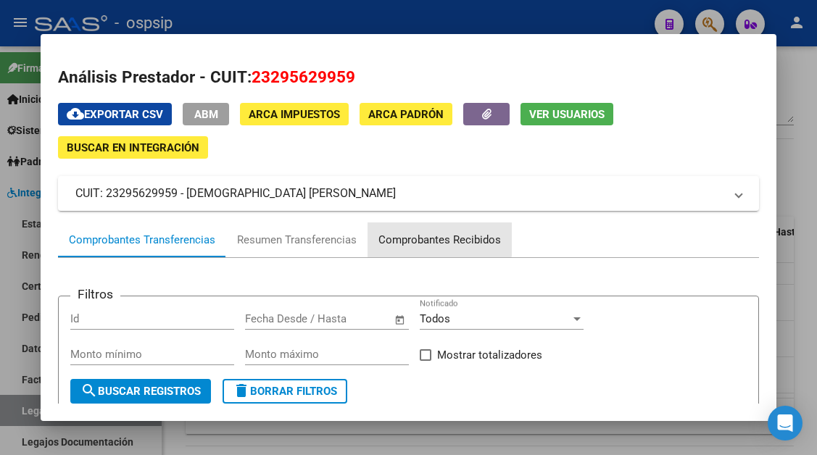
click at [416, 239] on div "Comprobantes Recibidos" at bounding box center [439, 240] width 123 height 17
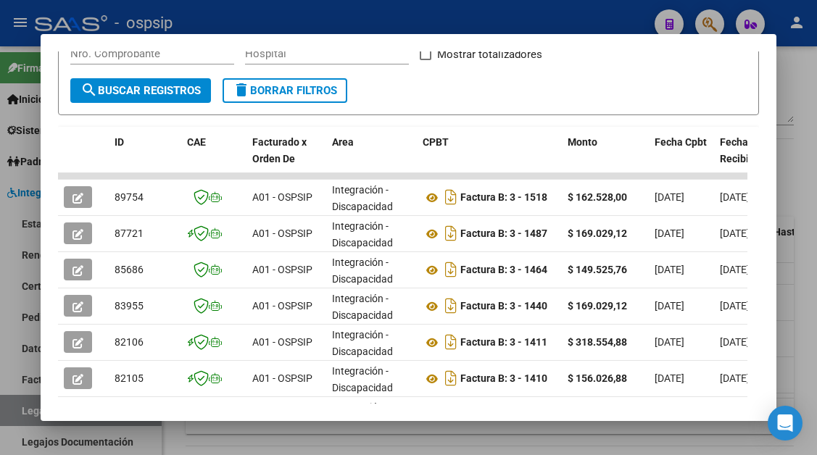
scroll to position [363, 0]
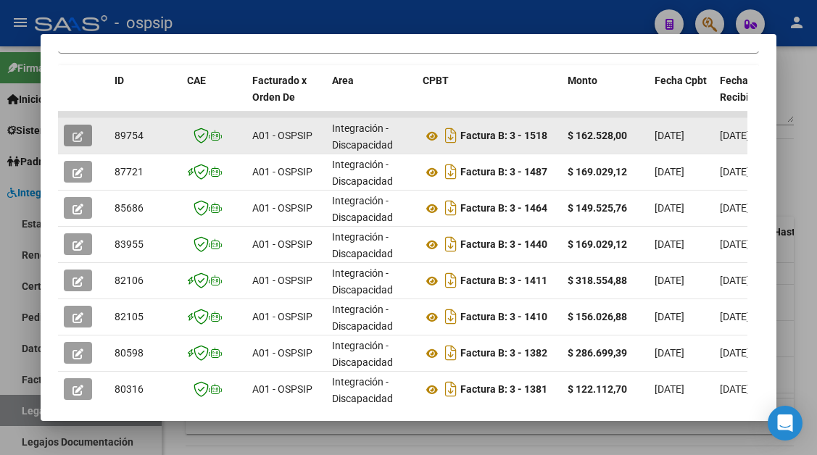
click at [78, 140] on icon "button" at bounding box center [78, 136] width 11 height 11
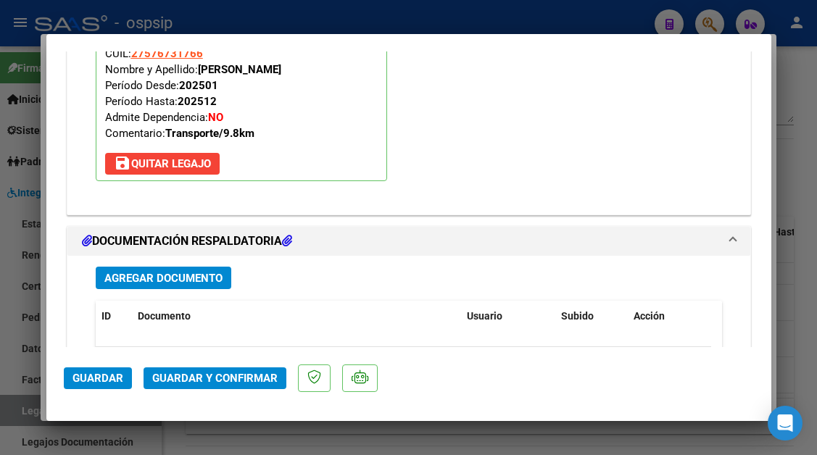
scroll to position [2174, 0]
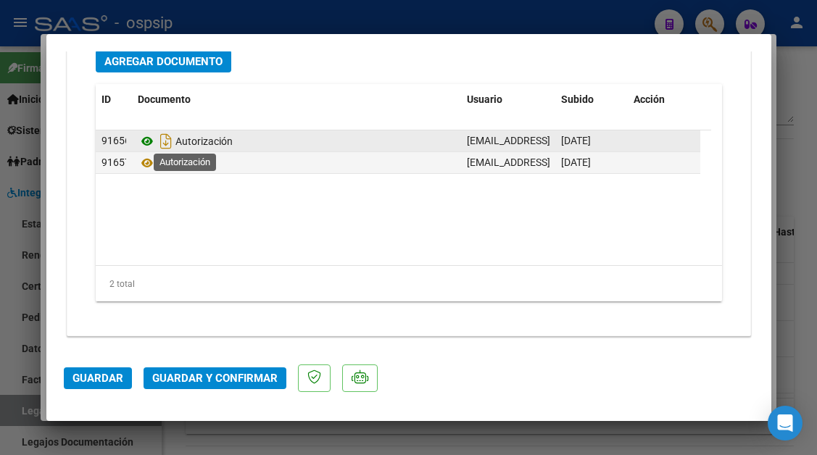
click at [145, 144] on icon at bounding box center [147, 141] width 19 height 17
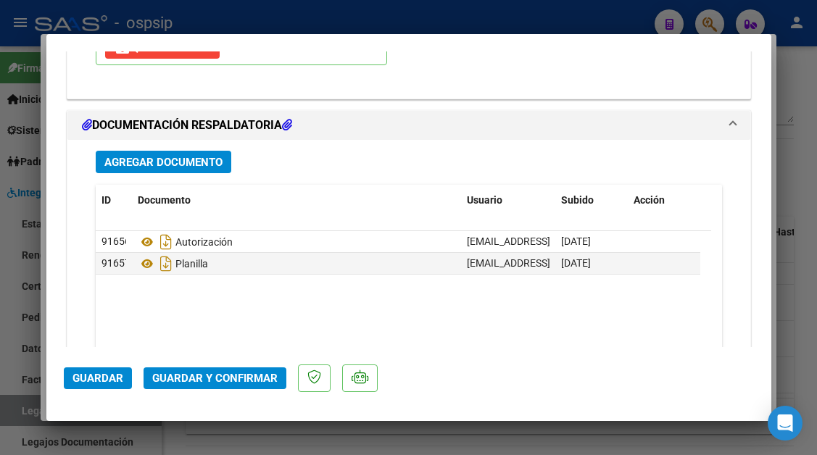
scroll to position [1957, 0]
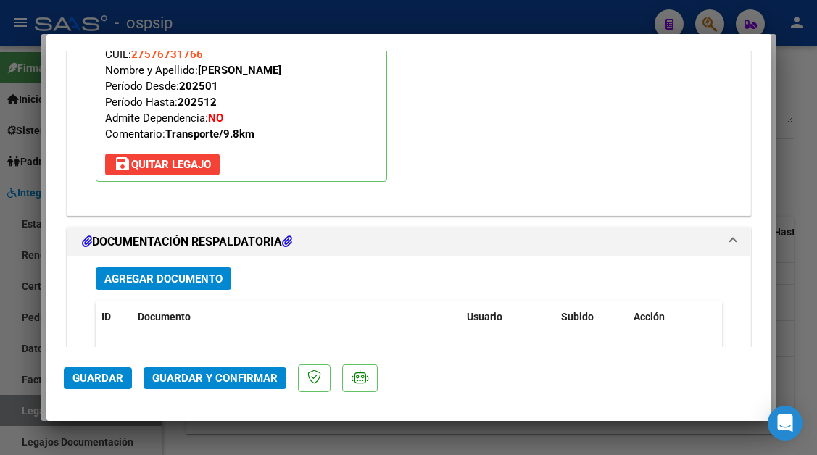
type input "$ 0,00"
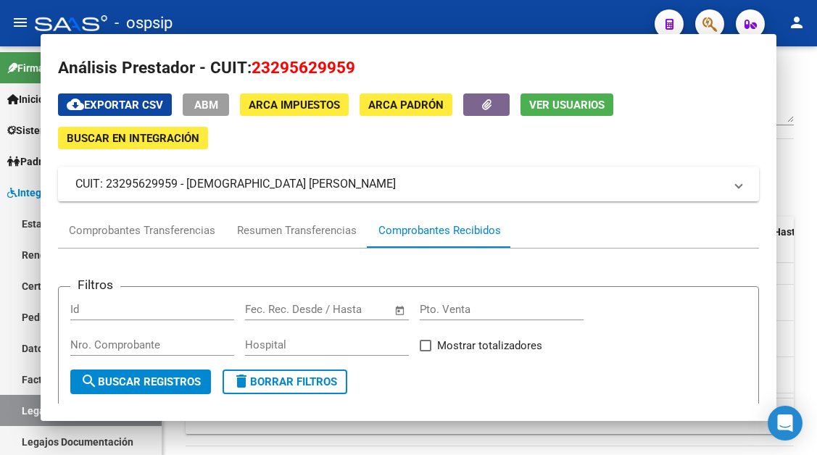
scroll to position [0, 0]
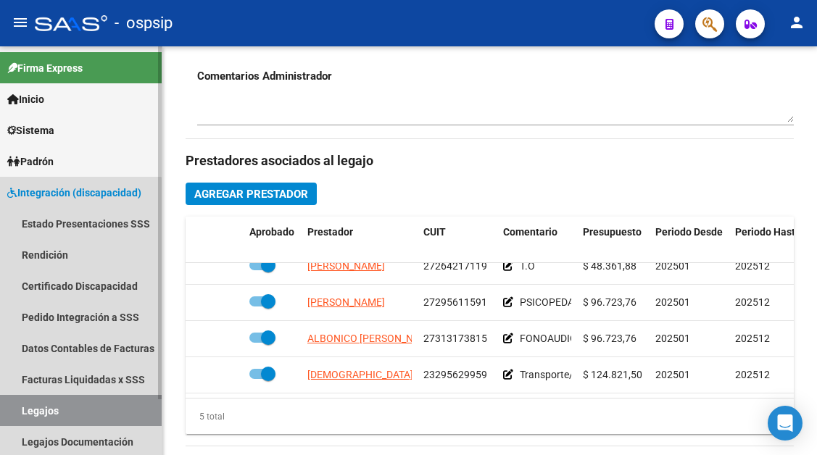
click at [35, 410] on link "Legajos" at bounding box center [81, 410] width 162 height 31
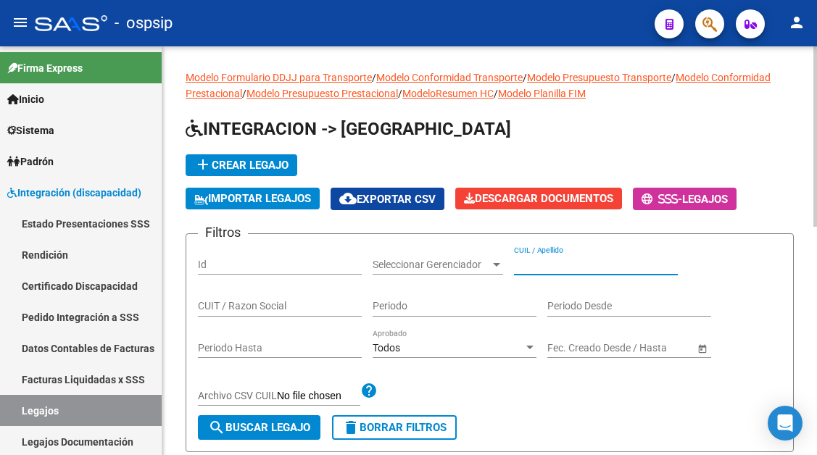
click at [556, 266] on input "CUIL / Apellido" at bounding box center [596, 265] width 164 height 12
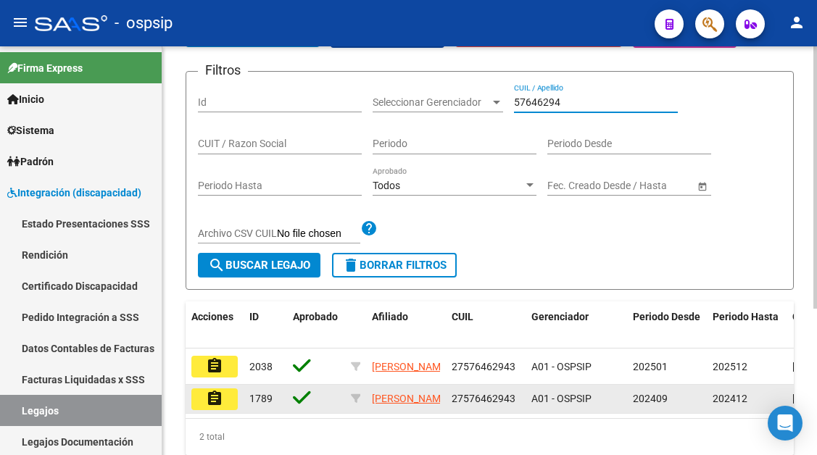
scroll to position [218, 0]
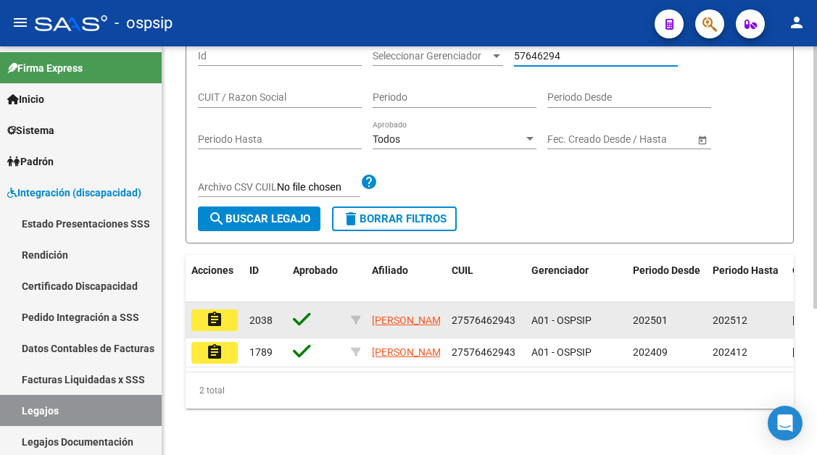
click at [221, 311] on mat-icon "assignment" at bounding box center [214, 319] width 17 height 17
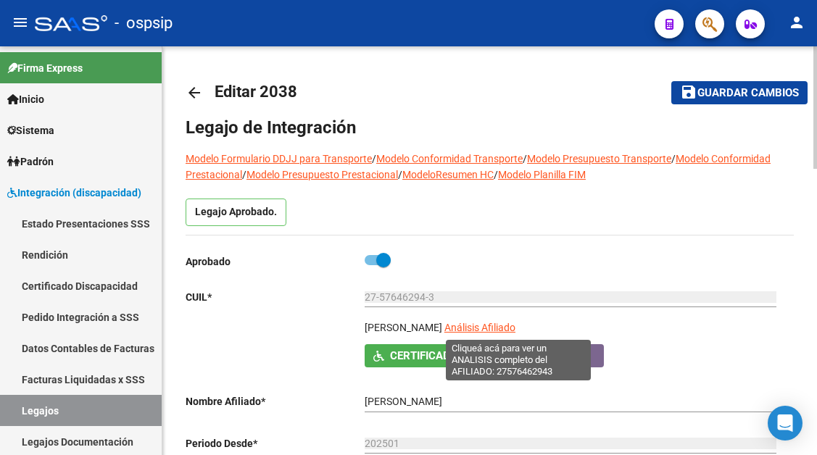
click at [516, 324] on span "Análisis Afiliado" at bounding box center [479, 328] width 71 height 12
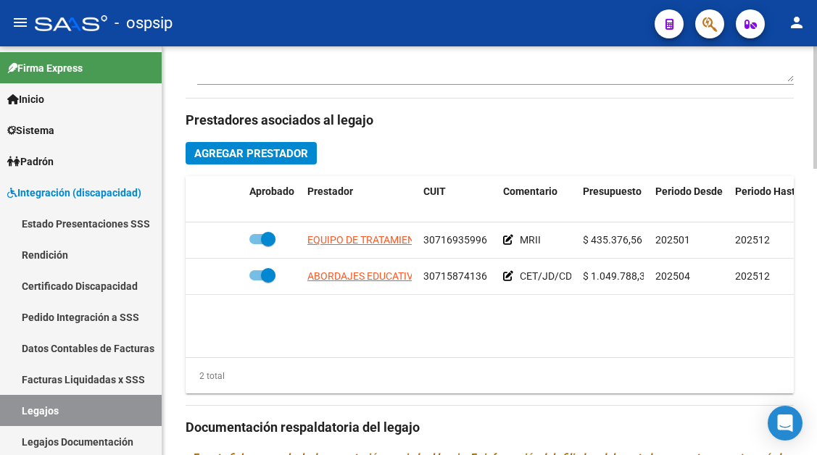
scroll to position [653, 0]
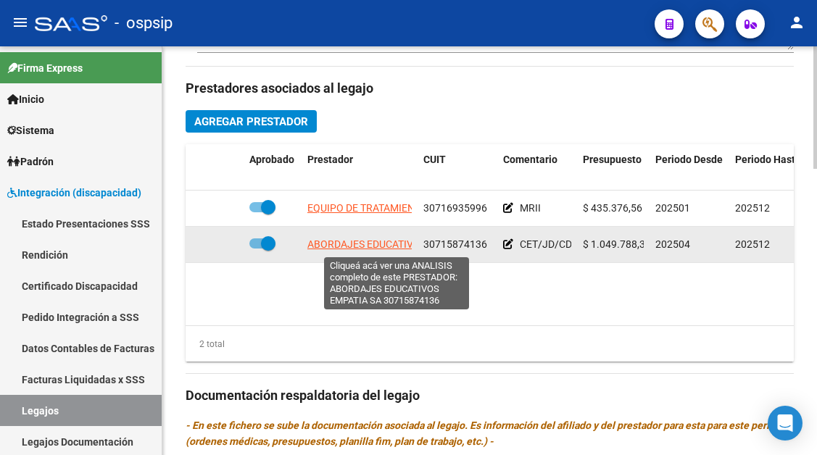
click at [362, 241] on span "ABORDAJES EDUCATIVOS EMPATIA SA" at bounding box center [395, 245] width 177 height 12
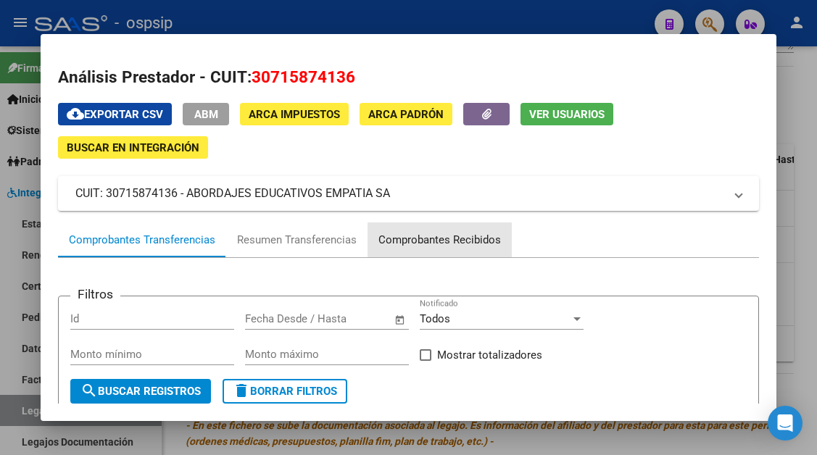
click at [417, 247] on div "Comprobantes Recibidos" at bounding box center [439, 240] width 123 height 17
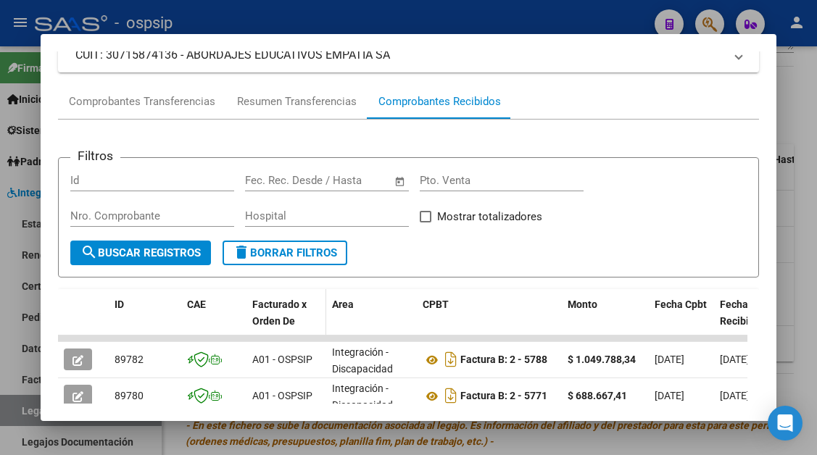
scroll to position [429, 0]
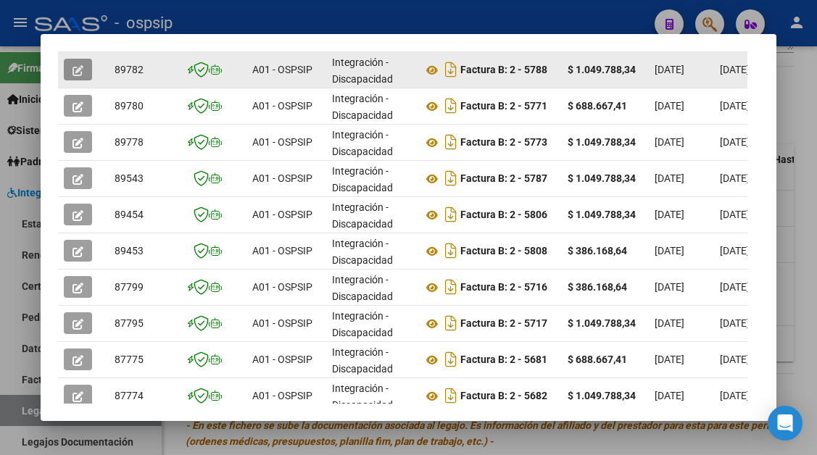
click at [79, 62] on button "button" at bounding box center [78, 70] width 28 height 22
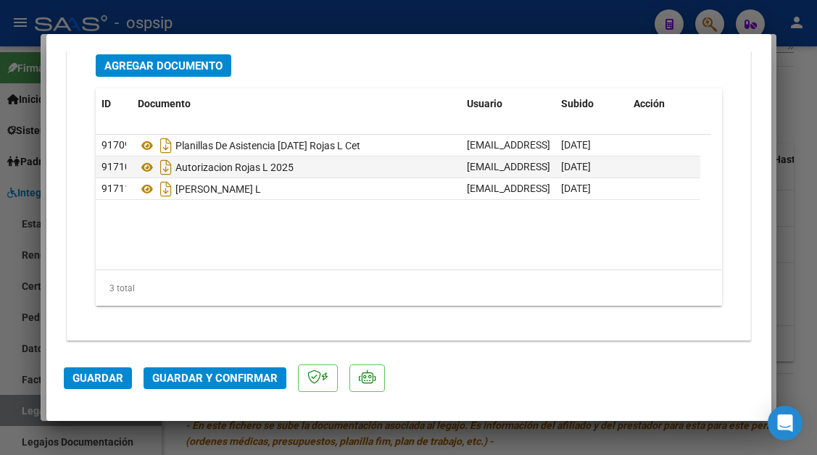
scroll to position [1827, 0]
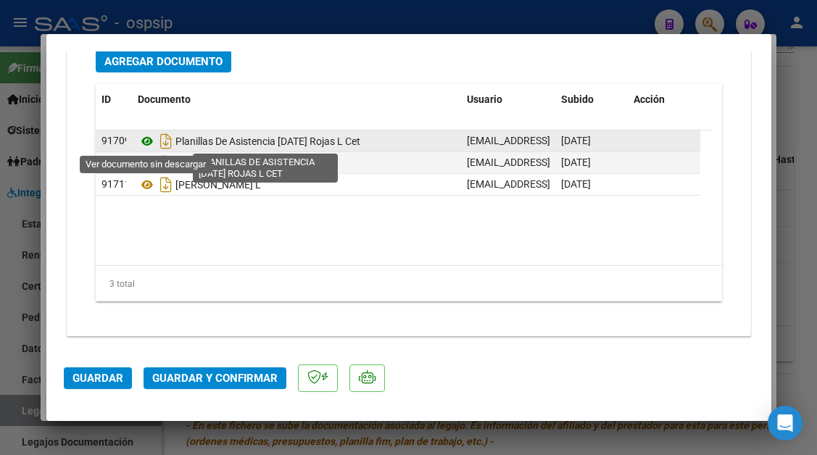
click at [147, 142] on icon at bounding box center [147, 141] width 19 height 17
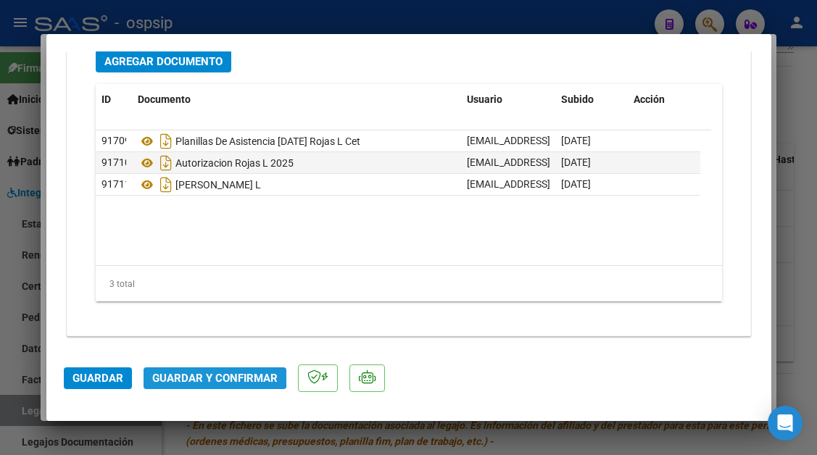
click at [208, 374] on span "Guardar y Confirmar" at bounding box center [214, 378] width 125 height 13
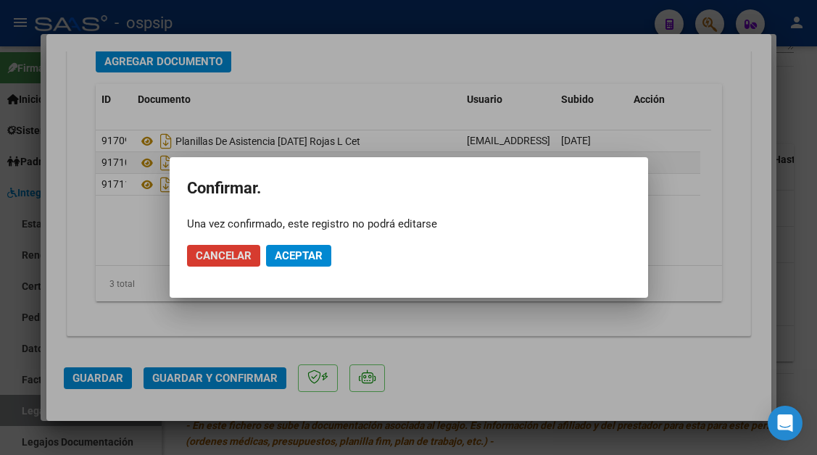
click at [289, 256] on span "Aceptar" at bounding box center [299, 255] width 48 height 13
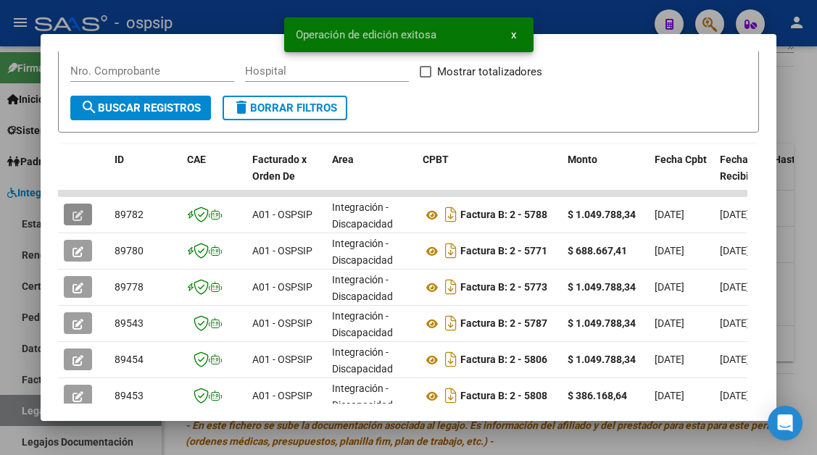
scroll to position [211, 0]
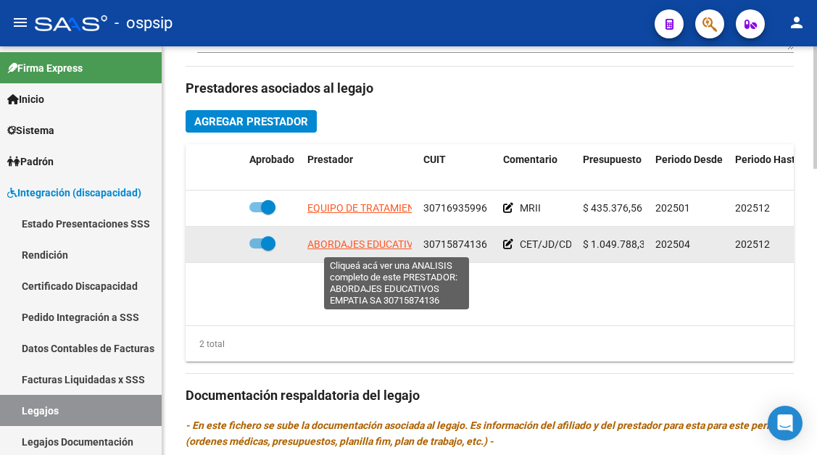
click at [357, 250] on span "ABORDAJES EDUCATIVOS EMPATIA SA" at bounding box center [395, 245] width 177 height 12
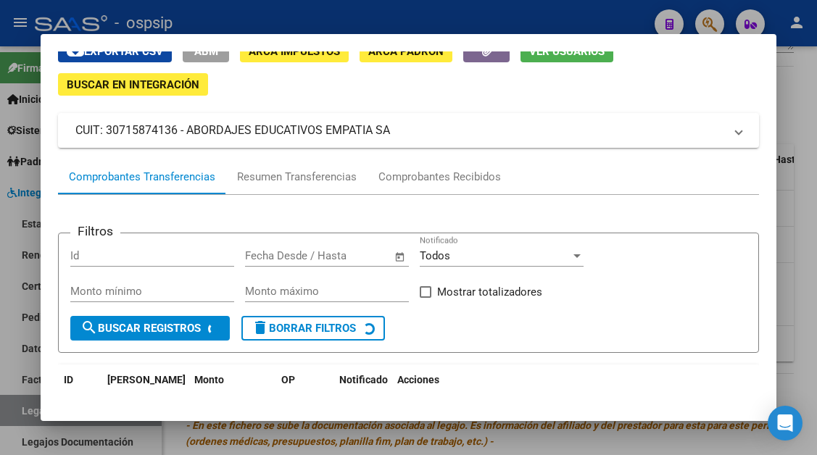
scroll to position [145, 0]
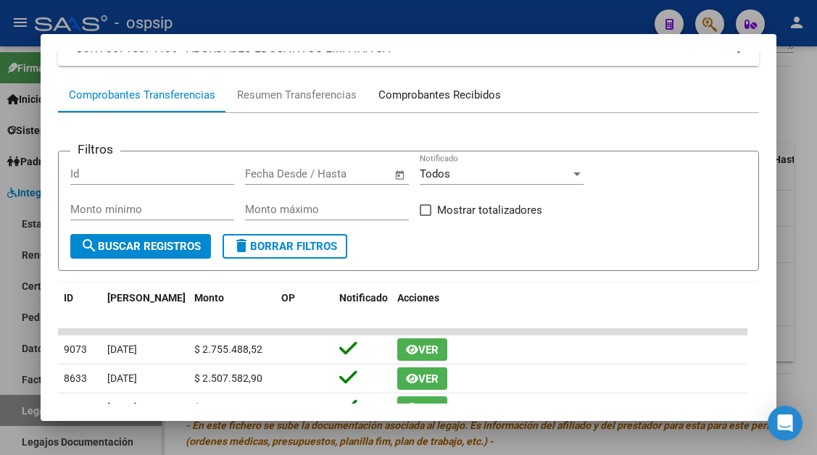
click at [433, 88] on div "Comprobantes Recibidos" at bounding box center [439, 95] width 123 height 17
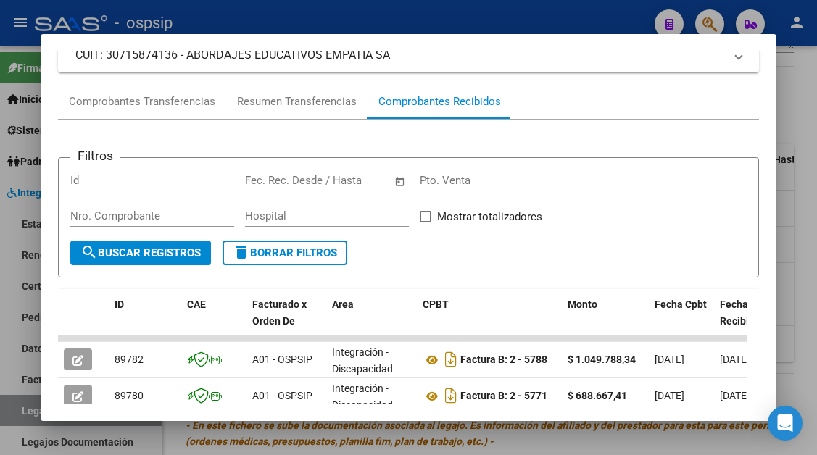
scroll to position [211, 0]
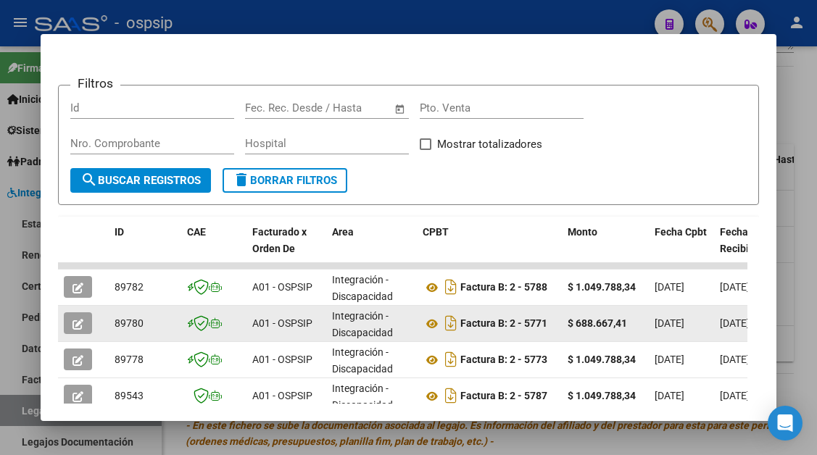
click at [75, 318] on span "button" at bounding box center [78, 323] width 11 height 13
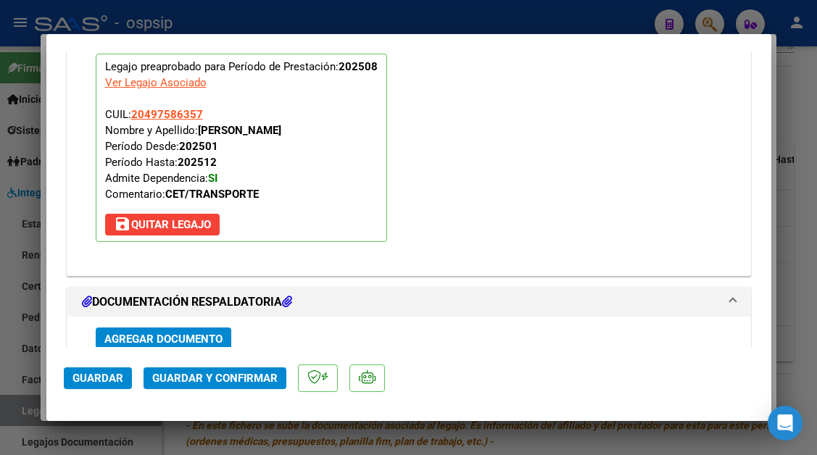
scroll to position [1827, 0]
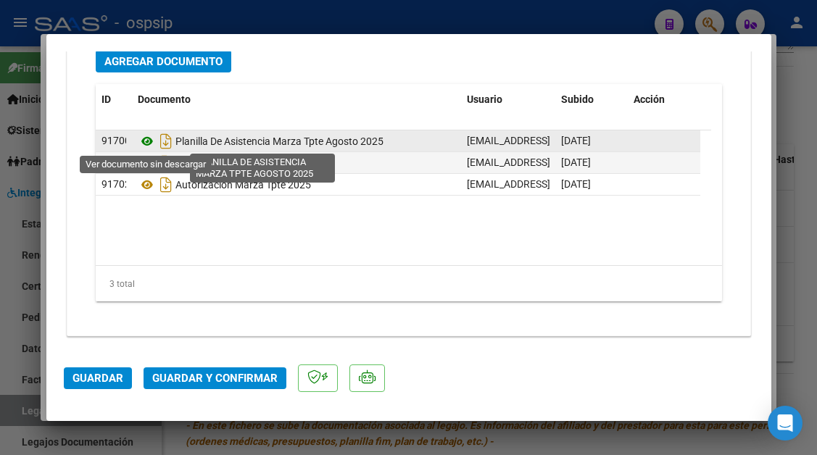
click at [151, 134] on icon at bounding box center [147, 141] width 19 height 17
click at [150, 143] on icon at bounding box center [147, 141] width 19 height 17
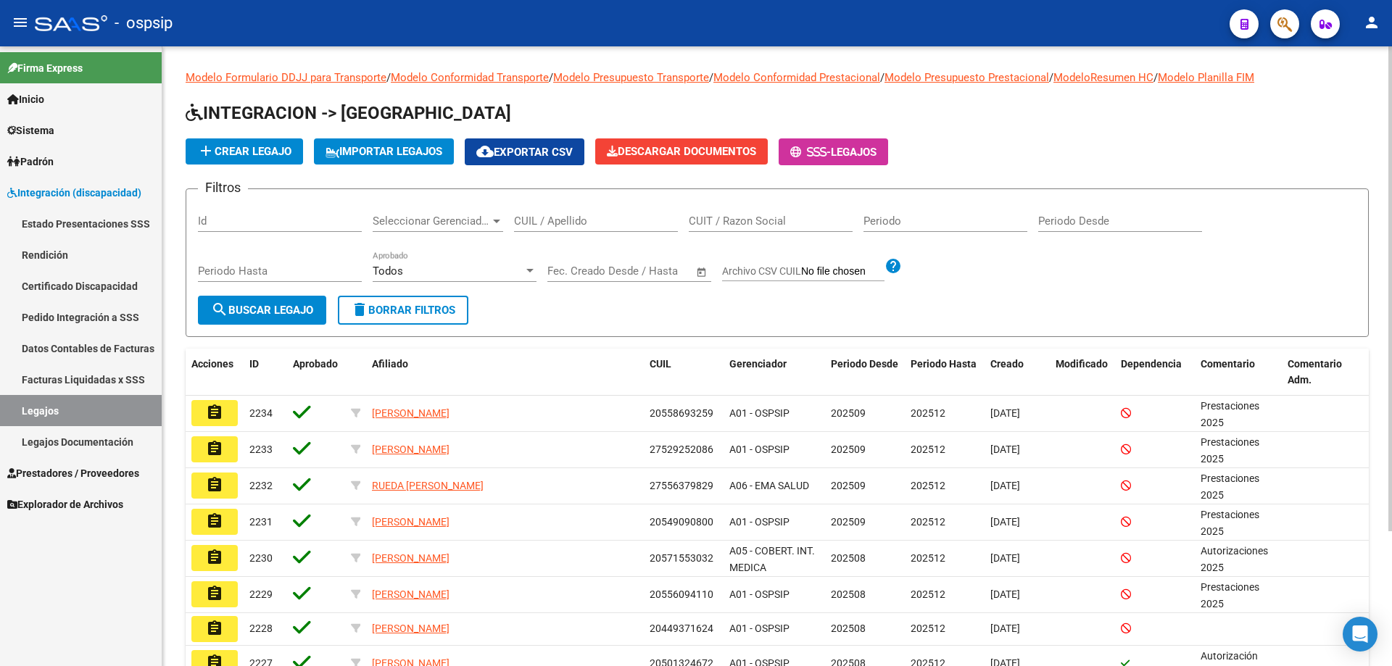
click at [553, 215] on input "CUIL / Apellido" at bounding box center [596, 221] width 164 height 13
type input "m"
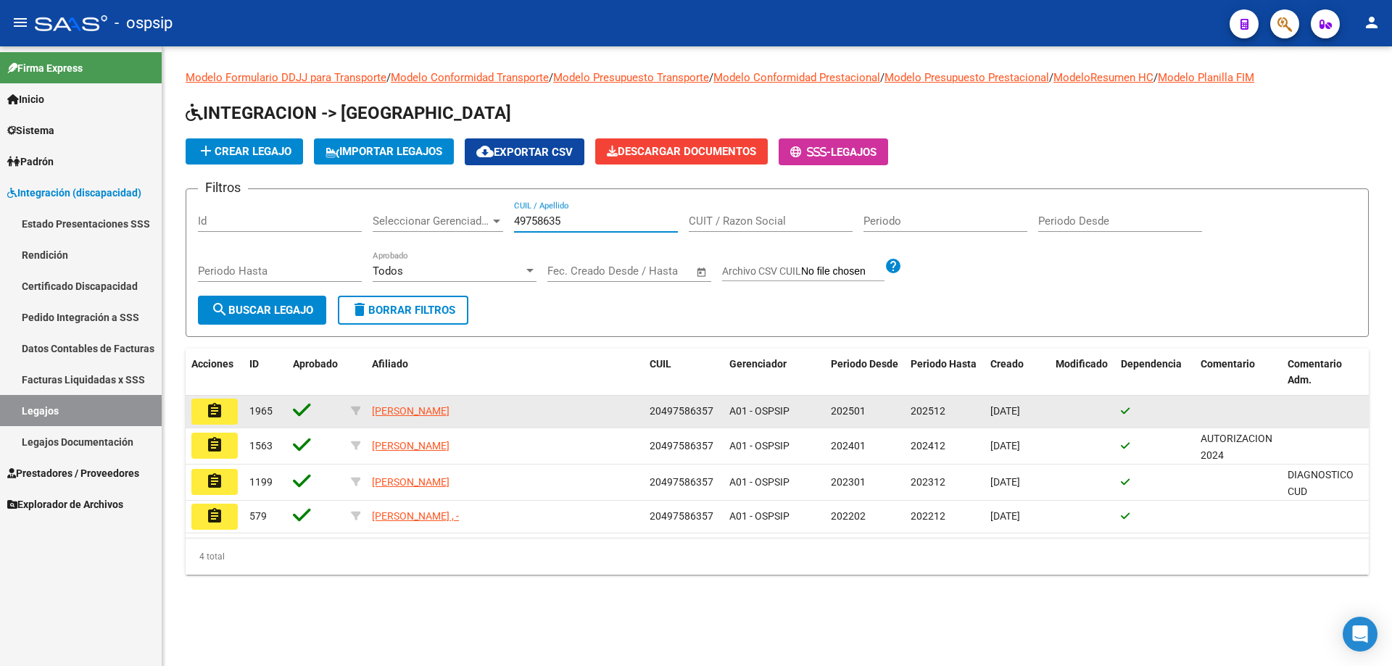
type input "49758635"
click at [239, 412] on datatable-body-cell "assignment" at bounding box center [215, 412] width 58 height 32
click at [220, 412] on mat-icon "assignment" at bounding box center [214, 410] width 17 height 17
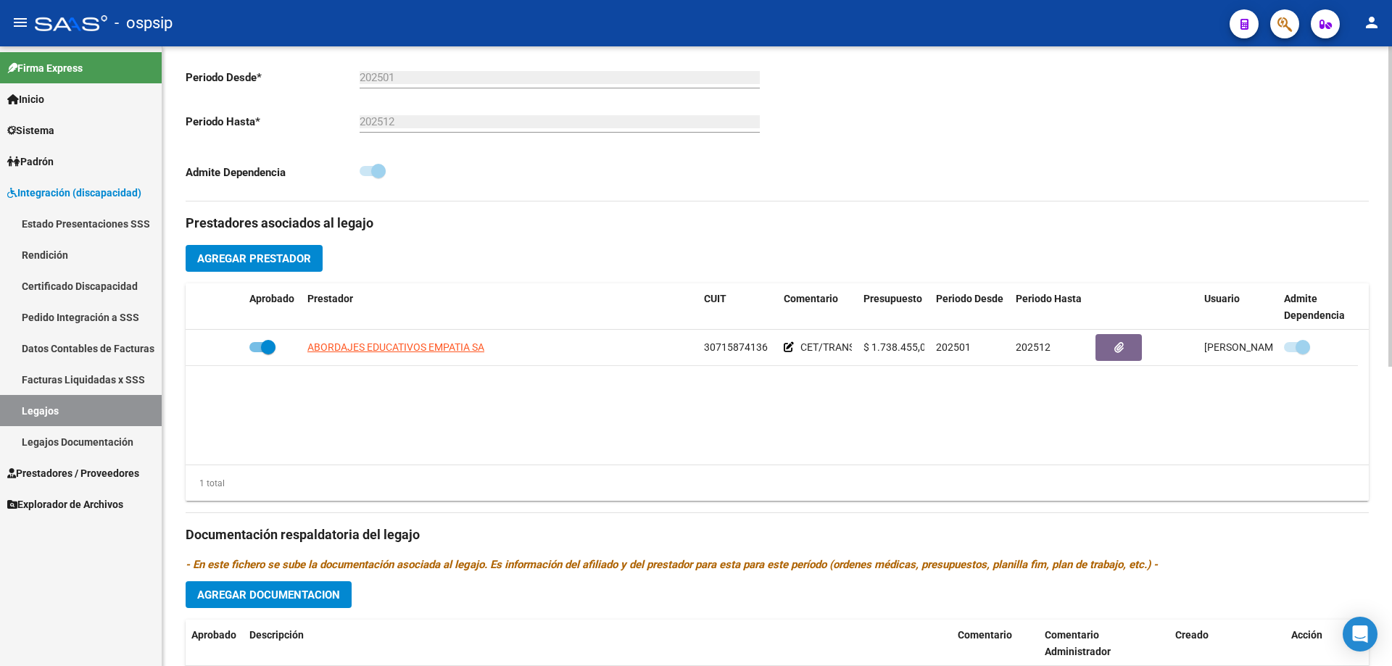
scroll to position [435, 0]
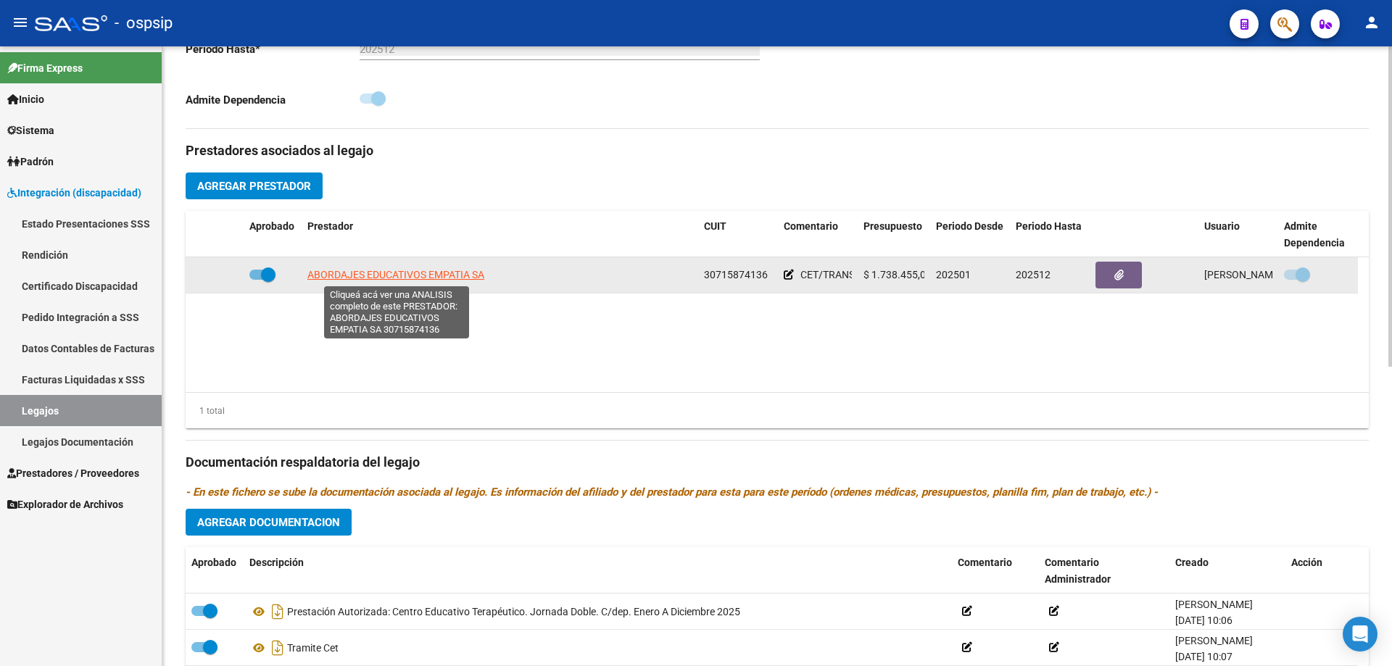
click at [396, 271] on span "ABORDAJES EDUCATIVOS EMPATIA SA" at bounding box center [395, 275] width 177 height 12
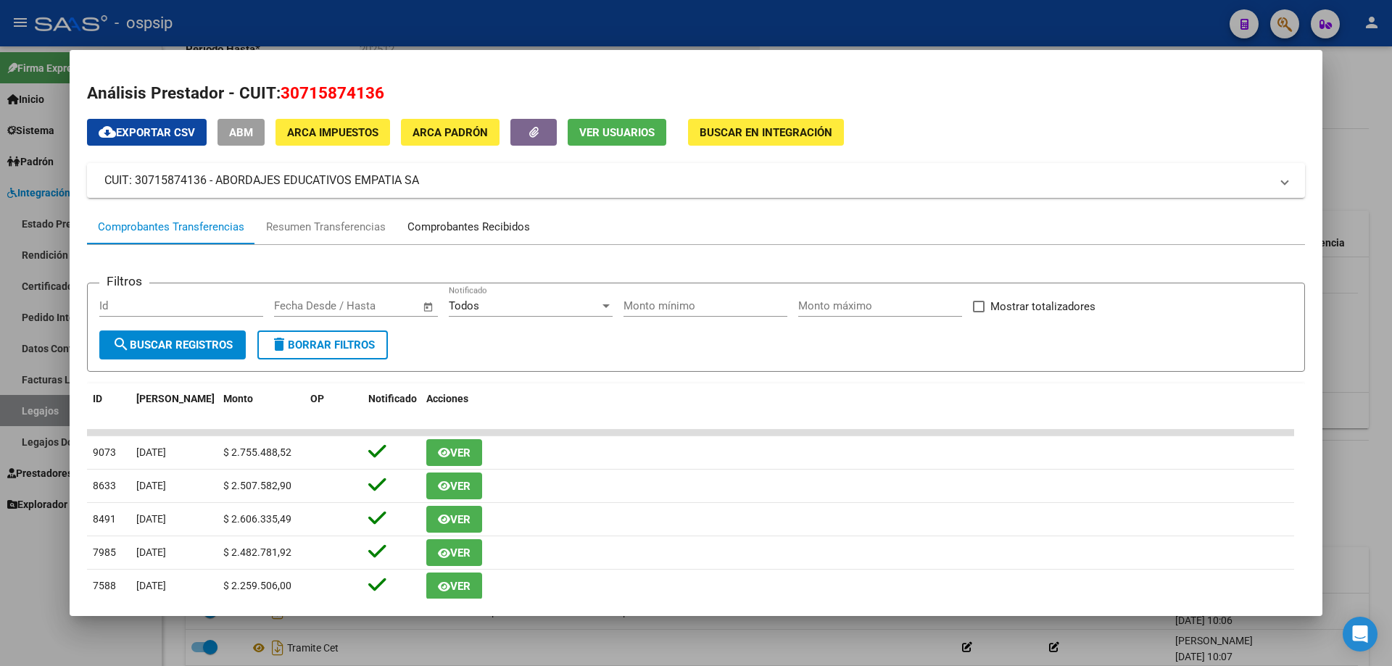
click at [461, 222] on div "Comprobantes Recibidos" at bounding box center [468, 227] width 123 height 17
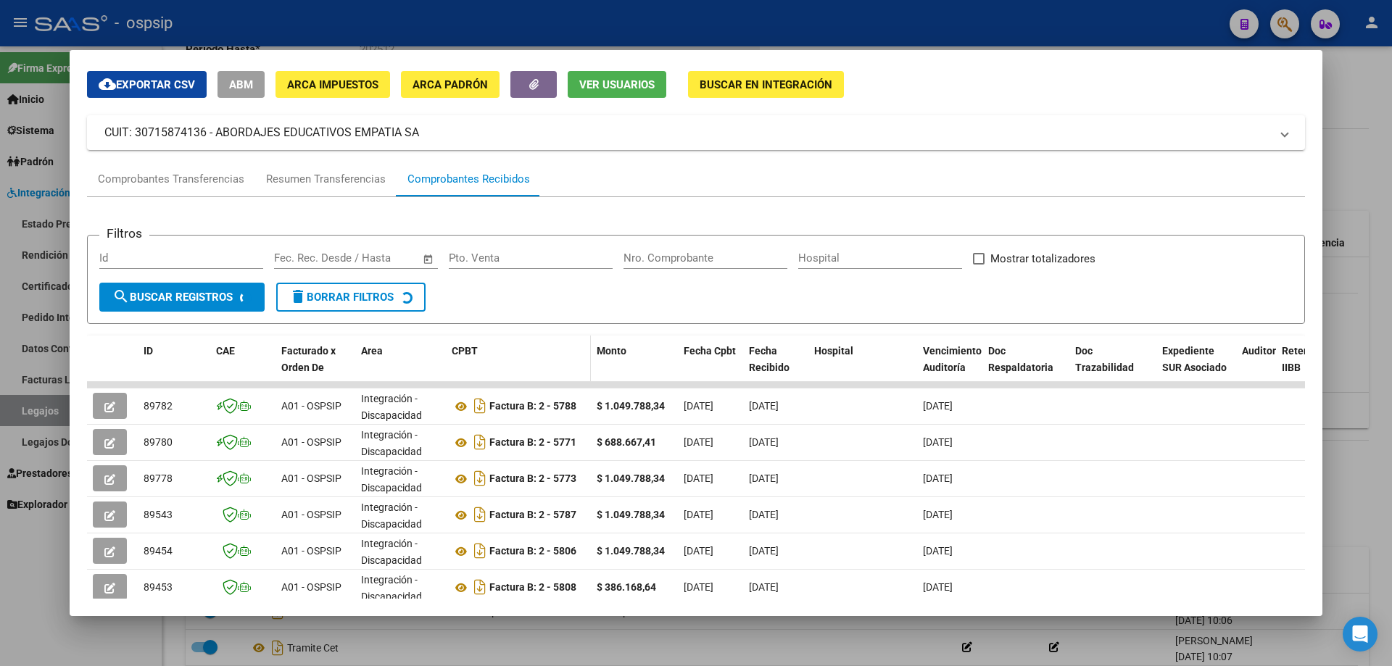
scroll to position [73, 0]
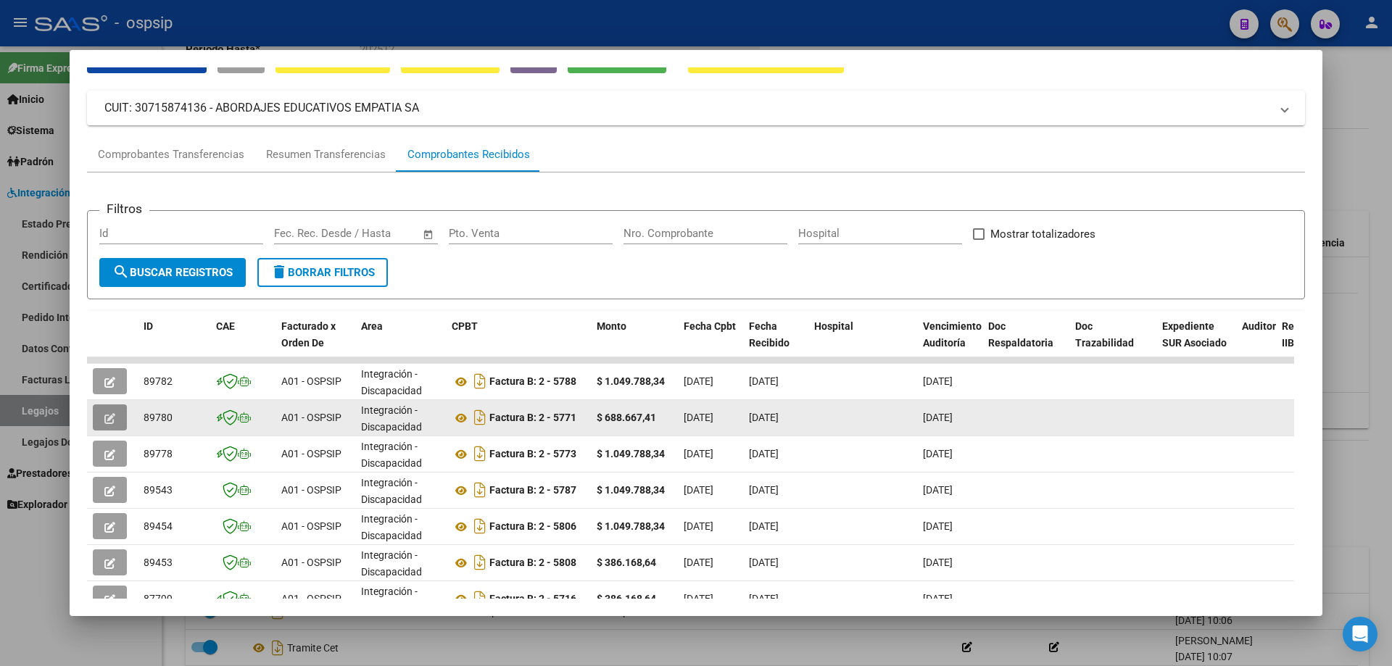
click at [106, 411] on span "button" at bounding box center [109, 417] width 11 height 13
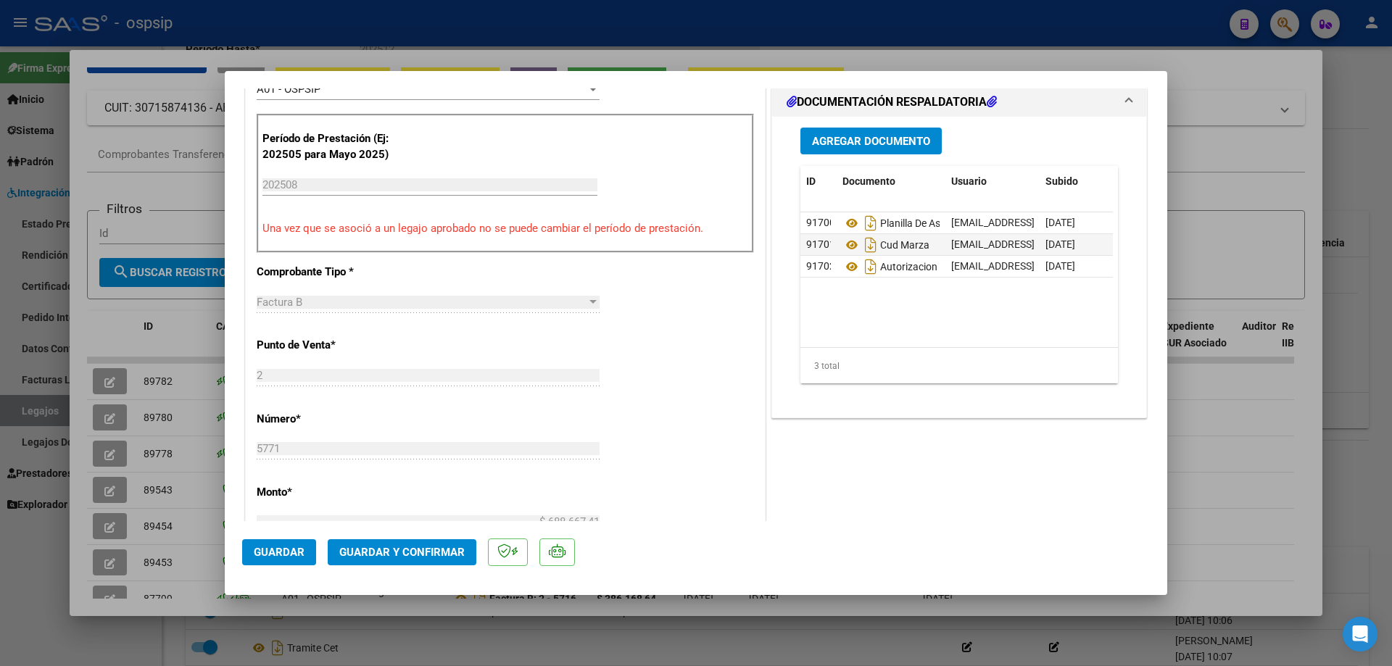
scroll to position [435, 0]
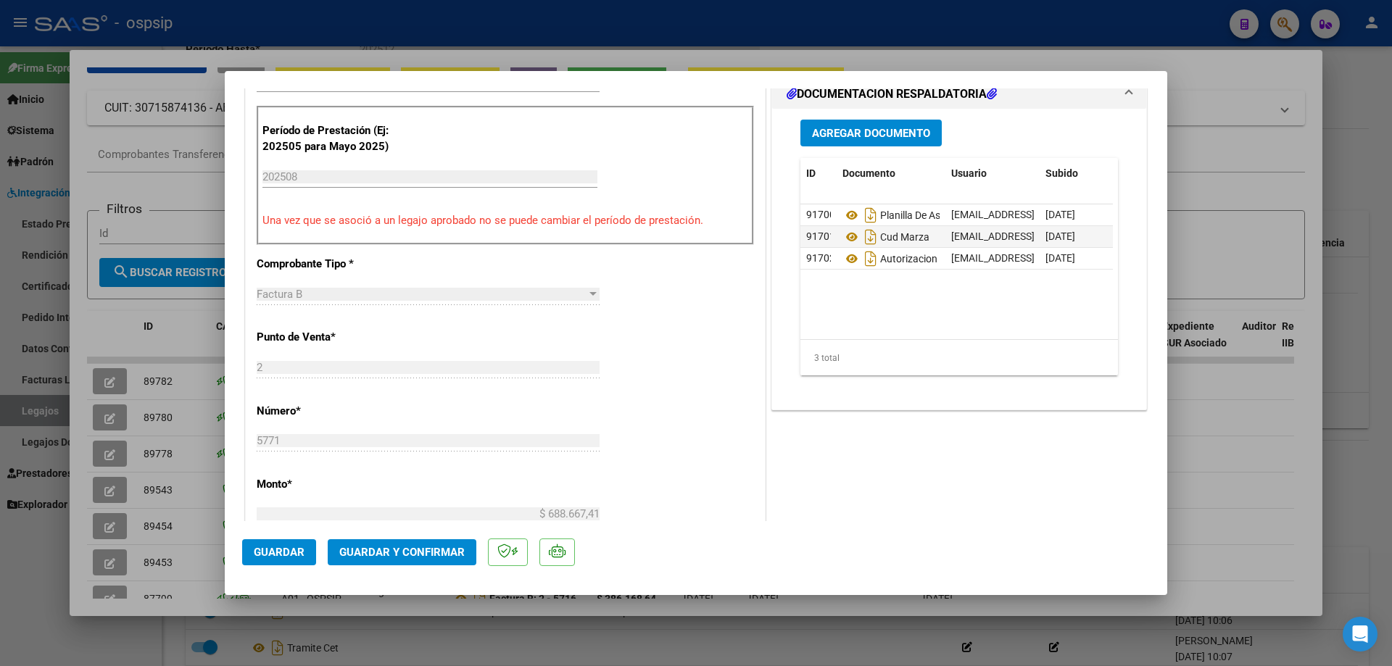
click at [357, 557] on span "Guardar y Confirmar" at bounding box center [401, 552] width 125 height 13
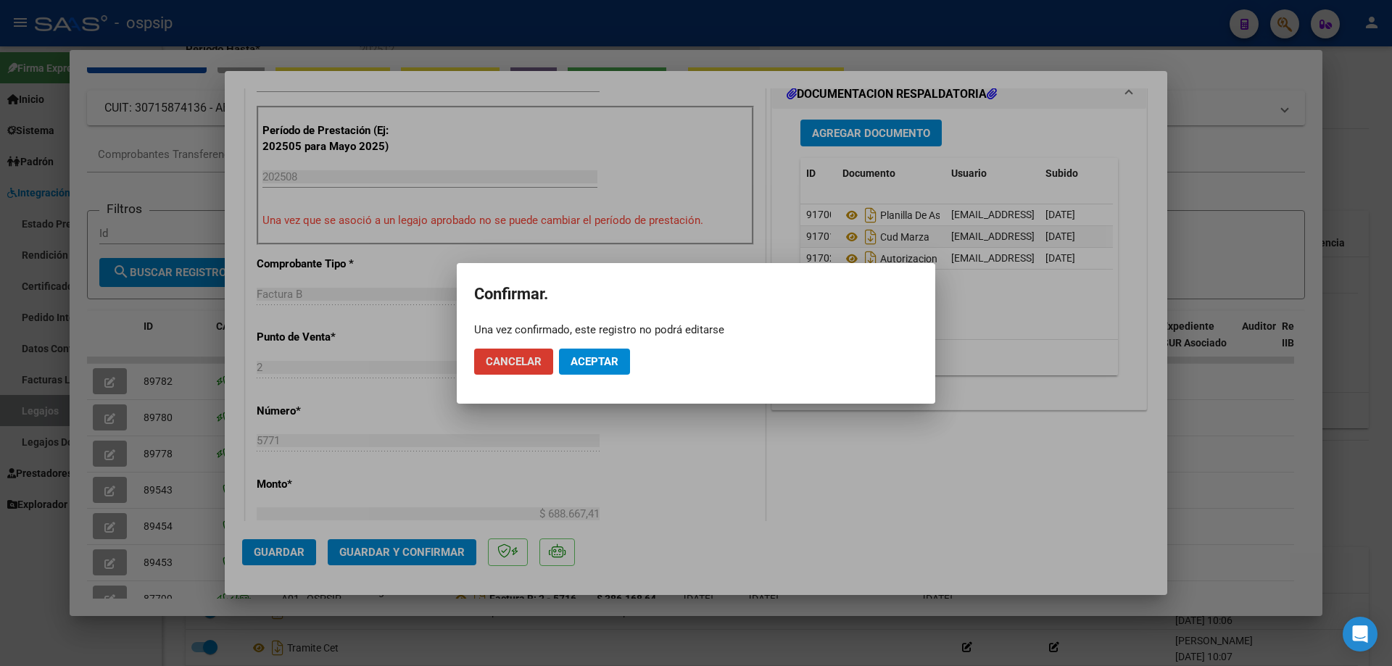
click at [587, 372] on button "Aceptar" at bounding box center [594, 362] width 71 height 26
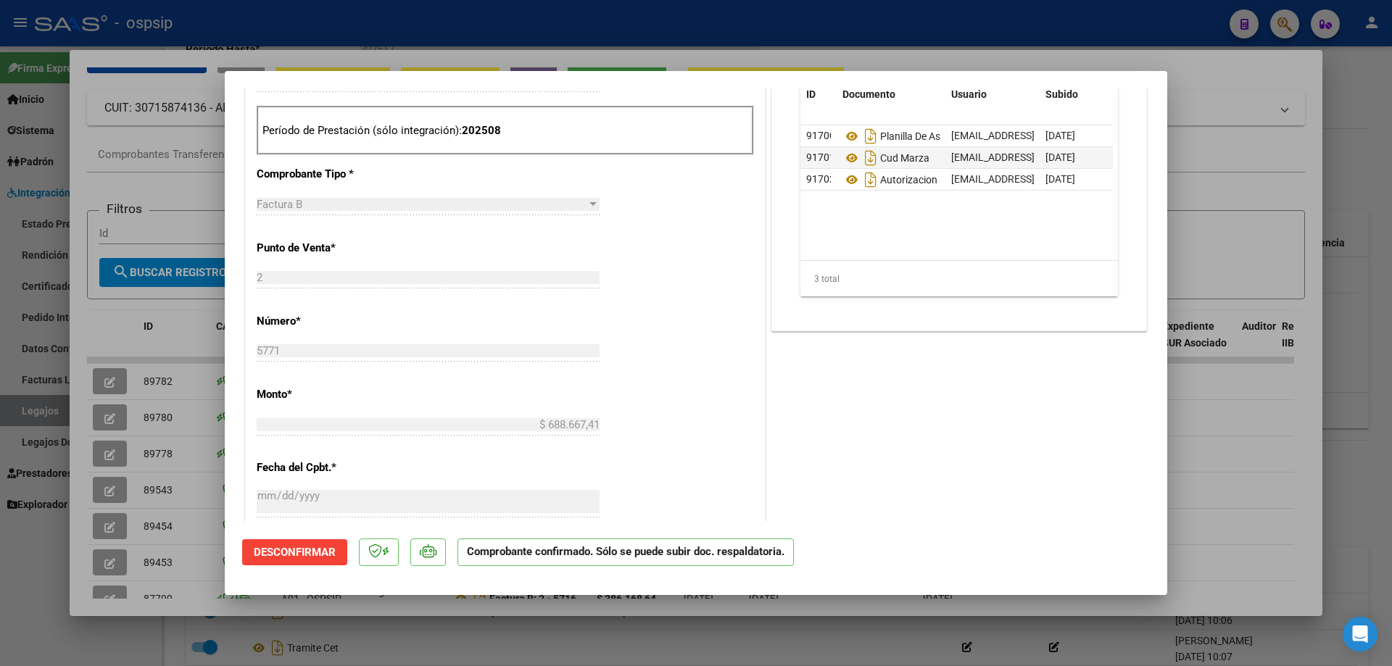
click at [29, 414] on div at bounding box center [696, 333] width 1392 height 666
type input "$ 0,00"
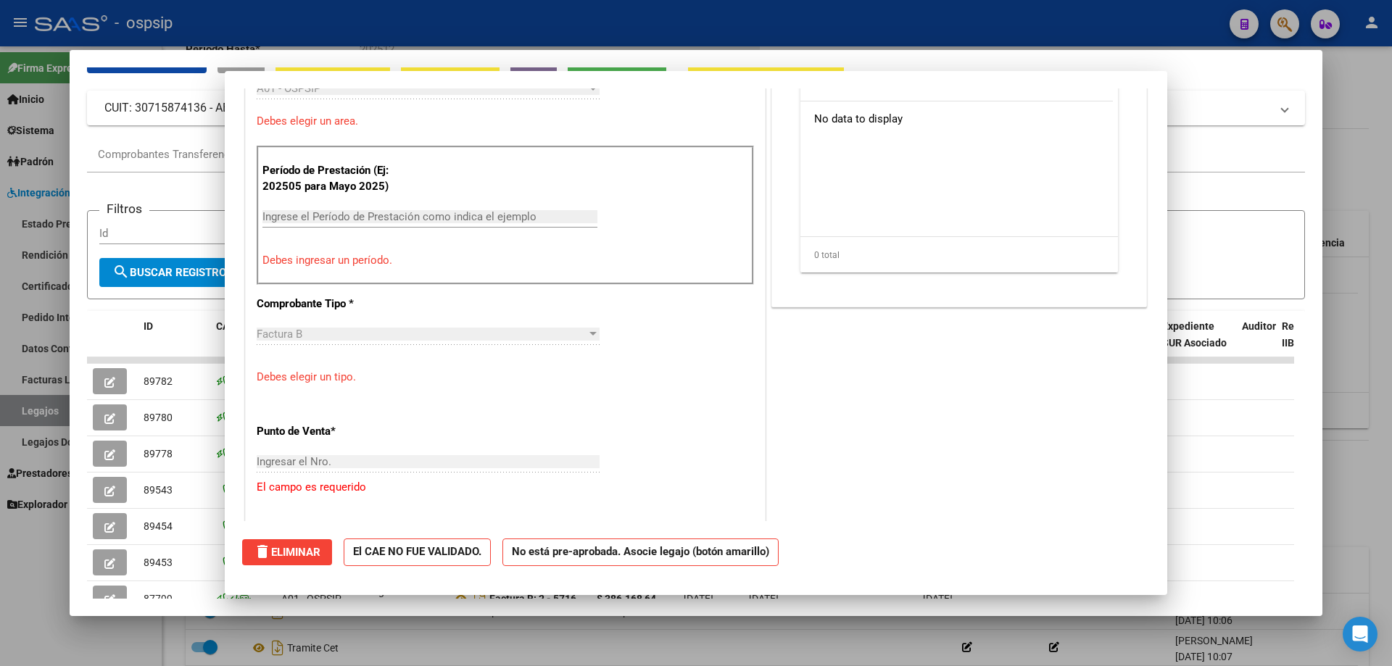
scroll to position [0, 0]
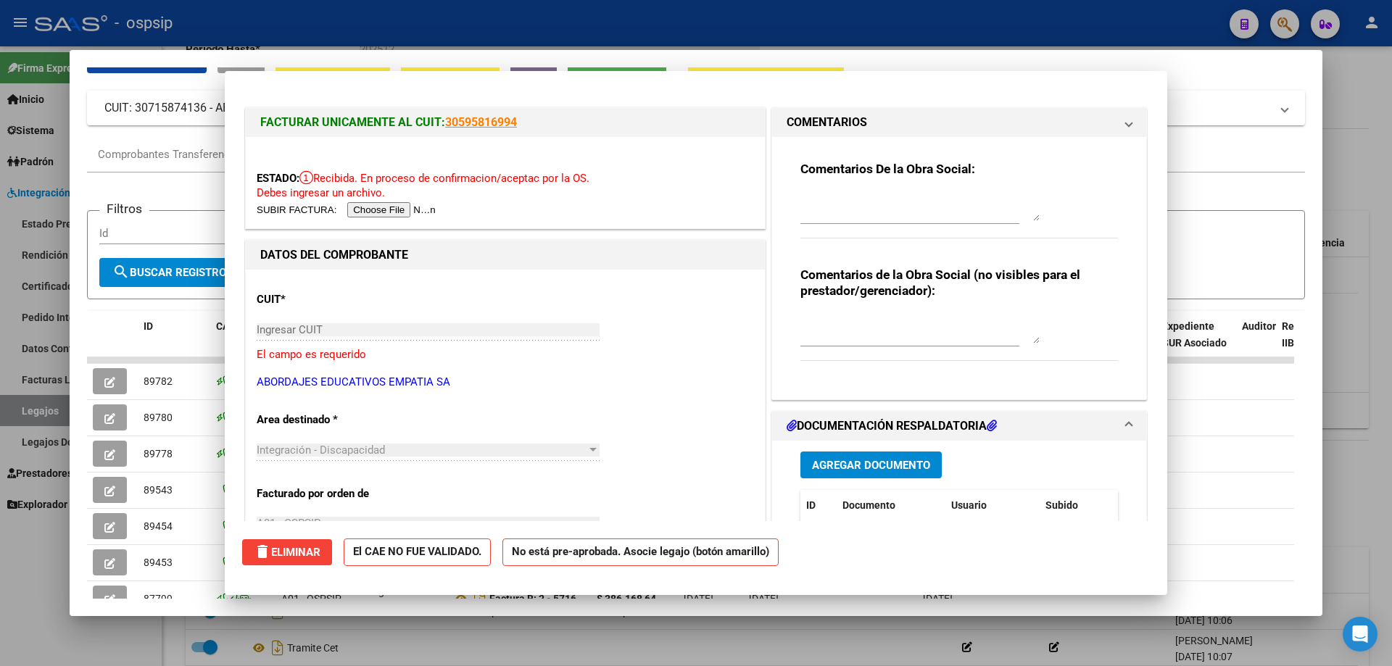
click at [29, 414] on div at bounding box center [696, 333] width 1392 height 666
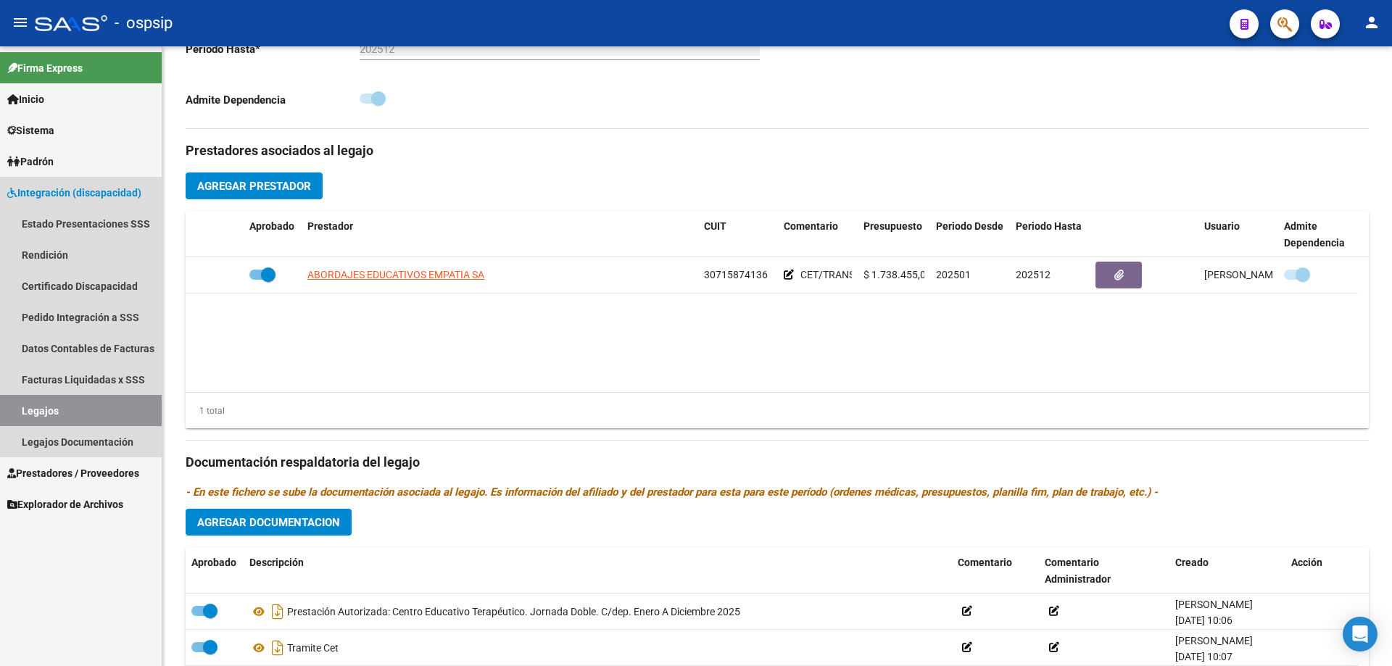
click at [29, 414] on link "Legajos" at bounding box center [81, 410] width 162 height 31
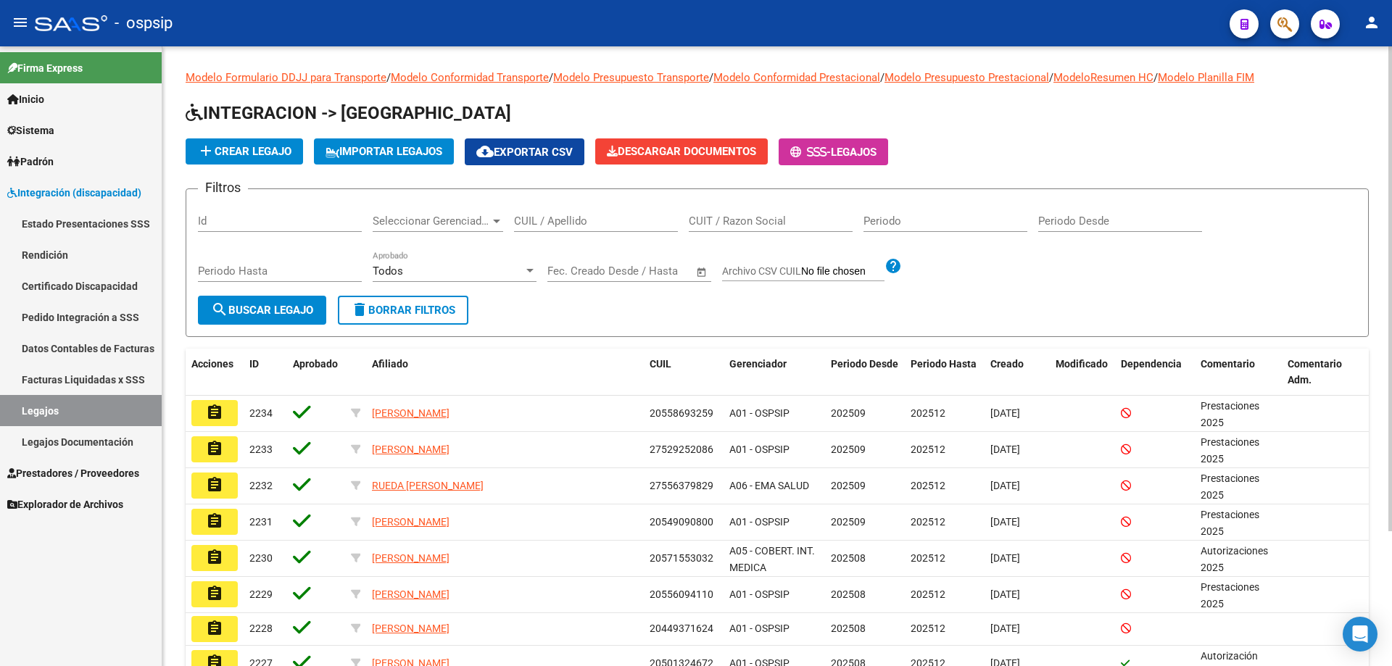
click at [582, 225] on input "CUIL / Apellido" at bounding box center [596, 221] width 164 height 13
type input "4"
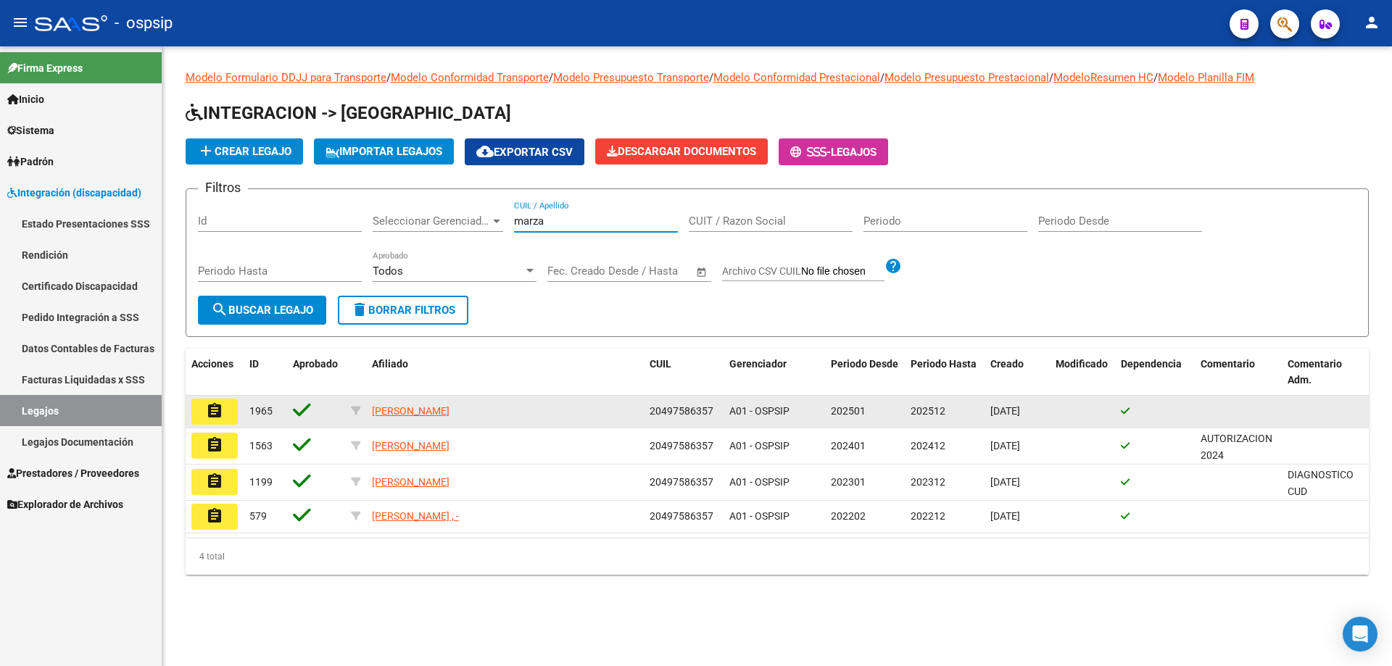
type input "marza"
click at [225, 410] on button "assignment" at bounding box center [214, 412] width 46 height 26
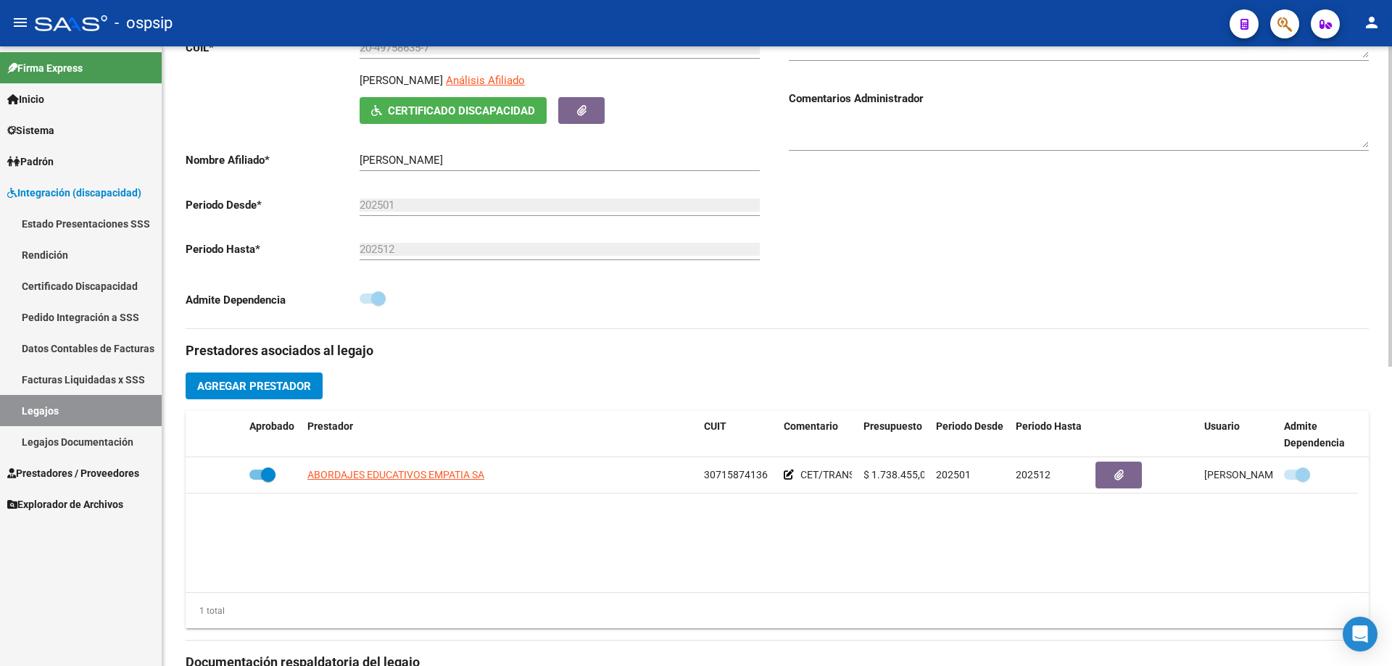
scroll to position [145, 0]
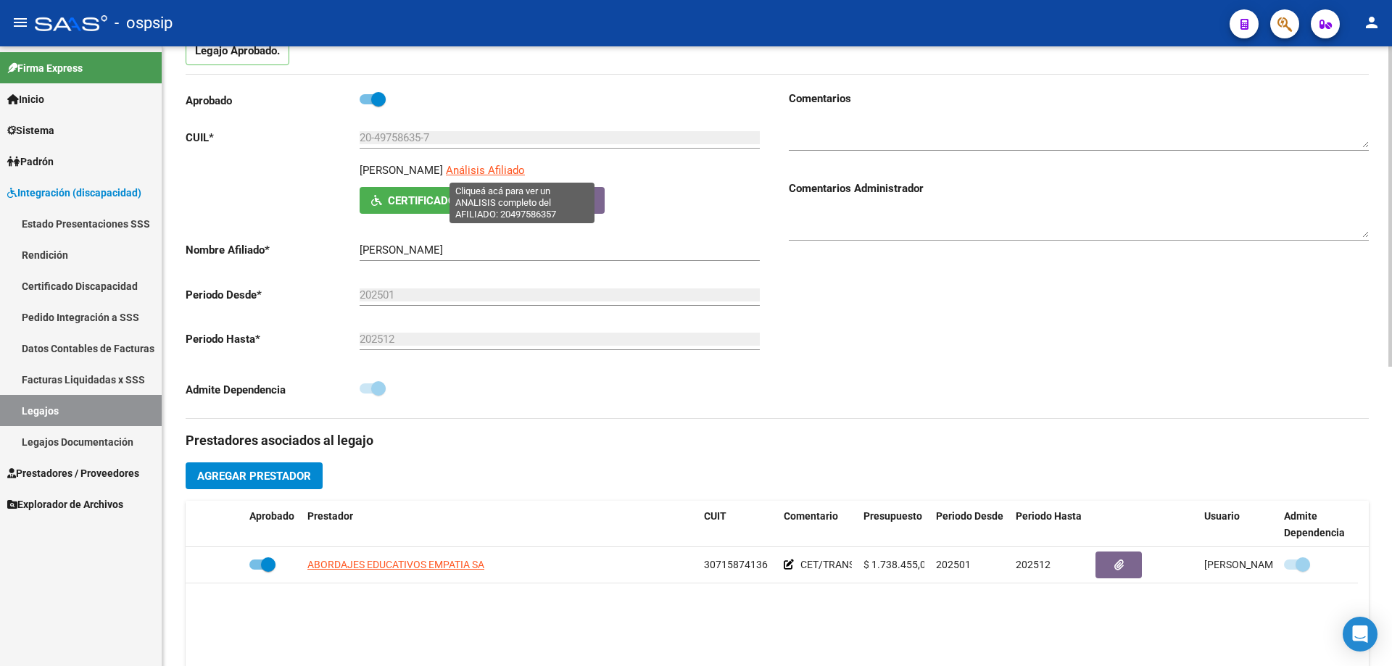
click at [505, 166] on span "Análisis Afiliado" at bounding box center [485, 170] width 79 height 13
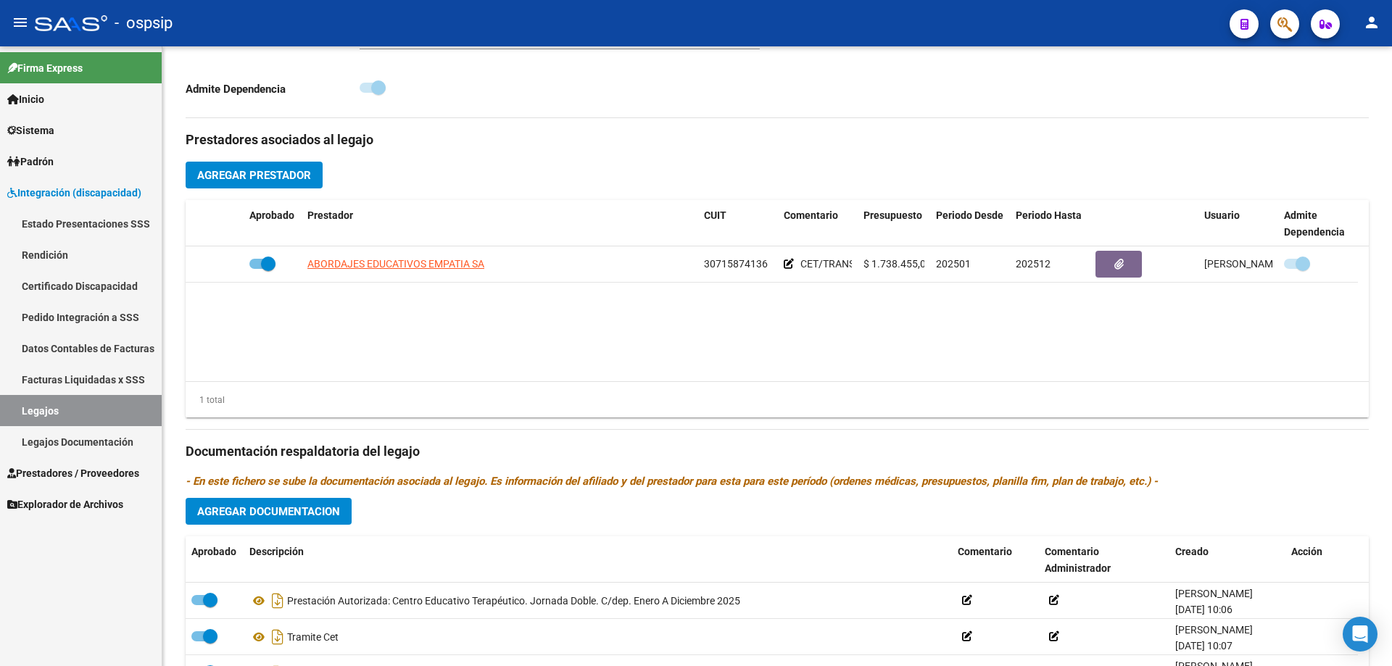
scroll to position [508, 0]
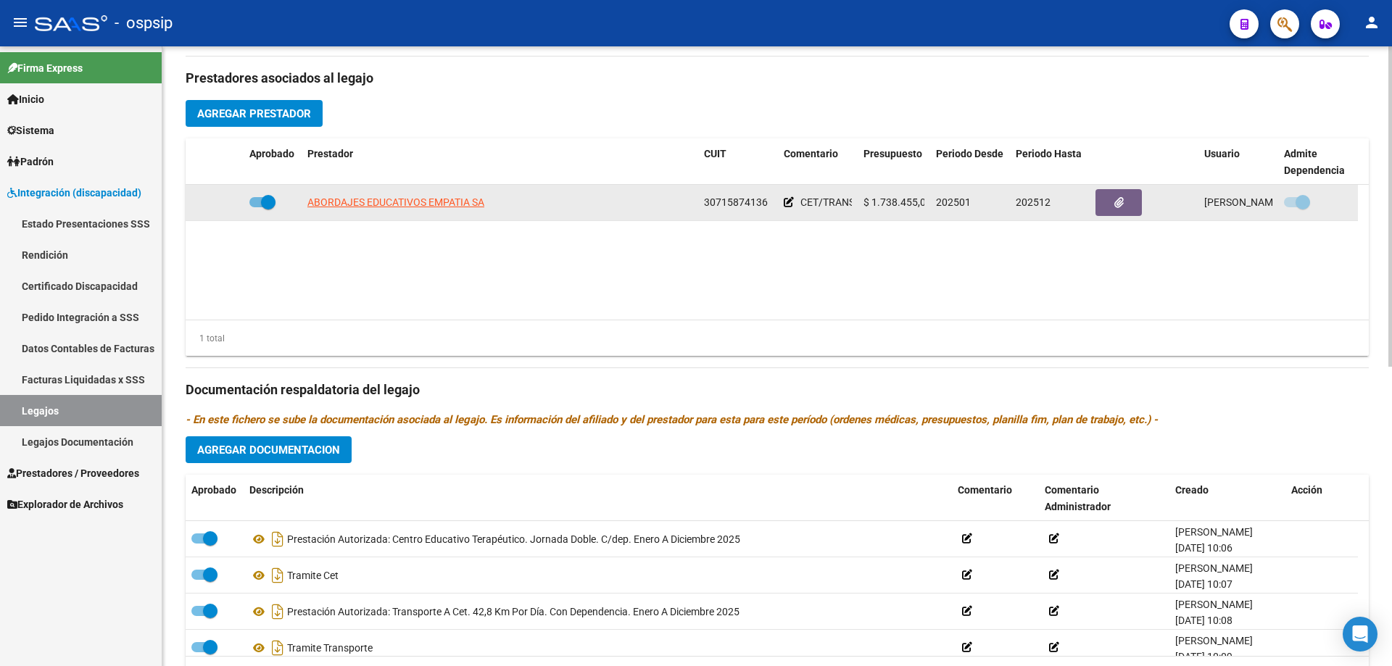
click at [384, 211] on datatable-body-cell "ABORDAJES EDUCATIVOS EMPATIA SA" at bounding box center [500, 203] width 397 height 36
click at [385, 204] on span "ABORDAJES EDUCATIVOS EMPATIA SA" at bounding box center [395, 202] width 177 height 12
type textarea "30715874136"
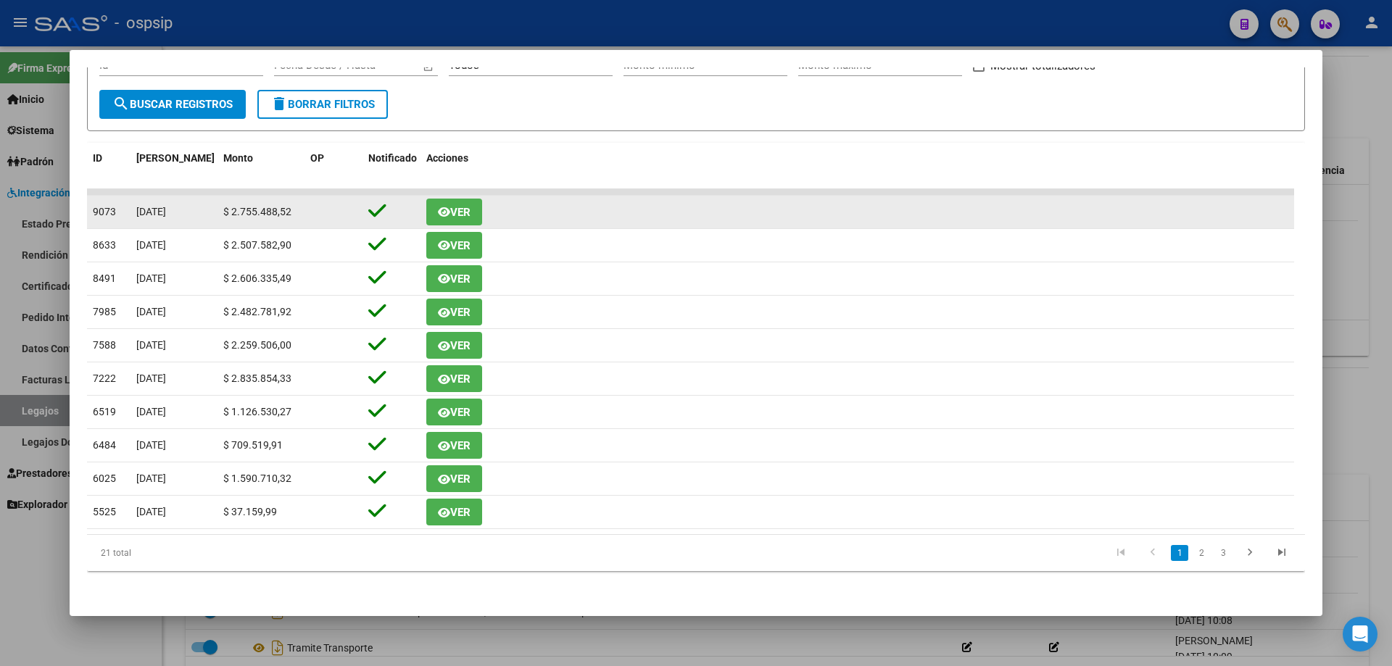
scroll to position [96, 0]
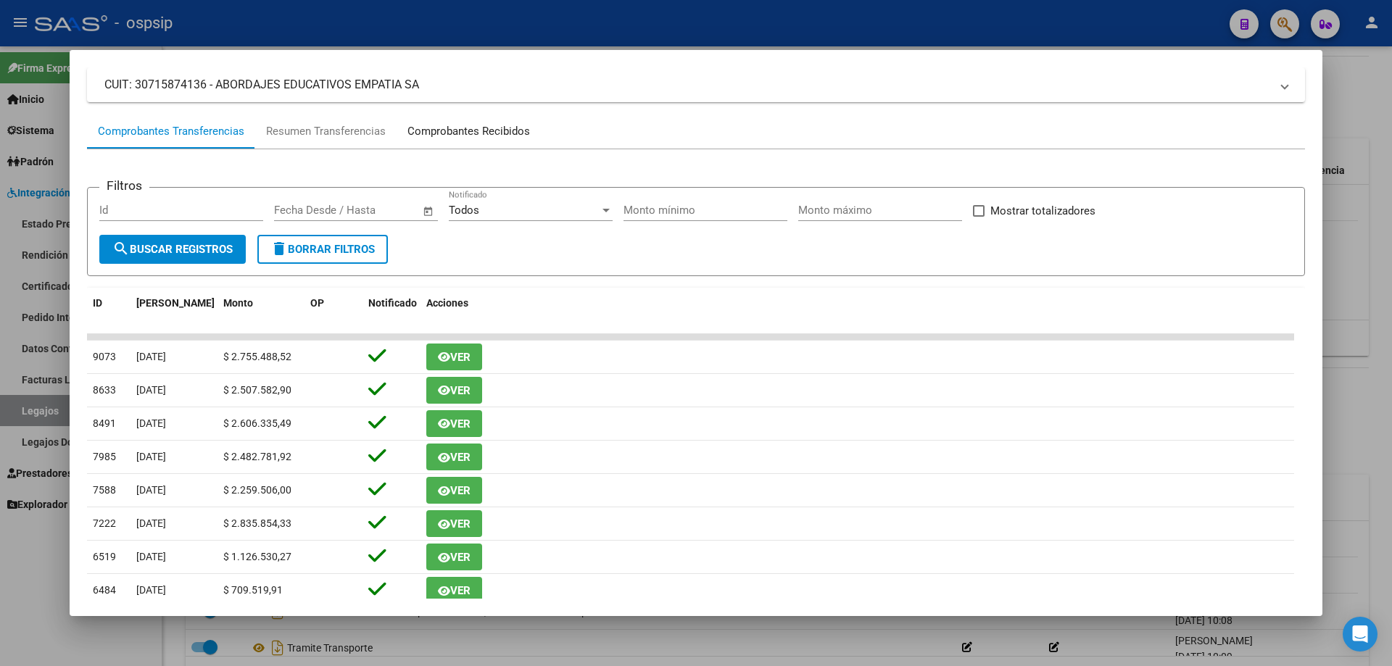
click at [462, 139] on div "Comprobantes Recibidos" at bounding box center [468, 131] width 123 height 17
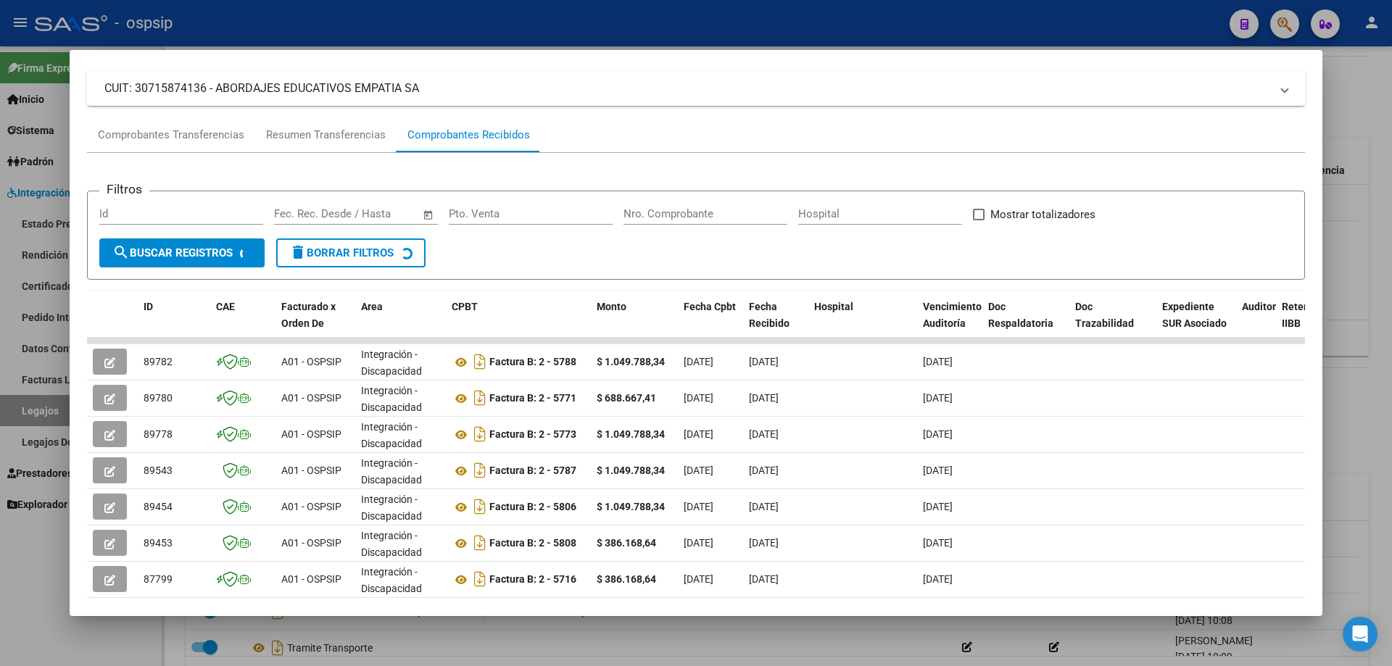
scroll to position [145, 0]
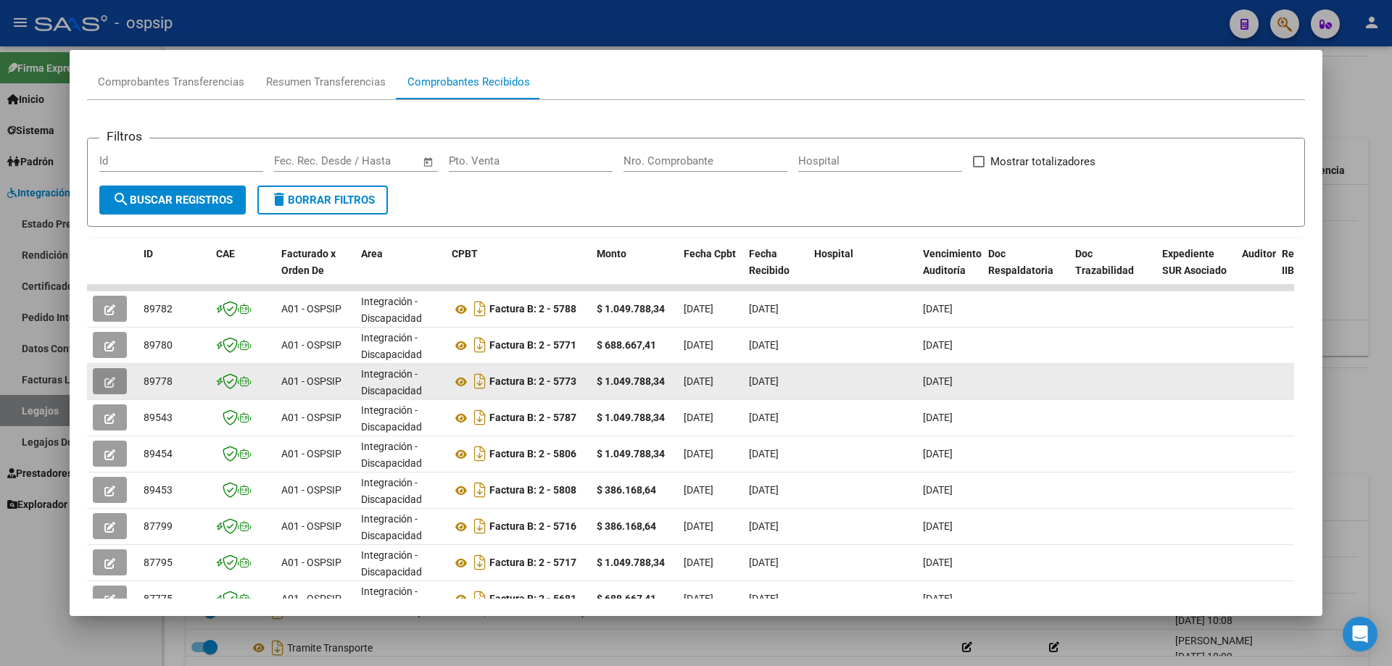
click at [104, 375] on button "button" at bounding box center [110, 381] width 34 height 26
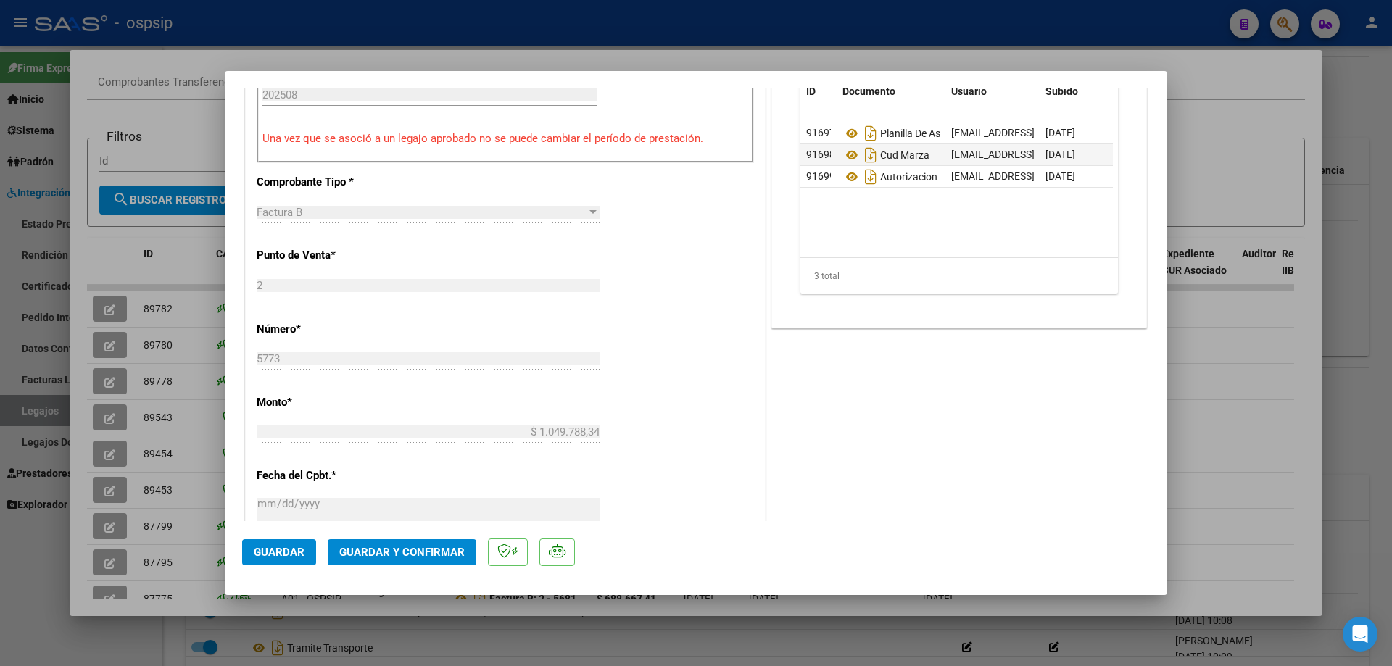
scroll to position [387, 0]
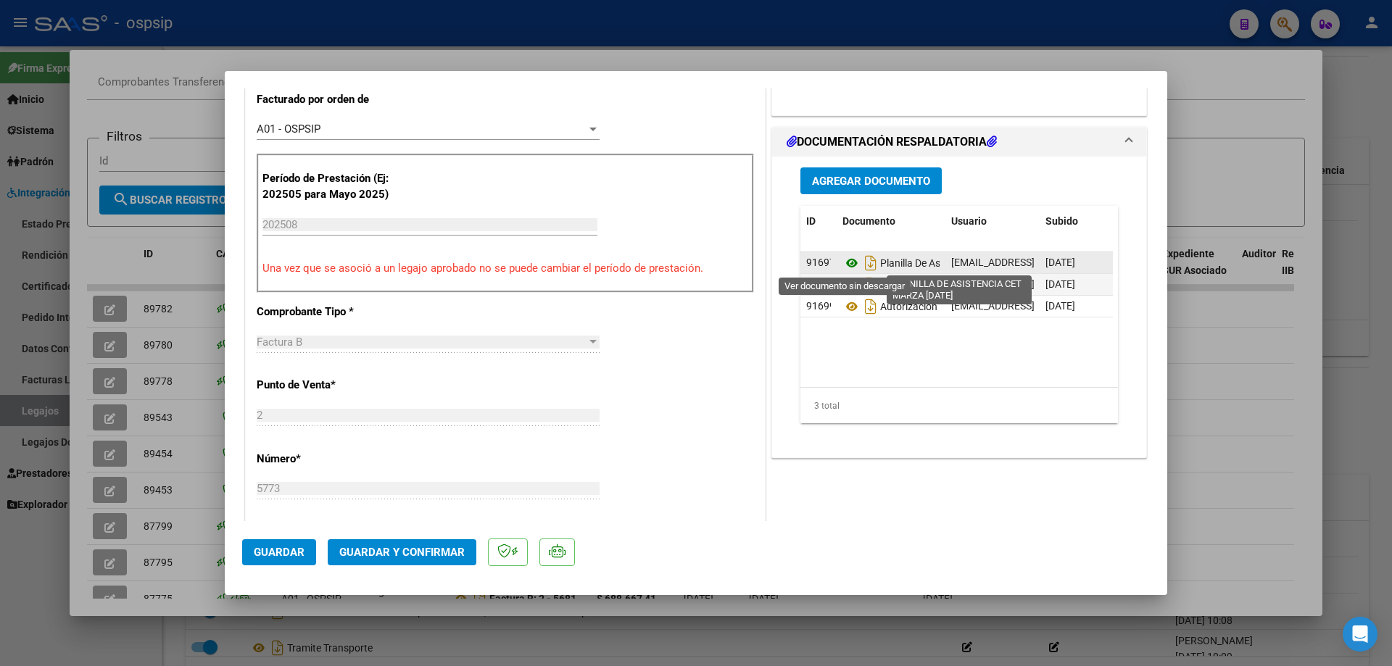
click at [843, 260] on icon at bounding box center [852, 263] width 19 height 17
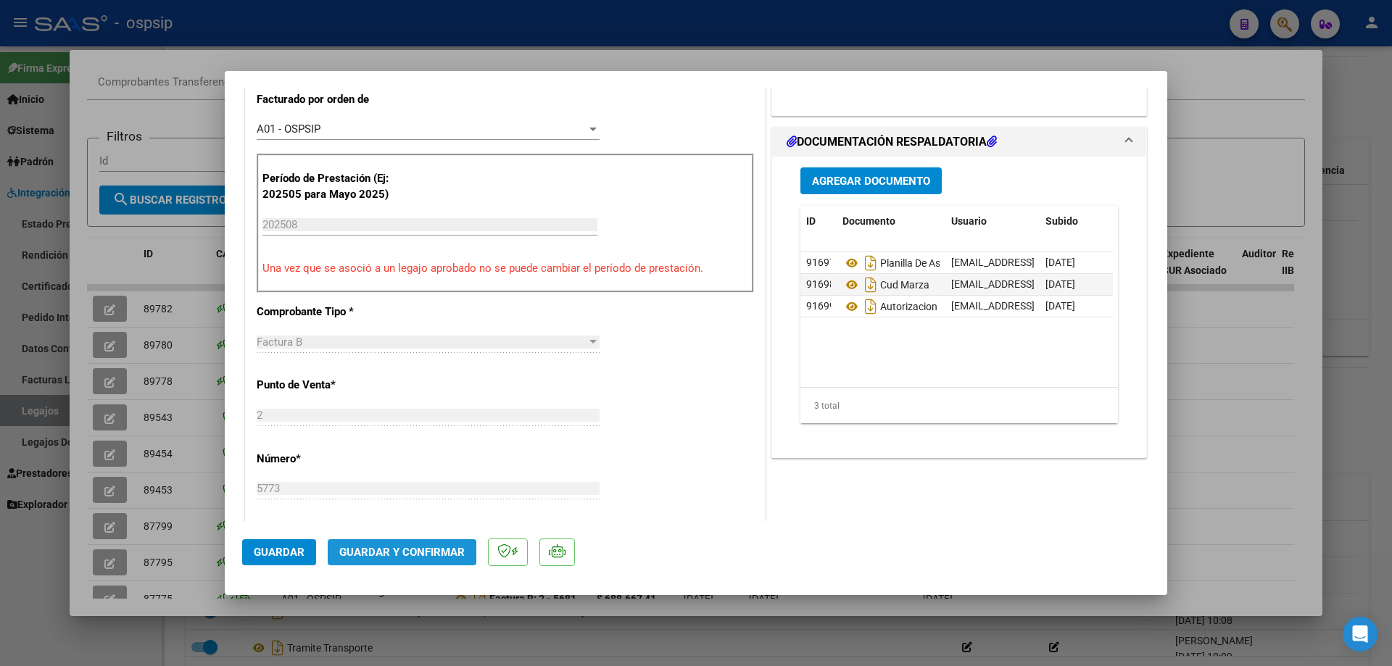
click at [378, 552] on span "Guardar y Confirmar" at bounding box center [401, 552] width 125 height 13
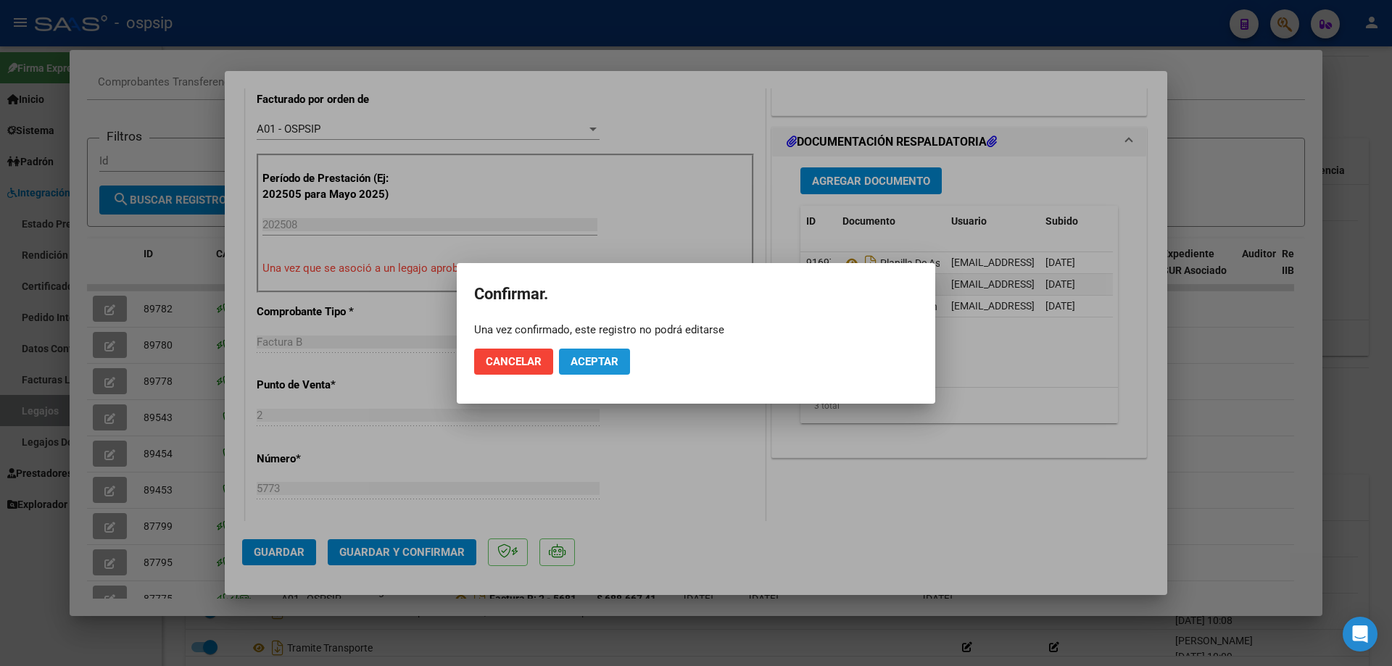
click at [606, 355] on span "Aceptar" at bounding box center [595, 361] width 48 height 13
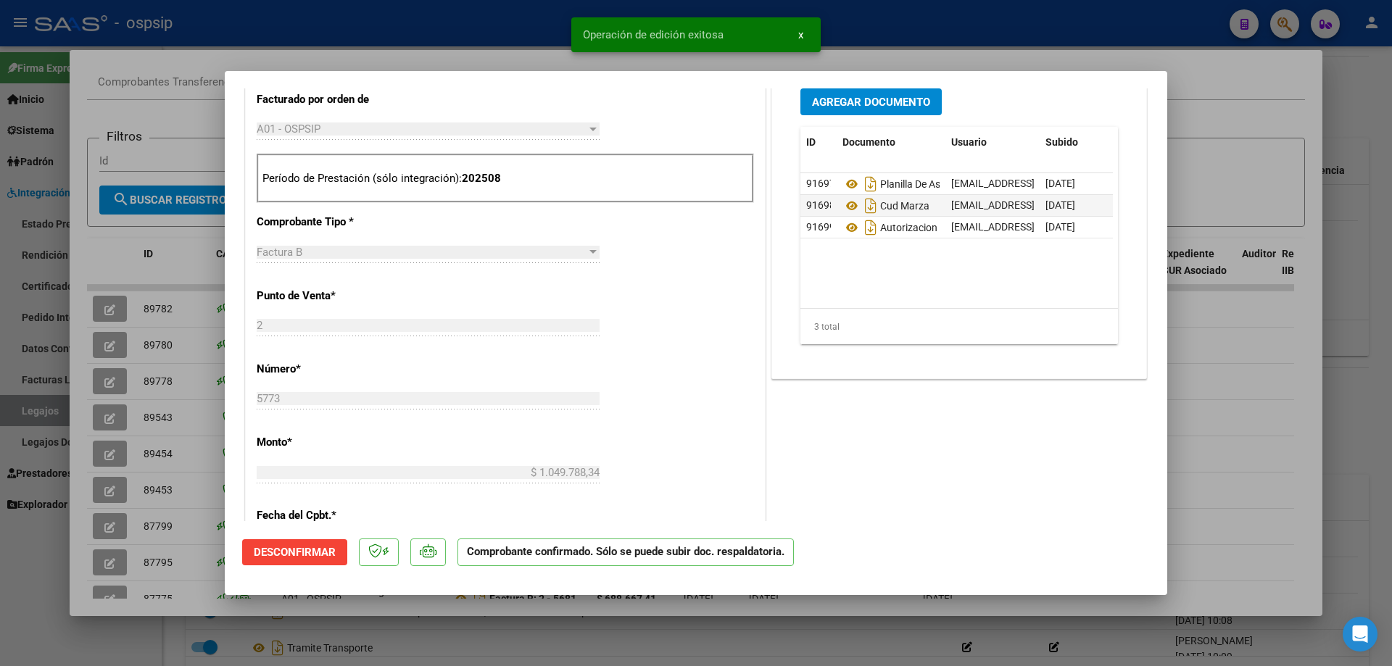
type input "$ 0,00"
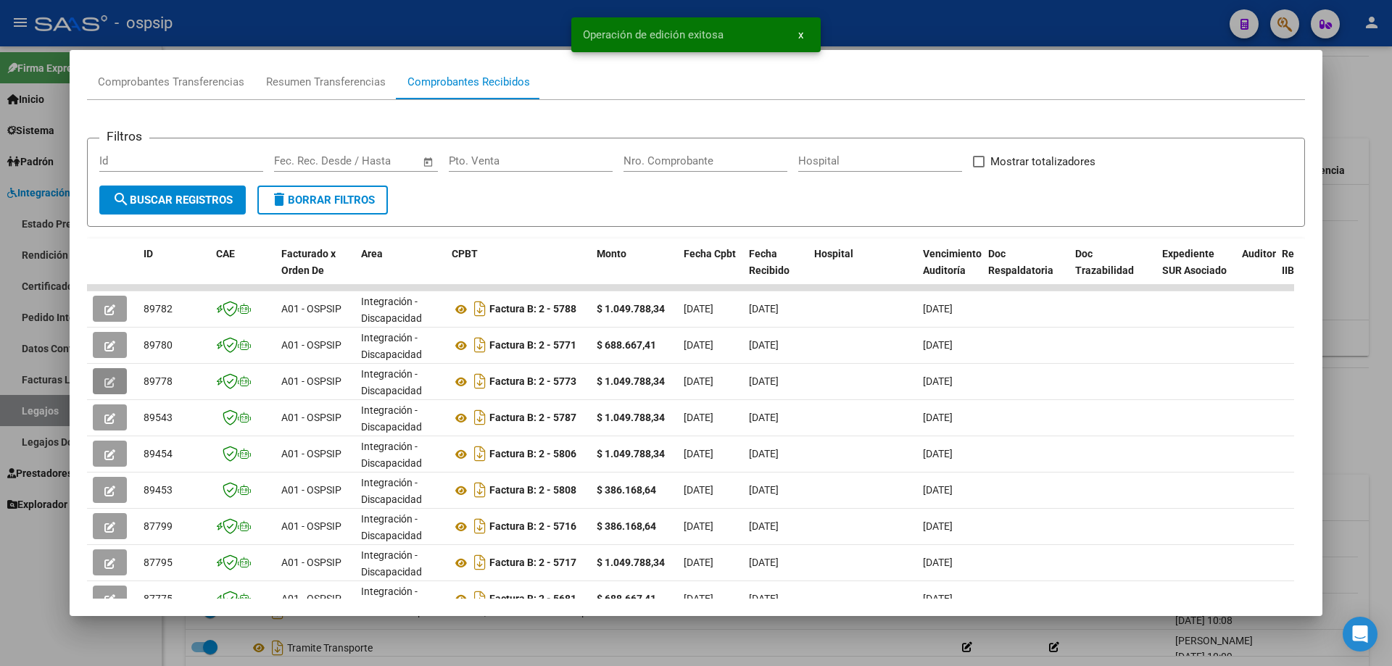
scroll to position [73, 0]
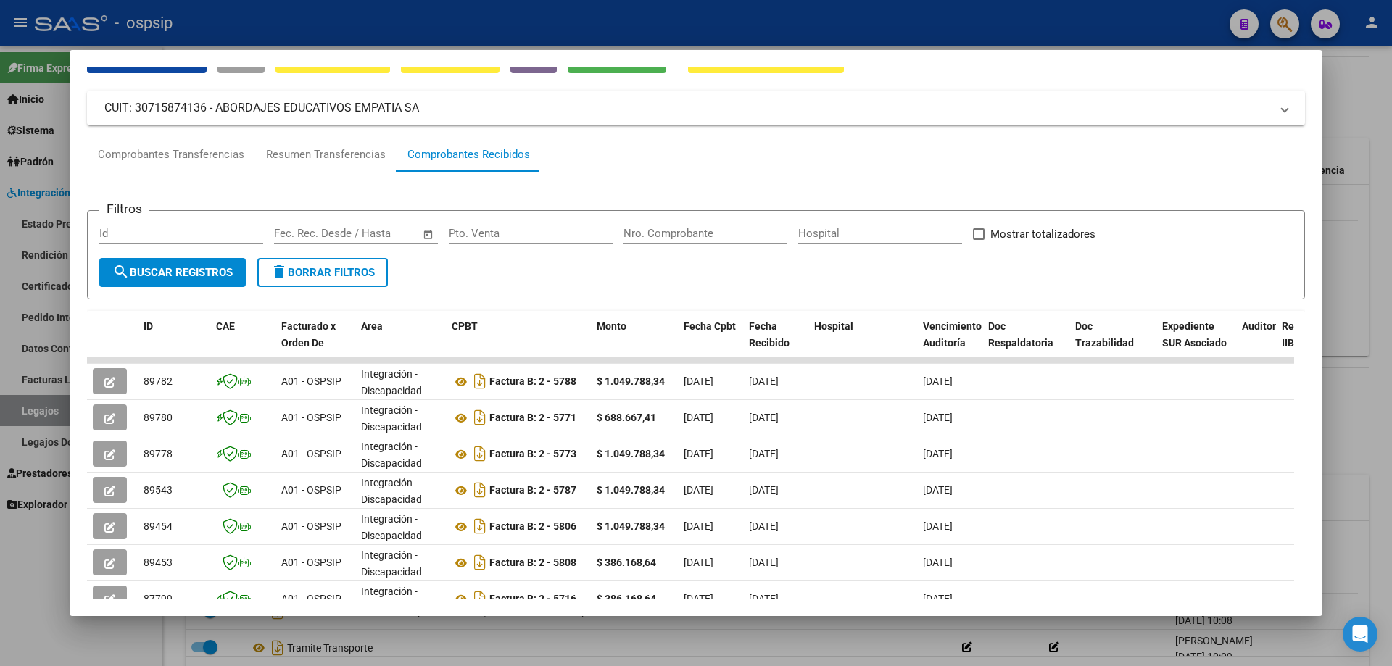
click at [22, 407] on div at bounding box center [696, 333] width 1392 height 666
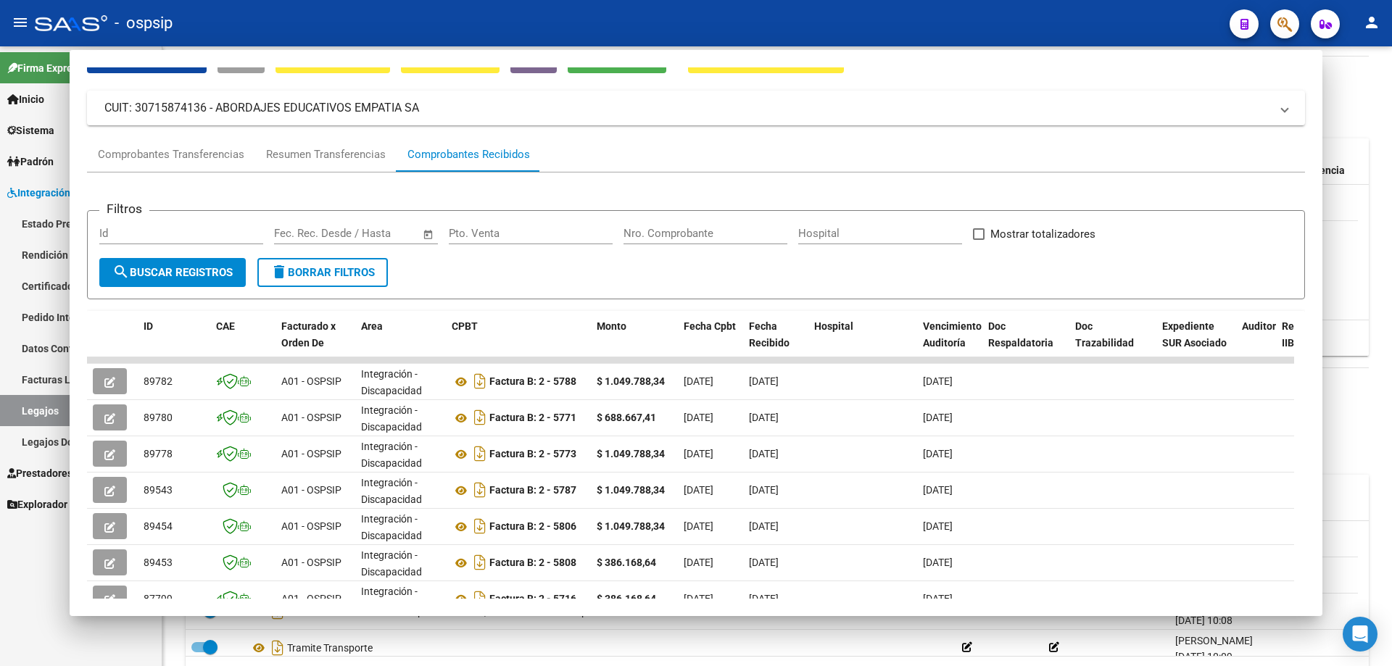
click at [22, 407] on link "Legajos" at bounding box center [81, 410] width 162 height 31
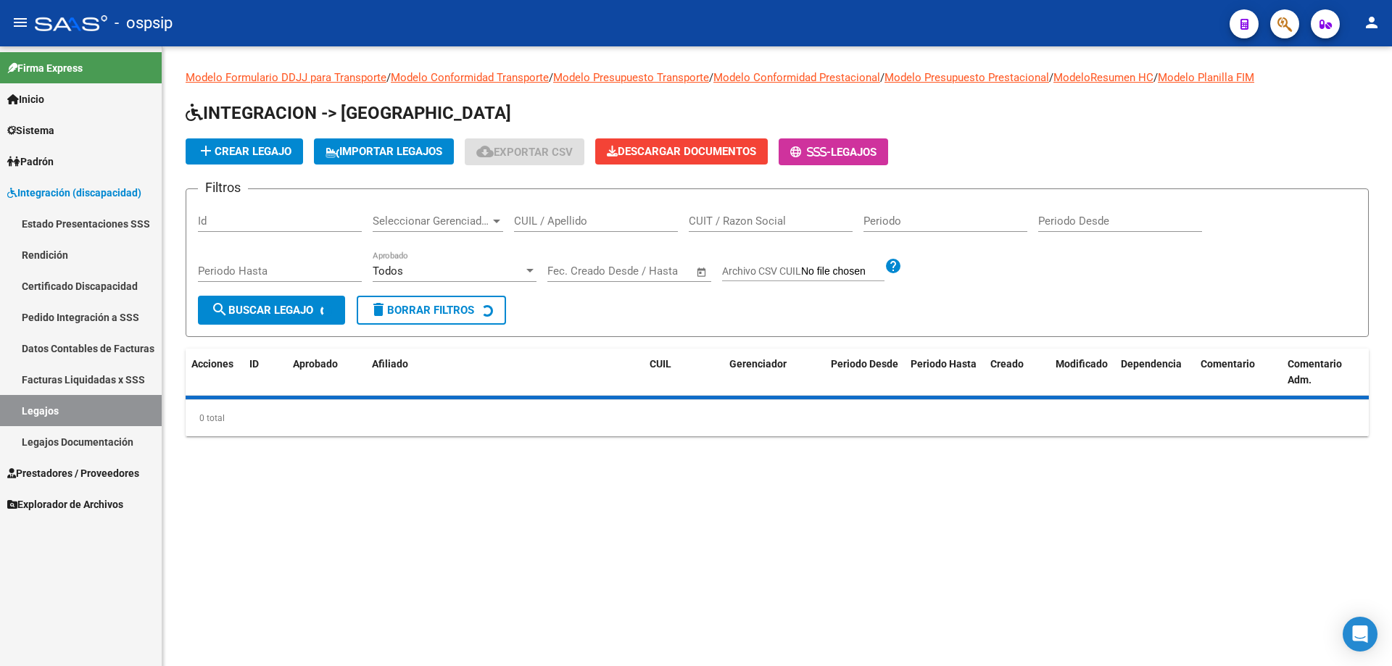
click at [22, 407] on link "Legajos" at bounding box center [81, 410] width 162 height 31
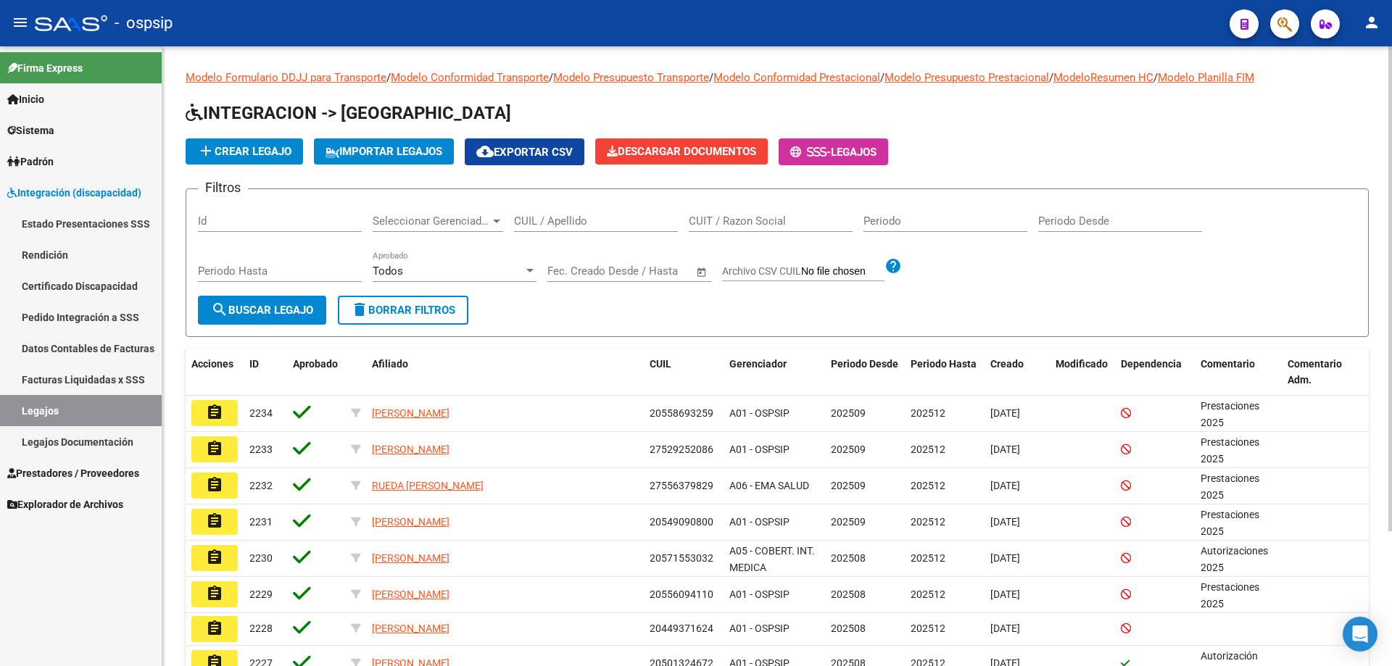
click at [574, 212] on div "CUIL / Apellido" at bounding box center [596, 216] width 164 height 31
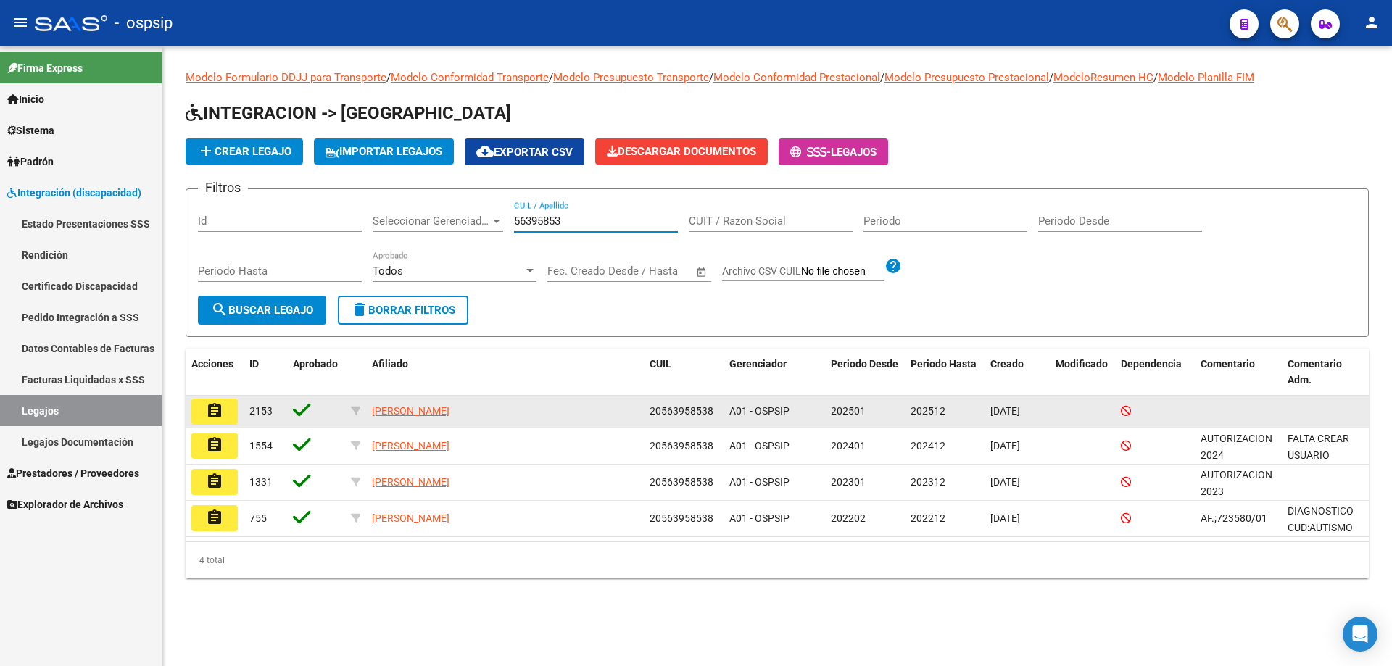
type input "56395853"
click at [223, 410] on mat-icon "assignment" at bounding box center [214, 410] width 17 height 17
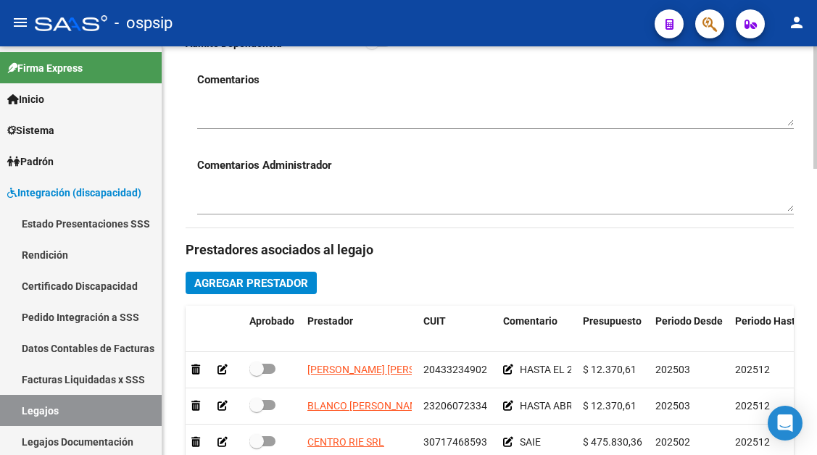
scroll to position [580, 0]
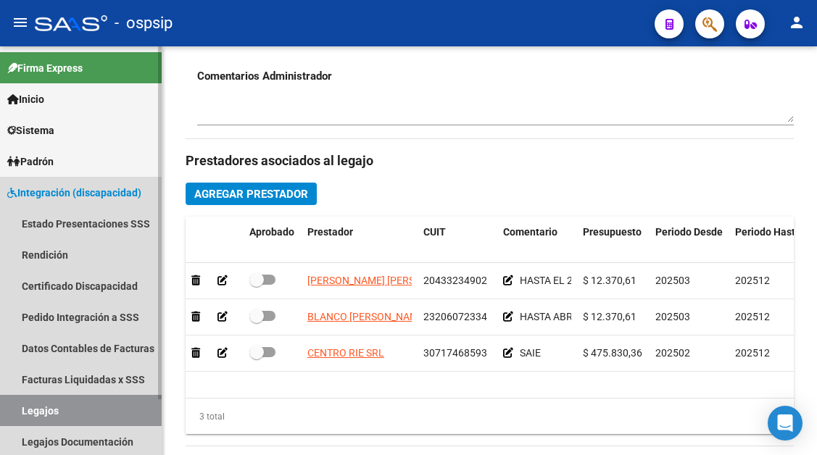
click at [13, 424] on link "Legajos" at bounding box center [81, 410] width 162 height 31
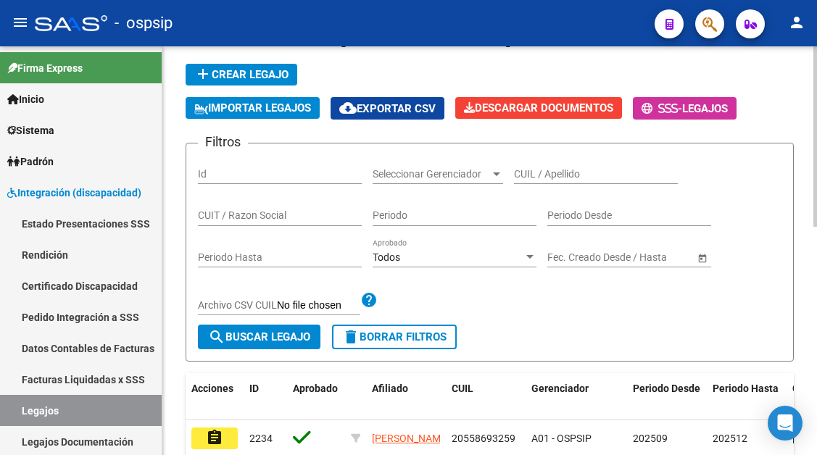
scroll to position [83, 0]
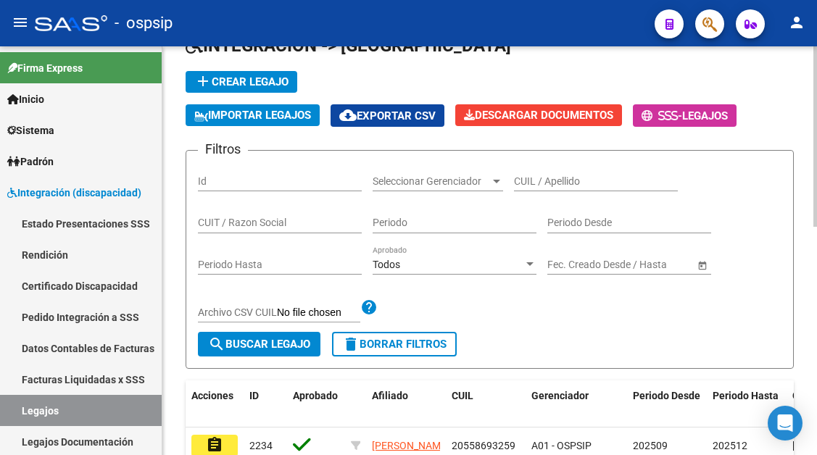
click at [528, 189] on div "CUIL / Apellido" at bounding box center [596, 176] width 164 height 29
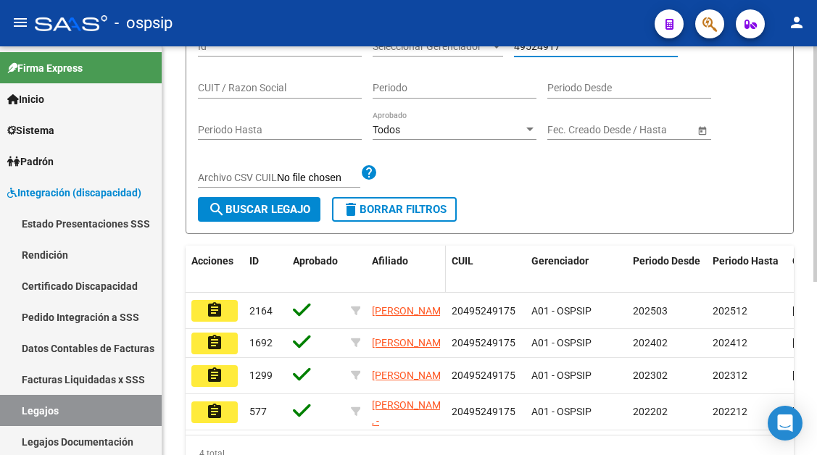
scroll to position [228, 0]
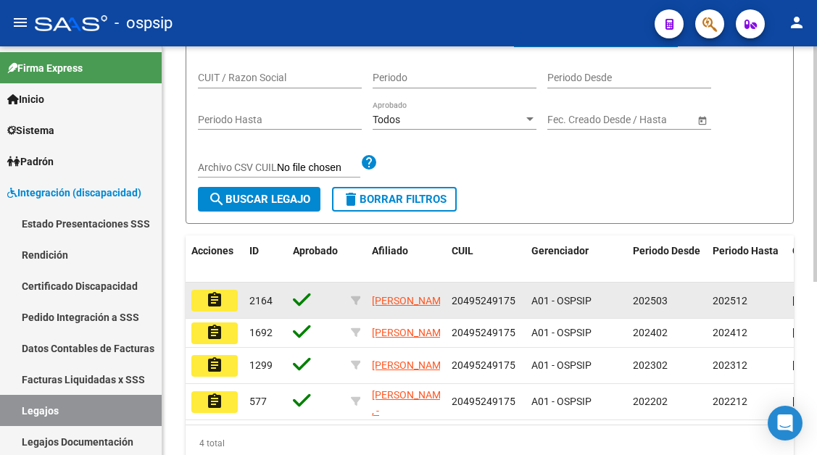
type input "49524917"
click at [224, 313] on datatable-body-cell "assignment" at bounding box center [215, 301] width 58 height 36
click at [211, 298] on mat-icon "assignment" at bounding box center [214, 299] width 17 height 17
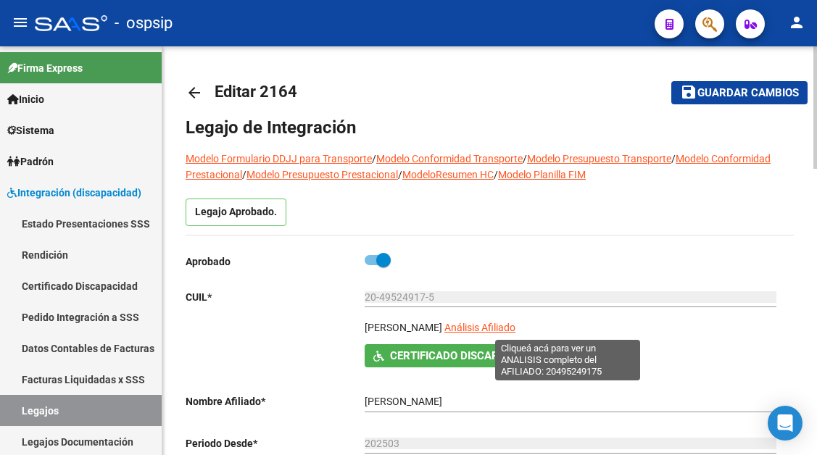
click at [516, 328] on span "Análisis Afiliado" at bounding box center [479, 328] width 71 height 12
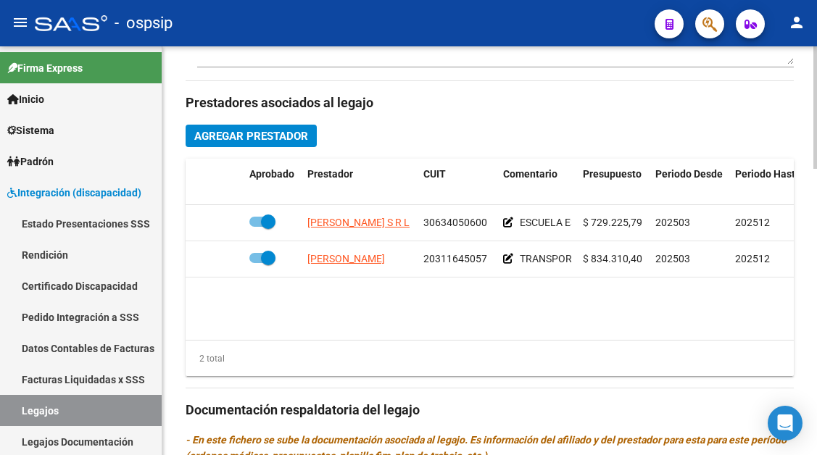
scroll to position [653, 0]
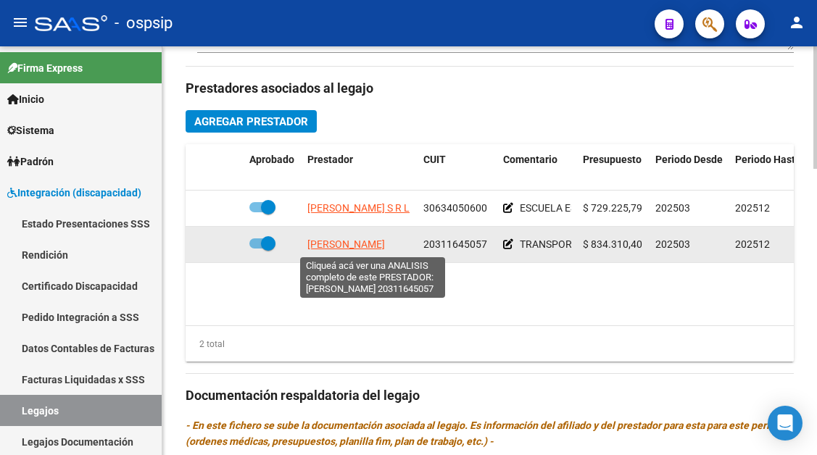
click at [360, 249] on span "ALVAREZ LAUTARO ANDRES" at bounding box center [346, 245] width 78 height 12
type textarea "20311645057"
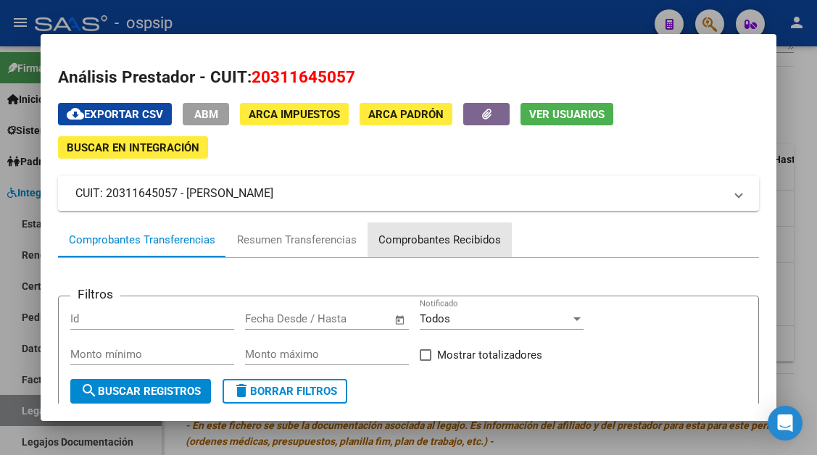
click at [409, 241] on div "Comprobantes Recibidos" at bounding box center [439, 240] width 123 height 17
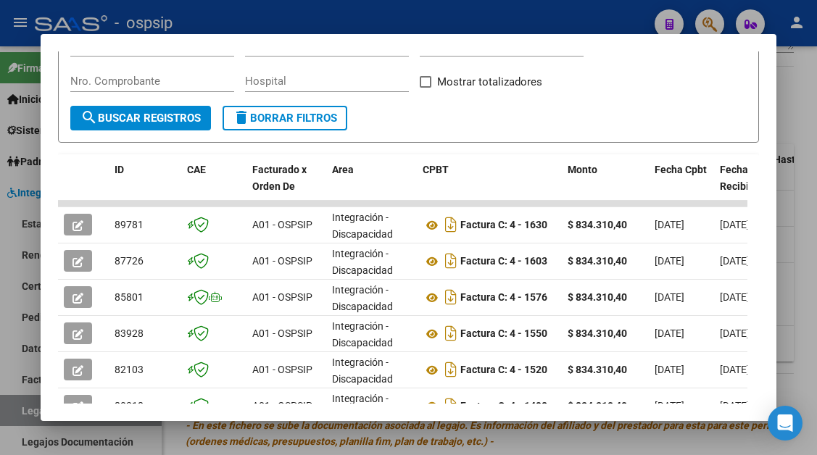
scroll to position [284, 0]
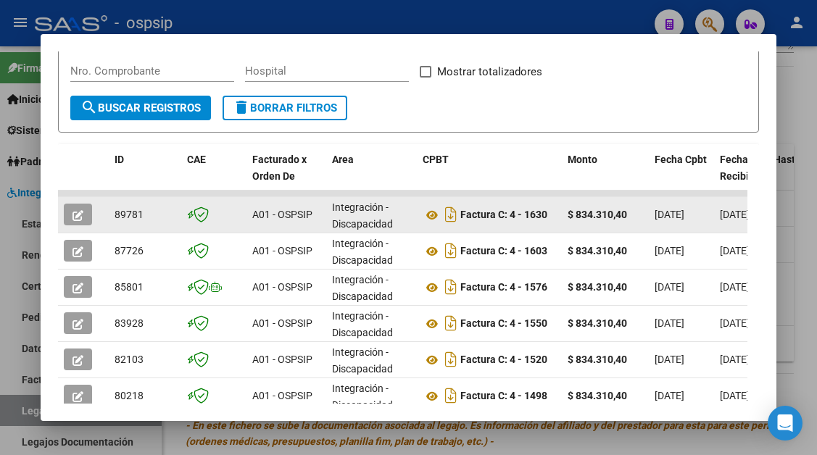
click at [86, 219] on button "button" at bounding box center [78, 215] width 28 height 22
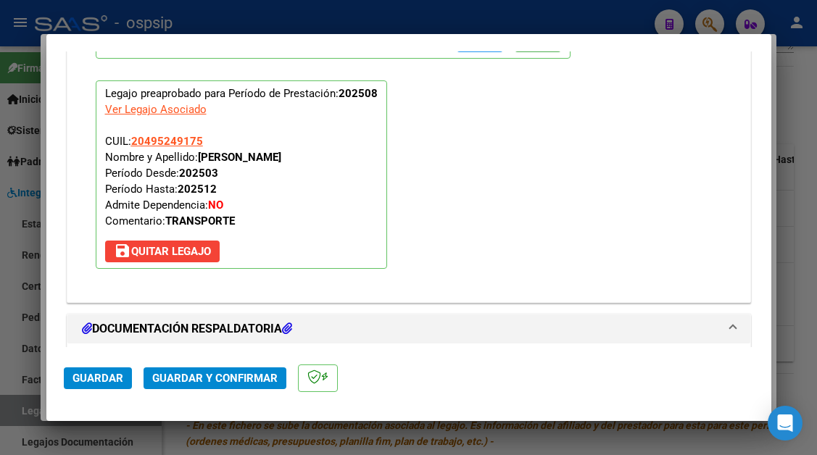
scroll to position [1813, 0]
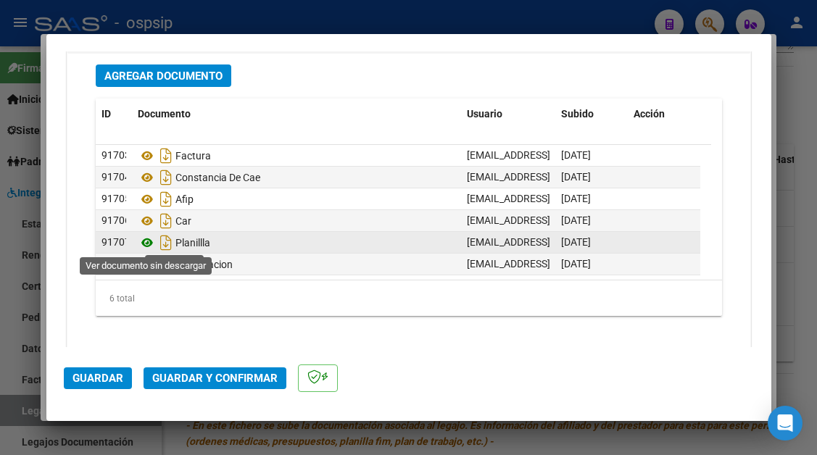
click at [141, 244] on icon at bounding box center [147, 242] width 19 height 17
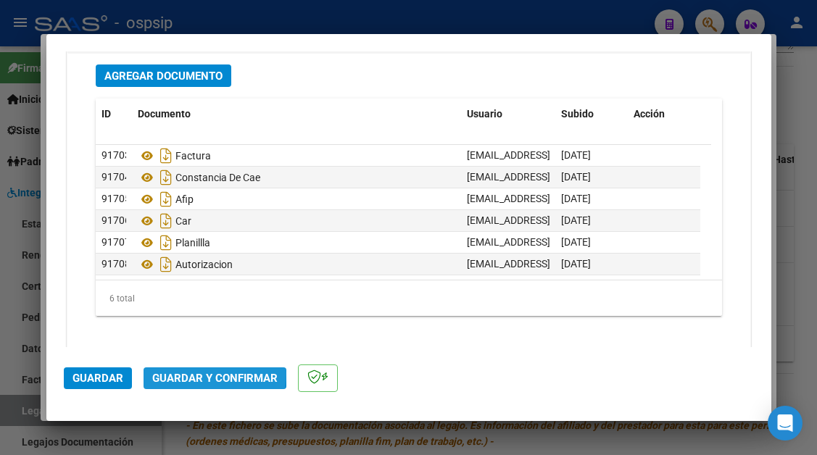
click at [210, 373] on span "Guardar y Confirmar" at bounding box center [214, 378] width 125 height 13
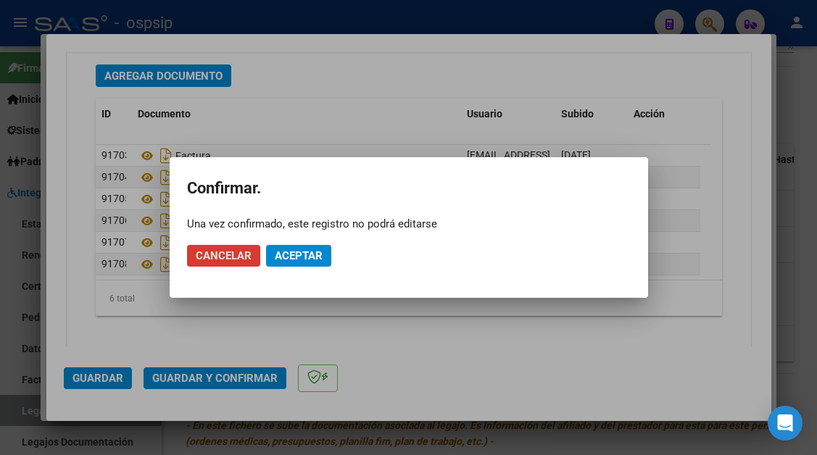
click at [295, 250] on span "Aceptar" at bounding box center [299, 255] width 48 height 13
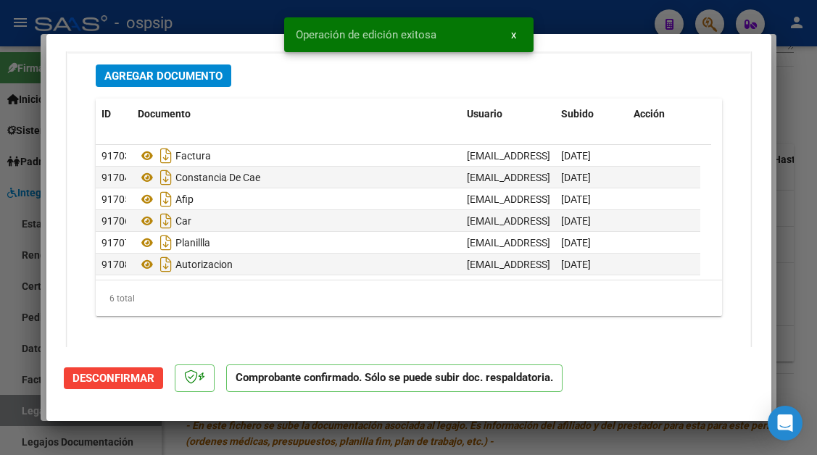
scroll to position [1431, 0]
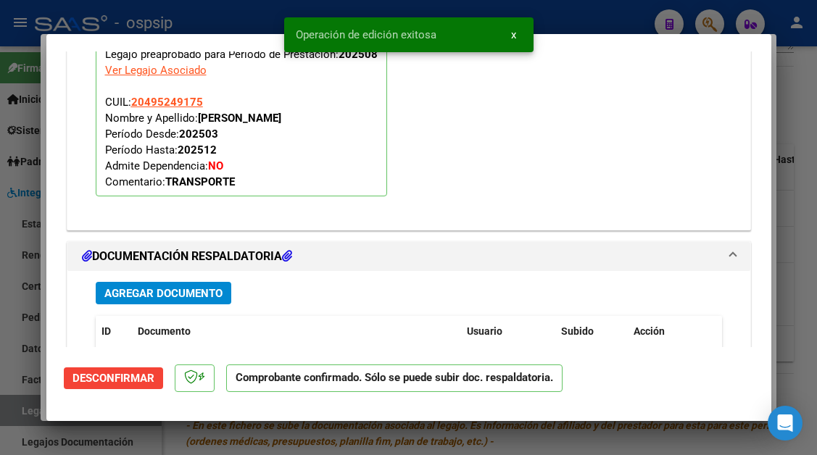
type input "$ 0,00"
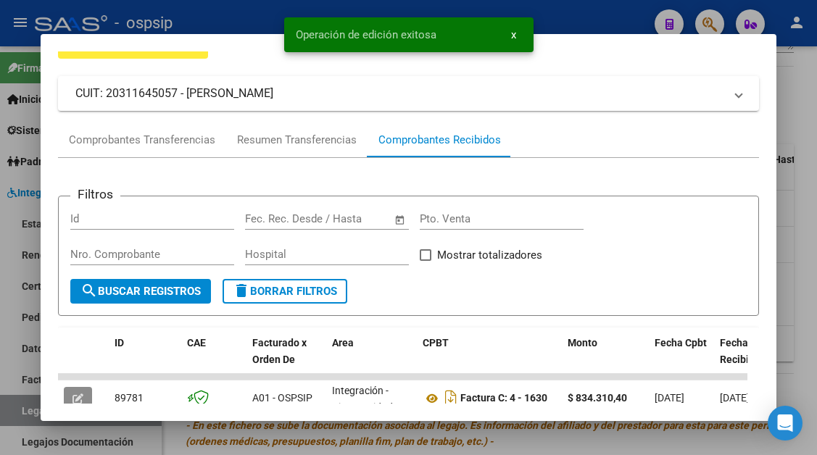
scroll to position [66, 0]
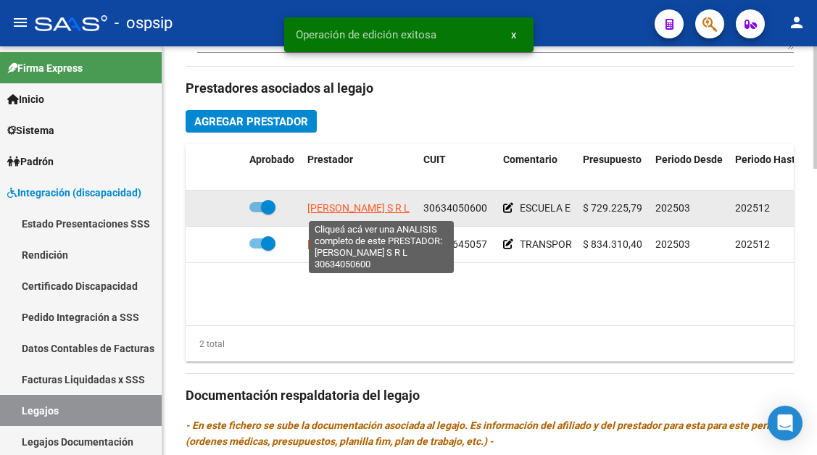
click at [373, 206] on span "BARRON BOERIS CASALINI S R L" at bounding box center [358, 208] width 102 height 12
type textarea "30634050600"
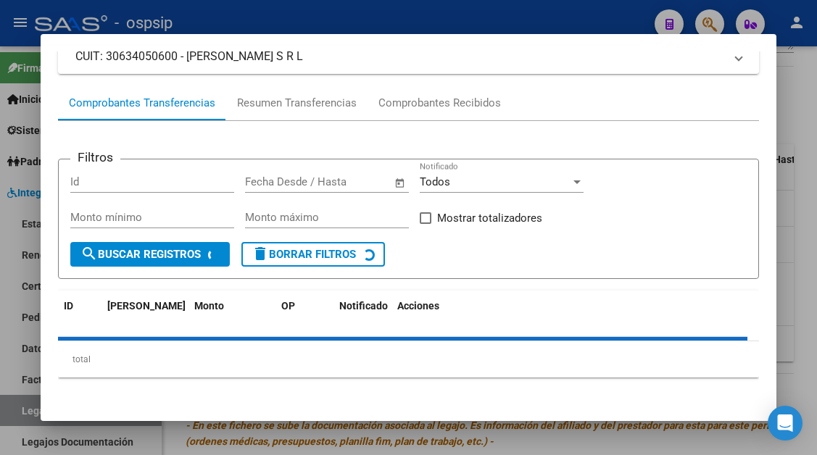
scroll to position [138, 0]
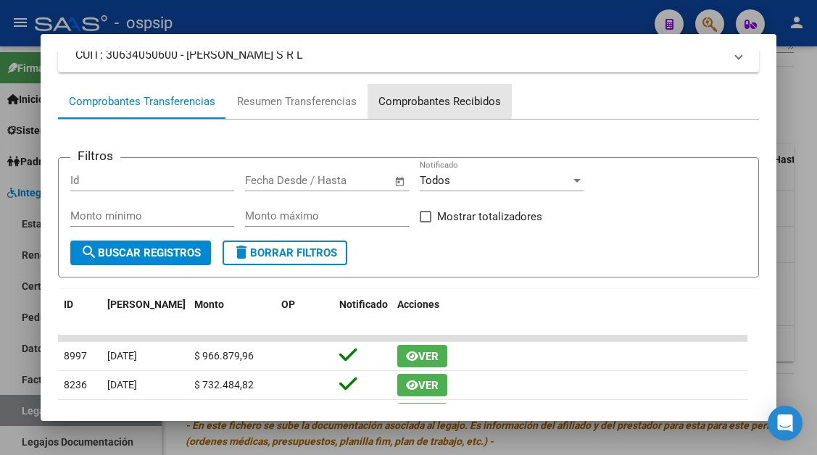
click at [423, 96] on div "Comprobantes Recibidos" at bounding box center [439, 102] width 123 height 17
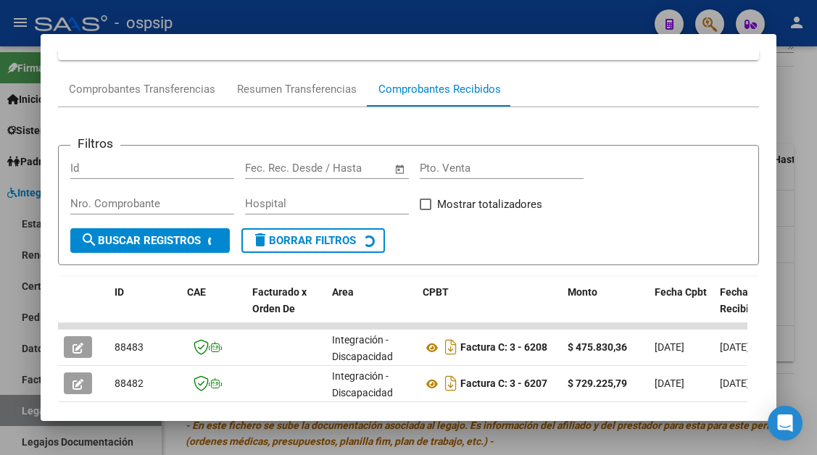
scroll to position [290, 0]
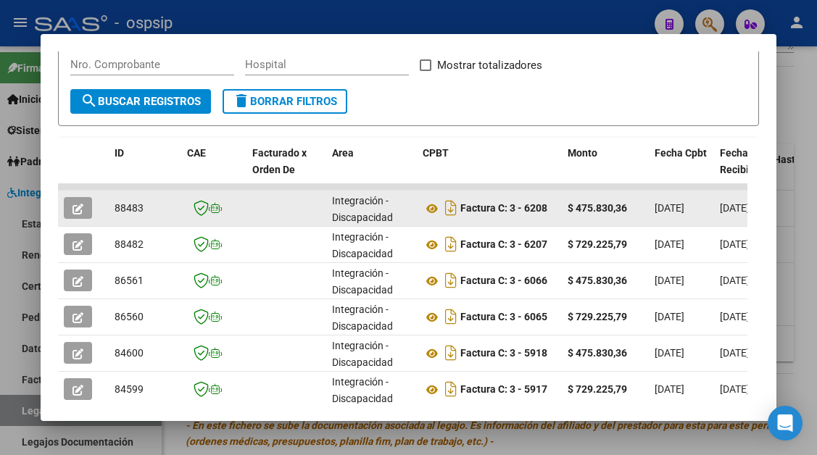
click at [82, 204] on icon "button" at bounding box center [78, 209] width 11 height 11
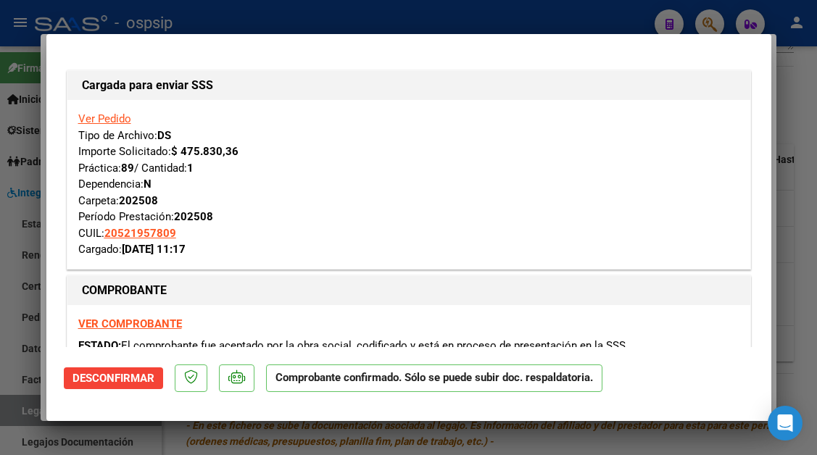
click at [10, 409] on div at bounding box center [408, 227] width 817 height 455
type input "$ 0,00"
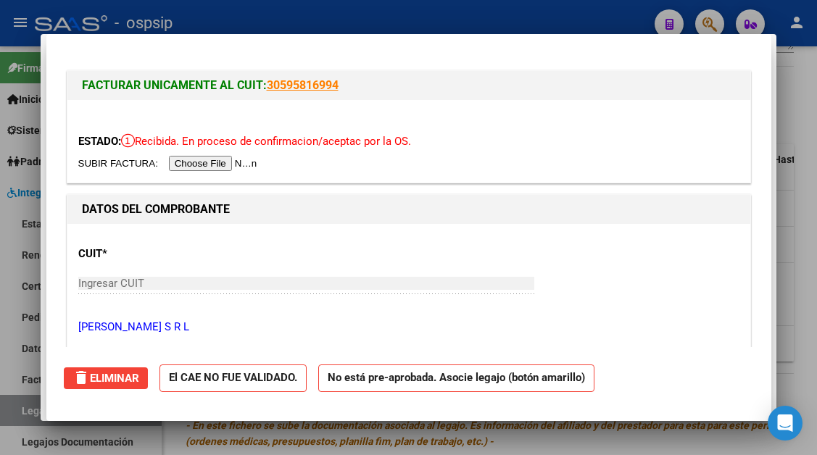
click at [10, 409] on div at bounding box center [408, 227] width 817 height 455
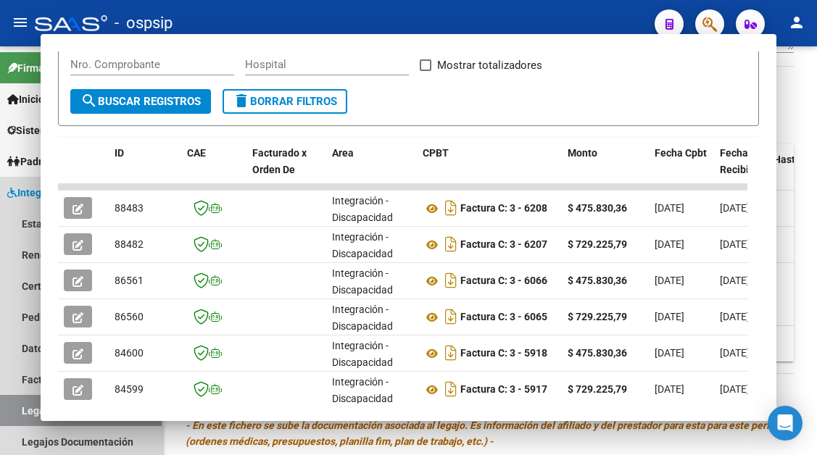
click at [10, 409] on link "Legajos" at bounding box center [81, 410] width 162 height 31
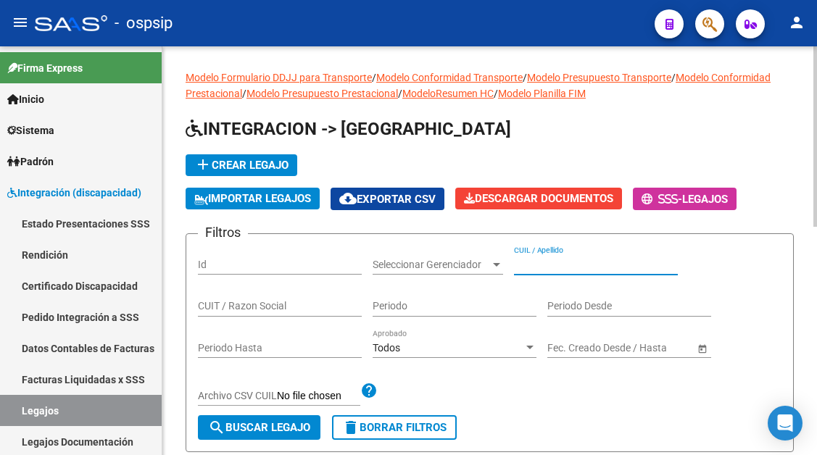
click at [546, 262] on input "CUIL / Apellido" at bounding box center [596, 265] width 164 height 12
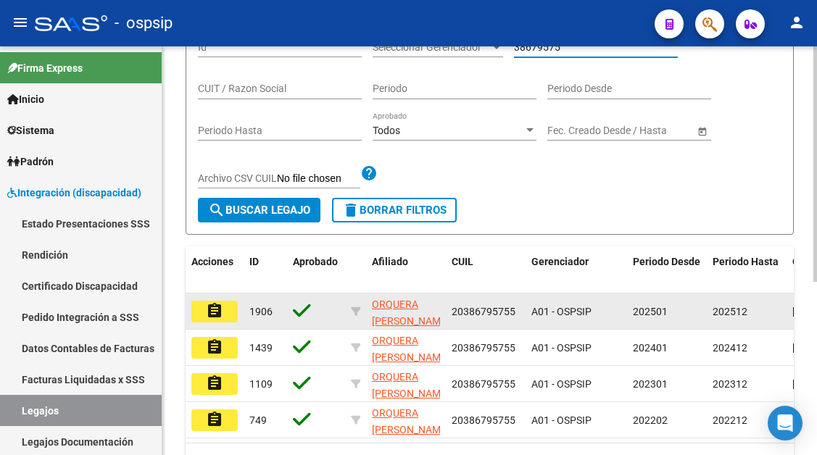
type input "38679575"
click at [236, 312] on button "assignment" at bounding box center [214, 312] width 46 height 22
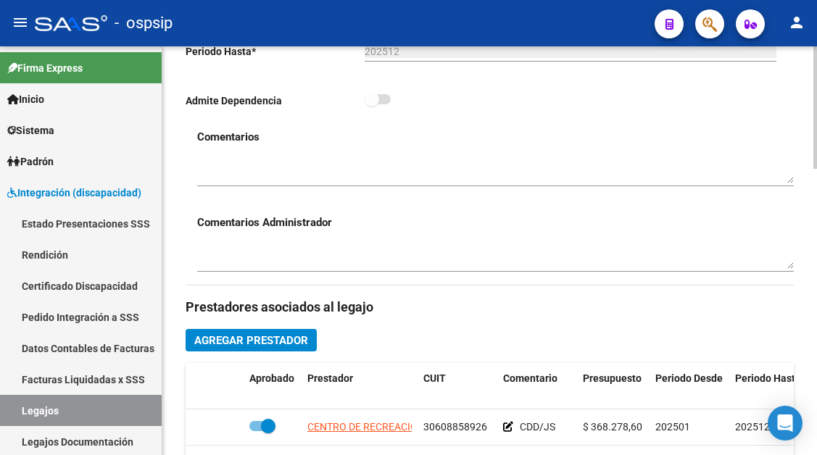
scroll to position [580, 0]
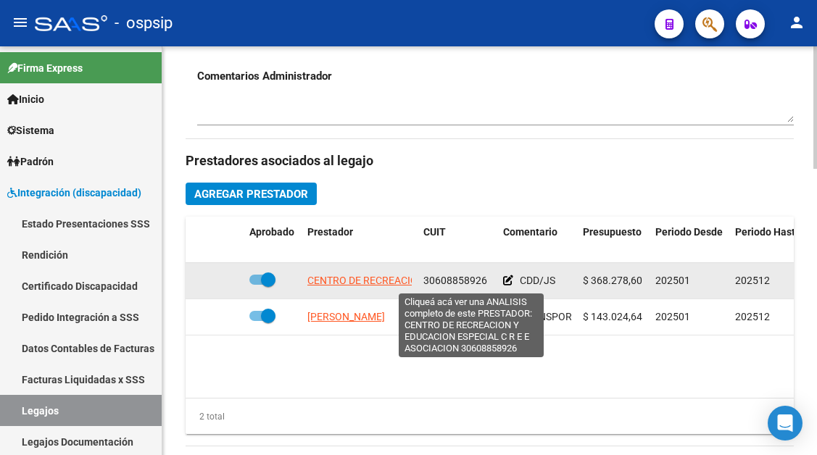
click at [342, 283] on span "CENTRO DE RECREACION Y EDUCACION ESPECIAL C R E E ASOCIACION" at bounding box center [470, 281] width 326 height 12
type textarea "30608858926"
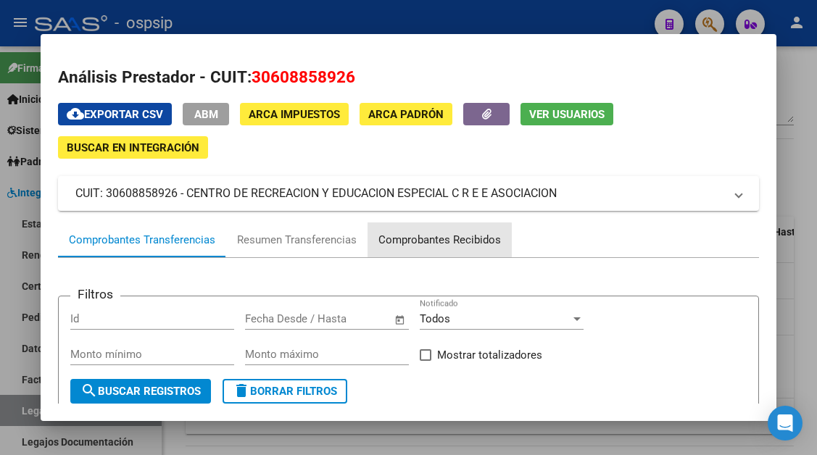
click at [398, 246] on div "Comprobantes Recibidos" at bounding box center [439, 240] width 123 height 17
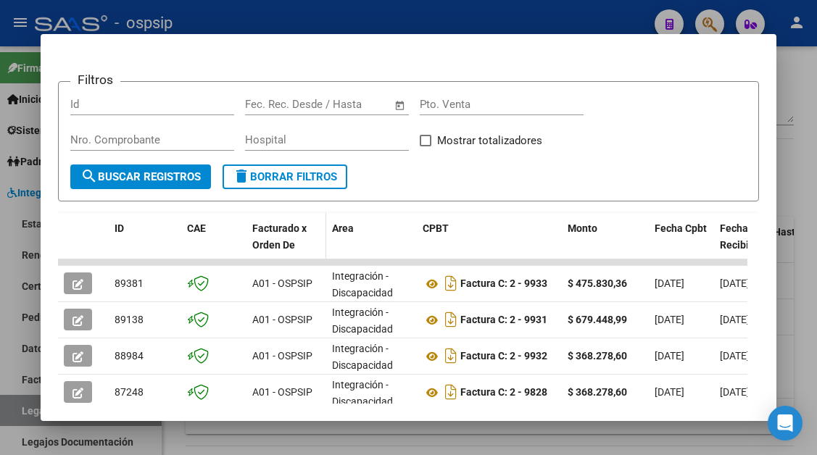
scroll to position [211, 0]
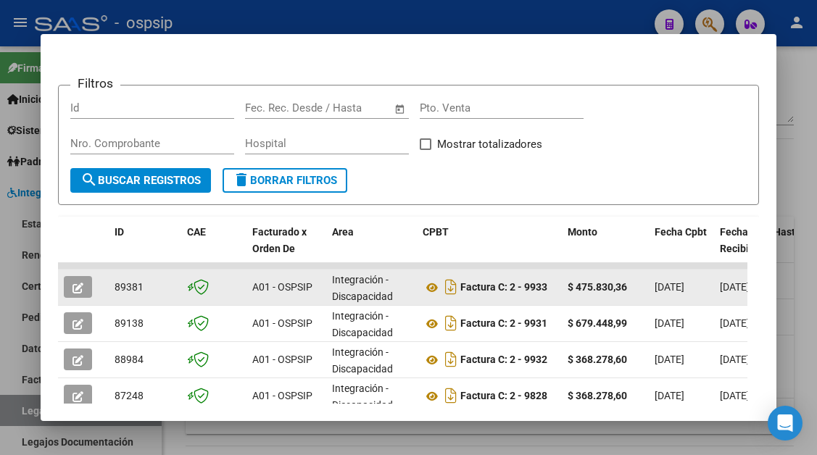
click at [75, 285] on icon "button" at bounding box center [78, 288] width 11 height 11
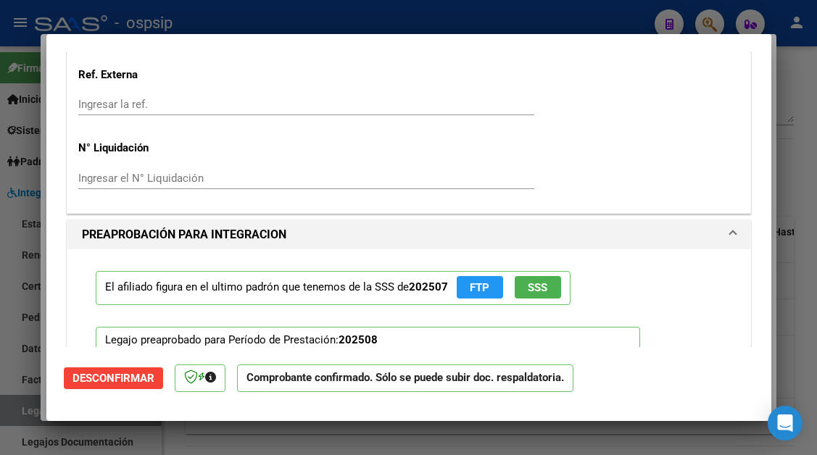
scroll to position [1233, 0]
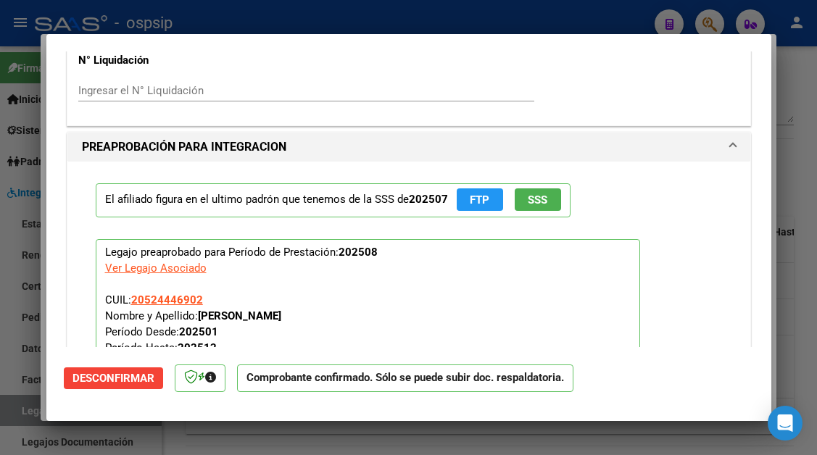
type input "$ 0,00"
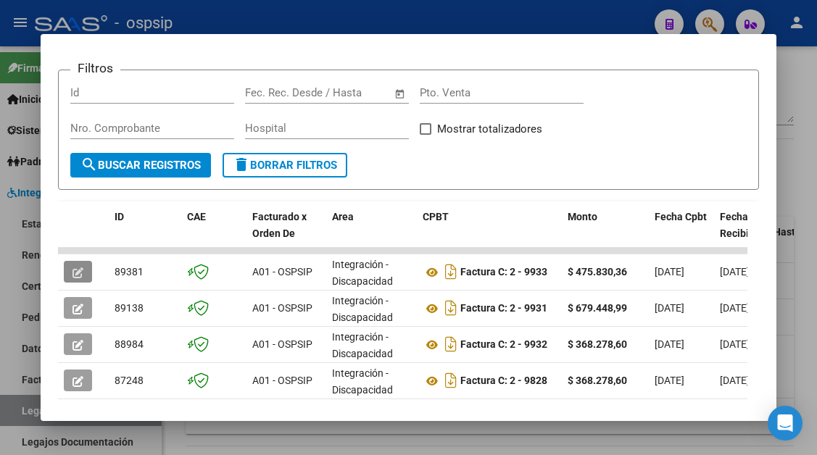
scroll to position [211, 0]
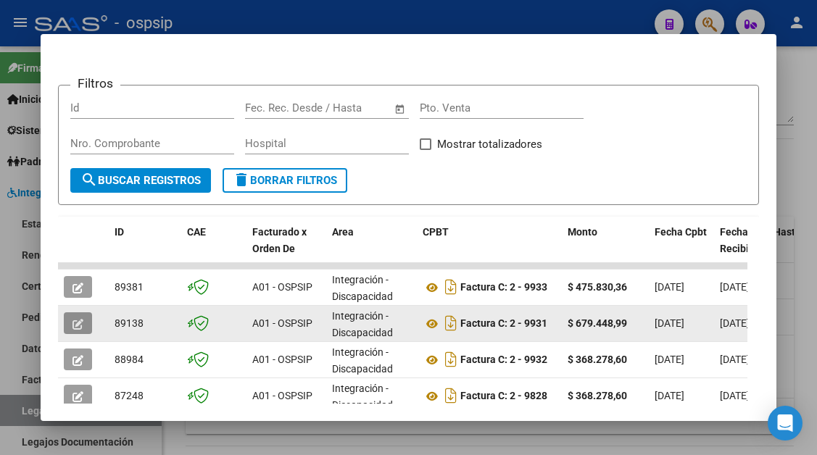
click at [68, 314] on button "button" at bounding box center [78, 324] width 28 height 22
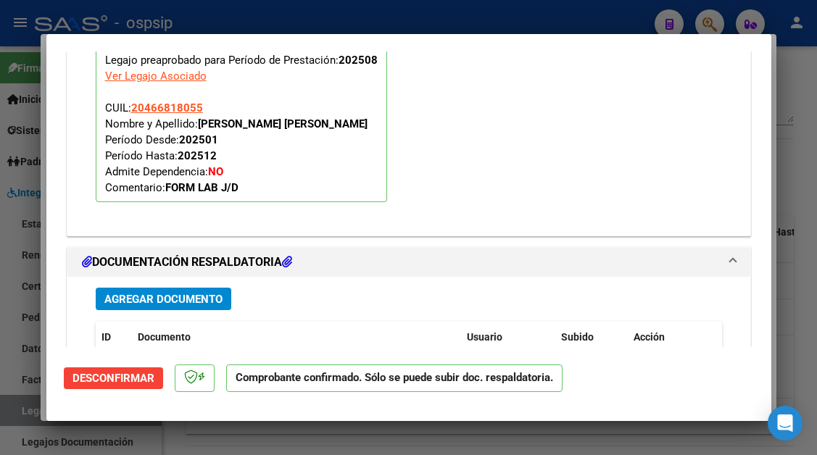
scroll to position [1450, 0]
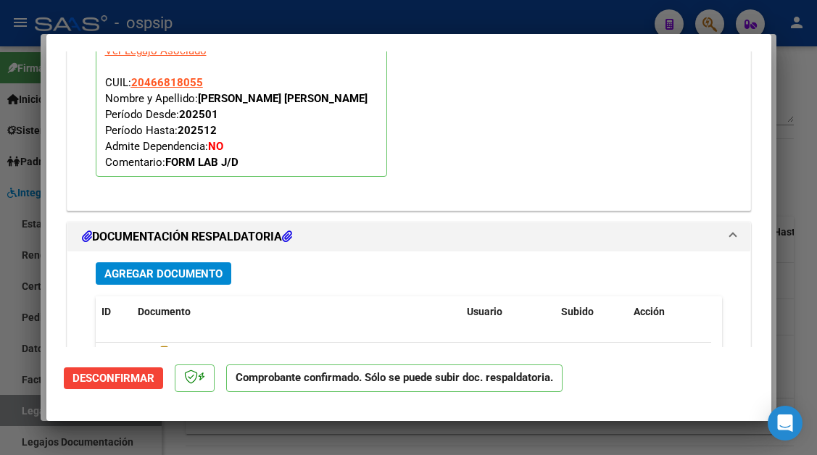
type input "$ 0,00"
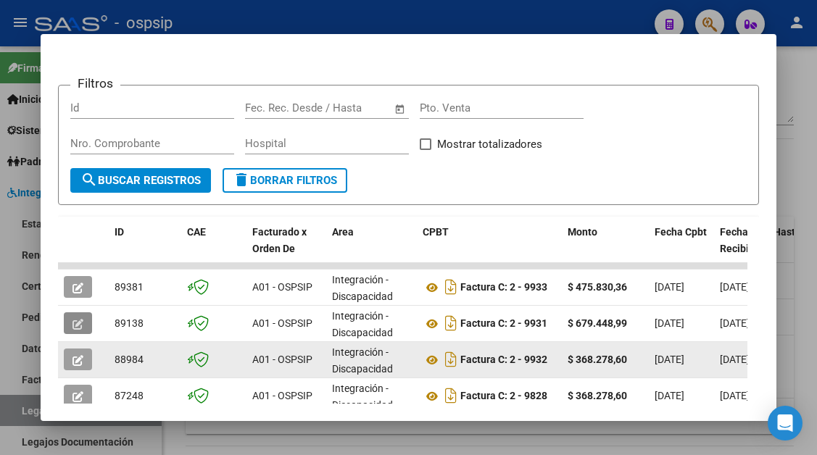
click at [88, 364] on button "button" at bounding box center [78, 360] width 28 height 22
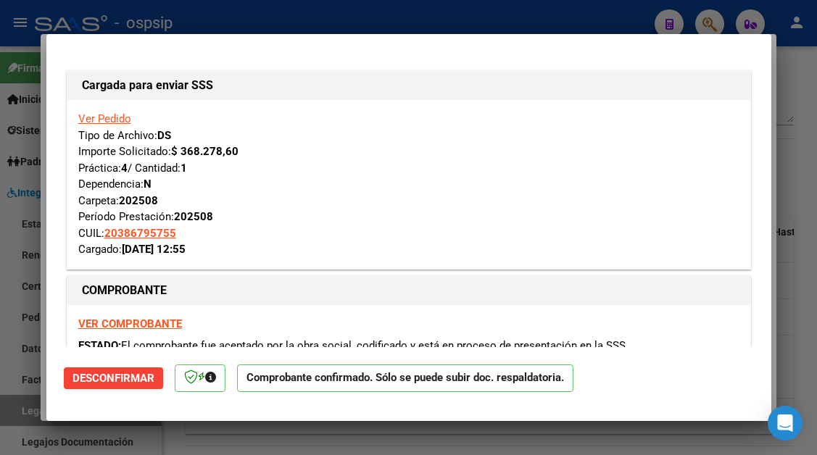
type input "$ 0,00"
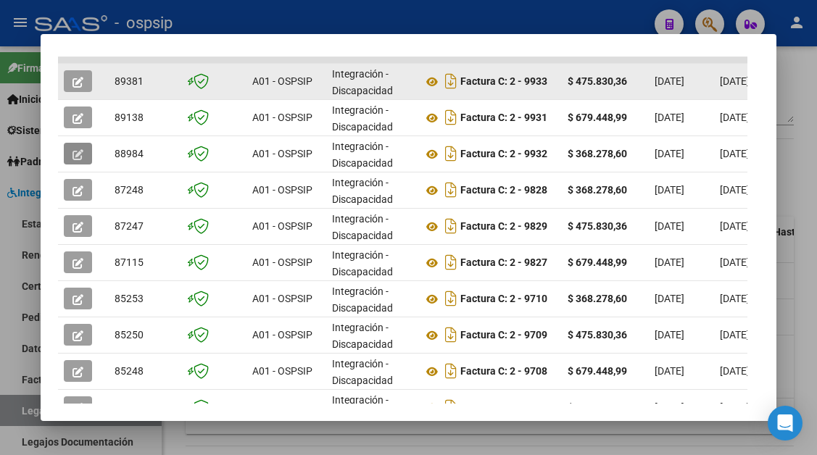
scroll to position [429, 0]
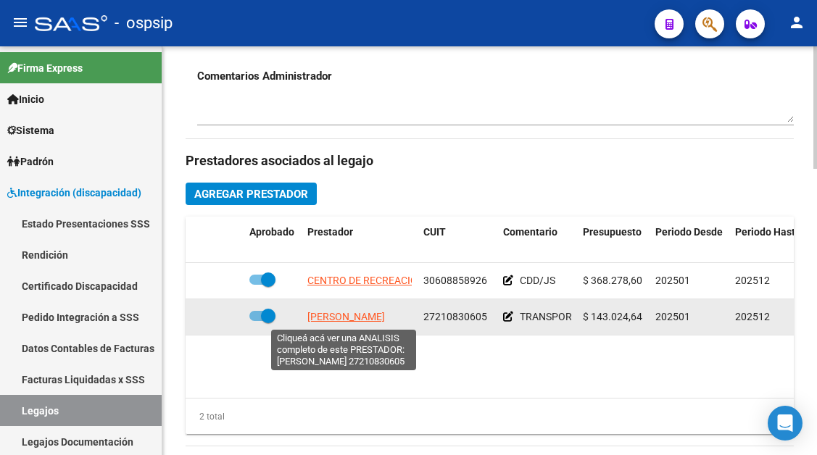
click at [323, 315] on span "LUQUE ANDREA" at bounding box center [346, 317] width 78 height 12
type textarea "27210830605"
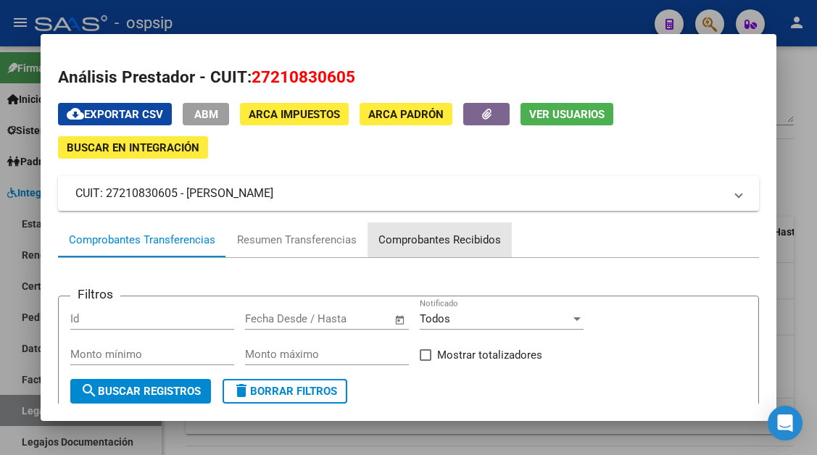
click at [396, 239] on div "Comprobantes Recibidos" at bounding box center [439, 240] width 123 height 17
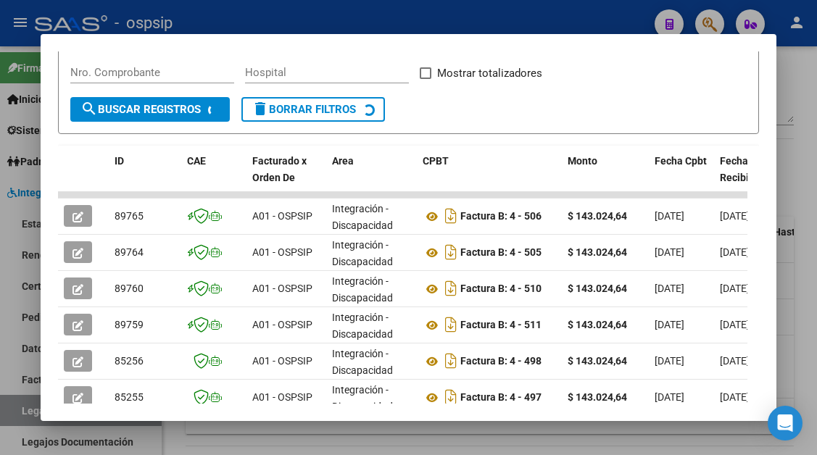
scroll to position [284, 0]
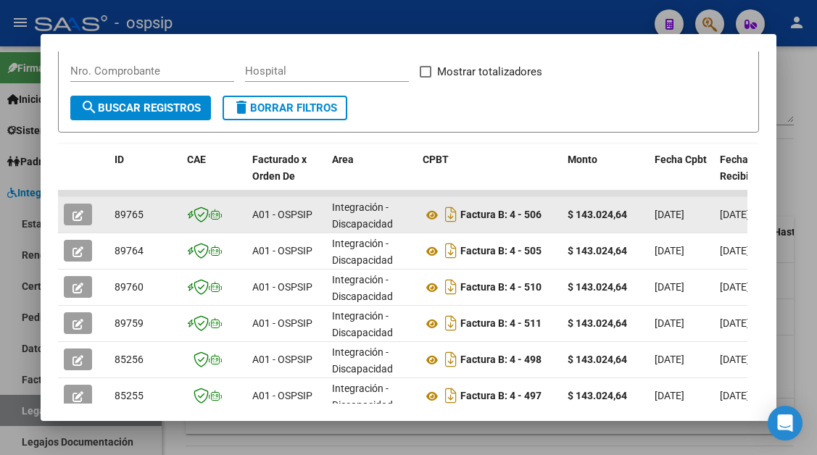
click at [83, 218] on icon "button" at bounding box center [78, 215] width 11 height 11
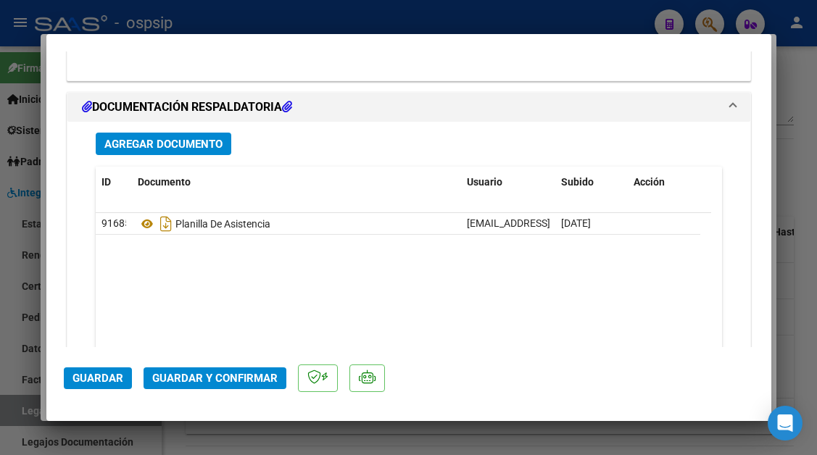
scroll to position [1813, 0]
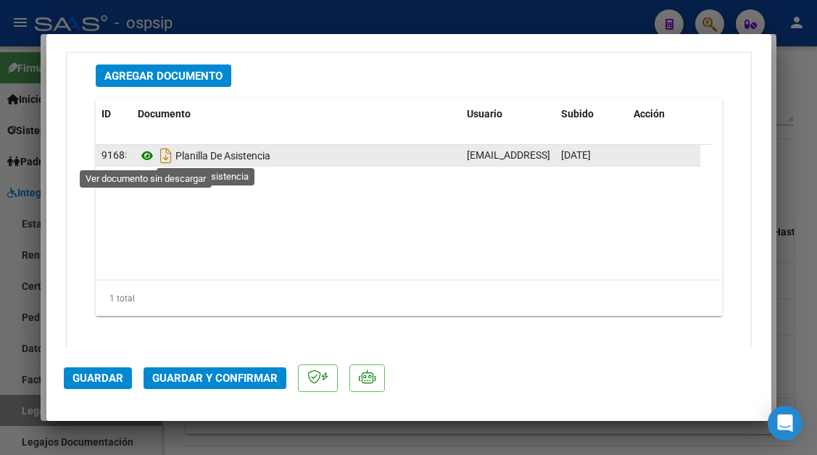
click at [145, 156] on icon at bounding box center [147, 155] width 19 height 17
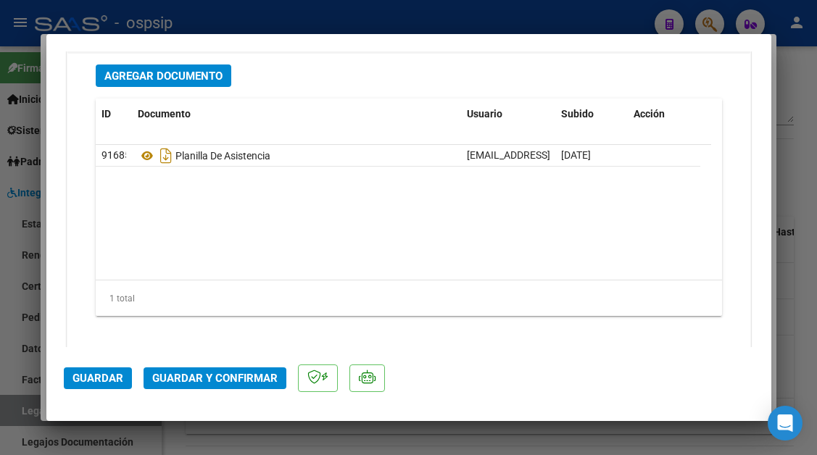
click at [225, 371] on button "Guardar y Confirmar" at bounding box center [215, 379] width 143 height 22
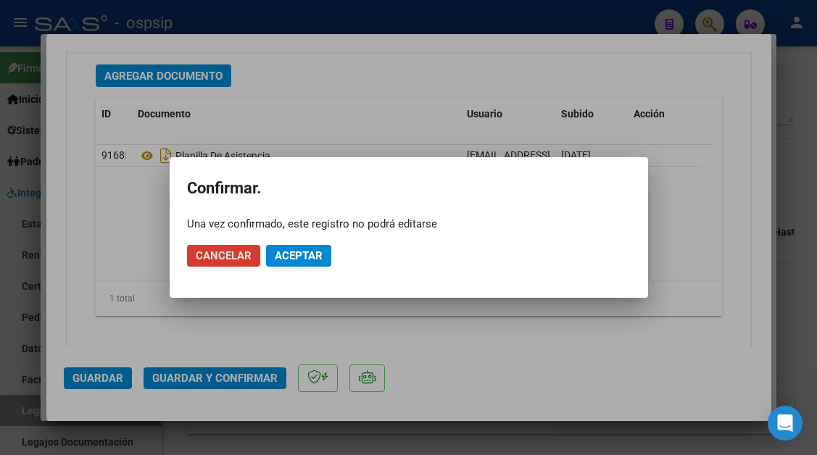
click at [294, 265] on button "Aceptar" at bounding box center [298, 256] width 65 height 22
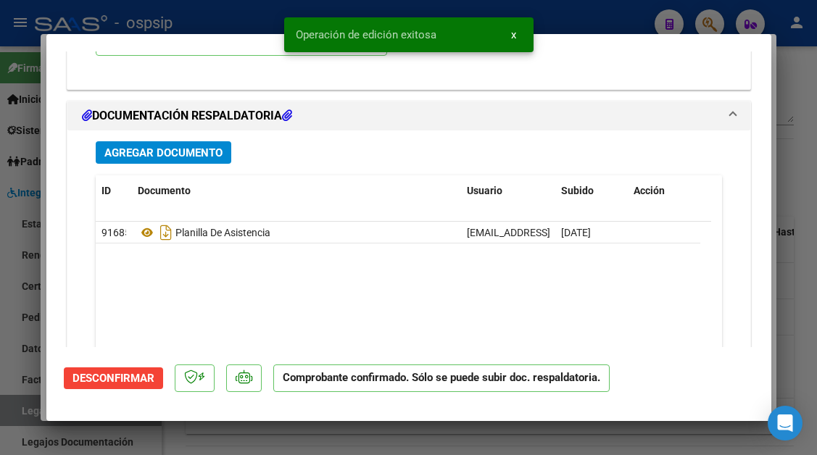
scroll to position [1432, 0]
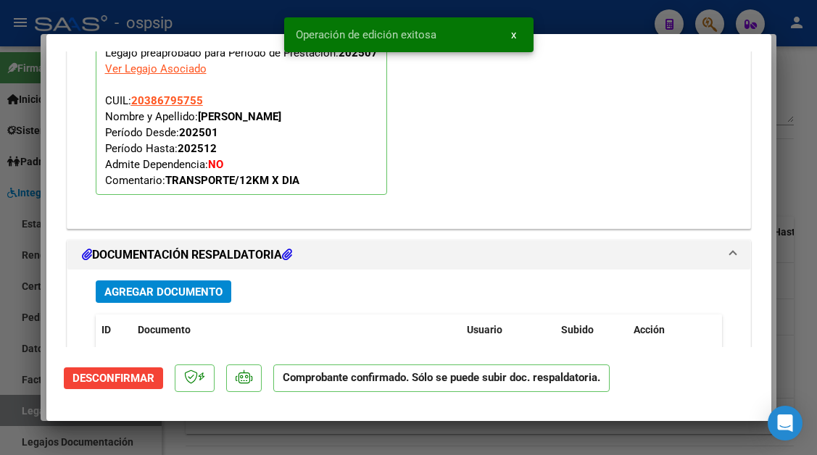
type input "$ 0,00"
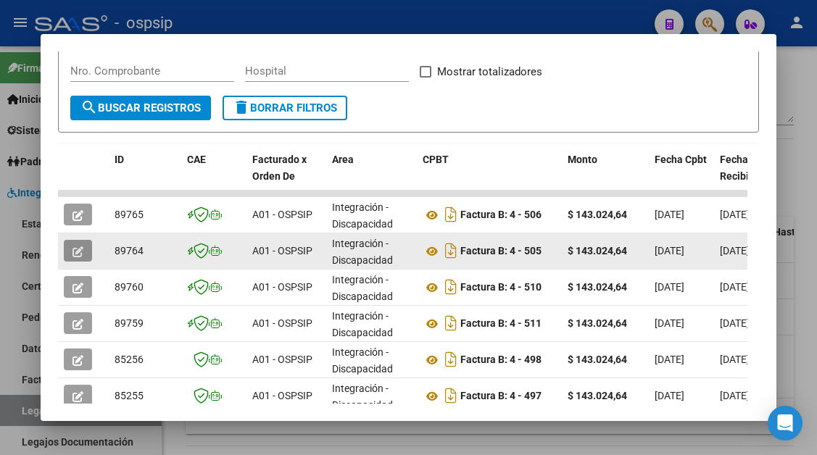
click at [83, 255] on icon "button" at bounding box center [78, 252] width 11 height 11
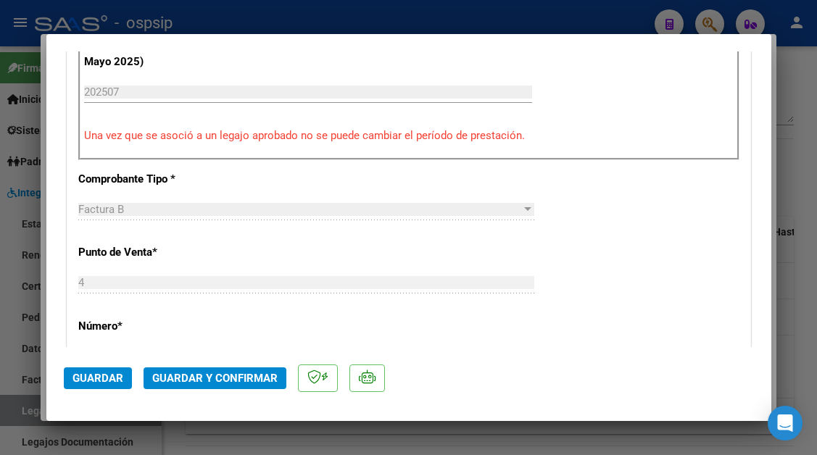
scroll to position [653, 0]
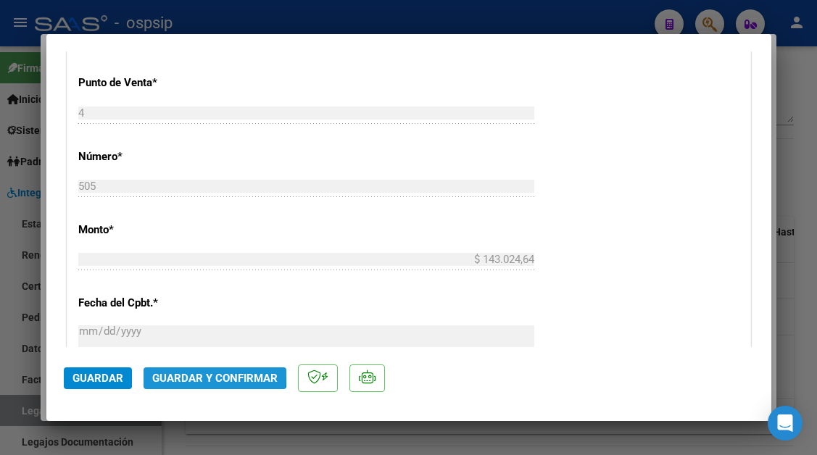
click at [188, 372] on span "Guardar y Confirmar" at bounding box center [214, 378] width 125 height 13
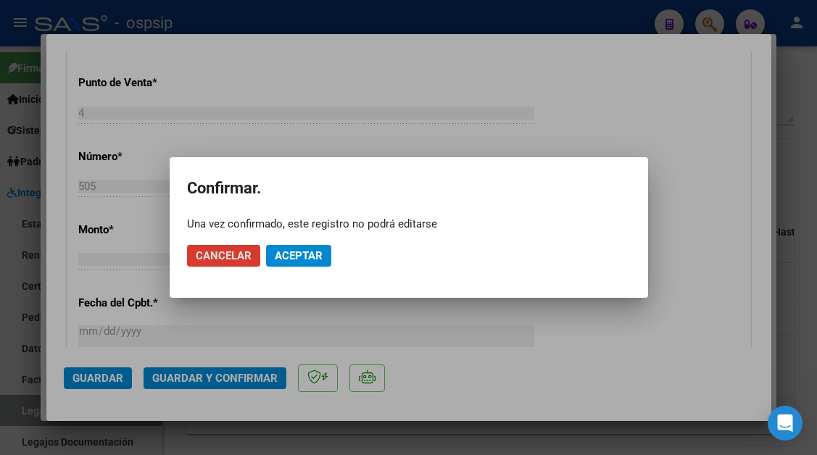
click at [305, 246] on button "Aceptar" at bounding box center [298, 256] width 65 height 22
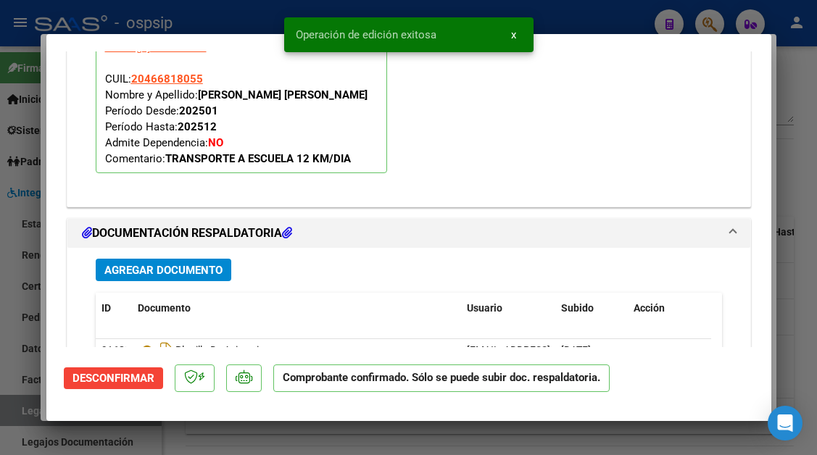
scroll to position [1663, 0]
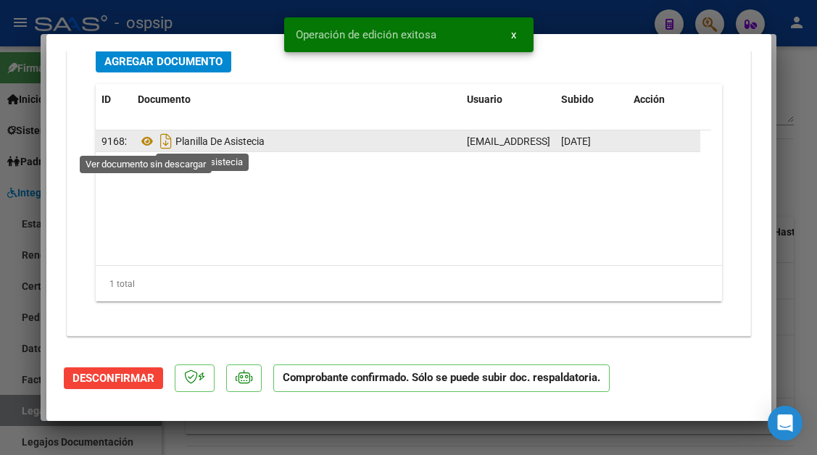
click at [144, 131] on div "Planilla De Asistecia" at bounding box center [297, 141] width 318 height 23
click at [144, 137] on icon at bounding box center [147, 141] width 19 height 17
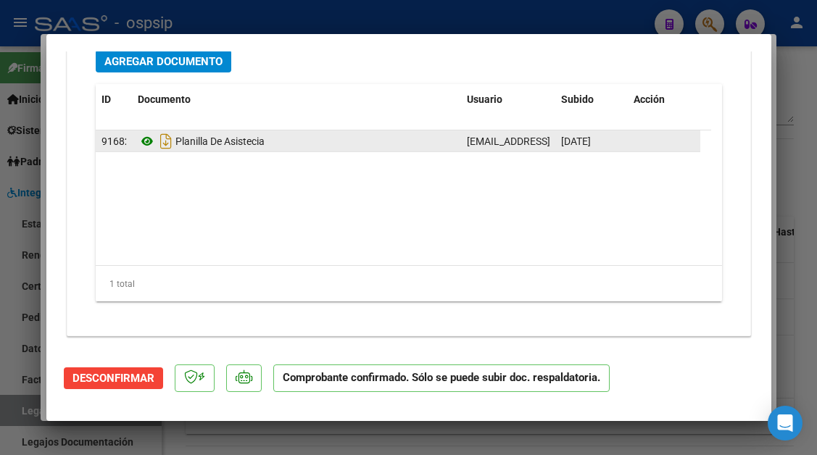
type input "$ 0,00"
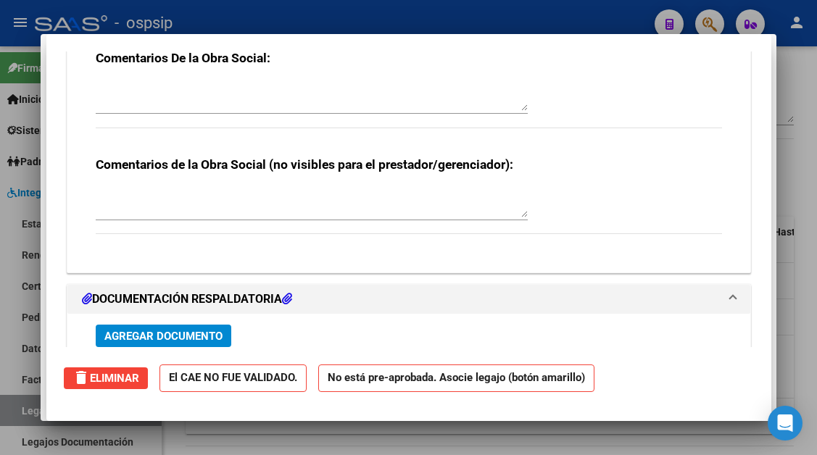
scroll to position [0, 0]
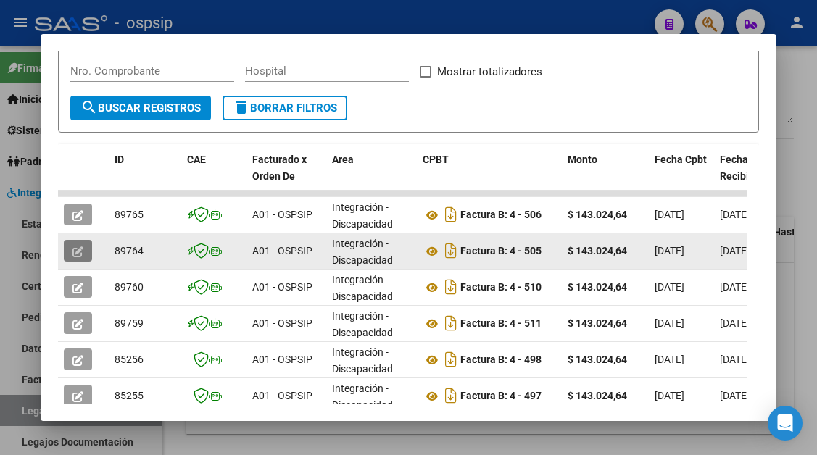
click at [76, 247] on icon "button" at bounding box center [78, 252] width 11 height 11
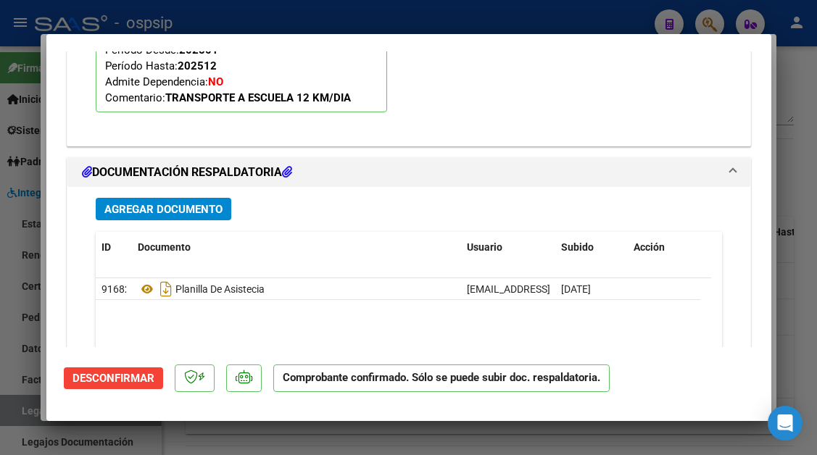
scroll to position [1590, 0]
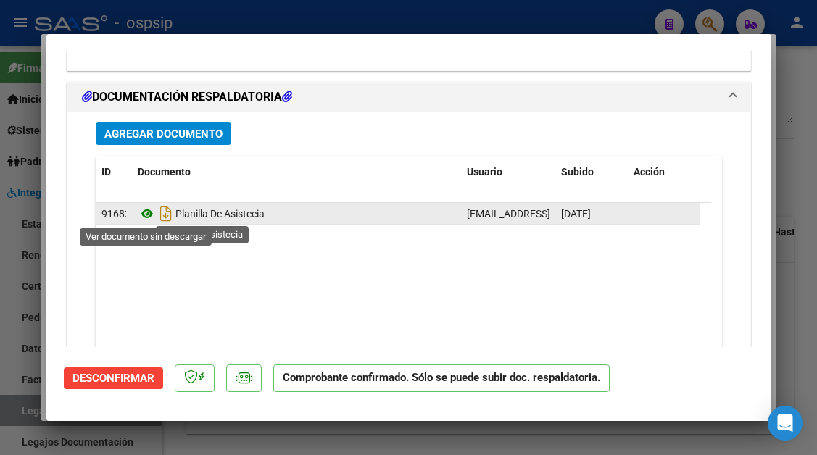
click at [140, 218] on icon at bounding box center [147, 213] width 19 height 17
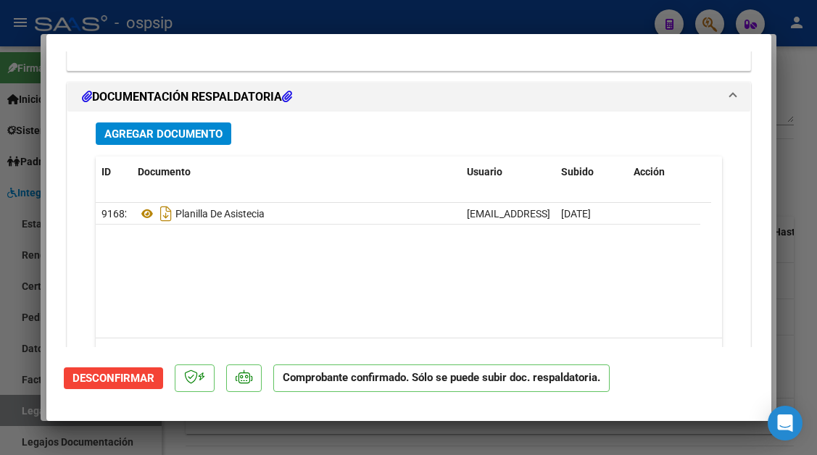
click at [20, 410] on div at bounding box center [408, 227] width 817 height 455
type input "$ 0,00"
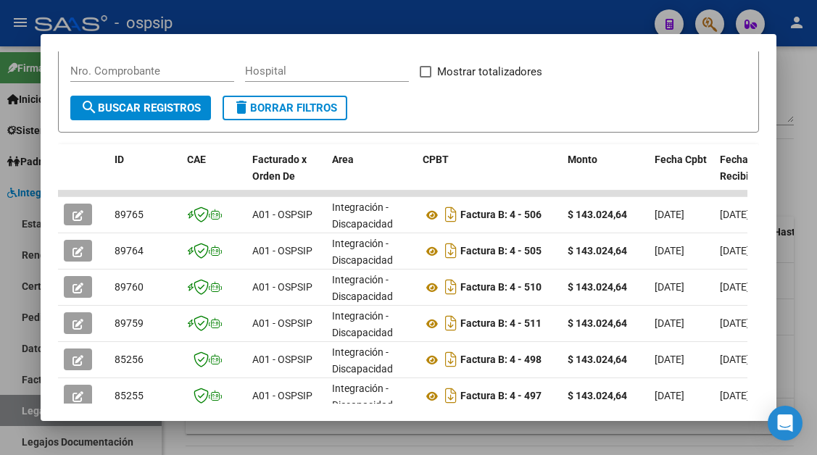
click at [20, 410] on div at bounding box center [408, 227] width 817 height 455
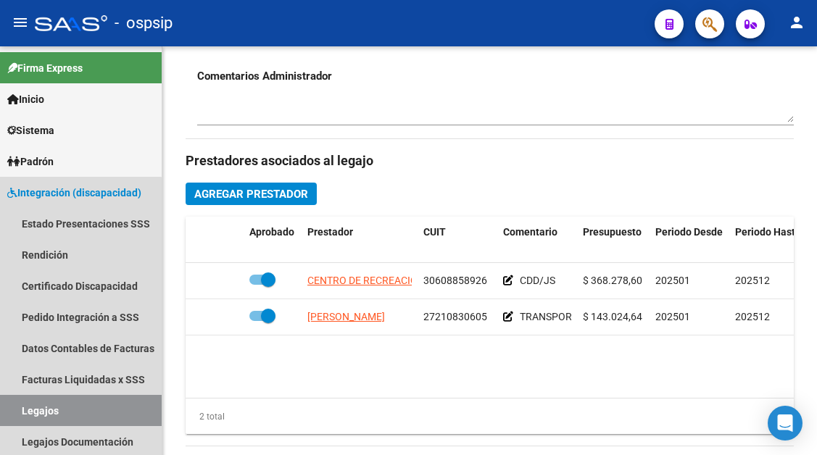
click at [20, 410] on link "Legajos" at bounding box center [81, 410] width 162 height 31
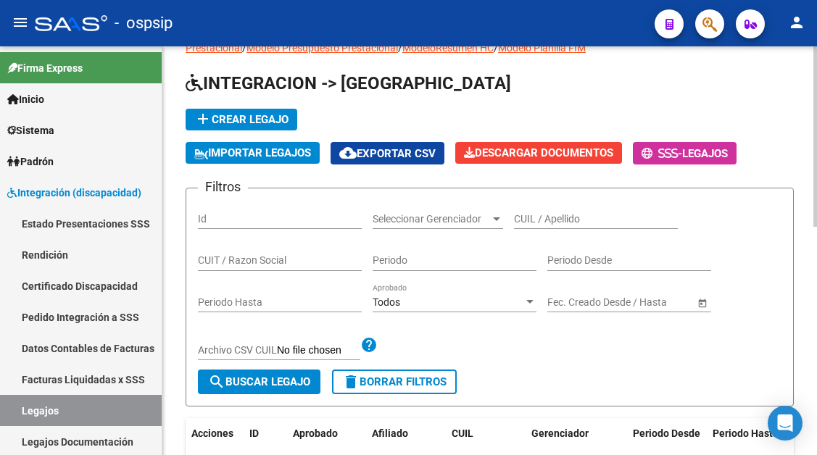
scroll to position [11, 0]
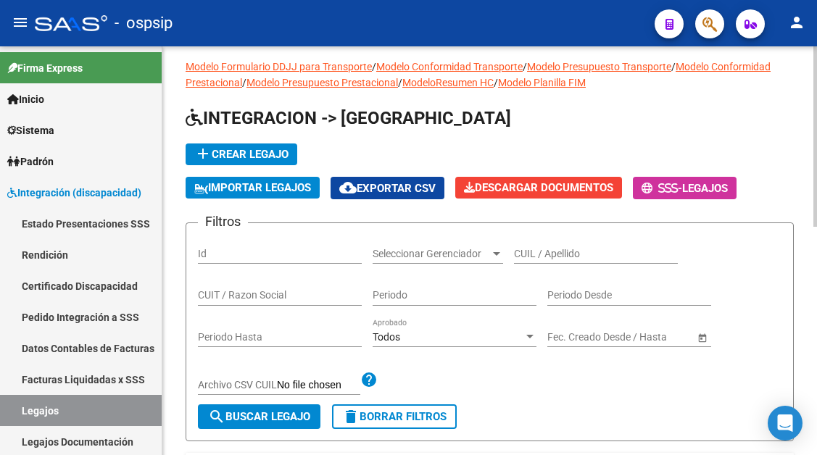
click at [558, 252] on input "CUIL / Apellido" at bounding box center [596, 254] width 164 height 12
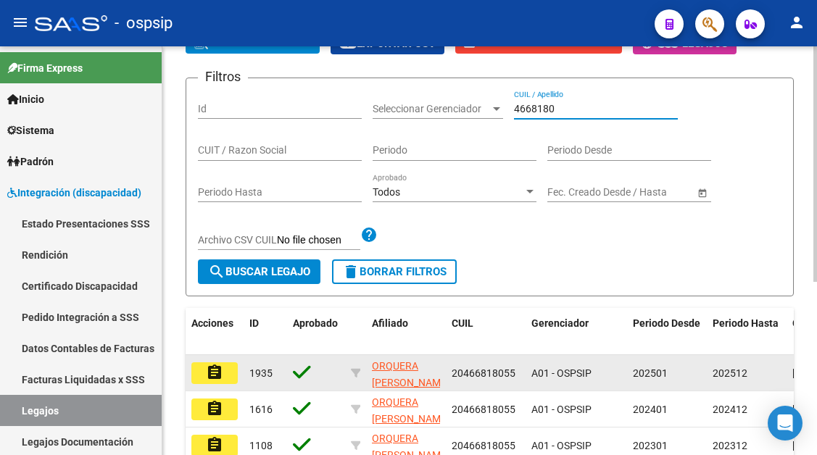
type input "4668180"
click at [230, 383] on button "assignment" at bounding box center [214, 374] width 46 height 22
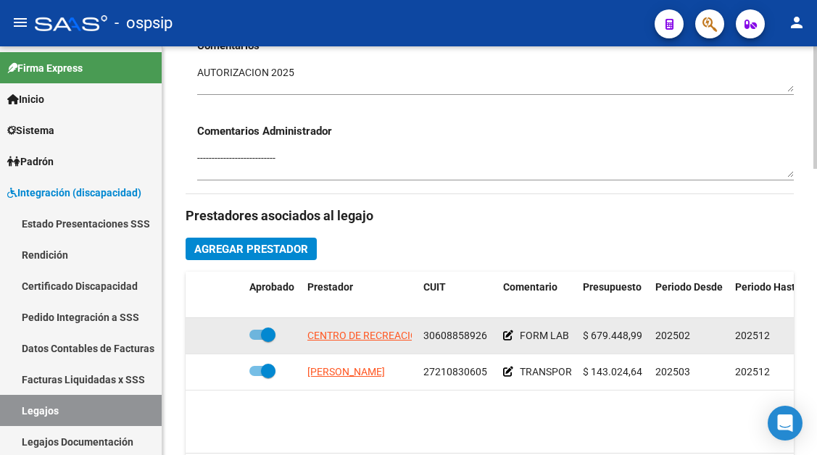
scroll to position [653, 0]
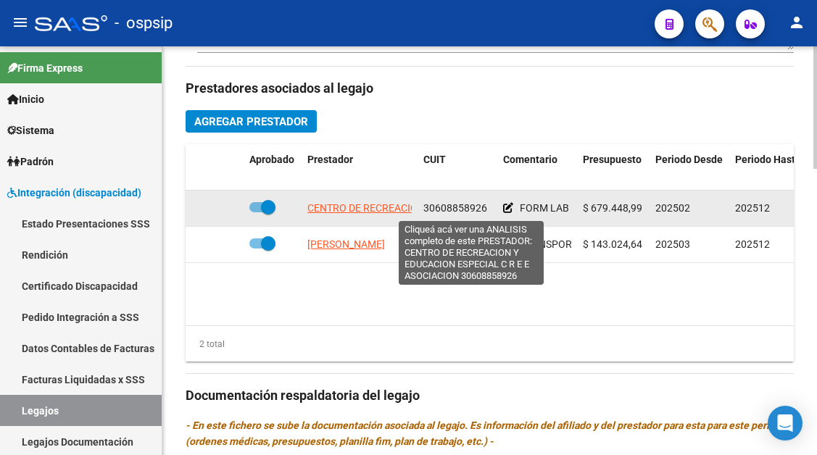
click at [358, 205] on span "CENTRO DE RECREACION Y EDUCACION ESPECIAL C R E E ASOCIACION" at bounding box center [470, 208] width 326 height 12
type textarea "30608858926"
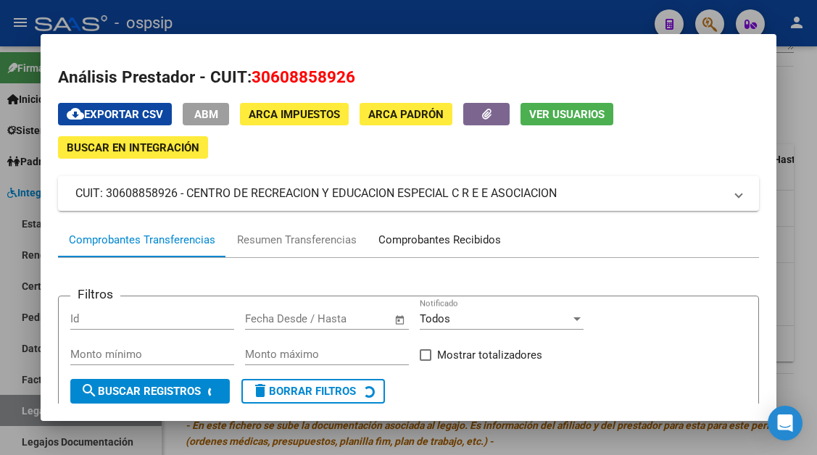
click at [441, 236] on div "Comprobantes Recibidos" at bounding box center [439, 240] width 123 height 17
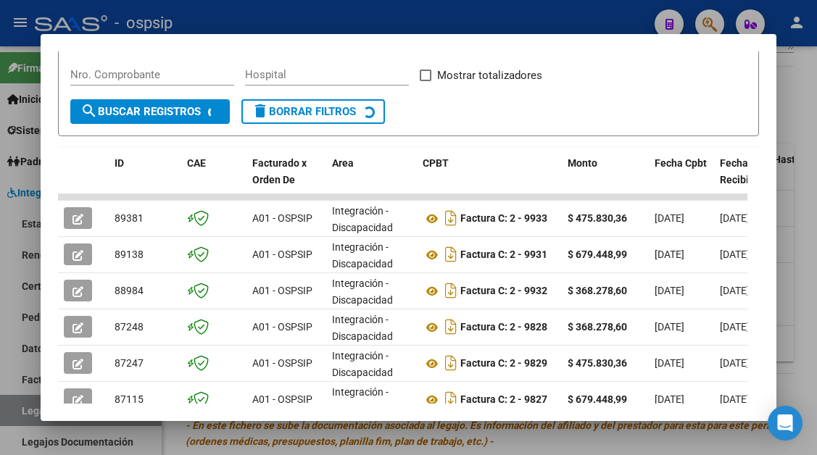
scroll to position [284, 0]
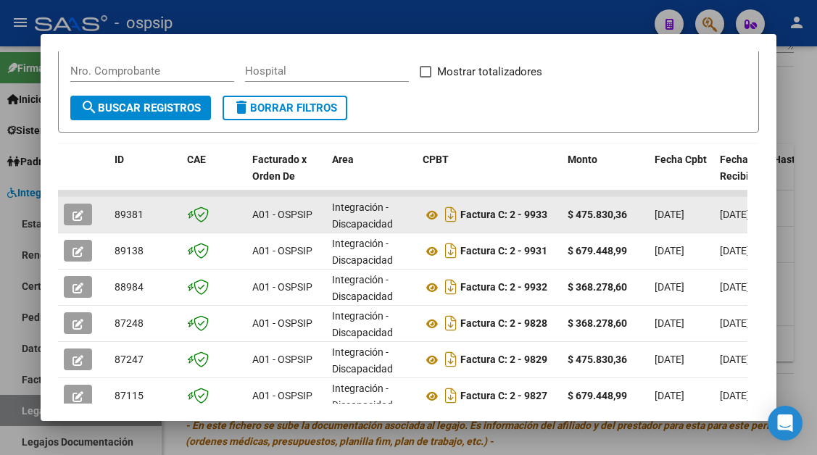
click at [75, 210] on icon "button" at bounding box center [78, 215] width 11 height 11
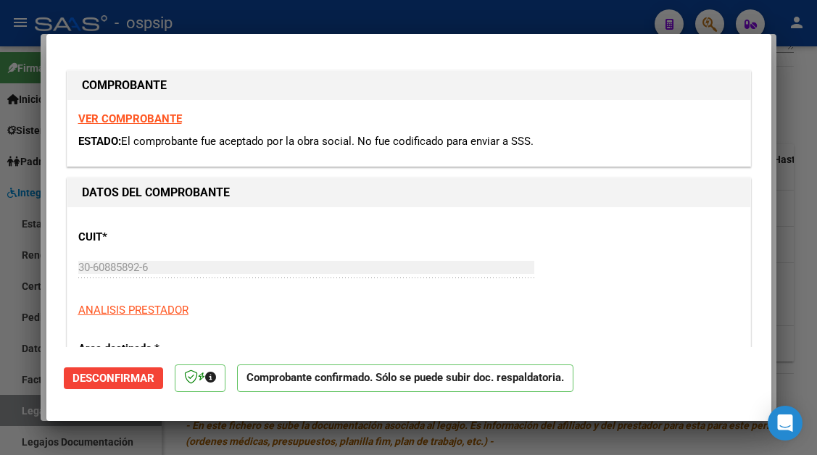
type input "$ 0,00"
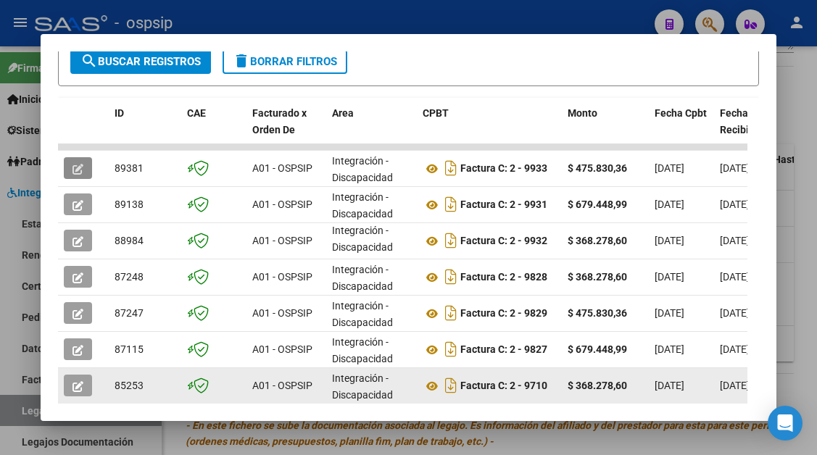
scroll to position [501, 0]
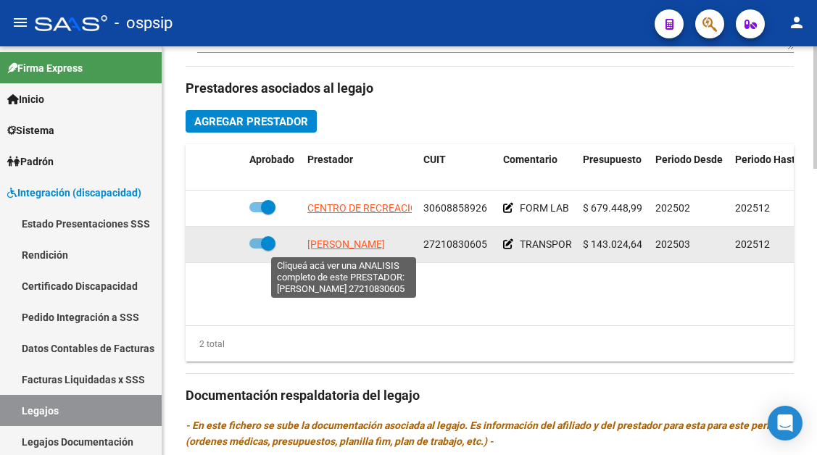
click at [353, 245] on span "LUQUE ANDREA" at bounding box center [346, 245] width 78 height 12
type textarea "27210830605"
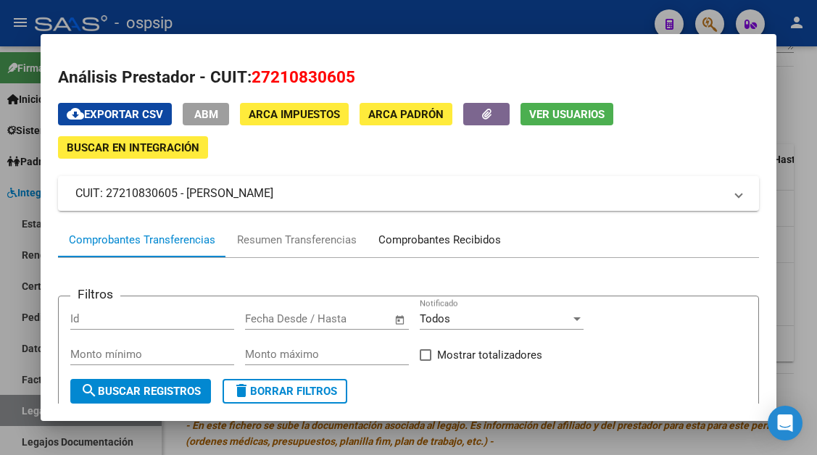
click at [406, 239] on div "Comprobantes Recibidos" at bounding box center [439, 240] width 123 height 17
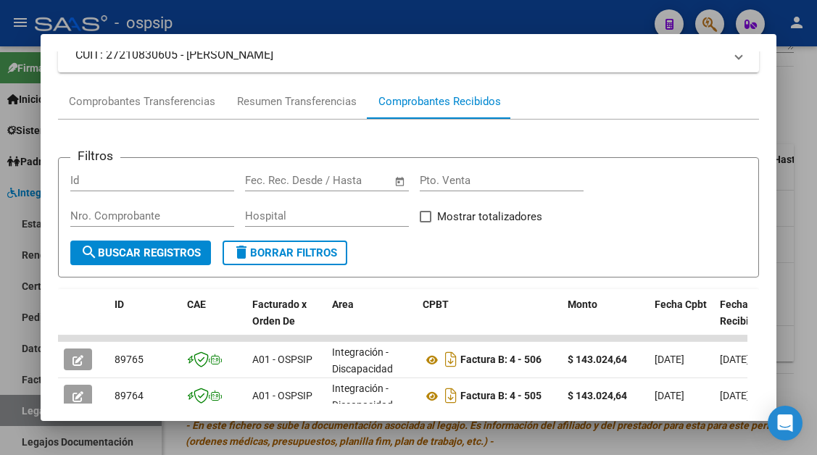
scroll to position [211, 0]
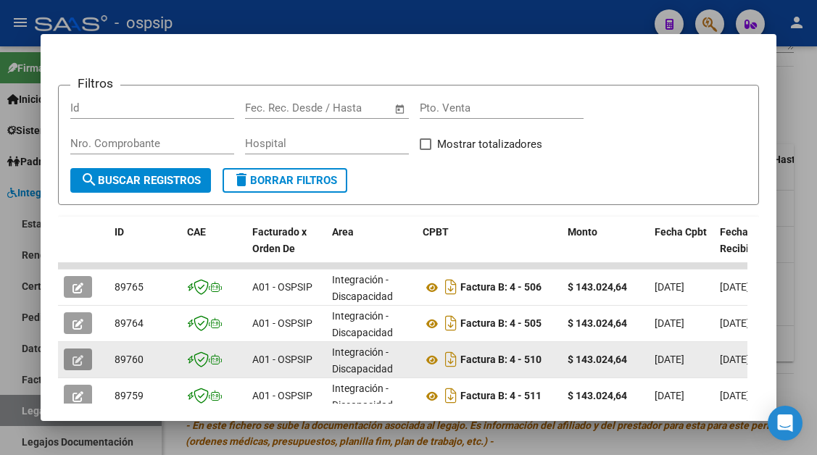
click at [78, 356] on icon "button" at bounding box center [78, 360] width 11 height 11
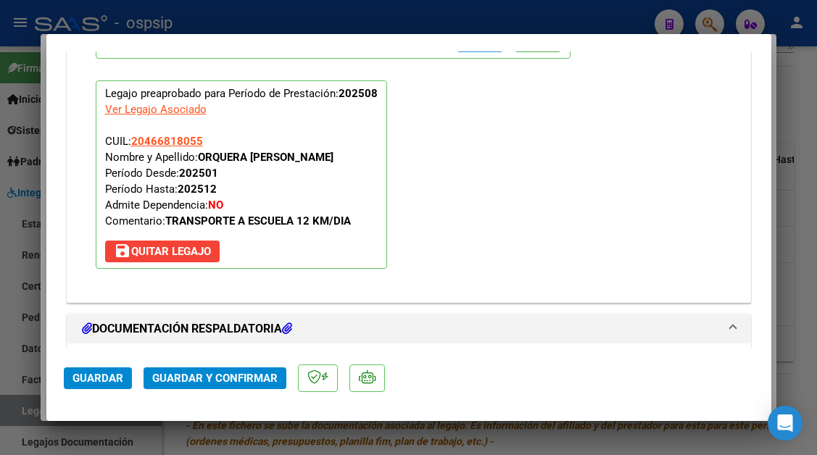
scroll to position [1813, 0]
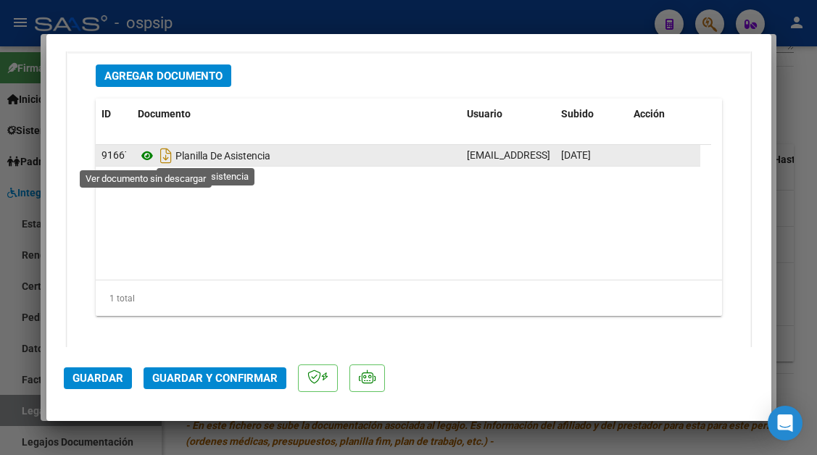
click at [143, 152] on icon at bounding box center [147, 155] width 19 height 17
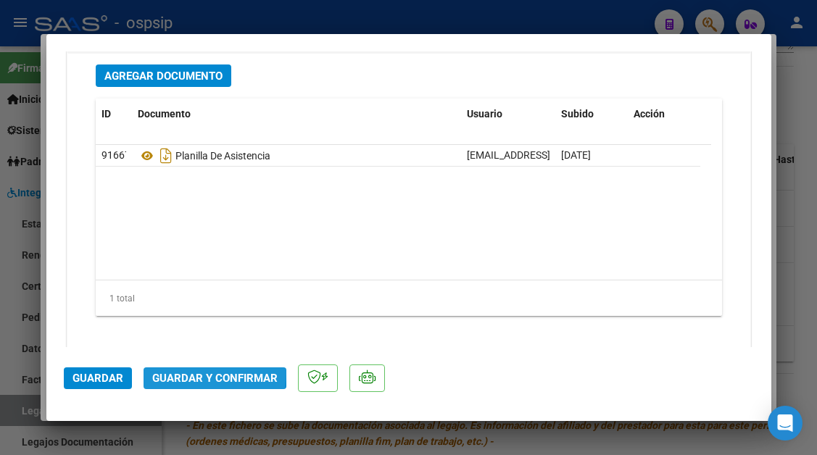
click at [195, 372] on span "Guardar y Confirmar" at bounding box center [214, 378] width 125 height 13
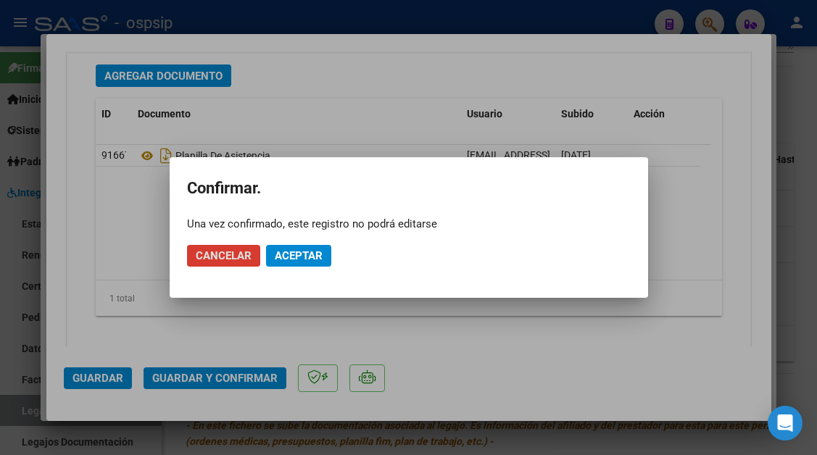
click at [291, 242] on mat-dialog-actions "Cancelar Aceptar" at bounding box center [409, 255] width 444 height 49
click at [287, 260] on span "Aceptar" at bounding box center [299, 255] width 48 height 13
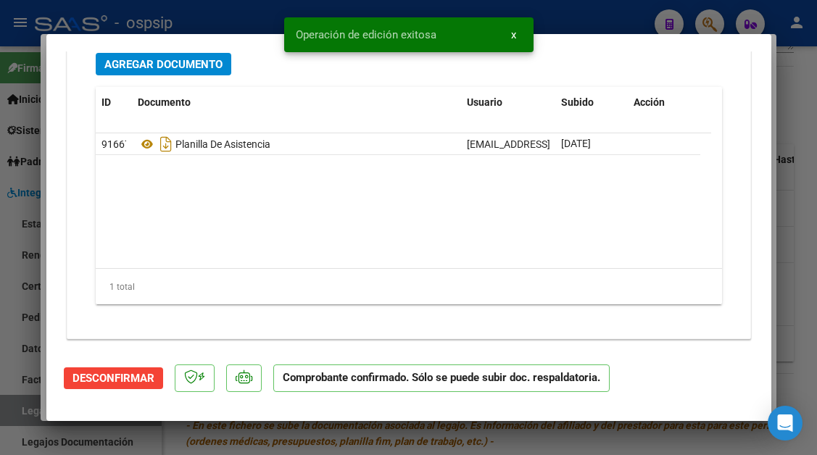
scroll to position [1663, 0]
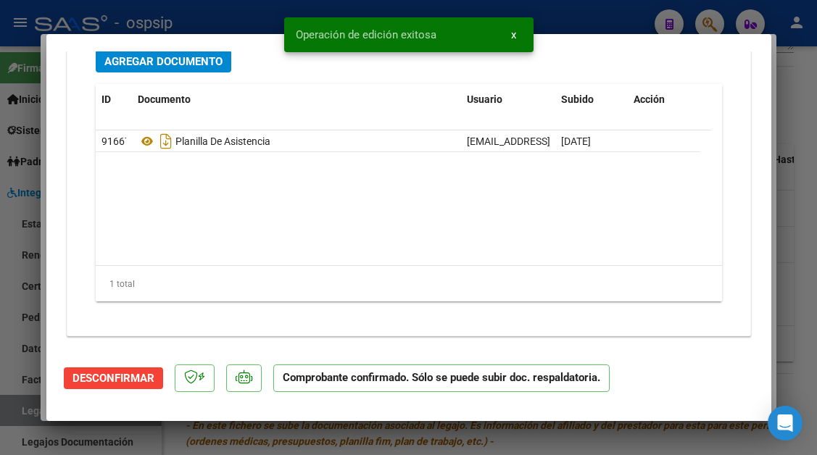
click at [28, 405] on div at bounding box center [408, 227] width 817 height 455
type input "$ 0,00"
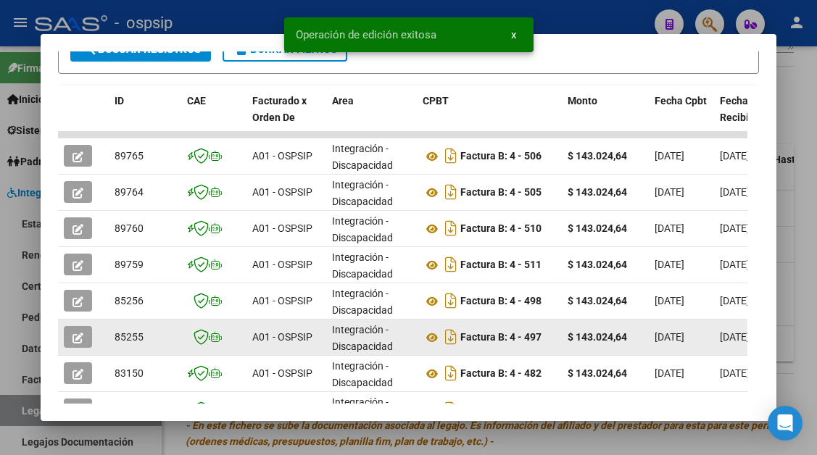
scroll to position [356, 0]
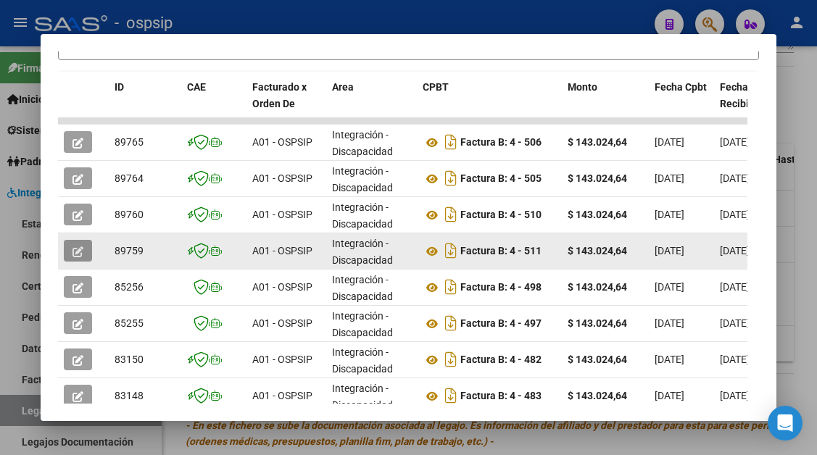
click at [83, 250] on icon "button" at bounding box center [78, 252] width 11 height 11
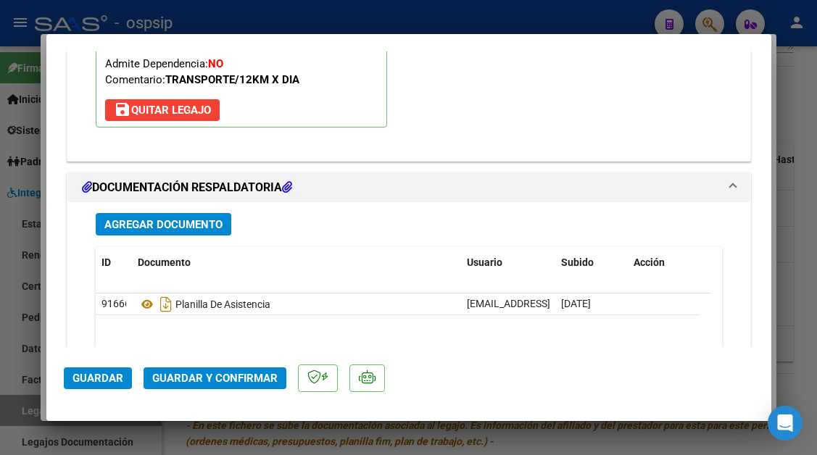
scroll to position [1813, 0]
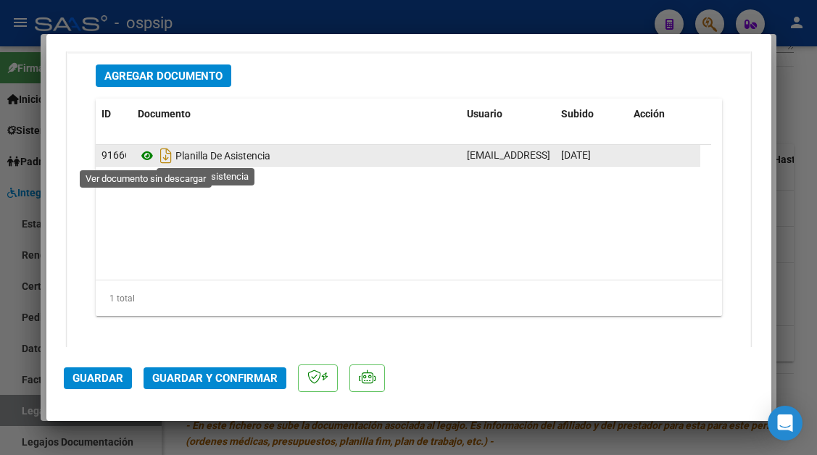
click at [146, 160] on icon at bounding box center [147, 155] width 19 height 17
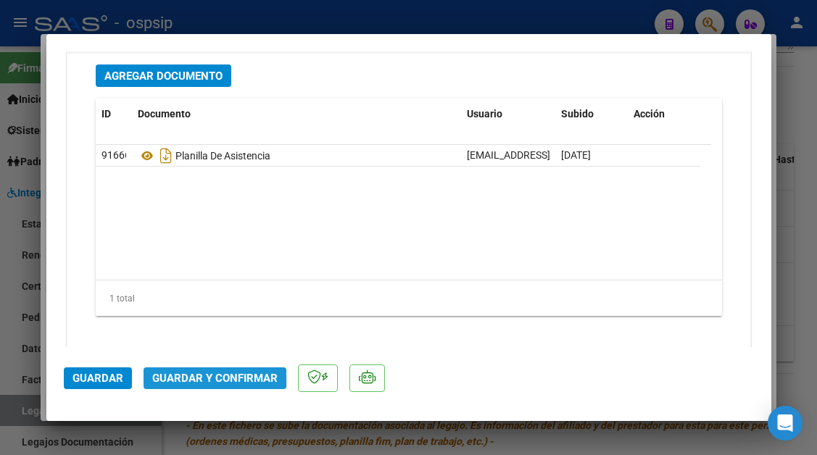
click at [174, 374] on span "Guardar y Confirmar" at bounding box center [214, 378] width 125 height 13
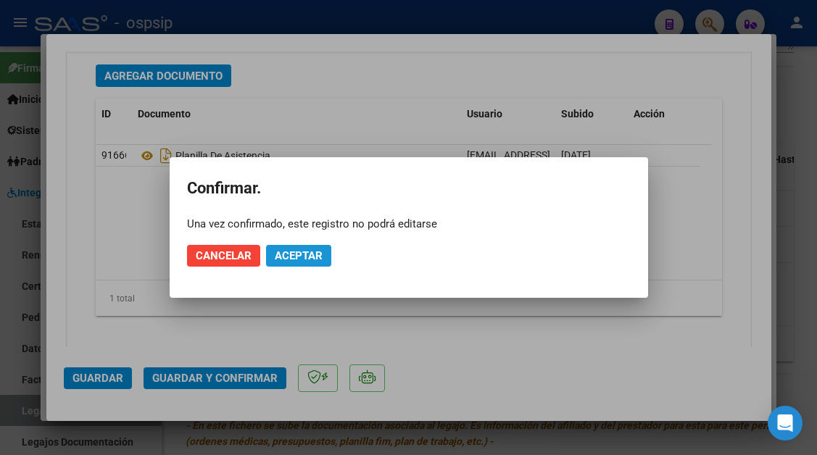
click at [281, 257] on span "Aceptar" at bounding box center [299, 255] width 48 height 13
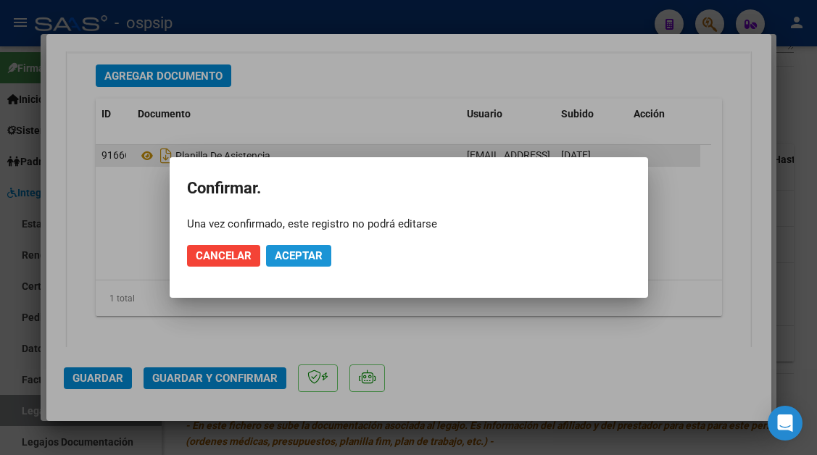
scroll to position [1648, 0]
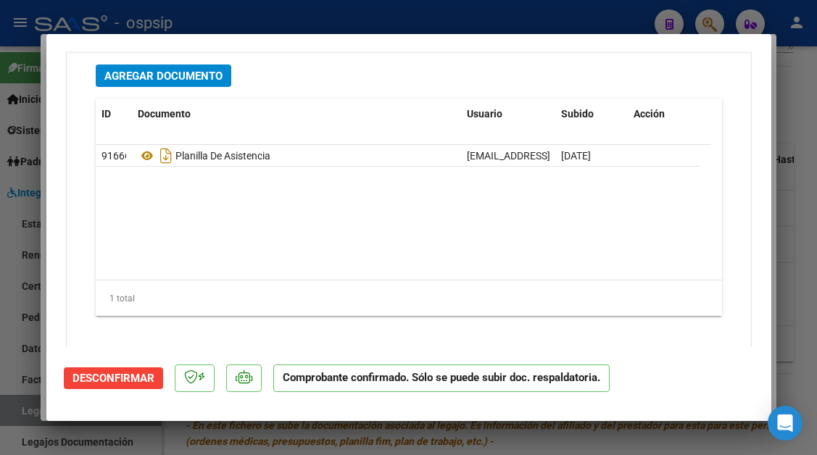
click at [6, 419] on div at bounding box center [408, 227] width 817 height 455
type input "$ 0,00"
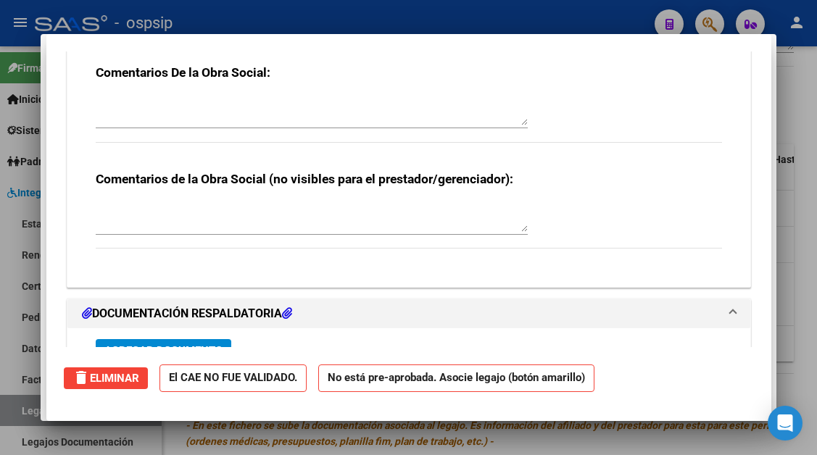
scroll to position [1676, 0]
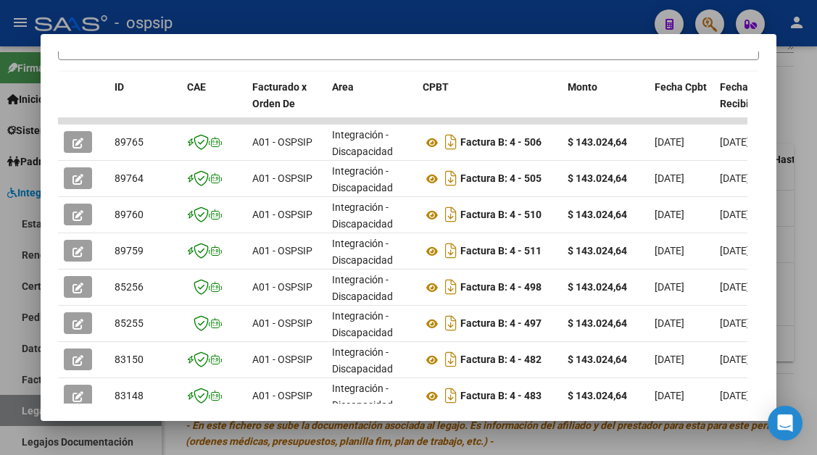
click at [6, 419] on div at bounding box center [408, 227] width 817 height 455
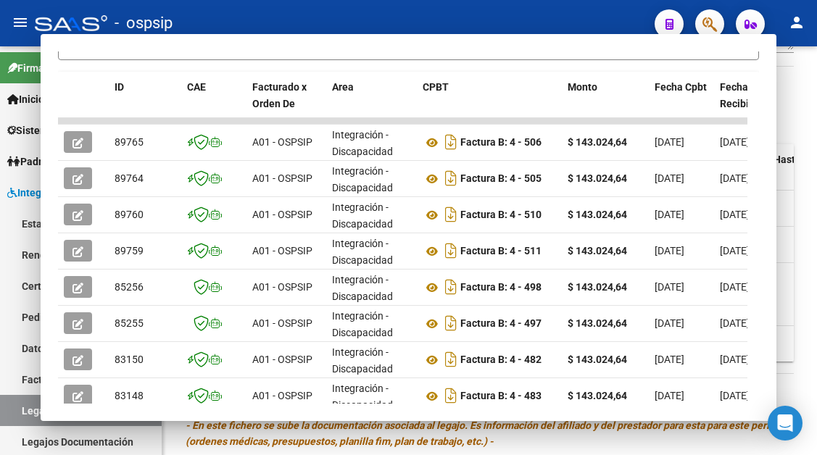
click at [6, 419] on link "Legajos" at bounding box center [81, 410] width 162 height 31
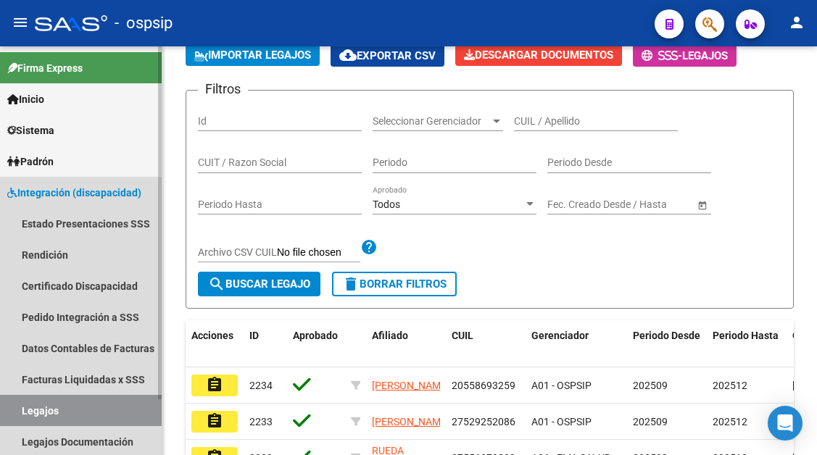
click at [8, 413] on link "Legajos" at bounding box center [81, 410] width 162 height 31
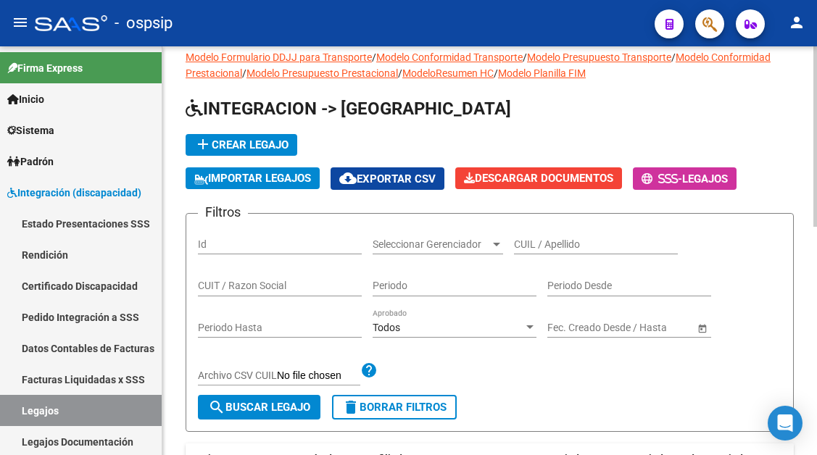
scroll to position [11, 0]
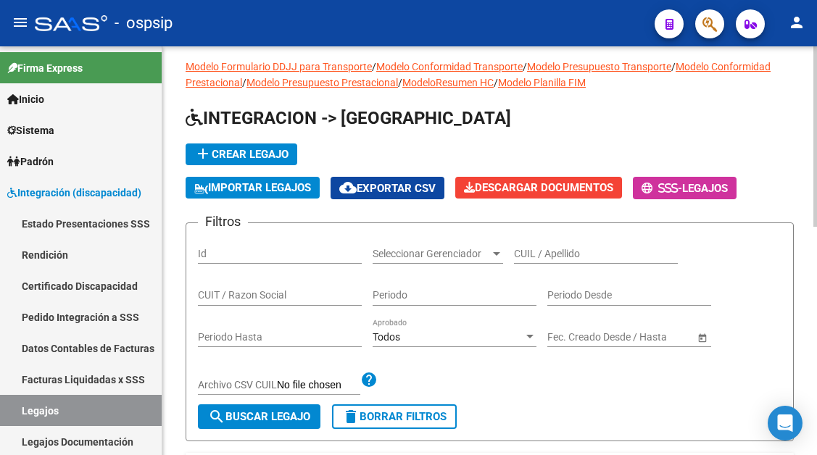
click at [527, 254] on input "CUIL / Apellido" at bounding box center [596, 254] width 164 height 12
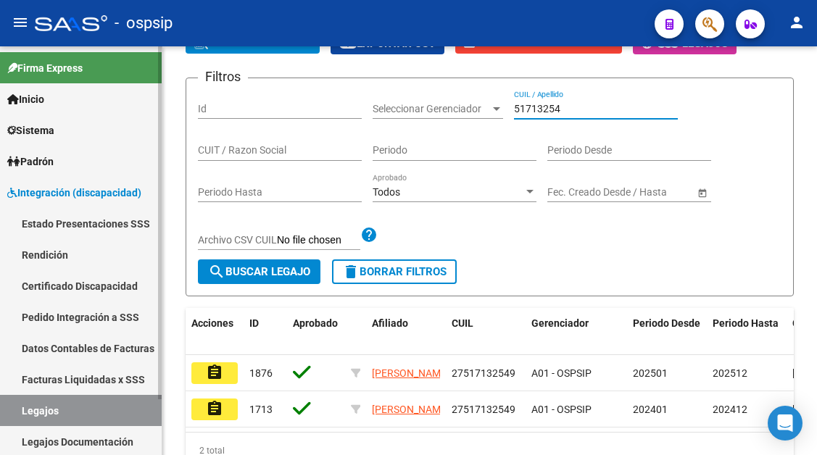
click at [83, 413] on link "Legajos" at bounding box center [81, 410] width 162 height 31
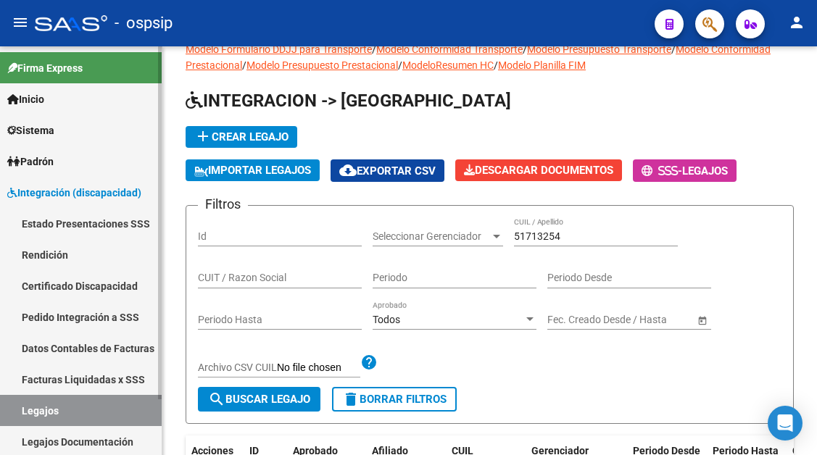
scroll to position [0, 0]
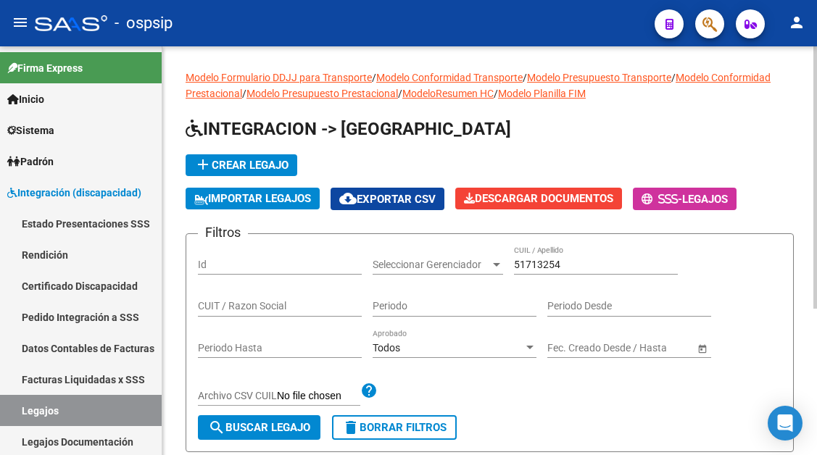
click at [562, 265] on input "51713254" at bounding box center [596, 265] width 164 height 12
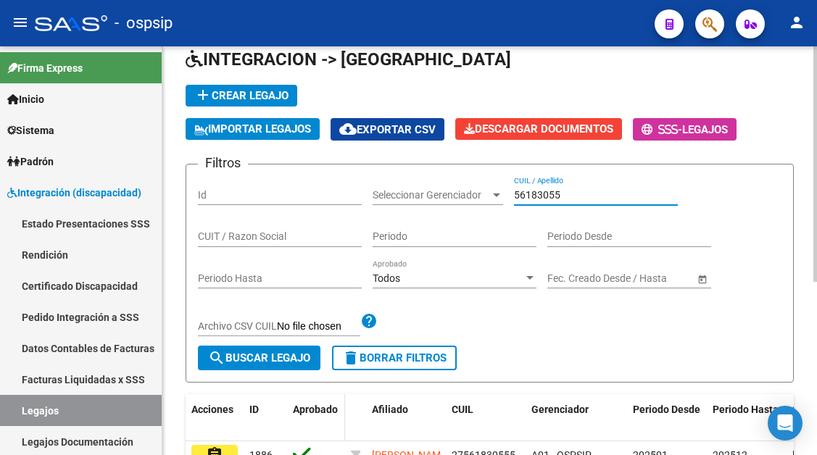
scroll to position [145, 0]
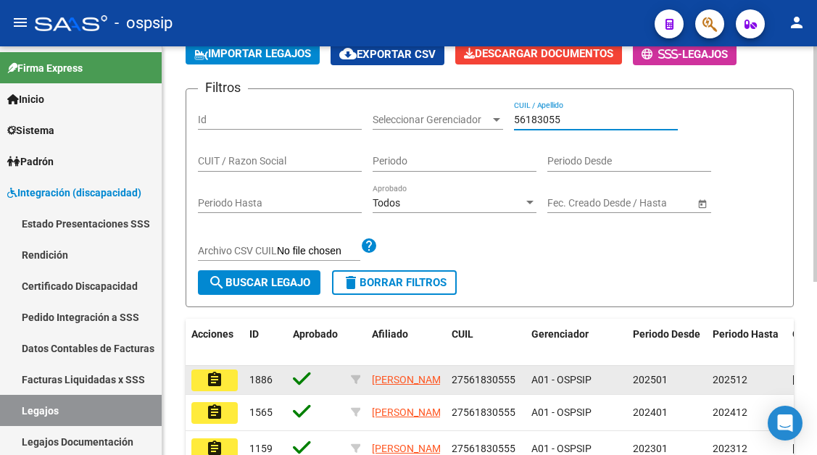
type input "56183055"
click at [215, 386] on mat-icon "assignment" at bounding box center [214, 379] width 17 height 17
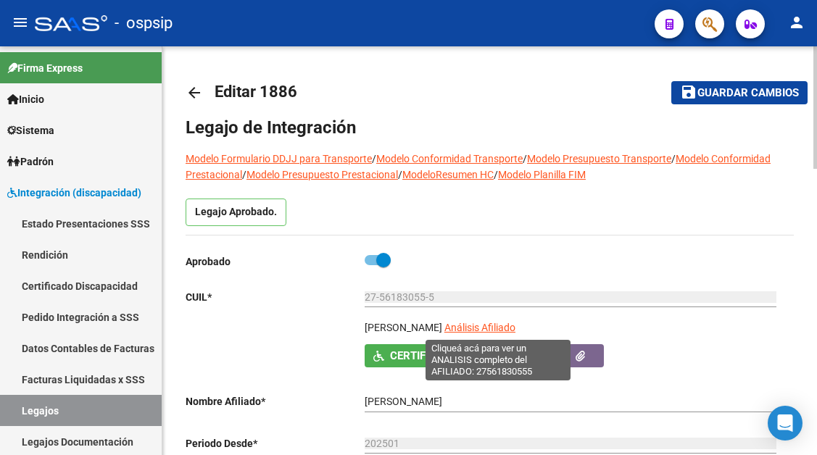
click at [507, 327] on span "Análisis Afiliado" at bounding box center [479, 328] width 71 height 12
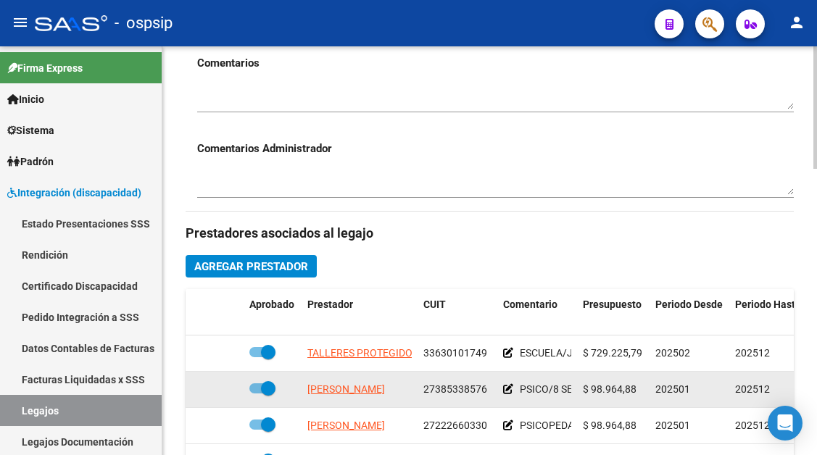
scroll to position [26, 0]
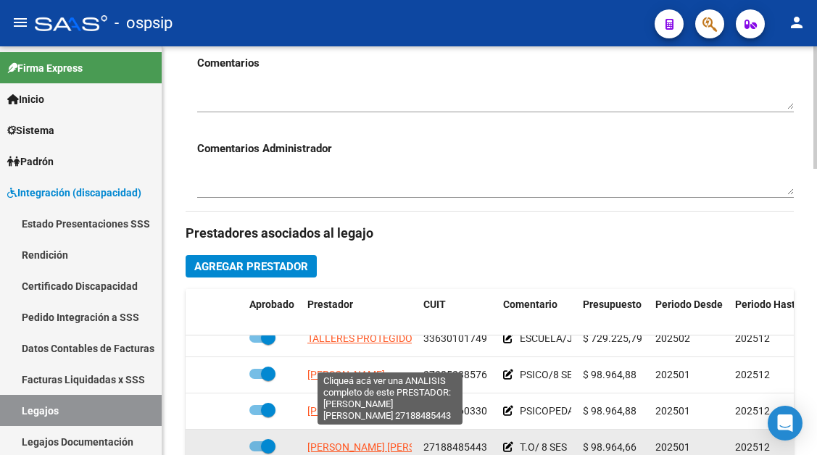
click at [347, 442] on span "LAZARTE CALDERON LENNY JANET" at bounding box center [385, 448] width 157 height 12
type textarea "27188485443"
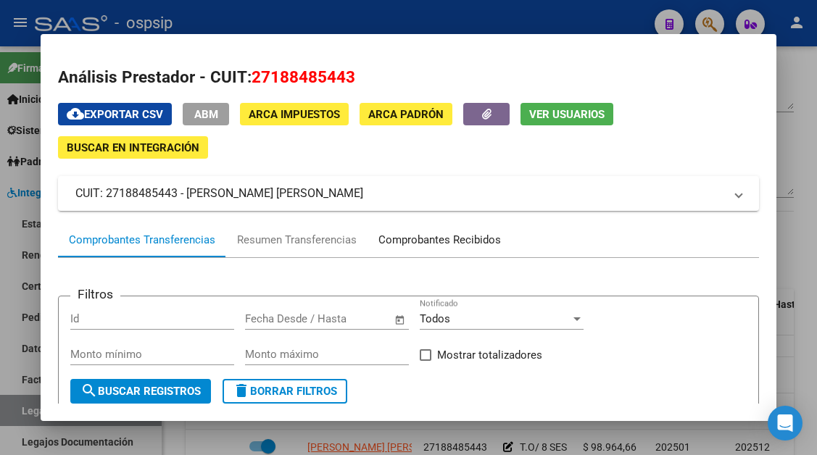
click at [418, 244] on div "Comprobantes Recibidos" at bounding box center [439, 240] width 123 height 17
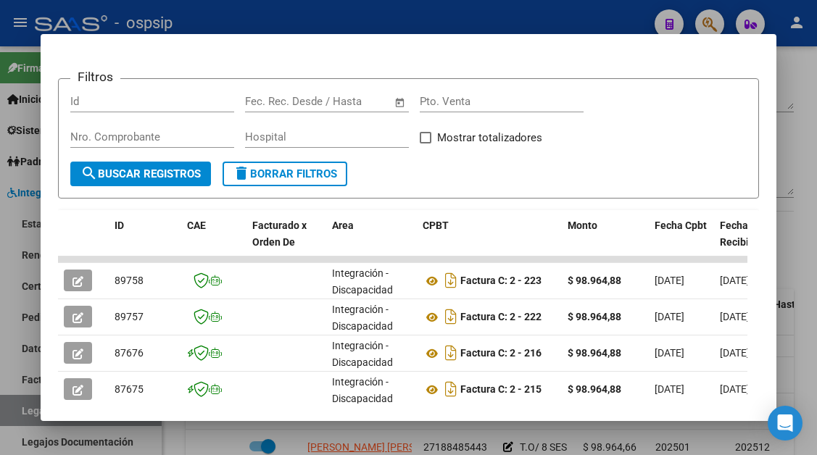
scroll to position [290, 0]
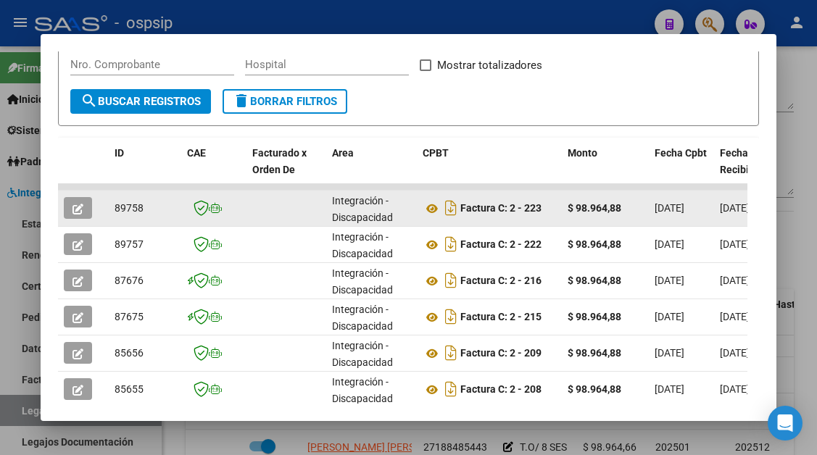
click at [74, 206] on icon "button" at bounding box center [78, 209] width 11 height 11
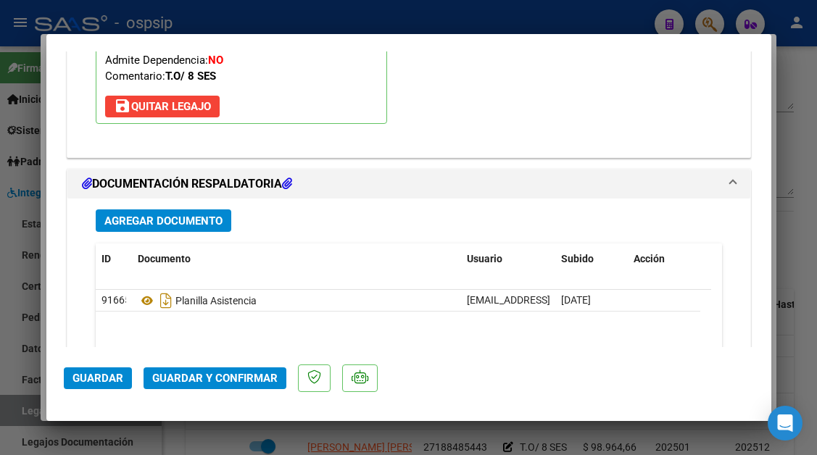
scroll to position [1740, 0]
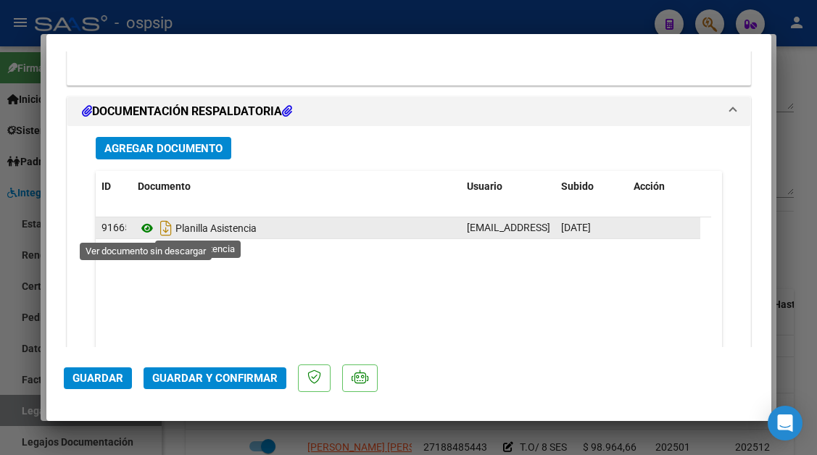
click at [141, 232] on icon at bounding box center [147, 228] width 19 height 17
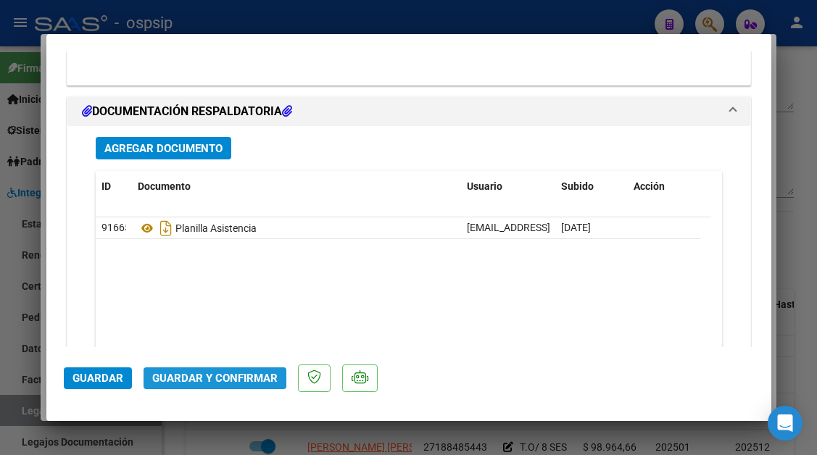
click at [213, 370] on button "Guardar y Confirmar" at bounding box center [215, 379] width 143 height 22
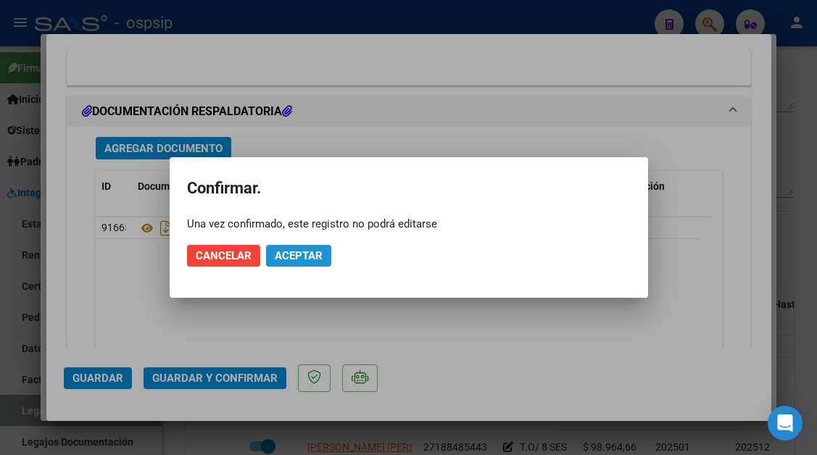
click at [284, 257] on span "Aceptar" at bounding box center [299, 255] width 48 height 13
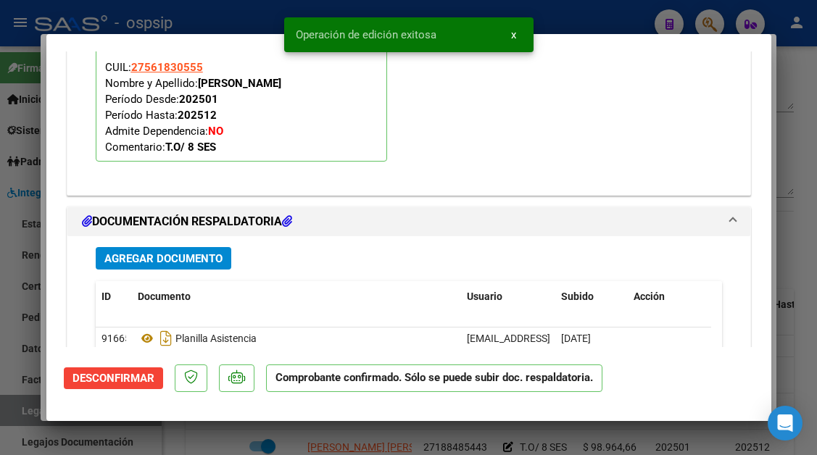
scroll to position [1464, 0]
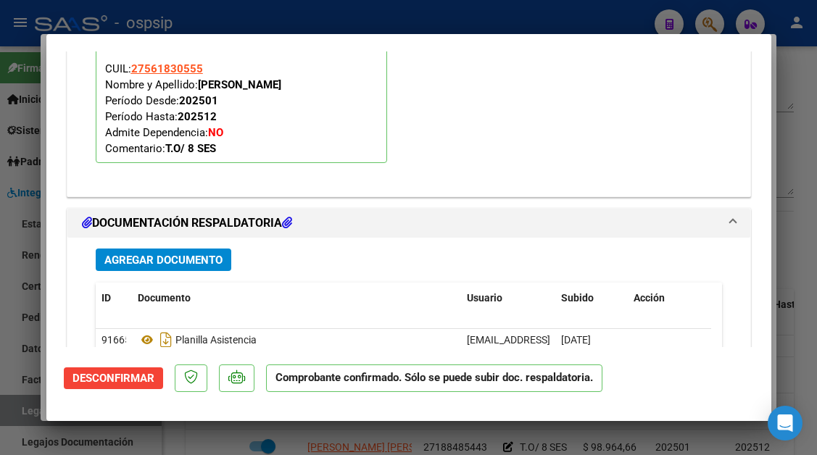
click at [25, 408] on div at bounding box center [408, 227] width 817 height 455
type input "$ 0,00"
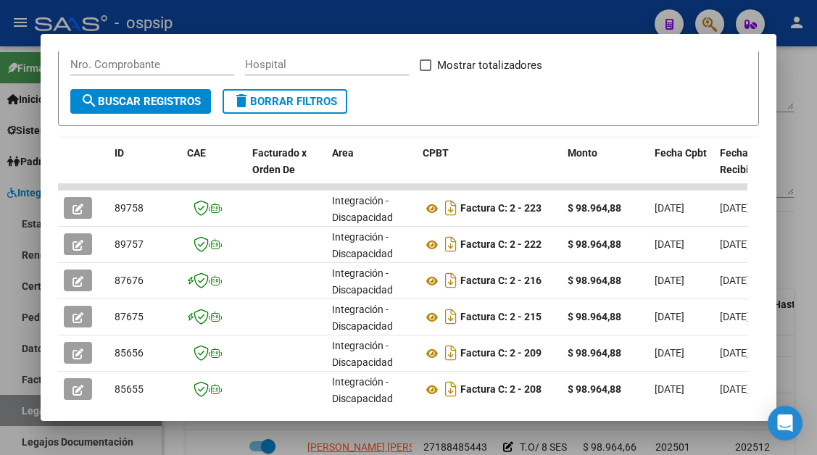
click at [25, 408] on div at bounding box center [408, 227] width 817 height 455
click at [25, 408] on link "Legajos" at bounding box center [81, 410] width 162 height 31
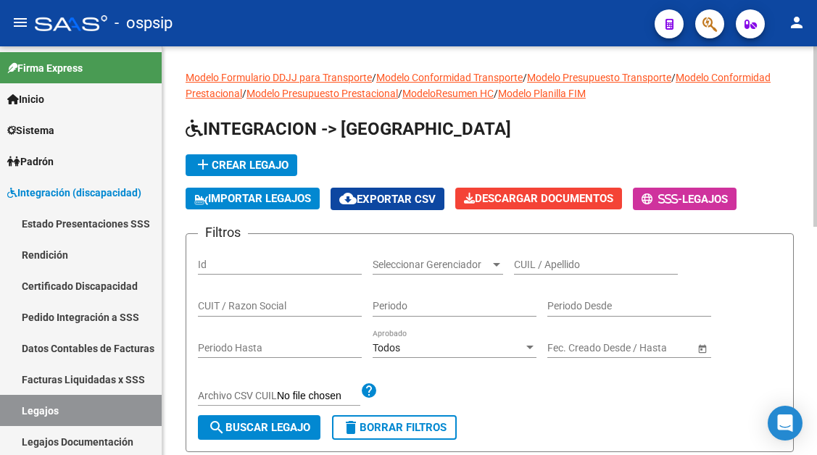
click at [536, 257] on div "CUIL / Apellido" at bounding box center [596, 260] width 164 height 29
click at [539, 265] on input "CUIL / Apellido" at bounding box center [596, 265] width 164 height 12
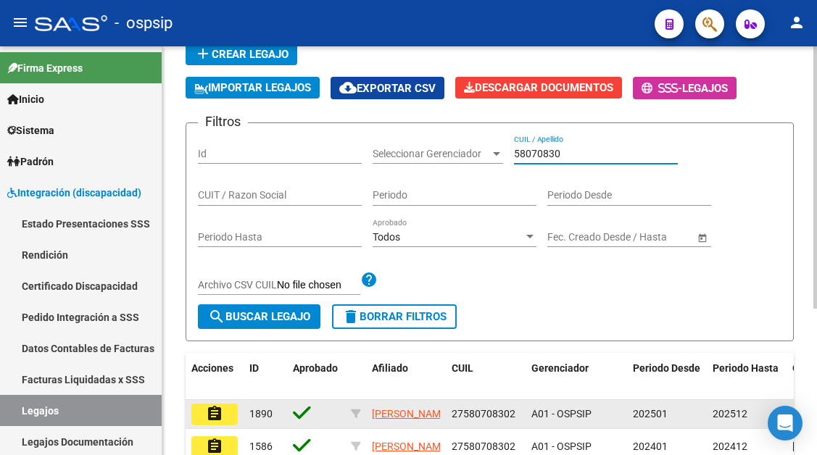
scroll to position [218, 0]
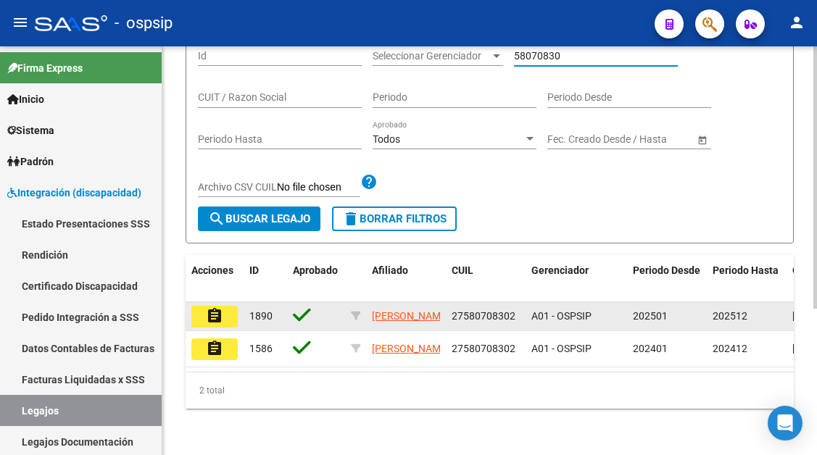
type input "58070830"
click at [216, 325] on datatable-body-cell "assignment" at bounding box center [215, 316] width 58 height 28
click at [222, 307] on mat-icon "assignment" at bounding box center [214, 315] width 17 height 17
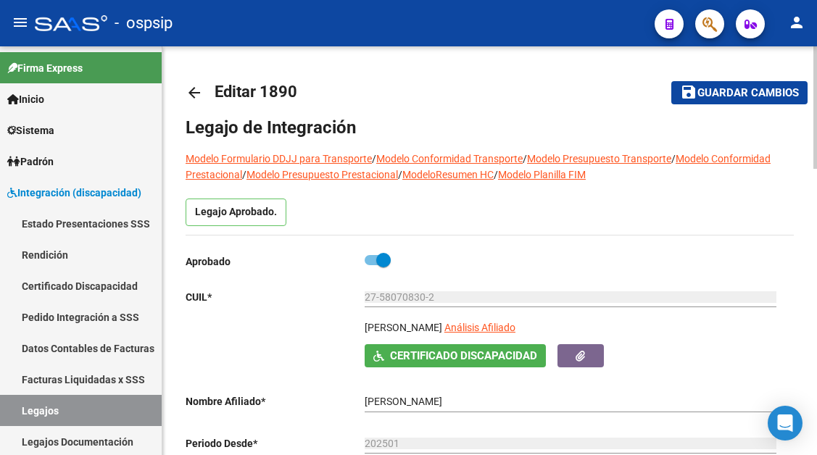
click at [516, 340] on app-link-go-to "Análisis Afiliado" at bounding box center [479, 332] width 71 height 25
click at [509, 315] on div "27-58070830-2 Ingresar CUIL" at bounding box center [571, 298] width 412 height 41
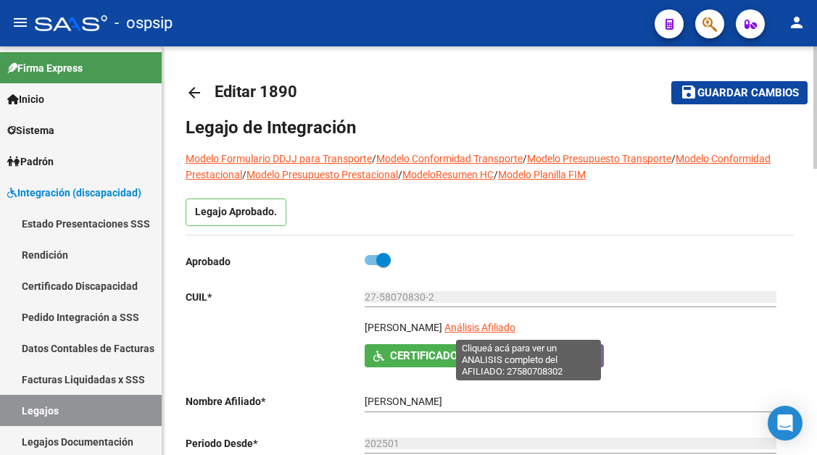
click at [501, 326] on span "Análisis Afiliado" at bounding box center [479, 328] width 71 height 12
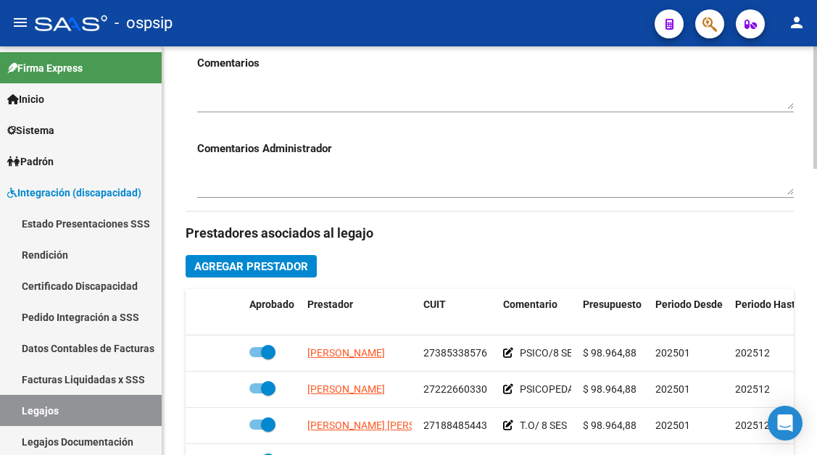
scroll to position [725, 0]
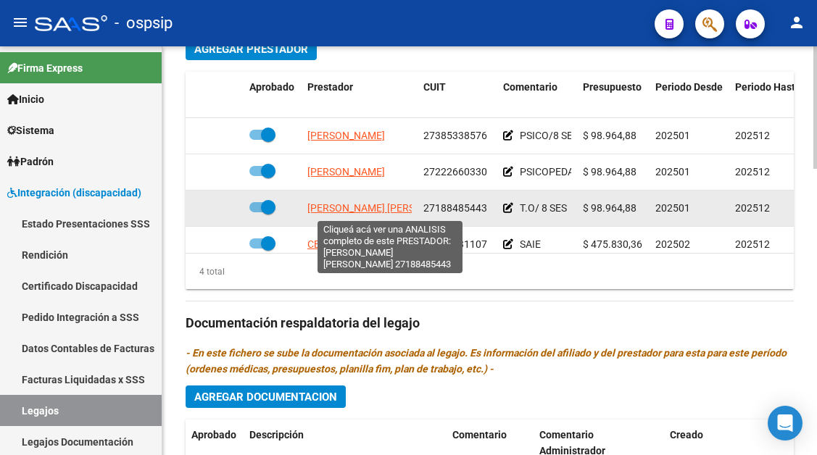
click at [360, 213] on span "LAZARTE CALDERON LENNY JANET" at bounding box center [385, 208] width 157 height 12
type textarea "27188485443"
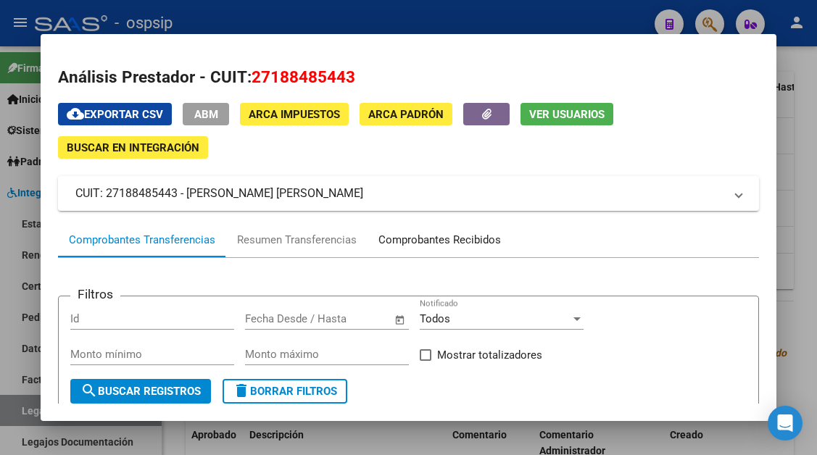
click at [408, 243] on div "Comprobantes Recibidos" at bounding box center [439, 240] width 123 height 17
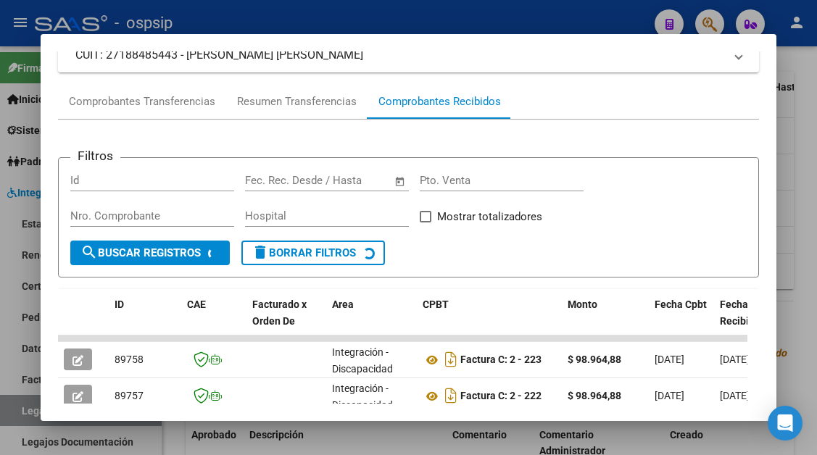
scroll to position [284, 0]
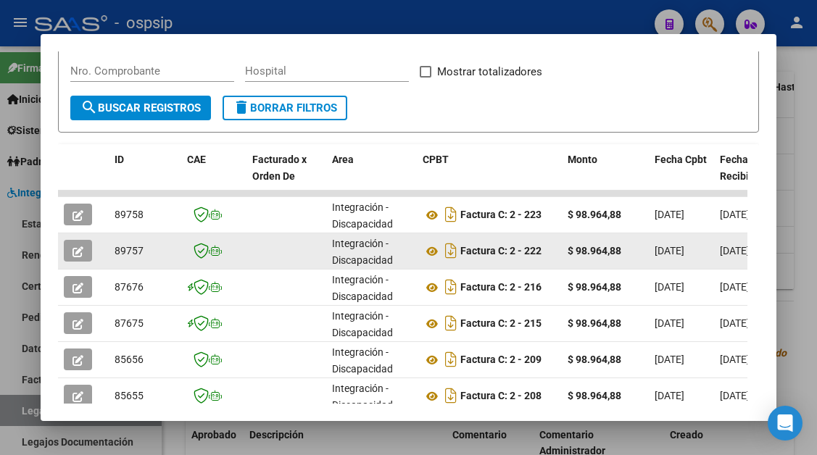
click at [77, 244] on span "button" at bounding box center [78, 250] width 11 height 13
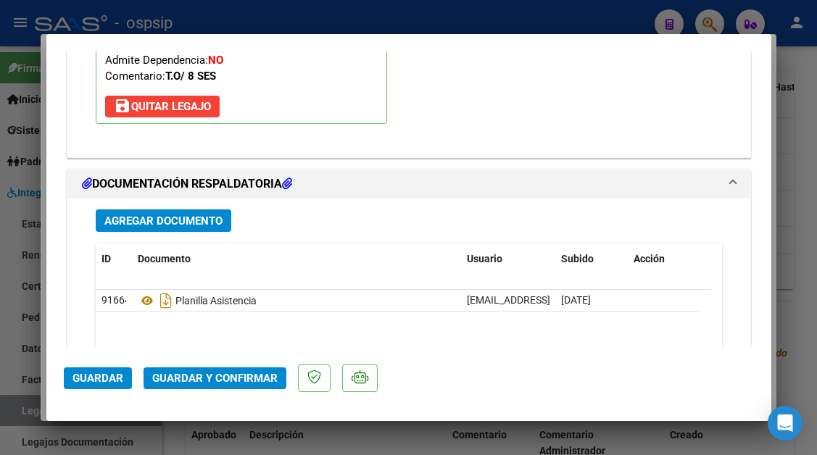
scroll to position [1740, 0]
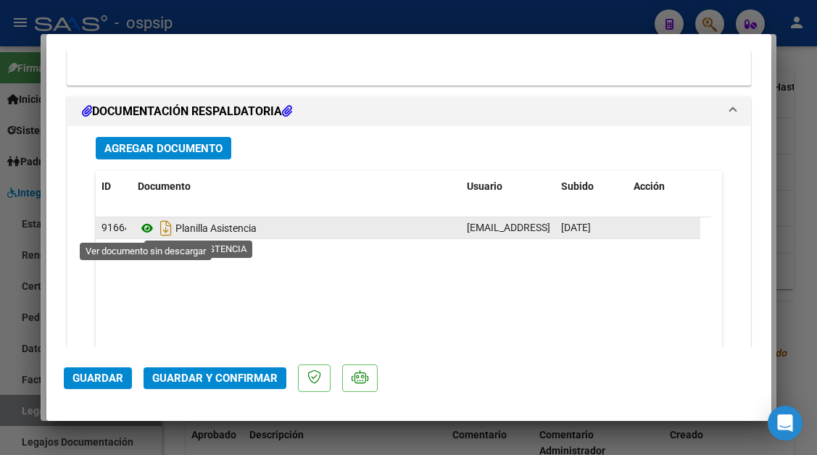
click at [148, 228] on icon at bounding box center [147, 228] width 19 height 17
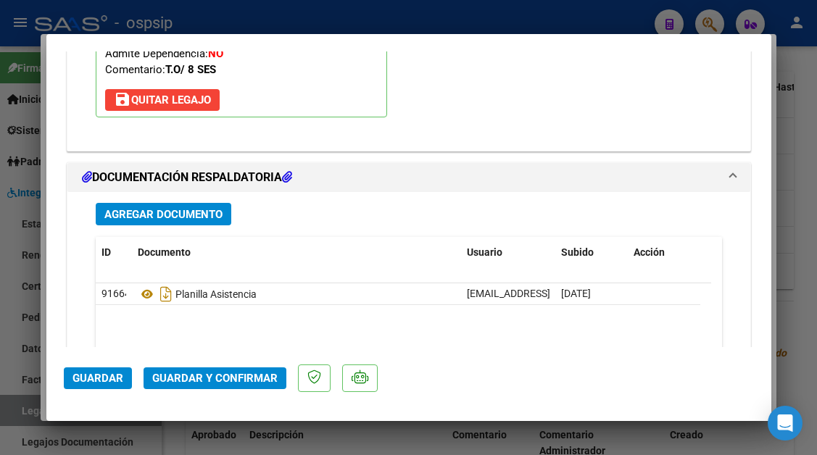
scroll to position [1595, 0]
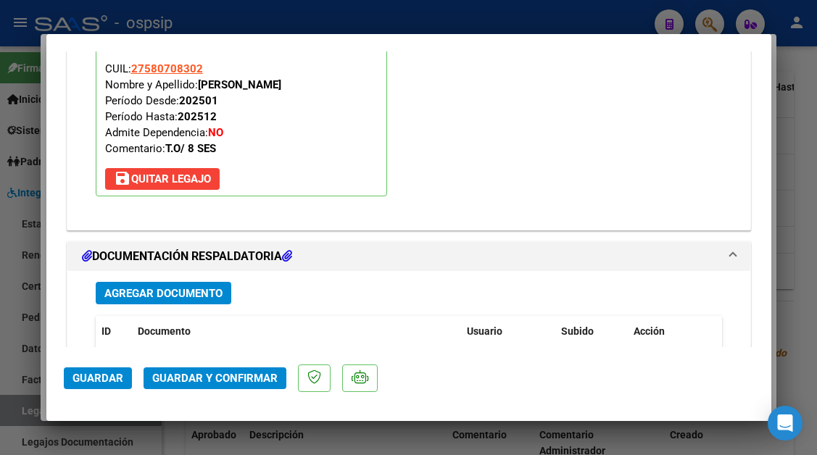
type input "$ 0,00"
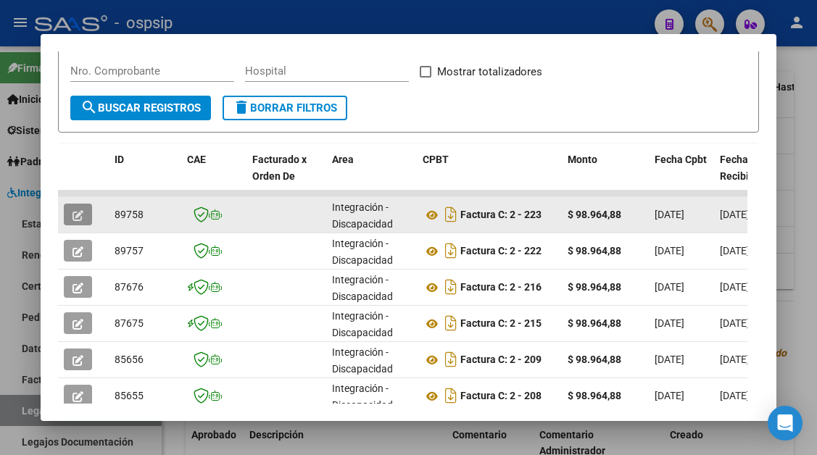
click at [81, 223] on button "button" at bounding box center [78, 215] width 28 height 22
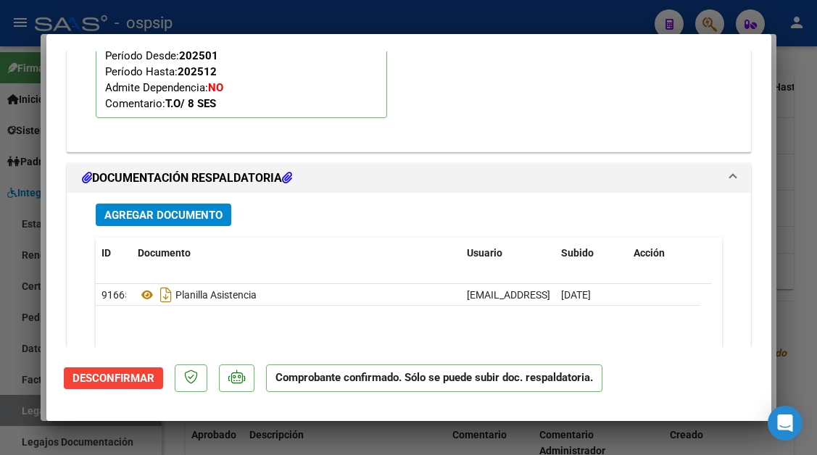
scroll to position [1523, 0]
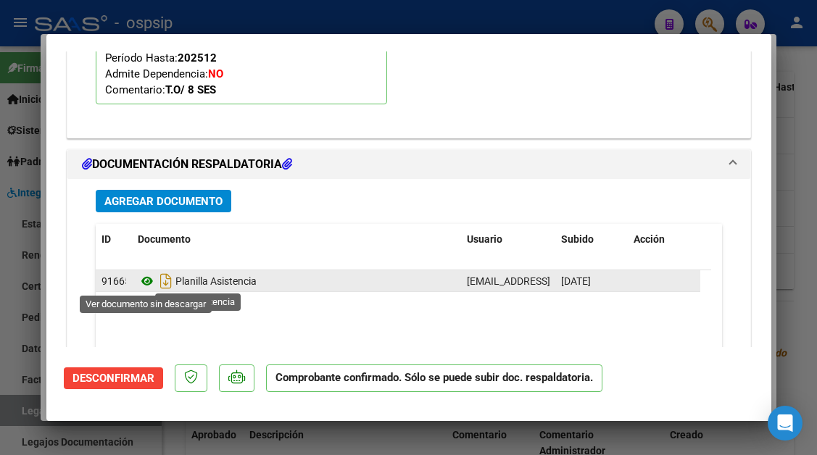
click at [138, 286] on icon at bounding box center [147, 281] width 19 height 17
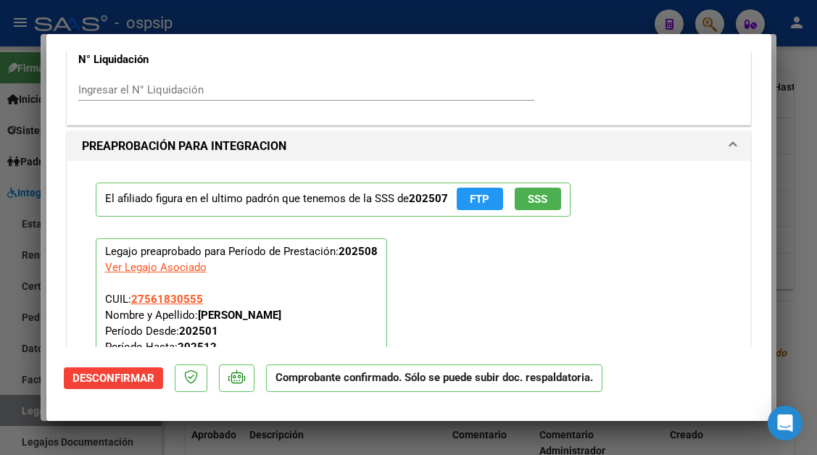
scroll to position [1233, 0]
click at [154, 372] on span "Desconfirmar" at bounding box center [114, 378] width 82 height 13
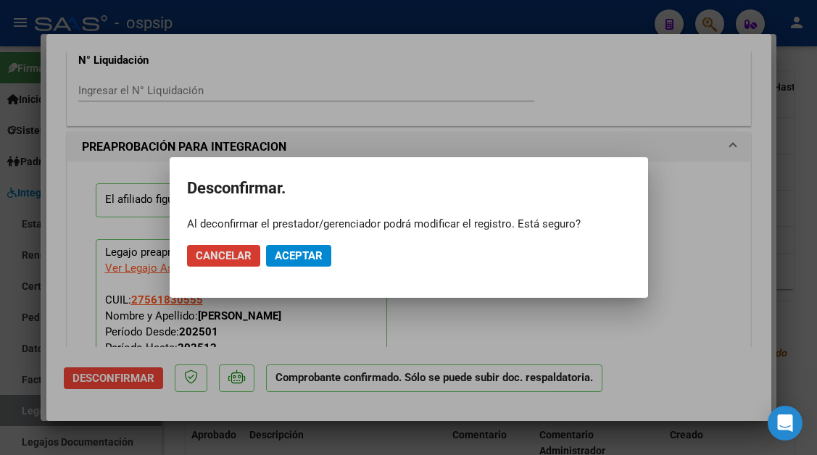
click at [286, 268] on mat-dialog-actions "Cancelar Aceptar" at bounding box center [409, 255] width 444 height 49
click at [286, 262] on span "Aceptar" at bounding box center [299, 255] width 48 height 13
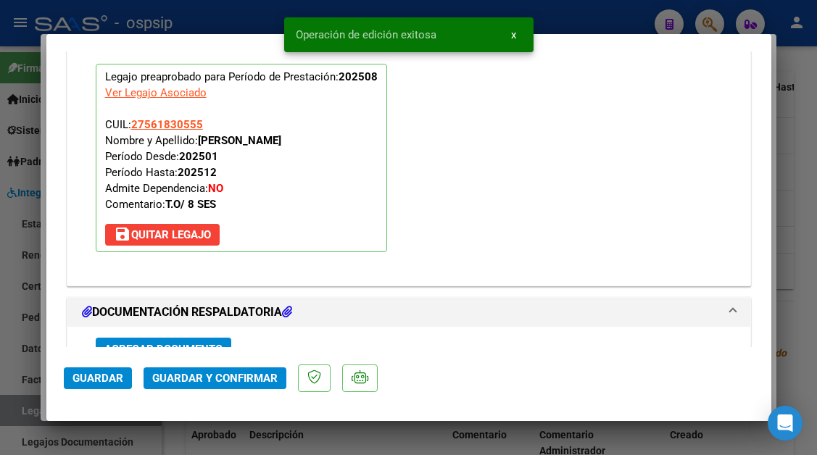
scroll to position [1612, 0]
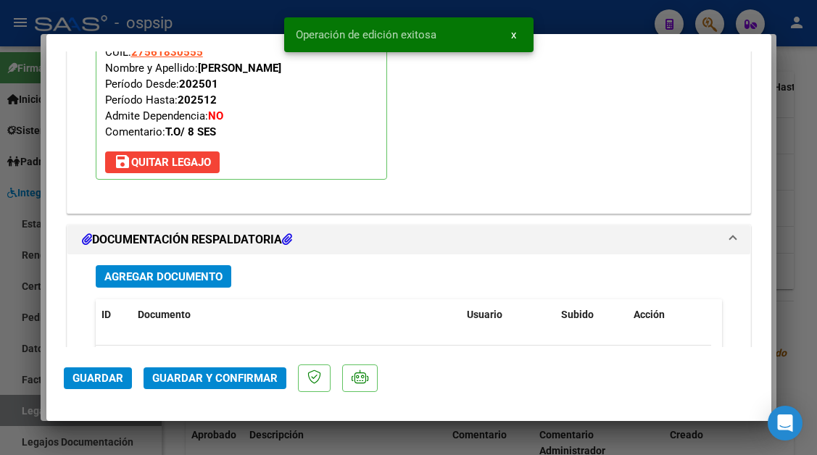
click at [181, 154] on button "save Quitar Legajo" at bounding box center [162, 163] width 115 height 22
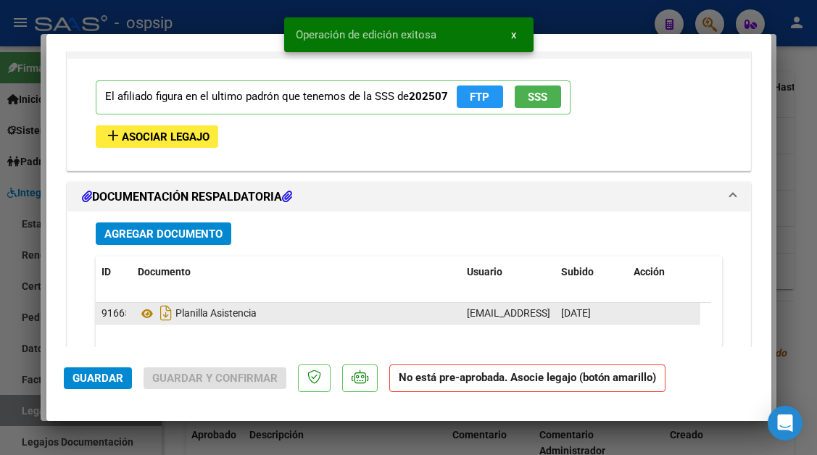
scroll to position [1428, 0]
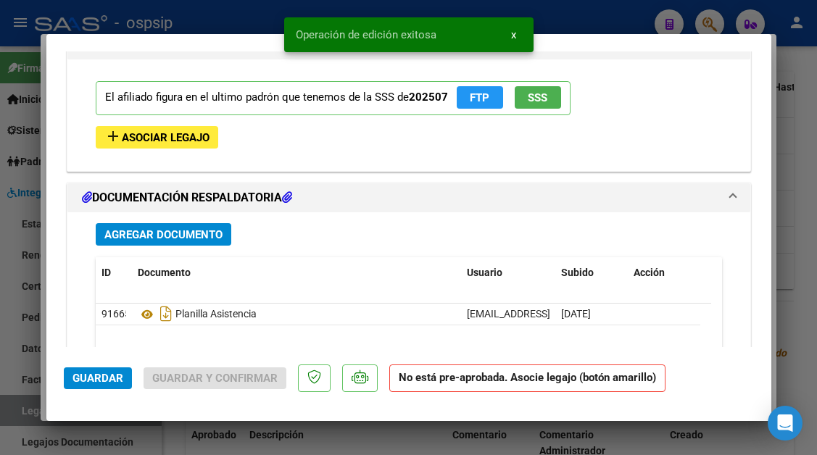
click at [182, 128] on button "add Asociar Legajo" at bounding box center [157, 137] width 123 height 22
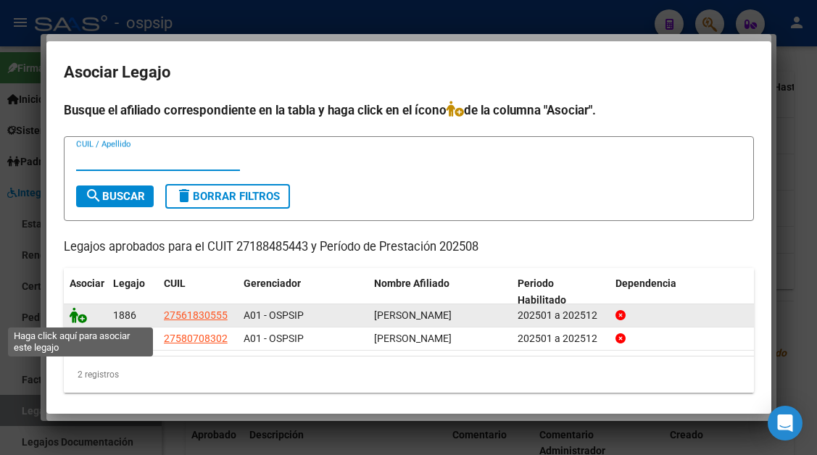
click at [74, 319] on icon at bounding box center [78, 315] width 17 height 16
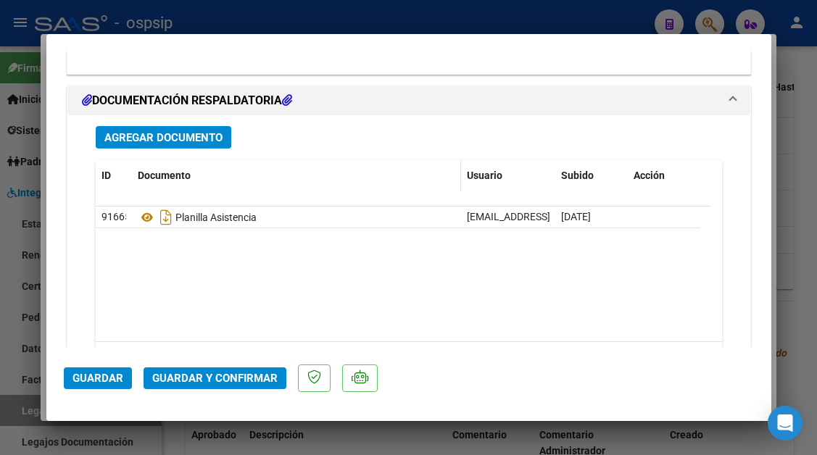
scroll to position [1757, 0]
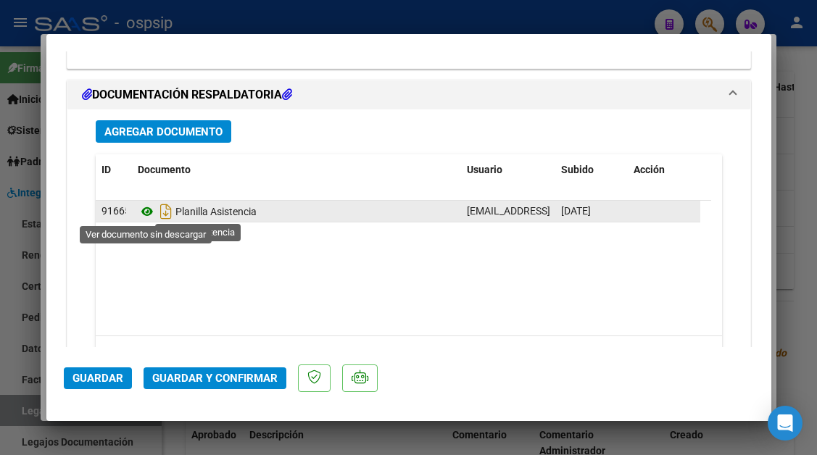
click at [147, 217] on icon at bounding box center [147, 211] width 19 height 17
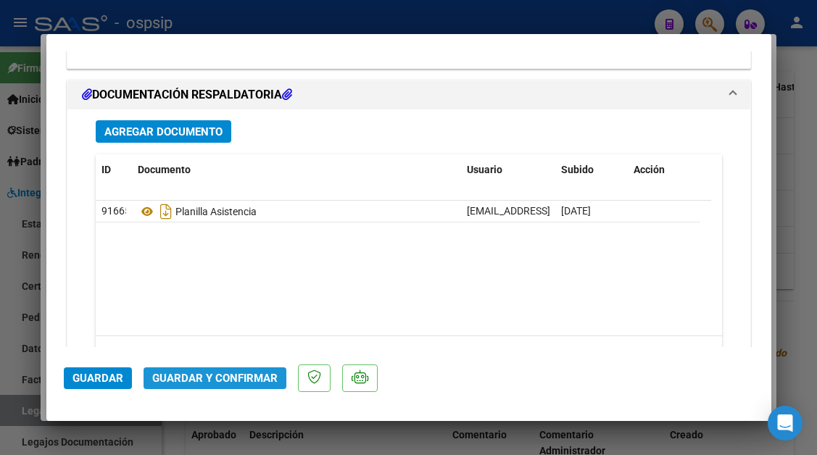
click at [218, 382] on span "Guardar y Confirmar" at bounding box center [214, 378] width 125 height 13
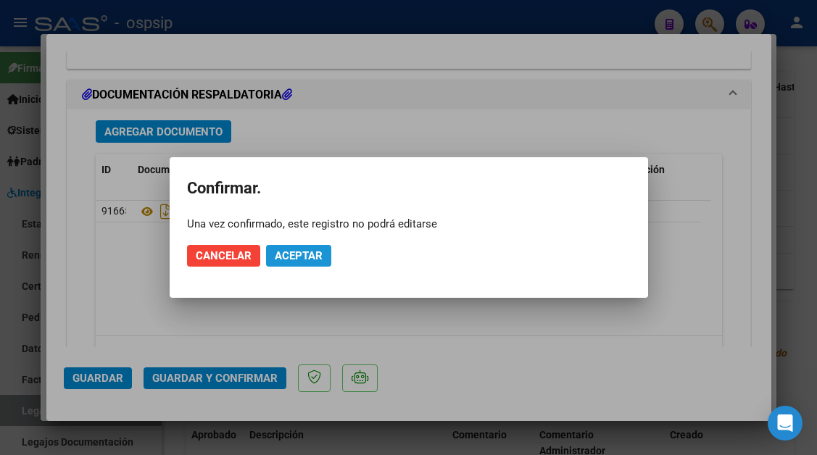
click at [293, 254] on span "Aceptar" at bounding box center [299, 255] width 48 height 13
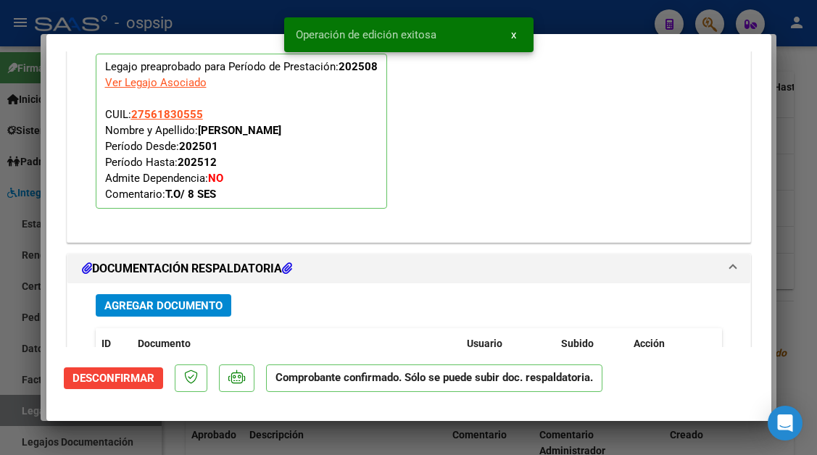
scroll to position [1408, 0]
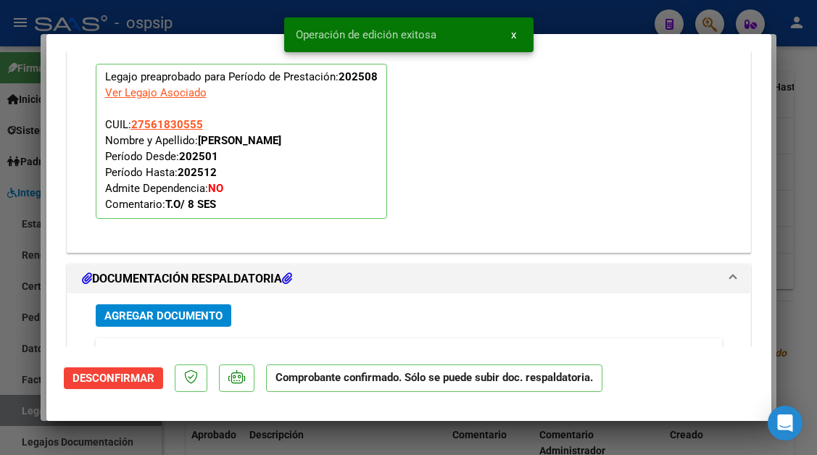
click at [15, 412] on div at bounding box center [408, 227] width 817 height 455
type input "$ 0,00"
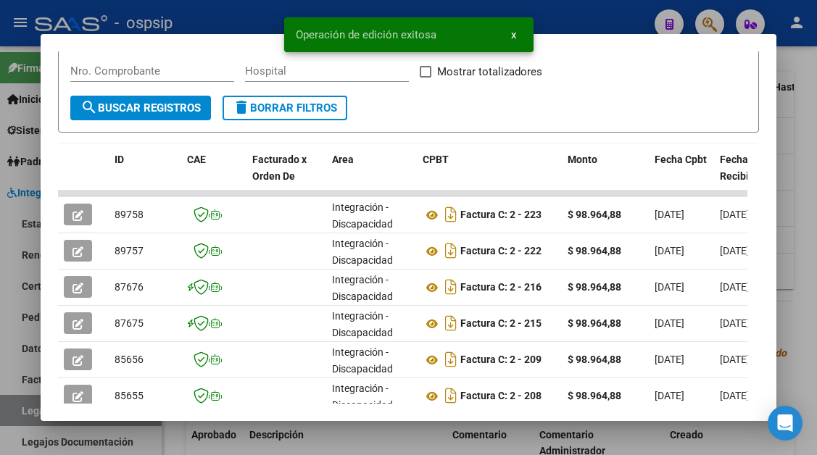
click at [15, 412] on div at bounding box center [408, 227] width 817 height 455
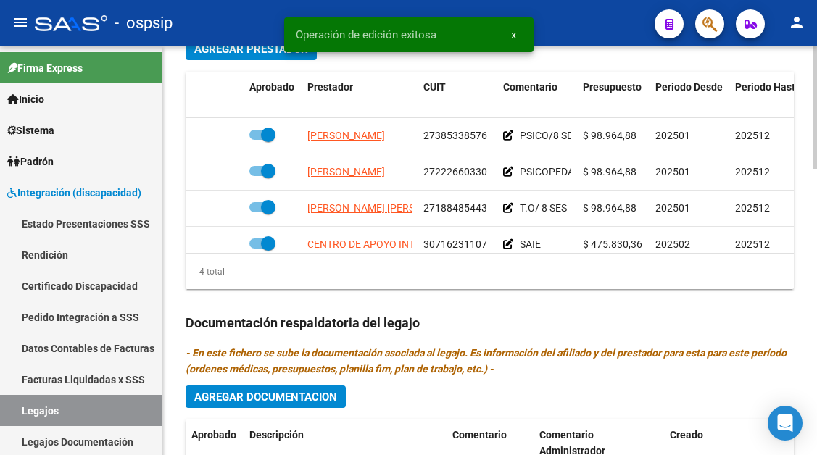
scroll to position [653, 0]
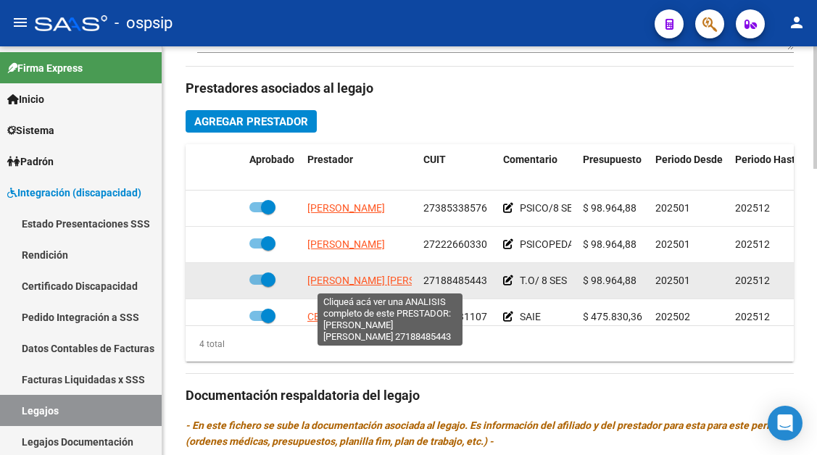
click at [355, 280] on span "LAZARTE CALDERON LENNY JANET" at bounding box center [385, 281] width 157 height 12
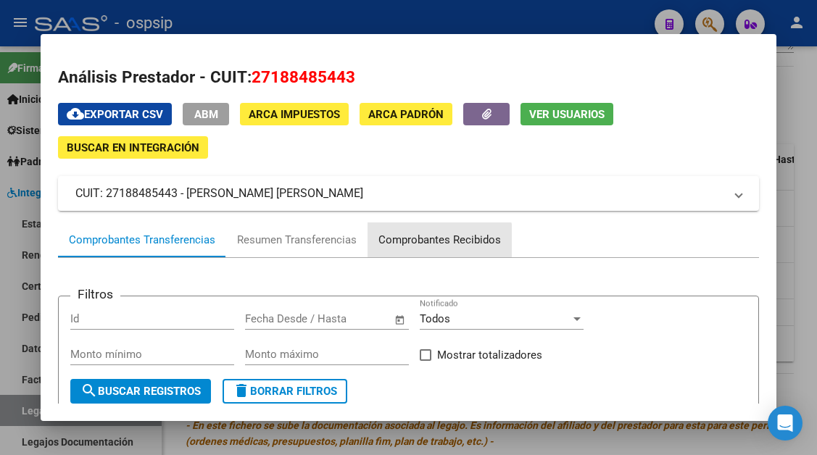
click at [434, 248] on div "Comprobantes Recibidos" at bounding box center [439, 240] width 123 height 17
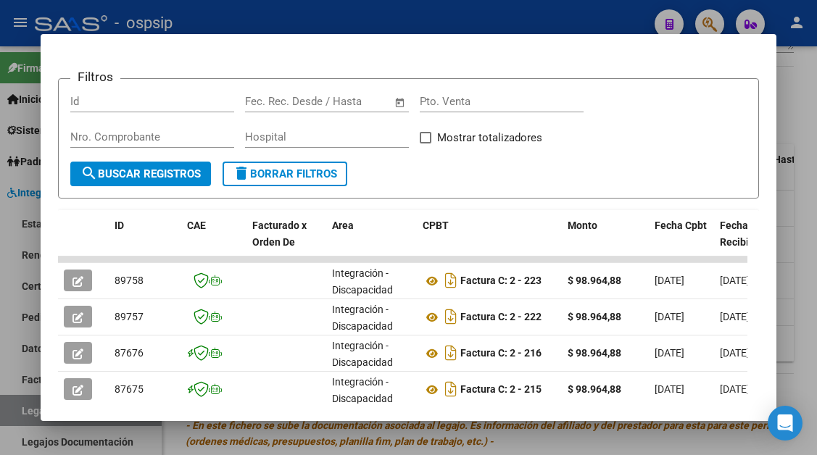
scroll to position [290, 0]
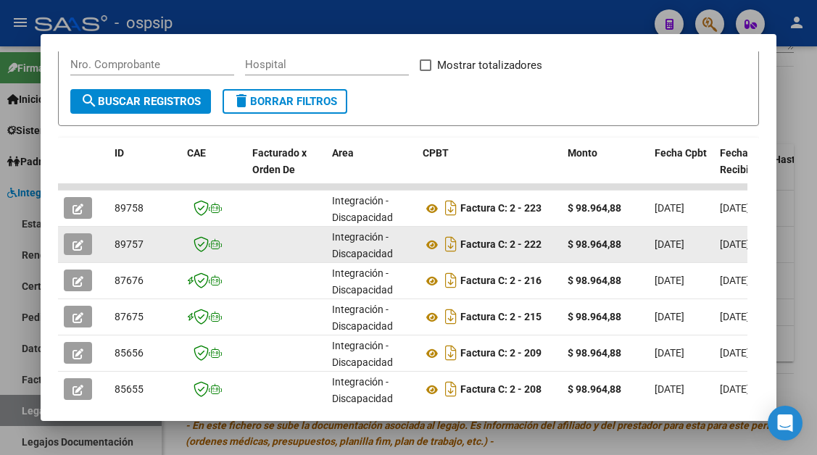
click at [94, 237] on div at bounding box center [83, 244] width 39 height 22
click at [88, 239] on button "button" at bounding box center [78, 244] width 28 height 22
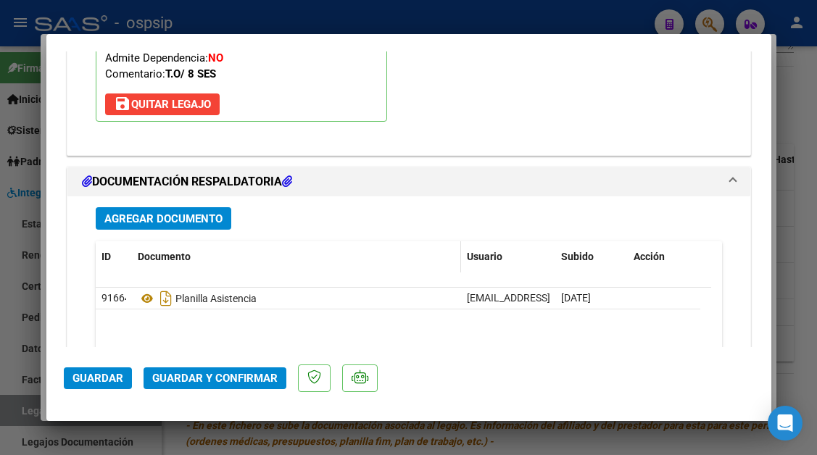
scroll to position [1695, 0]
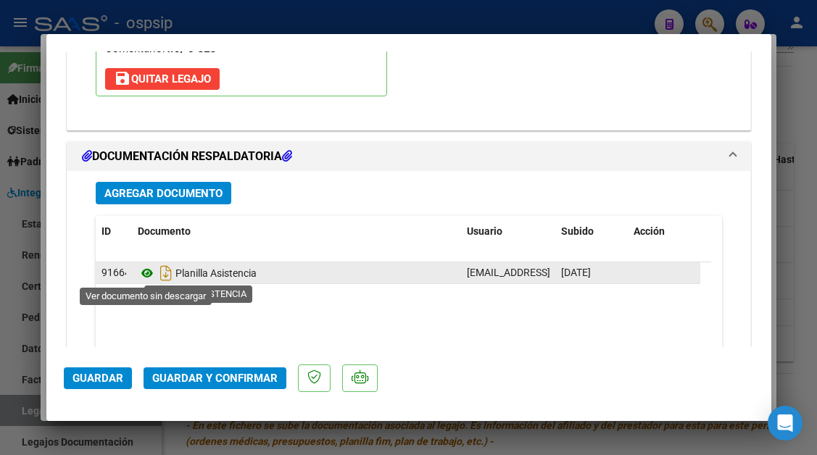
click at [148, 276] on icon at bounding box center [147, 273] width 19 height 17
click at [143, 271] on icon at bounding box center [147, 273] width 19 height 17
type input "$ 0,00"
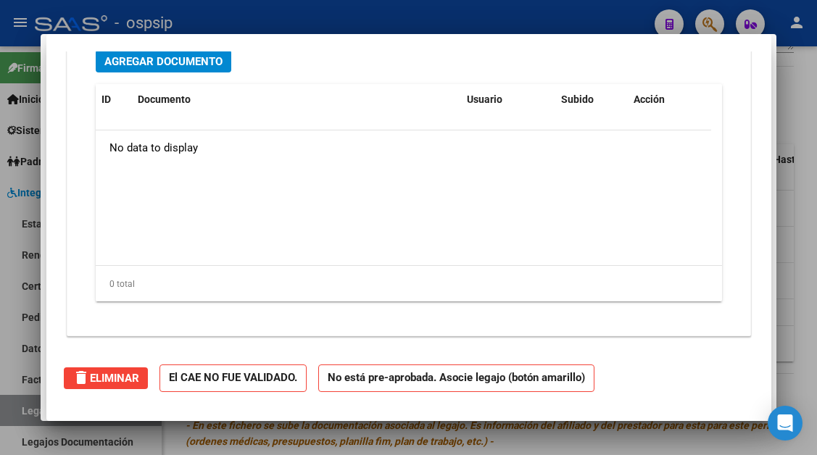
scroll to position [0, 0]
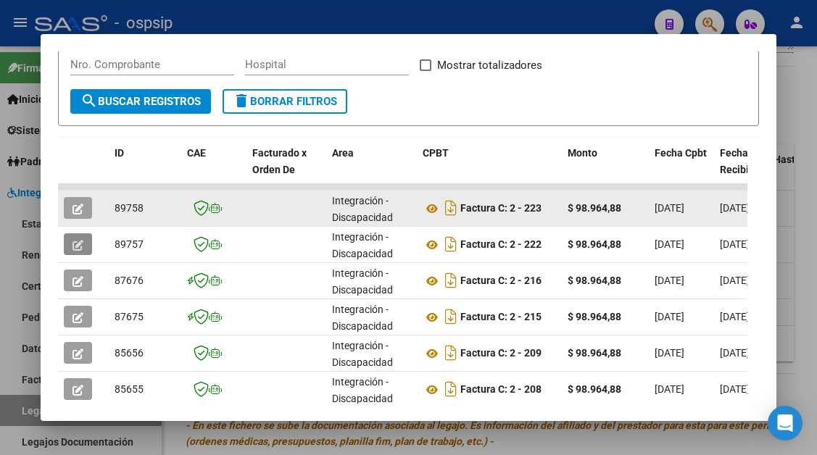
click at [80, 210] on icon "button" at bounding box center [78, 209] width 11 height 11
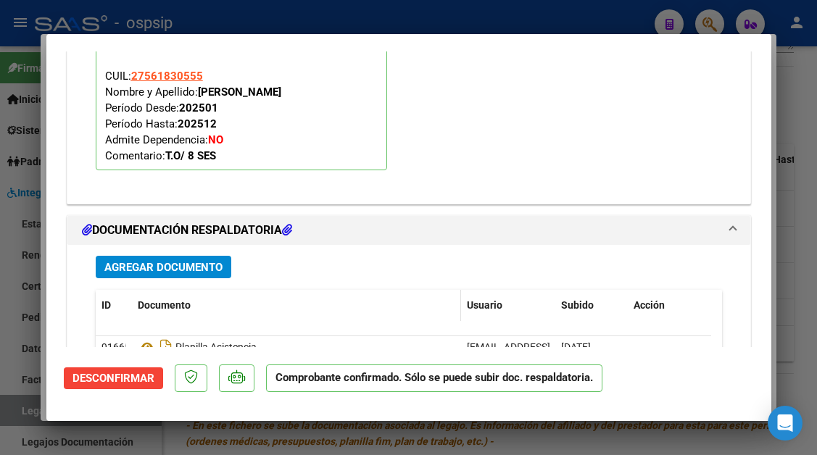
scroll to position [1590, 0]
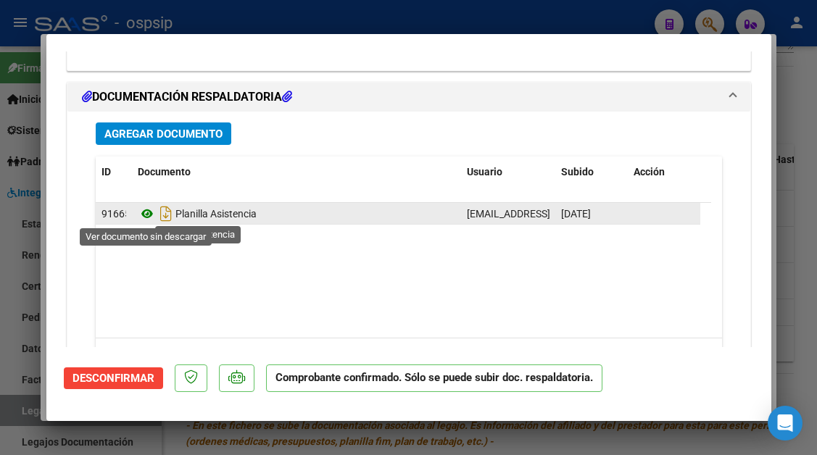
click at [141, 207] on icon at bounding box center [147, 213] width 19 height 17
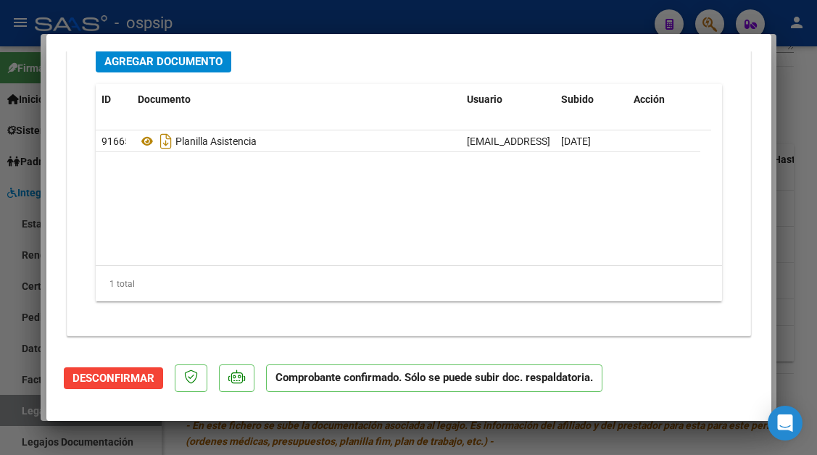
scroll to position [1518, 0]
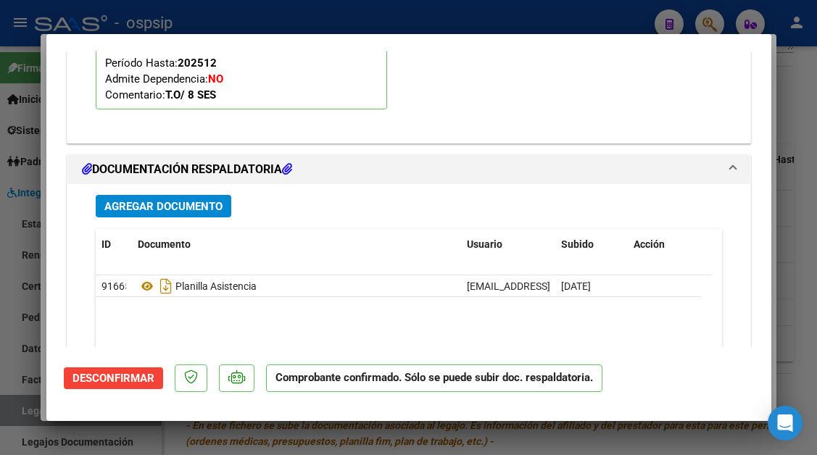
type input "$ 0,00"
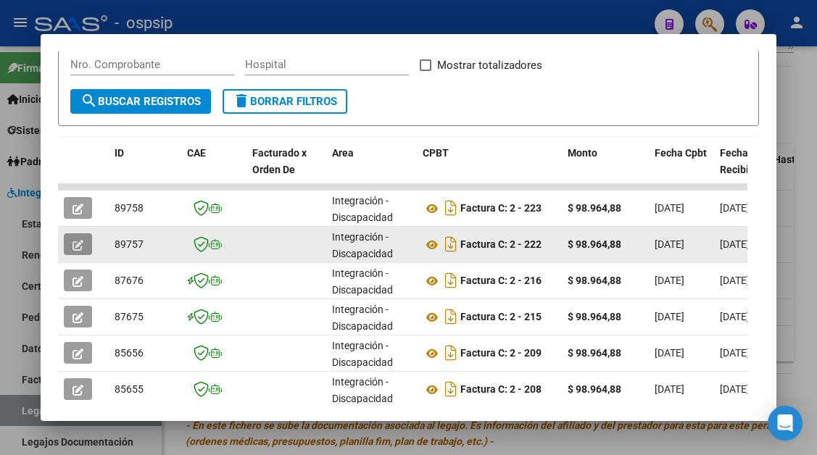
click at [84, 247] on button "button" at bounding box center [78, 244] width 28 height 22
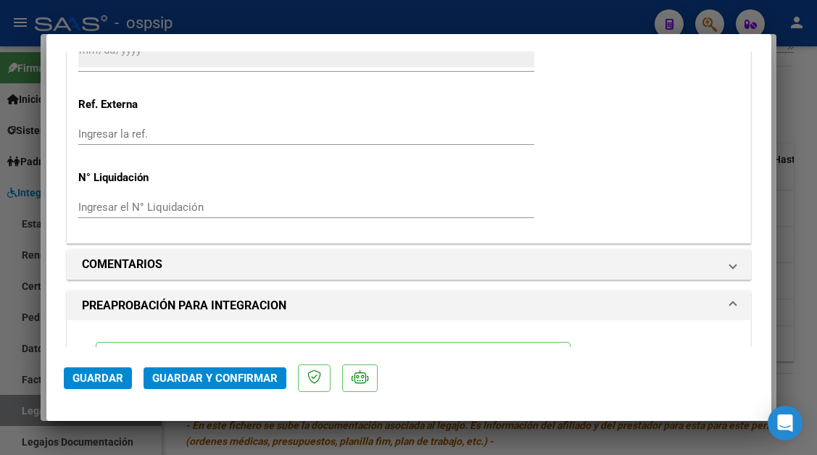
scroll to position [1305, 0]
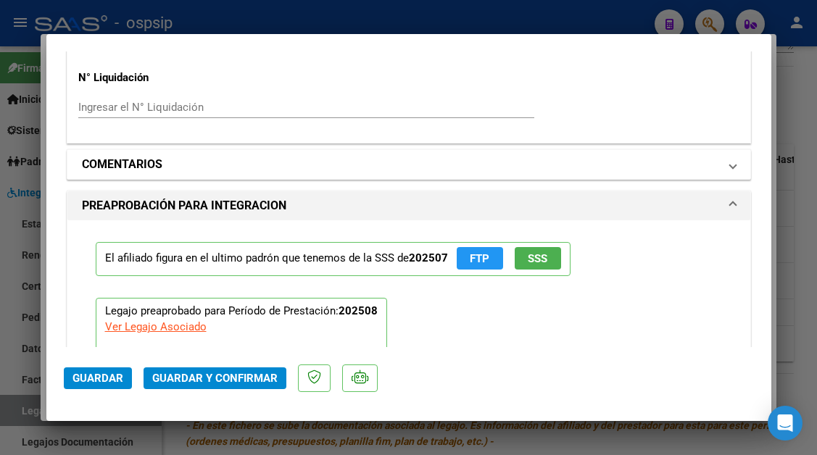
click at [711, 170] on span "COMENTARIOS" at bounding box center [406, 164] width 648 height 17
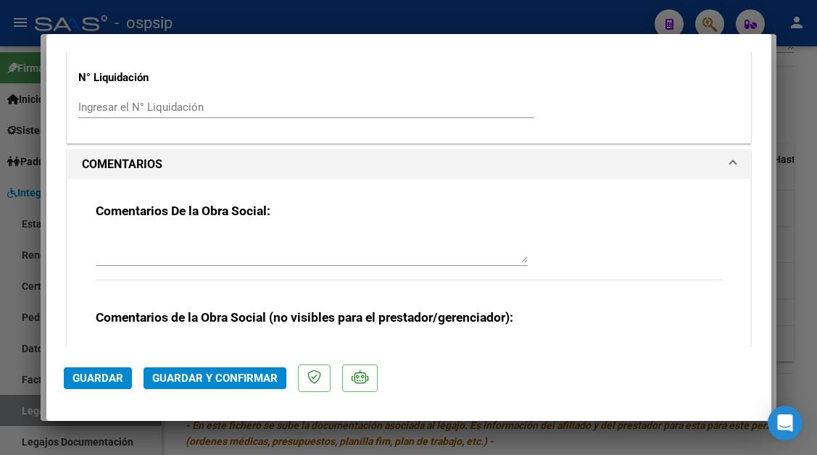
click at [452, 224] on div "Comentarios De la Obra Social:" at bounding box center [409, 250] width 626 height 94
click at [369, 265] on div at bounding box center [312, 248] width 432 height 35
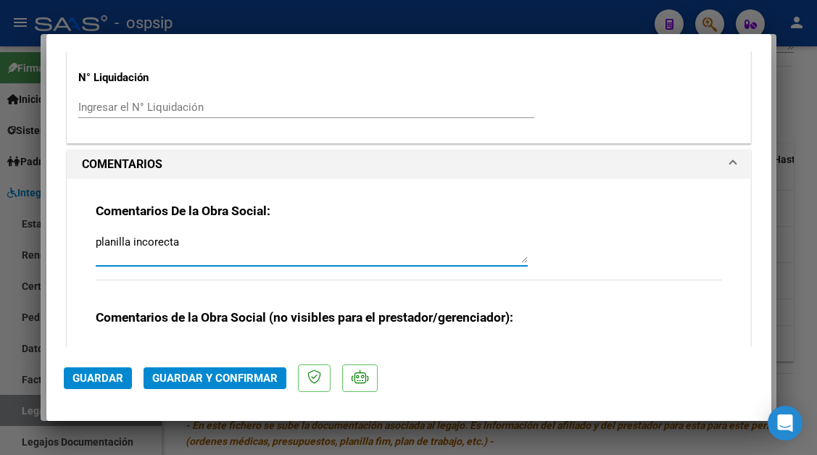
click at [154, 246] on textarea "planilla incorecta" at bounding box center [312, 248] width 432 height 29
type textarea "planilla incorrecta"
click at [113, 394] on mat-dialog-actions "Guardar Guardar y Confirmar" at bounding box center [409, 375] width 690 height 57
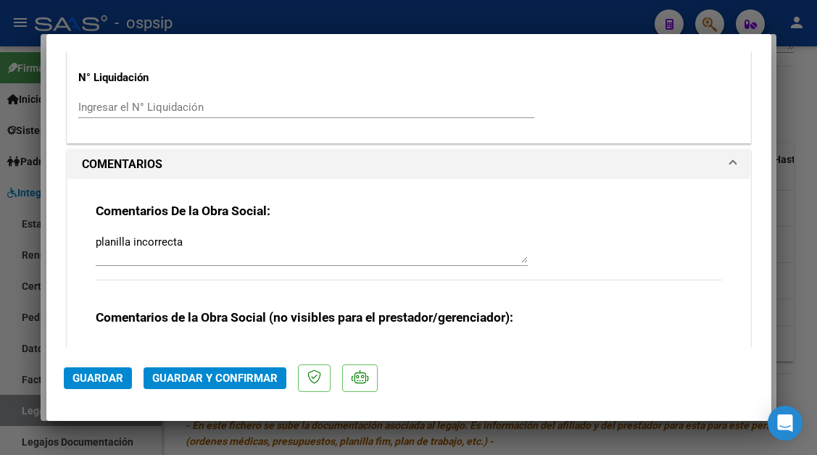
click at [116, 381] on span "Guardar" at bounding box center [98, 378] width 51 height 13
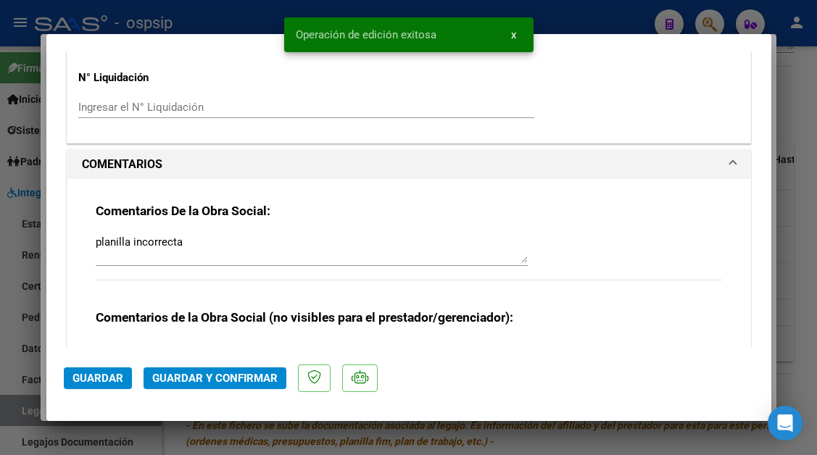
click at [116, 381] on span "Guardar" at bounding box center [98, 378] width 51 height 13
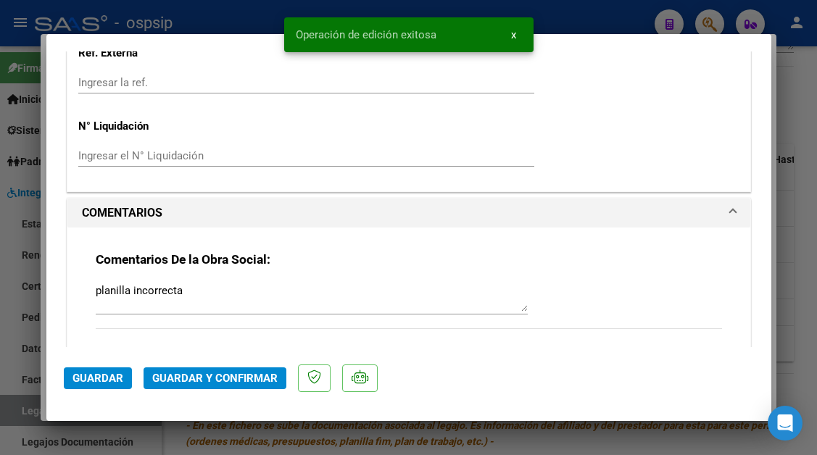
scroll to position [1160, 0]
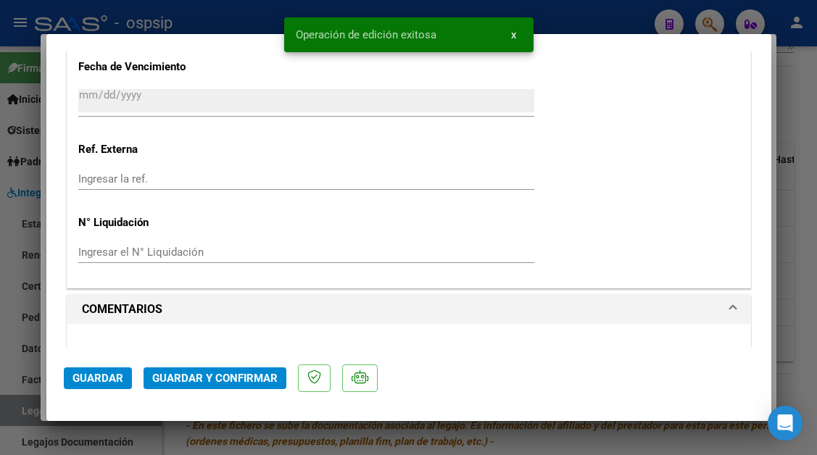
click at [16, 410] on div at bounding box center [408, 227] width 817 height 455
type input "$ 0,00"
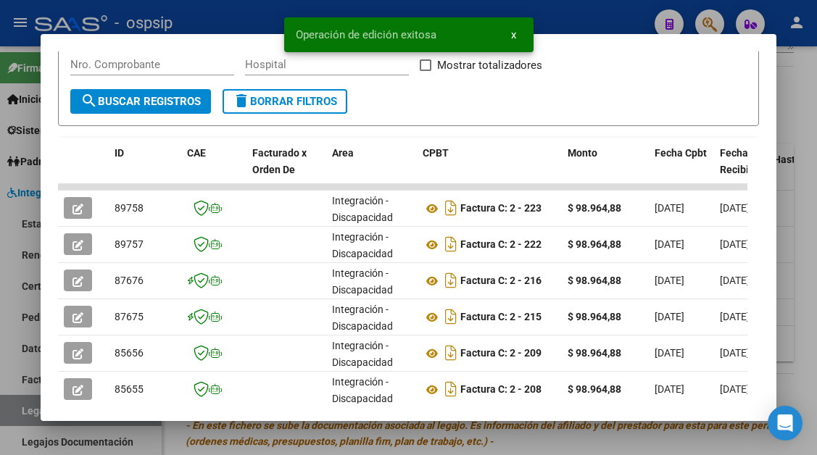
click at [16, 410] on div at bounding box center [408, 227] width 817 height 455
click at [16, 410] on link "Legajos" at bounding box center [81, 410] width 162 height 31
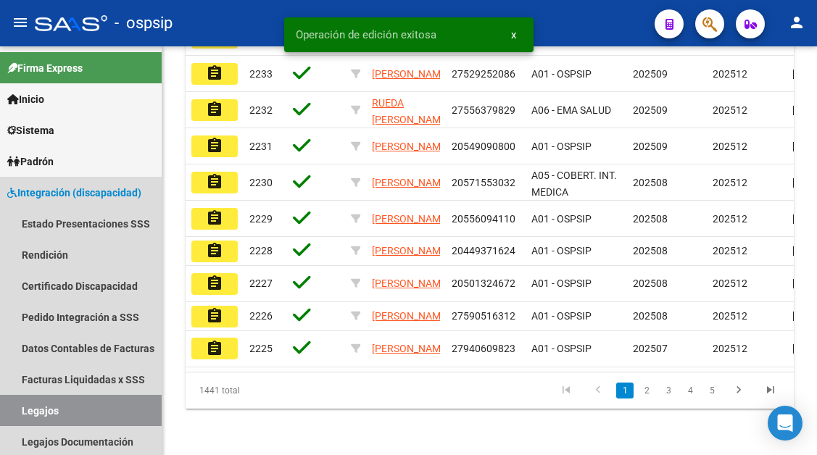
click at [16, 410] on link "Legajos" at bounding box center [81, 410] width 162 height 31
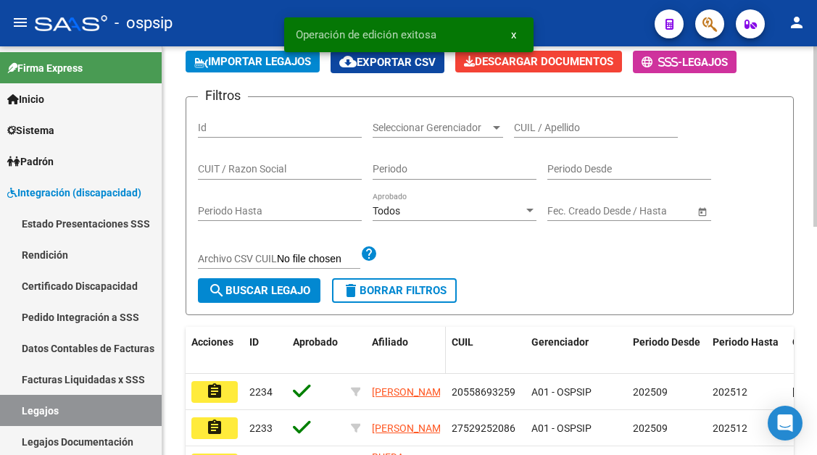
scroll to position [11, 0]
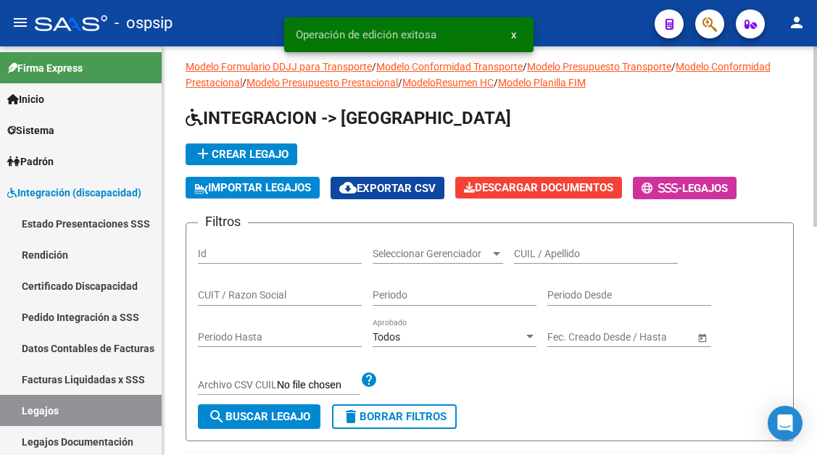
click at [531, 242] on div "CUIL / Apellido" at bounding box center [596, 249] width 164 height 29
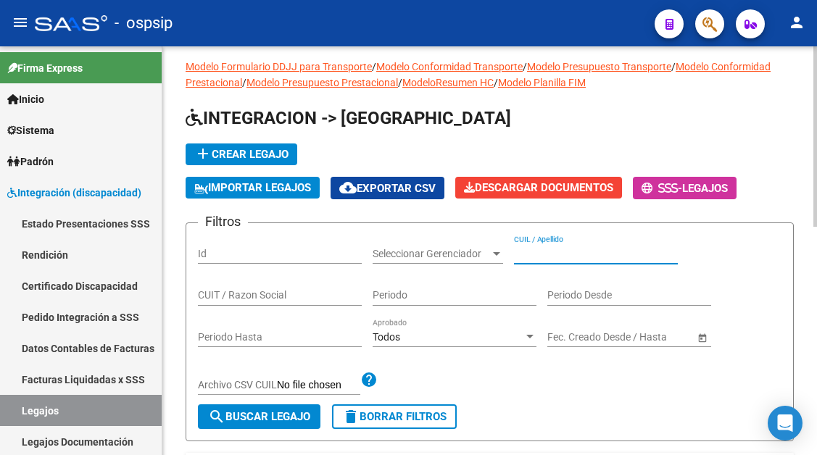
click at [531, 247] on div "CUIL / Apellido" at bounding box center [596, 249] width 164 height 29
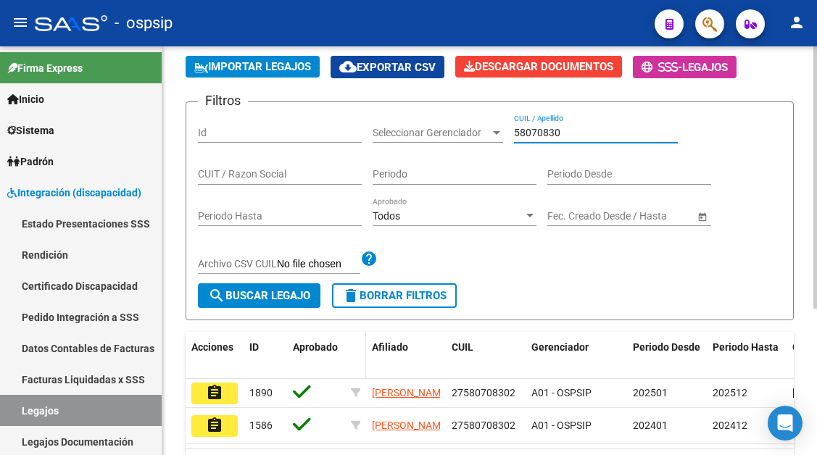
scroll to position [156, 0]
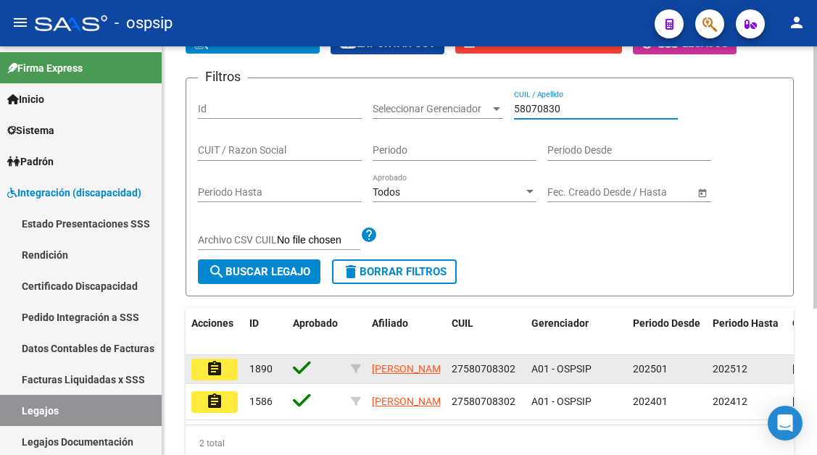
type input "58070830"
click at [225, 377] on button "assignment" at bounding box center [214, 370] width 46 height 22
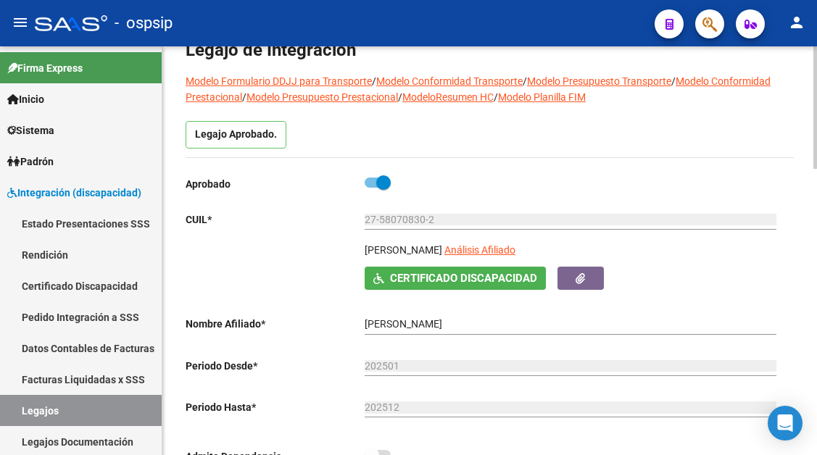
scroll to position [145, 0]
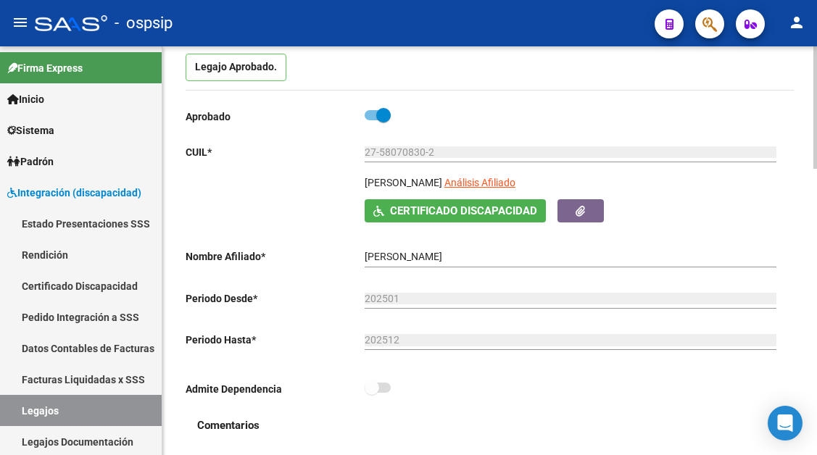
click at [520, 174] on div "27-58070830-2 Ingresar CUIL" at bounding box center [571, 153] width 412 height 41
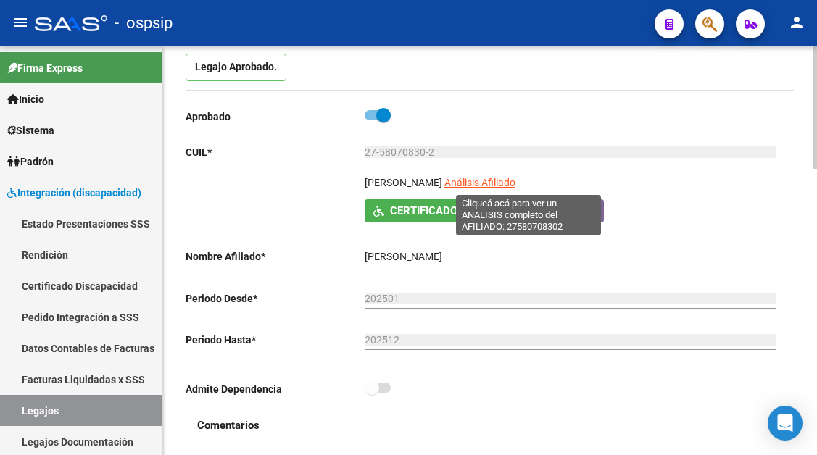
click at [516, 183] on span "Análisis Afiliado" at bounding box center [479, 183] width 71 height 12
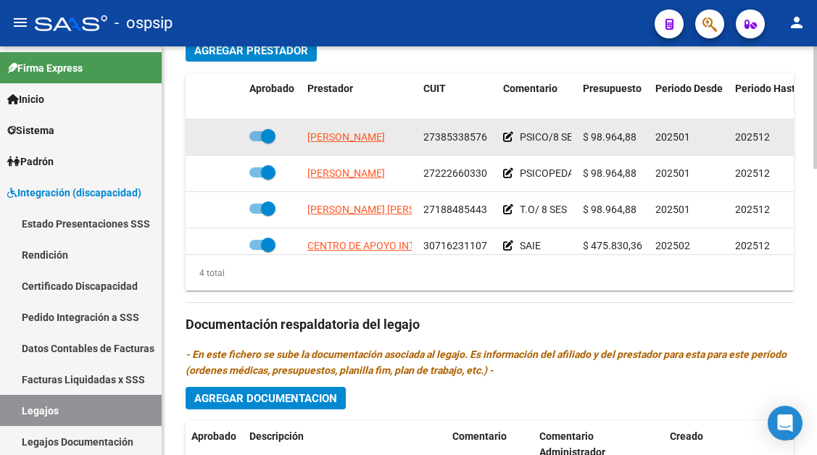
scroll to position [725, 0]
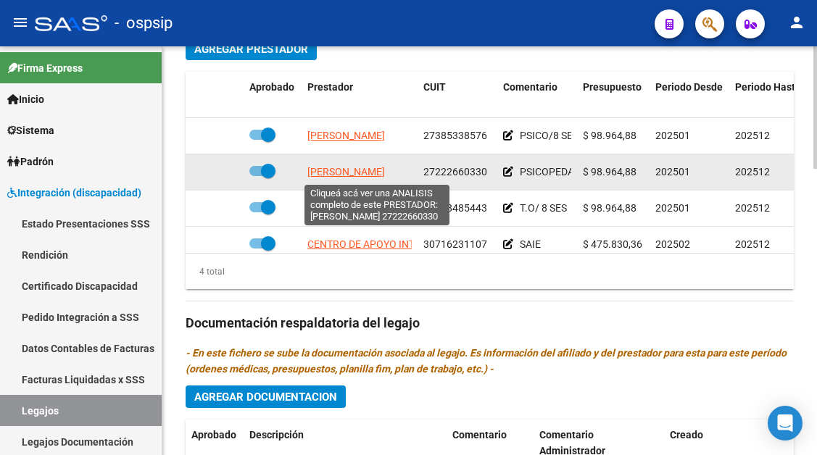
click at [380, 174] on span "MONTIEL ELIZABETH MYRIAM" at bounding box center [346, 172] width 78 height 12
type textarea "27222660330"
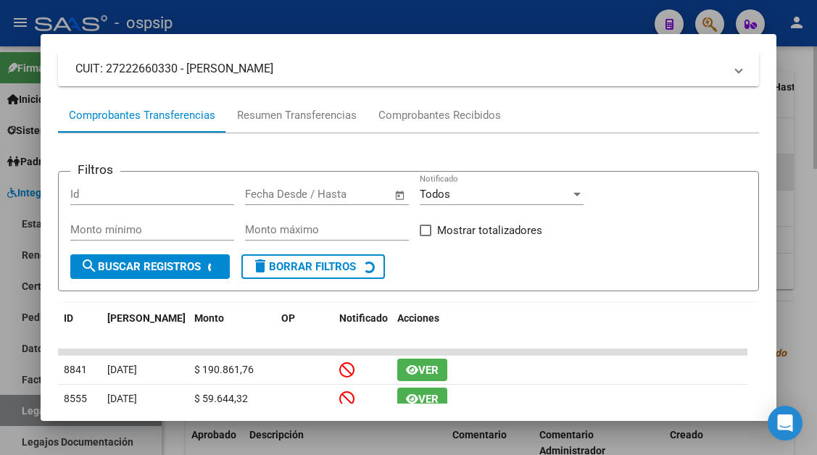
scroll to position [138, 0]
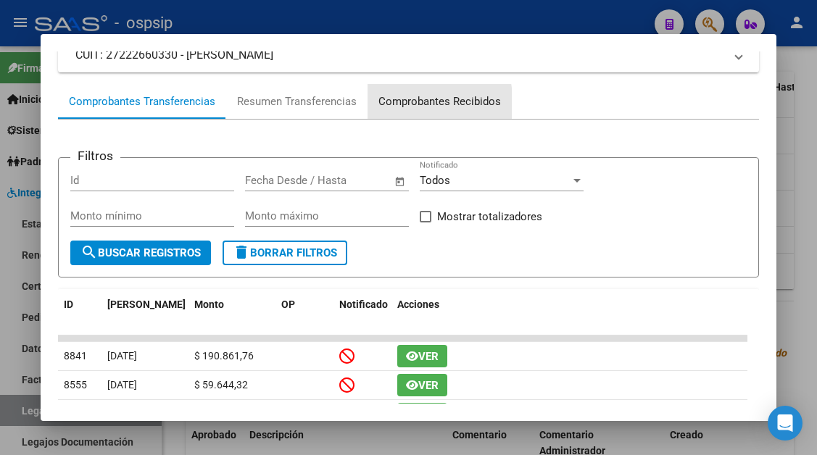
click at [397, 105] on div "Comprobantes Recibidos" at bounding box center [439, 102] width 123 height 17
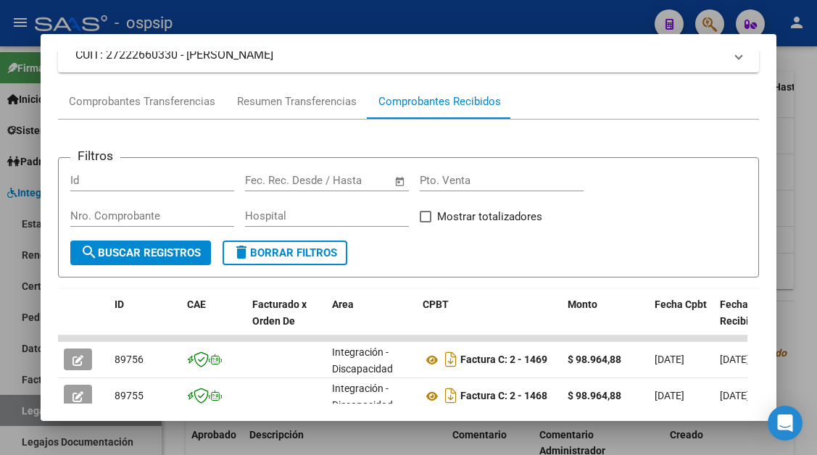
scroll to position [211, 0]
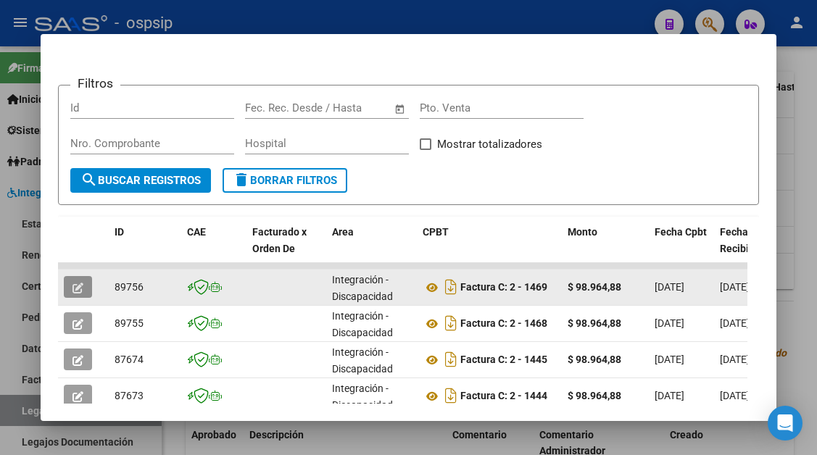
click at [85, 290] on button "button" at bounding box center [78, 287] width 28 height 22
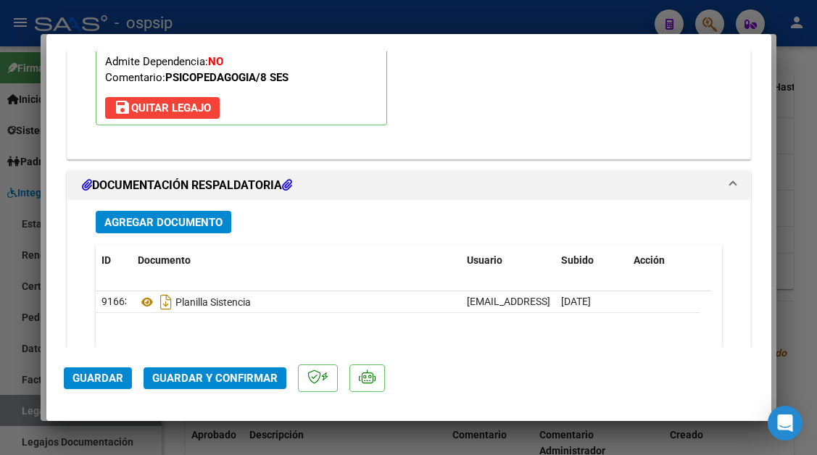
scroll to position [1668, 0]
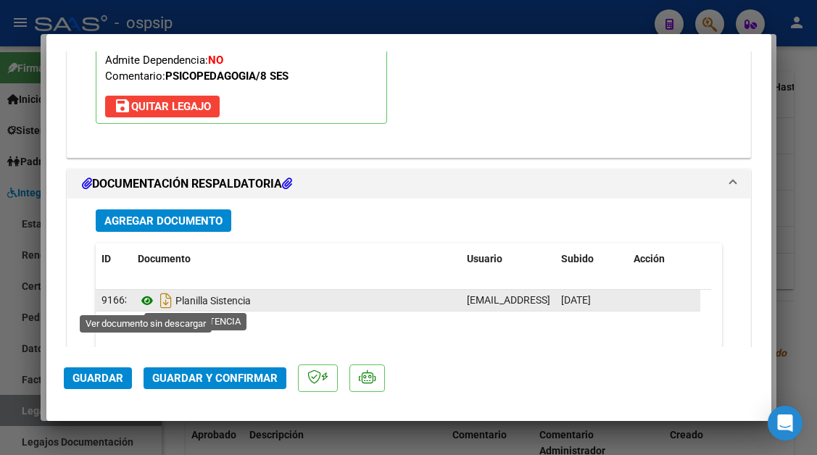
click at [153, 305] on icon at bounding box center [147, 300] width 19 height 17
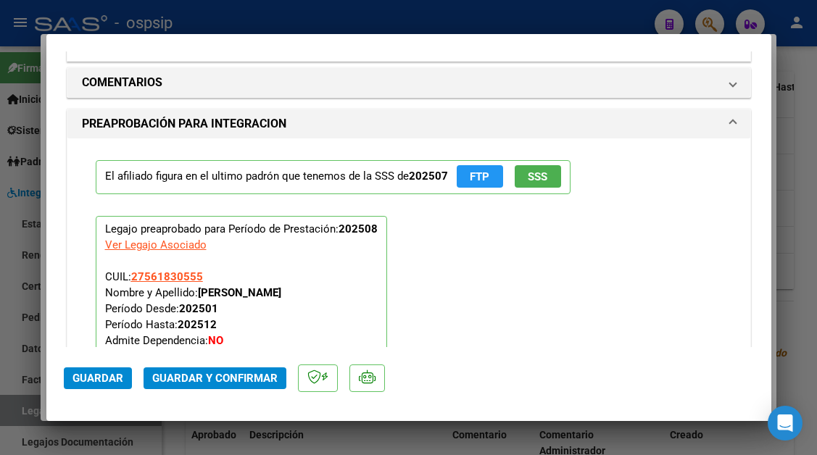
scroll to position [1233, 0]
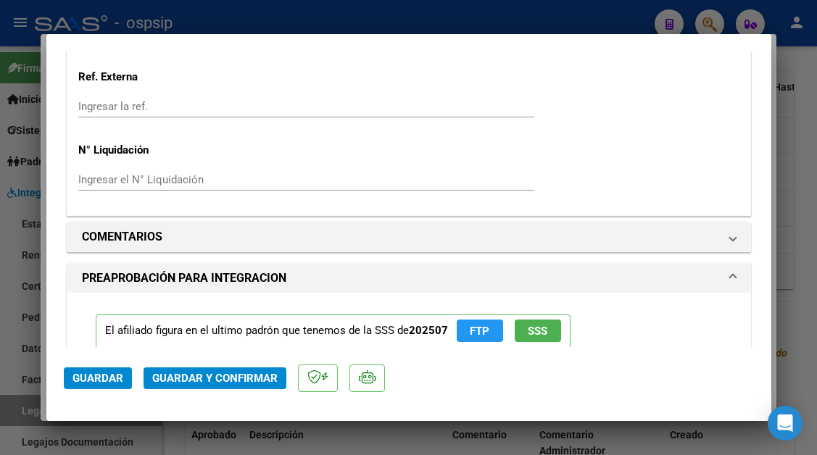
click at [15, 406] on div at bounding box center [408, 227] width 817 height 455
type input "$ 0,00"
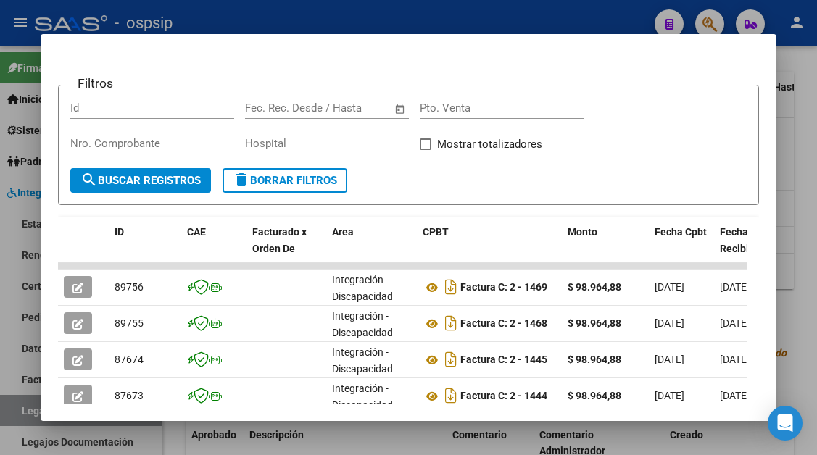
click at [15, 406] on div at bounding box center [408, 227] width 817 height 455
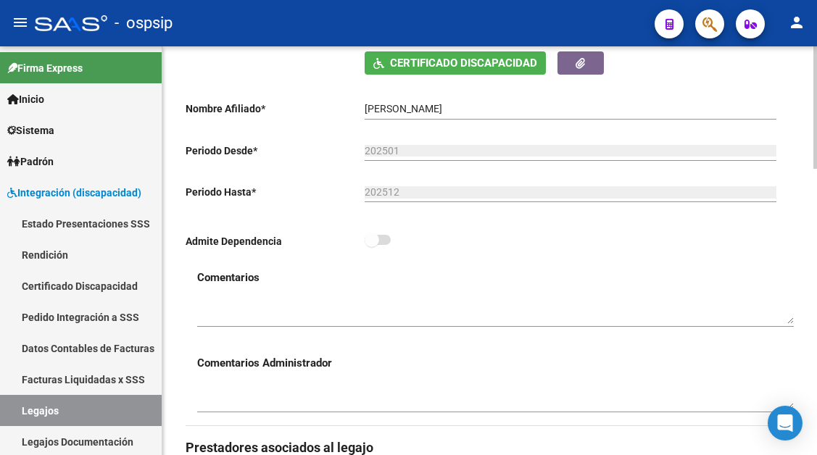
scroll to position [290, 0]
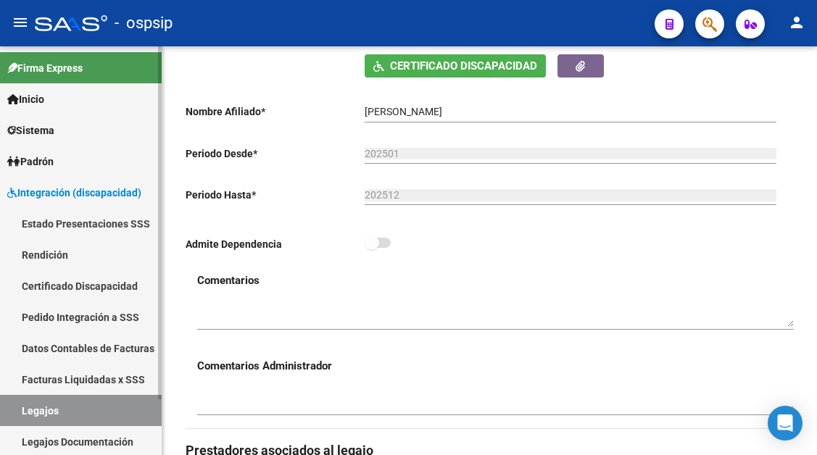
click at [77, 423] on link "Legajos" at bounding box center [81, 410] width 162 height 31
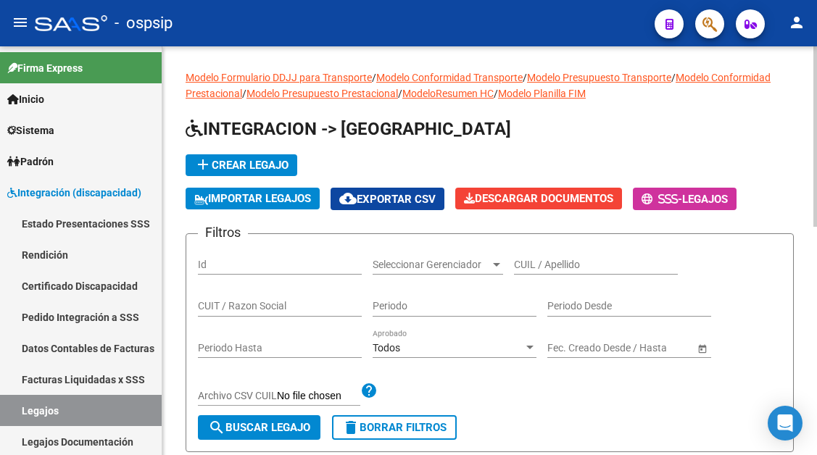
click at [521, 269] on input "CUIL / Apellido" at bounding box center [596, 265] width 164 height 12
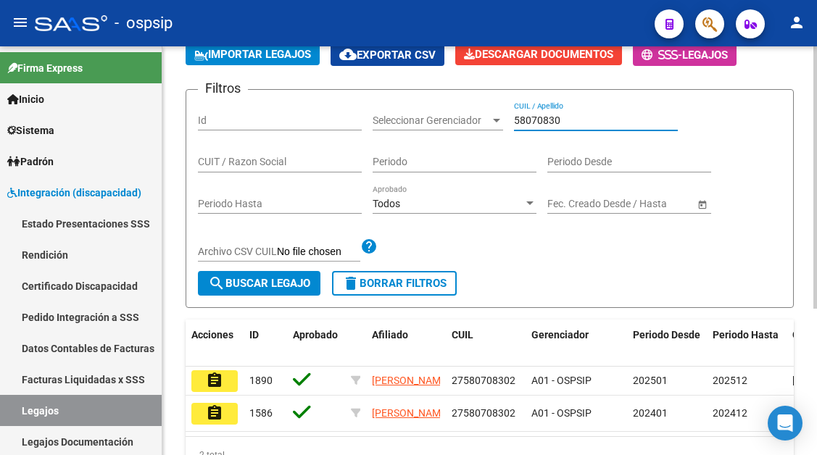
scroll to position [145, 0]
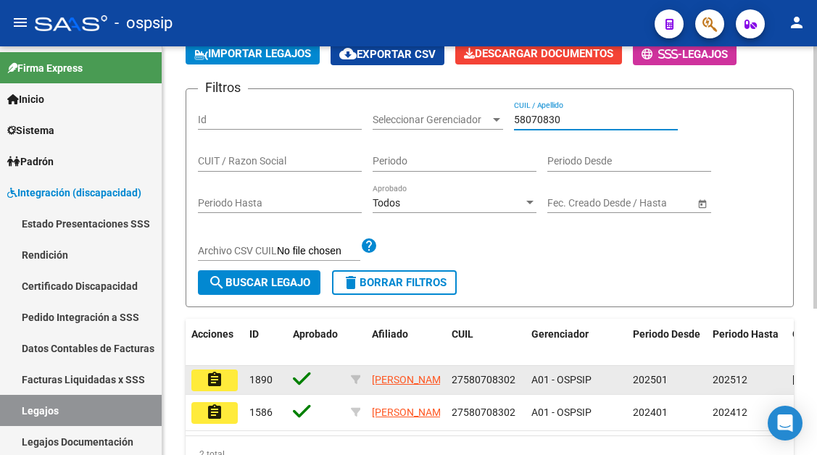
type input "58070830"
click at [212, 377] on mat-icon "assignment" at bounding box center [214, 379] width 17 height 17
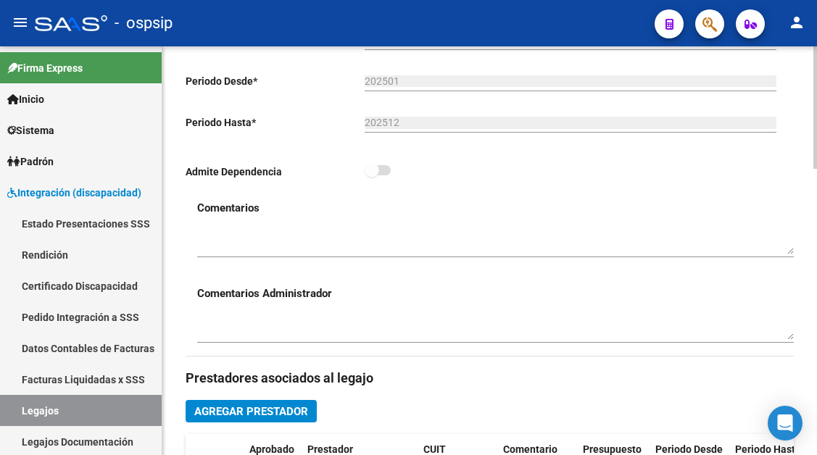
scroll to position [580, 0]
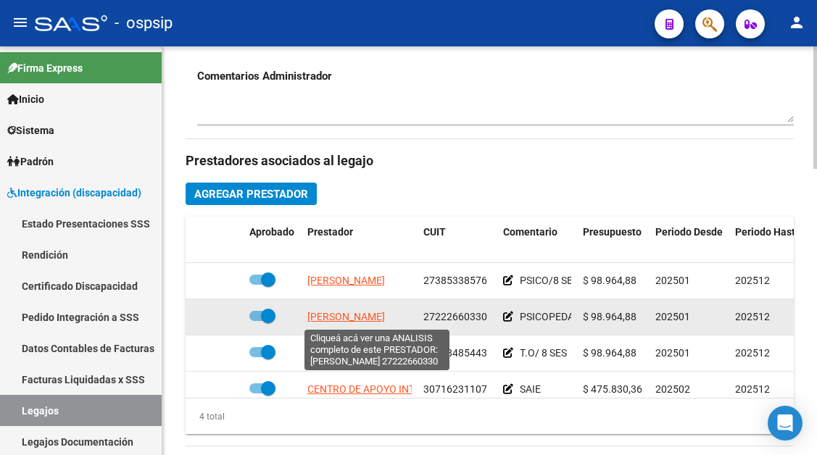
click at [331, 320] on span "MONTIEL ELIZABETH MYRIAM" at bounding box center [346, 317] width 78 height 12
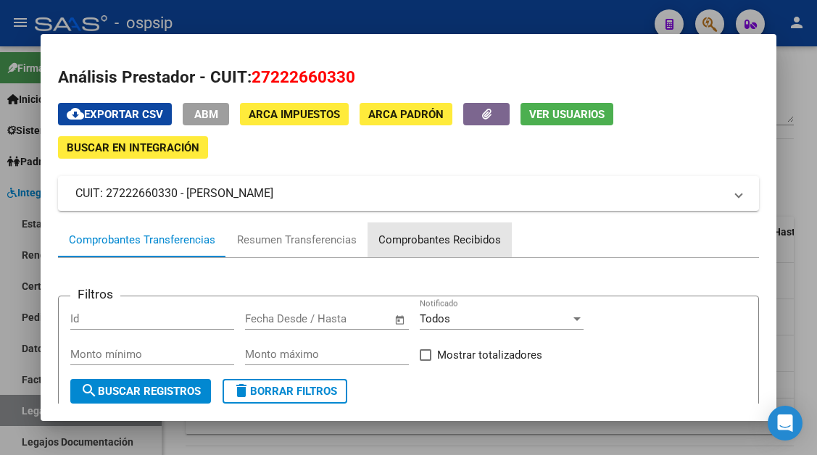
click at [452, 232] on div "Comprobantes Recibidos" at bounding box center [439, 240] width 123 height 17
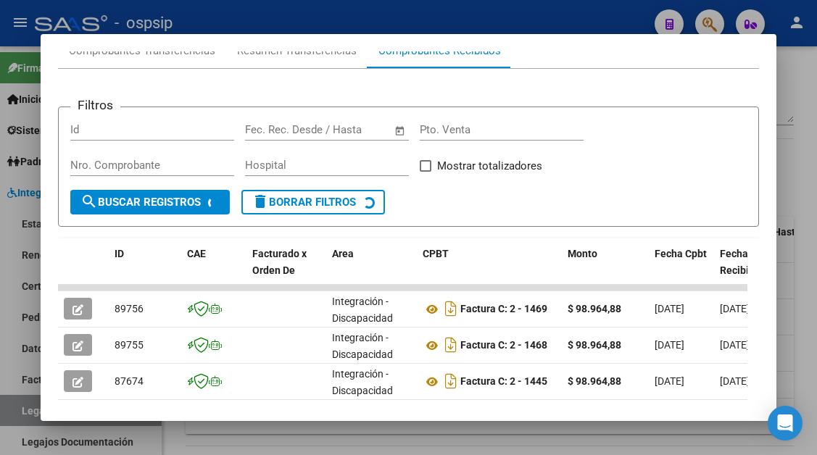
scroll to position [211, 0]
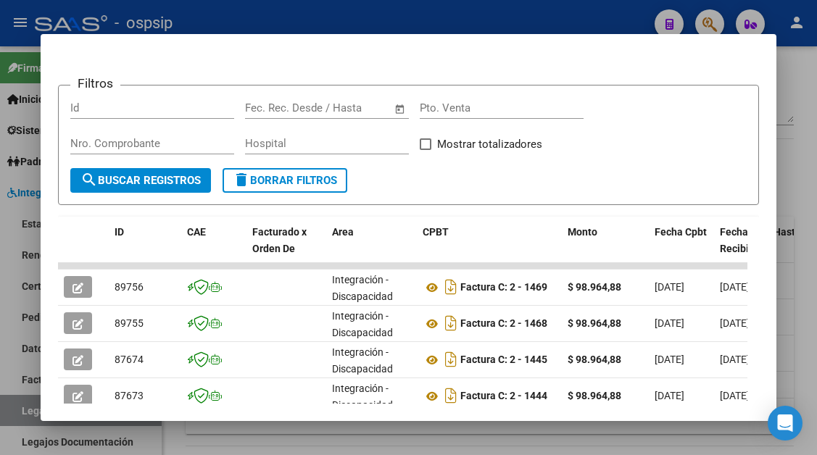
click at [39, 288] on div at bounding box center [408, 227] width 817 height 455
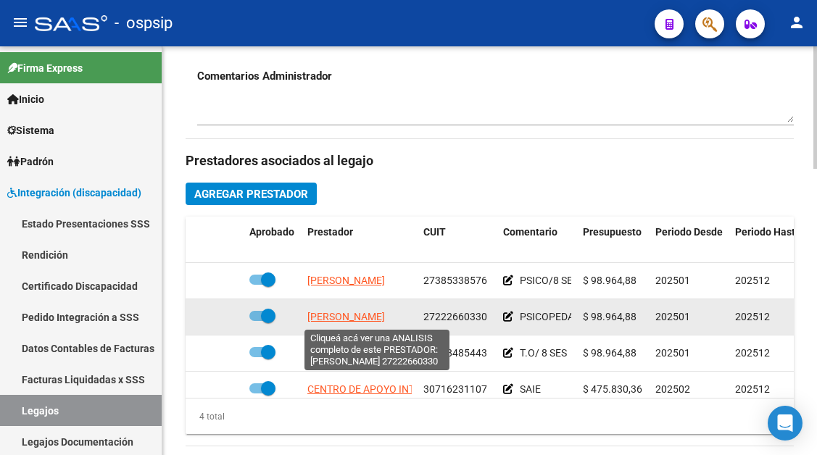
click at [326, 315] on span "MONTIEL ELIZABETH MYRIAM" at bounding box center [346, 317] width 78 height 12
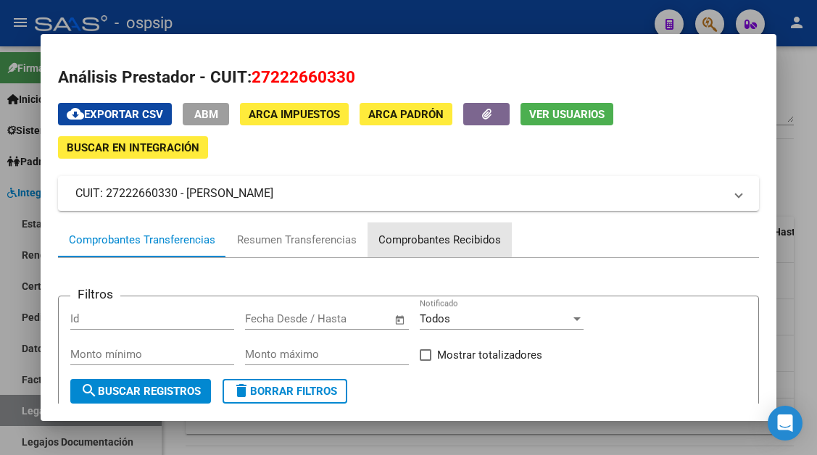
click at [386, 233] on div "Comprobantes Recibidos" at bounding box center [439, 240] width 123 height 17
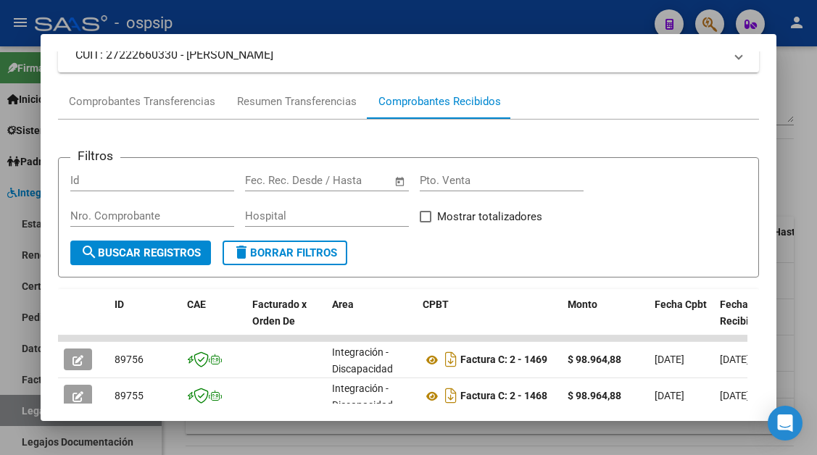
scroll to position [284, 0]
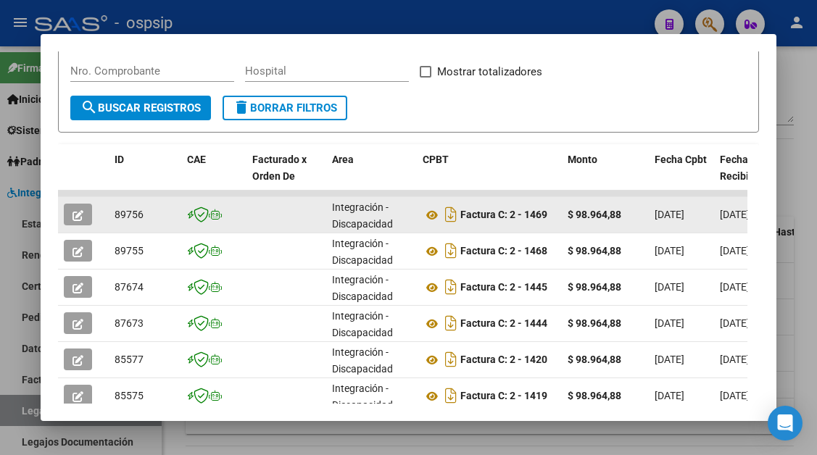
click at [87, 218] on button "button" at bounding box center [78, 215] width 28 height 22
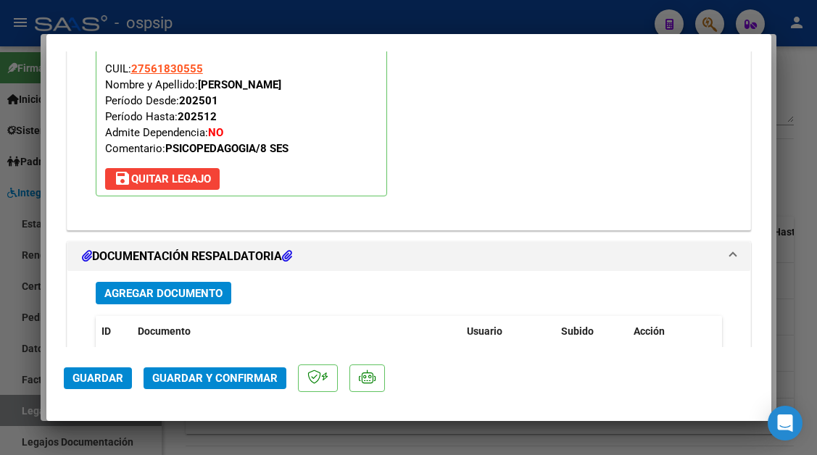
scroll to position [1668, 0]
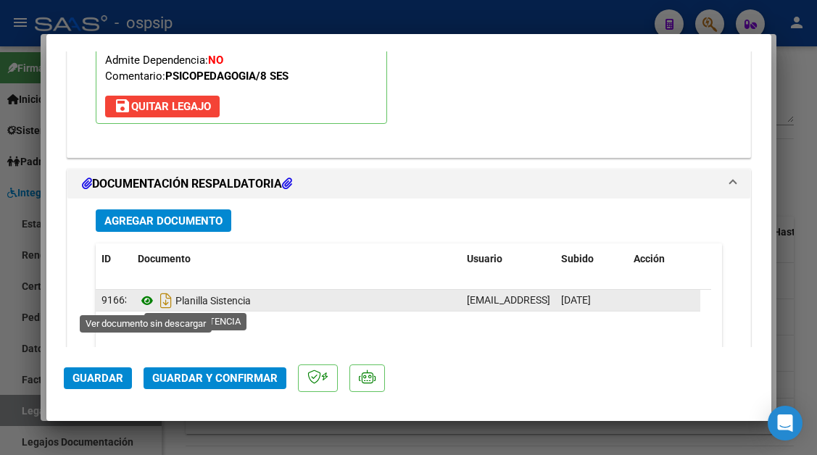
click at [152, 297] on icon at bounding box center [147, 300] width 19 height 17
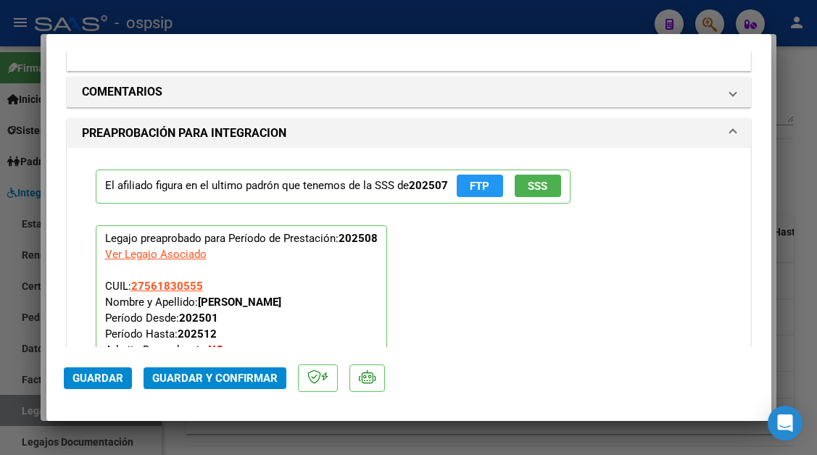
scroll to position [0, 0]
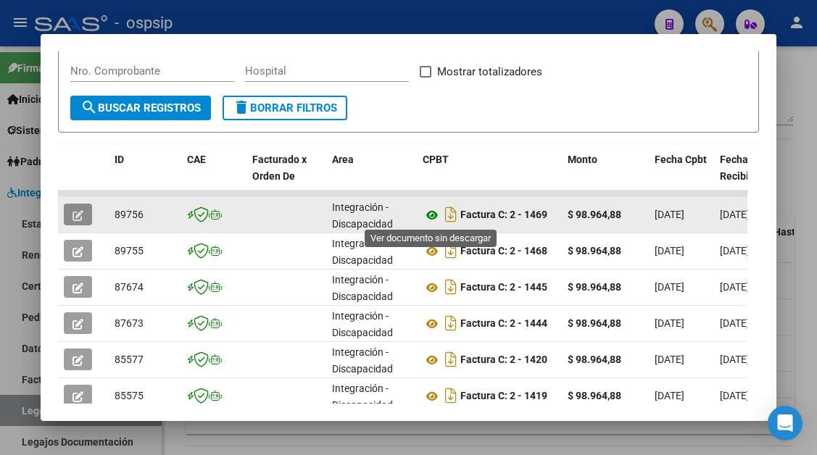
click at [429, 215] on icon at bounding box center [432, 215] width 19 height 17
click at [75, 217] on icon "button" at bounding box center [78, 215] width 11 height 11
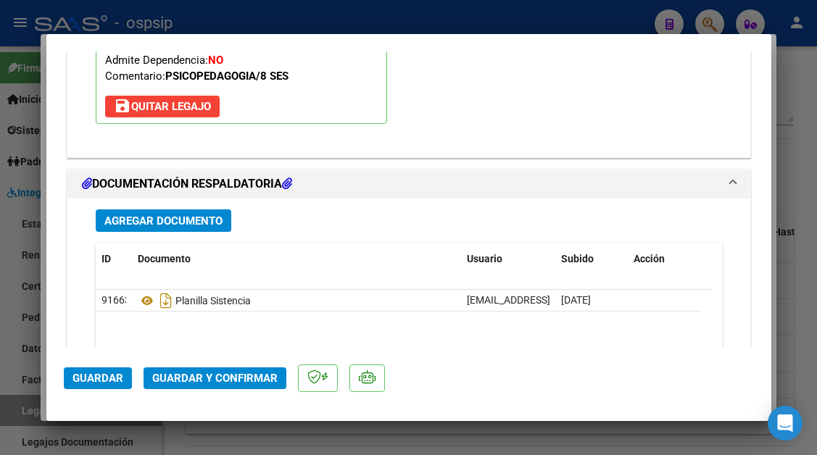
scroll to position [1740, 0]
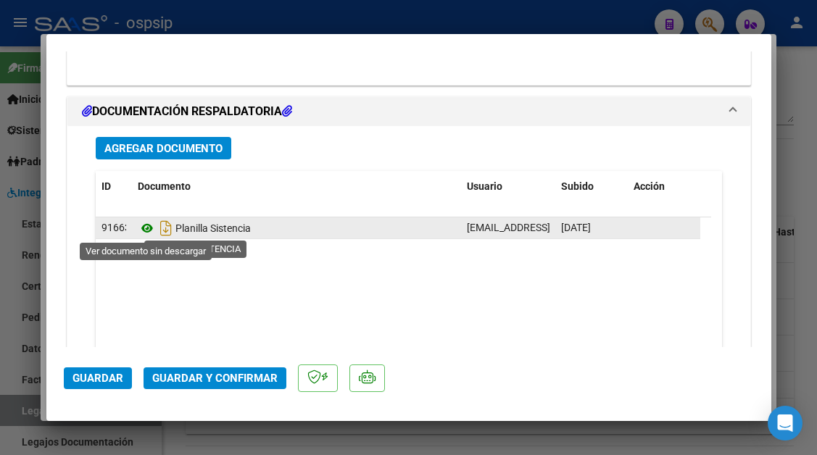
click at [139, 226] on icon at bounding box center [147, 228] width 19 height 17
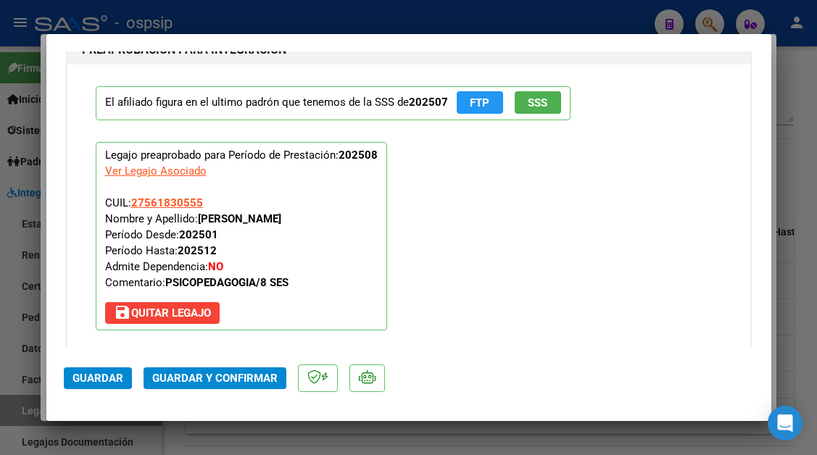
scroll to position [1378, 0]
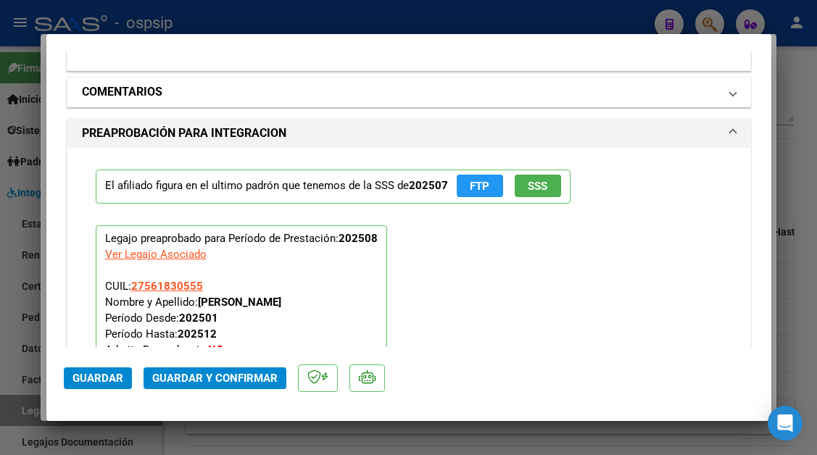
click at [713, 88] on span "COMENTARIOS" at bounding box center [406, 91] width 648 height 17
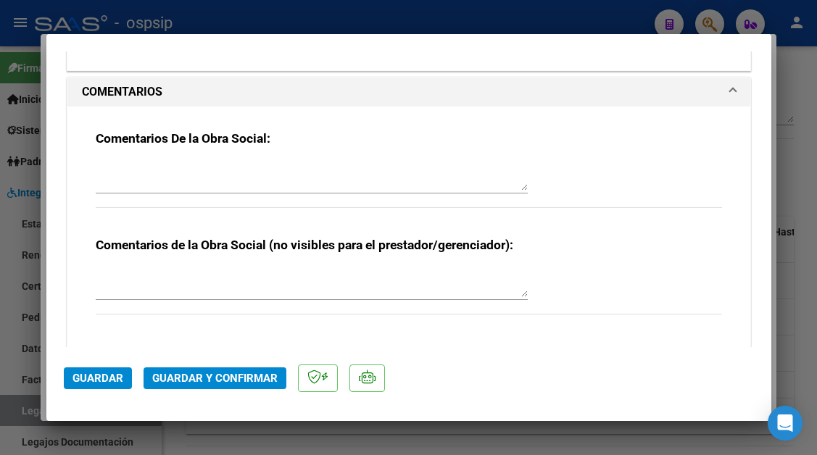
click at [529, 171] on div "Comentarios De la Obra Social:" at bounding box center [409, 178] width 626 height 94
click at [406, 166] on textarea at bounding box center [312, 176] width 432 height 29
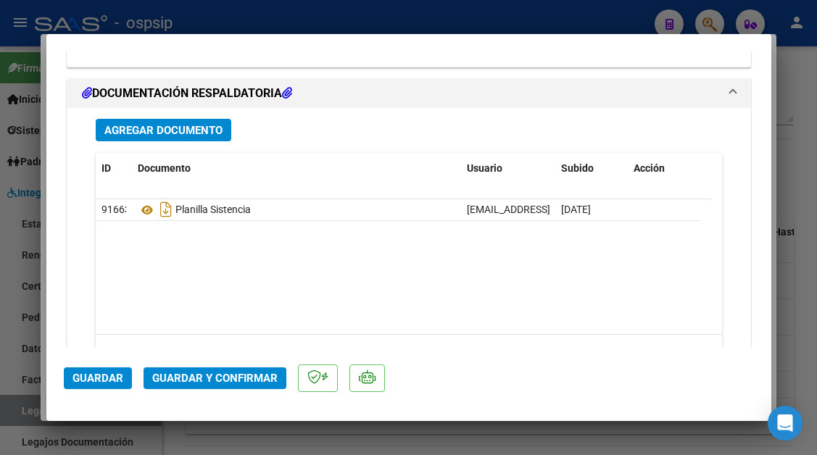
scroll to position [2030, 0]
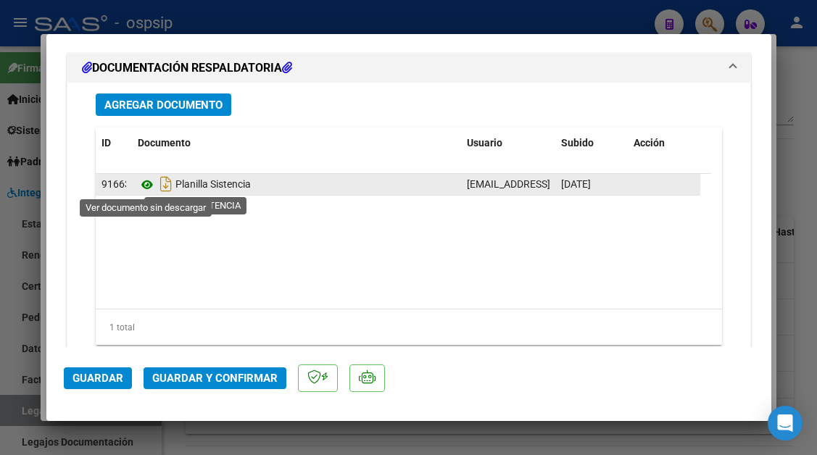
click at [151, 190] on icon at bounding box center [147, 184] width 19 height 17
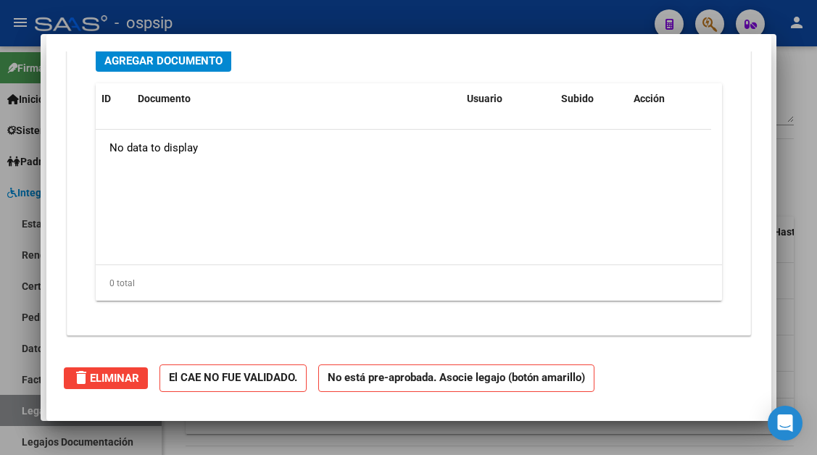
scroll to position [0, 0]
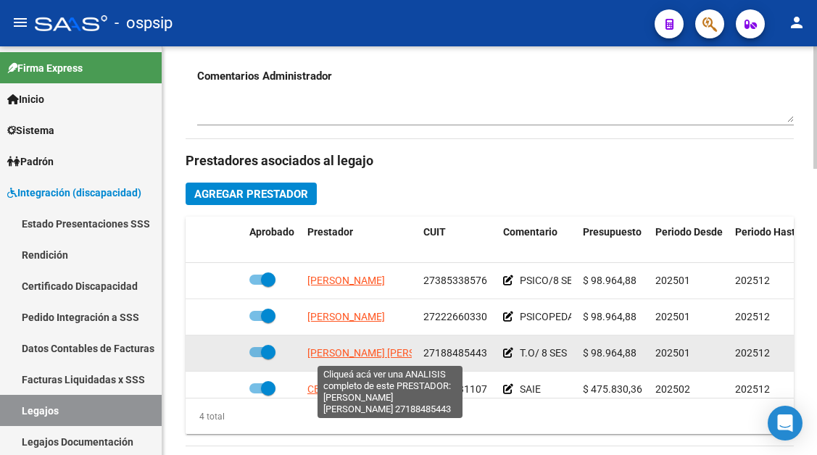
click at [375, 352] on span "LAZARTE CALDERON LENNY JANET" at bounding box center [385, 353] width 157 height 12
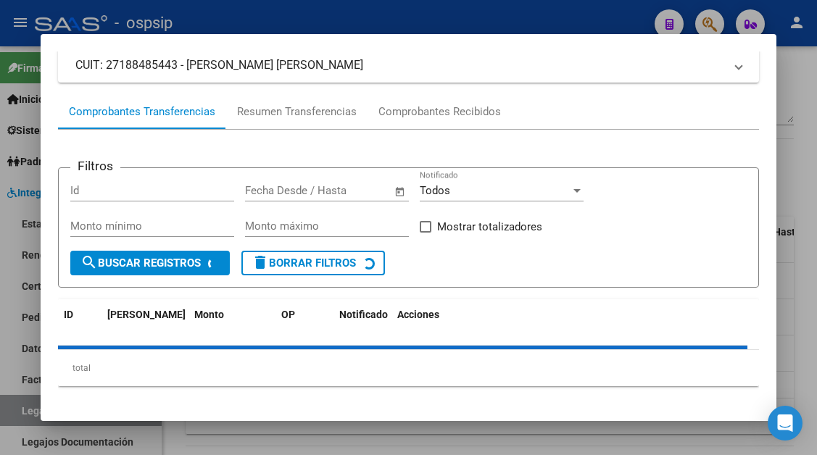
scroll to position [138, 0]
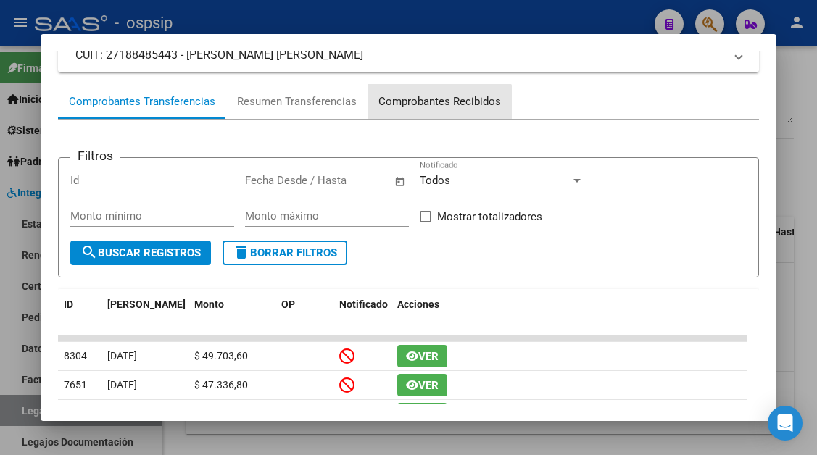
click at [420, 109] on div "Comprobantes Recibidos" at bounding box center [439, 102] width 123 height 17
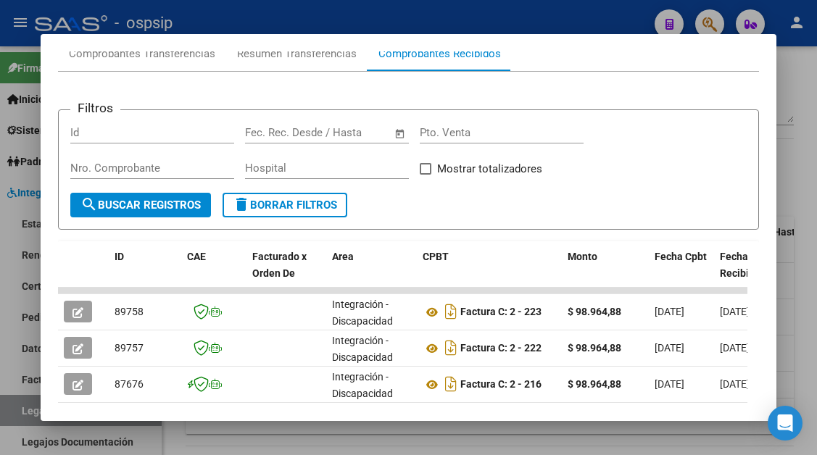
scroll to position [211, 0]
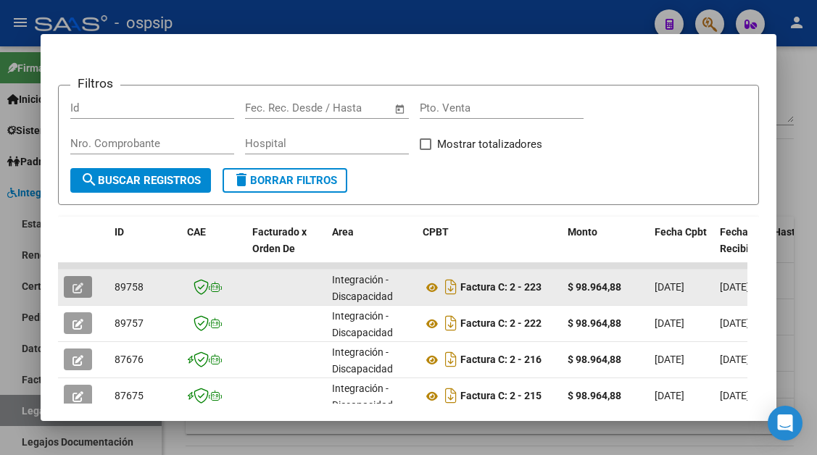
click at [72, 292] on button "button" at bounding box center [78, 287] width 28 height 22
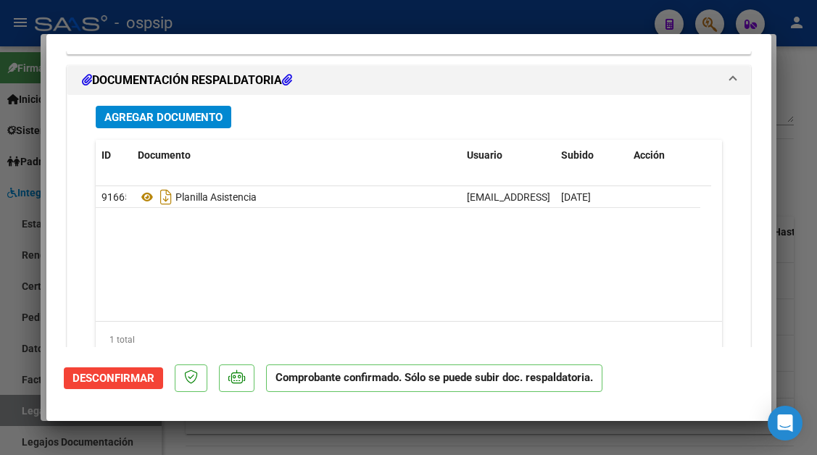
scroll to position [1663, 0]
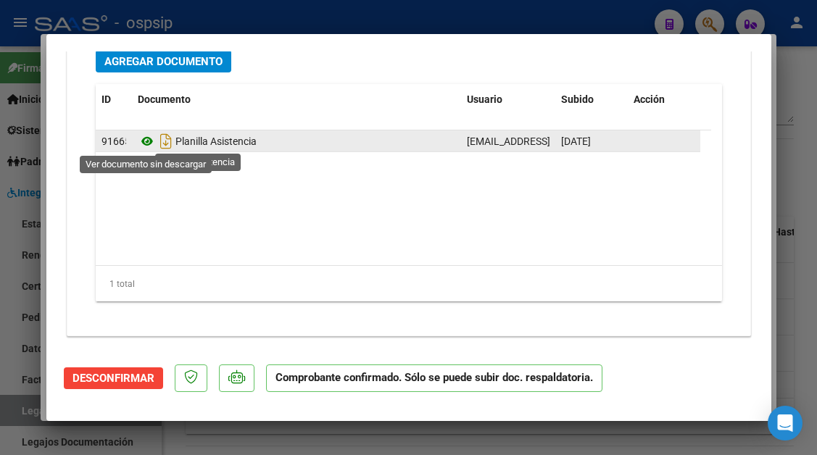
click at [149, 142] on icon at bounding box center [147, 141] width 19 height 17
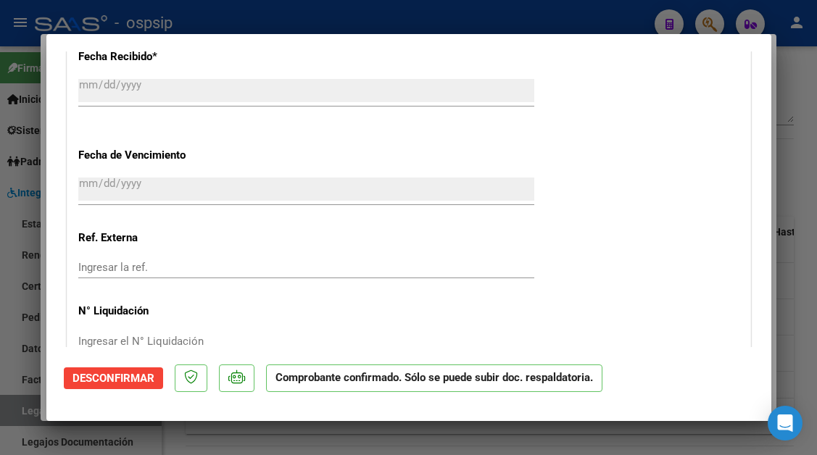
scroll to position [938, 0]
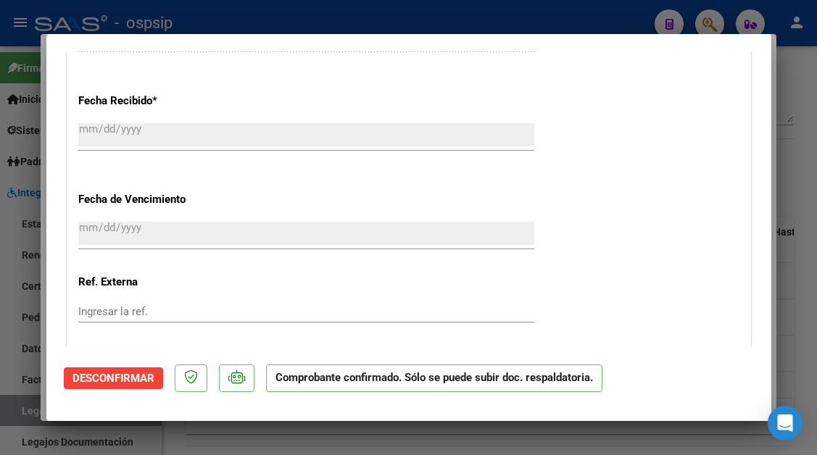
click at [36, 420] on div at bounding box center [408, 227] width 817 height 455
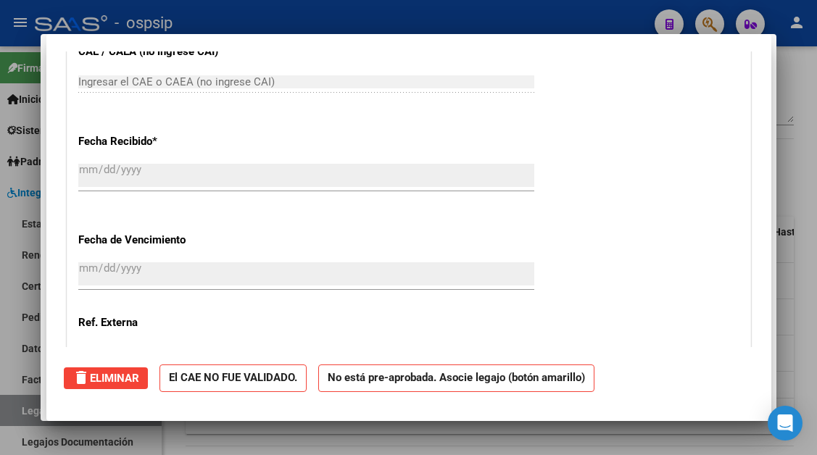
scroll to position [0, 0]
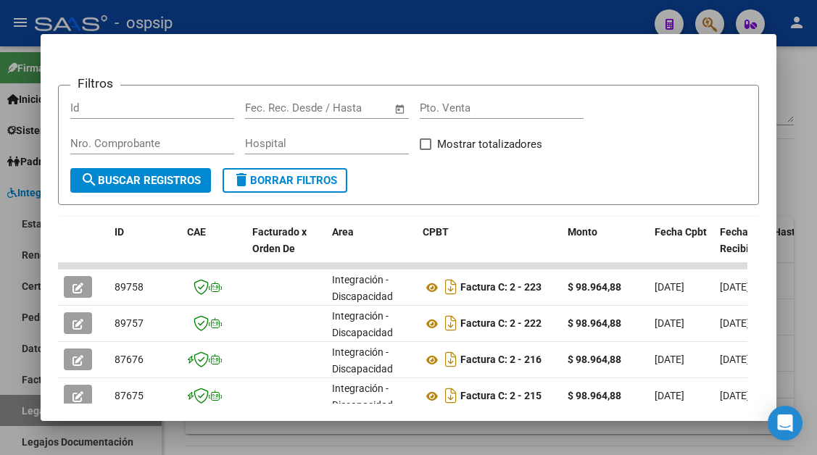
click at [30, 409] on div at bounding box center [408, 227] width 817 height 455
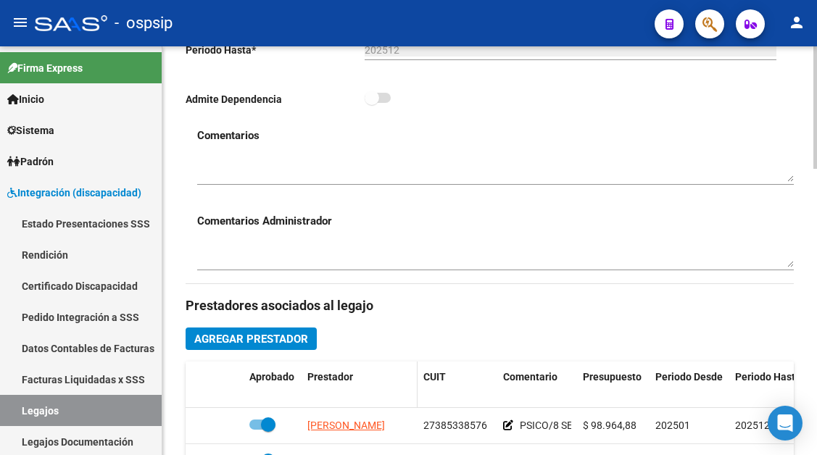
scroll to position [508, 0]
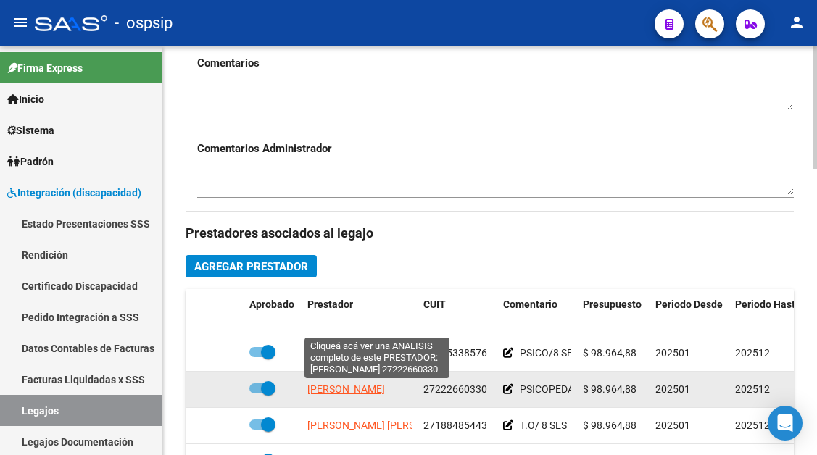
click at [359, 394] on span "MONTIEL ELIZABETH MYRIAM" at bounding box center [346, 390] width 78 height 12
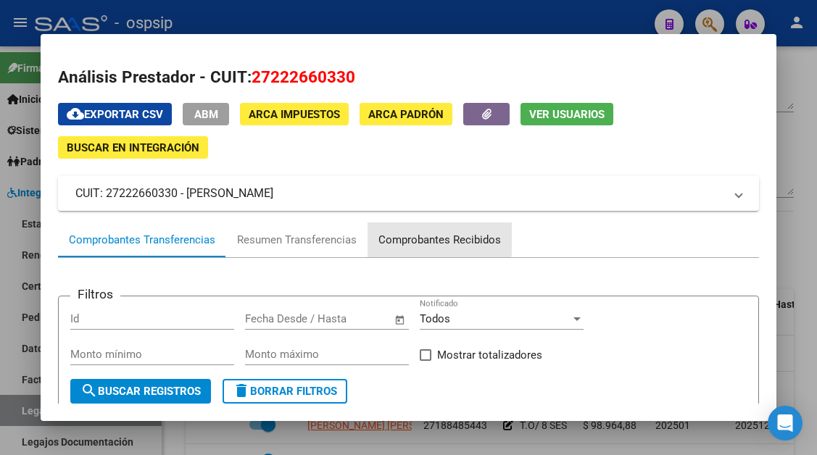
click at [402, 233] on div "Comprobantes Recibidos" at bounding box center [439, 240] width 123 height 17
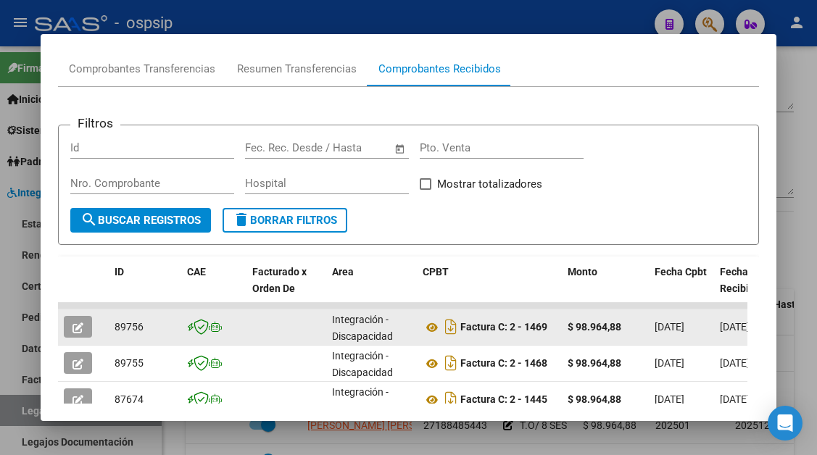
scroll to position [244, 0]
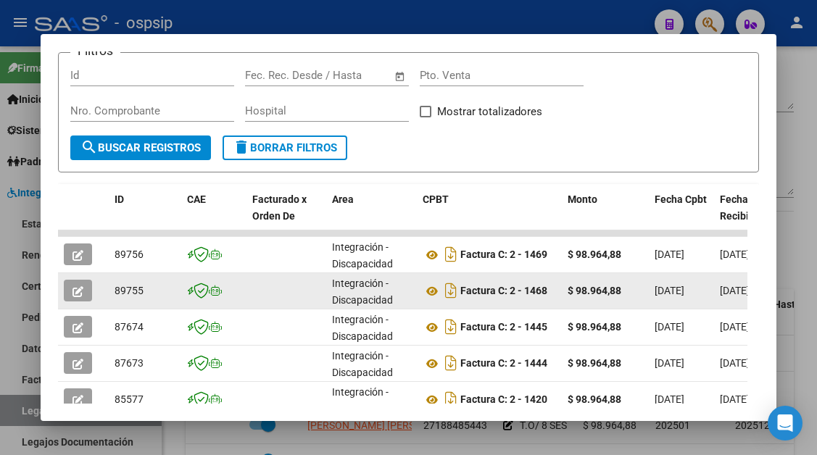
click at [77, 291] on icon "button" at bounding box center [78, 291] width 11 height 11
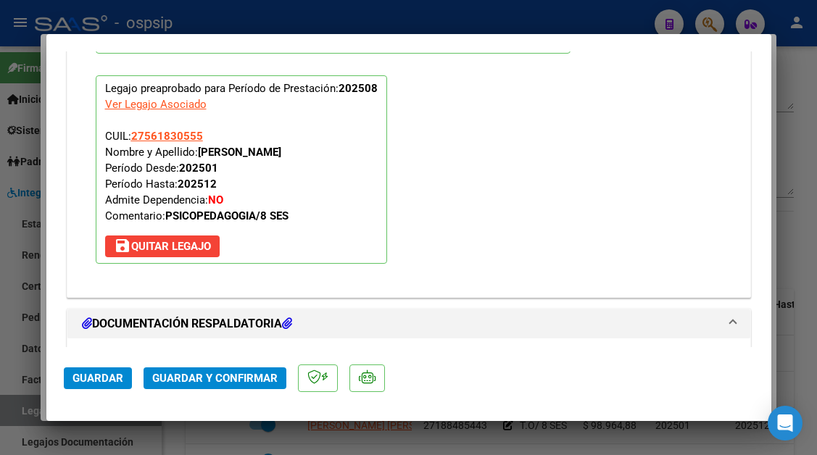
scroll to position [1668, 0]
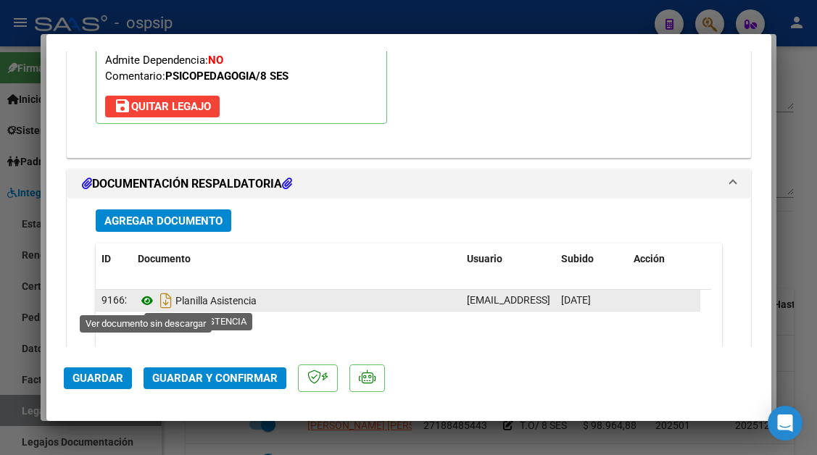
click at [149, 299] on icon at bounding box center [147, 300] width 19 height 17
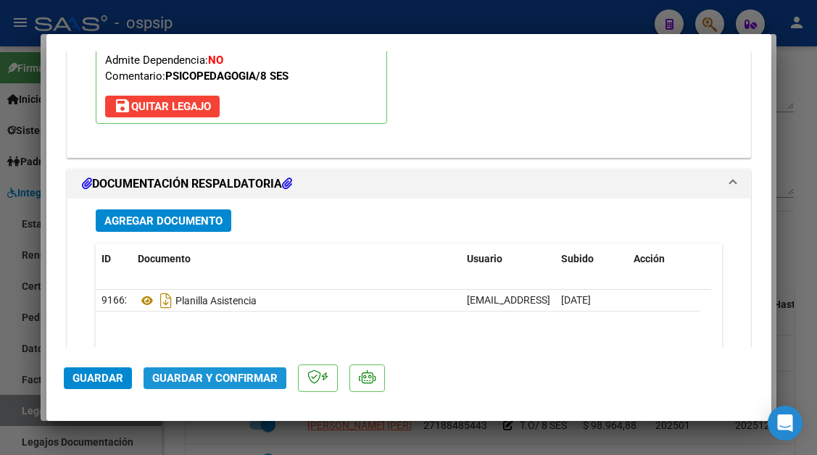
click at [201, 371] on button "Guardar y Confirmar" at bounding box center [215, 379] width 143 height 22
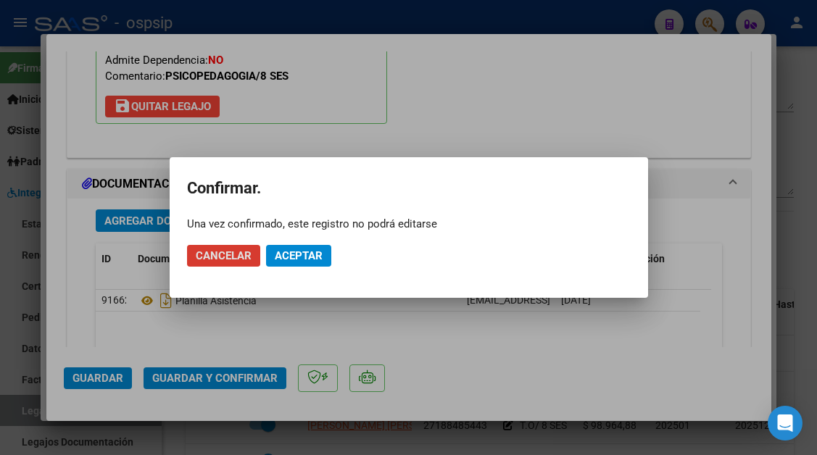
click at [309, 250] on span "Aceptar" at bounding box center [299, 255] width 48 height 13
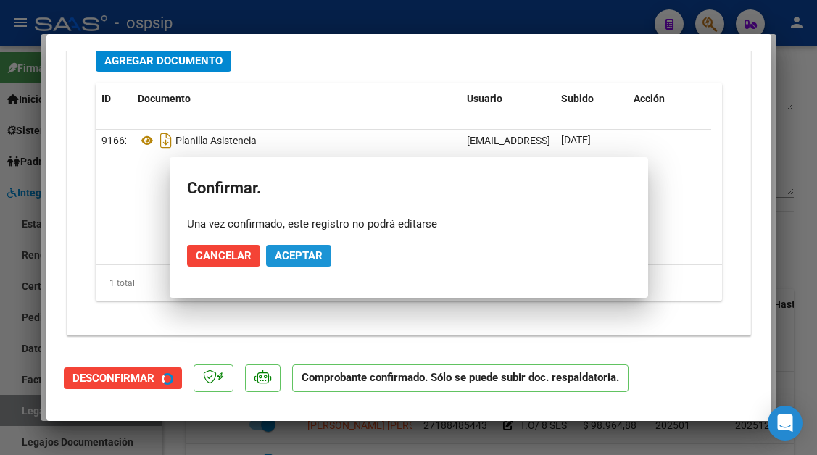
scroll to position [1536, 0]
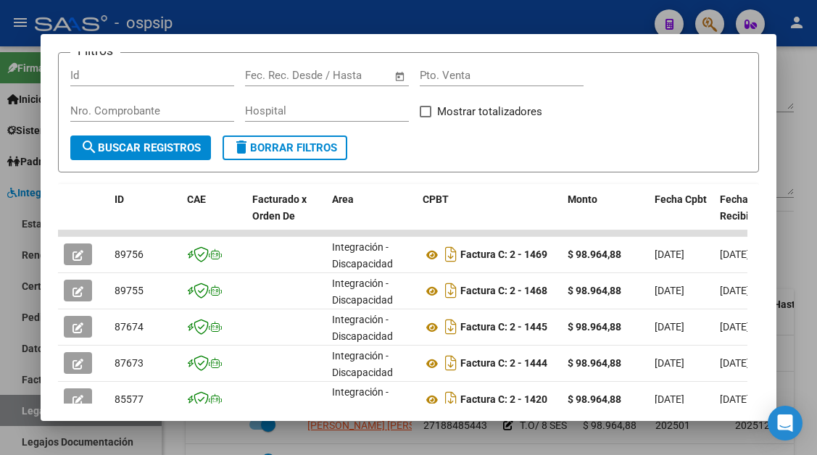
click at [17, 413] on div at bounding box center [408, 227] width 817 height 455
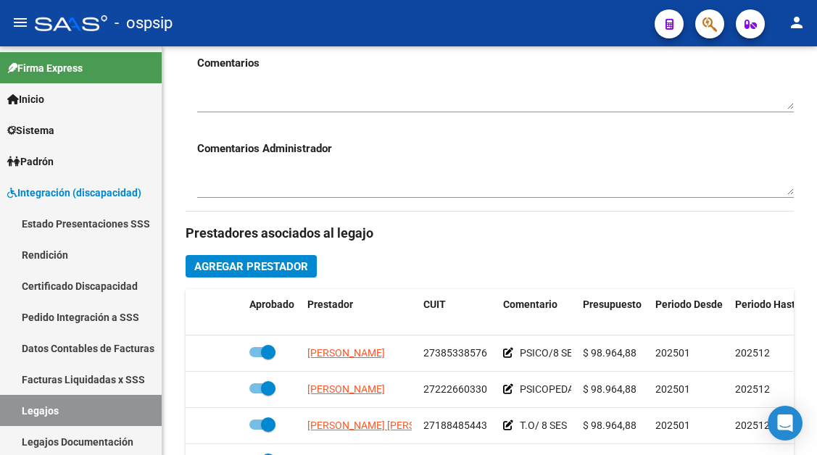
click at [17, 413] on link "Legajos" at bounding box center [81, 410] width 162 height 31
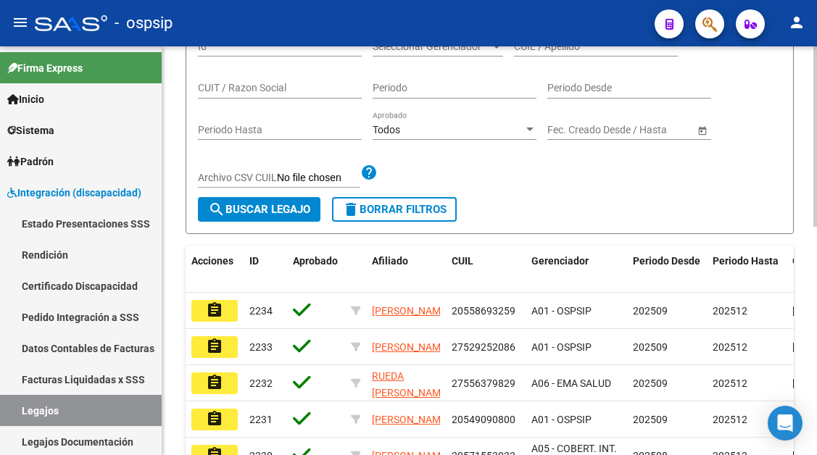
scroll to position [218, 0]
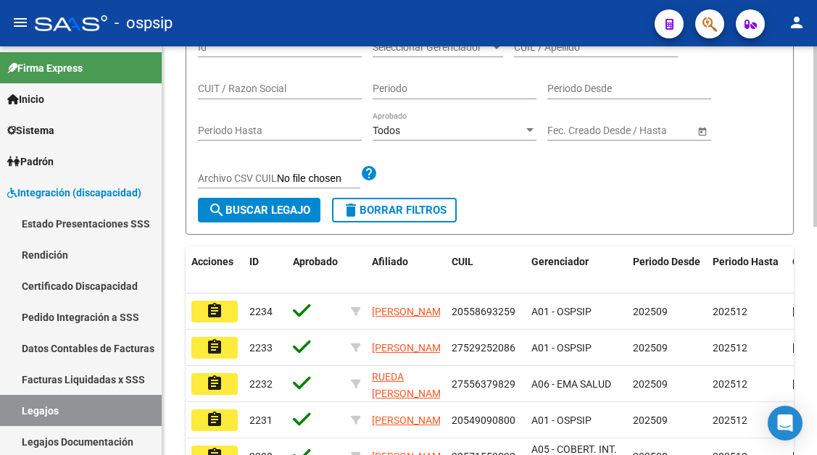
click at [537, 54] on div "CUIL / Apellido" at bounding box center [596, 42] width 164 height 29
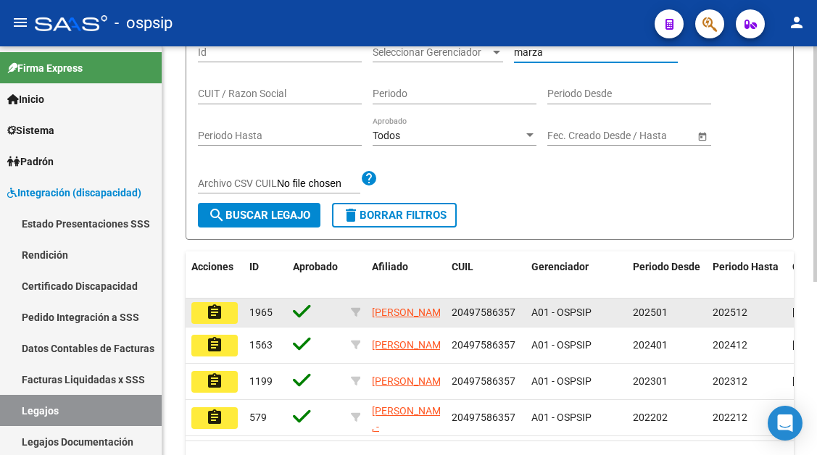
click at [210, 316] on mat-icon "assignment" at bounding box center [214, 312] width 17 height 17
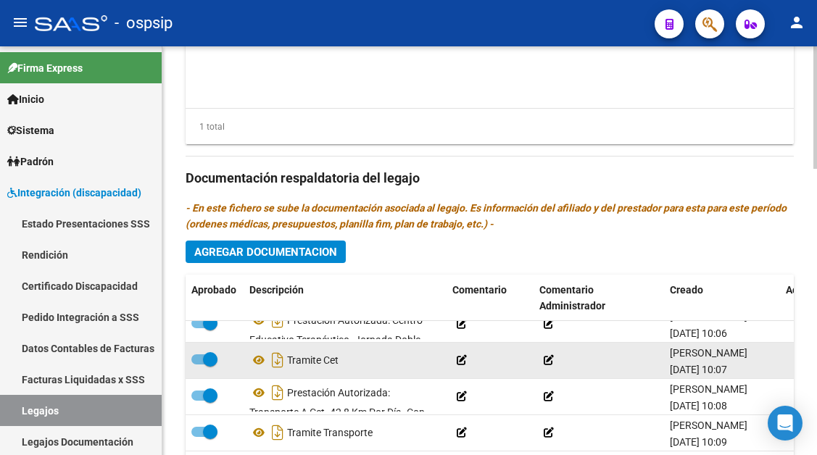
scroll to position [26, 0]
